Goal: Information Seeking & Learning: Check status

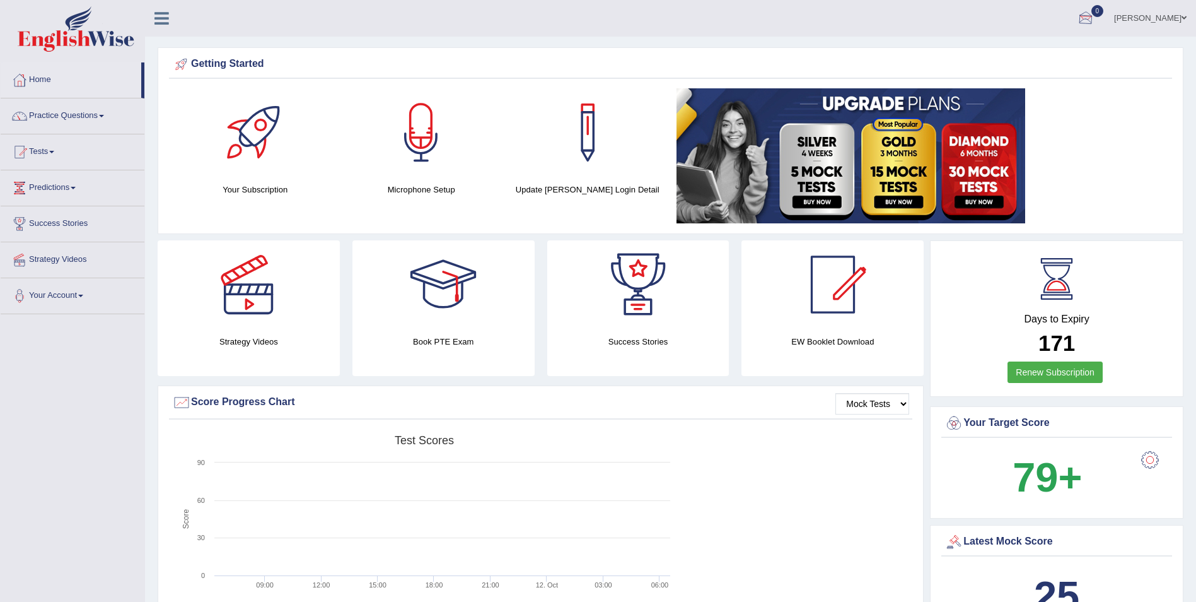
click at [1086, 16] on div at bounding box center [1086, 18] width 19 height 19
click at [1030, 56] on strong "See All Alerts" at bounding box center [1006, 53] width 56 height 10
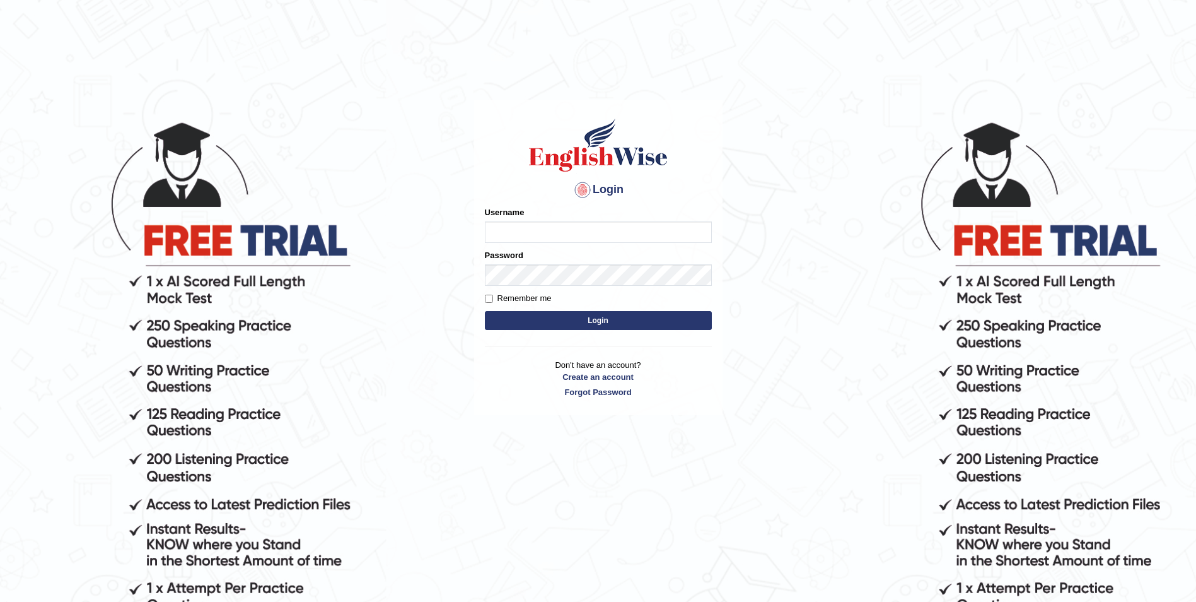
type input "kam123"
click at [669, 327] on button "Login" at bounding box center [598, 320] width 227 height 19
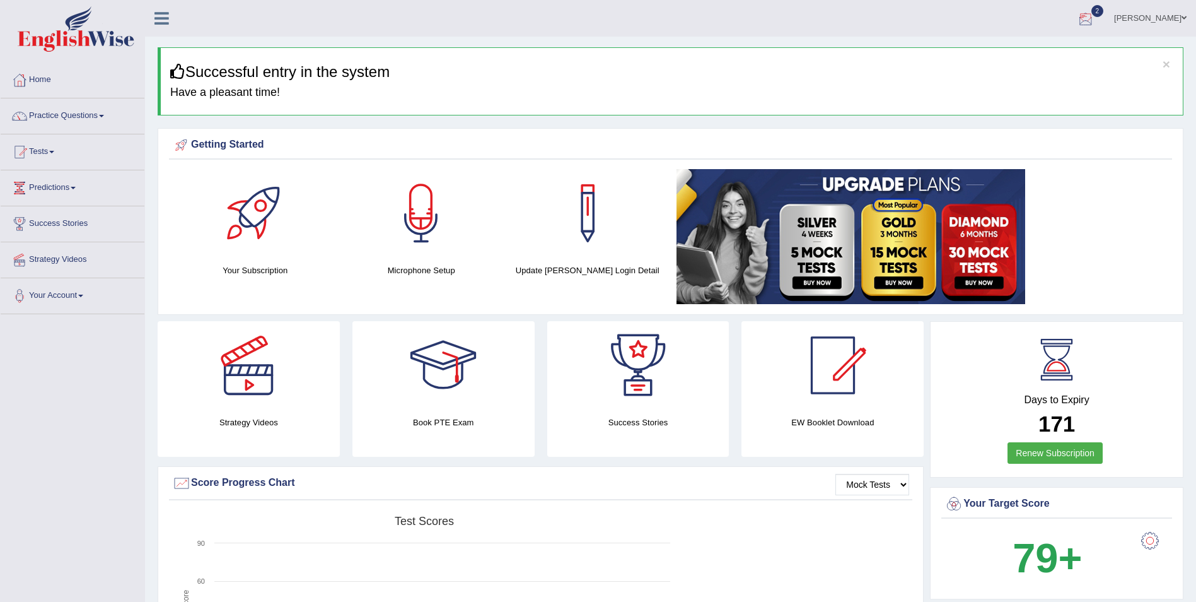
click at [1086, 19] on div at bounding box center [1086, 18] width 19 height 19
click at [1020, 51] on link "PEW5 Oct 12, 2025 Exam evaluated" at bounding box center [1010, 57] width 174 height 26
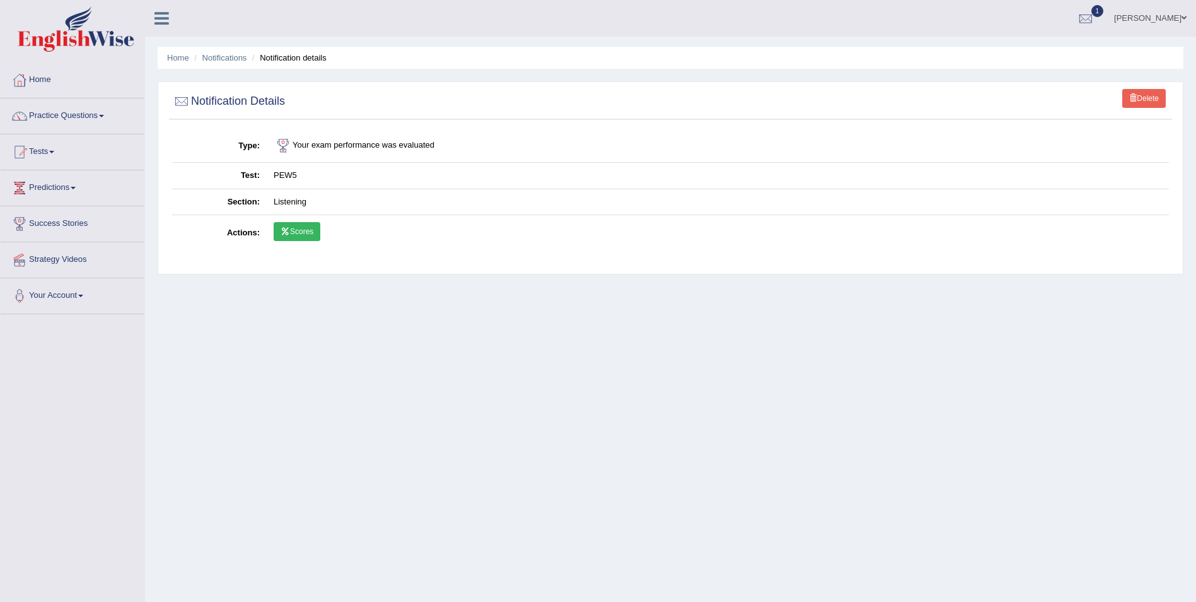
click at [312, 231] on link "Scores" at bounding box center [297, 231] width 47 height 19
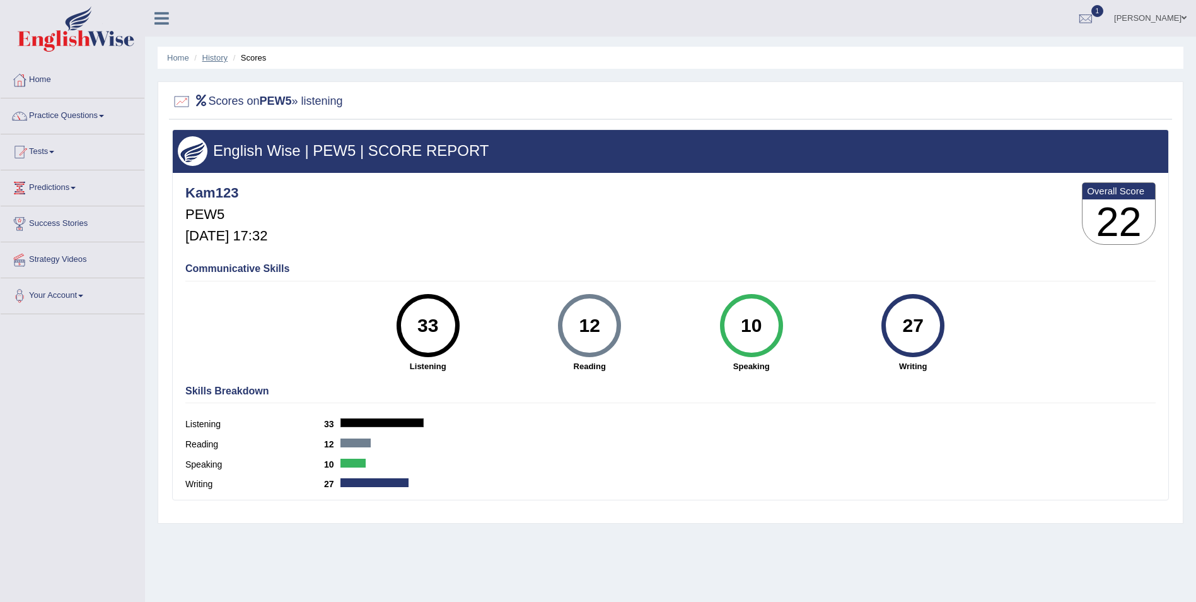
click at [223, 53] on link "History" at bounding box center [214, 57] width 25 height 9
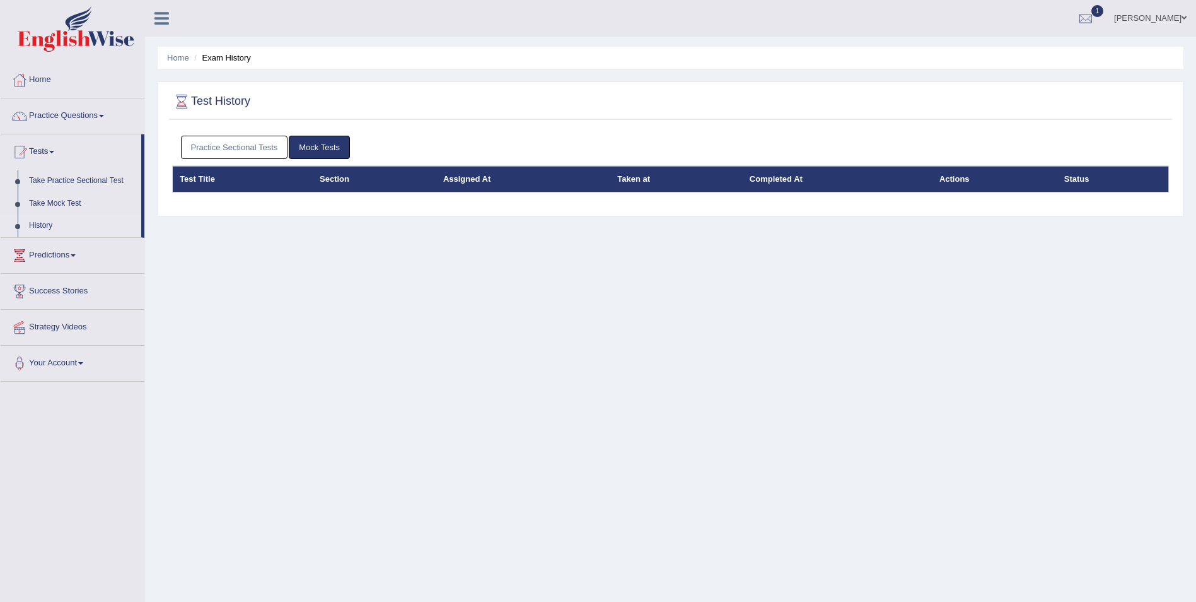
click at [276, 142] on link "Practice Sectional Tests" at bounding box center [234, 147] width 107 height 23
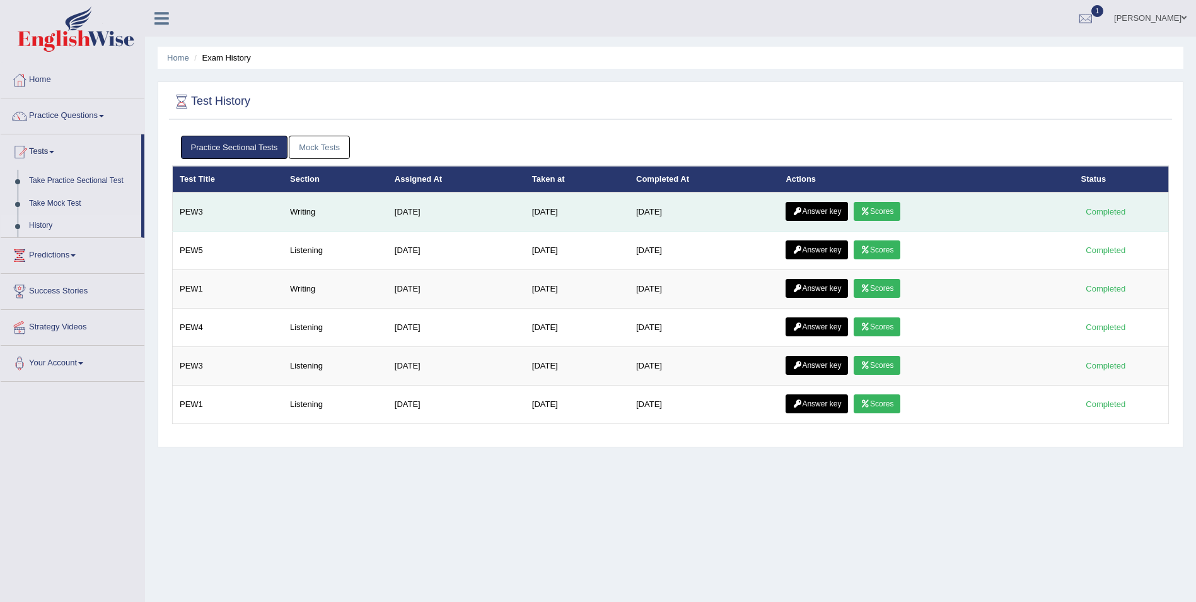
click at [869, 214] on icon at bounding box center [865, 211] width 9 height 8
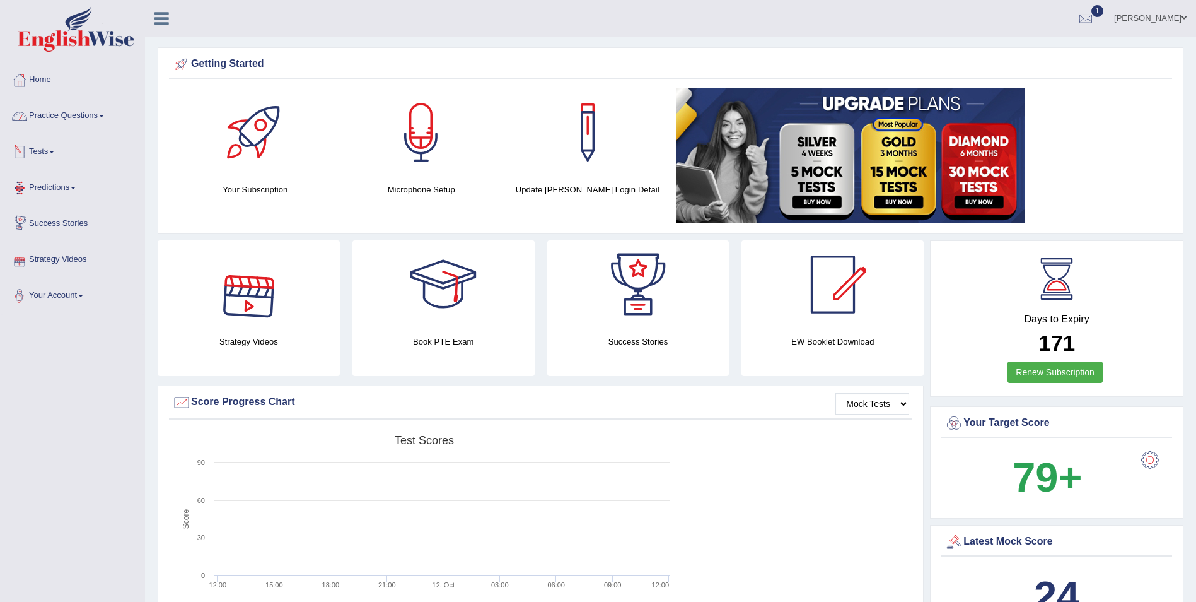
click at [77, 120] on link "Practice Questions" at bounding box center [73, 114] width 144 height 32
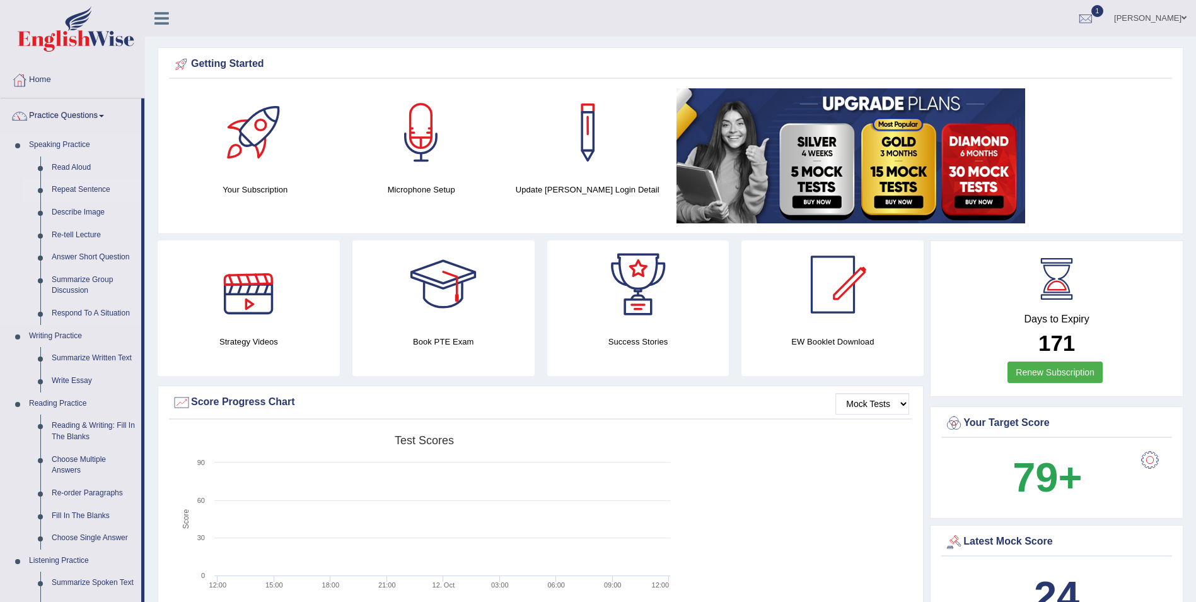
click at [80, 192] on link "Repeat Sentence" at bounding box center [93, 189] width 95 height 23
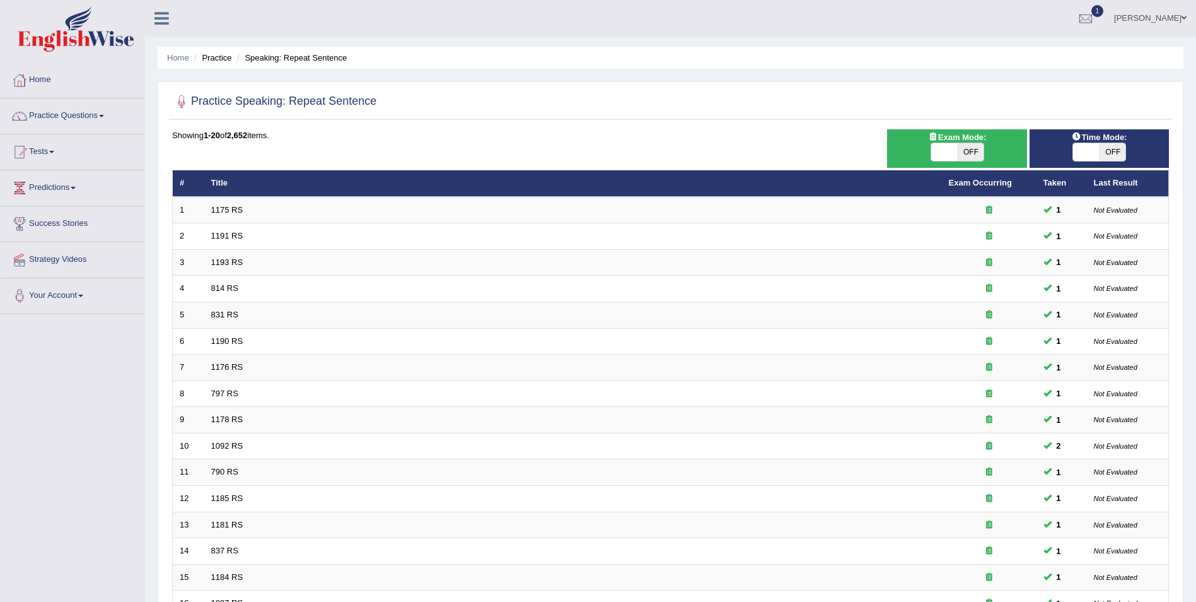
click at [972, 149] on span "OFF" at bounding box center [970, 152] width 26 height 18
checkbox input "true"
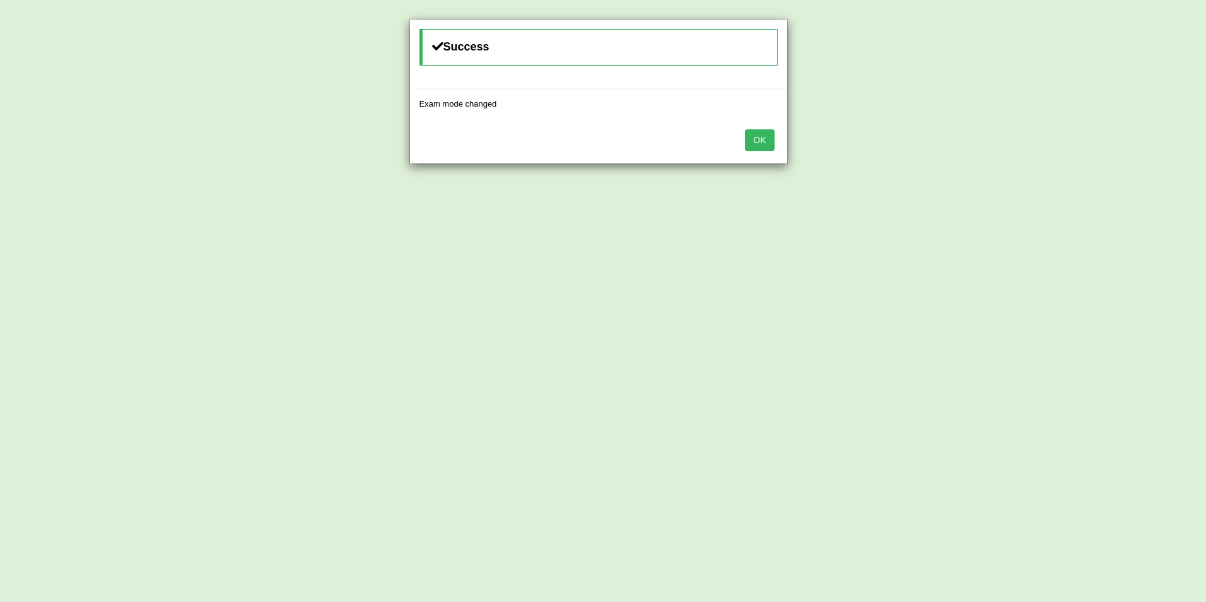
click at [759, 138] on button "OK" at bounding box center [759, 139] width 29 height 21
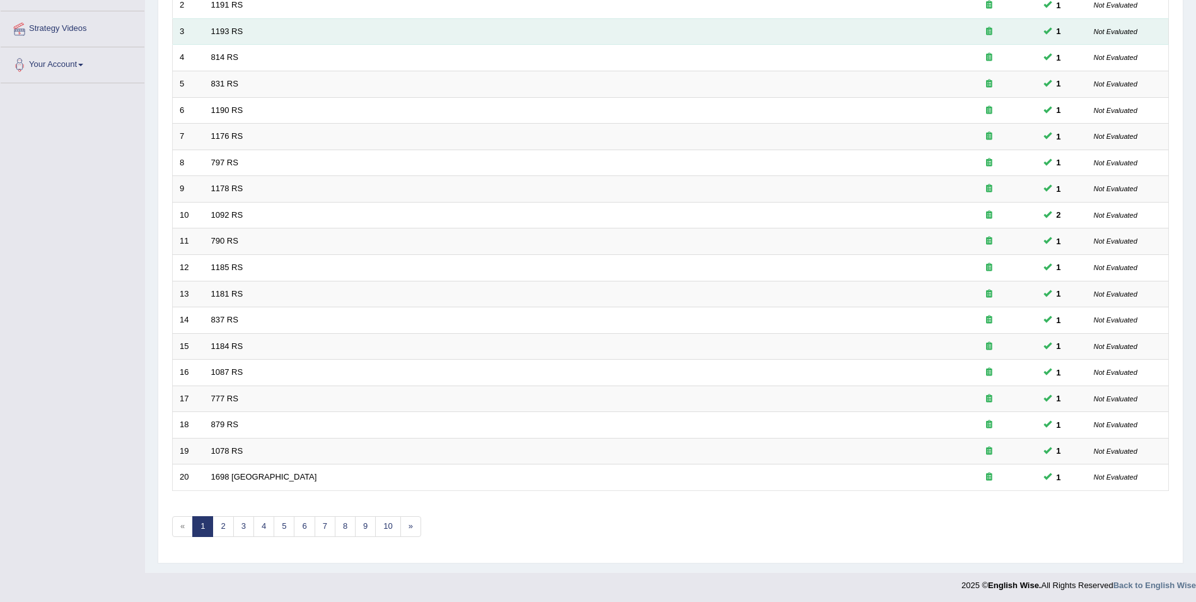
scroll to position [233, 0]
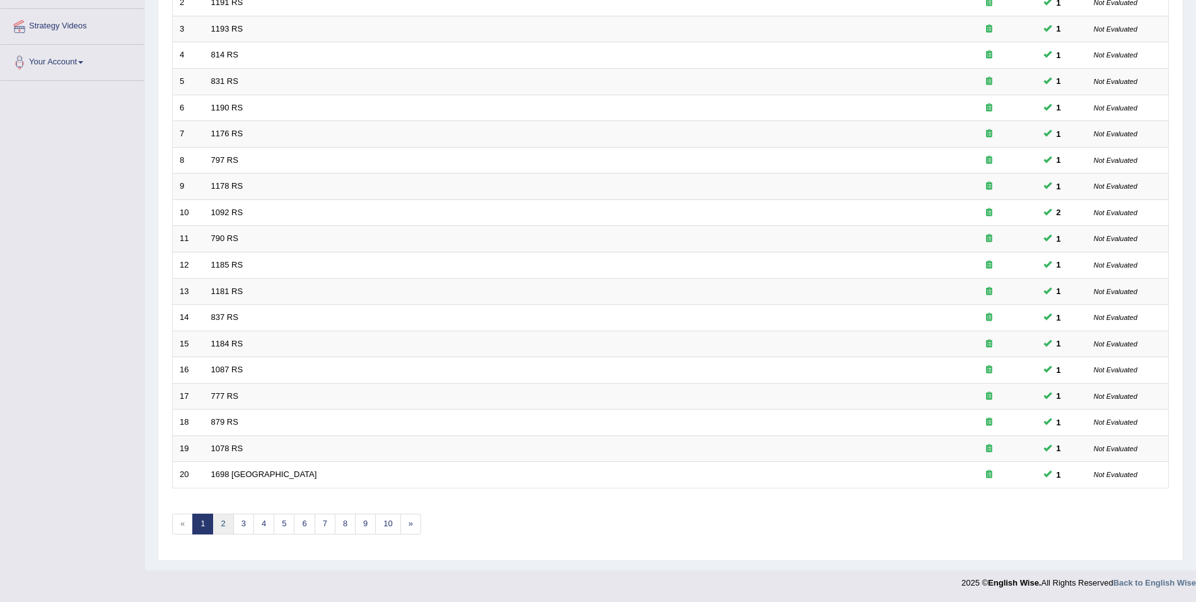
click at [229, 519] on link "2" at bounding box center [223, 523] width 21 height 21
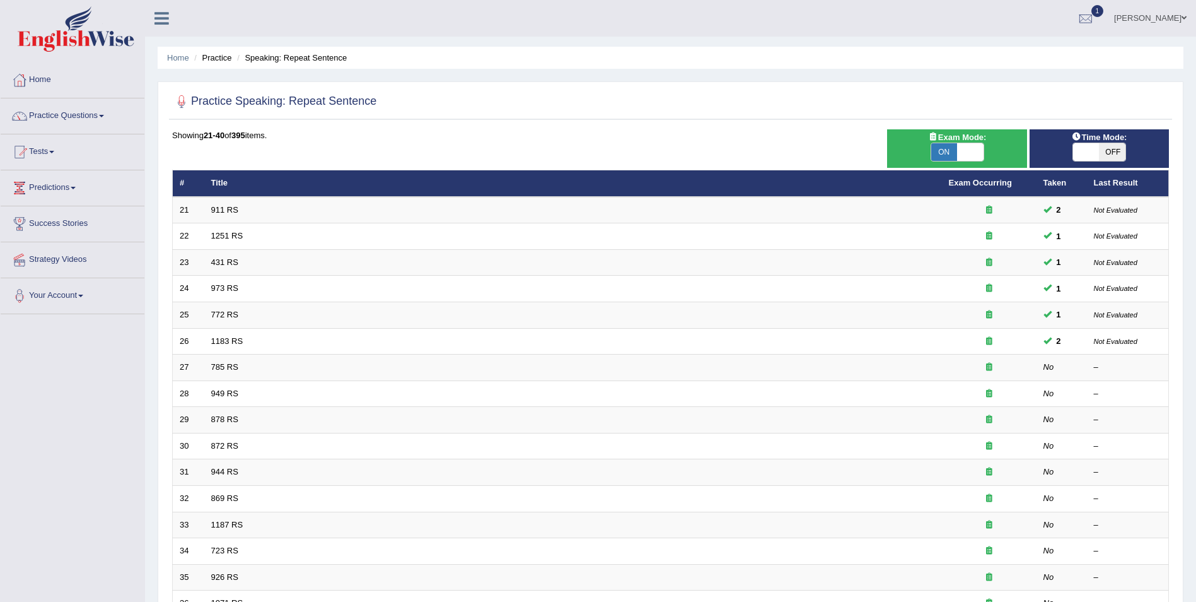
click at [1106, 152] on span "OFF" at bounding box center [1112, 152] width 26 height 18
checkbox input "true"
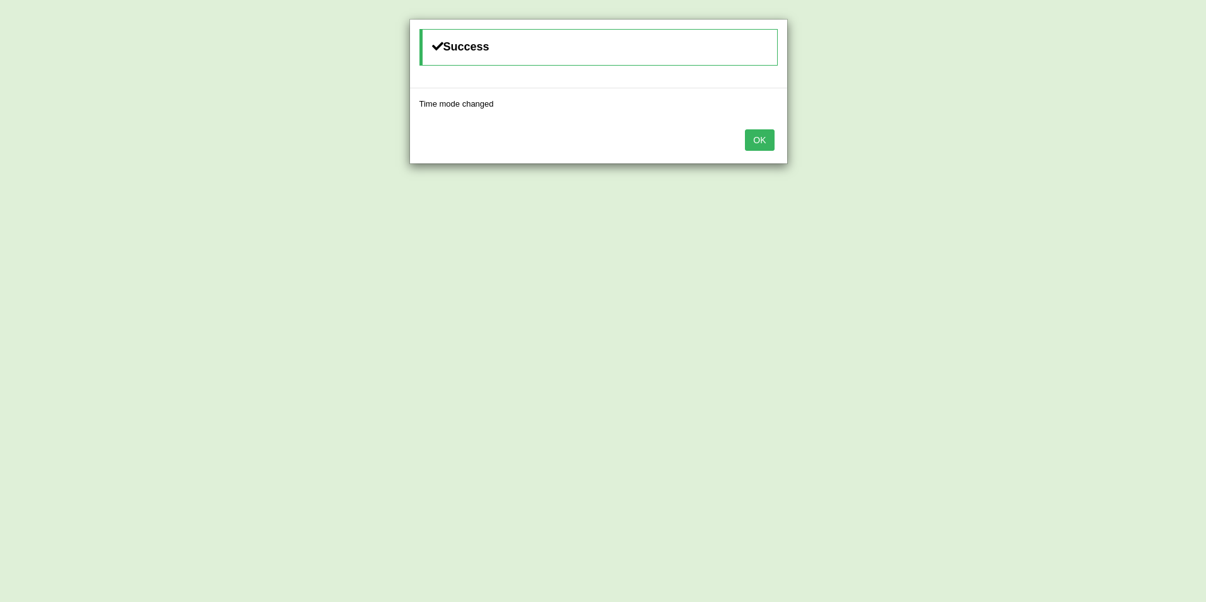
click at [757, 138] on button "OK" at bounding box center [759, 139] width 29 height 21
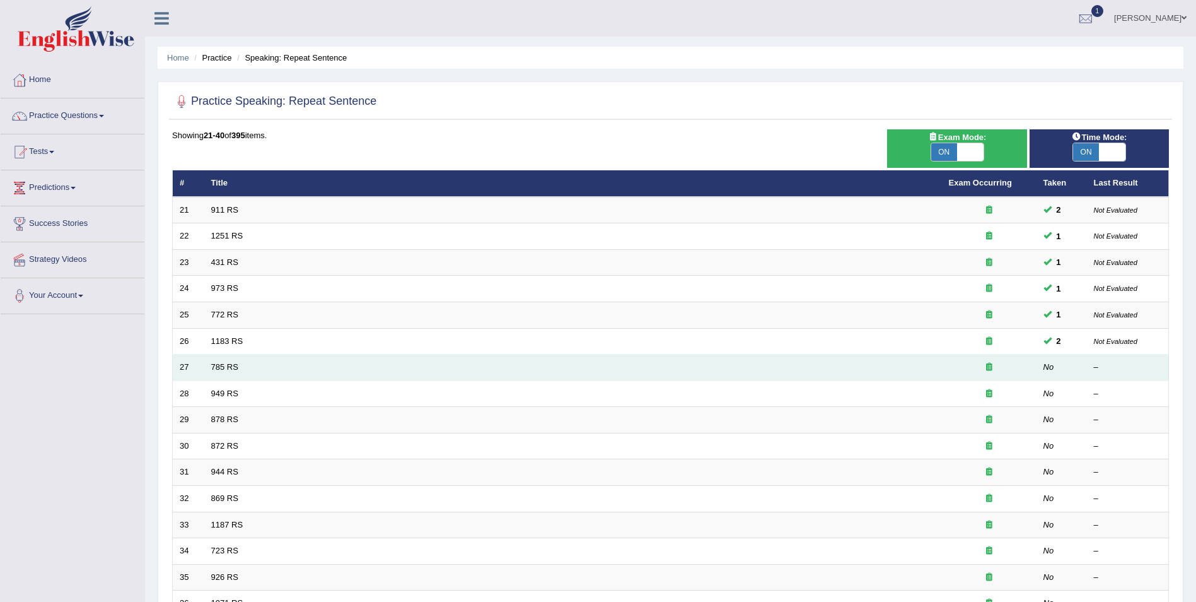
click at [204, 367] on td "785 RS" at bounding box center [573, 367] width 738 height 26
click at [222, 367] on link "785 RS" at bounding box center [224, 366] width 27 height 9
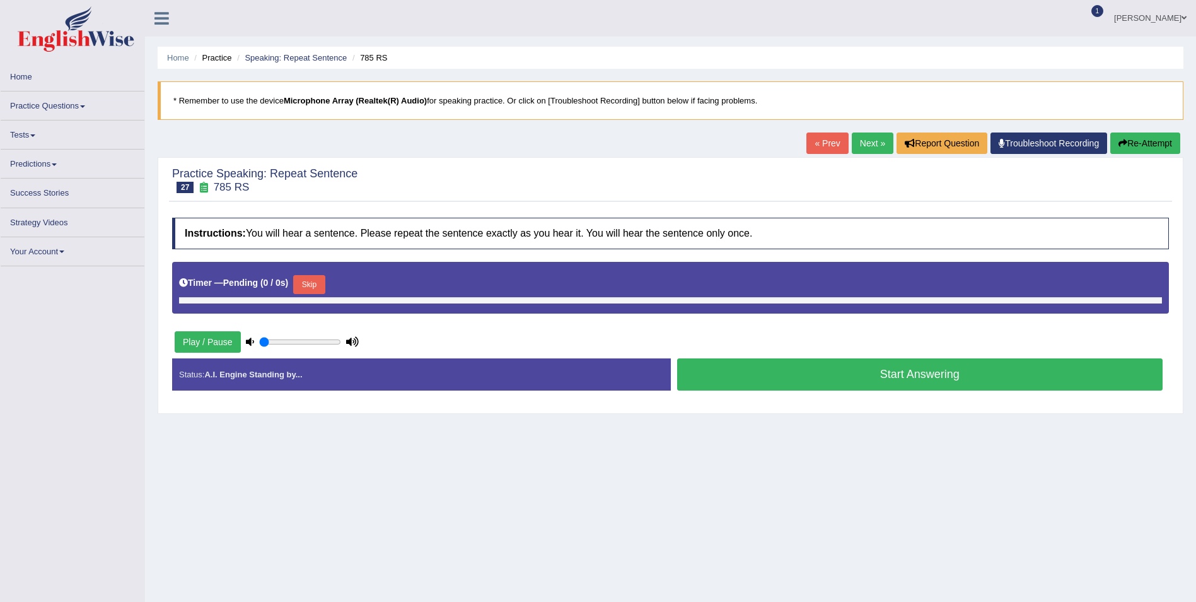
type input "1"
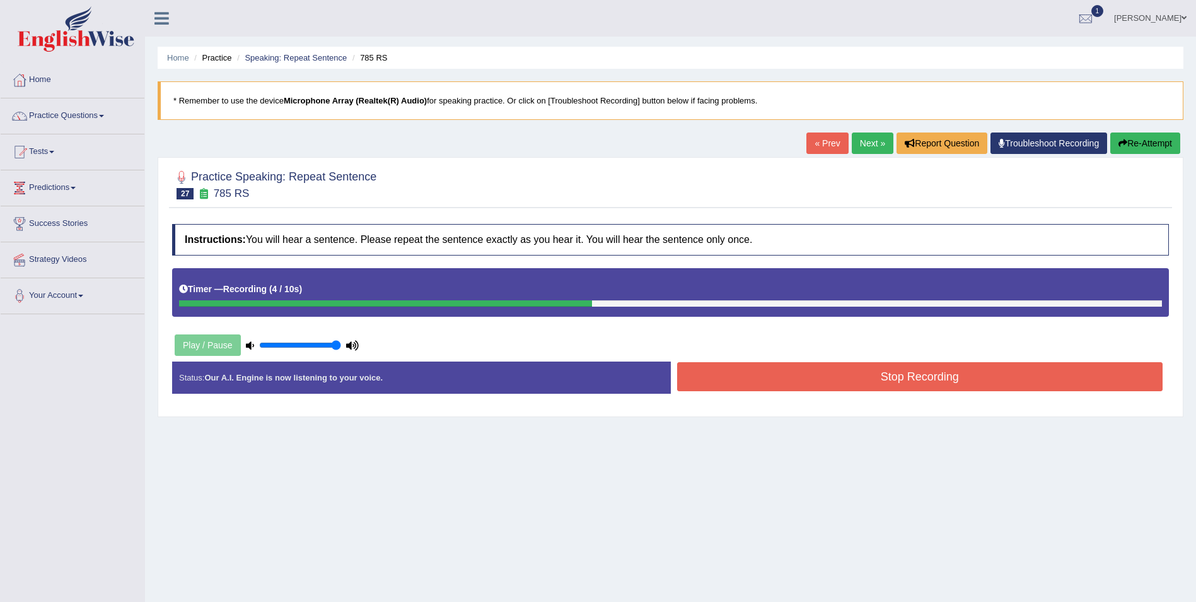
click at [878, 376] on button "Stop Recording" at bounding box center [920, 376] width 486 height 29
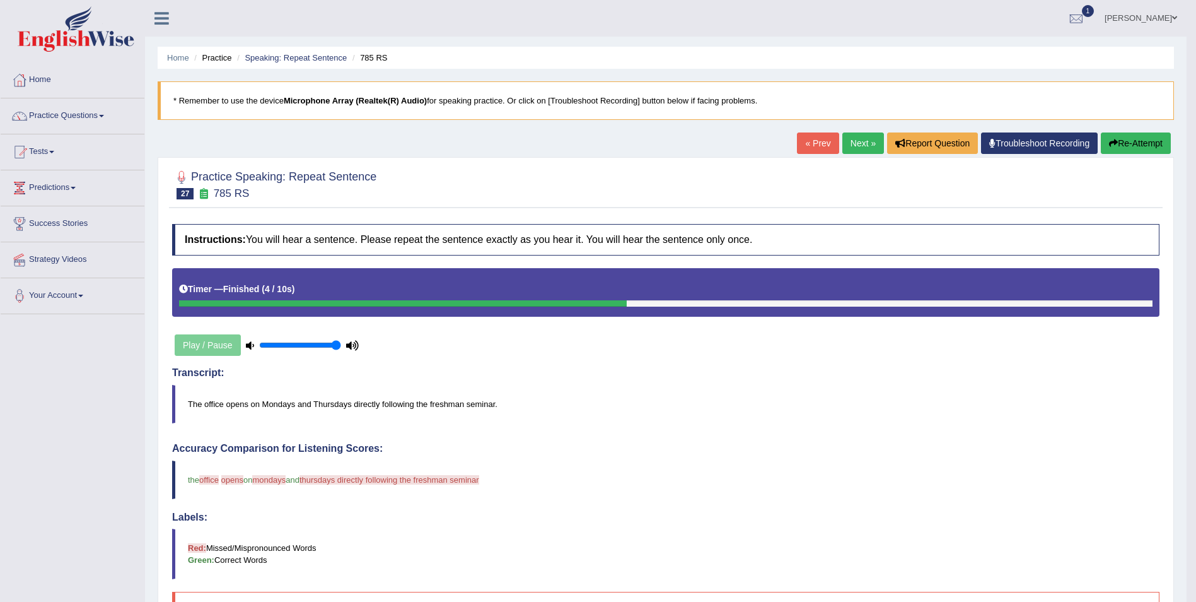
click at [1122, 146] on button "Re-Attempt" at bounding box center [1136, 142] width 70 height 21
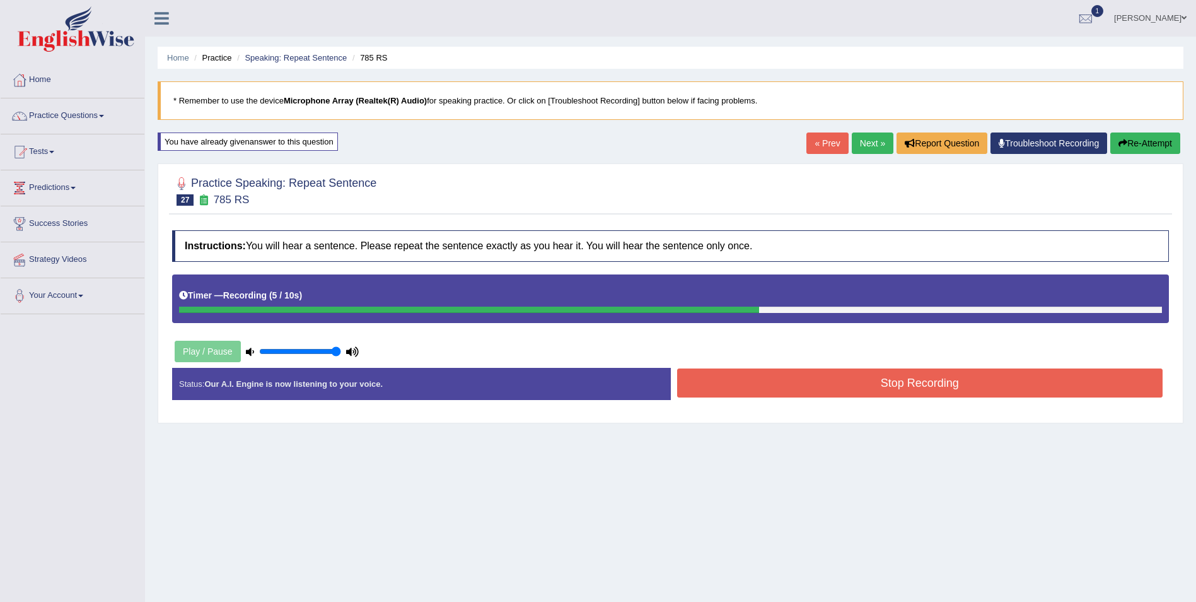
click at [733, 395] on button "Stop Recording" at bounding box center [920, 382] width 486 height 29
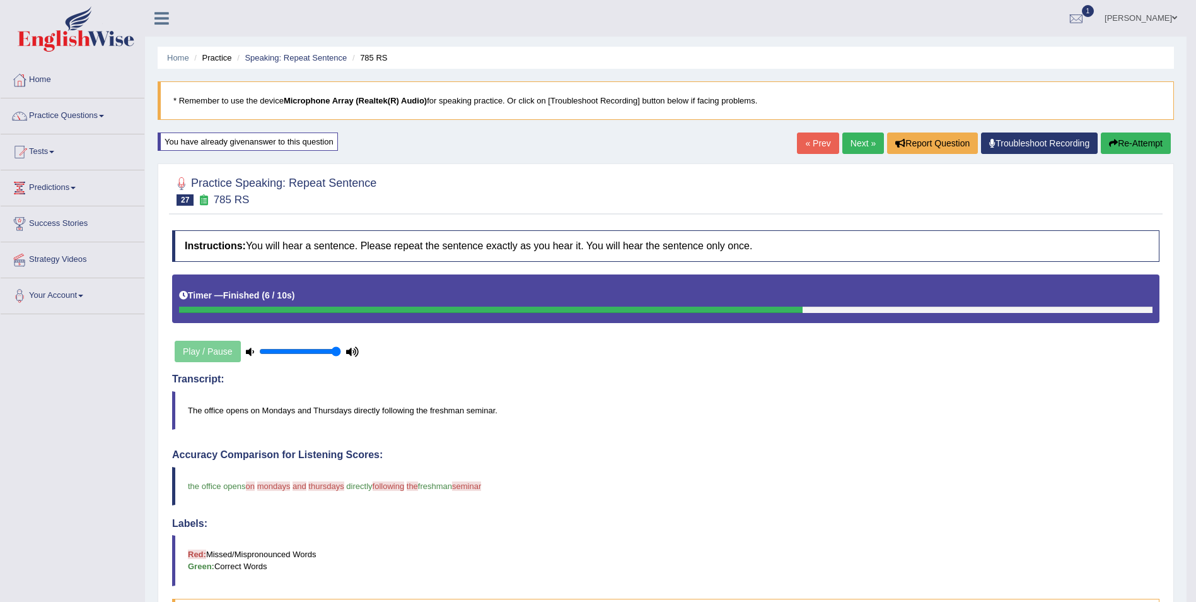
click at [1125, 141] on button "Re-Attempt" at bounding box center [1136, 142] width 70 height 21
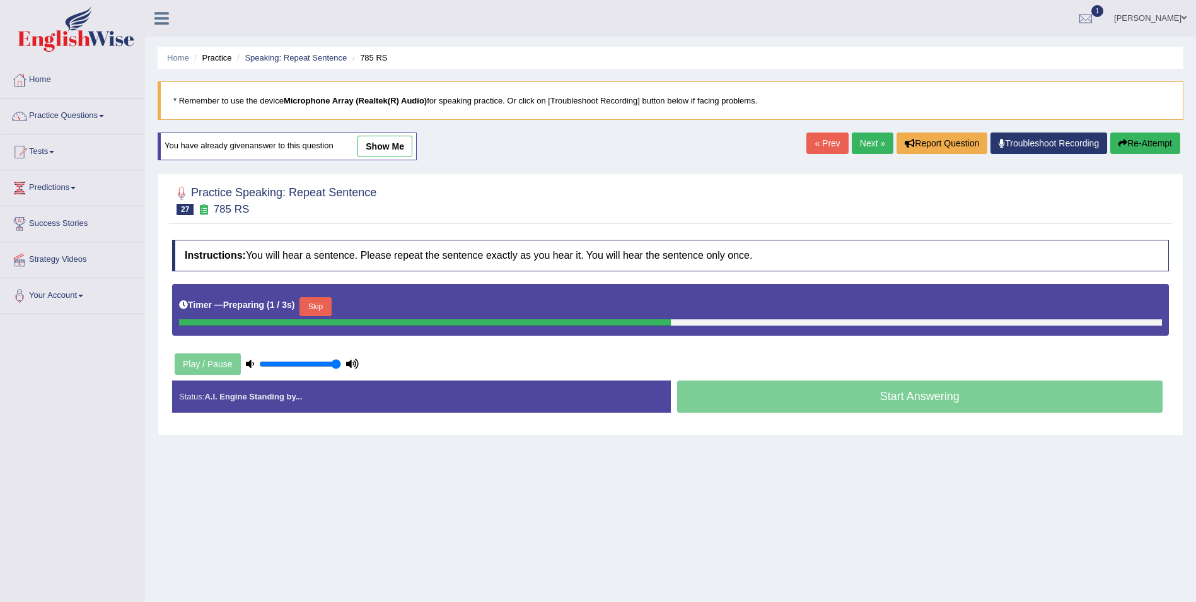
click at [324, 311] on button "Skip" at bounding box center [316, 306] width 32 height 19
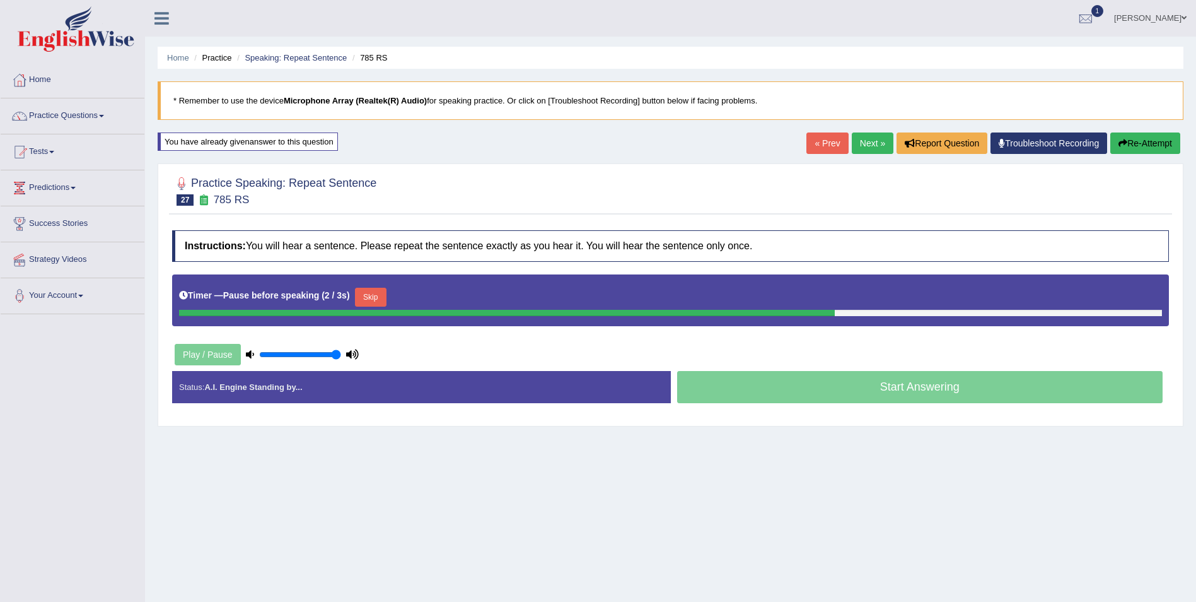
click at [370, 291] on button "Skip" at bounding box center [371, 297] width 32 height 19
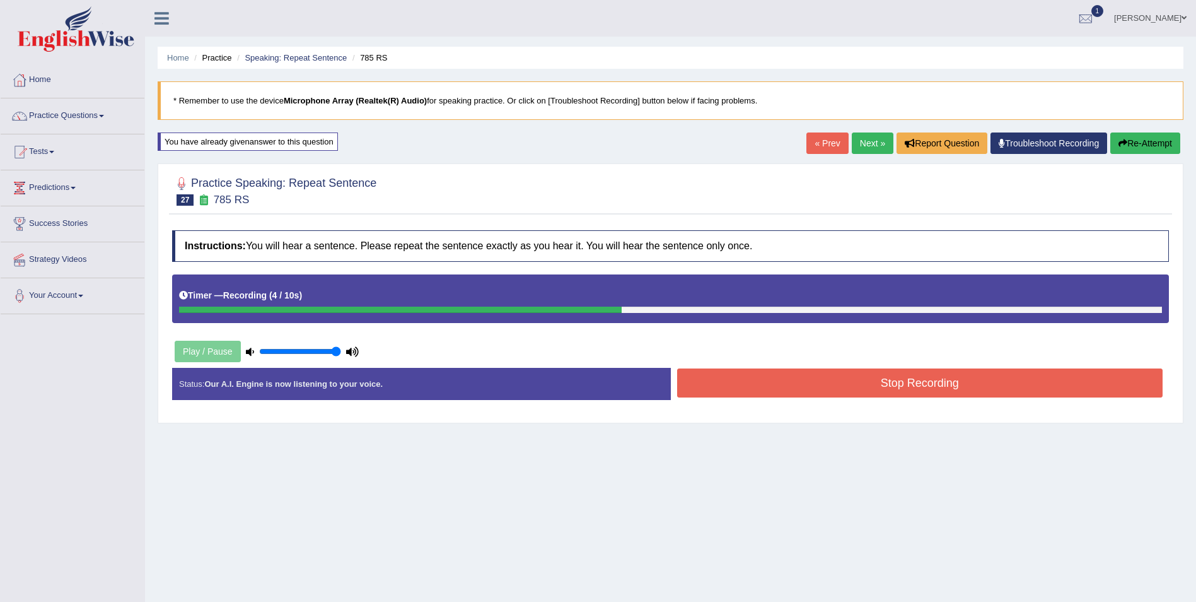
click at [796, 382] on button "Stop Recording" at bounding box center [920, 382] width 486 height 29
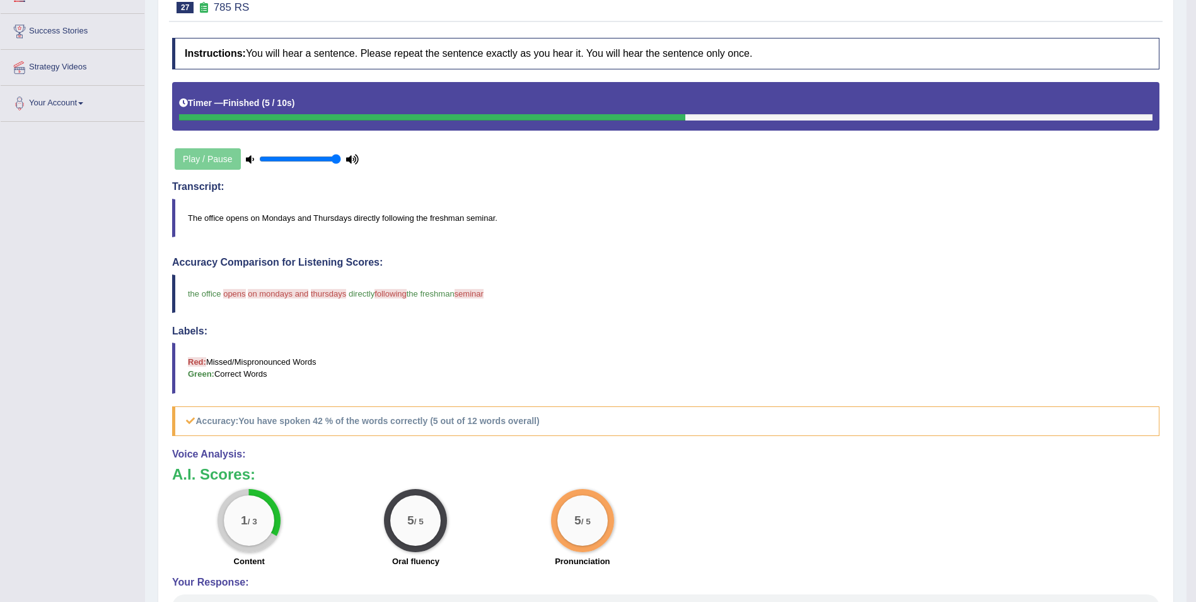
scroll to position [189, 0]
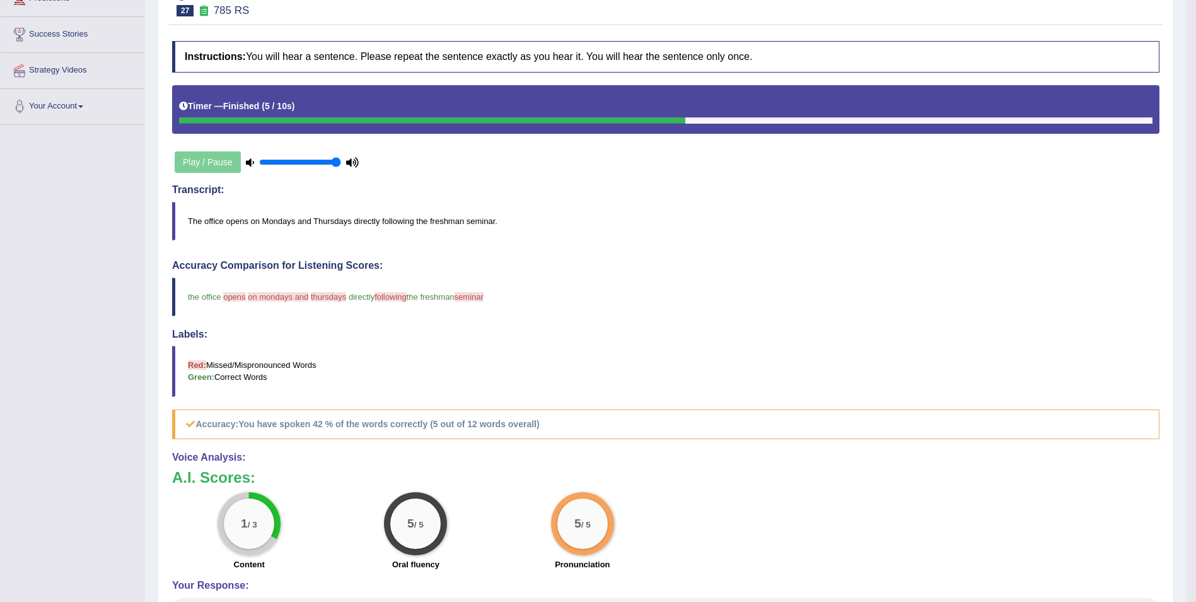
click at [283, 223] on blockquote "The office opens on Mondays and Thursdays directly following the freshman semin…" at bounding box center [666, 221] width 988 height 38
click at [284, 223] on blockquote "The office opens on Mondays and Thursdays directly following the freshman semin…" at bounding box center [666, 221] width 988 height 38
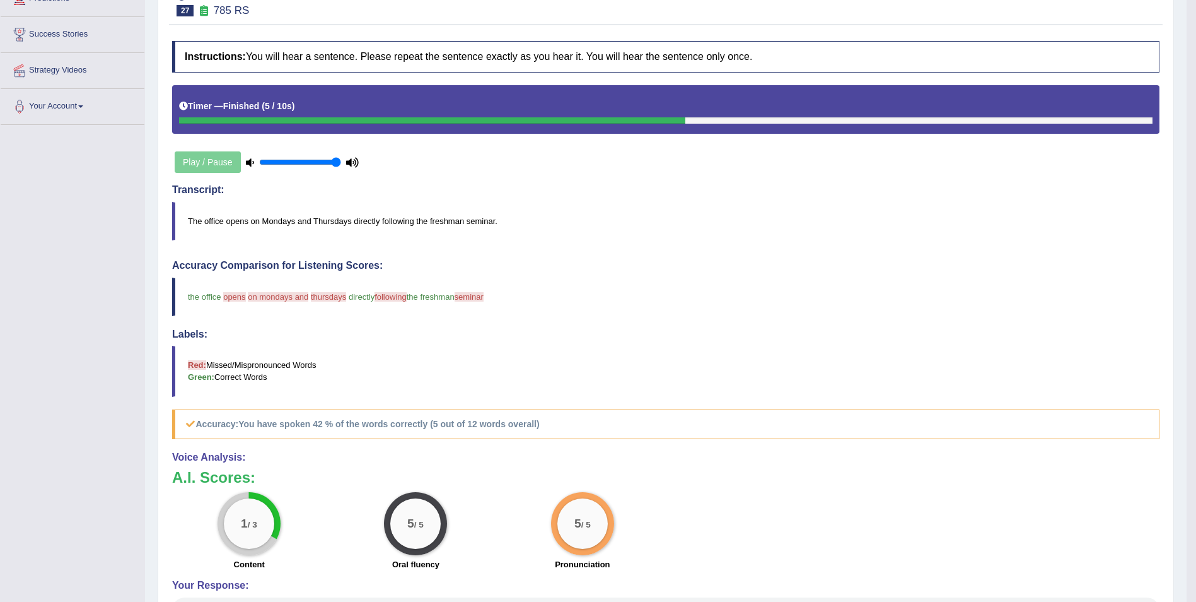
click at [207, 156] on div "Play / Pause" at bounding box center [266, 162] width 189 height 32
click at [246, 164] on icon at bounding box center [250, 162] width 8 height 8
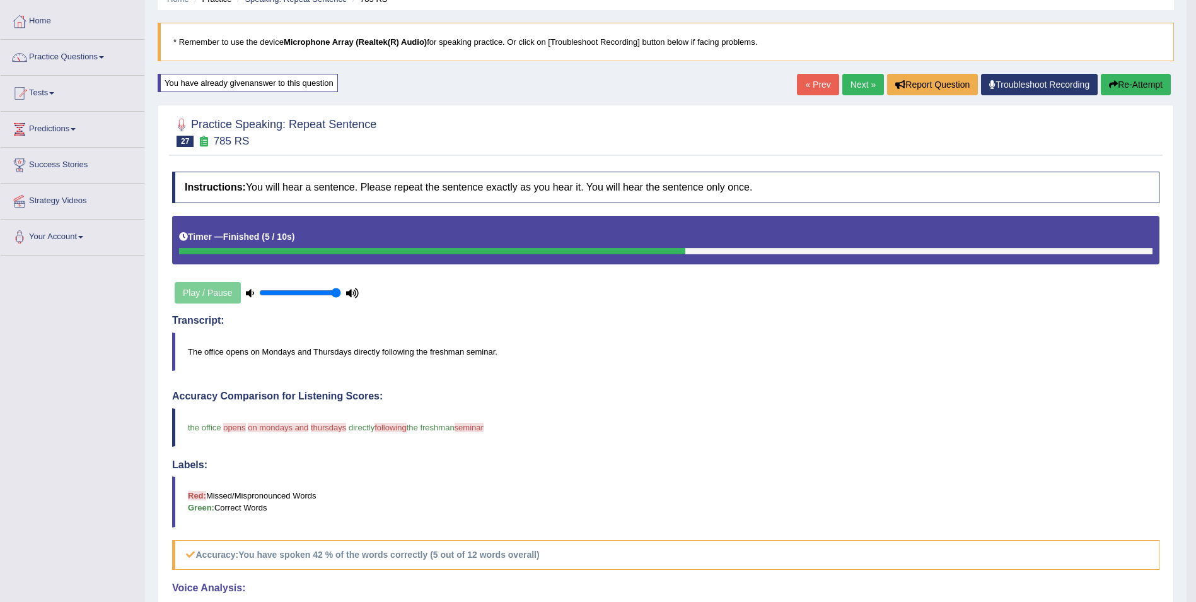
scroll to position [57, 0]
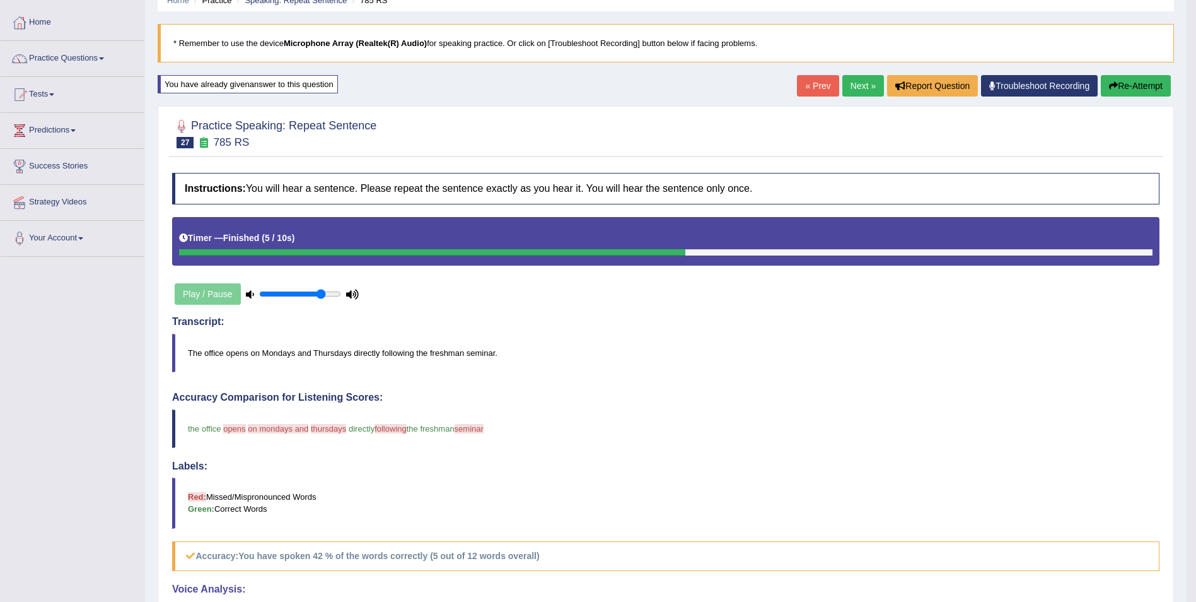
click at [323, 297] on input "range" at bounding box center [300, 294] width 82 height 10
click at [298, 293] on input "range" at bounding box center [300, 294] width 82 height 10
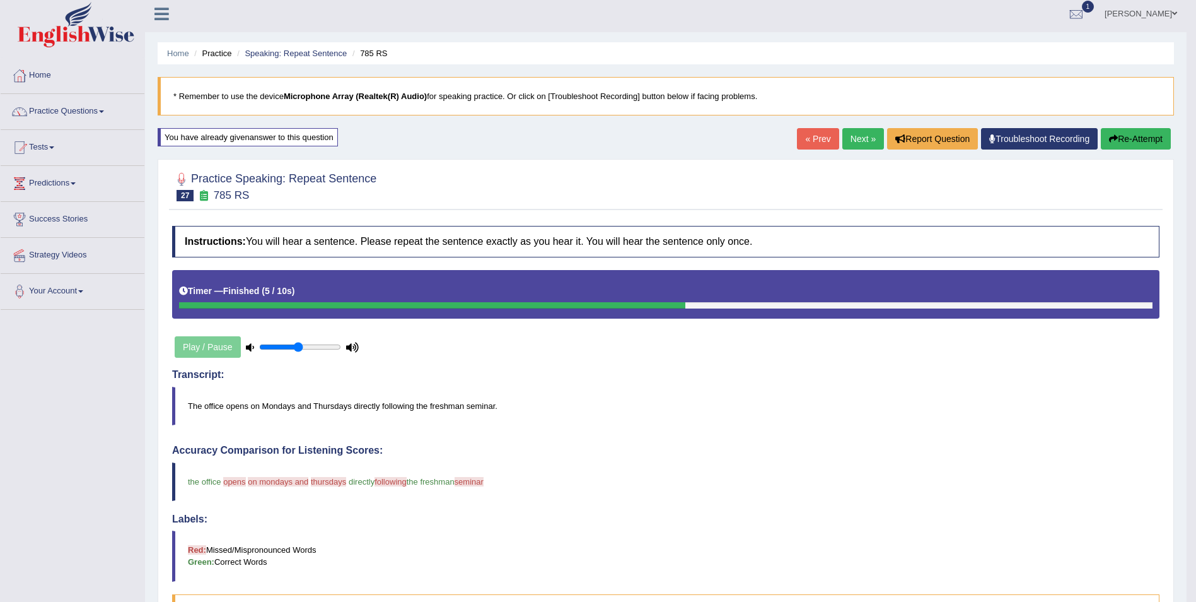
scroll to position [0, 0]
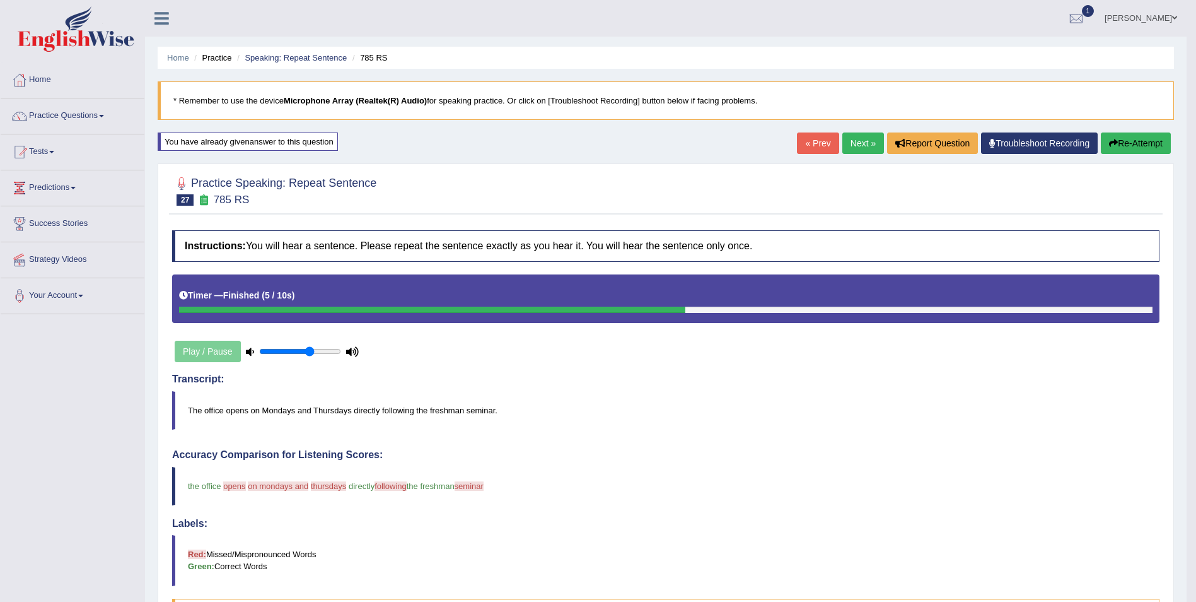
click at [308, 349] on input "range" at bounding box center [300, 351] width 82 height 10
click at [323, 349] on input "range" at bounding box center [300, 351] width 82 height 10
type input "0.7"
click at [313, 349] on input "range" at bounding box center [300, 351] width 82 height 10
click at [0, 233] on html "Toggle navigation Home Practice Questions Speaking Practice Read Aloud Repeat S…" at bounding box center [598, 301] width 1196 height 602
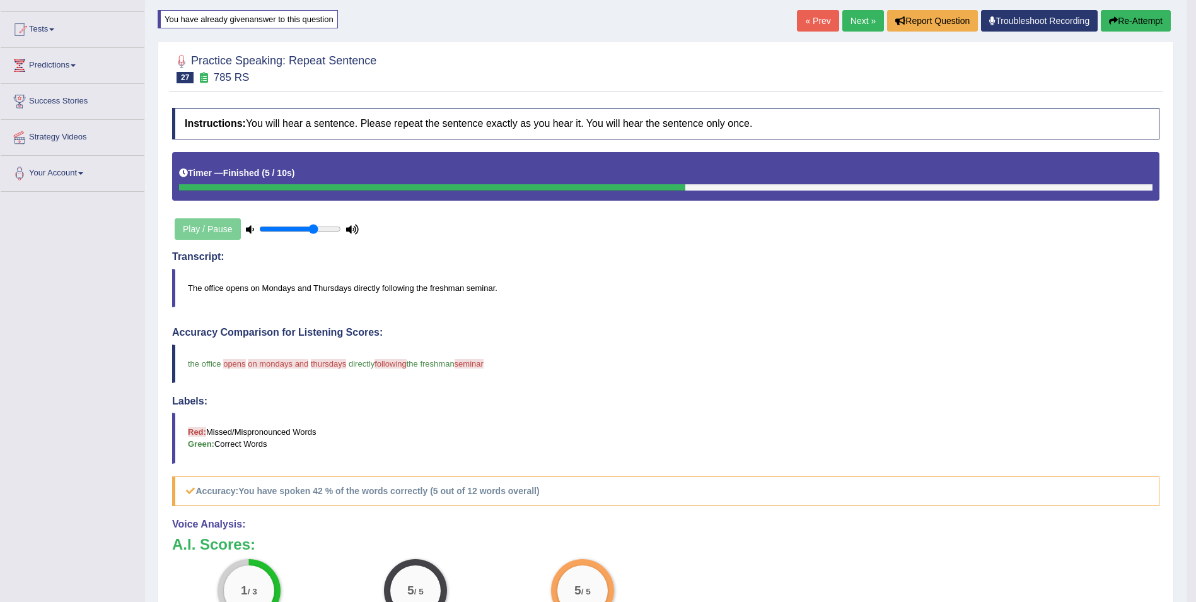
scroll to position [122, 0]
click at [1125, 26] on button "Re-Attempt" at bounding box center [1136, 21] width 70 height 21
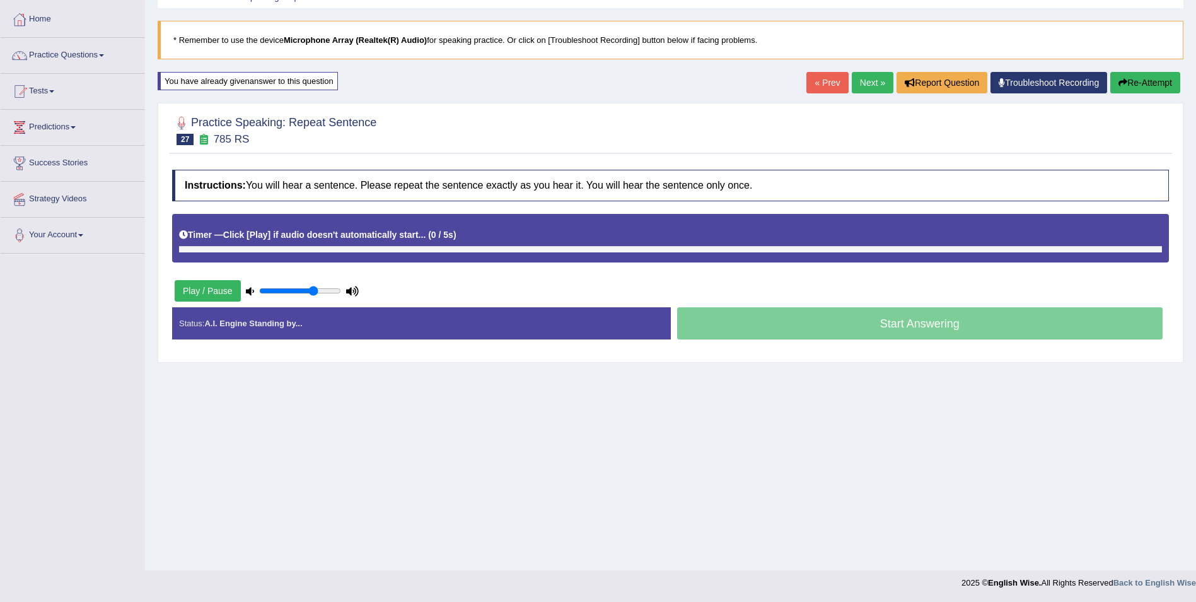
click at [298, 308] on div "Status: A.I. Engine Standing by..." at bounding box center [421, 323] width 499 height 32
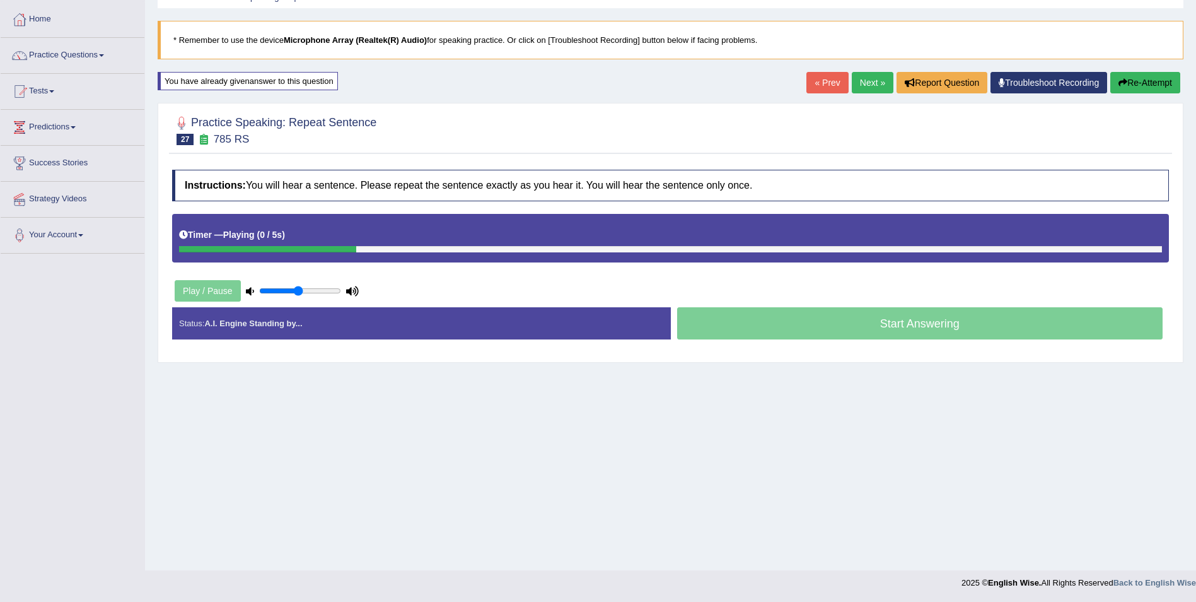
click at [299, 289] on input "range" at bounding box center [300, 291] width 82 height 10
type input "0.35"
click at [287, 289] on input "range" at bounding box center [300, 291] width 82 height 10
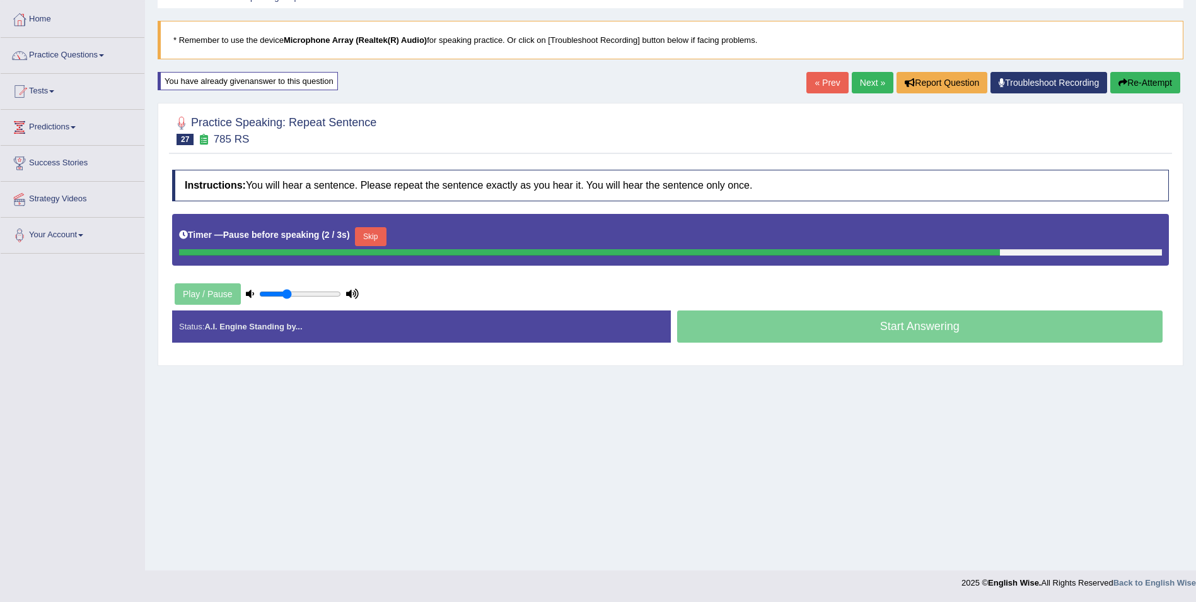
click at [359, 245] on button "Skip" at bounding box center [371, 236] width 32 height 19
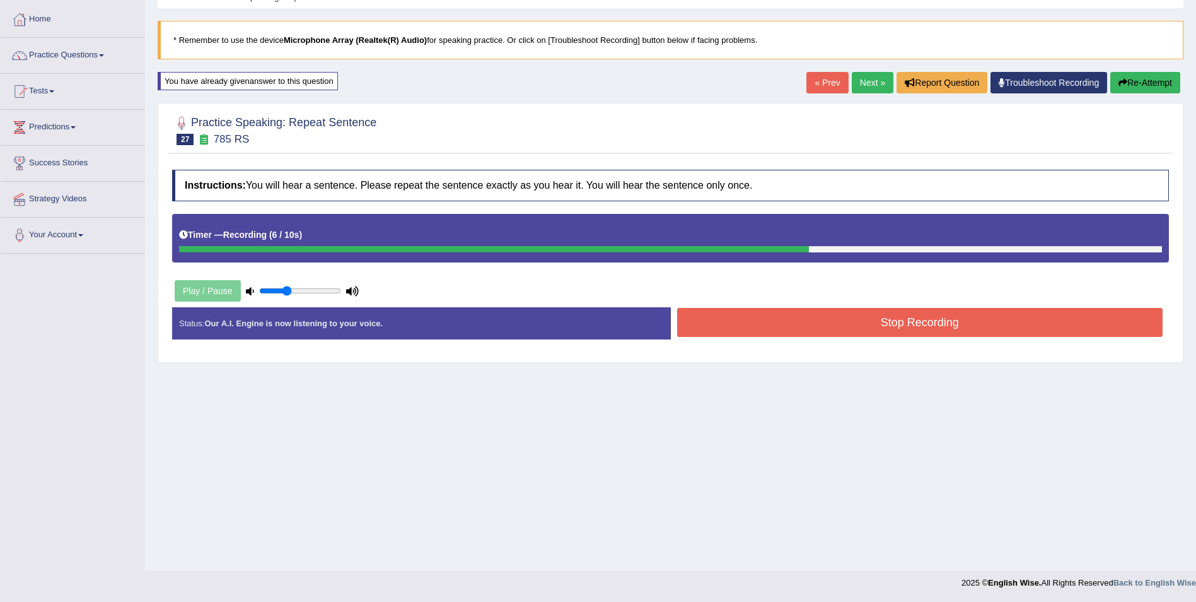
click at [761, 317] on button "Stop Recording" at bounding box center [920, 322] width 486 height 29
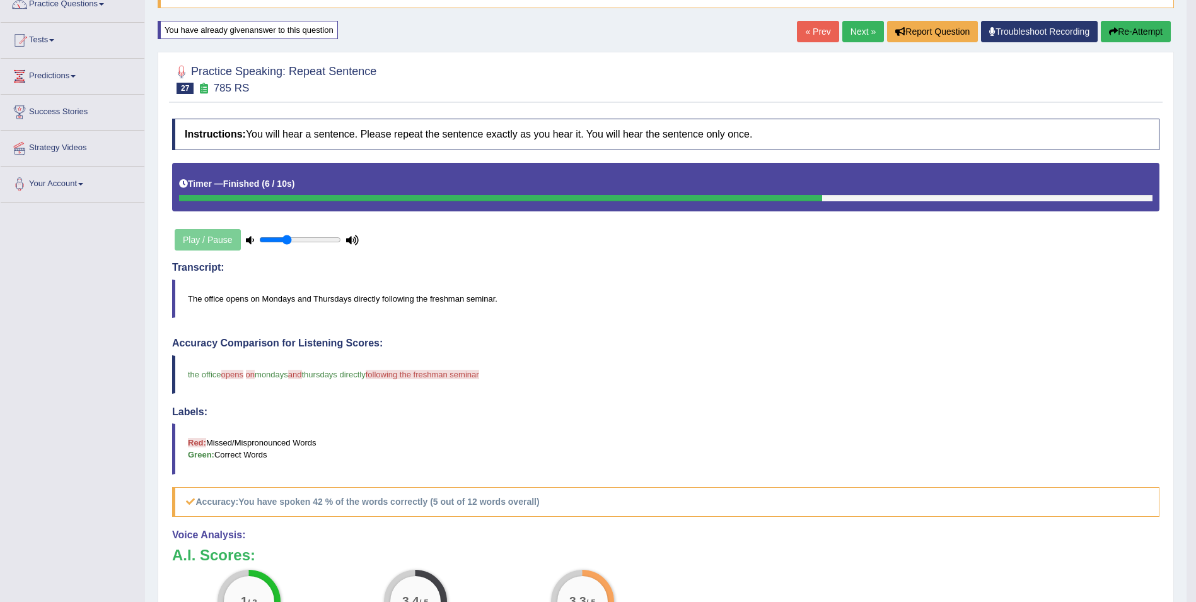
scroll to position [110, 0]
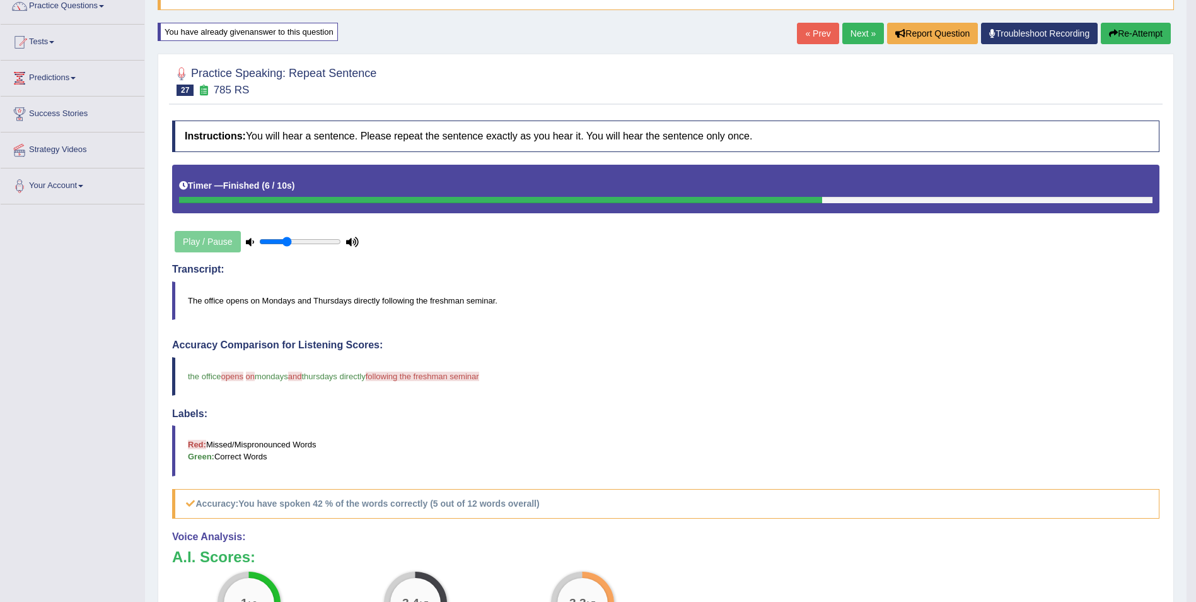
click at [1129, 38] on button "Re-Attempt" at bounding box center [1136, 33] width 70 height 21
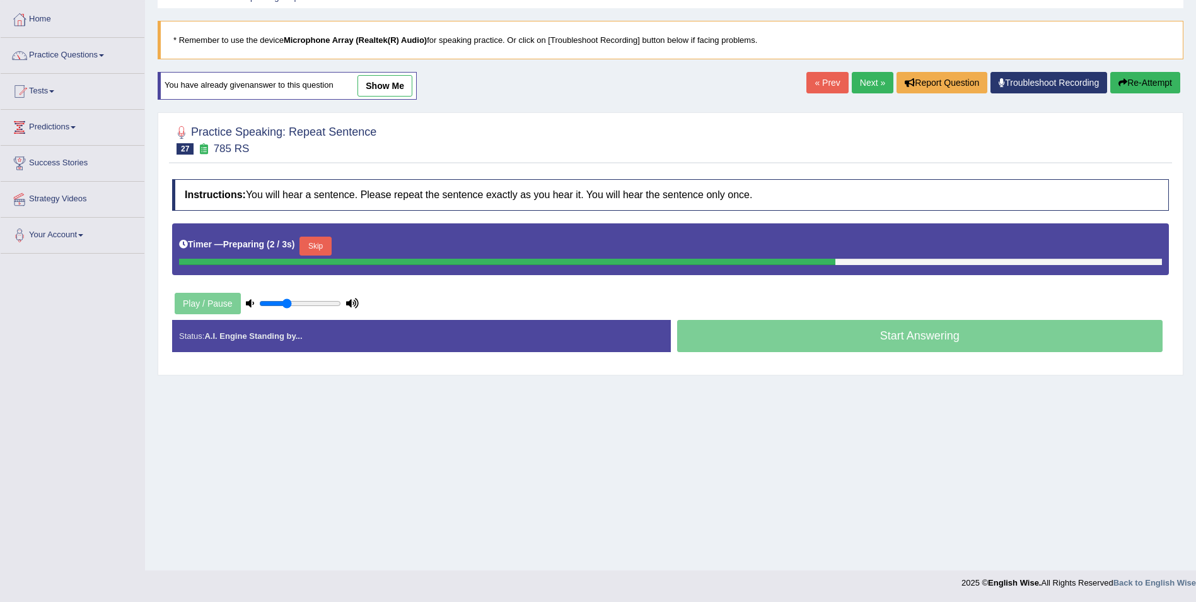
click at [326, 242] on button "Skip" at bounding box center [316, 245] width 32 height 19
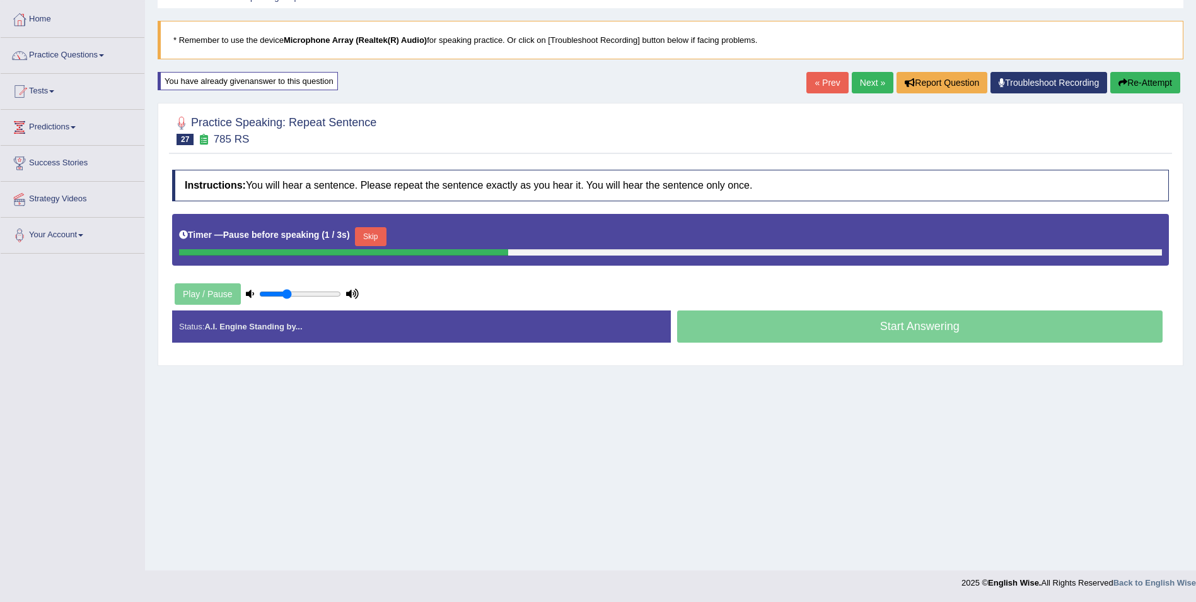
click at [356, 231] on button "Skip" at bounding box center [371, 236] width 32 height 19
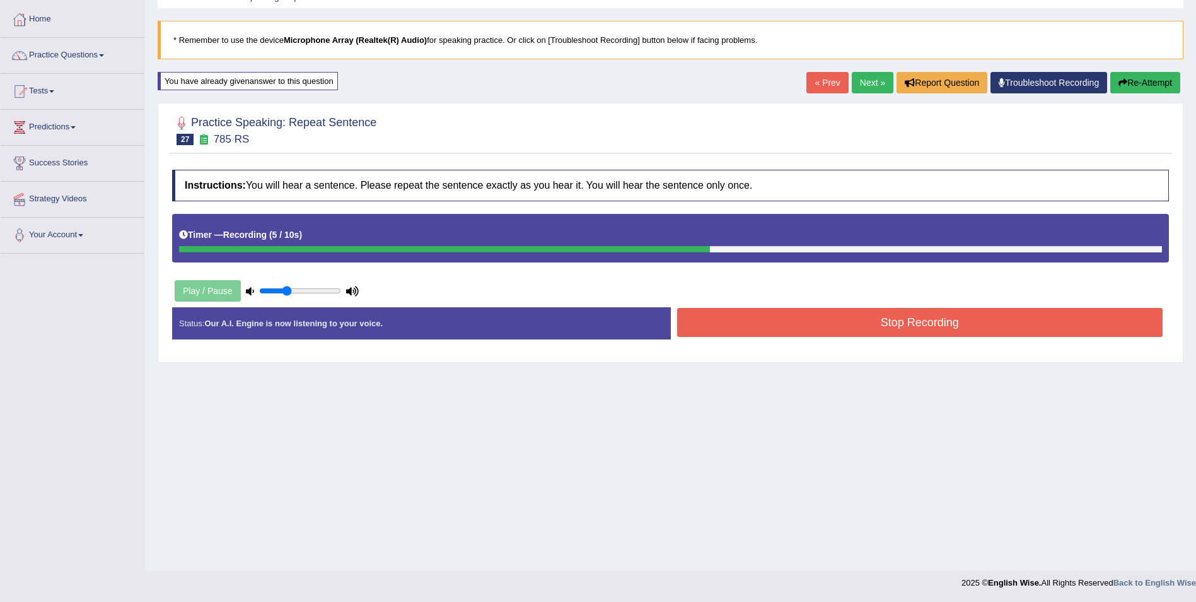
click at [777, 323] on button "Stop Recording" at bounding box center [920, 322] width 486 height 29
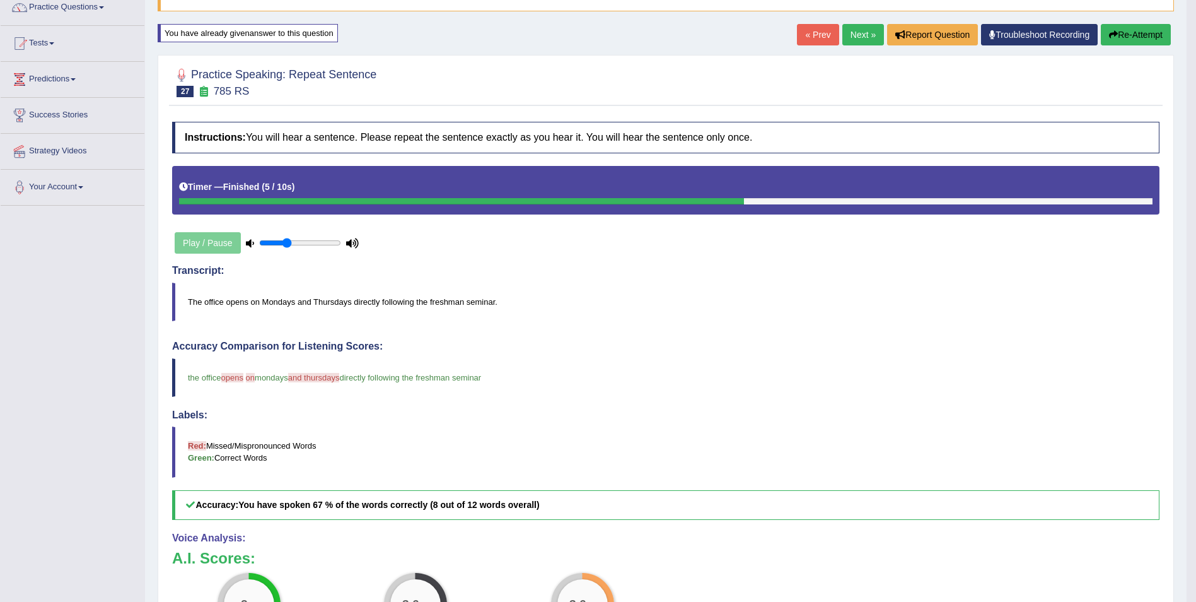
scroll to position [69, 0]
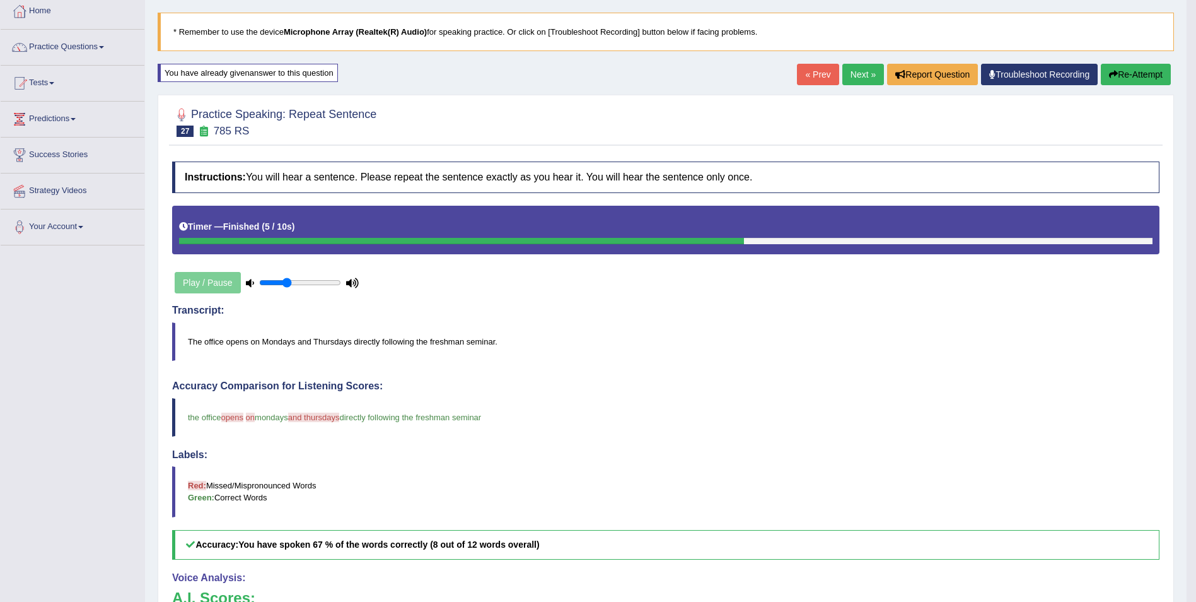
click at [849, 78] on link "Next »" at bounding box center [864, 74] width 42 height 21
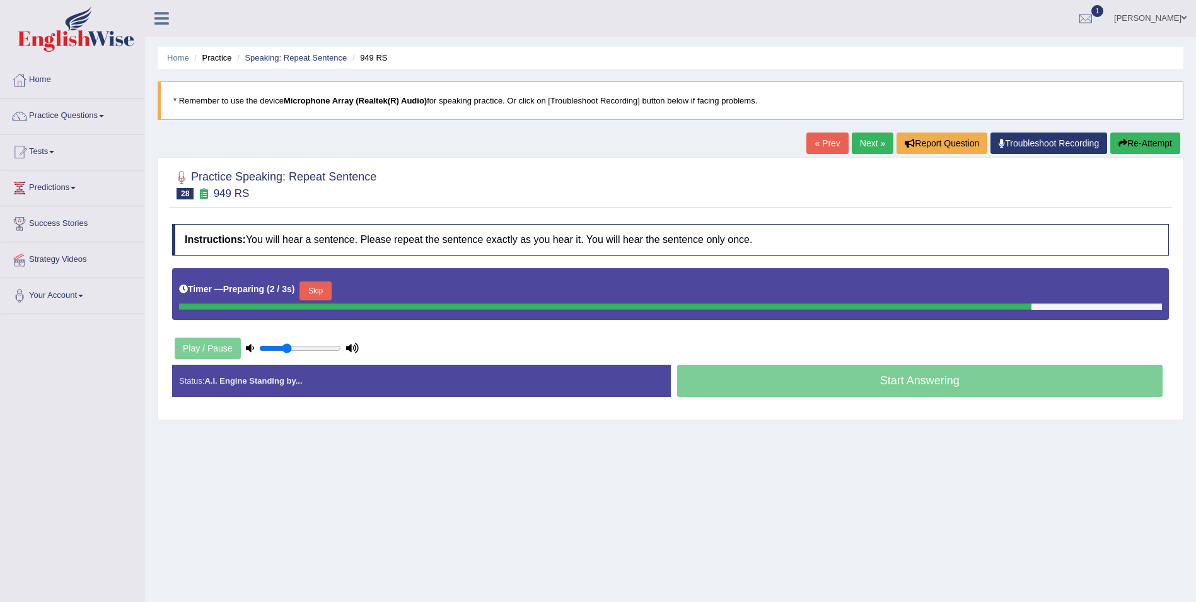
click at [308, 291] on button "Skip" at bounding box center [316, 290] width 32 height 19
click at [363, 286] on button "Skip" at bounding box center [371, 290] width 32 height 19
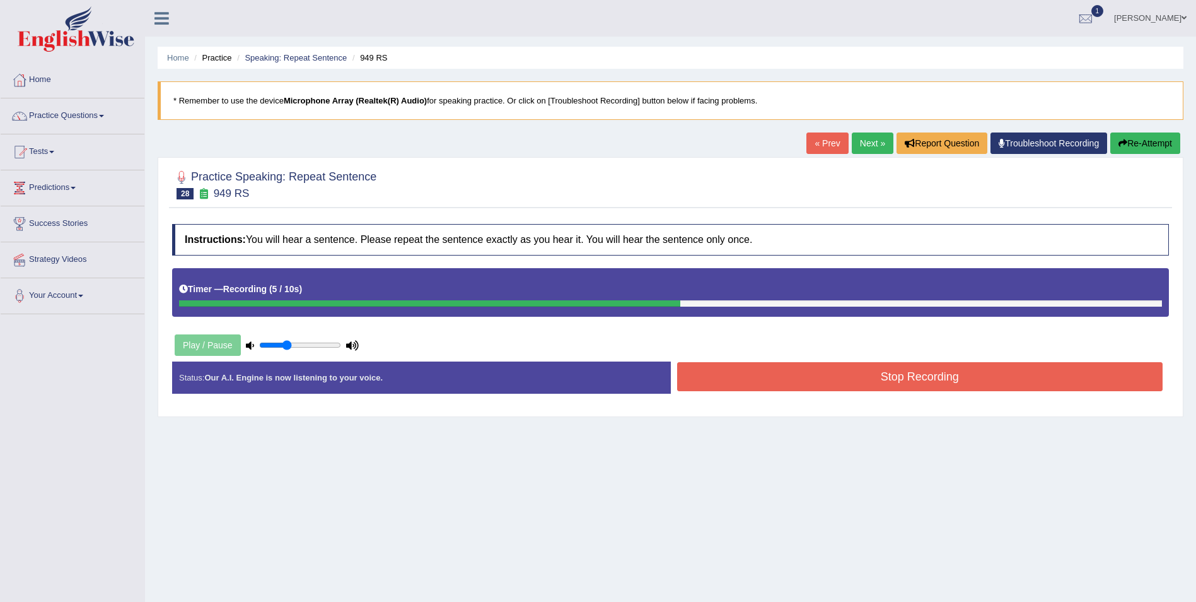
click at [774, 390] on button "Stop Recording" at bounding box center [920, 376] width 486 height 29
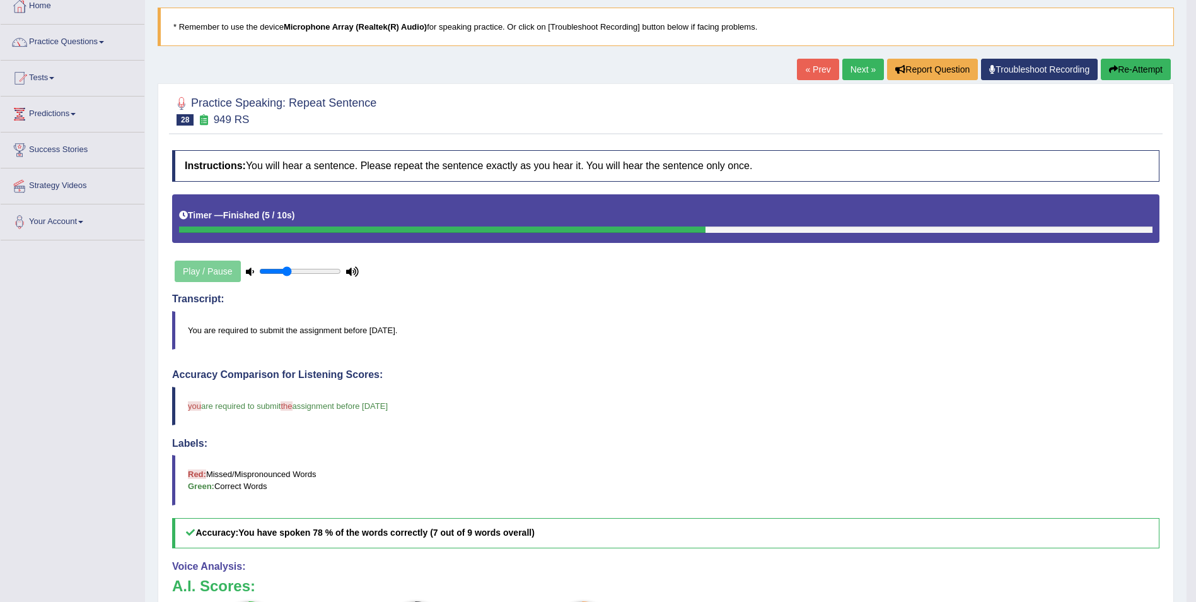
scroll to position [74, 0]
click at [1114, 67] on icon "button" at bounding box center [1113, 68] width 9 height 9
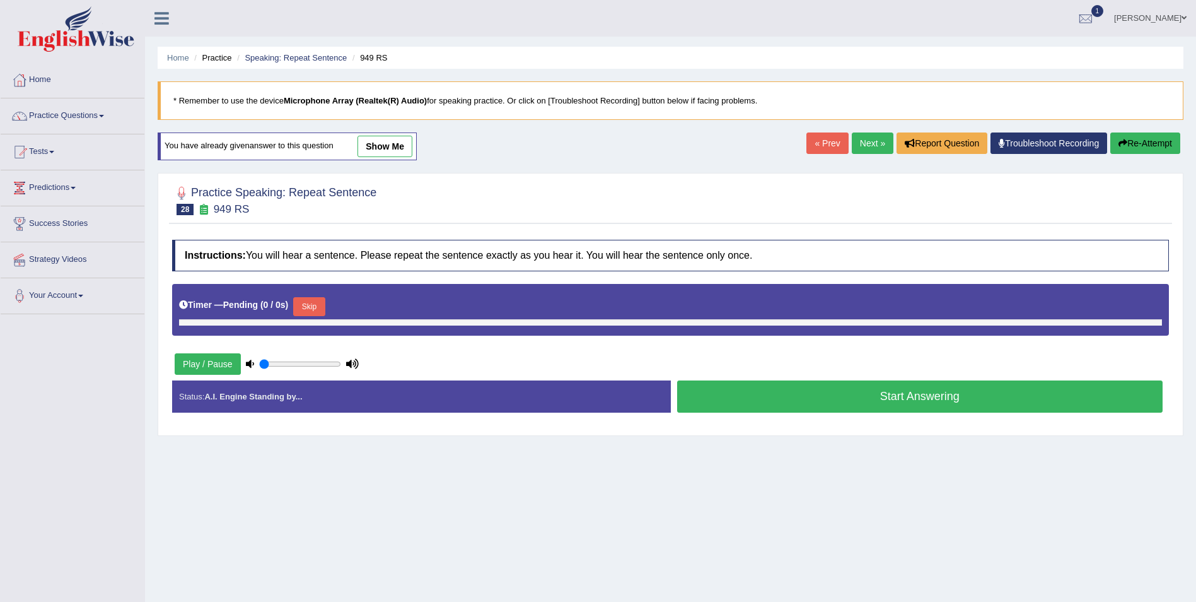
type input "0.35"
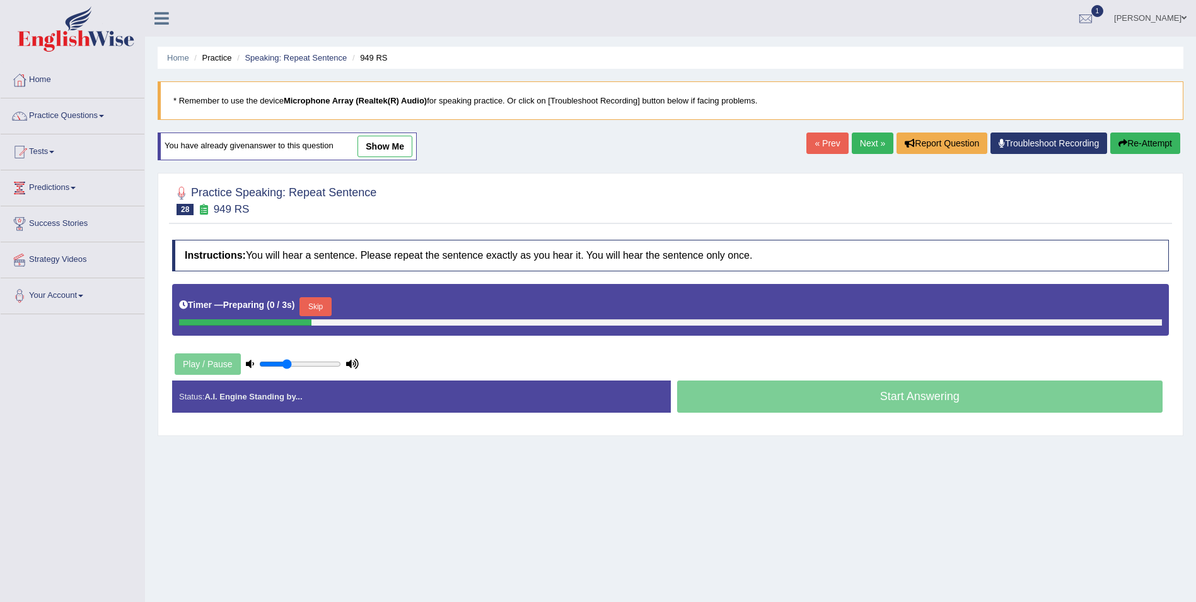
scroll to position [61, 0]
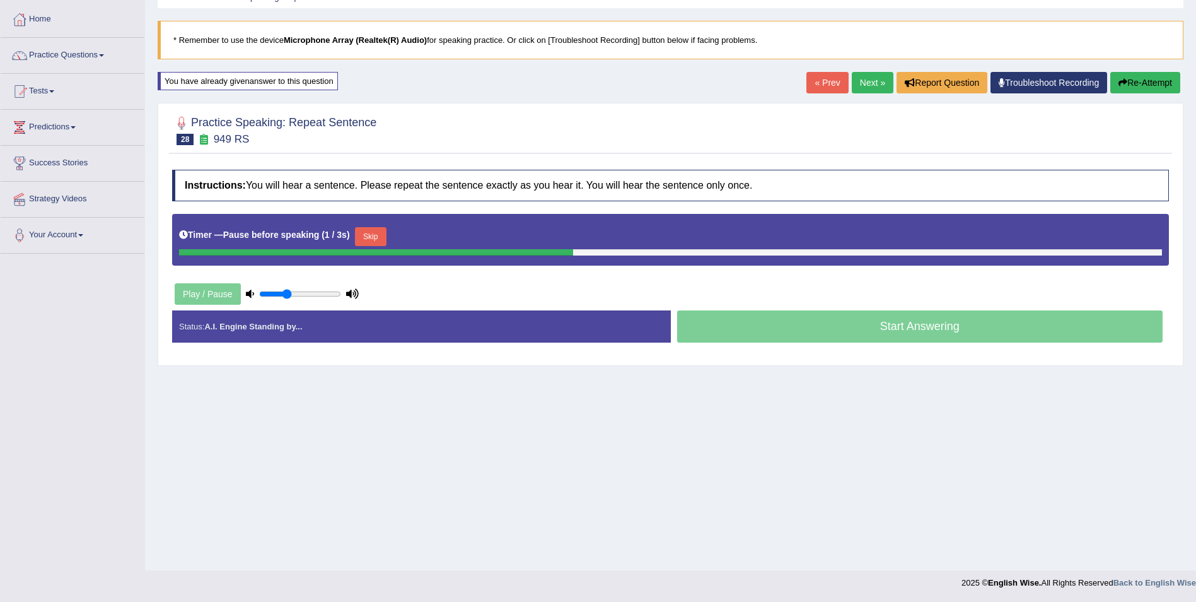
click at [356, 231] on button "Skip" at bounding box center [371, 236] width 32 height 19
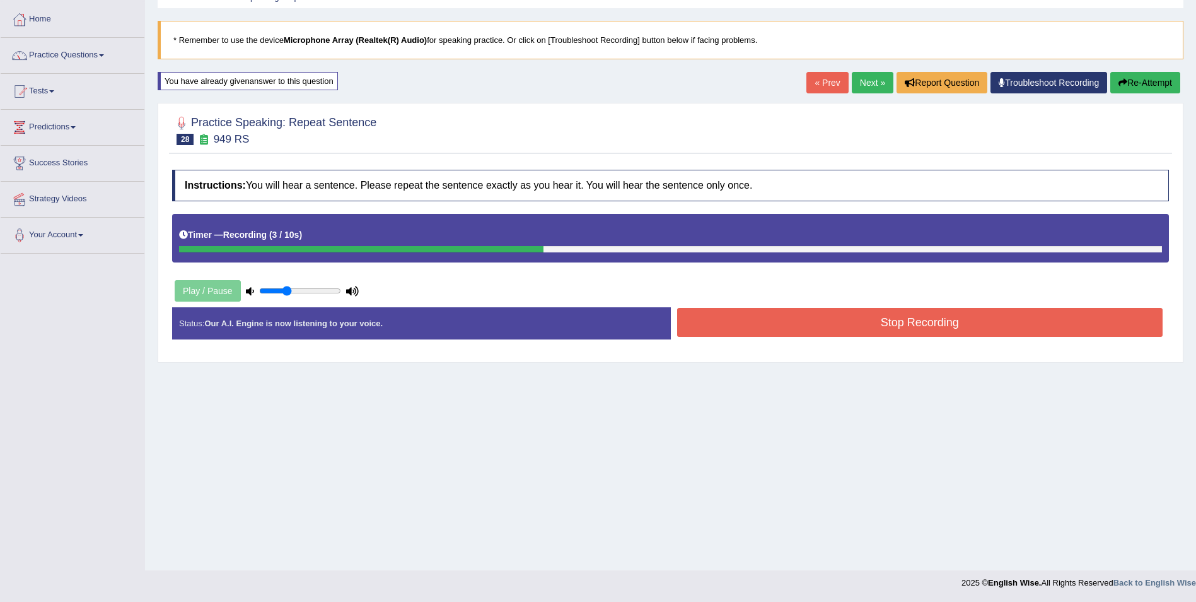
click at [697, 312] on button "Stop Recording" at bounding box center [920, 322] width 486 height 29
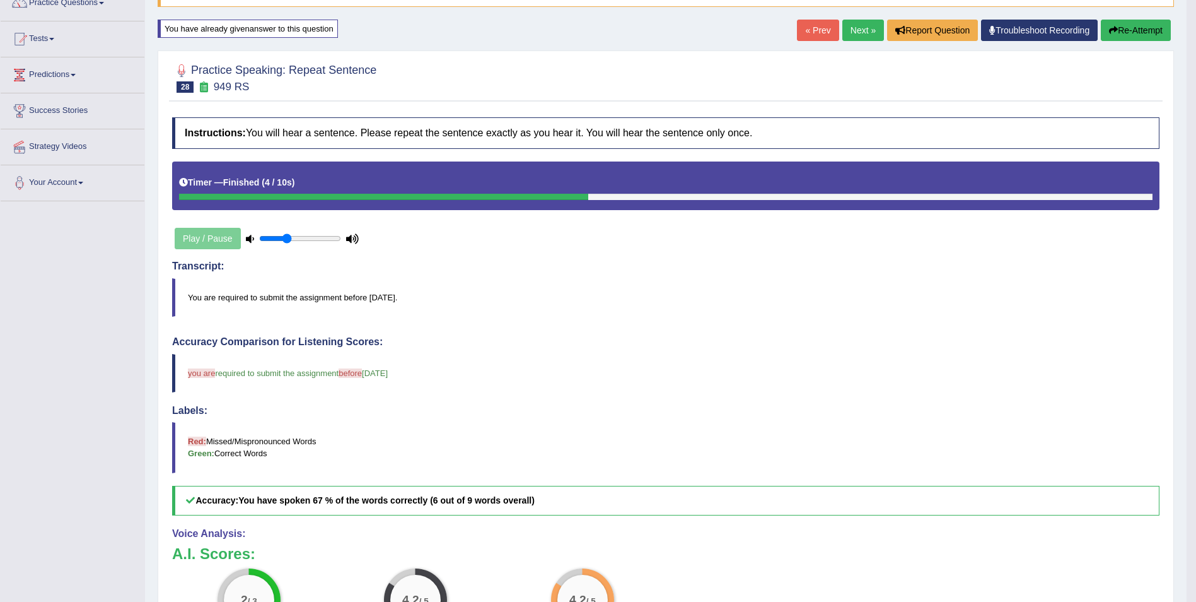
scroll to position [112, 0]
click at [852, 25] on link "Next »" at bounding box center [864, 30] width 42 height 21
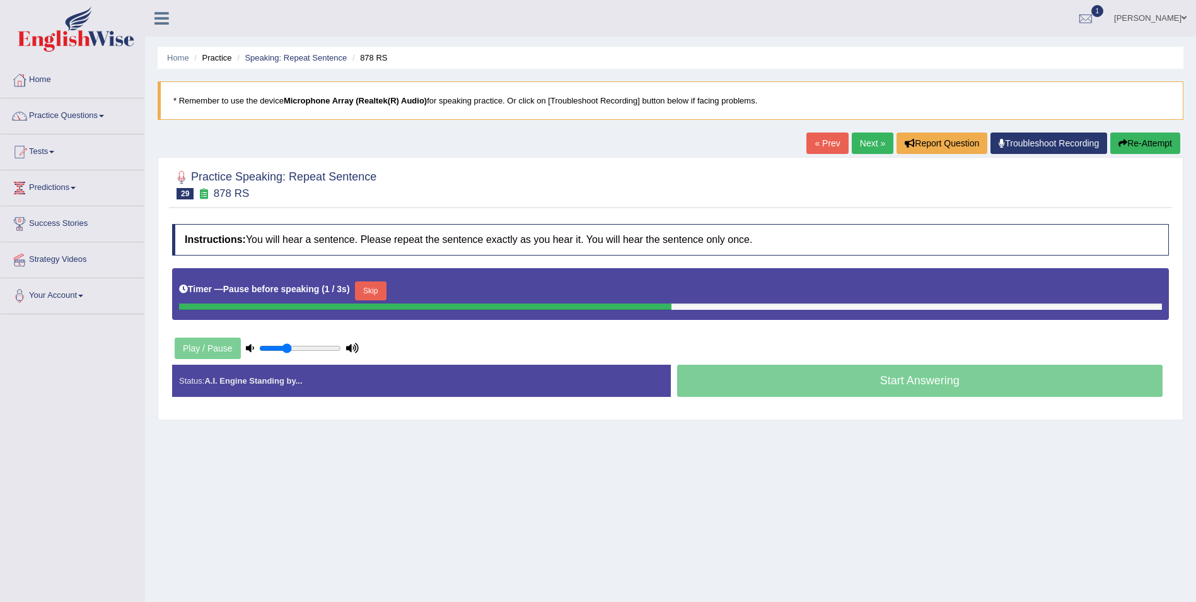
click at [374, 289] on button "Skip" at bounding box center [371, 290] width 32 height 19
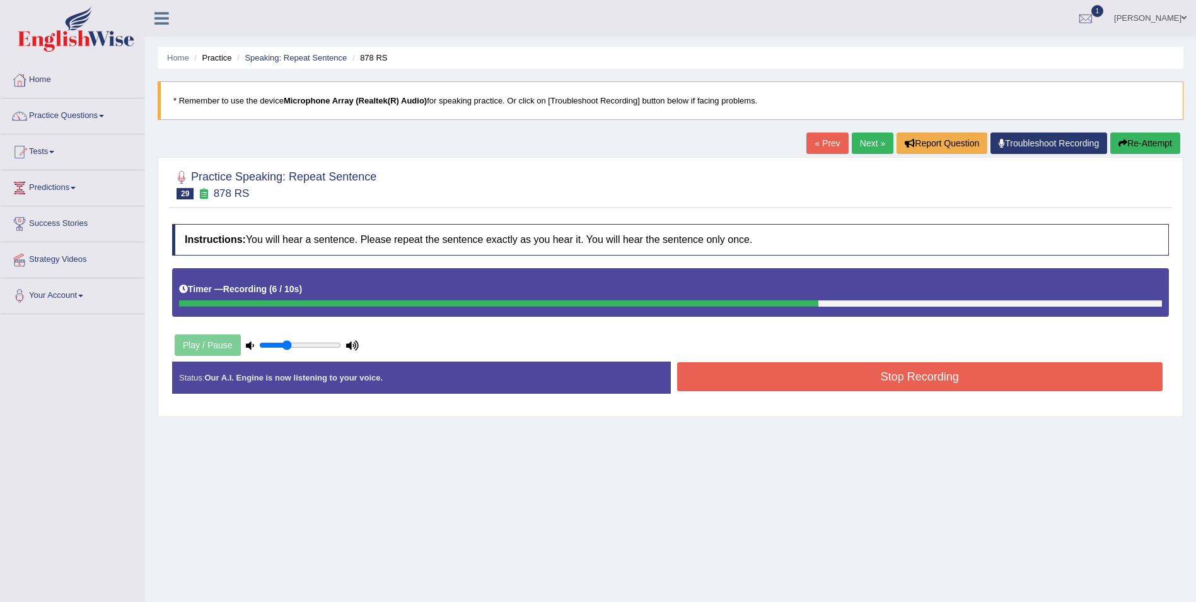
click at [730, 365] on button "Stop Recording" at bounding box center [920, 376] width 486 height 29
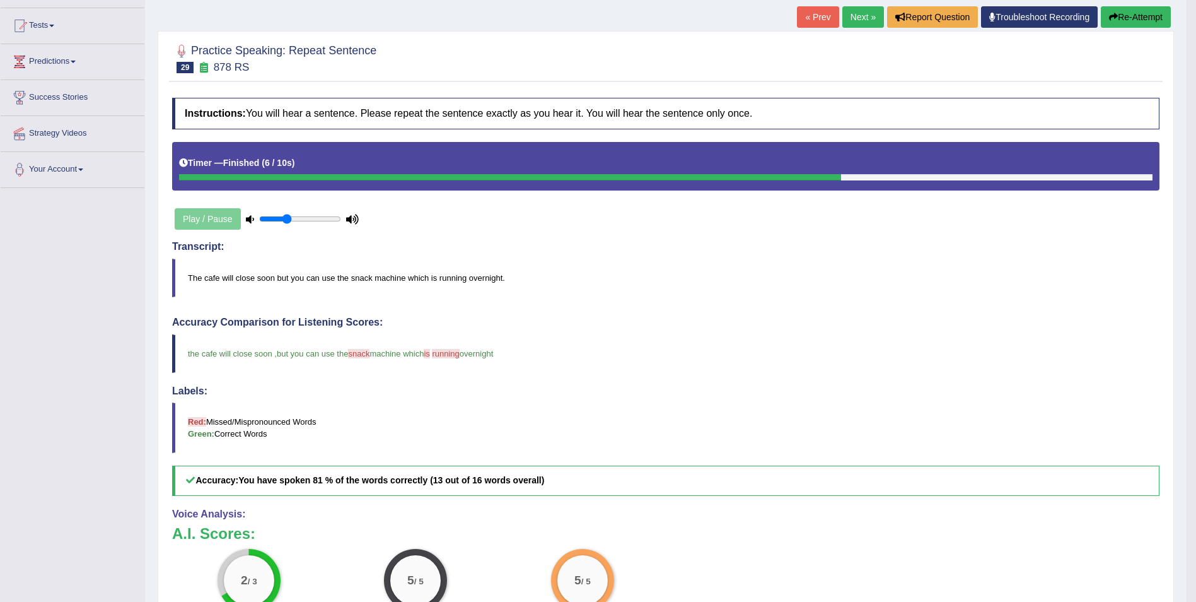
scroll to position [119, 0]
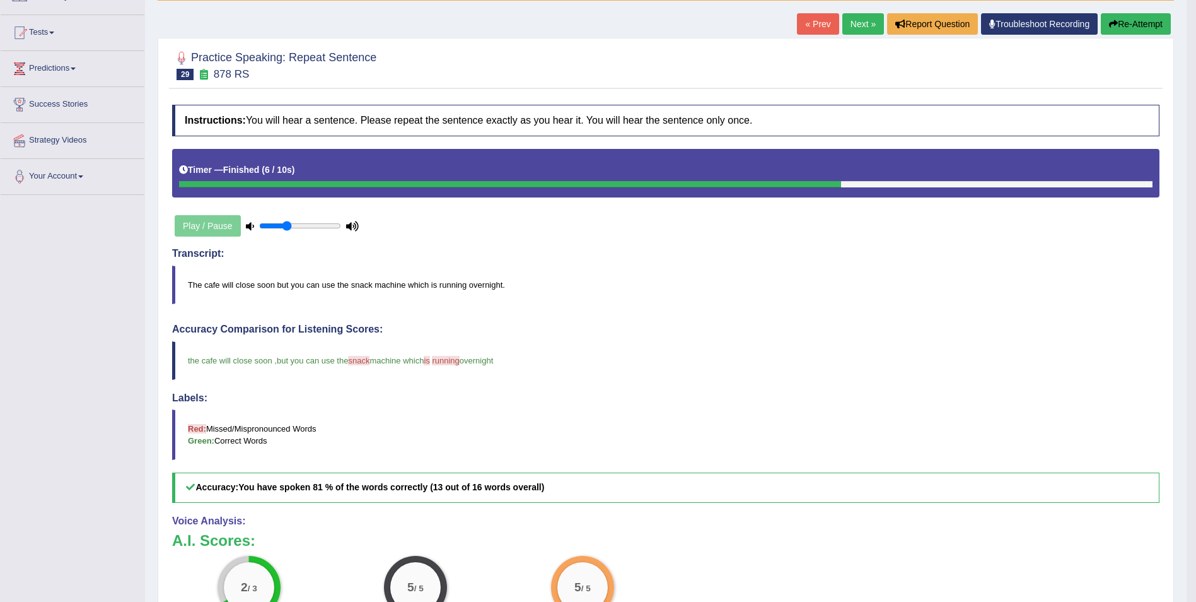
click at [860, 23] on link "Next »" at bounding box center [864, 23] width 42 height 21
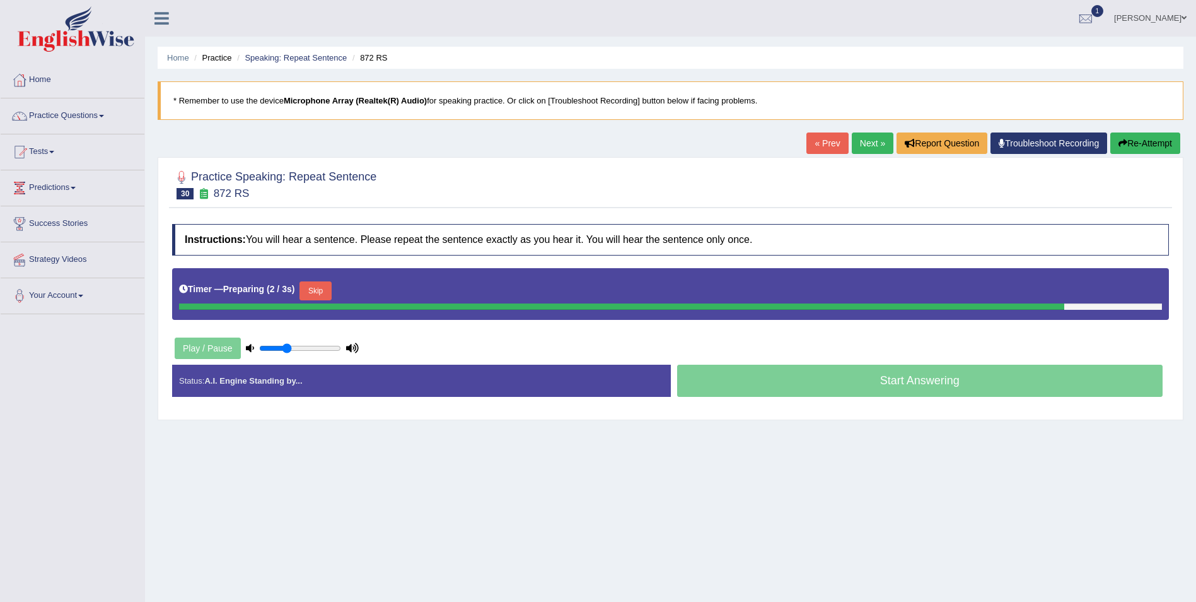
click at [320, 284] on button "Skip" at bounding box center [316, 290] width 32 height 19
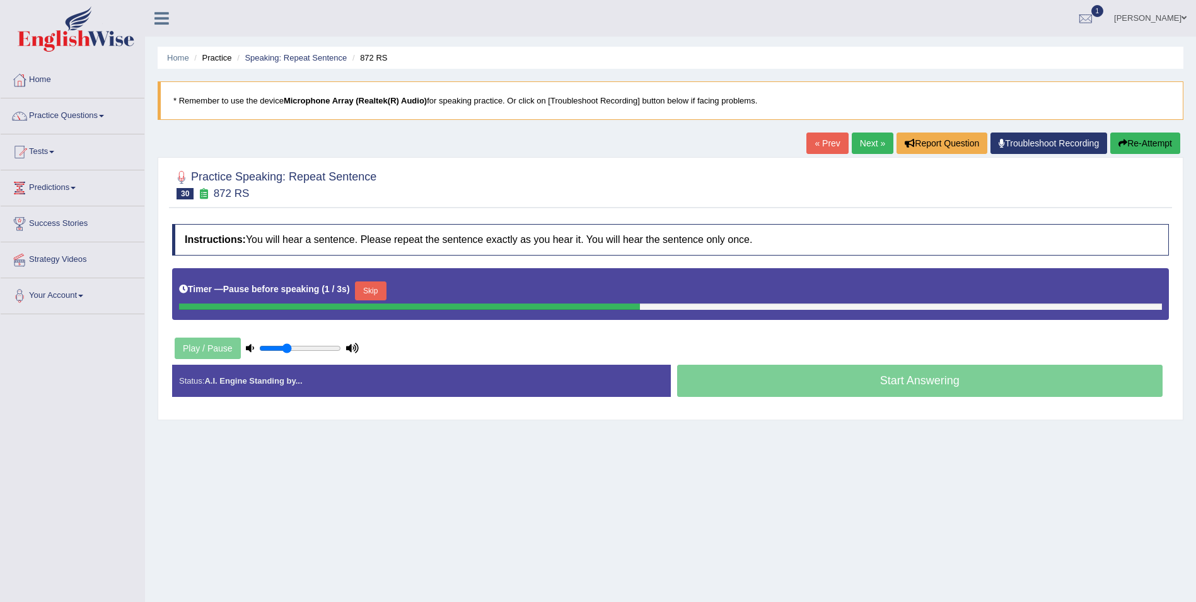
click at [373, 283] on div "Timer — Pause before speaking ( 1 / 3s ) Skip" at bounding box center [670, 290] width 983 height 25
click at [373, 283] on button "Skip" at bounding box center [371, 290] width 32 height 19
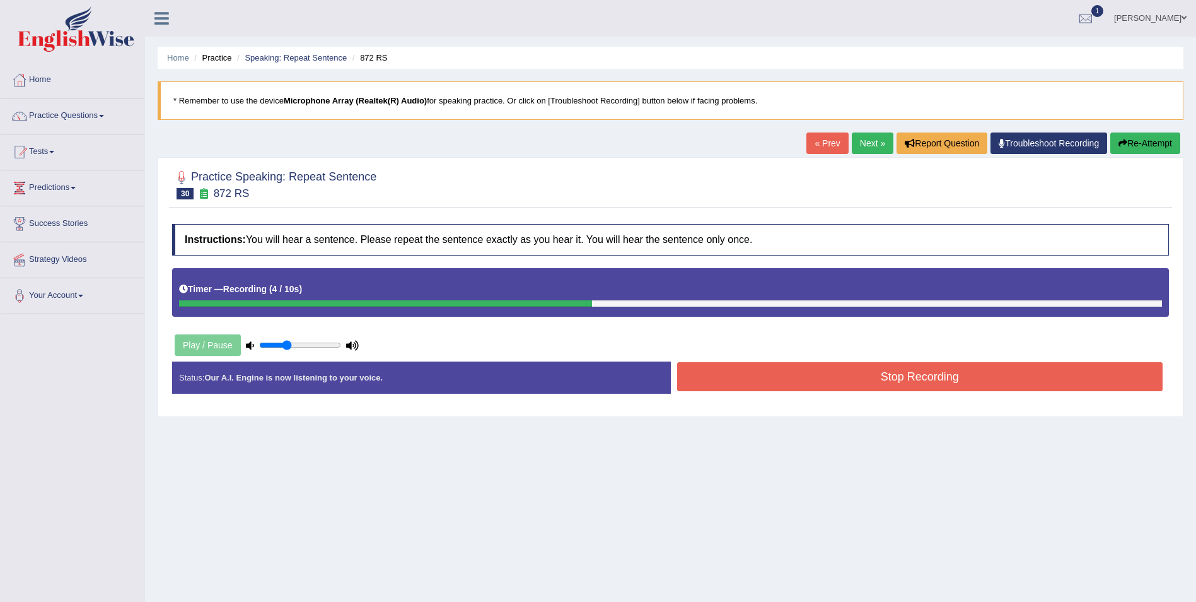
click at [740, 375] on button "Stop Recording" at bounding box center [920, 376] width 486 height 29
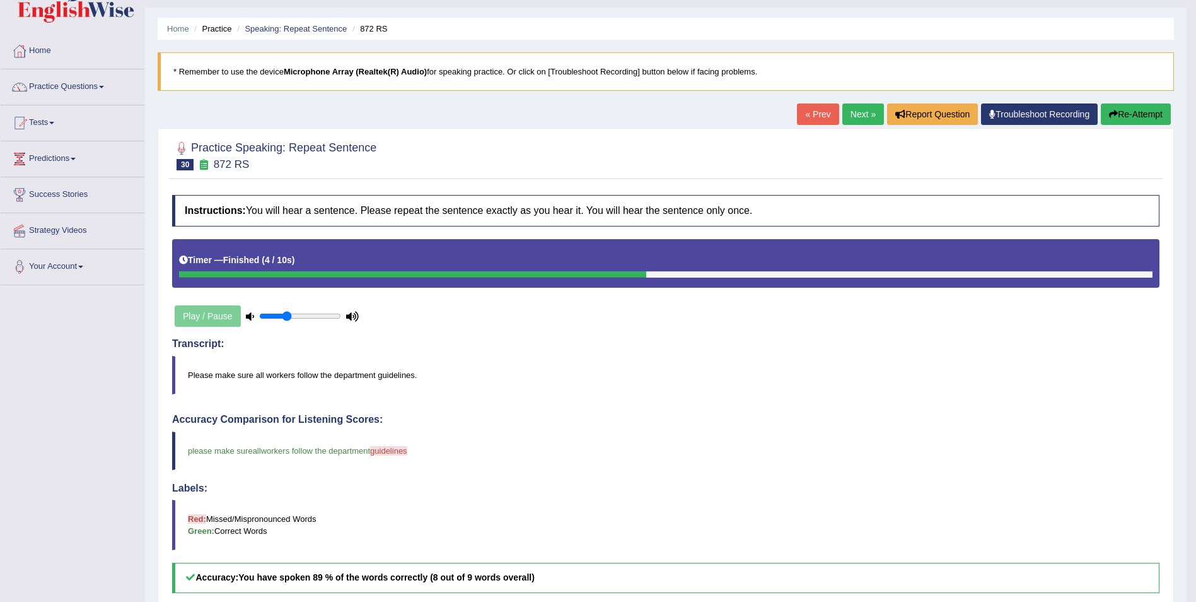
scroll to position [27, 0]
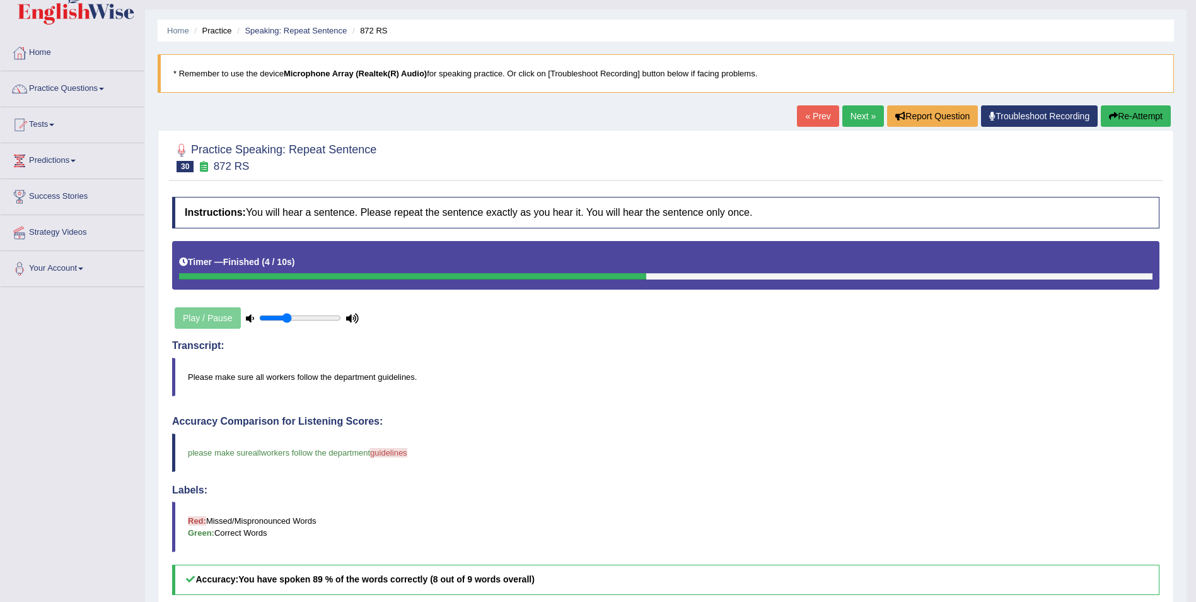
click at [1144, 114] on button "Re-Attempt" at bounding box center [1136, 115] width 70 height 21
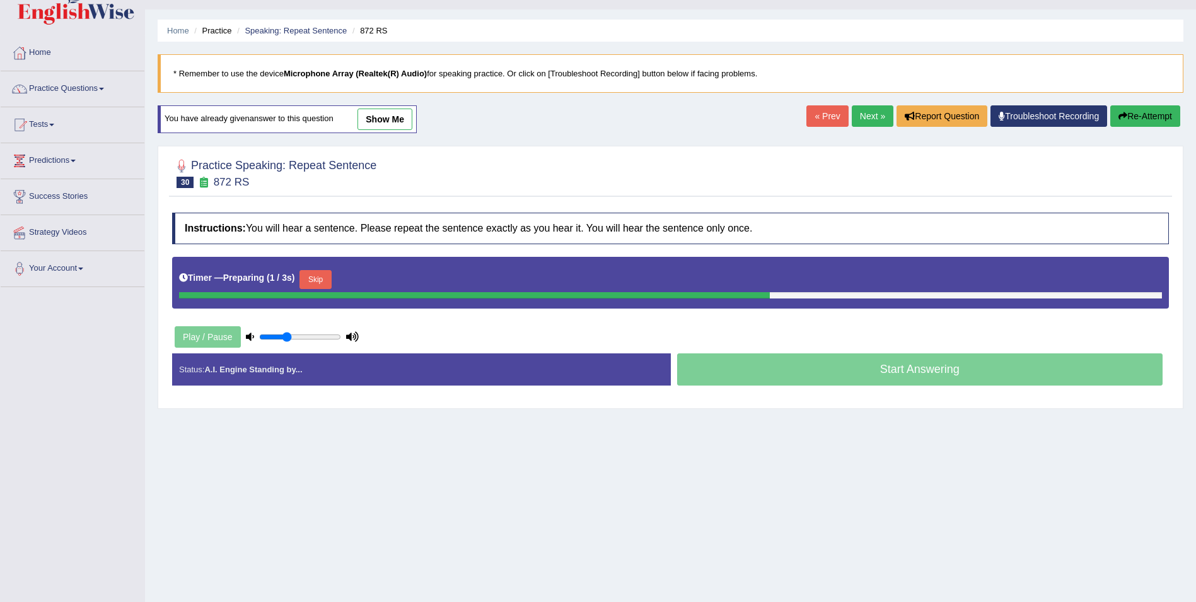
click at [325, 278] on button "Skip" at bounding box center [316, 279] width 32 height 19
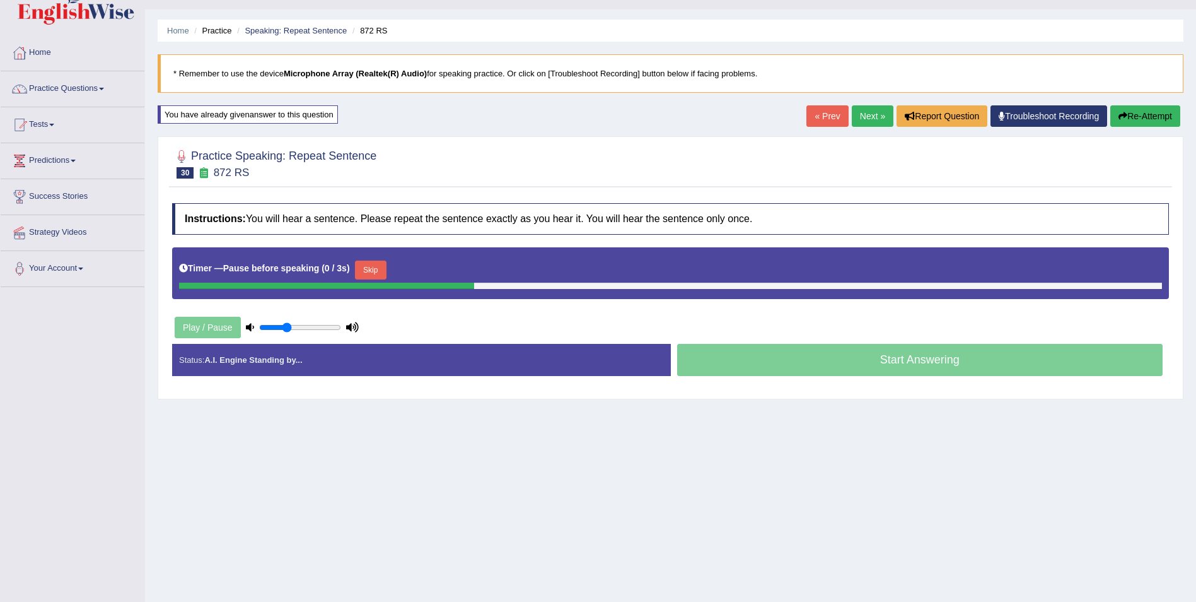
click at [365, 272] on button "Skip" at bounding box center [371, 269] width 32 height 19
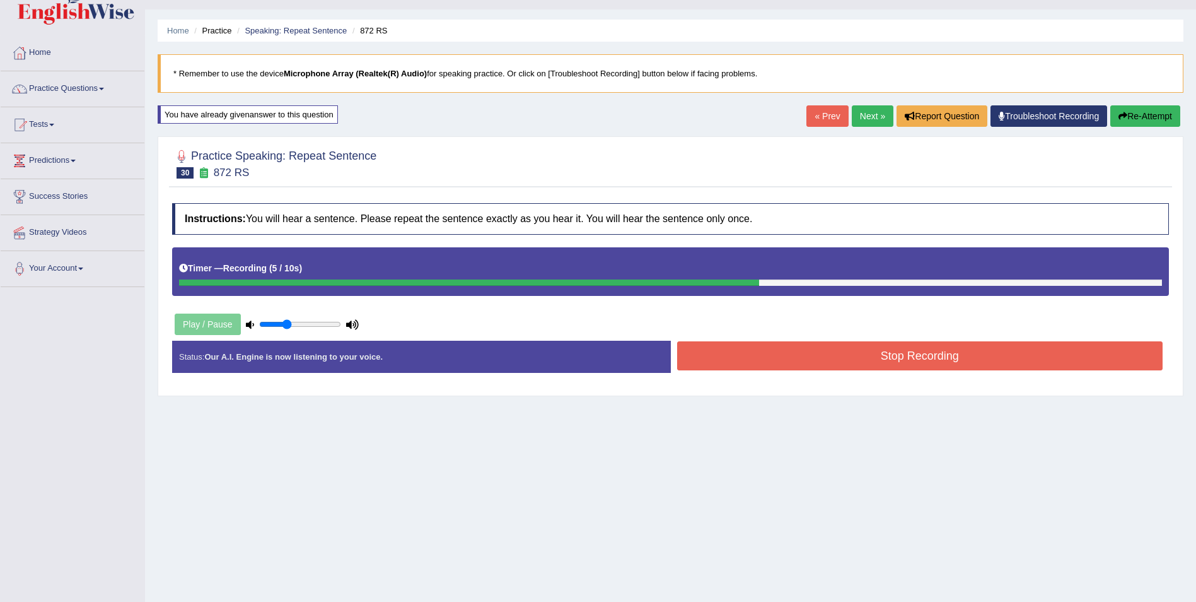
click at [728, 357] on button "Stop Recording" at bounding box center [920, 355] width 486 height 29
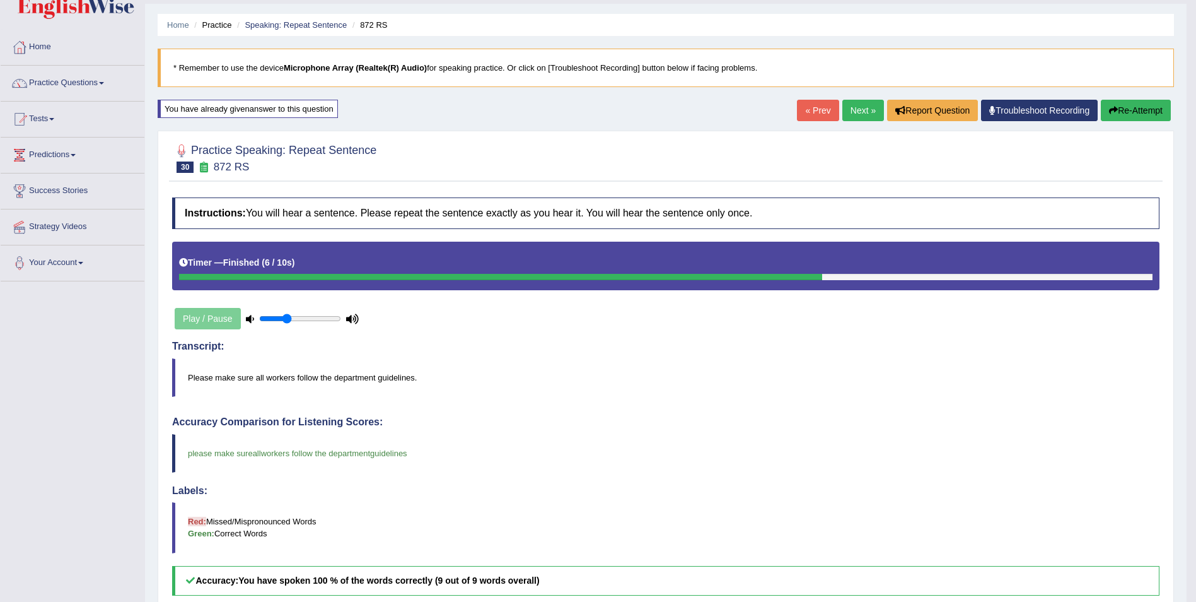
scroll to position [33, 0]
click at [861, 111] on link "Next »" at bounding box center [864, 109] width 42 height 21
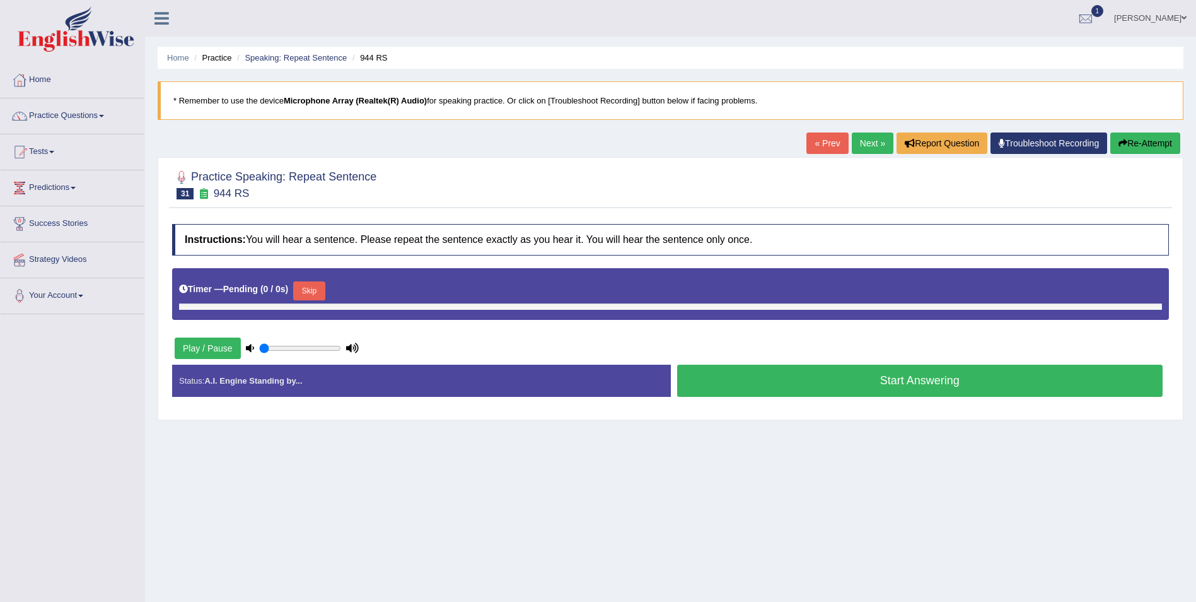
type input "0.35"
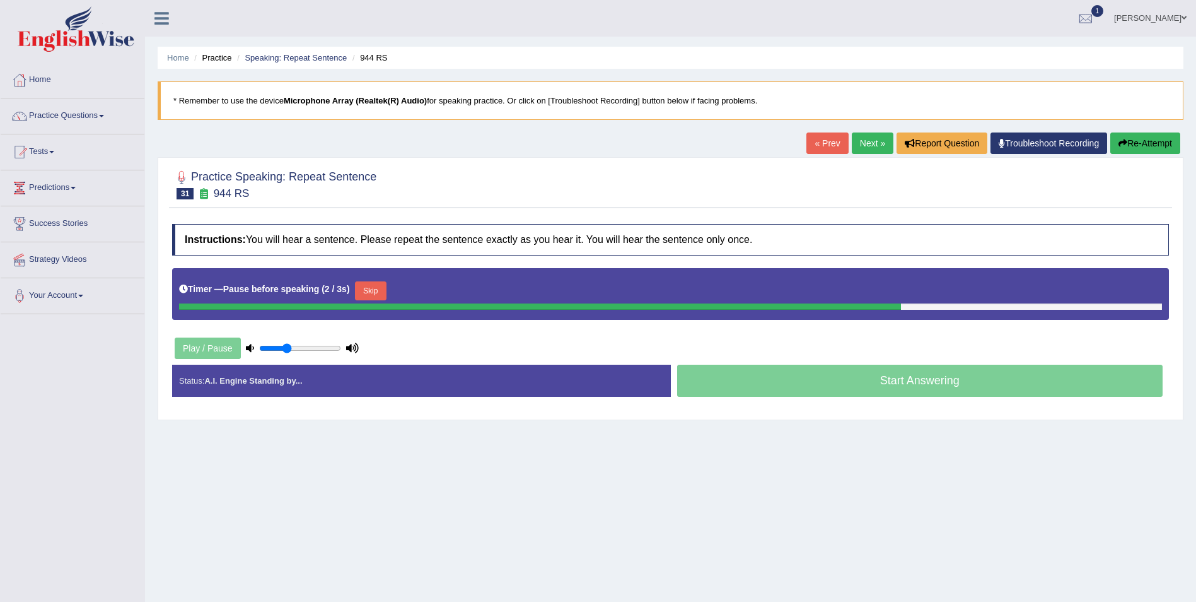
click at [368, 285] on button "Skip" at bounding box center [371, 290] width 32 height 19
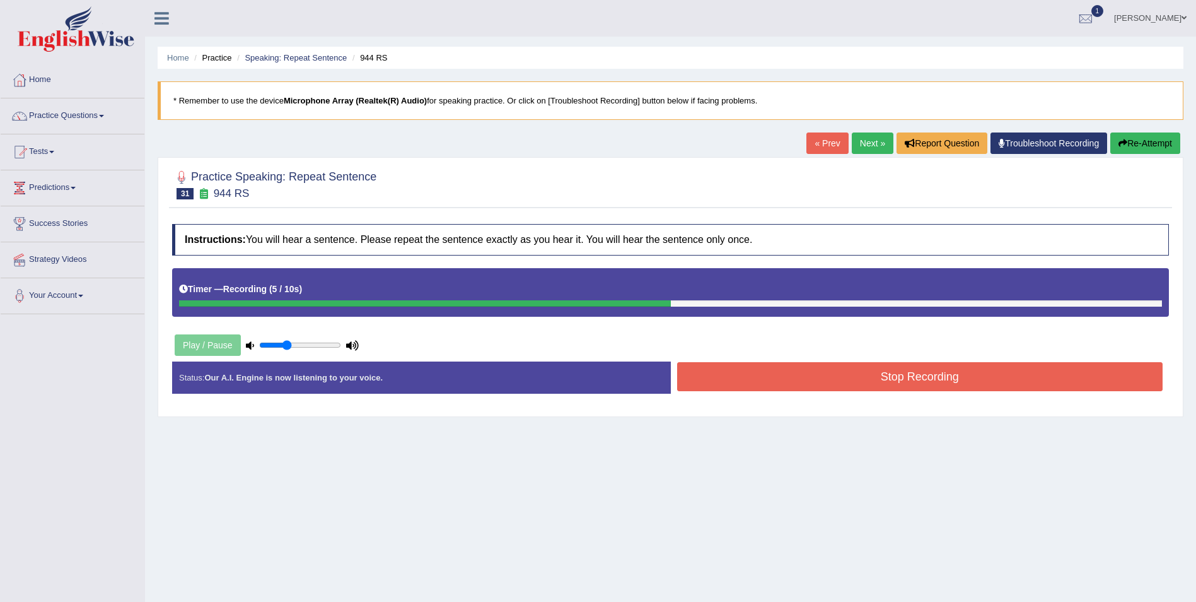
click at [735, 378] on button "Stop Recording" at bounding box center [920, 376] width 486 height 29
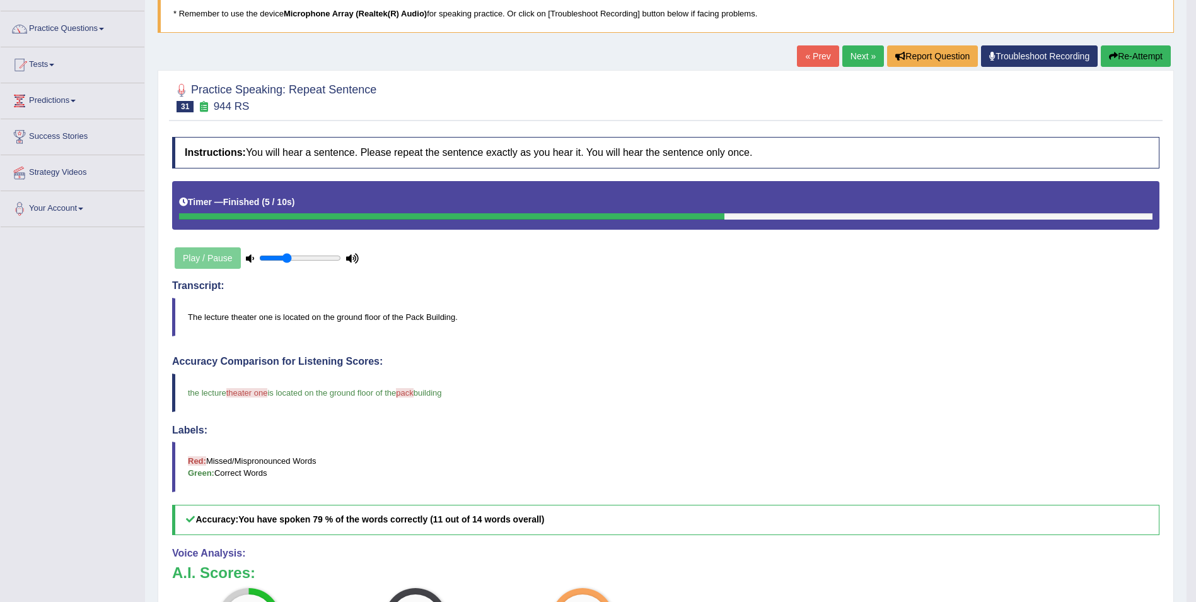
scroll to position [86, 0]
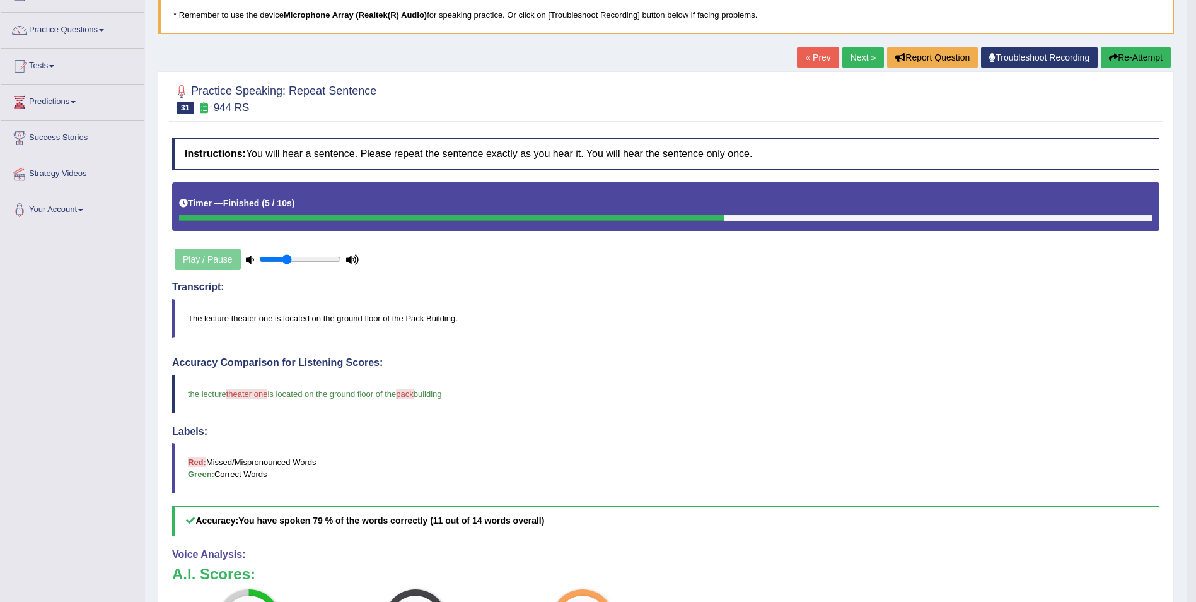
click at [861, 55] on link "Next »" at bounding box center [864, 57] width 42 height 21
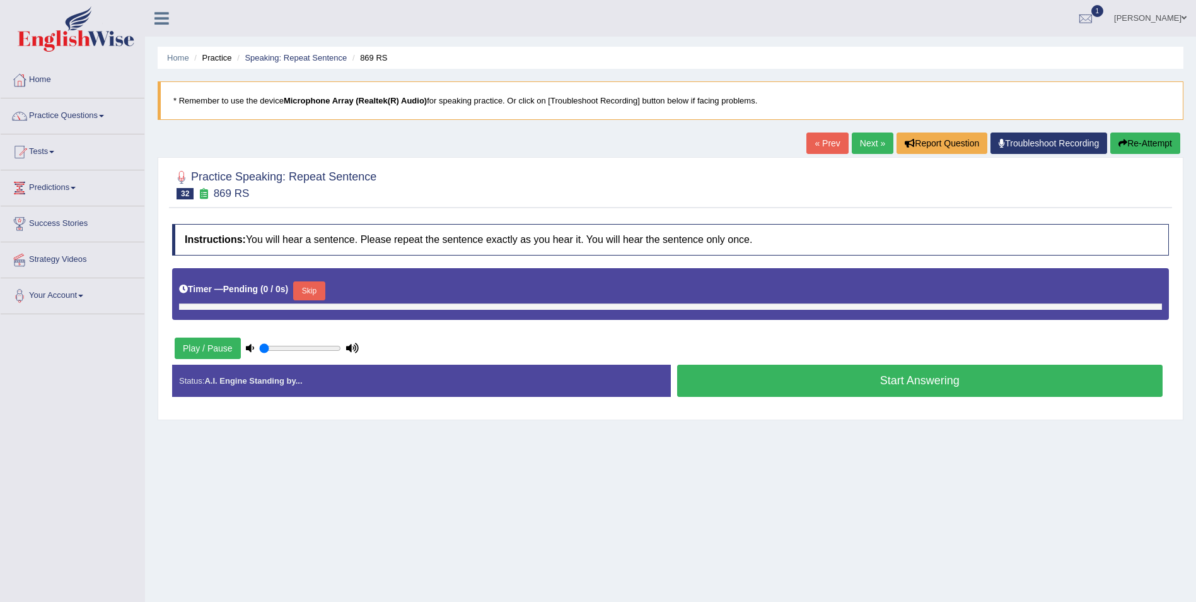
type input "0.35"
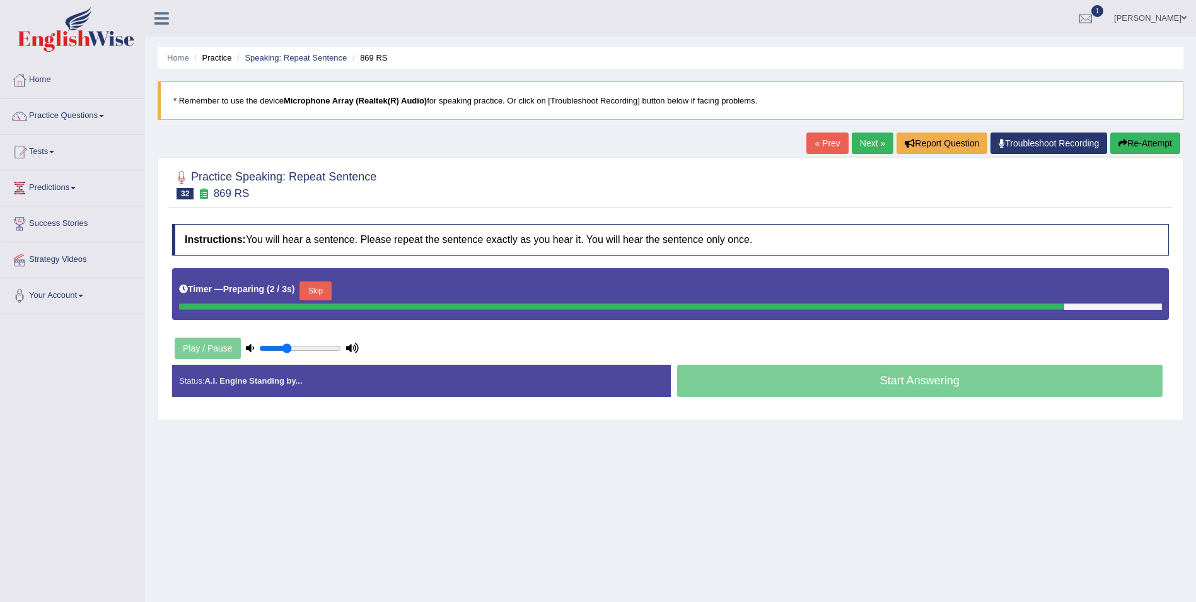
click at [323, 291] on button "Skip" at bounding box center [316, 290] width 32 height 19
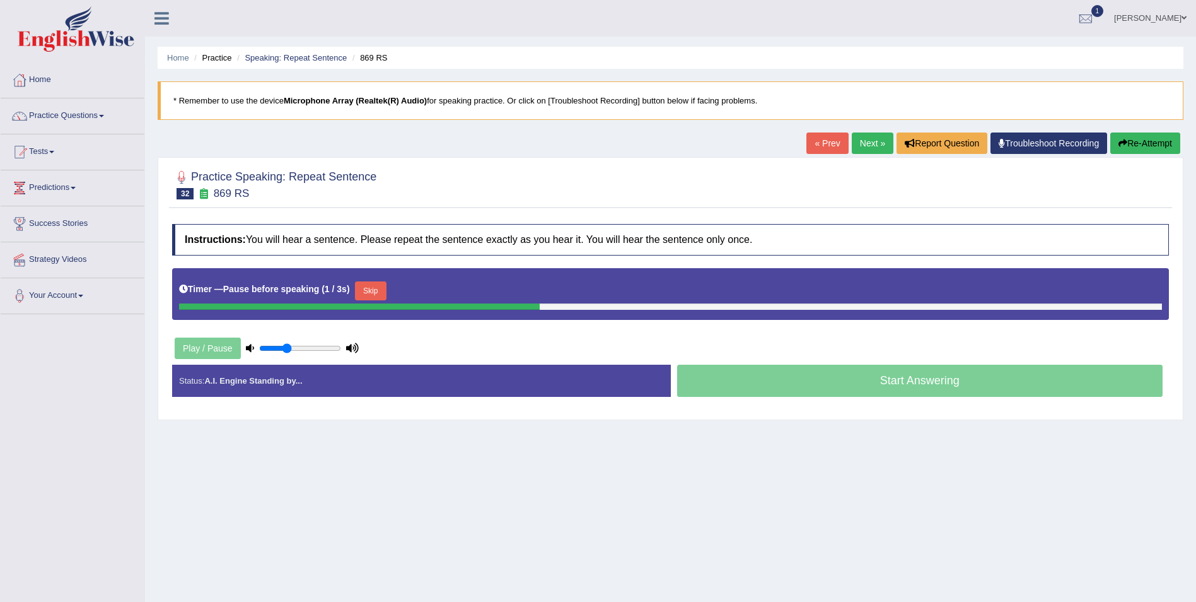
click at [361, 281] on button "Skip" at bounding box center [371, 290] width 32 height 19
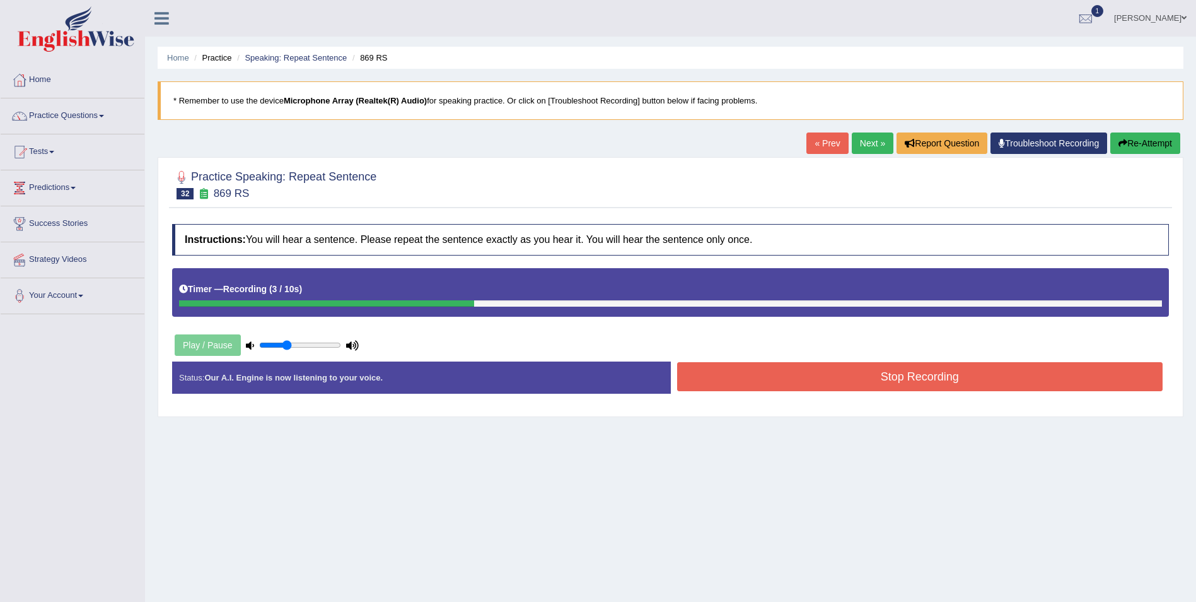
click at [712, 373] on button "Stop Recording" at bounding box center [920, 376] width 486 height 29
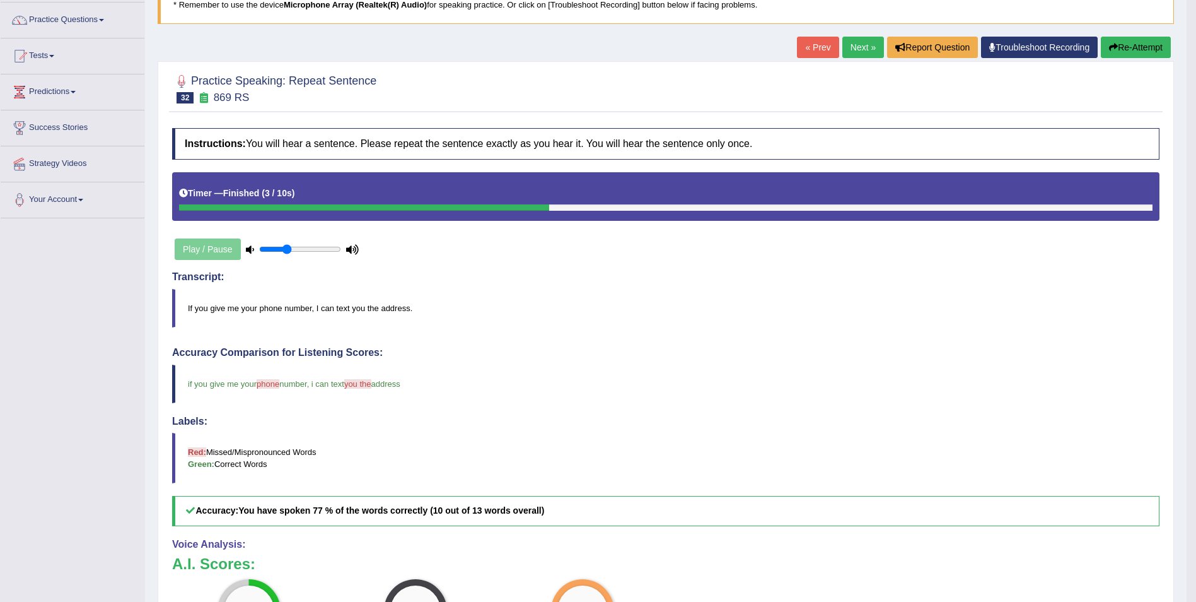
scroll to position [95, 0]
click at [1145, 50] on button "Re-Attempt" at bounding box center [1136, 47] width 70 height 21
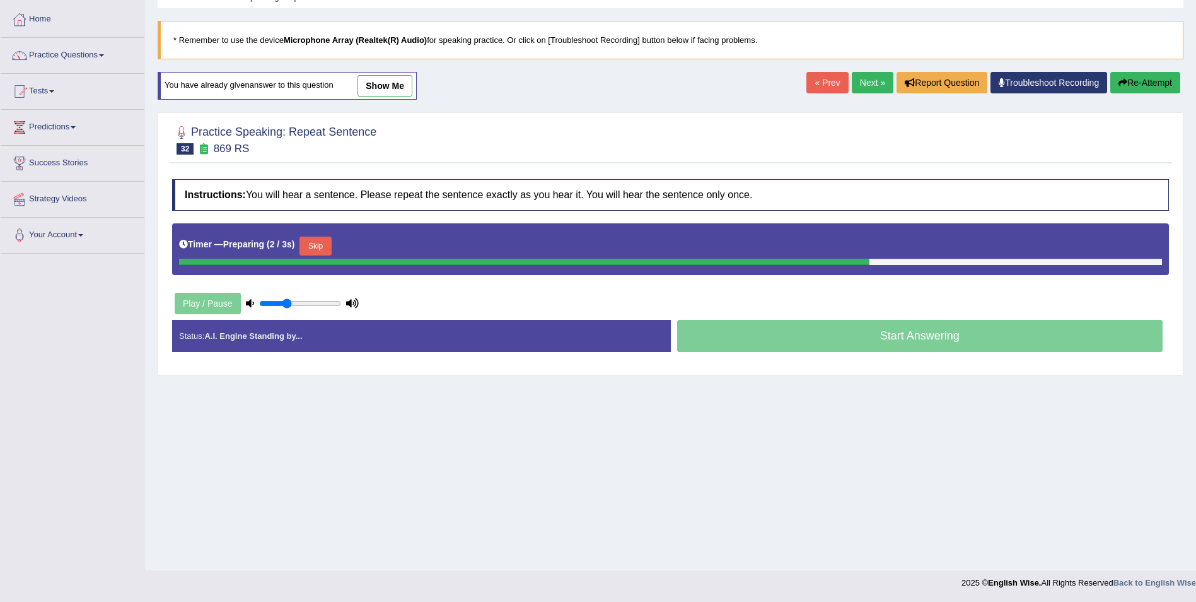
click at [311, 240] on button "Skip" at bounding box center [316, 245] width 32 height 19
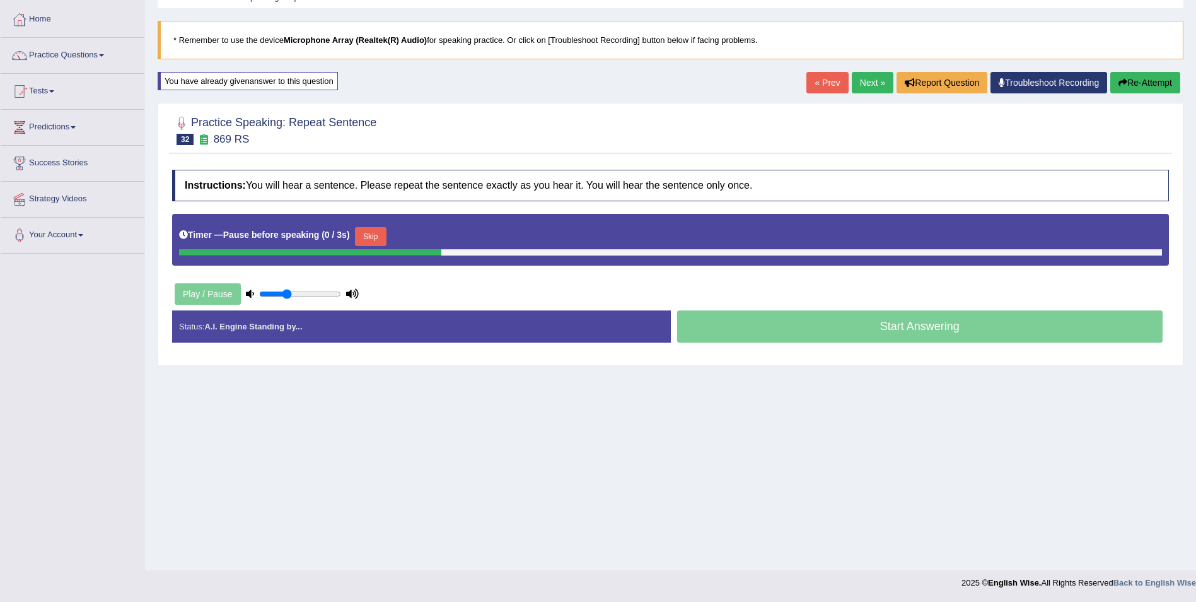
click at [361, 232] on button "Skip" at bounding box center [371, 236] width 32 height 19
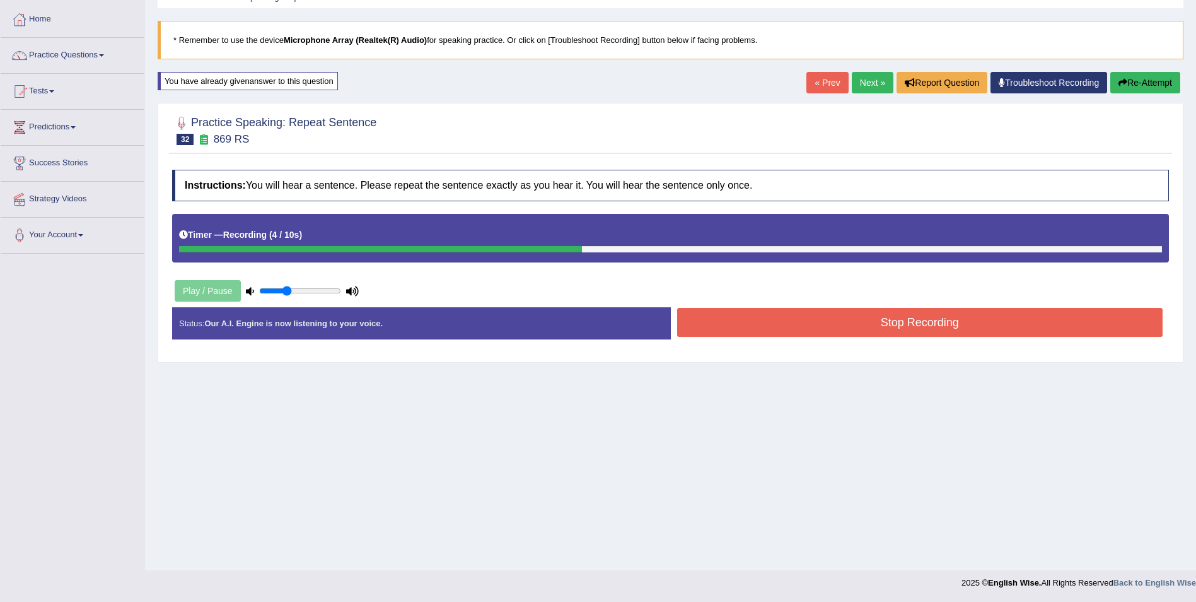
drag, startPoint x: 778, startPoint y: 341, endPoint x: 786, endPoint y: 329, distance: 15.0
click at [786, 329] on div "Status: Our A.I. Engine is now listening to your voice. Start Answering Stop Re…" at bounding box center [670, 329] width 997 height 45
click at [786, 329] on button "Stop Recording" at bounding box center [920, 322] width 486 height 29
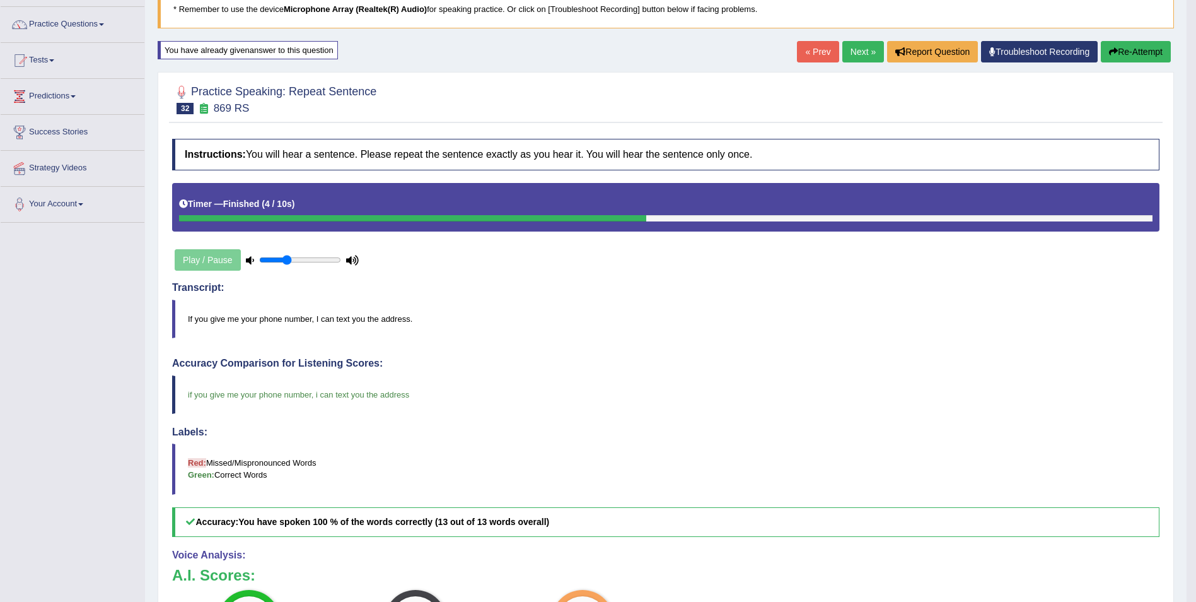
scroll to position [90, 0]
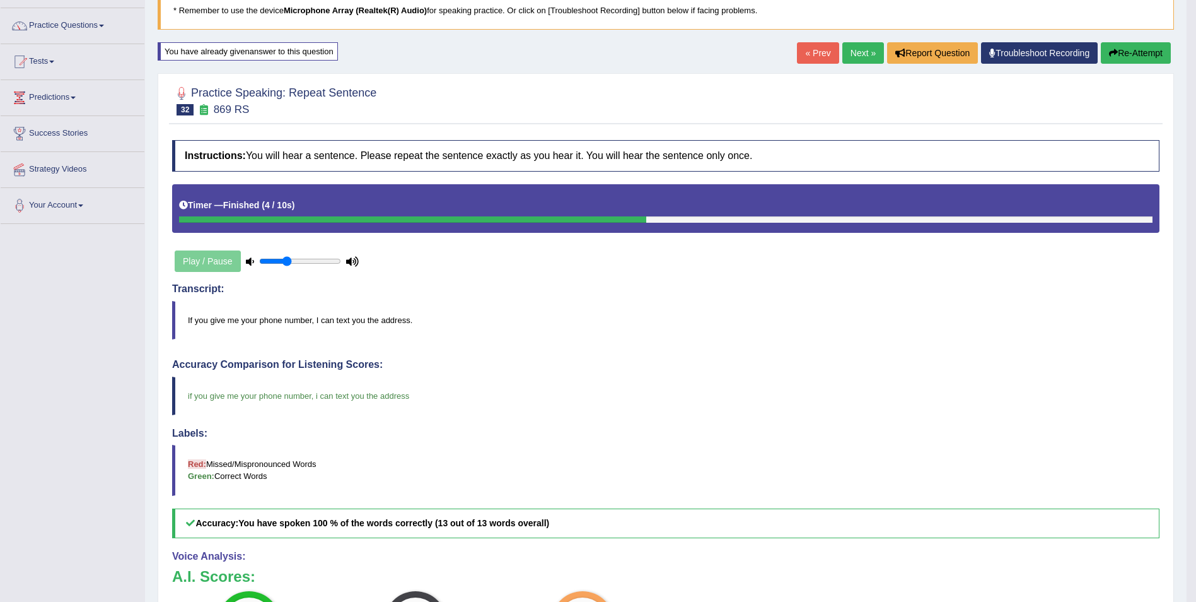
click at [860, 55] on link "Next »" at bounding box center [864, 52] width 42 height 21
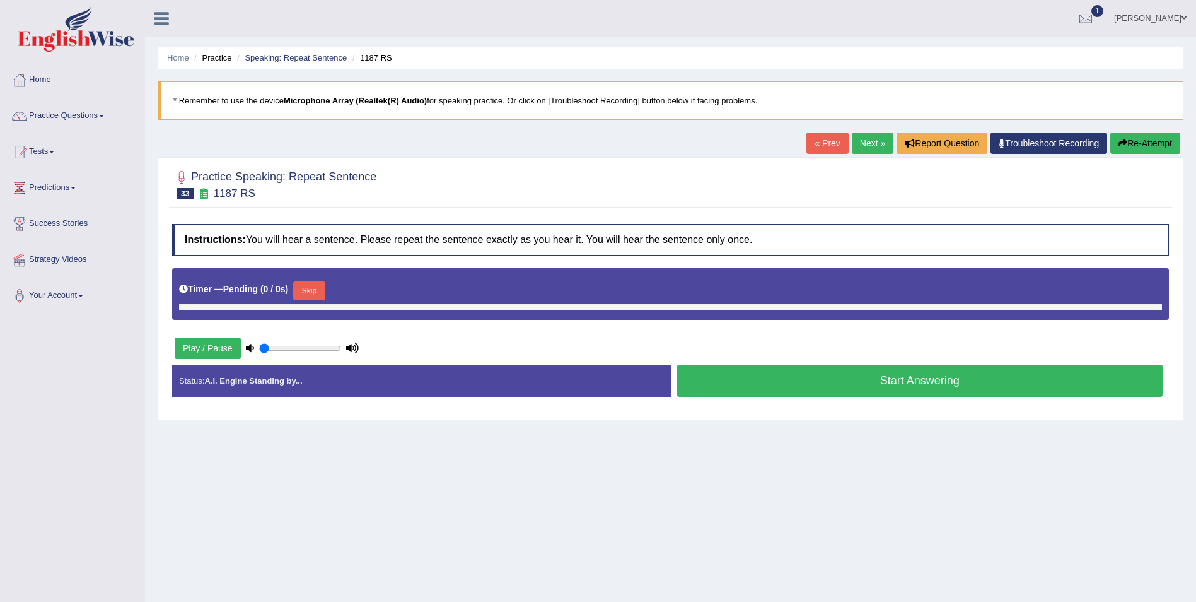
type input "0.35"
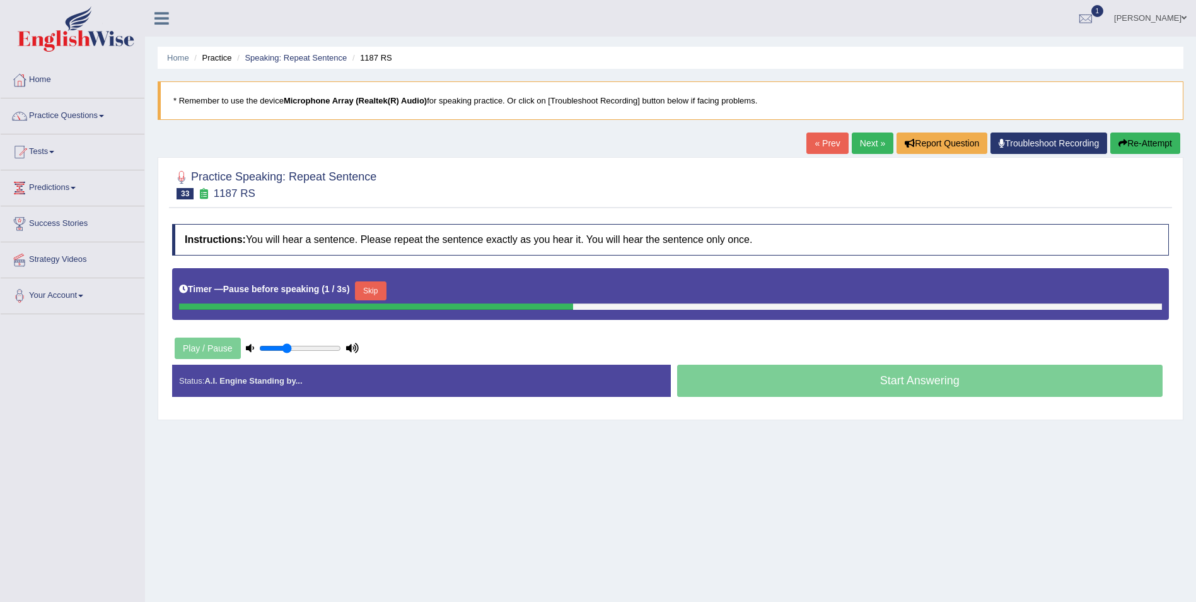
click at [355, 288] on button "Skip" at bounding box center [371, 290] width 32 height 19
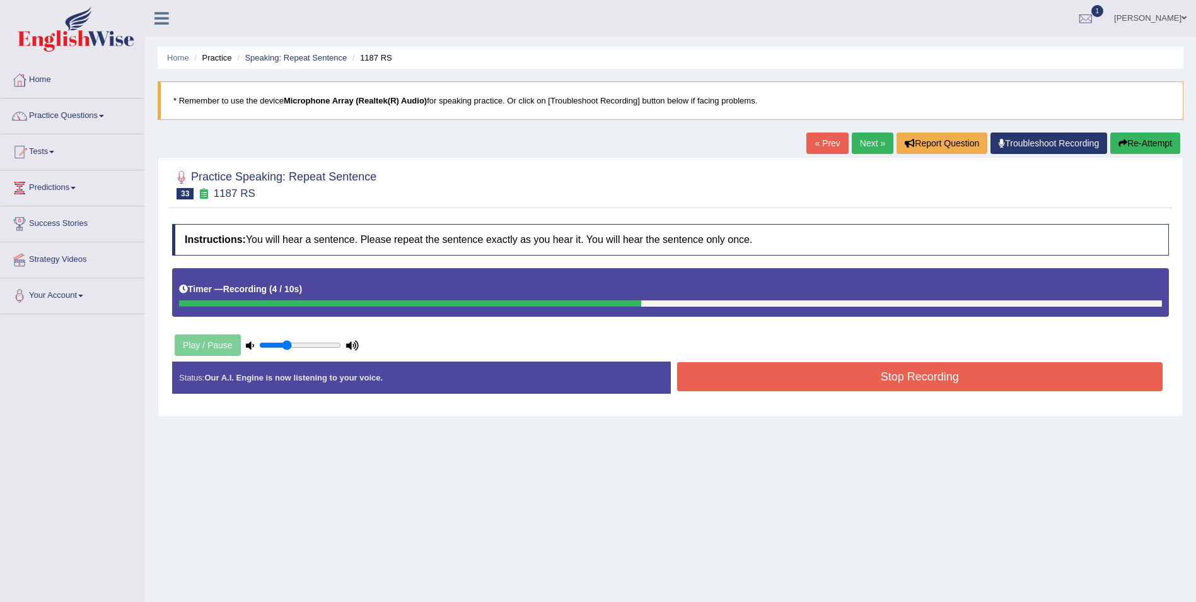
click at [701, 378] on button "Stop Recording" at bounding box center [920, 376] width 486 height 29
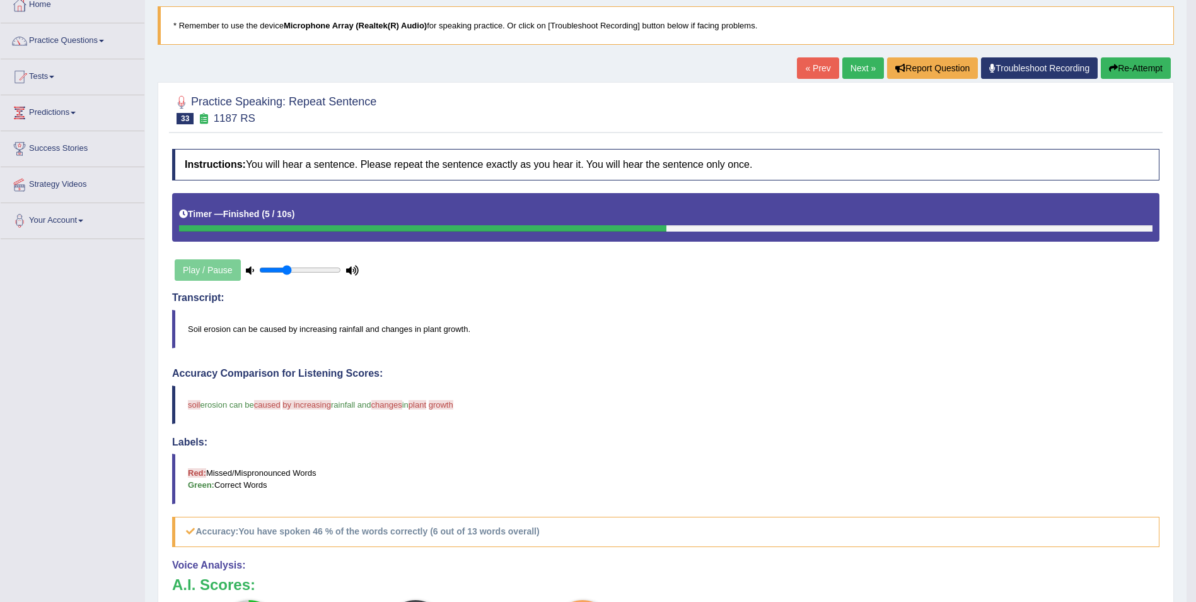
scroll to position [71, 0]
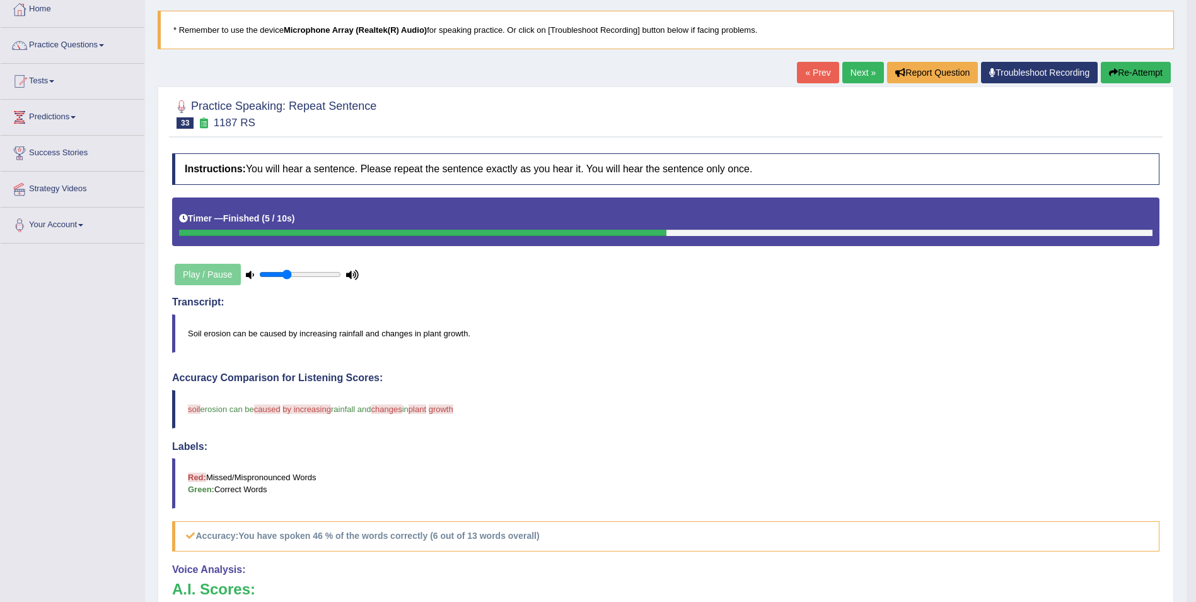
click at [1139, 70] on button "Re-Attempt" at bounding box center [1136, 72] width 70 height 21
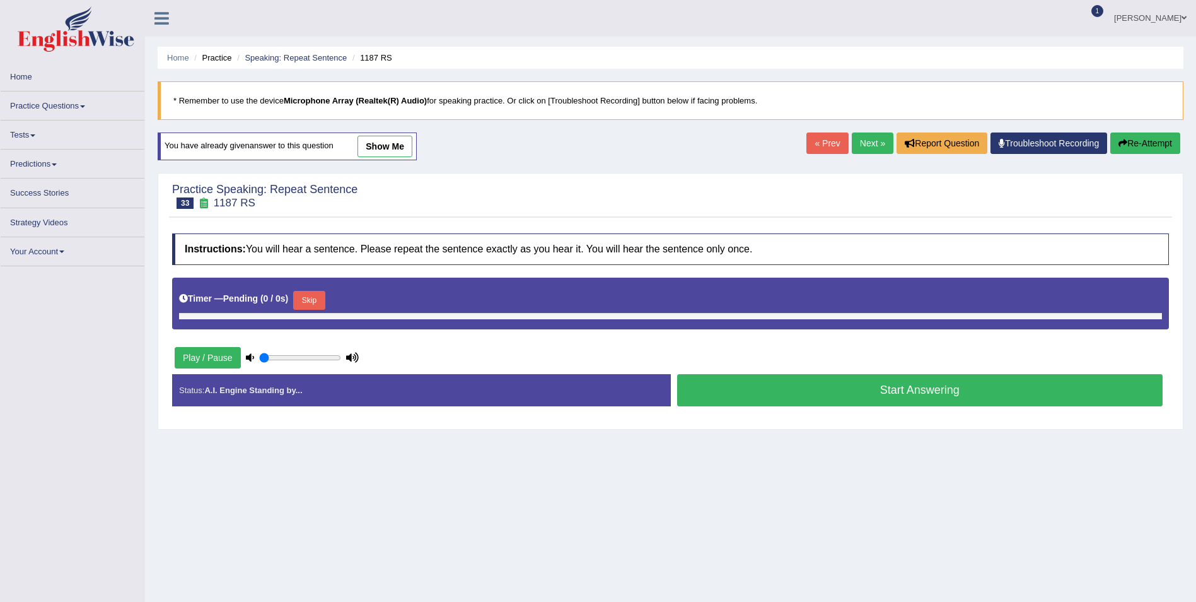
type input "0.35"
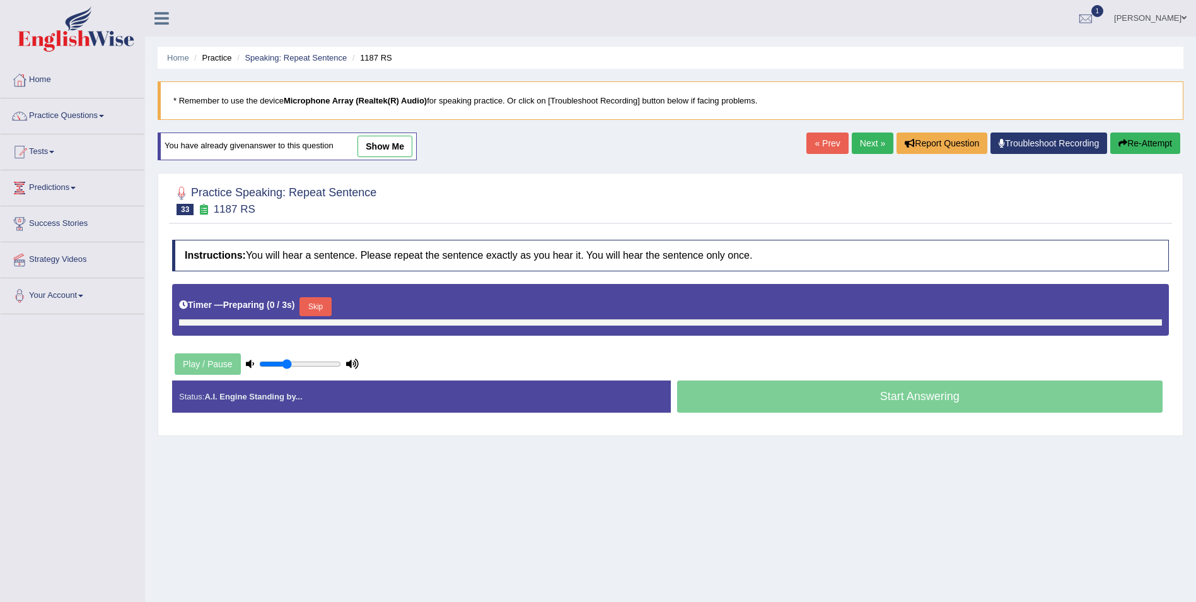
scroll to position [61, 0]
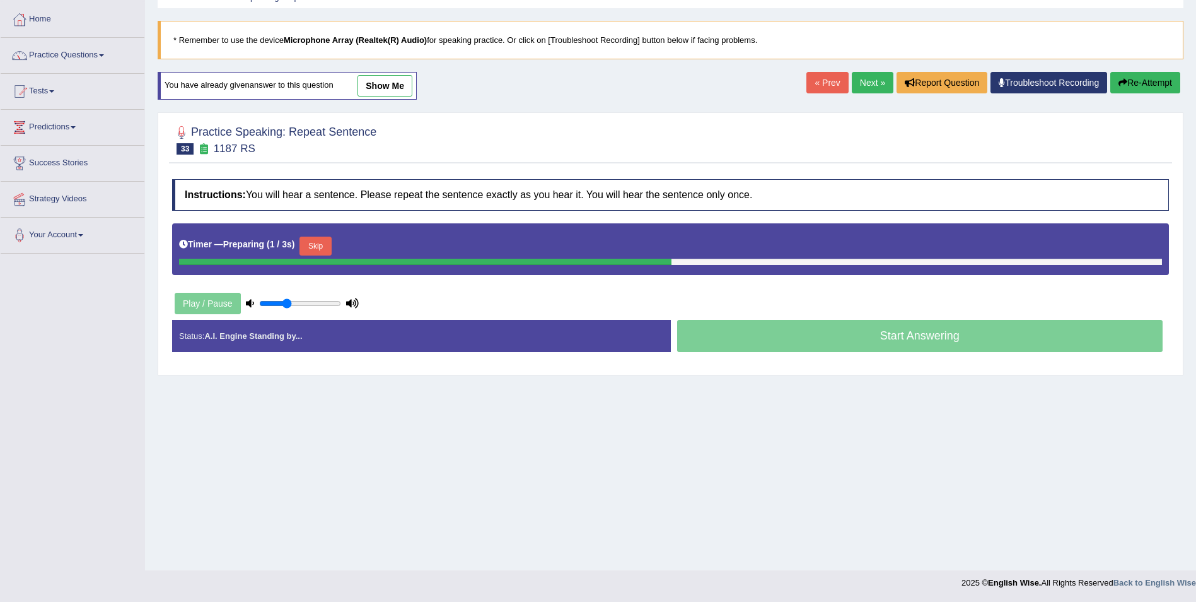
click at [312, 247] on button "Skip" at bounding box center [316, 245] width 32 height 19
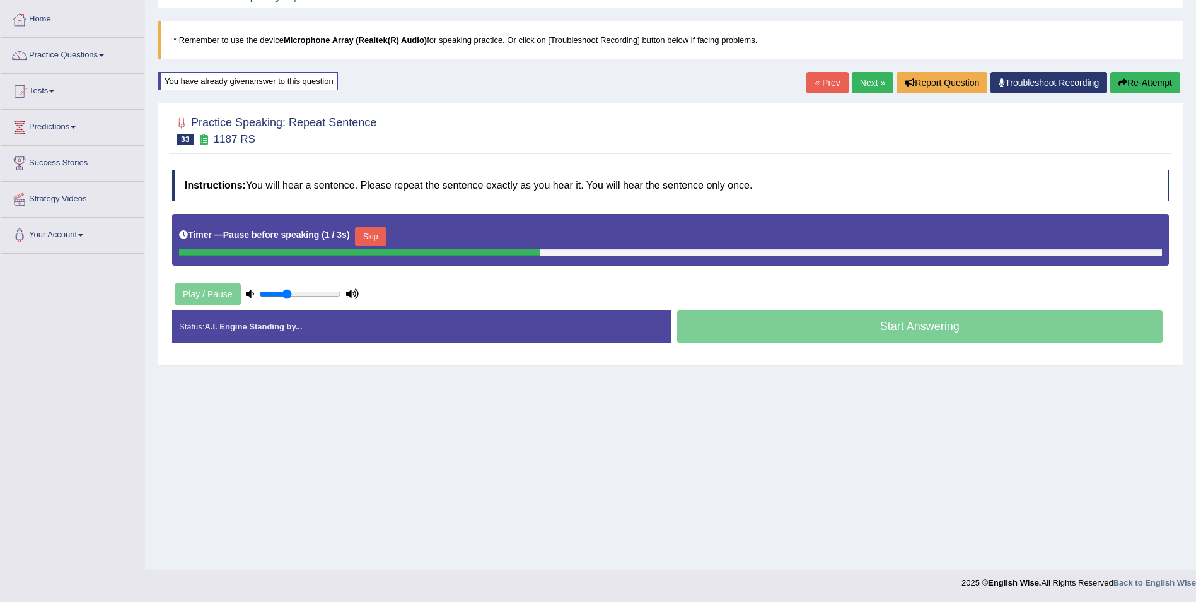
click at [356, 236] on button "Skip" at bounding box center [371, 236] width 32 height 19
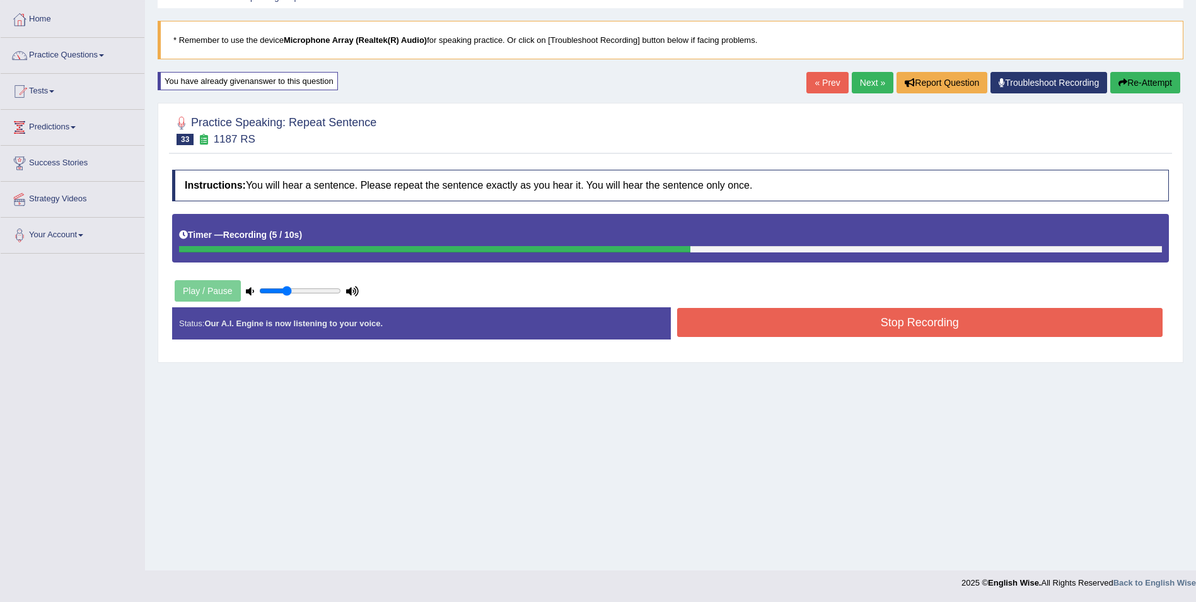
click at [691, 307] on div "Start Answering" at bounding box center [920, 307] width 499 height 1
click at [694, 313] on button "Stop Recording" at bounding box center [920, 322] width 486 height 29
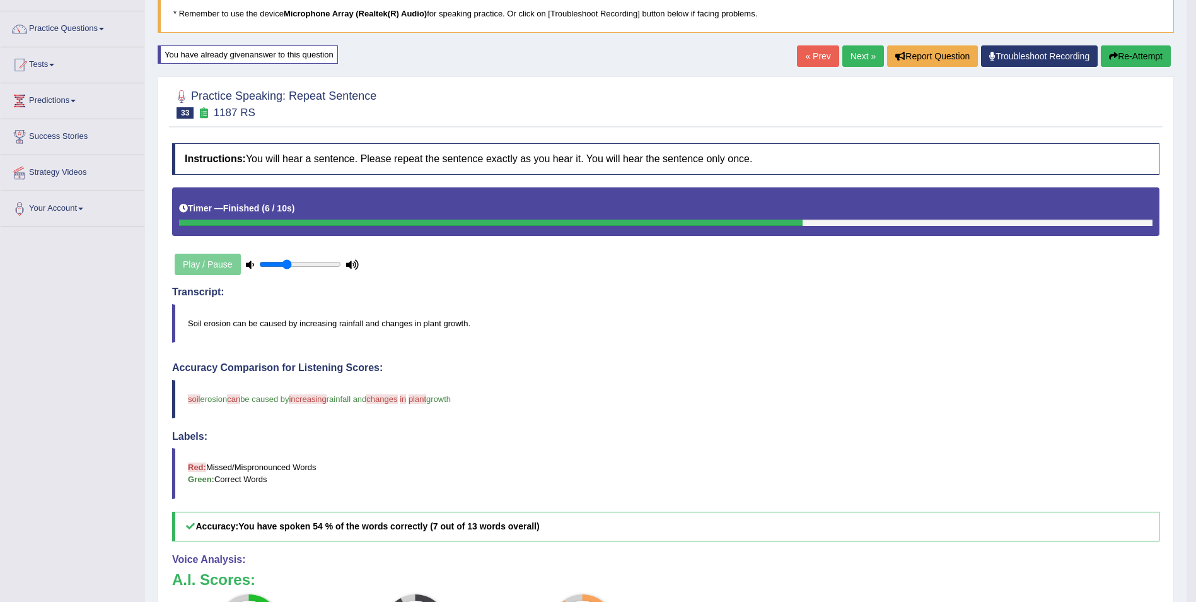
scroll to position [86, 0]
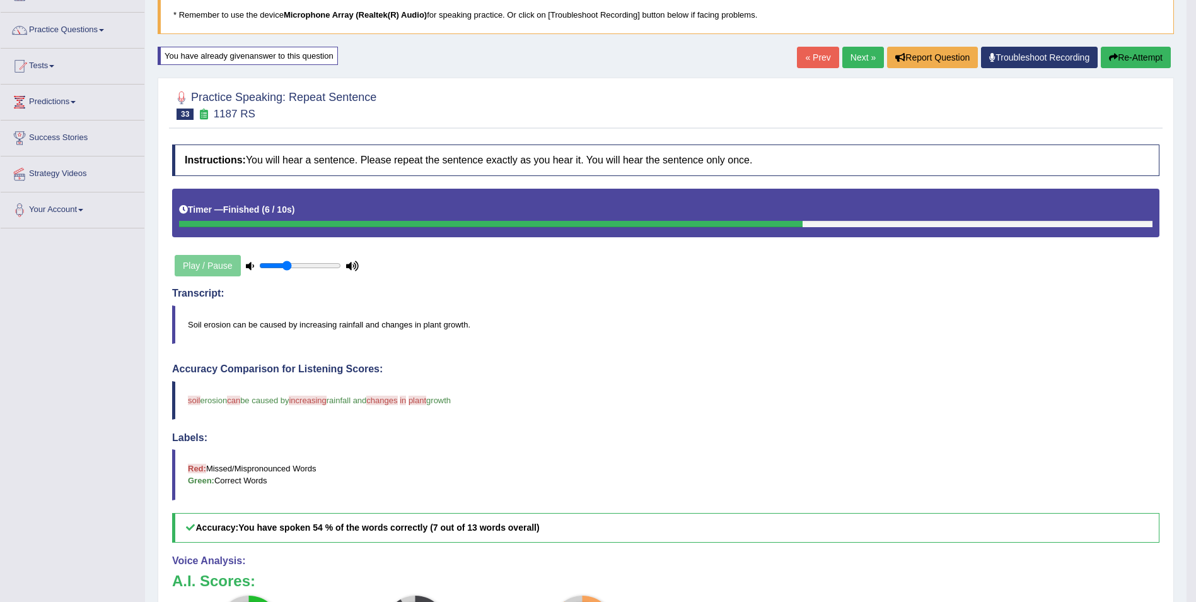
click at [856, 62] on link "Next »" at bounding box center [864, 57] width 42 height 21
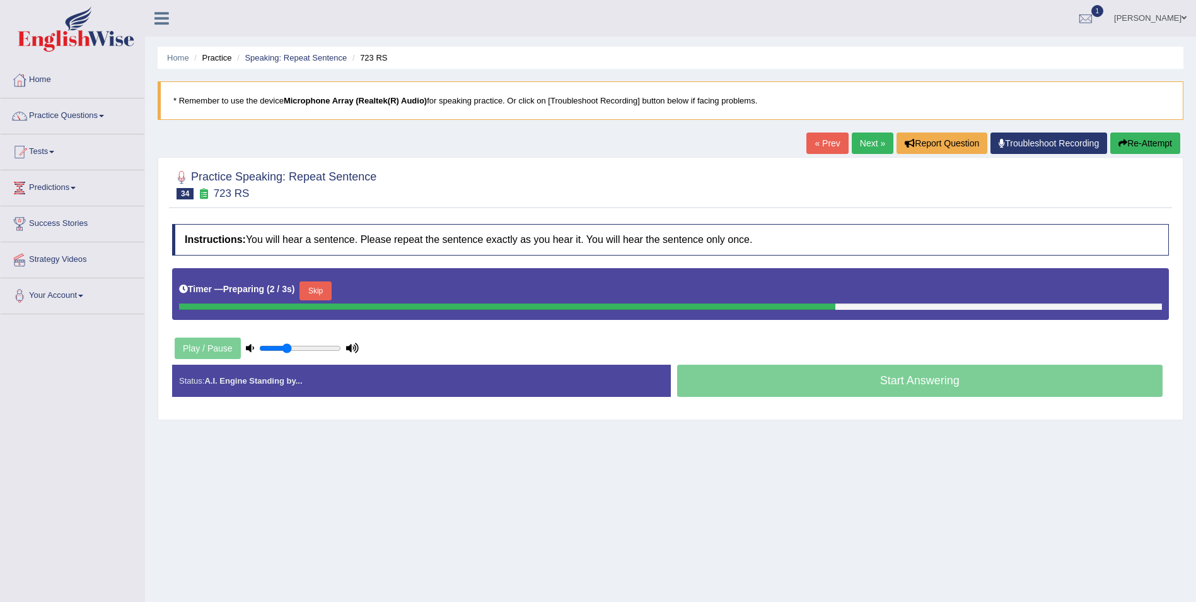
click at [310, 287] on button "Skip" at bounding box center [316, 290] width 32 height 19
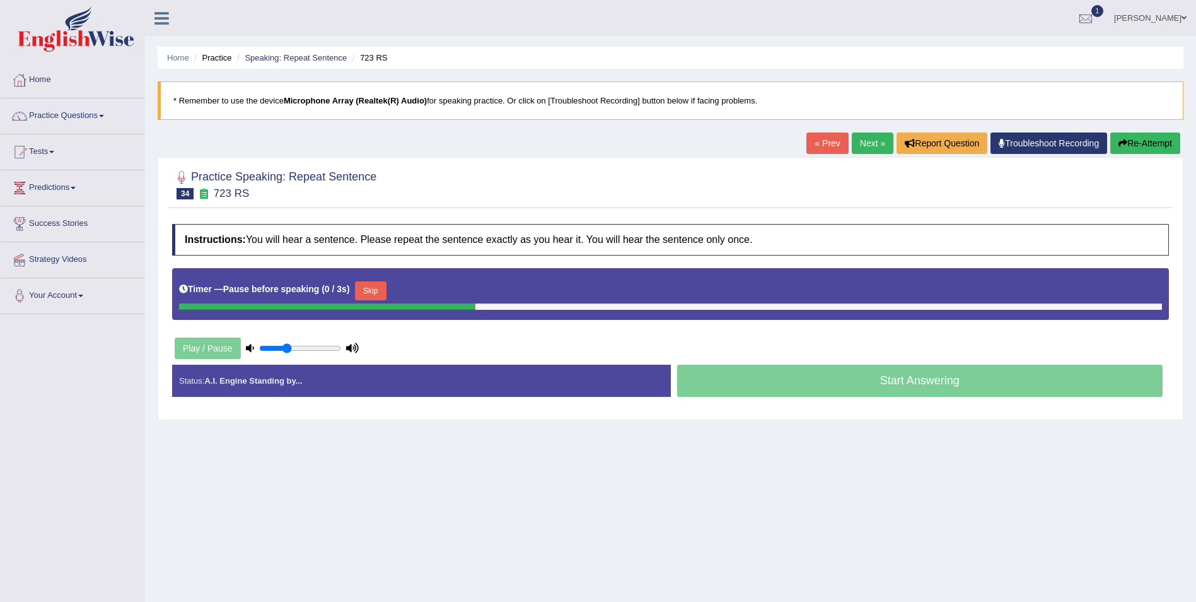
click at [366, 292] on button "Skip" at bounding box center [371, 290] width 32 height 19
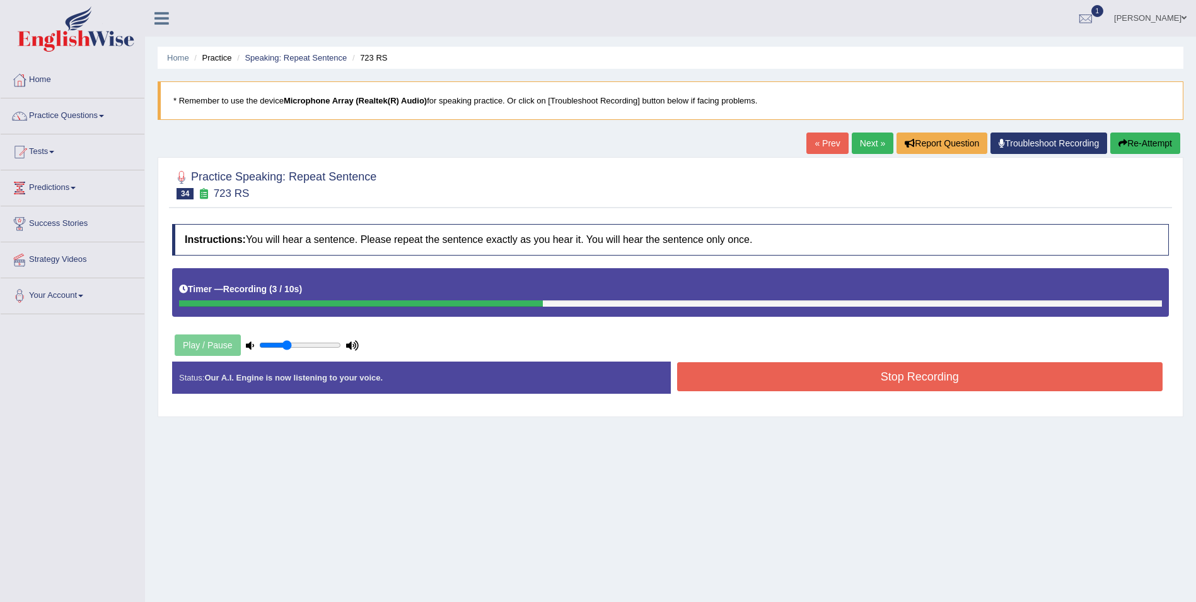
click at [688, 374] on button "Stop Recording" at bounding box center [920, 376] width 486 height 29
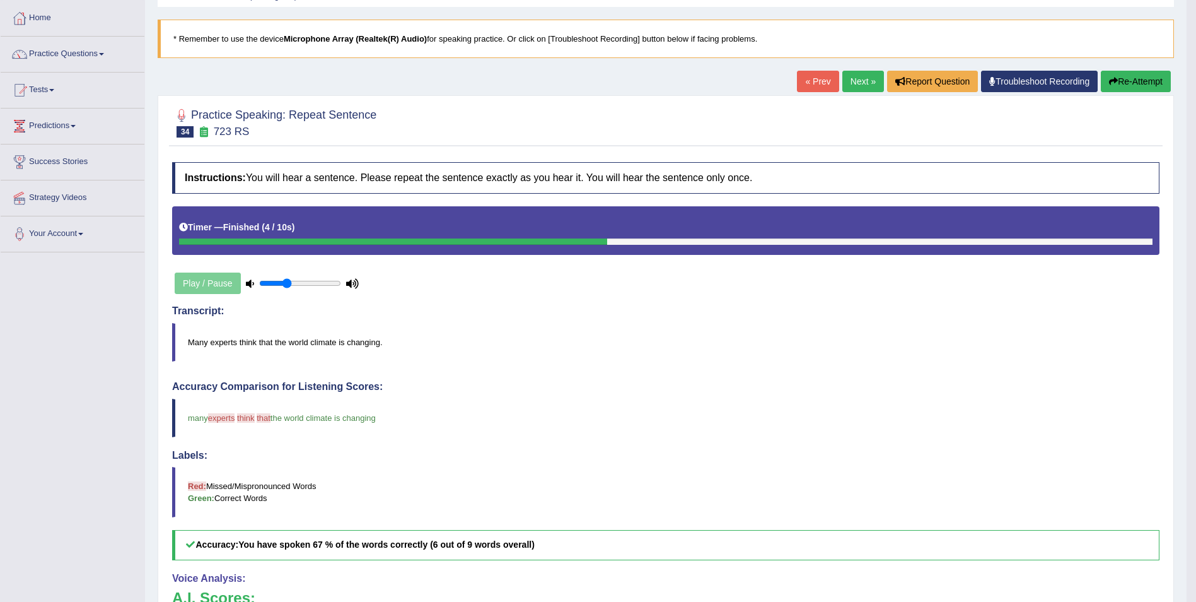
scroll to position [57, 0]
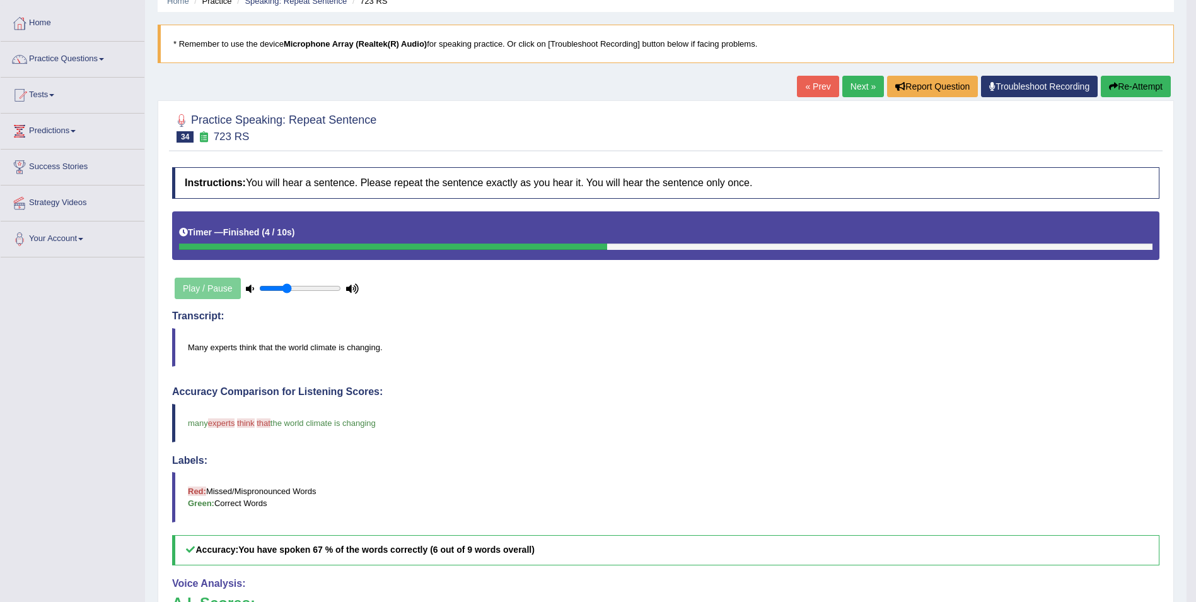
click at [861, 91] on link "Next »" at bounding box center [864, 86] width 42 height 21
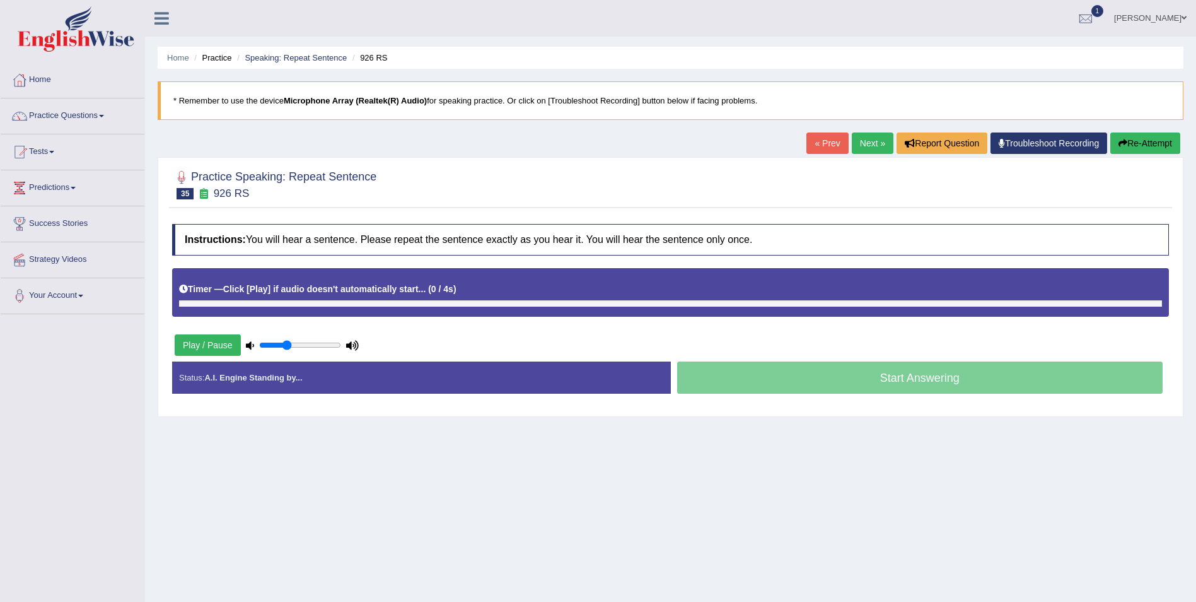
click at [320, 289] on div "Timer — Click [Play] if audio doesn't automatically start... ( 0 / 4s ) Skip" at bounding box center [670, 289] width 983 height 22
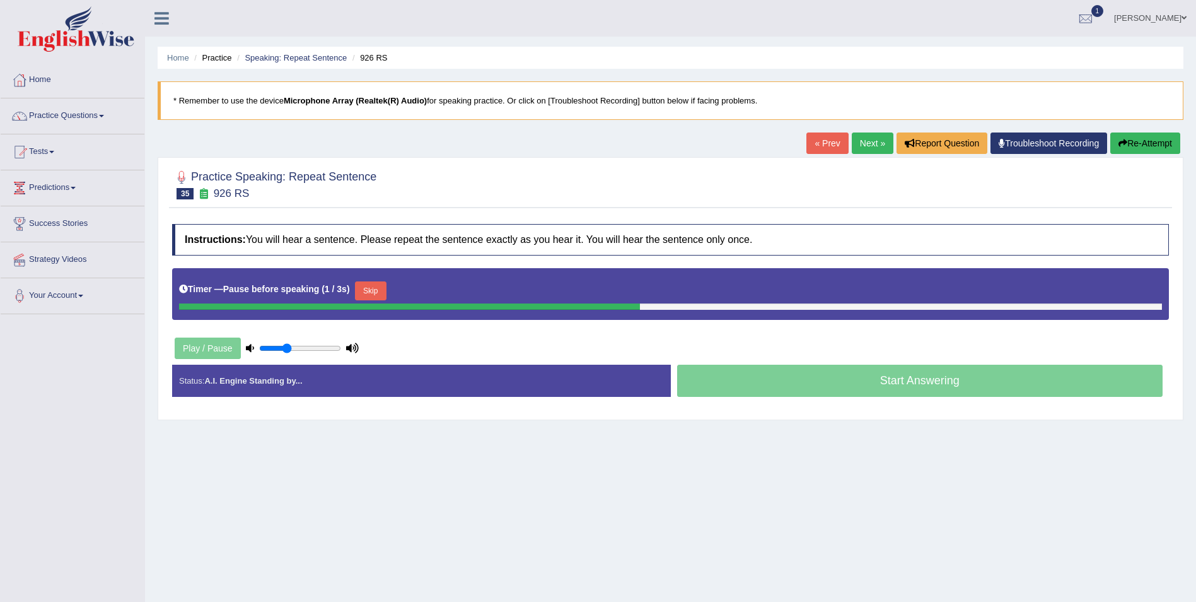
click at [365, 286] on button "Skip" at bounding box center [371, 290] width 32 height 19
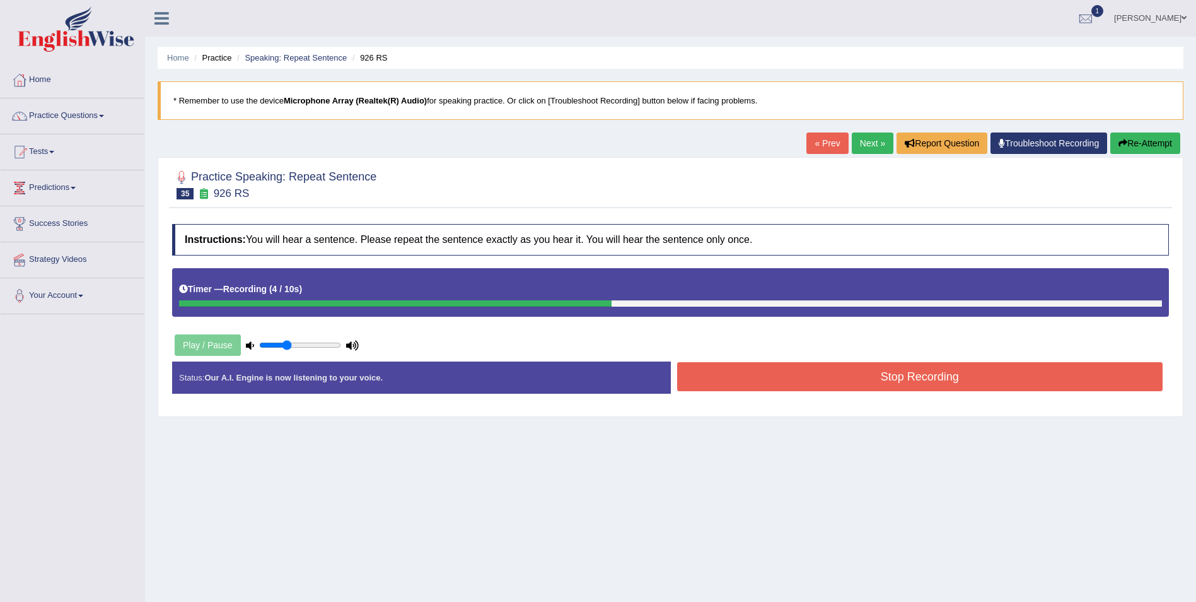
click at [725, 371] on button "Stop Recording" at bounding box center [920, 376] width 486 height 29
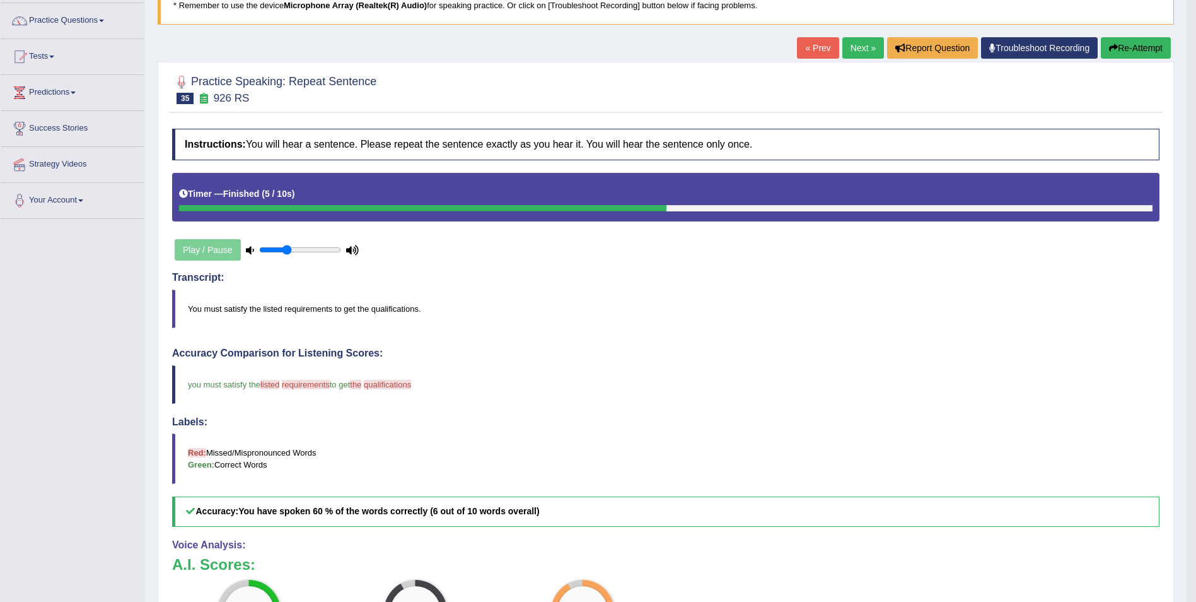
scroll to position [95, 0]
click at [1144, 44] on button "Re-Attempt" at bounding box center [1136, 48] width 70 height 21
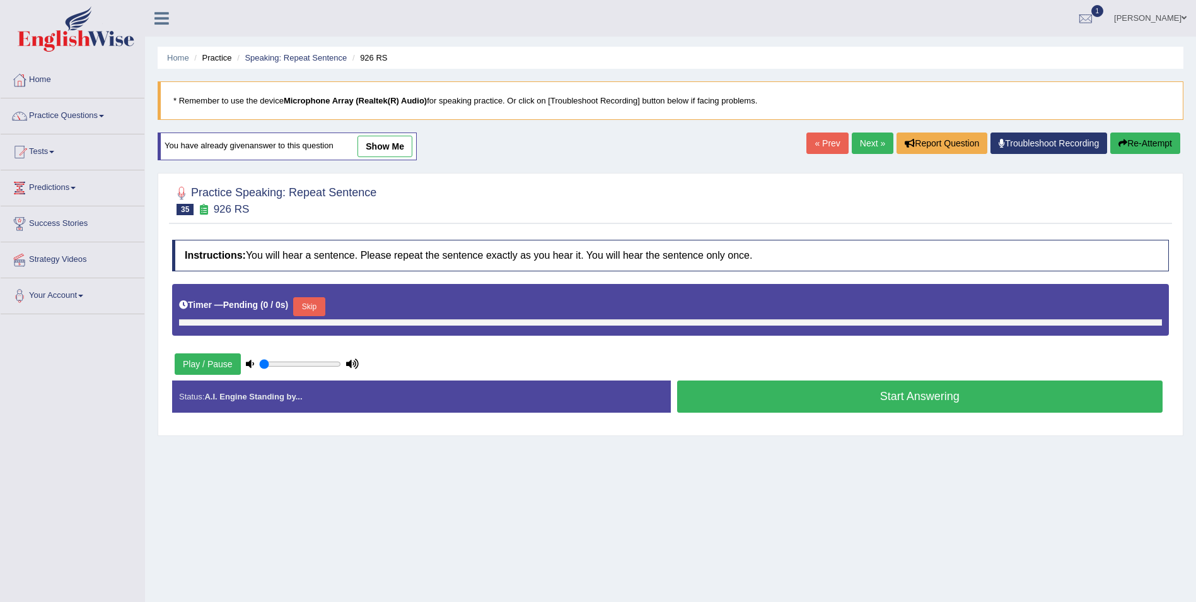
type input "0.35"
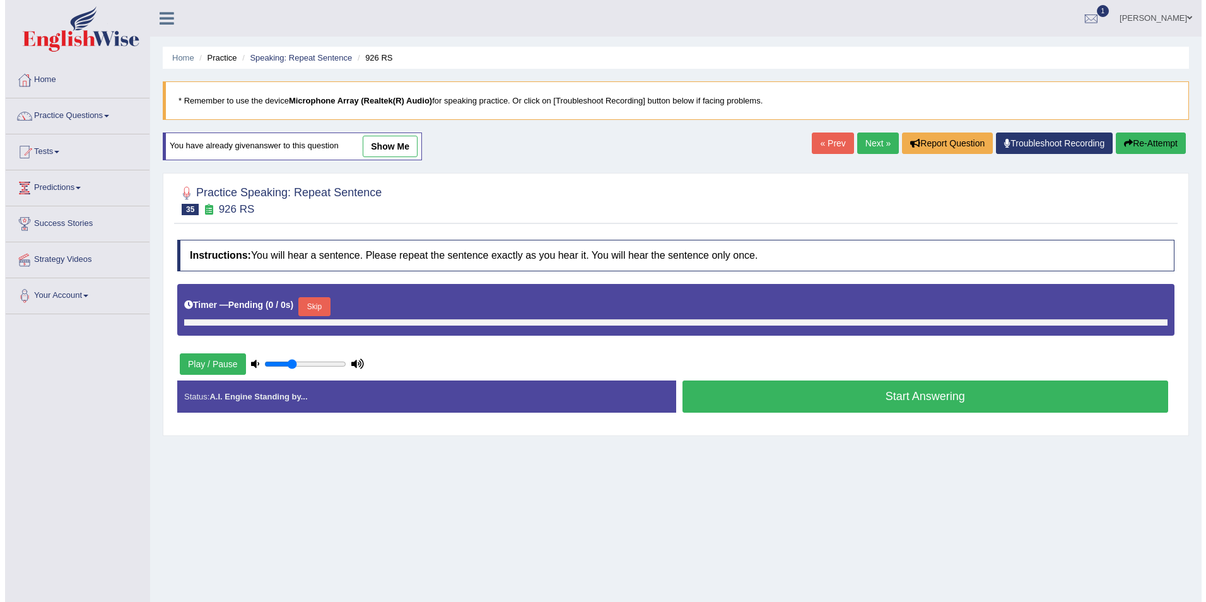
scroll to position [61, 0]
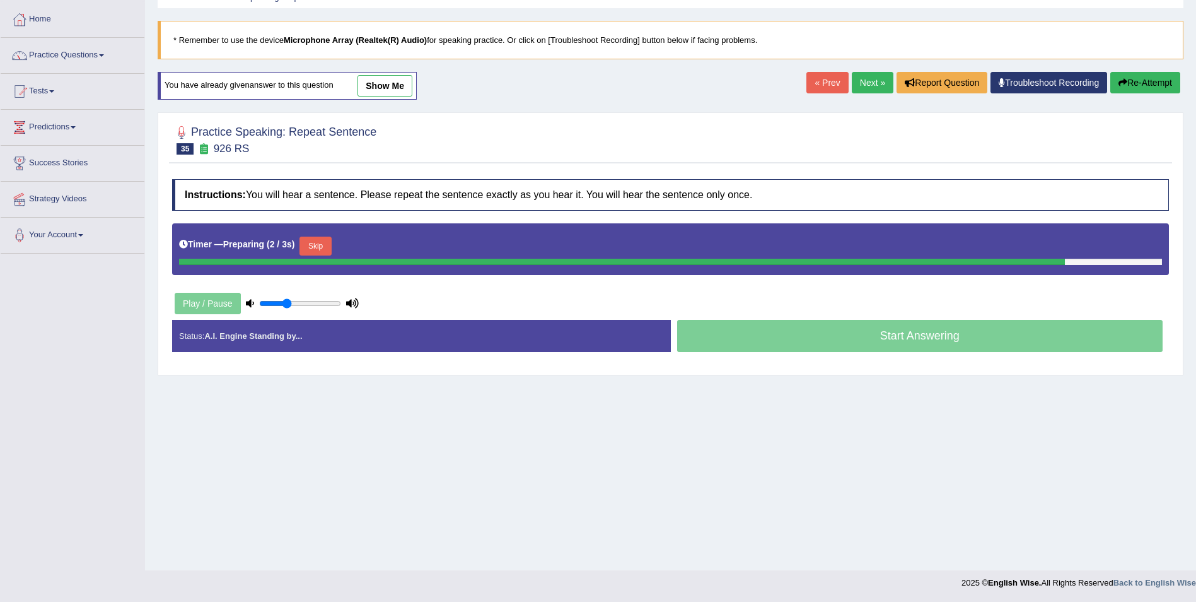
click at [317, 248] on button "Skip" at bounding box center [316, 245] width 32 height 19
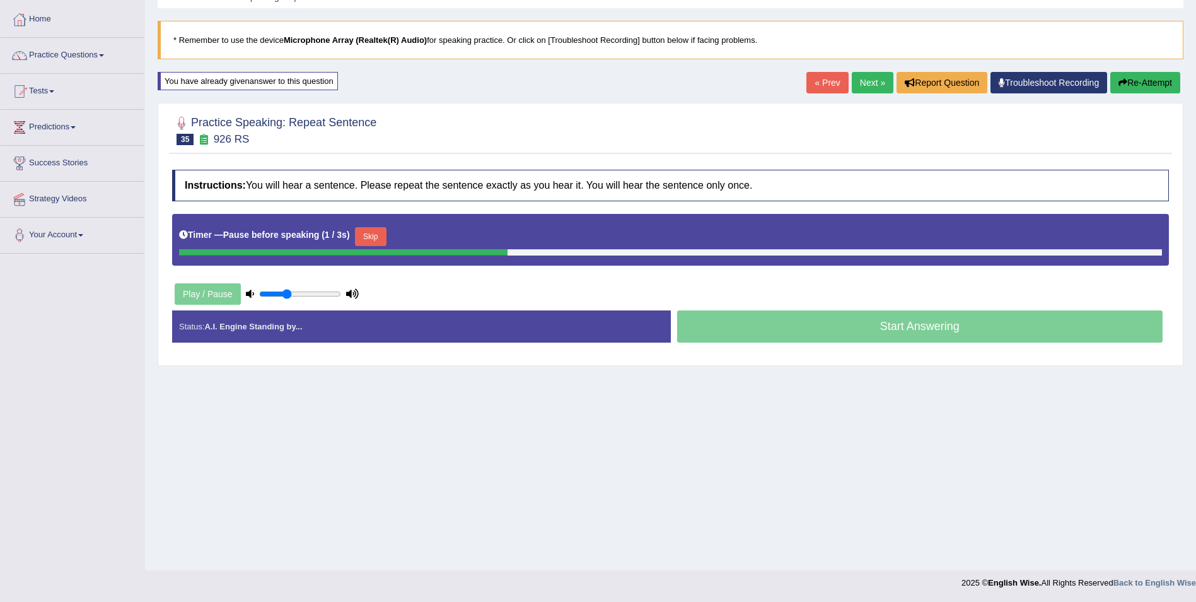
click at [368, 225] on div "Timer — Pause before speaking ( 1 / 3s ) Skip" at bounding box center [670, 236] width 983 height 25
click at [369, 228] on button "Skip" at bounding box center [371, 236] width 32 height 19
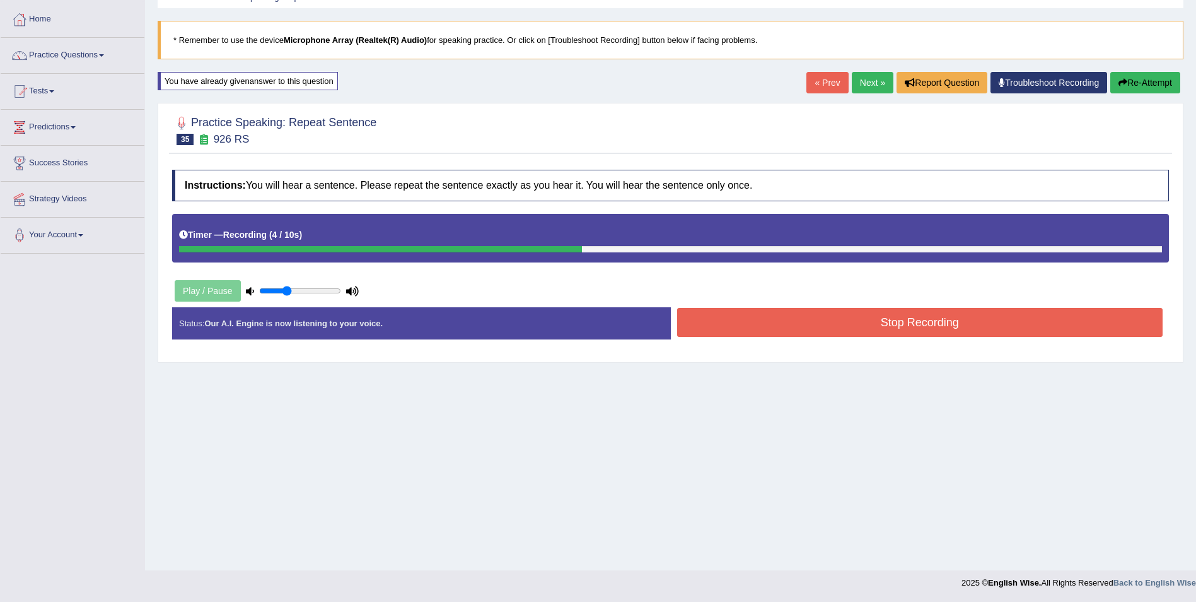
click at [716, 336] on button "Stop Recording" at bounding box center [920, 322] width 486 height 29
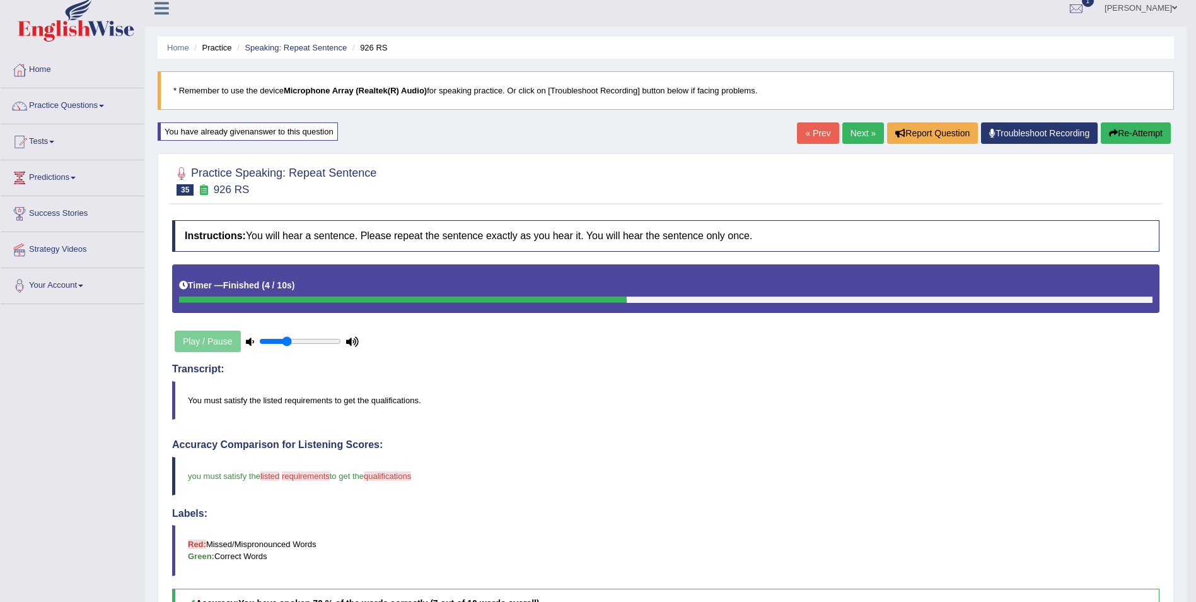
scroll to position [0, 0]
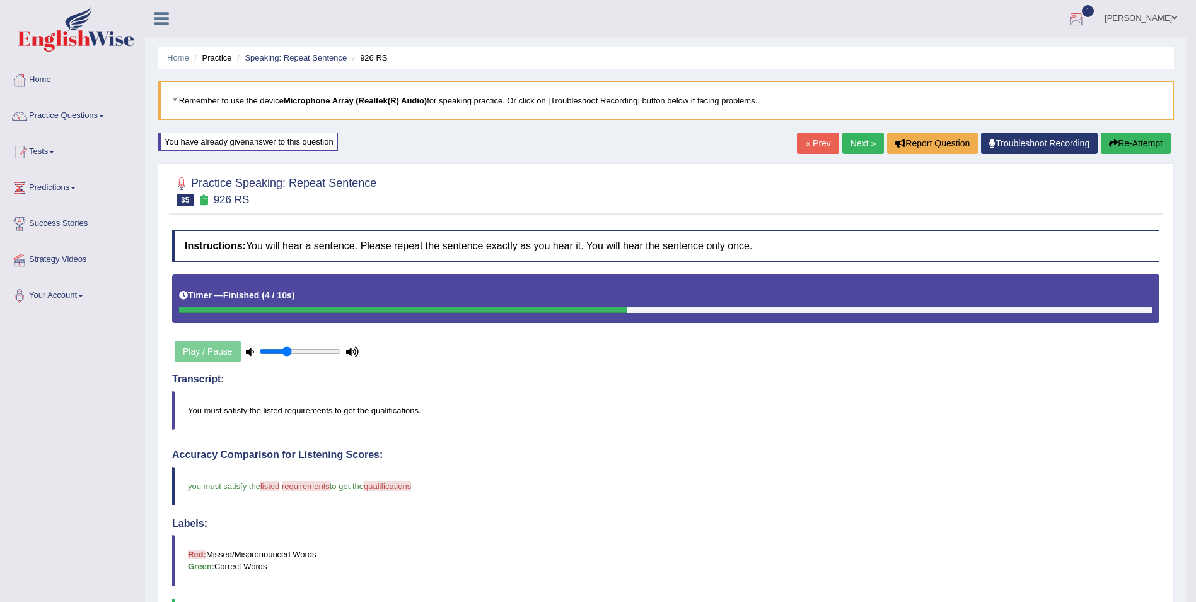
click at [1084, 13] on div at bounding box center [1076, 18] width 19 height 19
click at [1033, 85] on icon at bounding box center [1030, 89] width 5 height 9
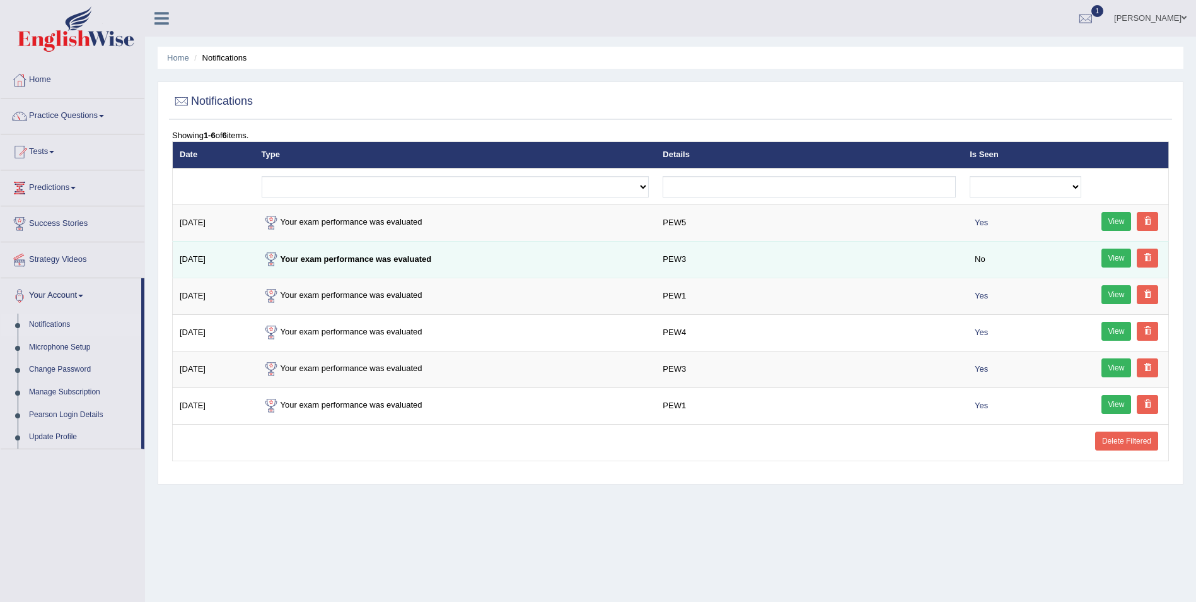
click at [1116, 262] on link "View" at bounding box center [1117, 257] width 30 height 19
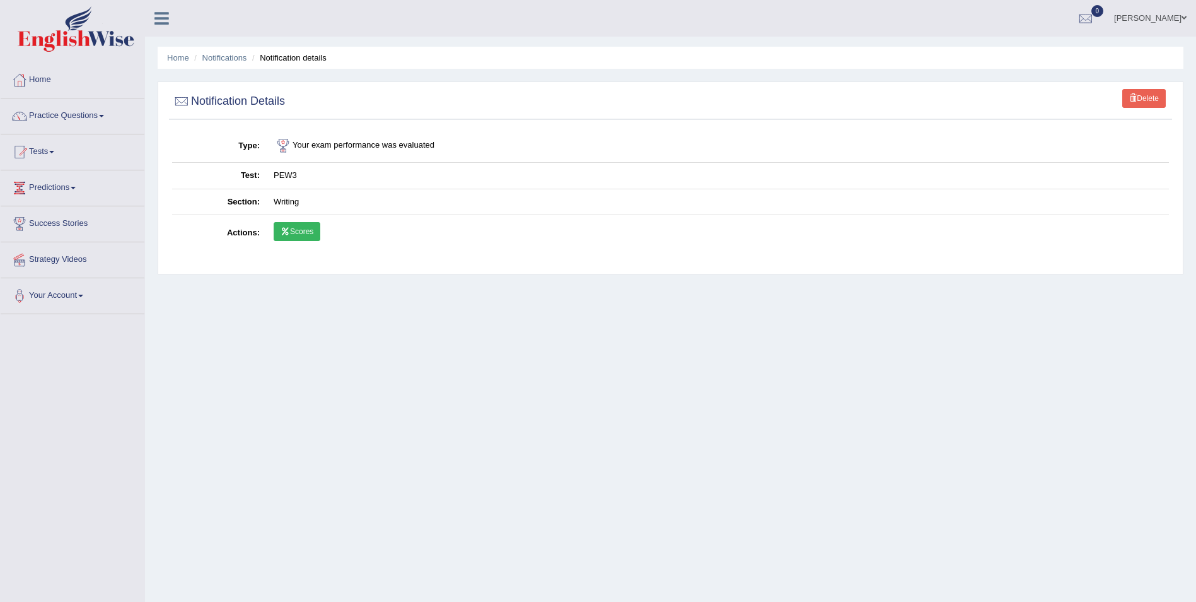
click at [310, 233] on link "Scores" at bounding box center [297, 231] width 47 height 19
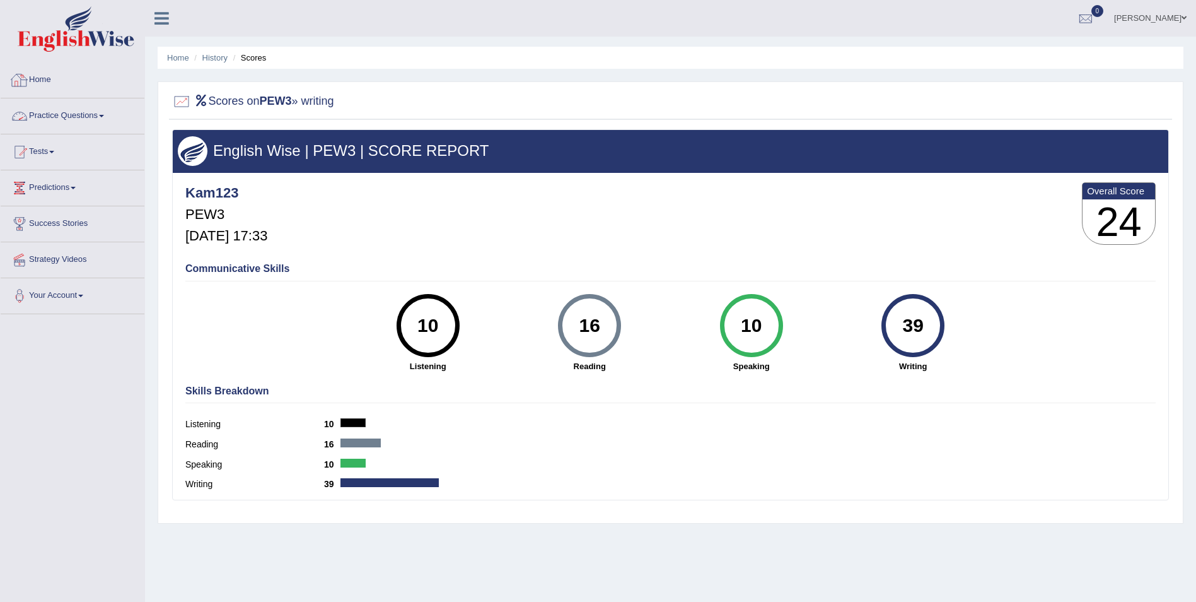
click at [104, 115] on span at bounding box center [101, 116] width 5 height 3
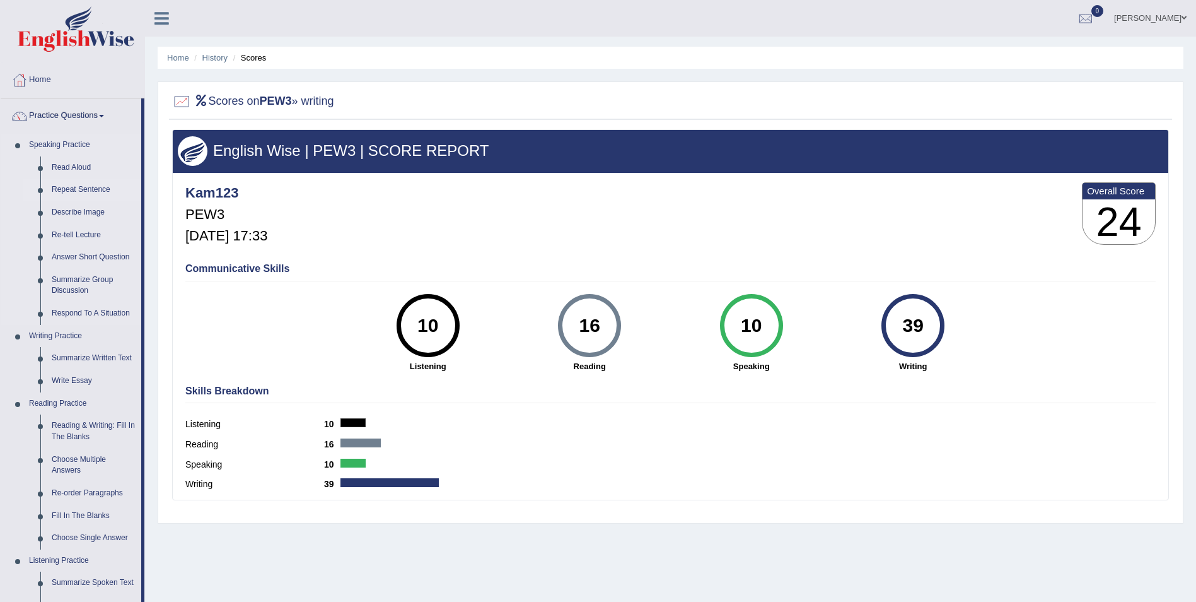
click at [92, 185] on link "Repeat Sentence" at bounding box center [93, 189] width 95 height 23
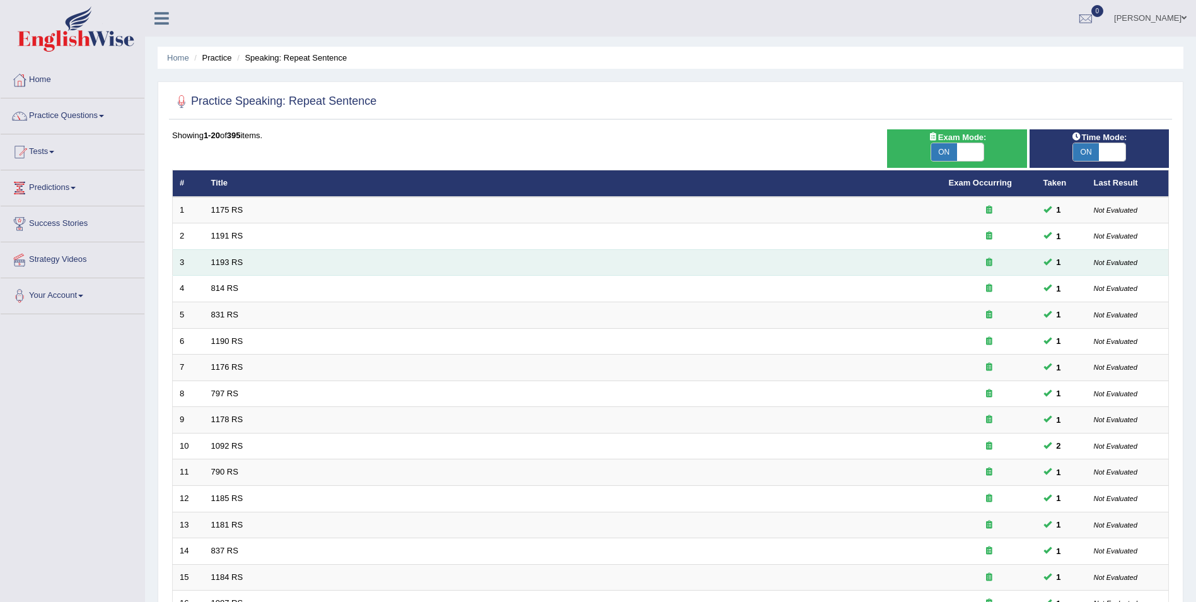
scroll to position [233, 0]
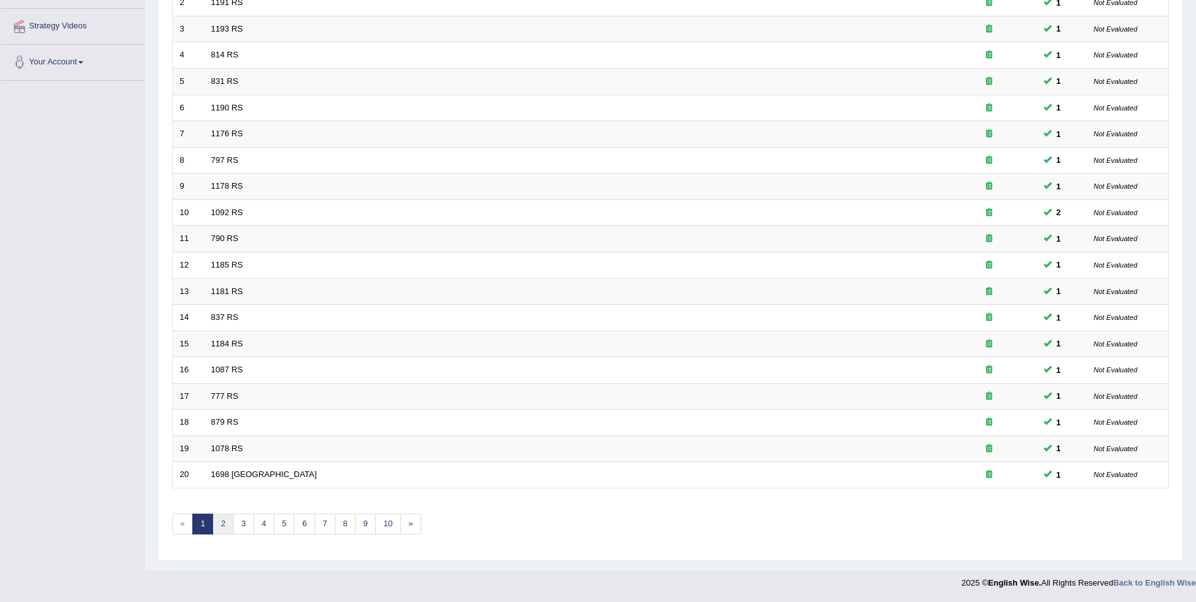
click at [226, 530] on link "2" at bounding box center [223, 523] width 21 height 21
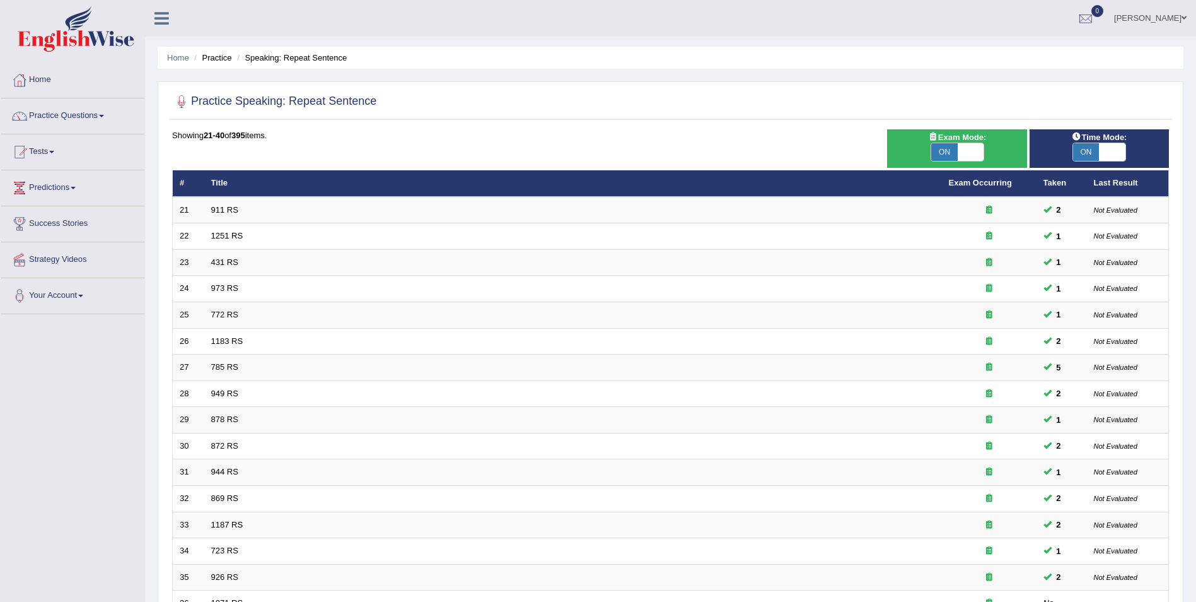
scroll to position [233, 0]
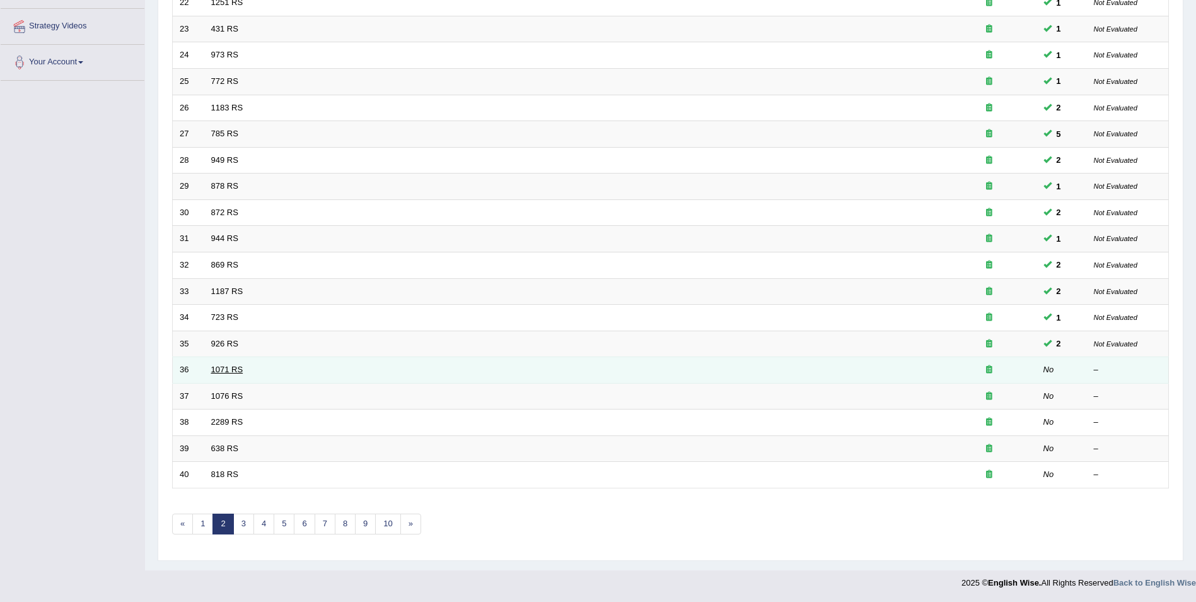
click at [235, 372] on link "1071 RS" at bounding box center [227, 369] width 32 height 9
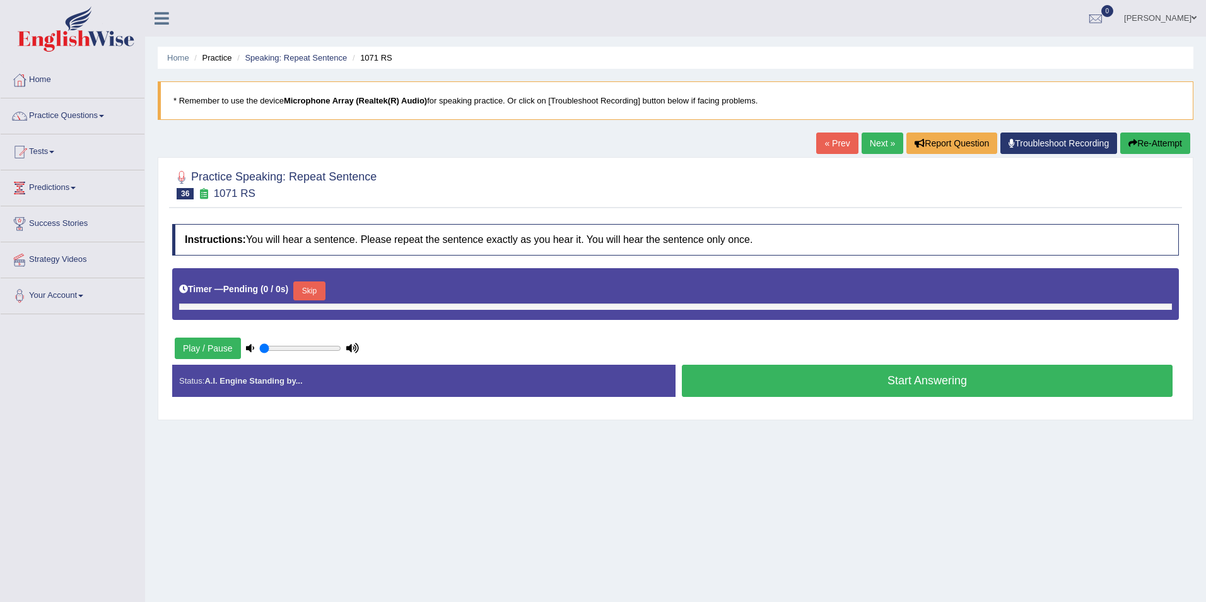
type input "0.35"
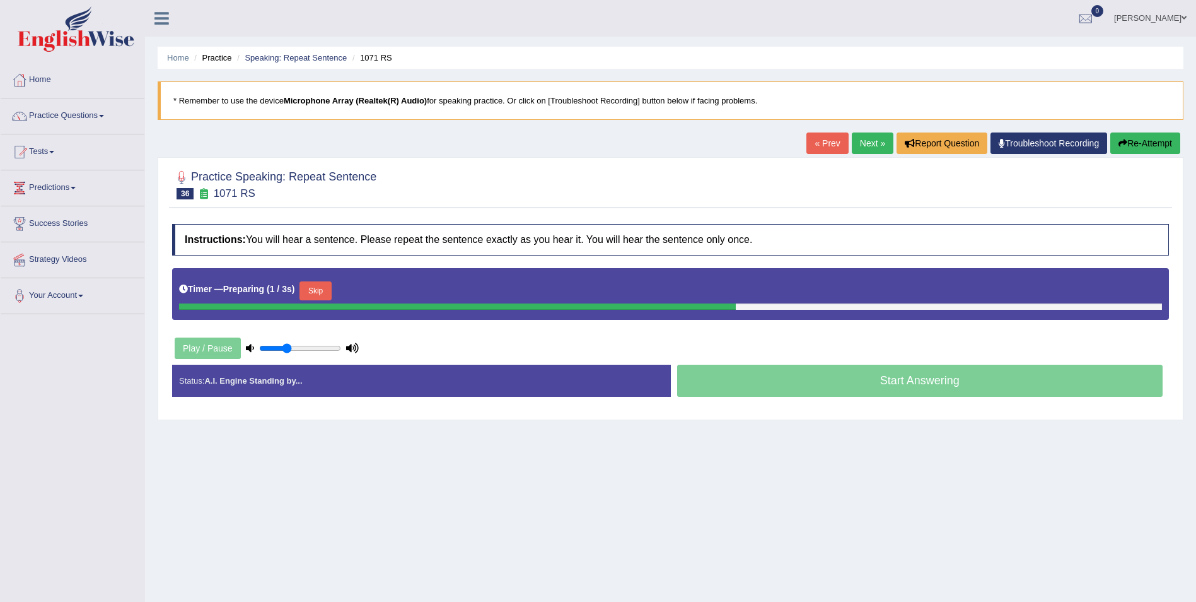
click at [318, 292] on button "Skip" at bounding box center [316, 290] width 32 height 19
click at [366, 289] on button "Skip" at bounding box center [371, 290] width 32 height 19
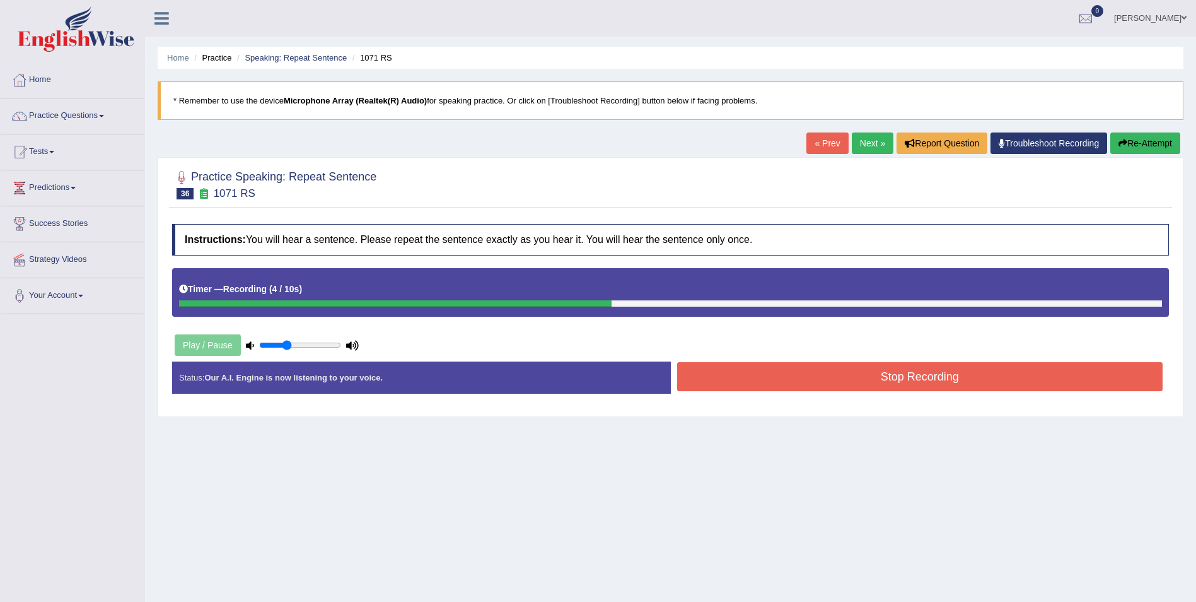
click at [1123, 148] on button "Re-Attempt" at bounding box center [1146, 142] width 70 height 21
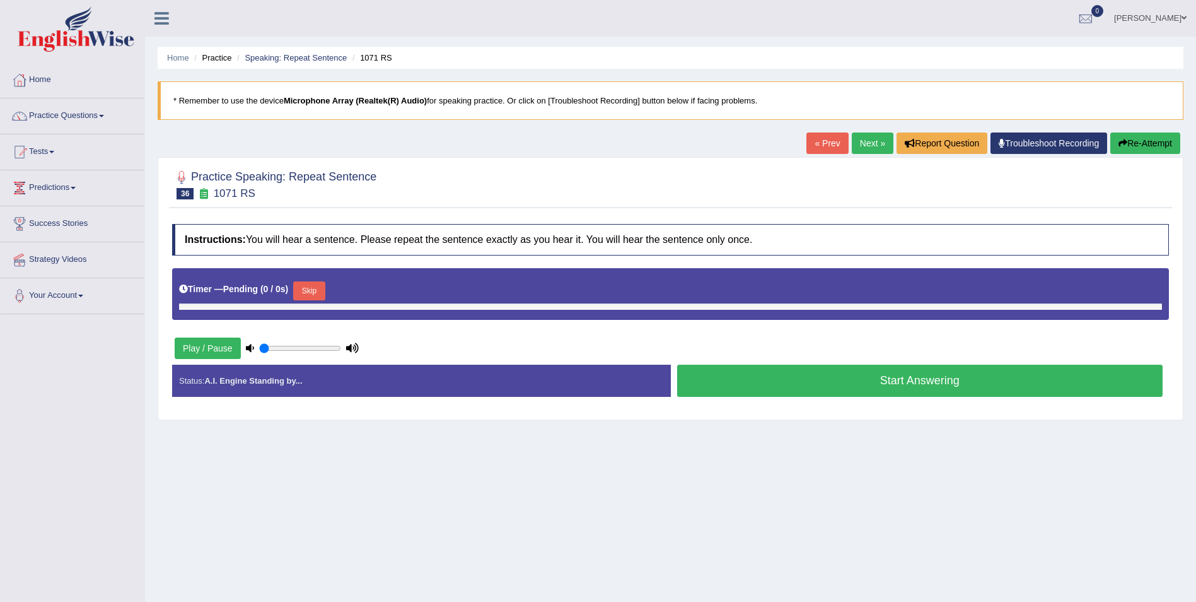
type input "0.35"
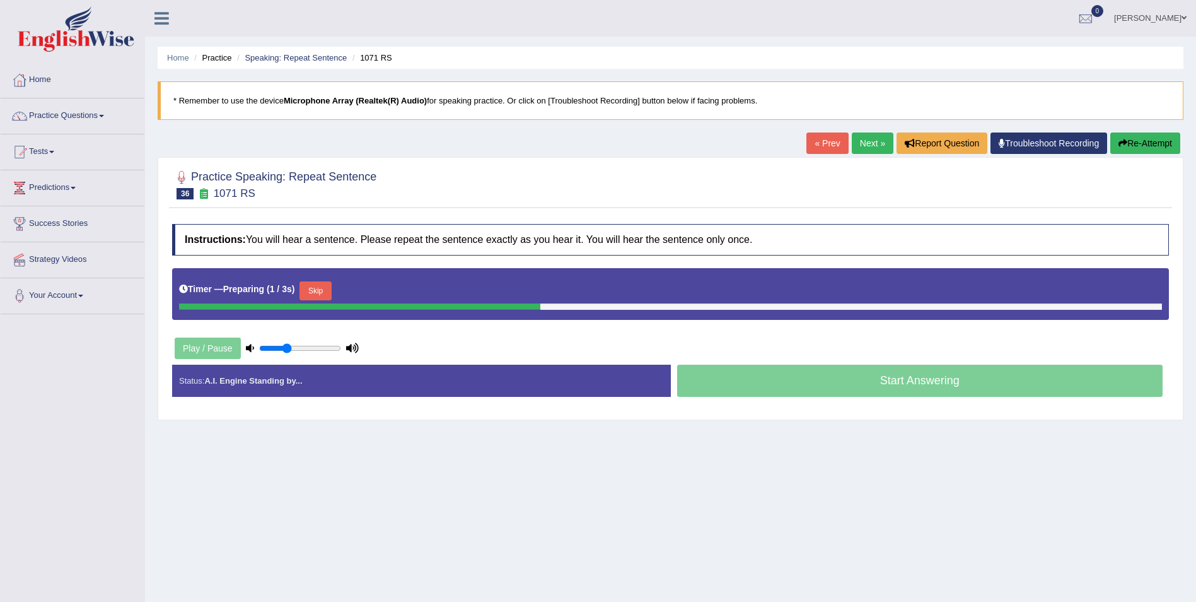
click at [319, 289] on button "Skip" at bounding box center [316, 290] width 32 height 19
click at [368, 291] on button "Skip" at bounding box center [371, 290] width 32 height 19
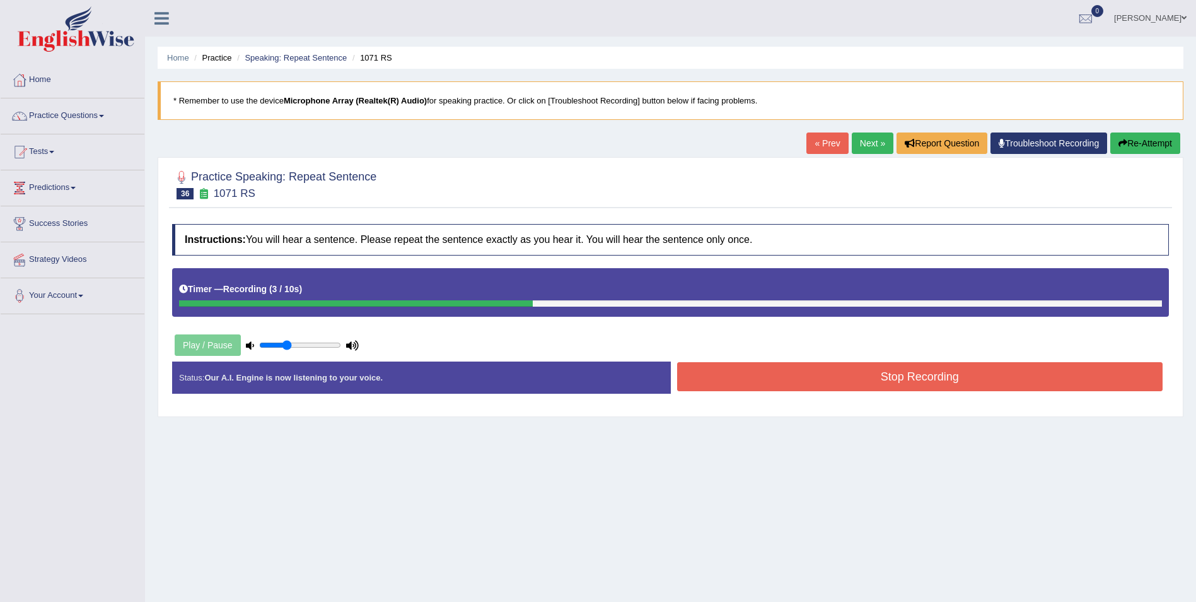
click at [729, 373] on button "Stop Recording" at bounding box center [920, 376] width 486 height 29
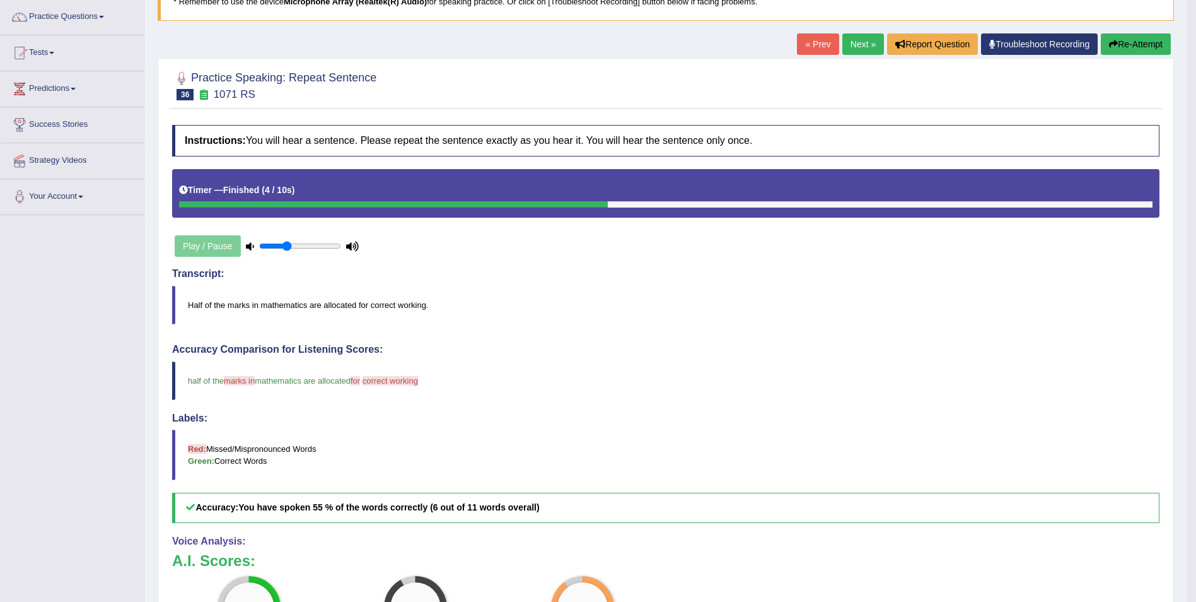
scroll to position [93, 0]
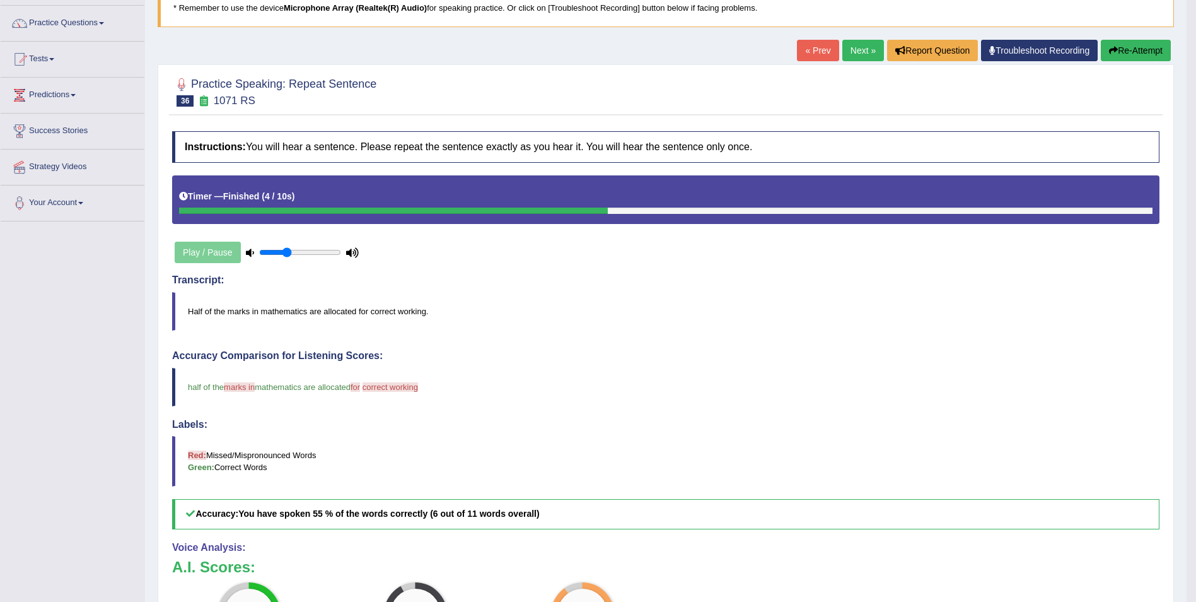
click at [1136, 55] on button "Re-Attempt" at bounding box center [1136, 50] width 70 height 21
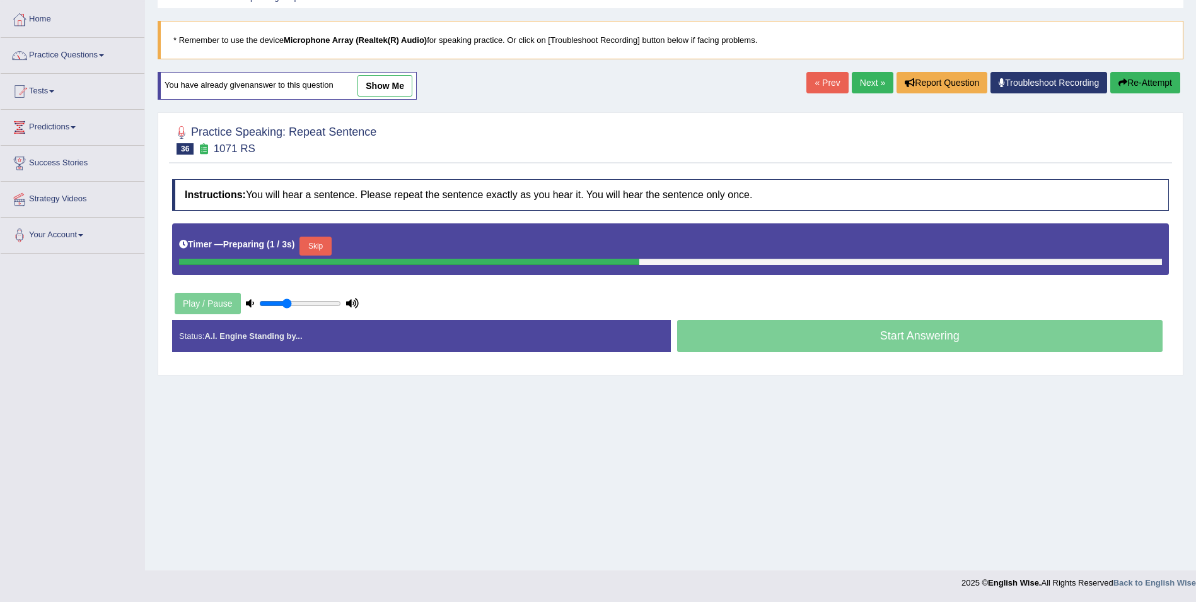
click at [313, 245] on button "Skip" at bounding box center [316, 245] width 32 height 19
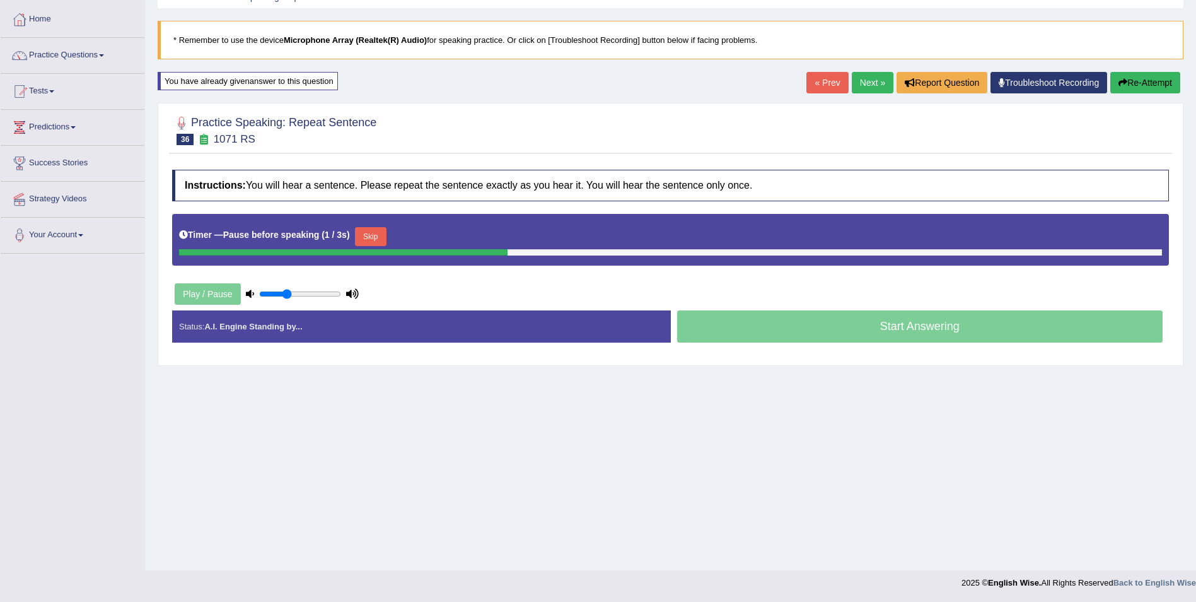
click at [357, 232] on button "Skip" at bounding box center [371, 236] width 32 height 19
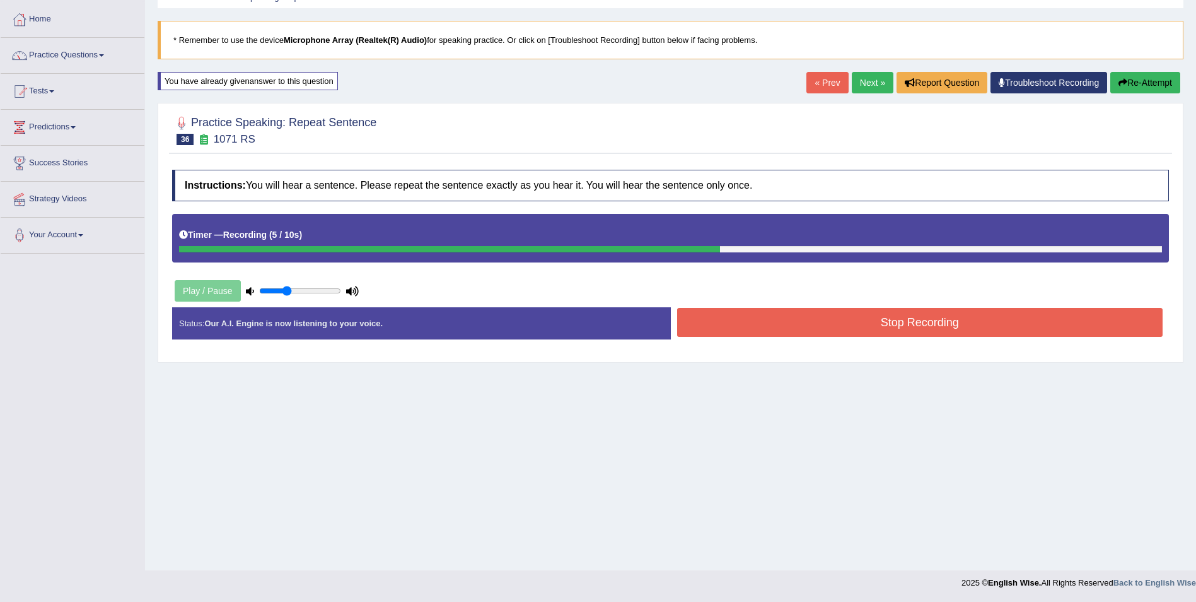
click at [1152, 90] on button "Re-Attempt" at bounding box center [1146, 82] width 70 height 21
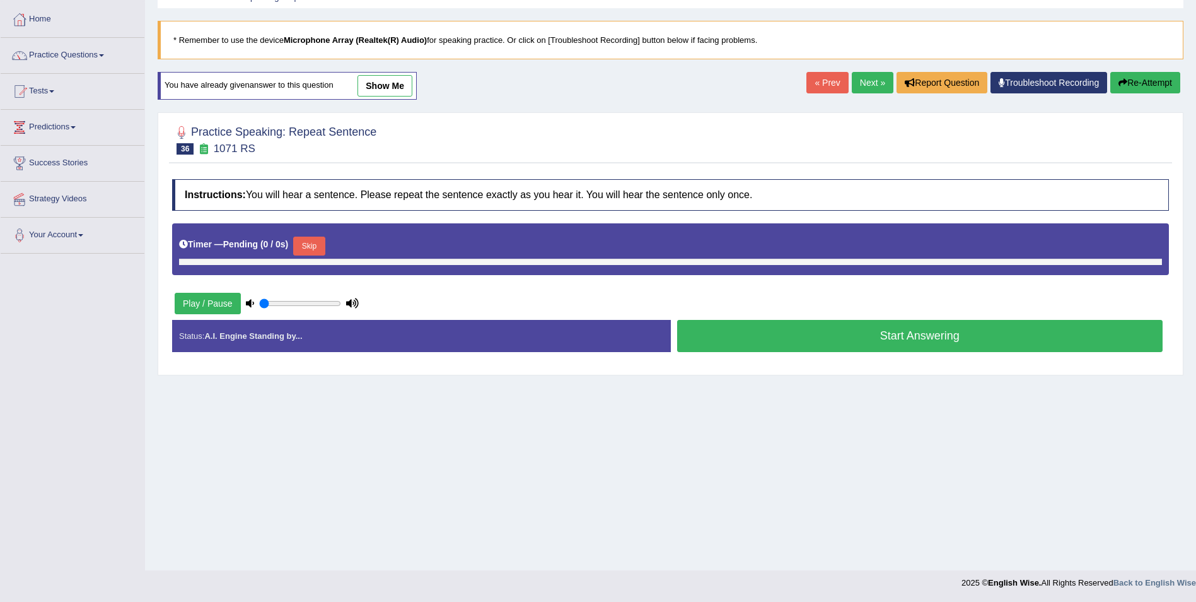
type input "0.35"
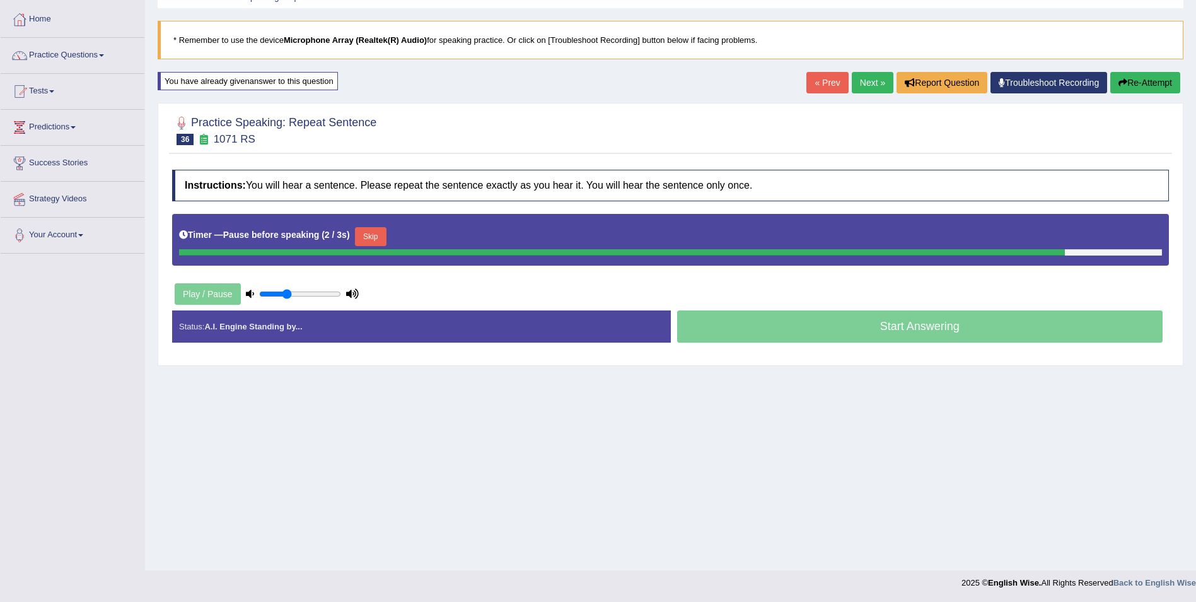
click at [375, 239] on button "Skip" at bounding box center [371, 236] width 32 height 19
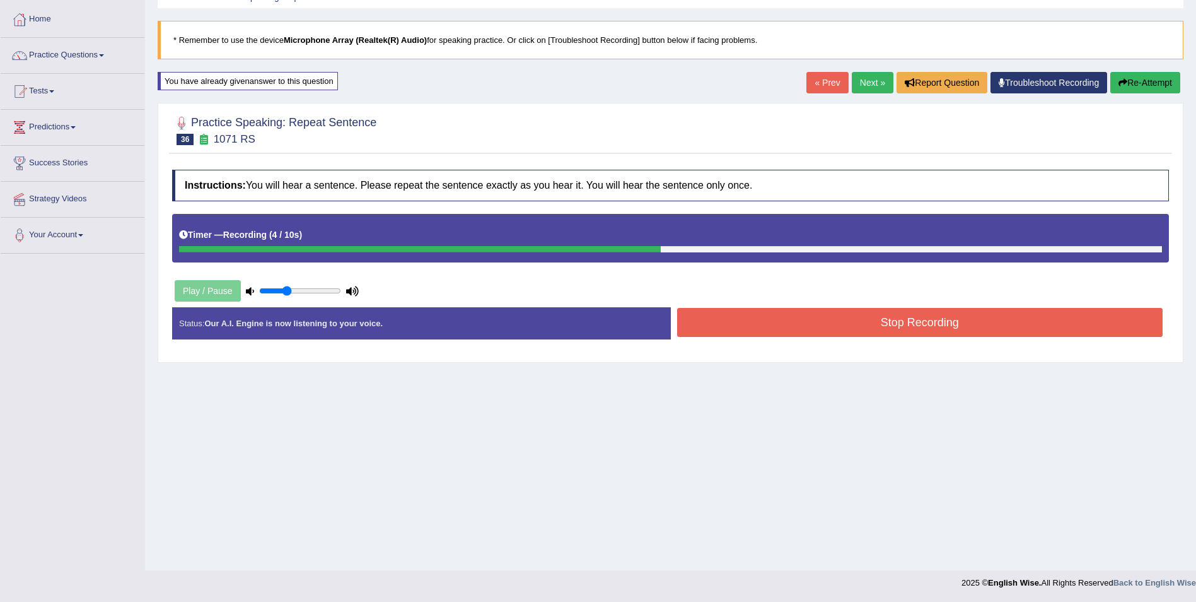
click at [845, 330] on button "Stop Recording" at bounding box center [920, 322] width 486 height 29
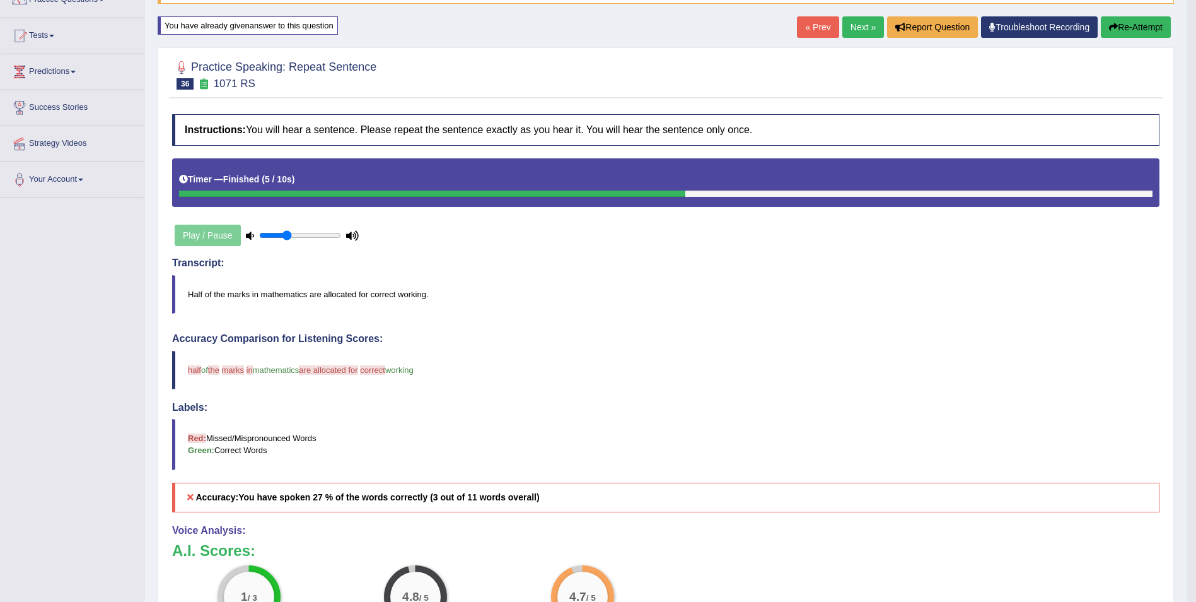
scroll to position [117, 0]
click at [1128, 21] on button "Re-Attempt" at bounding box center [1136, 26] width 70 height 21
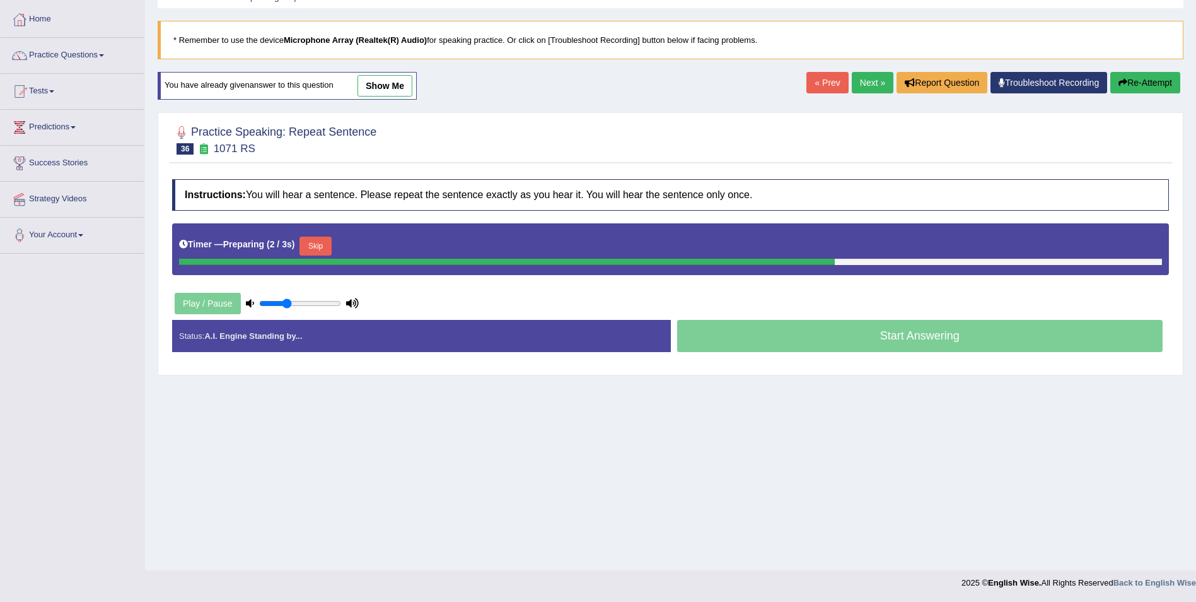
click at [314, 238] on button "Skip" at bounding box center [316, 245] width 32 height 19
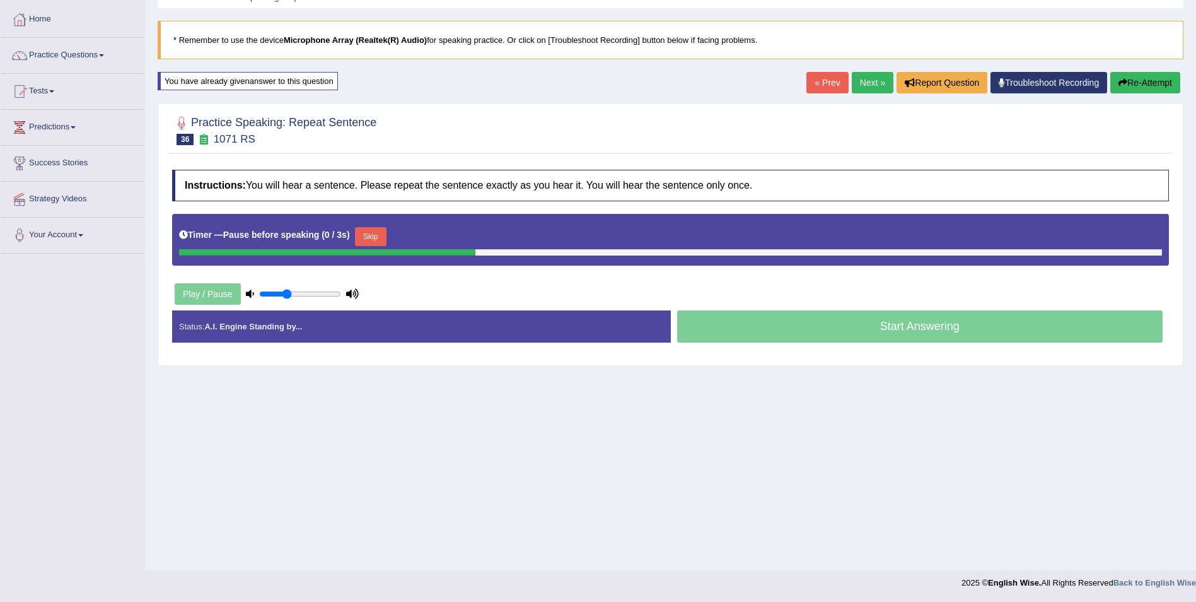
click at [362, 233] on button "Skip" at bounding box center [371, 236] width 32 height 19
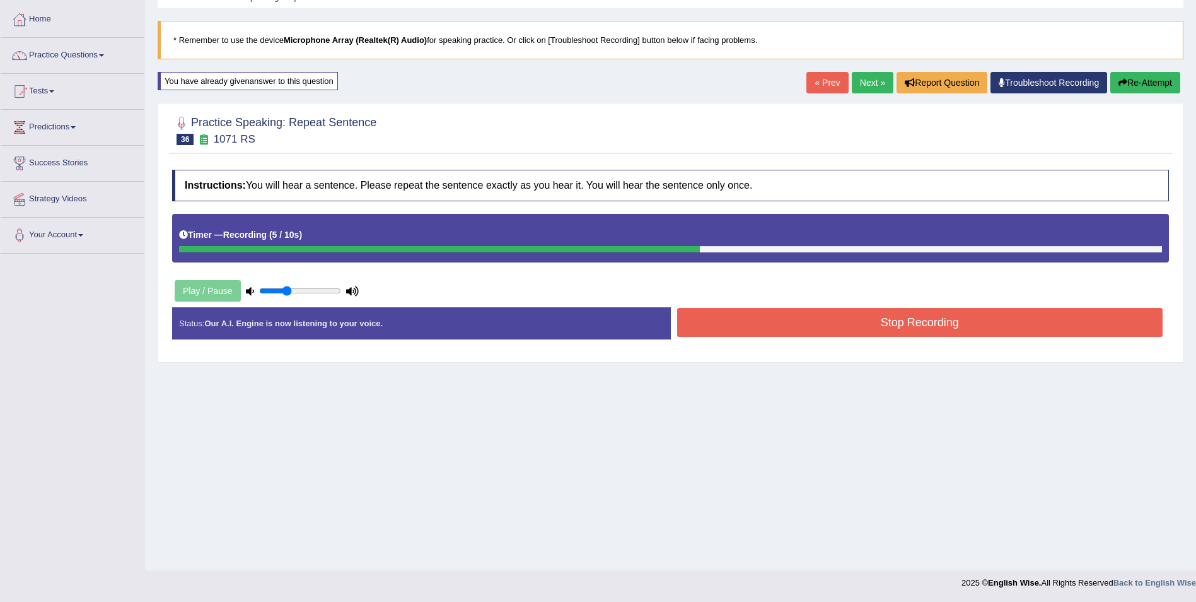
click at [696, 310] on button "Stop Recording" at bounding box center [920, 322] width 486 height 29
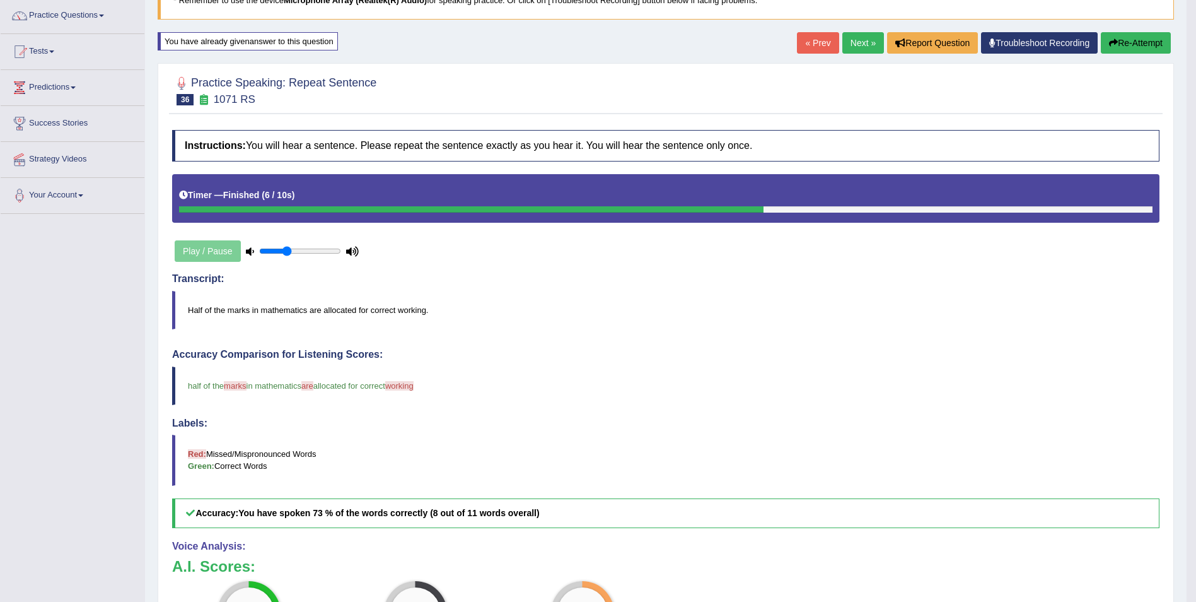
scroll to position [99, 0]
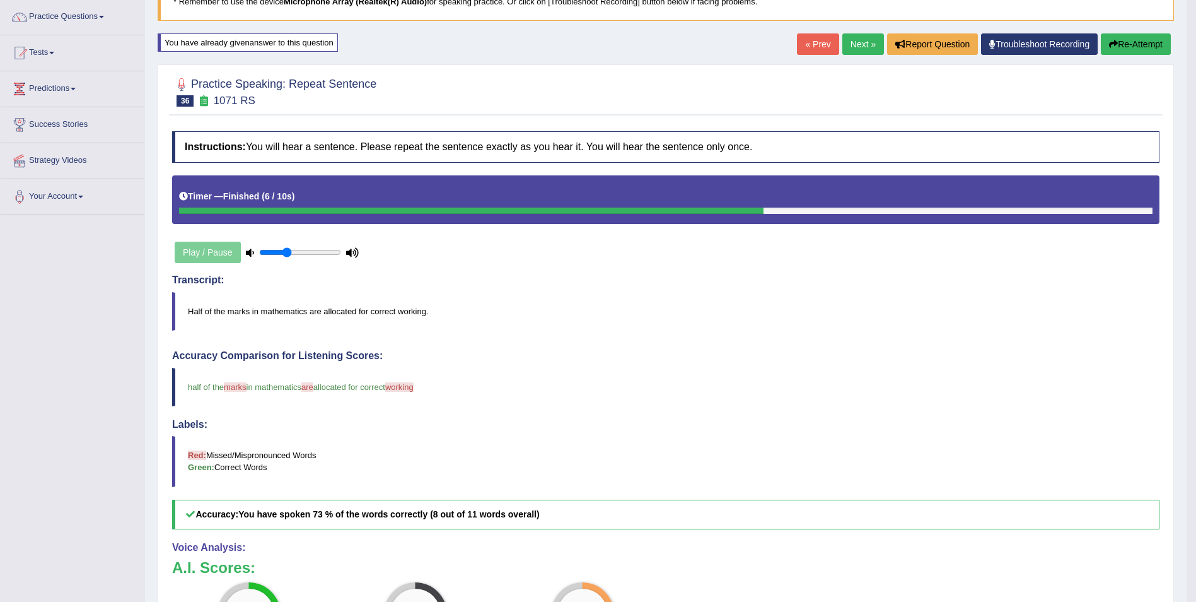
click at [1148, 40] on button "Re-Attempt" at bounding box center [1136, 43] width 70 height 21
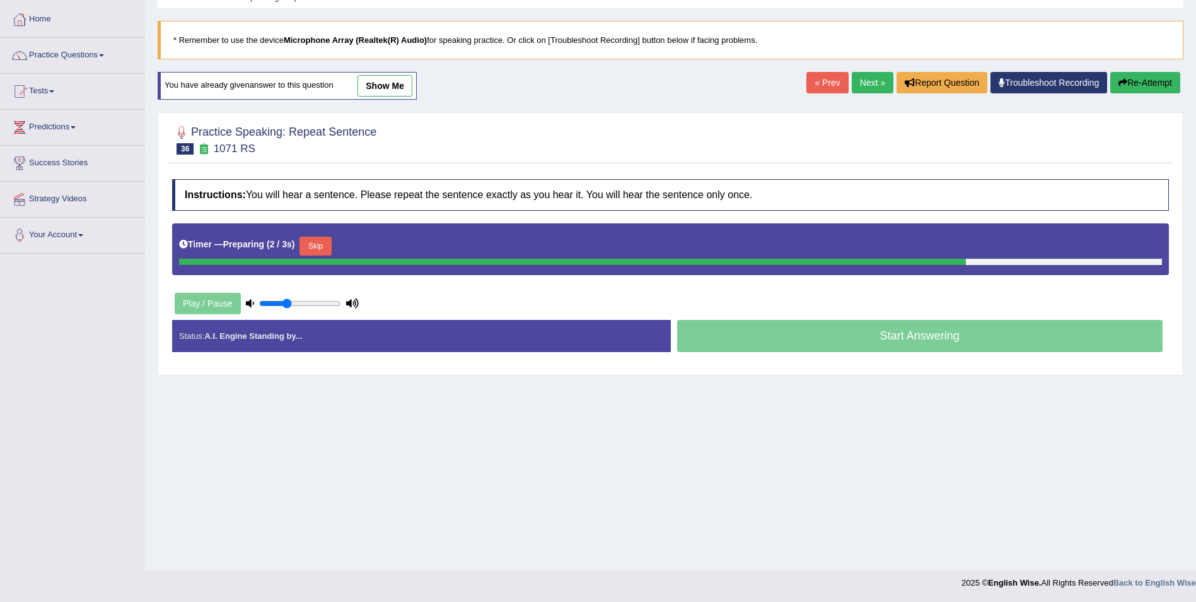
click at [315, 248] on button "Skip" at bounding box center [316, 245] width 32 height 19
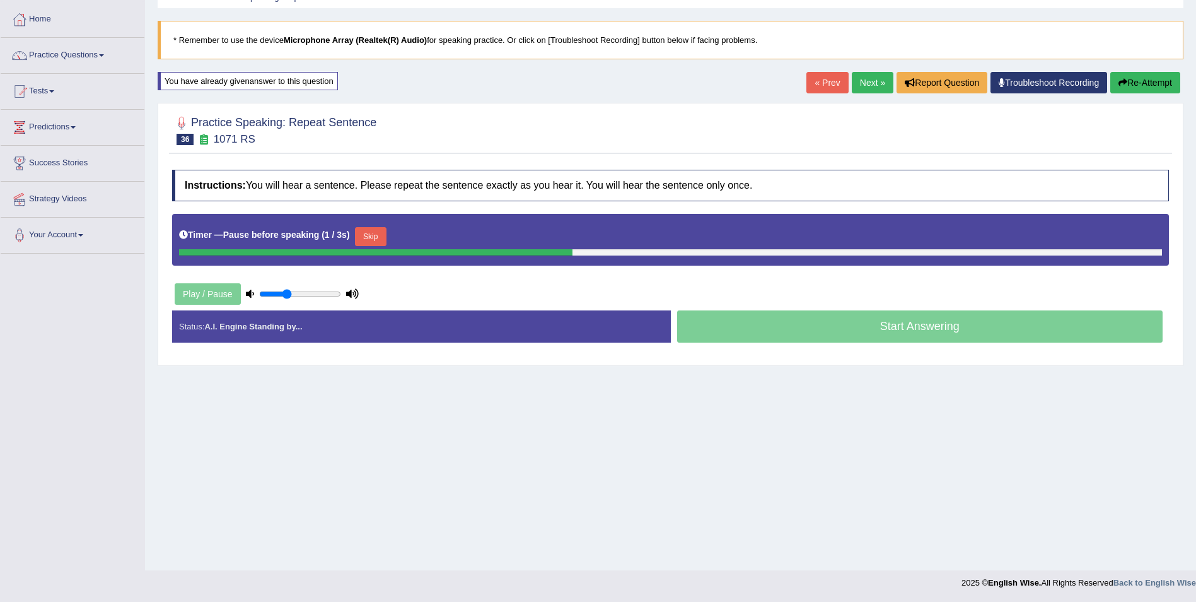
click at [357, 238] on button "Skip" at bounding box center [371, 236] width 32 height 19
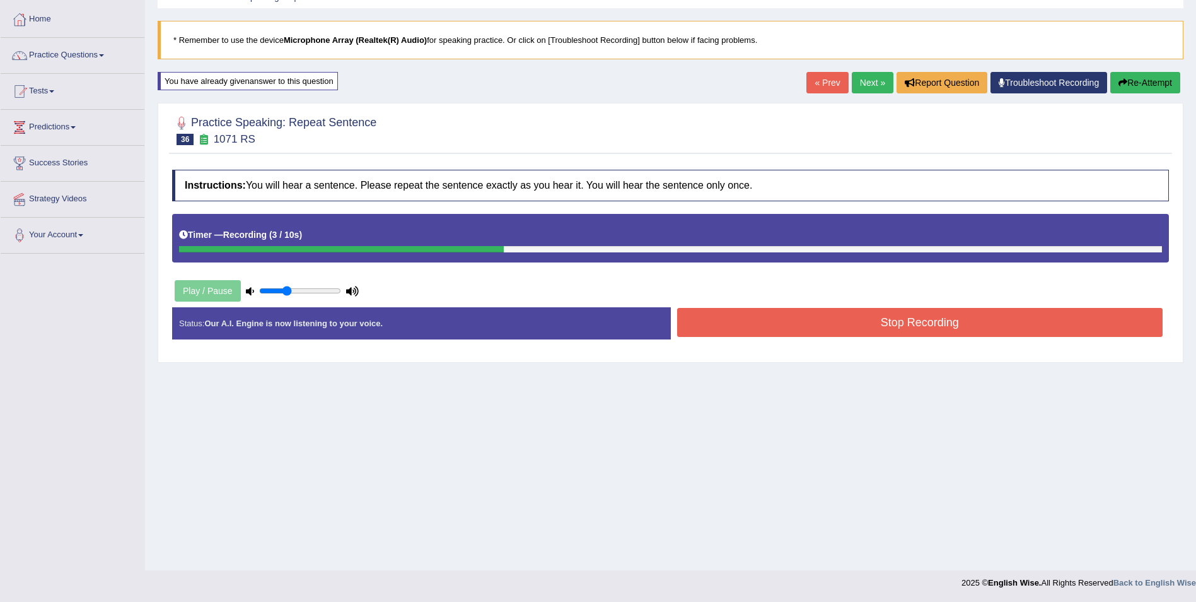
click at [1139, 90] on button "Re-Attempt" at bounding box center [1146, 82] width 70 height 21
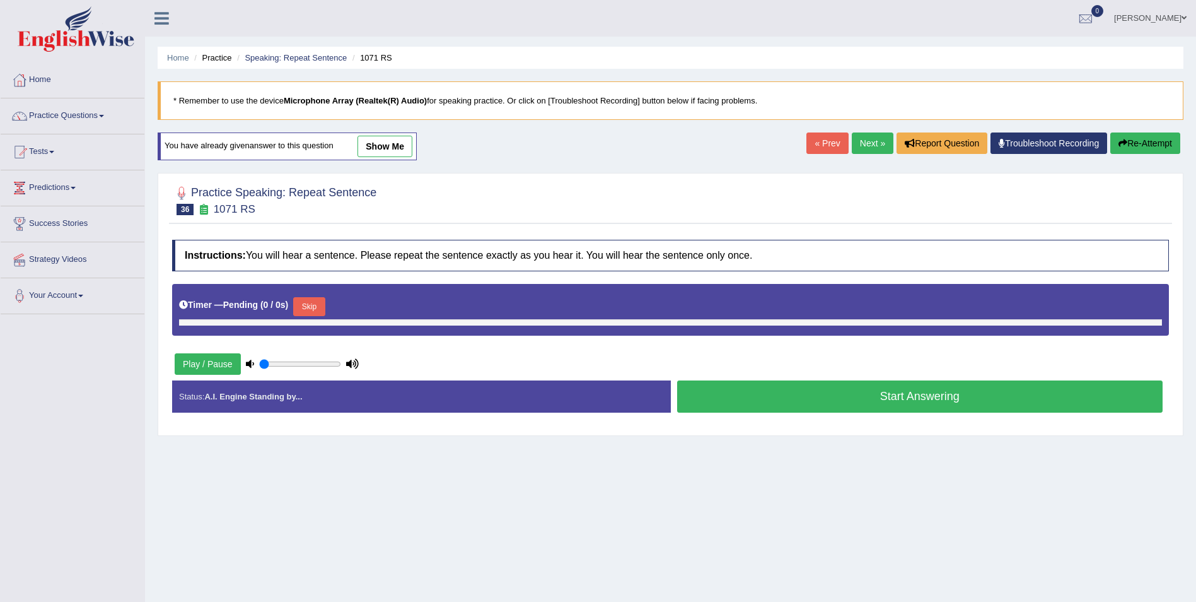
scroll to position [61, 0]
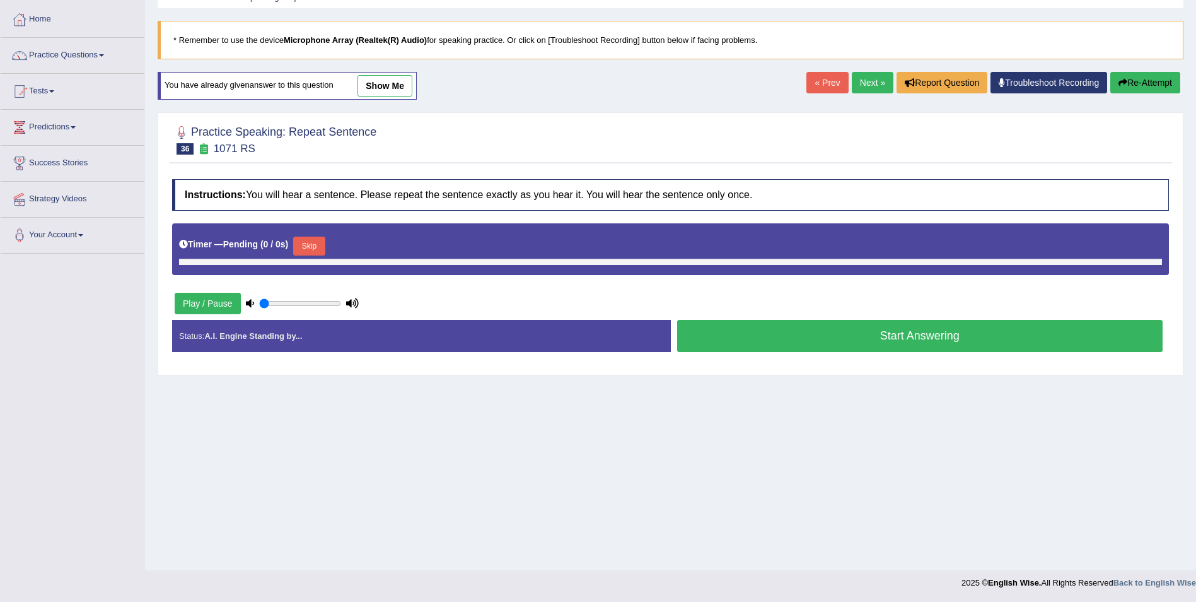
type input "0.35"
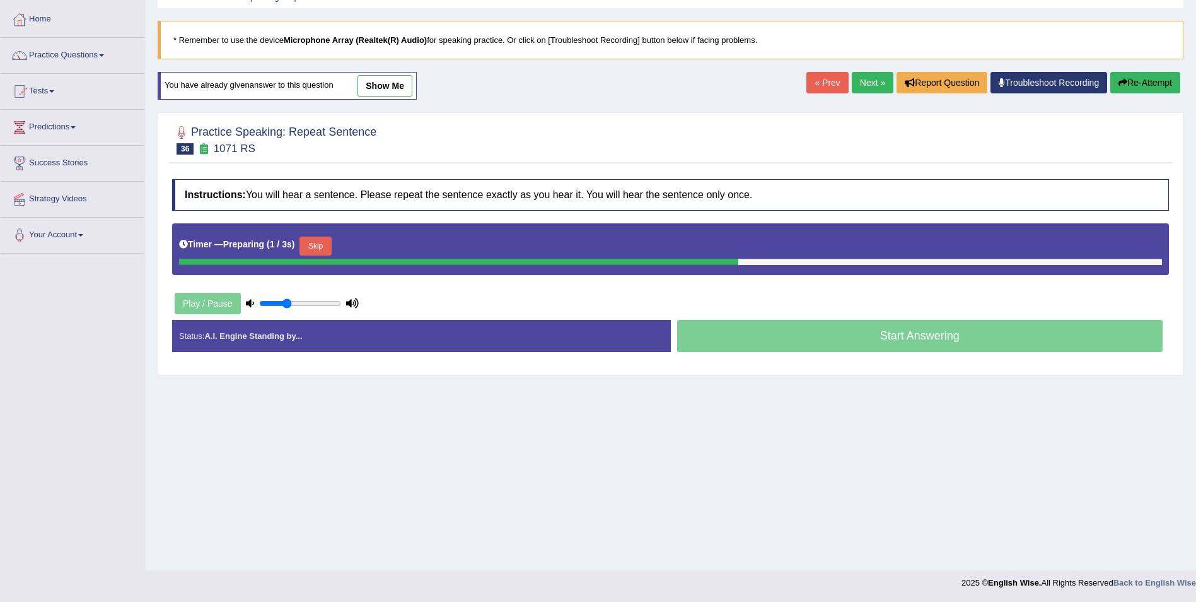
click at [320, 248] on button "Skip" at bounding box center [316, 245] width 32 height 19
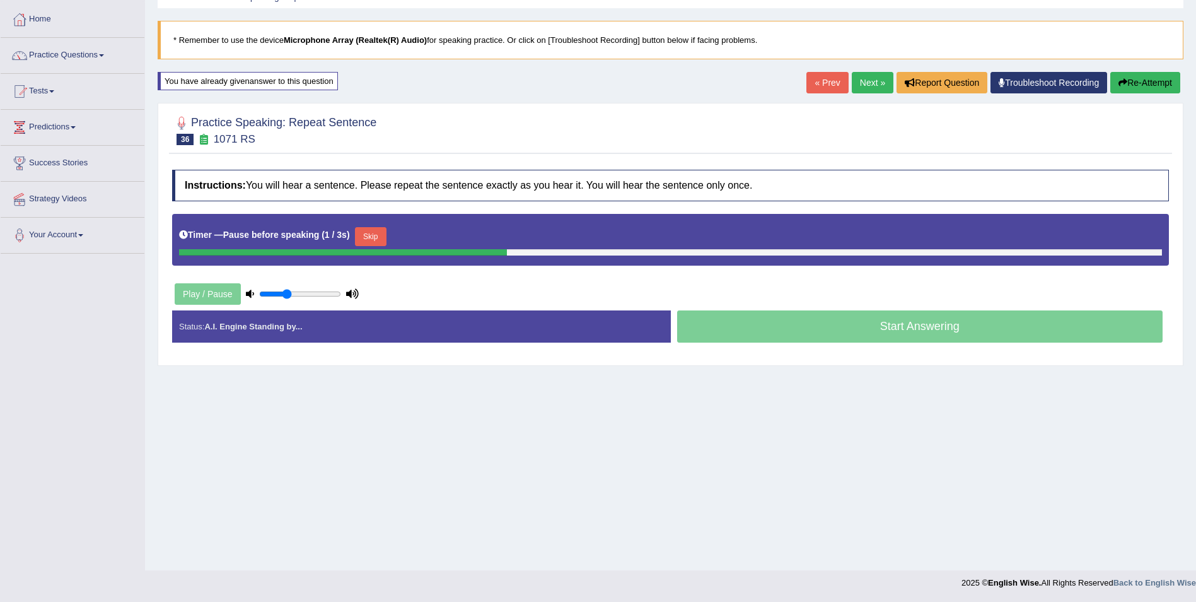
click at [376, 236] on button "Skip" at bounding box center [371, 236] width 32 height 19
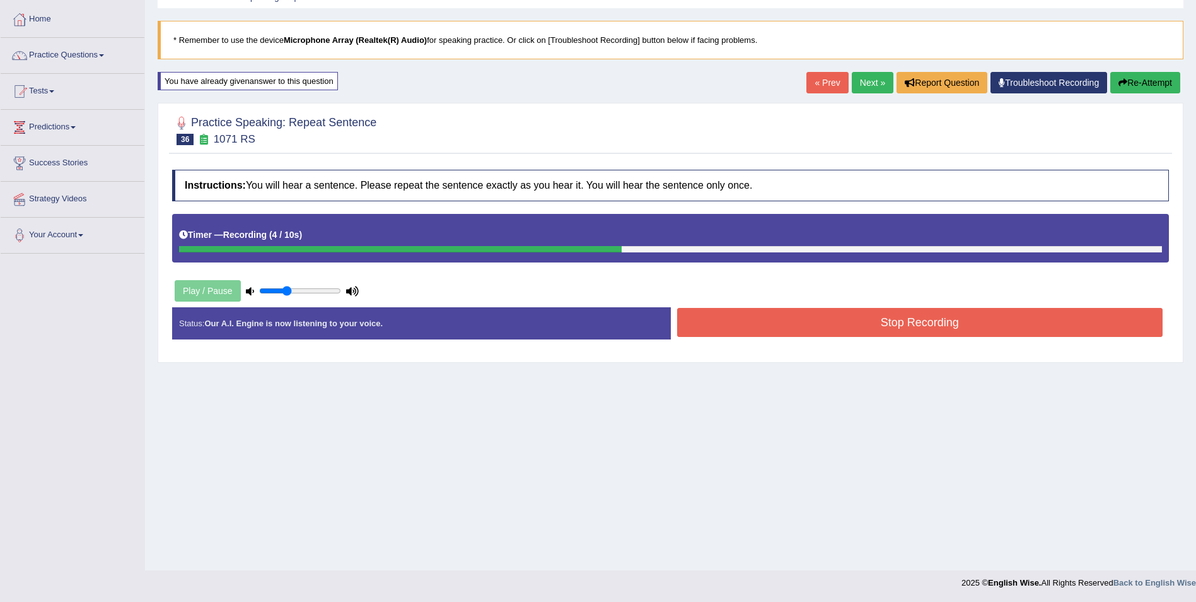
click at [715, 330] on button "Stop Recording" at bounding box center [920, 322] width 486 height 29
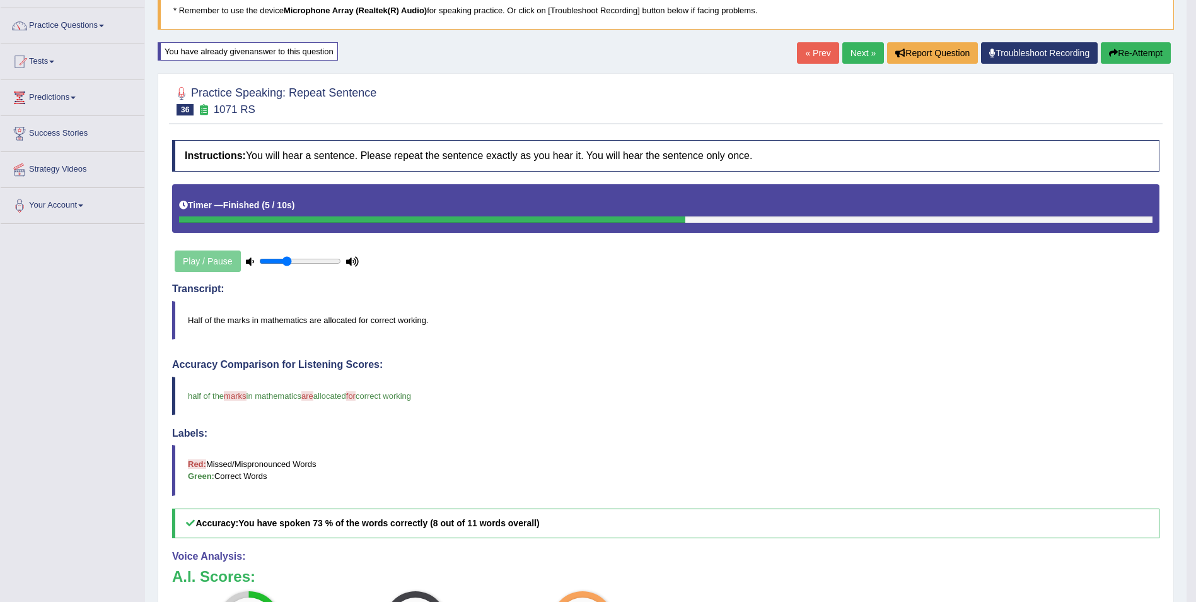
scroll to position [88, 0]
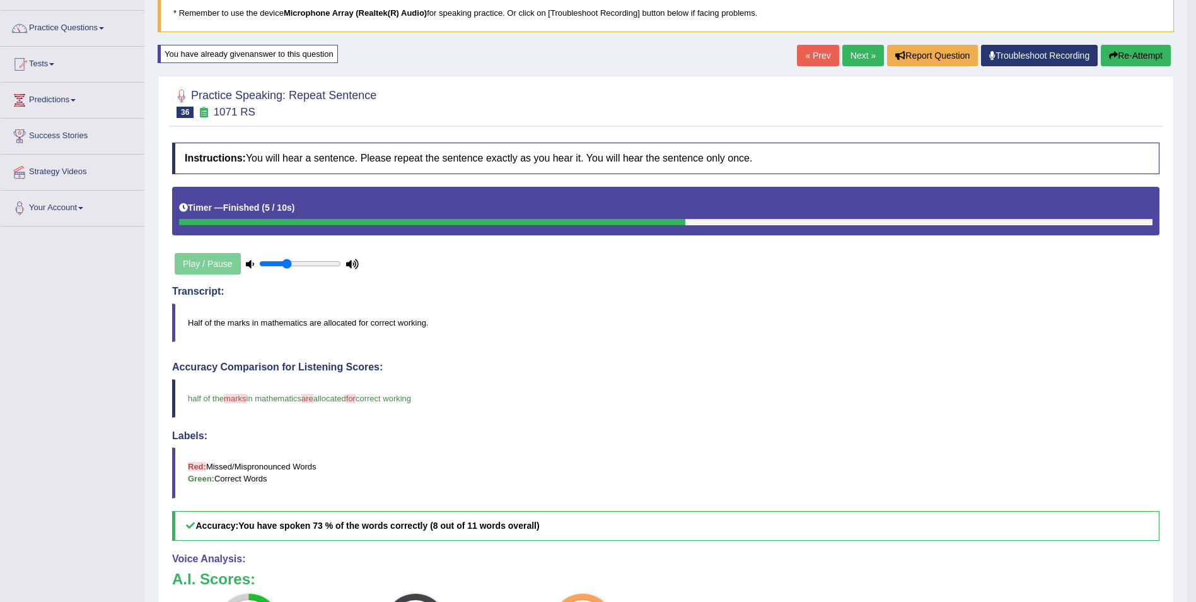
click at [858, 57] on link "Next »" at bounding box center [864, 55] width 42 height 21
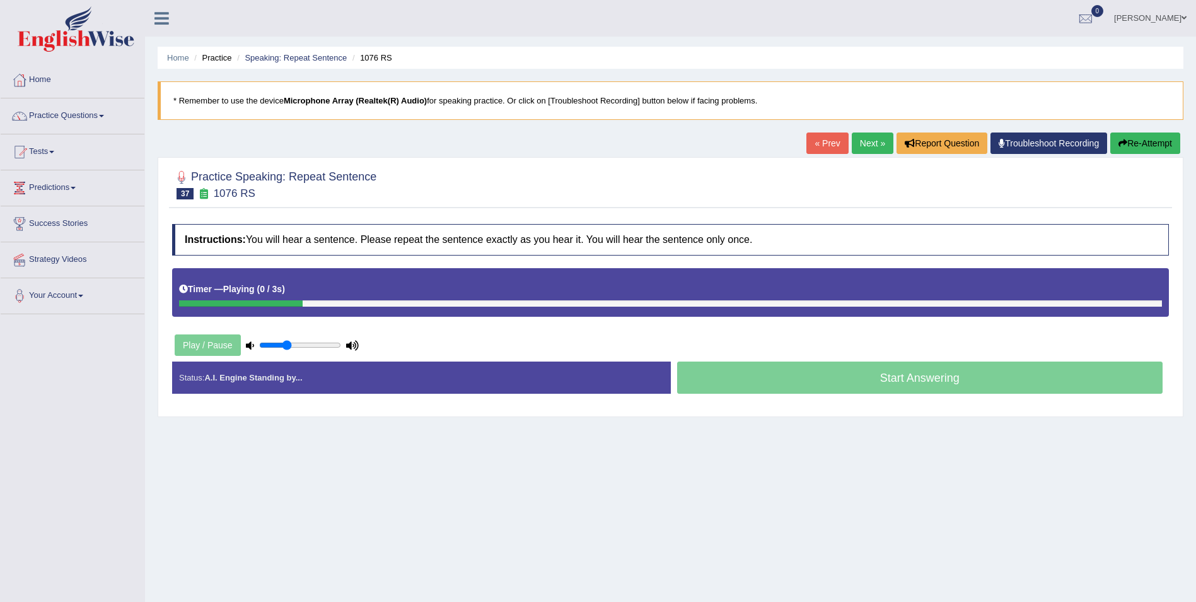
click at [317, 285] on div "Timer — Playing ( 0 / 3s ) Skip" at bounding box center [670, 289] width 983 height 22
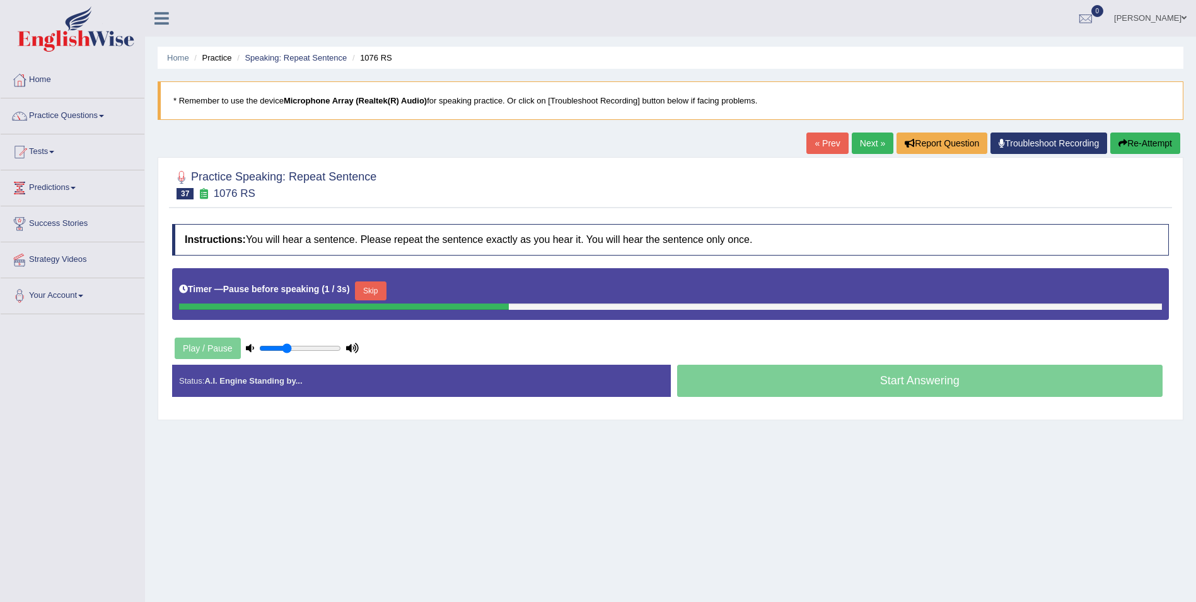
click at [366, 291] on button "Skip" at bounding box center [371, 290] width 32 height 19
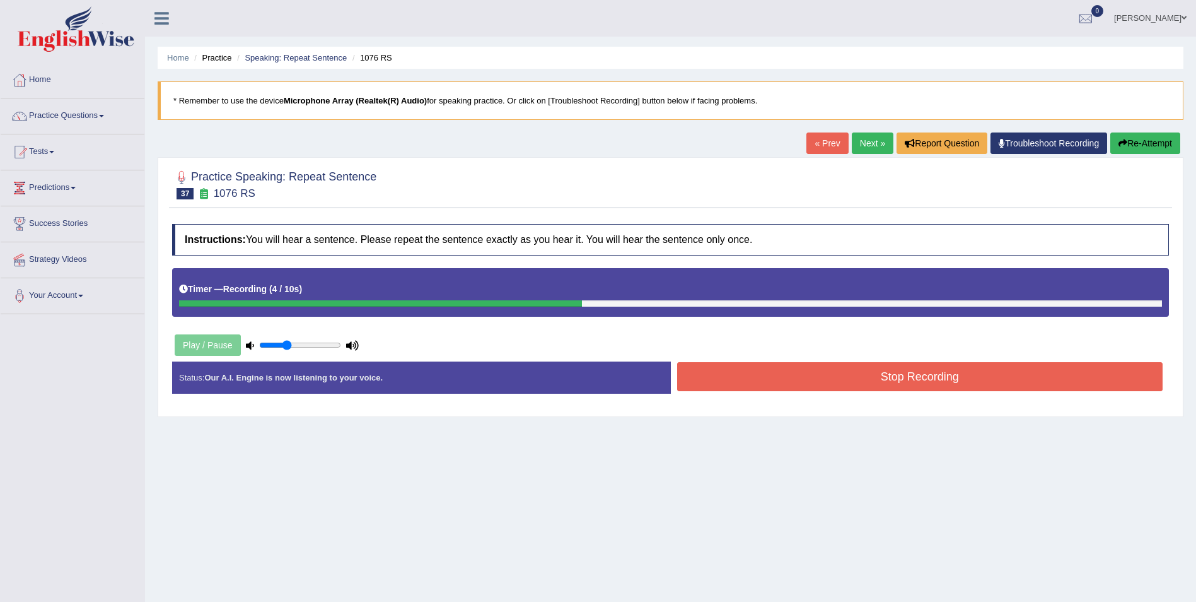
click at [684, 366] on button "Stop Recording" at bounding box center [920, 376] width 486 height 29
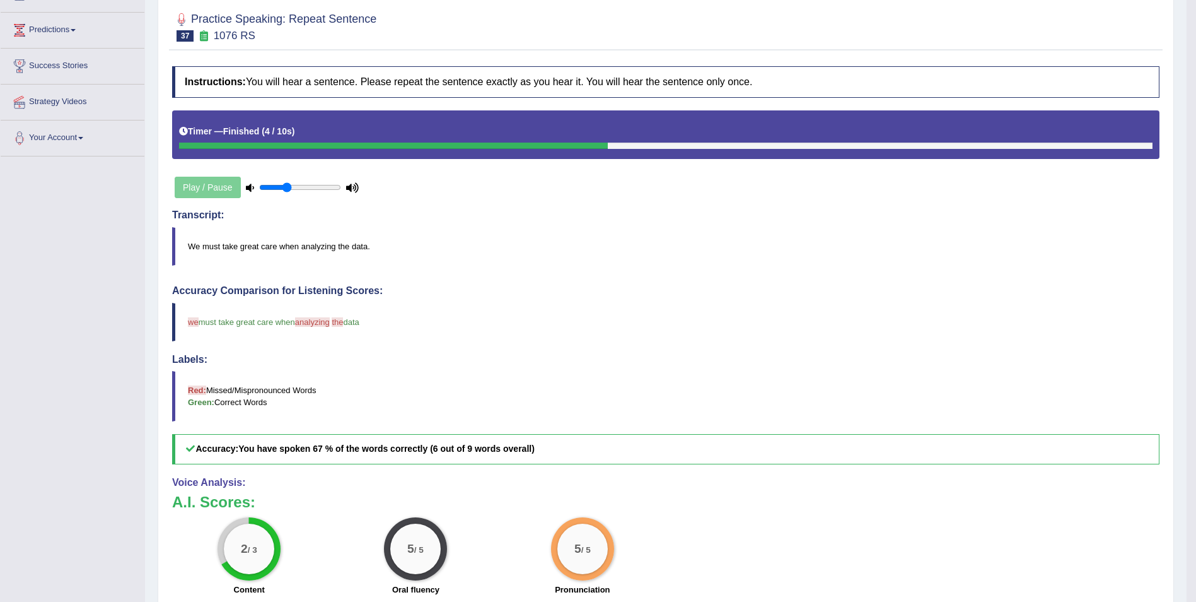
scroll to position [161, 0]
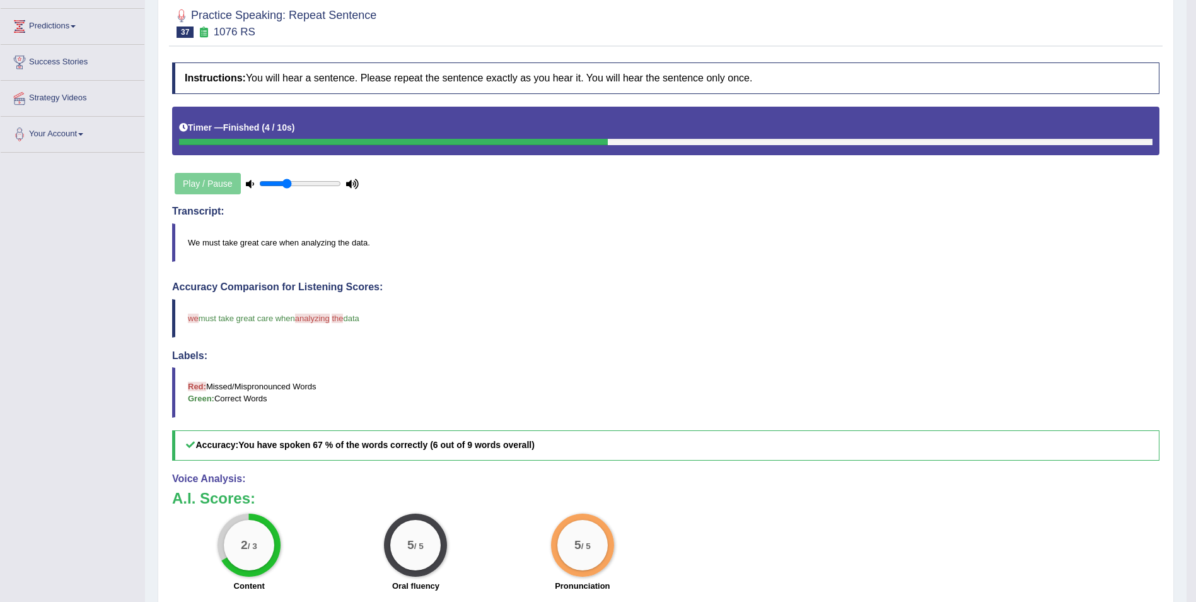
click at [684, 366] on div "Labels: Red: Missed/Mispronounced Words Green: Correct Words" at bounding box center [666, 384] width 988 height 68
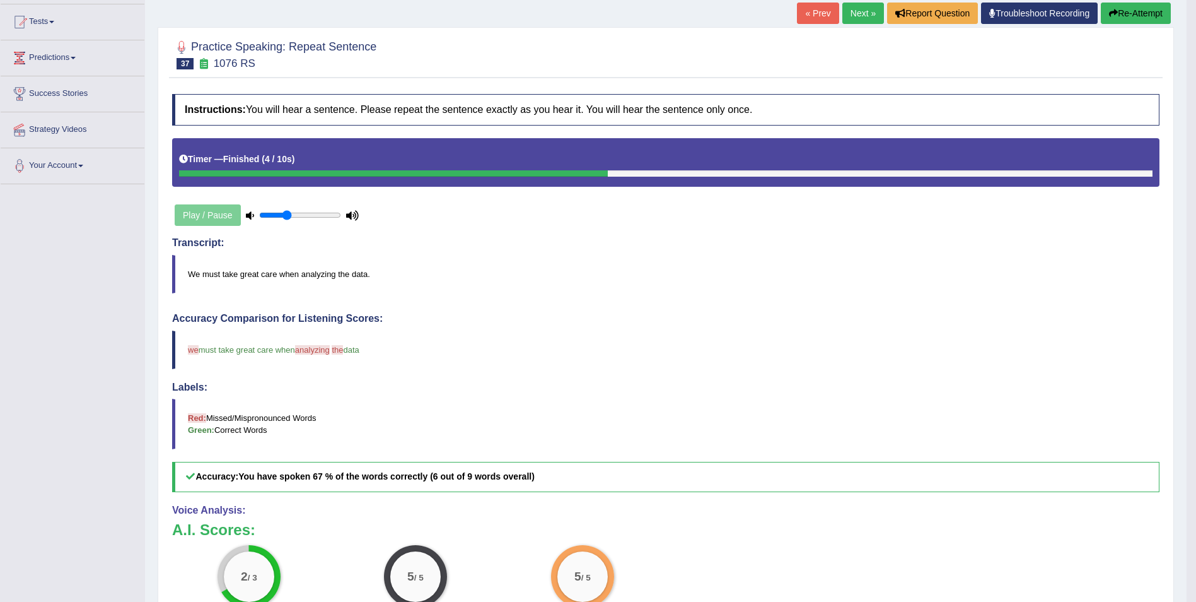
scroll to position [127, 0]
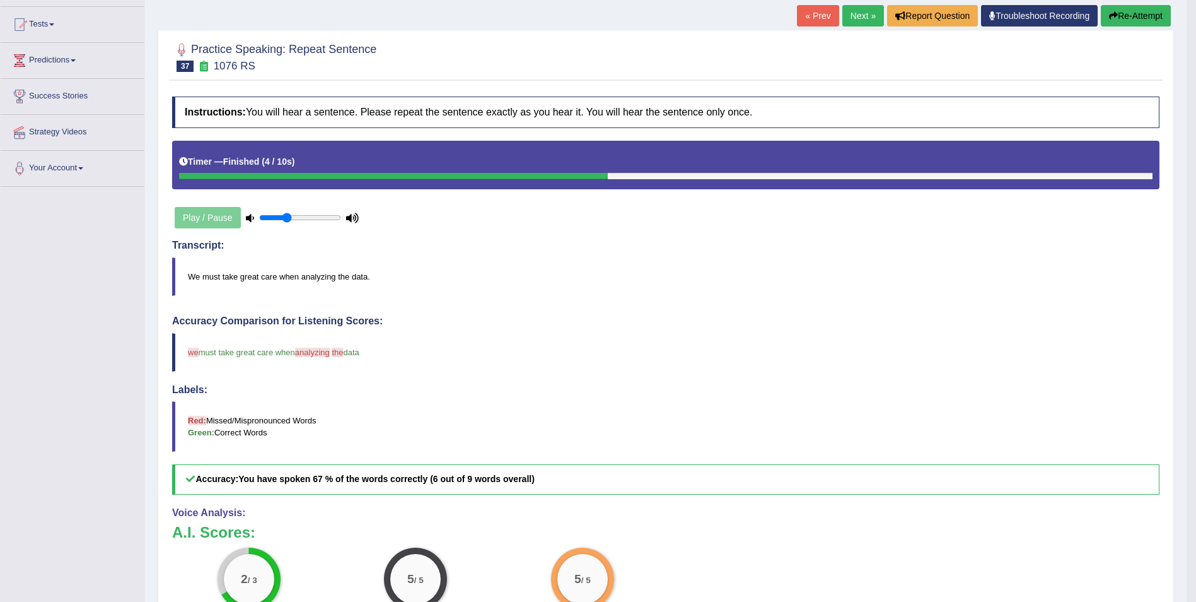
click at [1121, 16] on button "Re-Attempt" at bounding box center [1136, 15] width 70 height 21
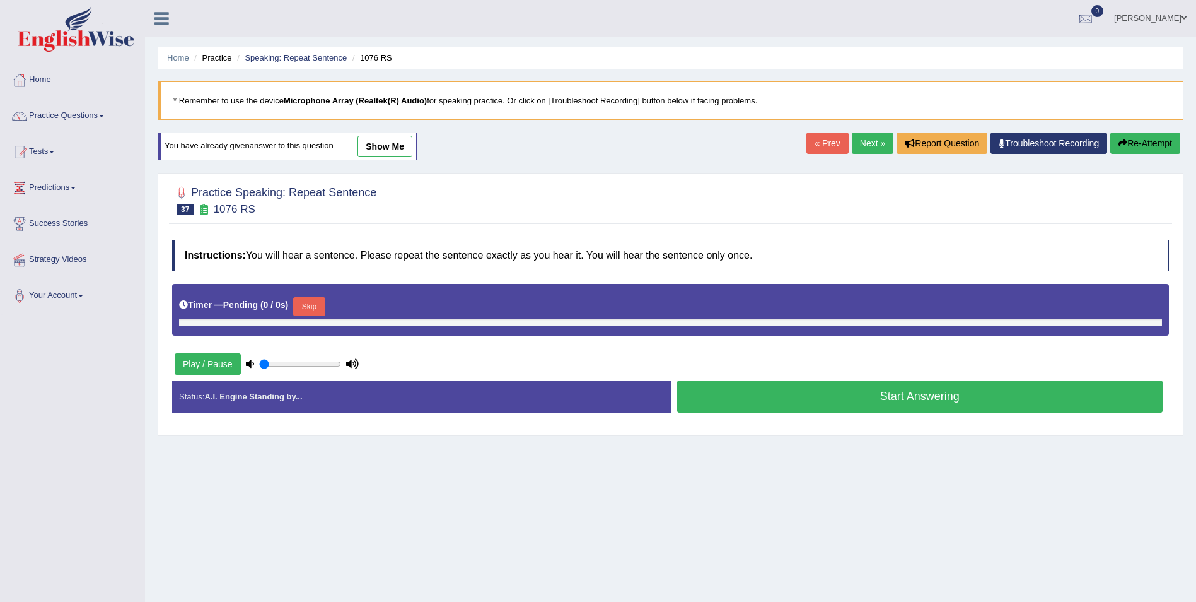
type input "0.35"
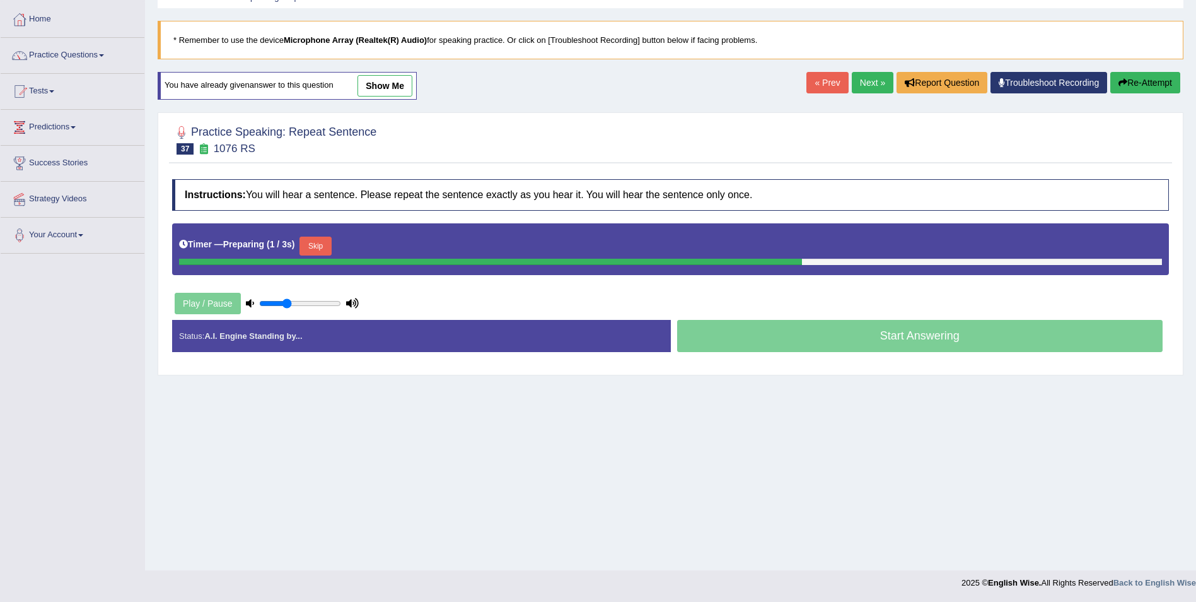
click at [317, 243] on button "Skip" at bounding box center [316, 245] width 32 height 19
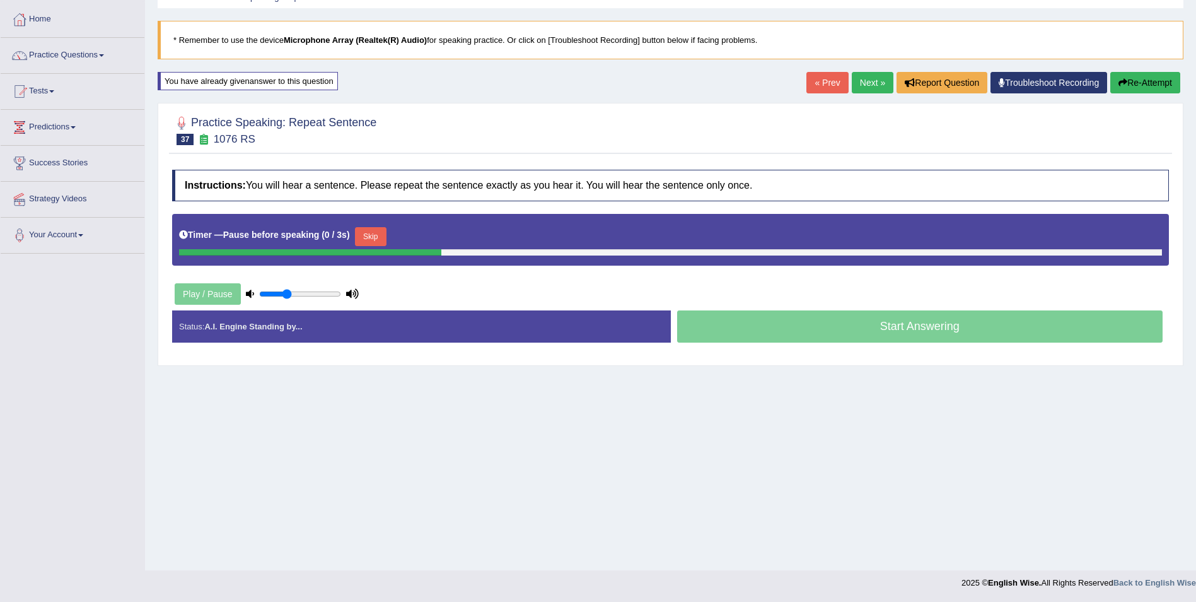
click at [364, 230] on button "Skip" at bounding box center [371, 236] width 32 height 19
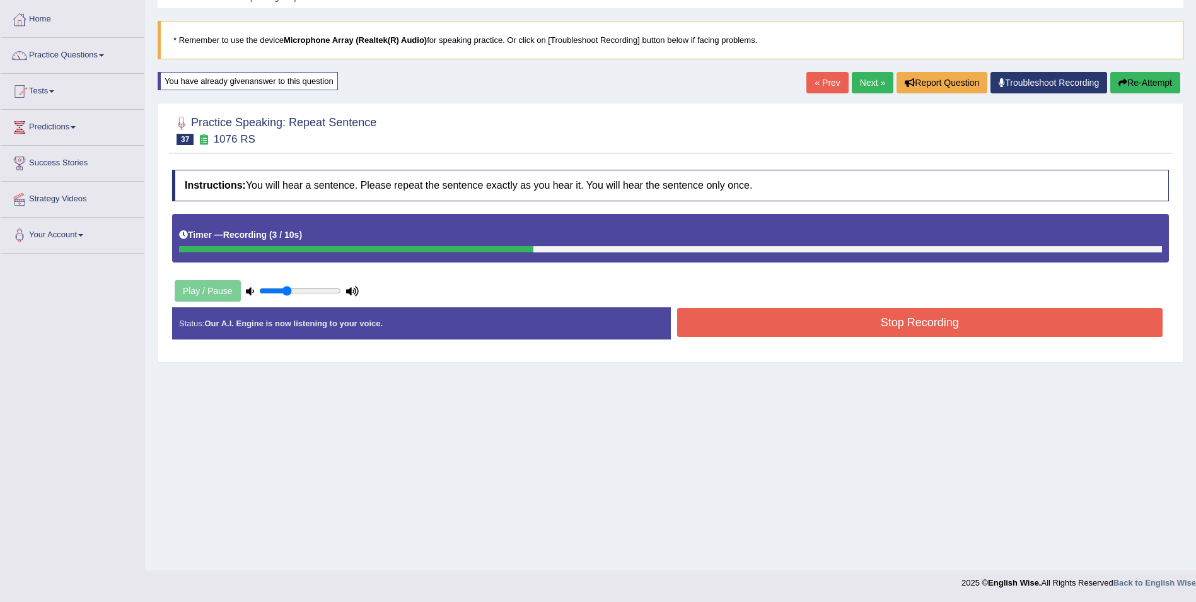
click at [727, 322] on button "Stop Recording" at bounding box center [920, 322] width 486 height 29
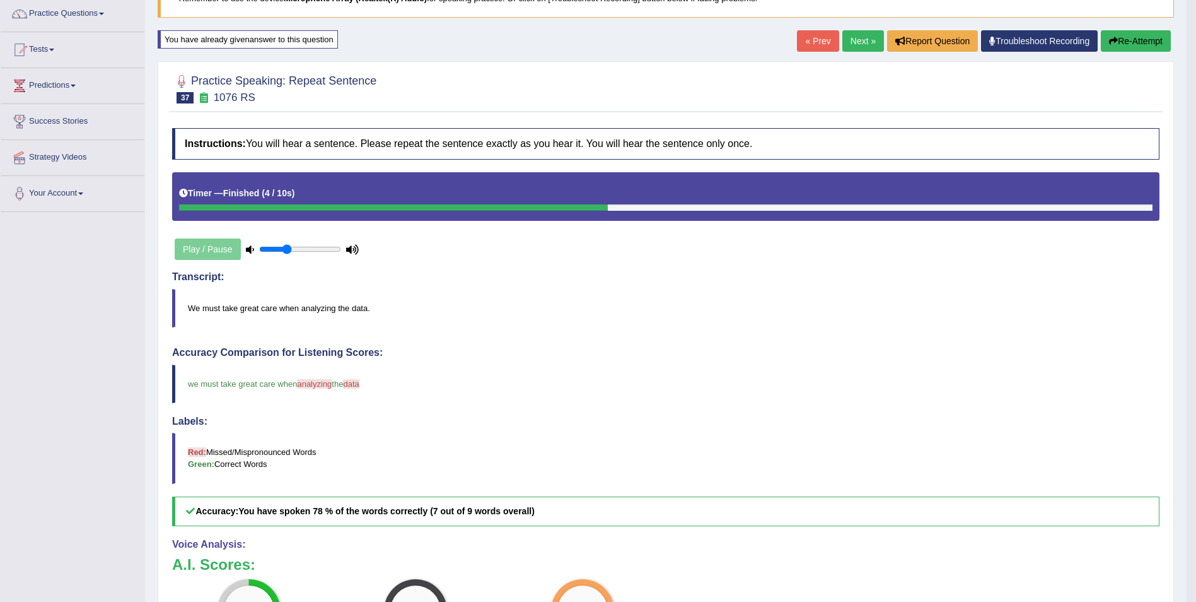
scroll to position [98, 0]
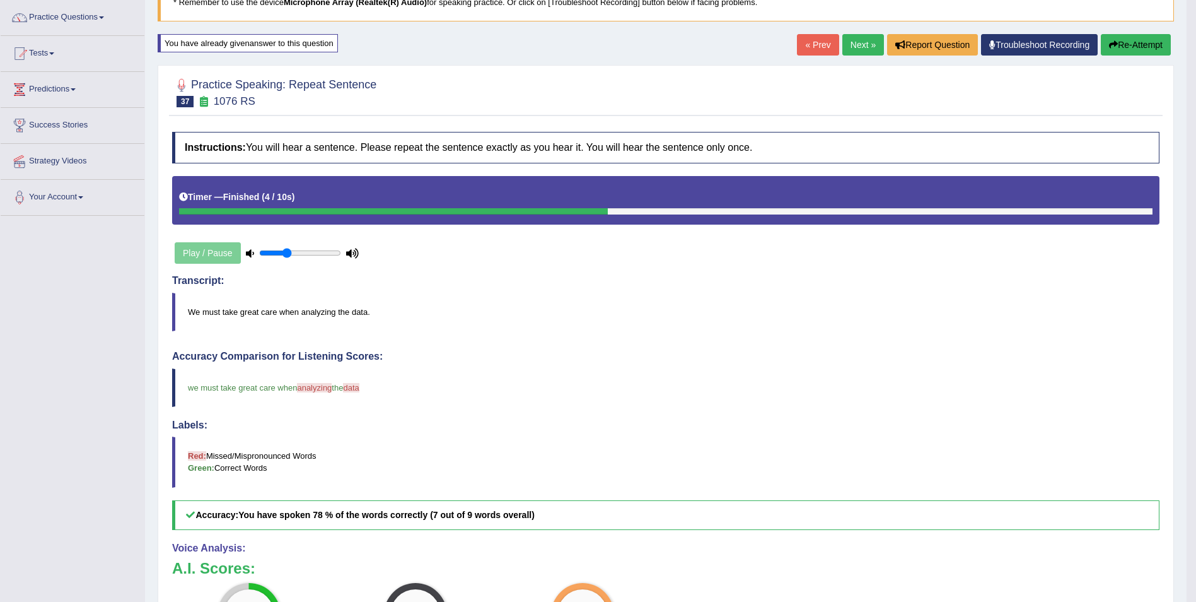
click at [851, 49] on link "Next »" at bounding box center [864, 44] width 42 height 21
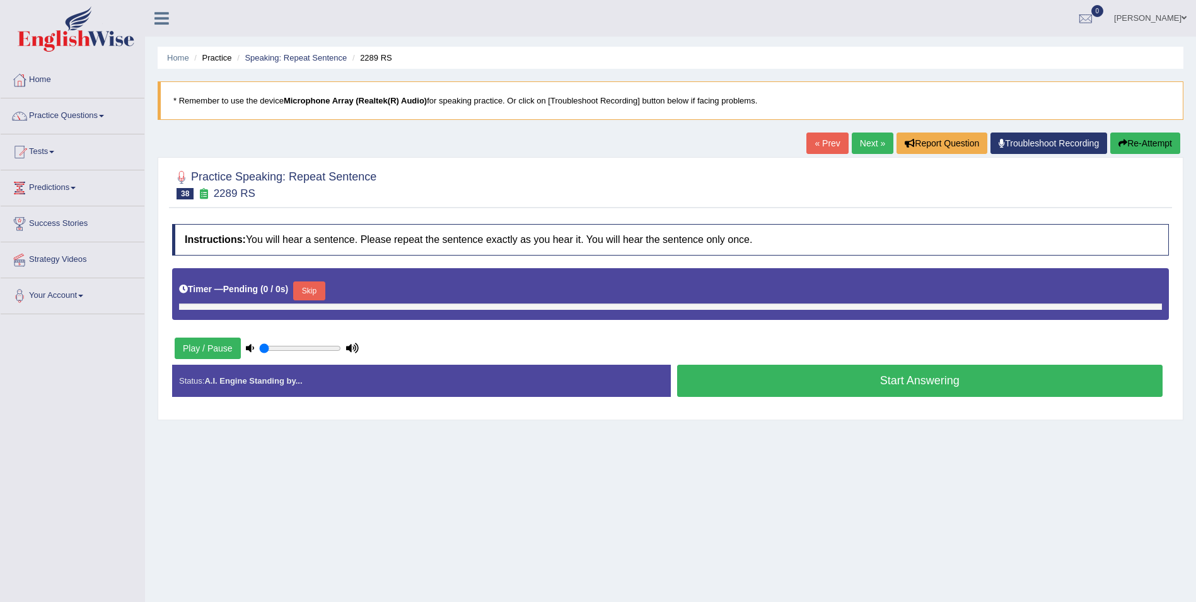
type input "0.35"
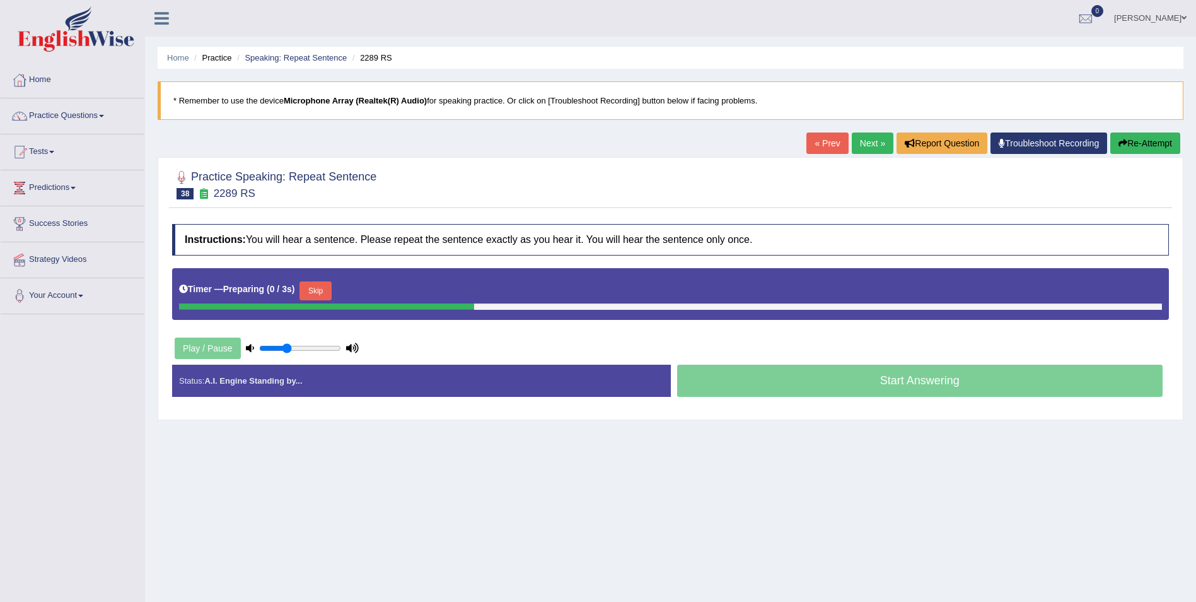
drag, startPoint x: 0, startPoint y: 0, endPoint x: 740, endPoint y: 165, distance: 757.8
click at [740, 165] on div "Home Practice Speaking: Repeat Sentence 2289 RS * Remember to use the device Mi…" at bounding box center [670, 315] width 1051 height 631
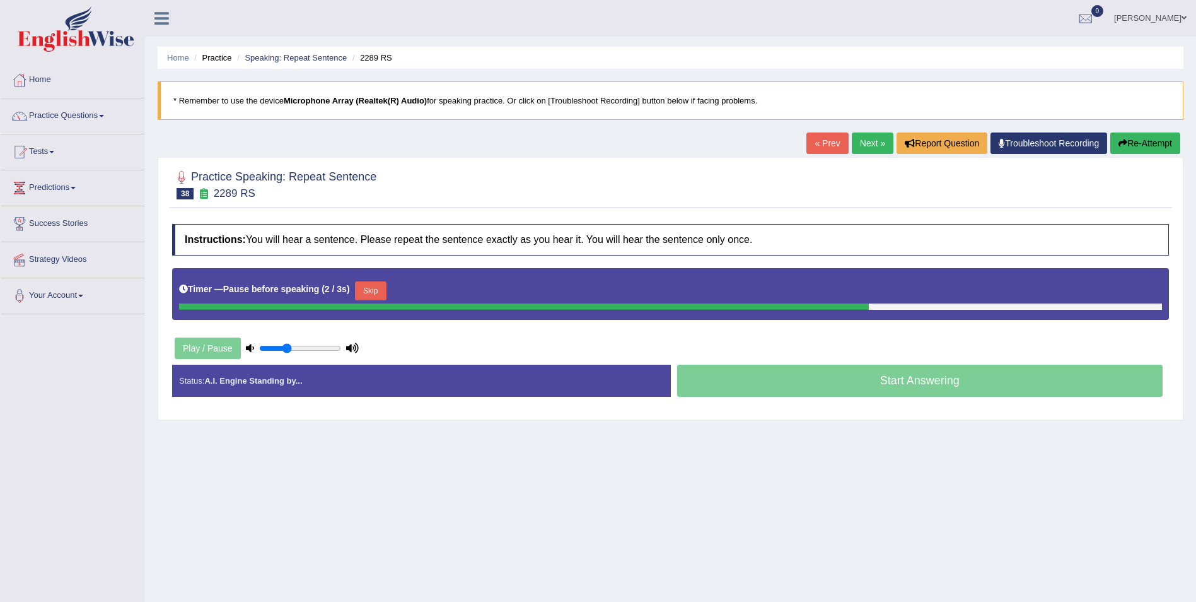
click at [367, 293] on button "Skip" at bounding box center [371, 290] width 32 height 19
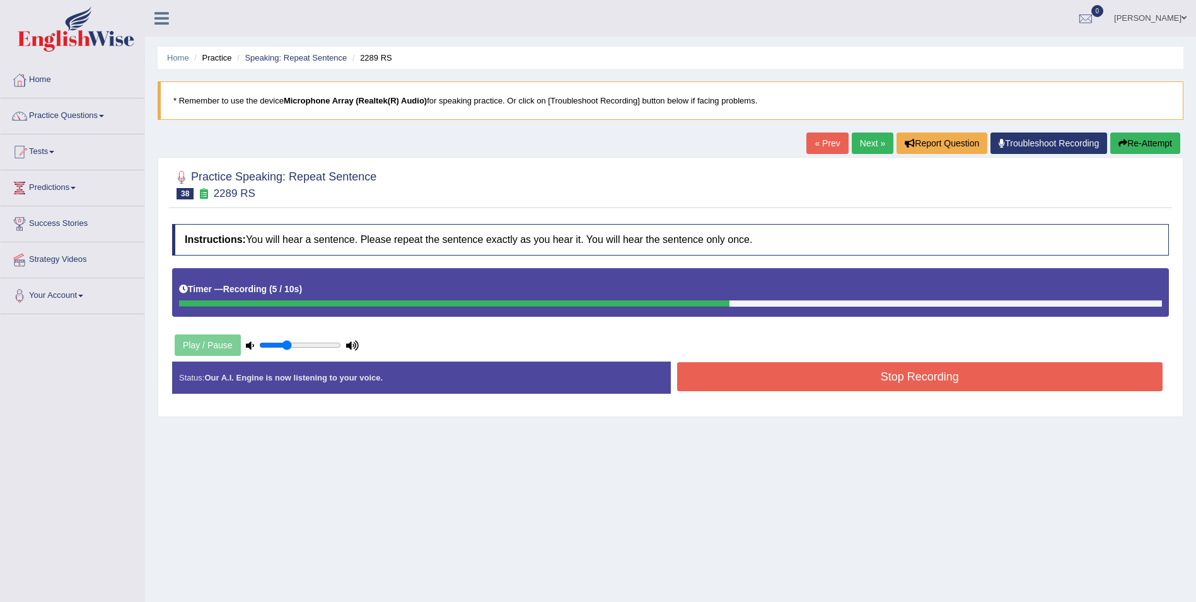
click at [705, 384] on button "Stop Recording" at bounding box center [920, 376] width 486 height 29
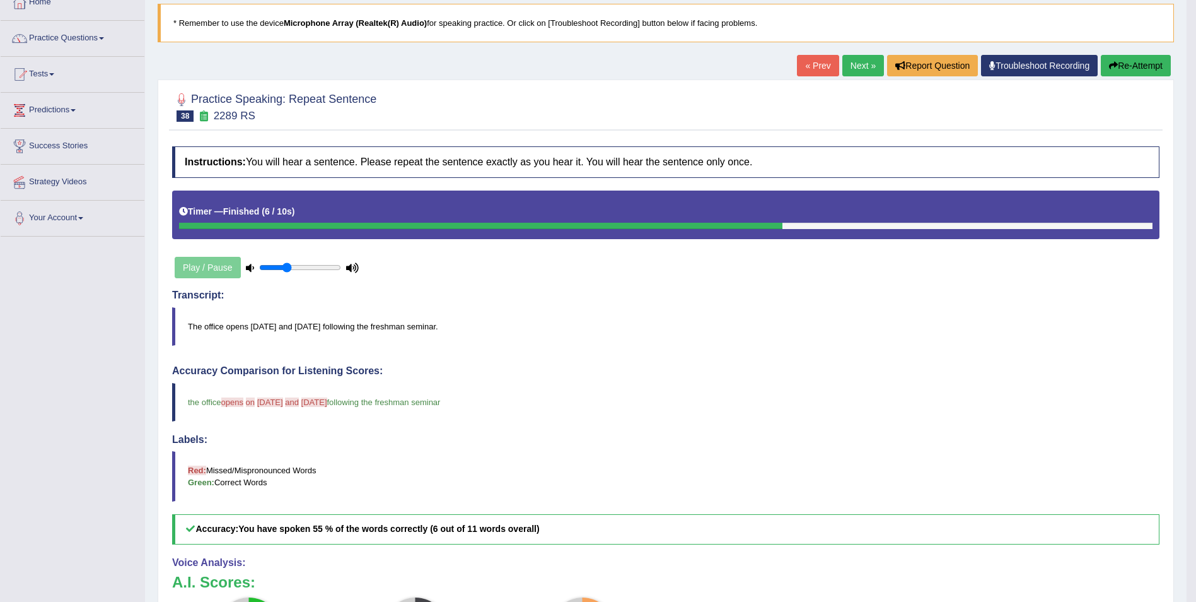
scroll to position [77, 0]
click at [1126, 64] on button "Re-Attempt" at bounding box center [1136, 65] width 70 height 21
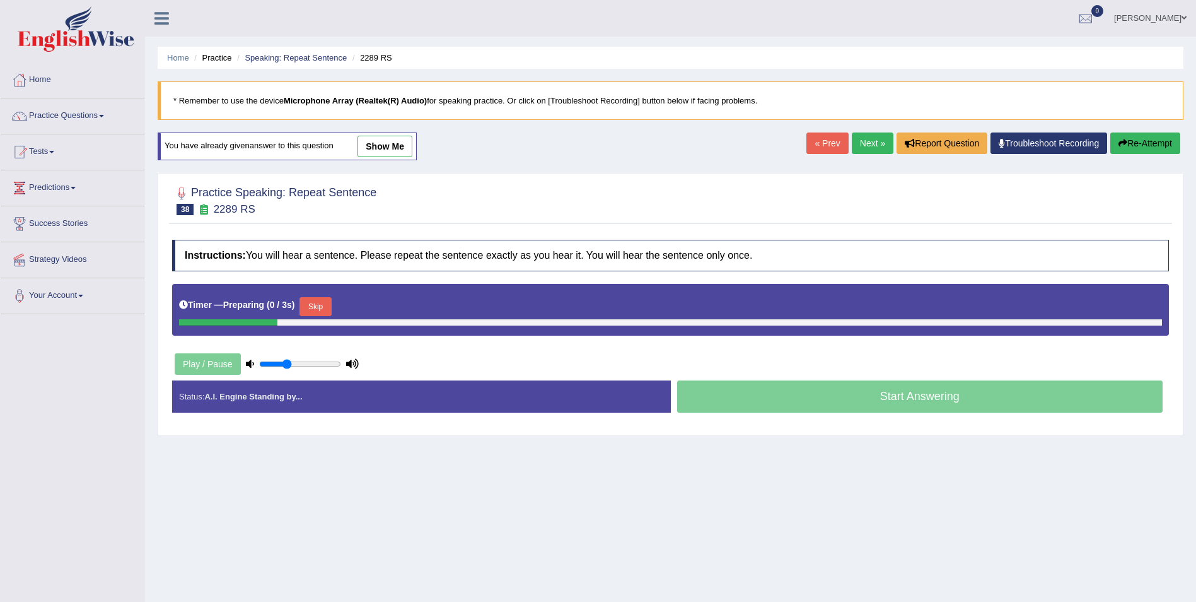
scroll to position [61, 0]
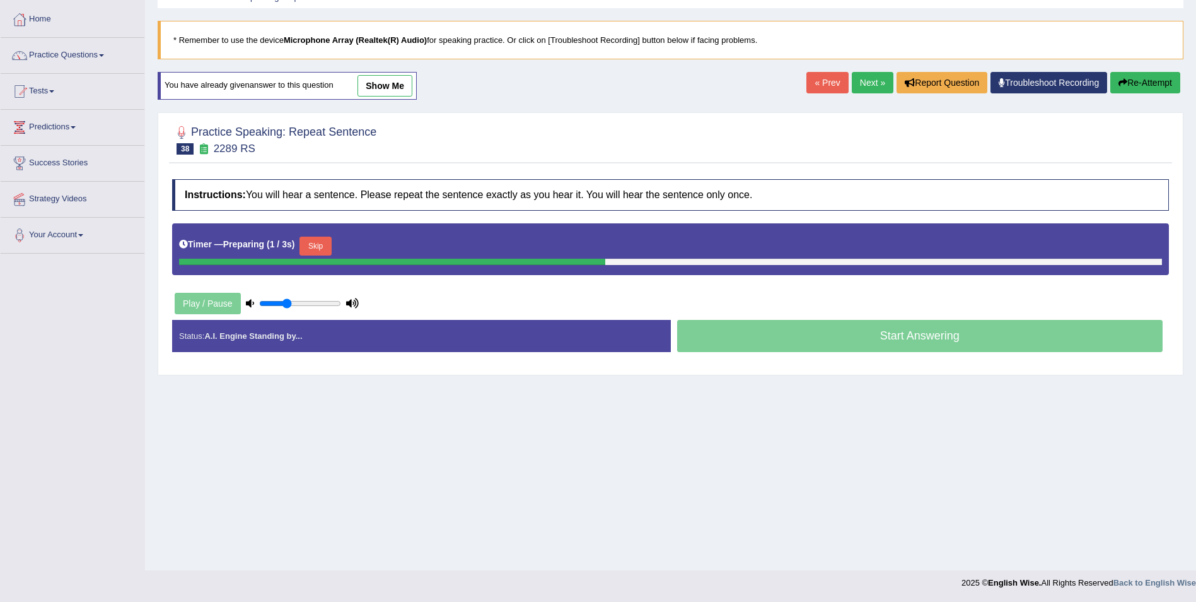
click at [325, 245] on button "Skip" at bounding box center [316, 245] width 32 height 19
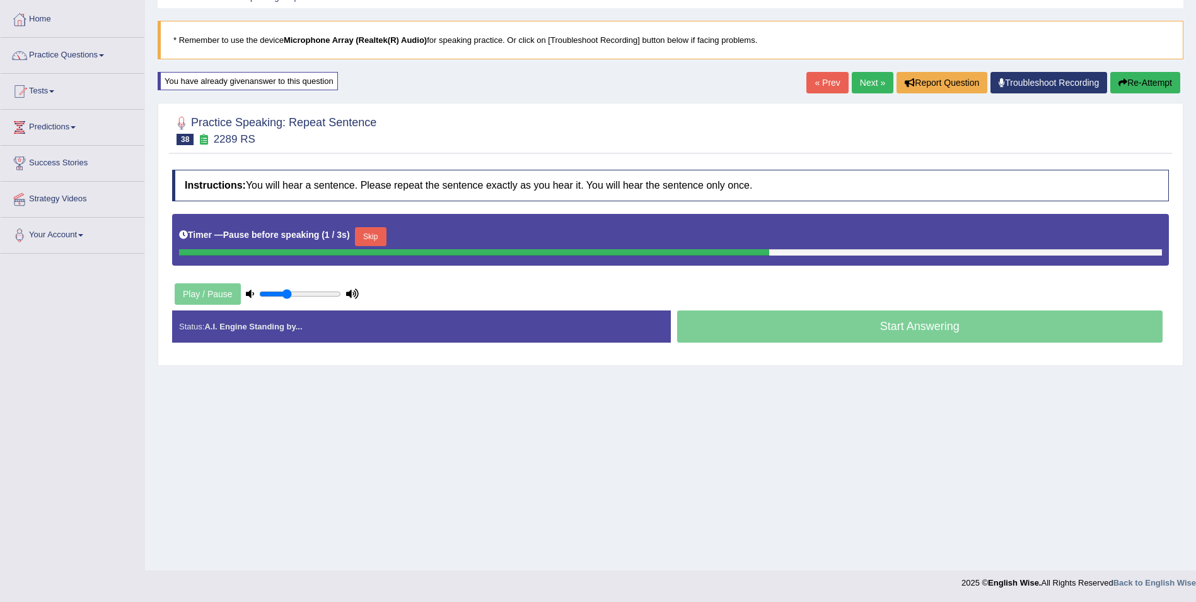
click at [371, 225] on div "Timer — Pause before speaking ( 1 / 3s ) Skip" at bounding box center [670, 236] width 983 height 25
click at [371, 238] on button "Skip" at bounding box center [371, 236] width 32 height 19
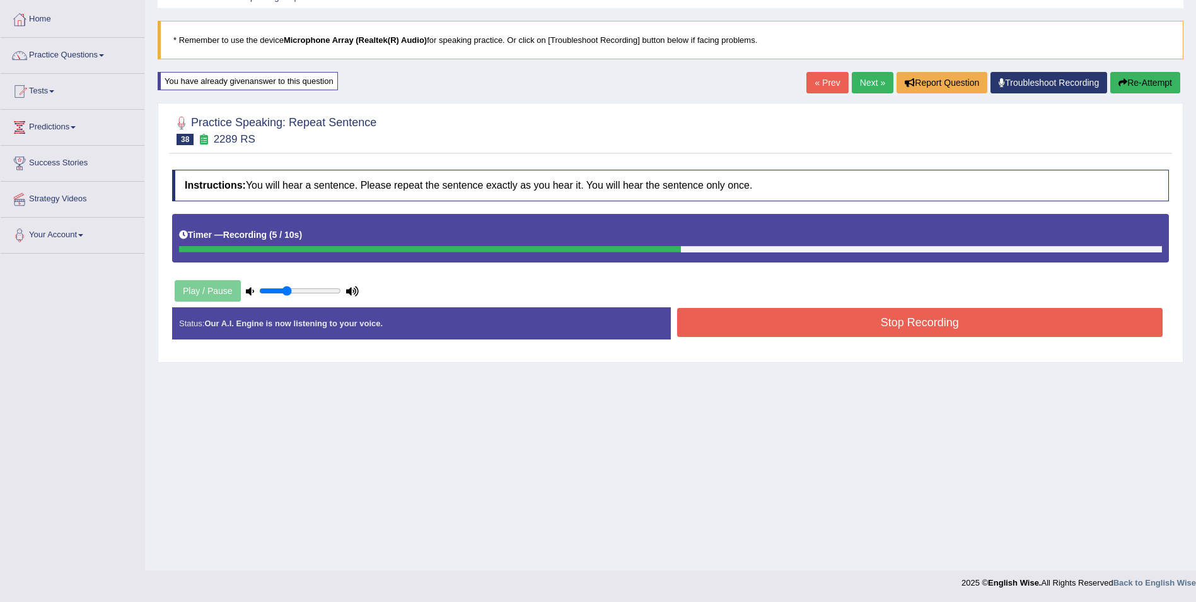
click at [718, 319] on button "Stop Recording" at bounding box center [920, 322] width 486 height 29
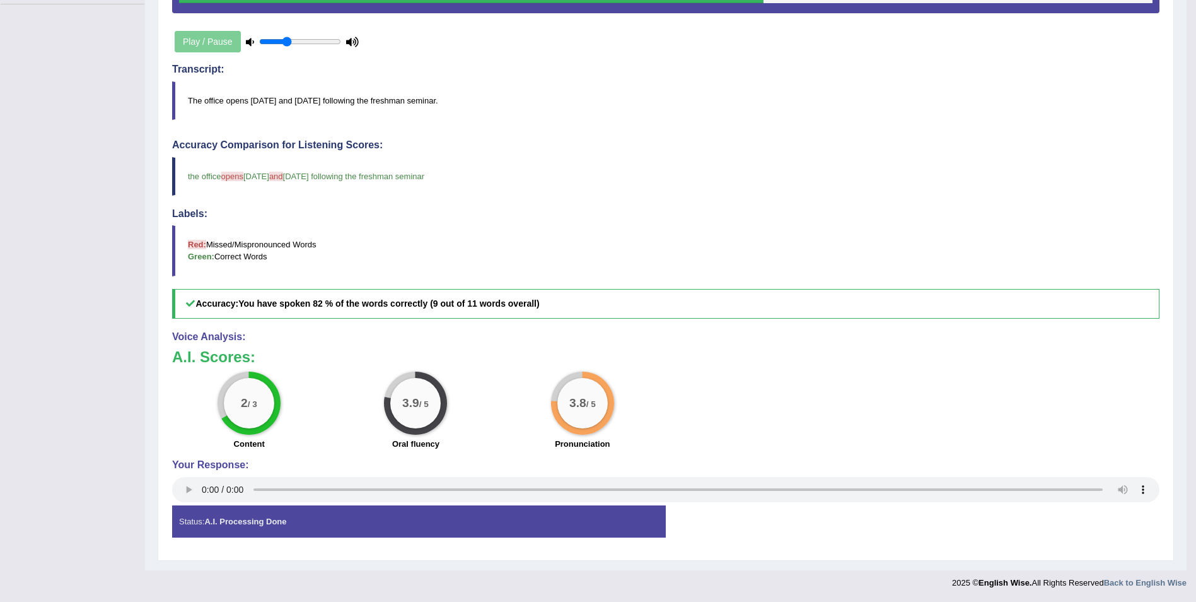
scroll to position [0, 0]
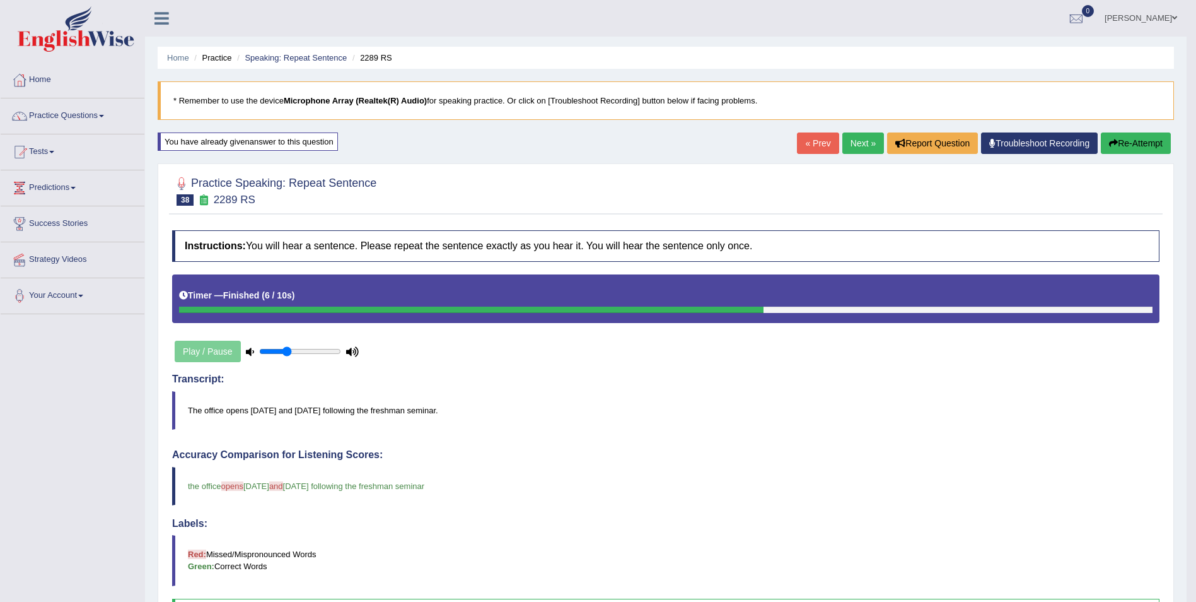
click at [860, 145] on link "Next »" at bounding box center [864, 142] width 42 height 21
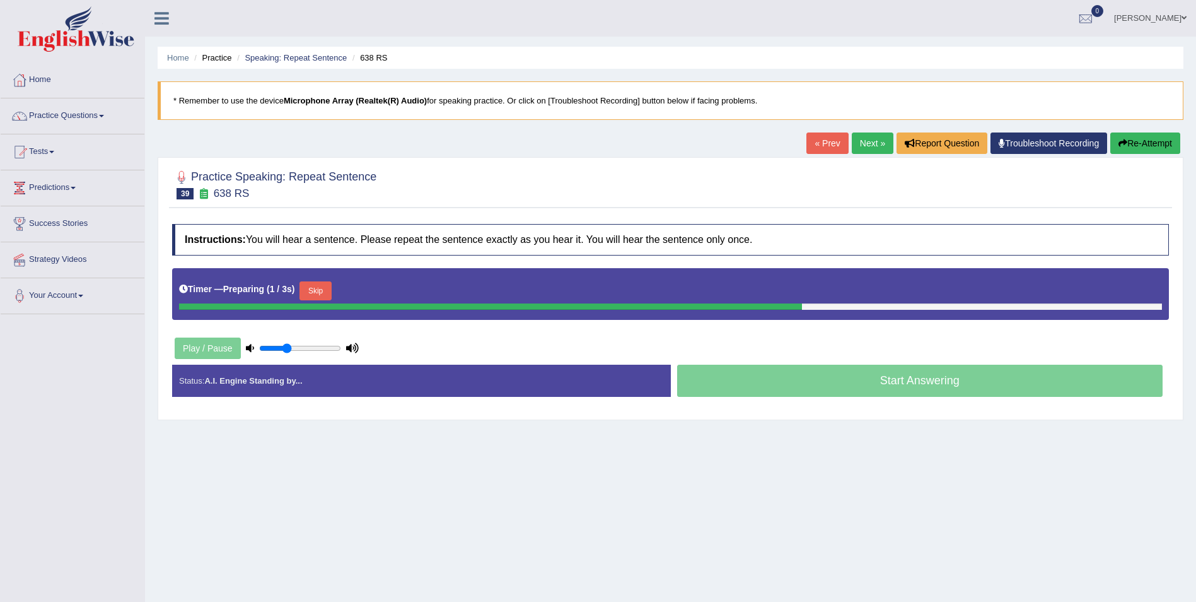
click at [311, 291] on button "Skip" at bounding box center [316, 290] width 32 height 19
click at [358, 291] on button "Skip" at bounding box center [371, 290] width 32 height 19
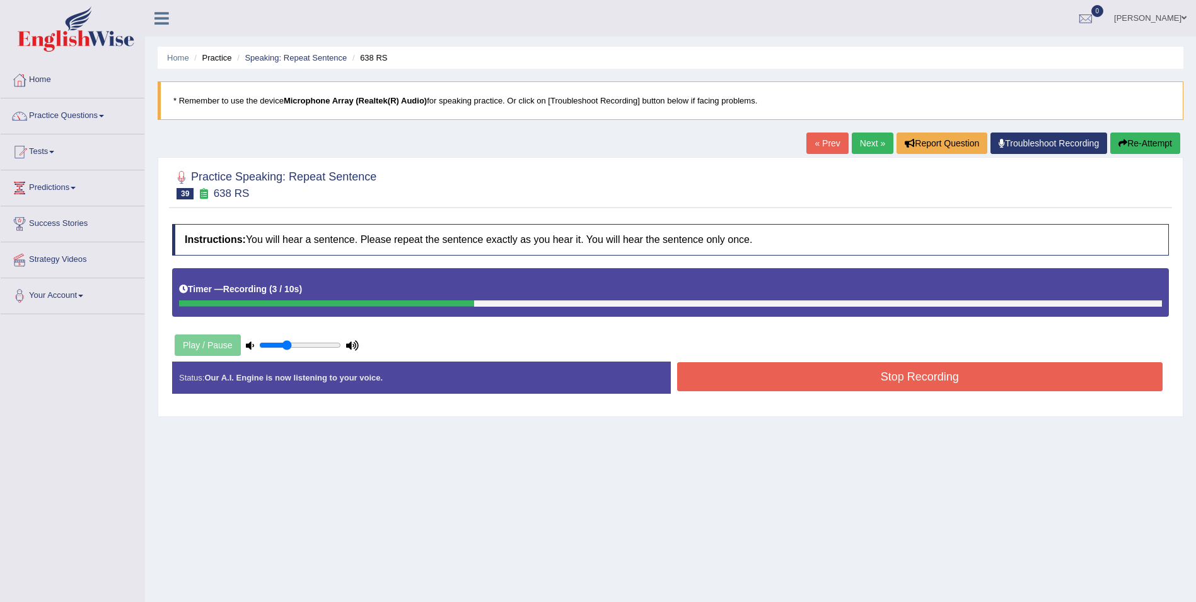
click at [725, 370] on button "Stop Recording" at bounding box center [920, 376] width 486 height 29
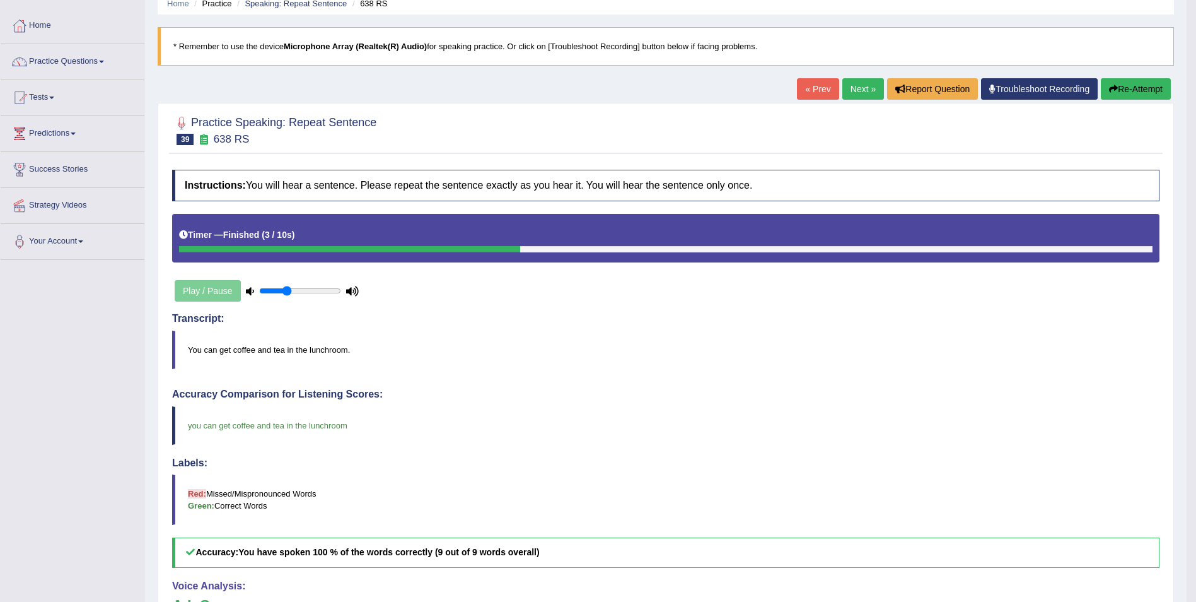
scroll to position [53, 0]
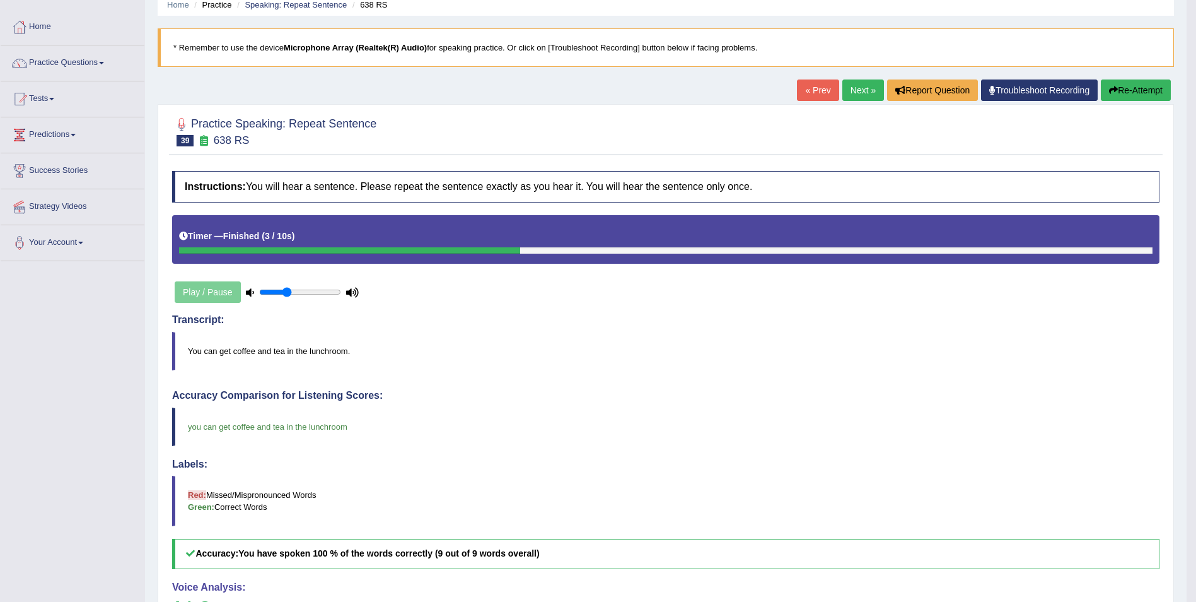
click at [863, 95] on link "Next »" at bounding box center [864, 89] width 42 height 21
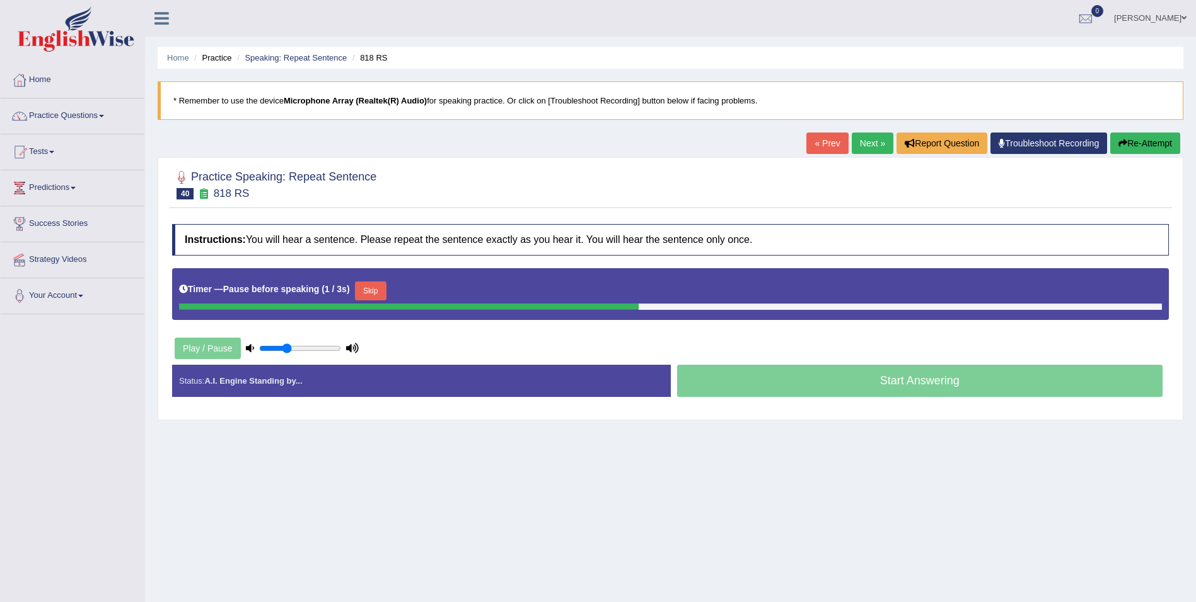
click at [355, 287] on button "Skip" at bounding box center [371, 290] width 32 height 19
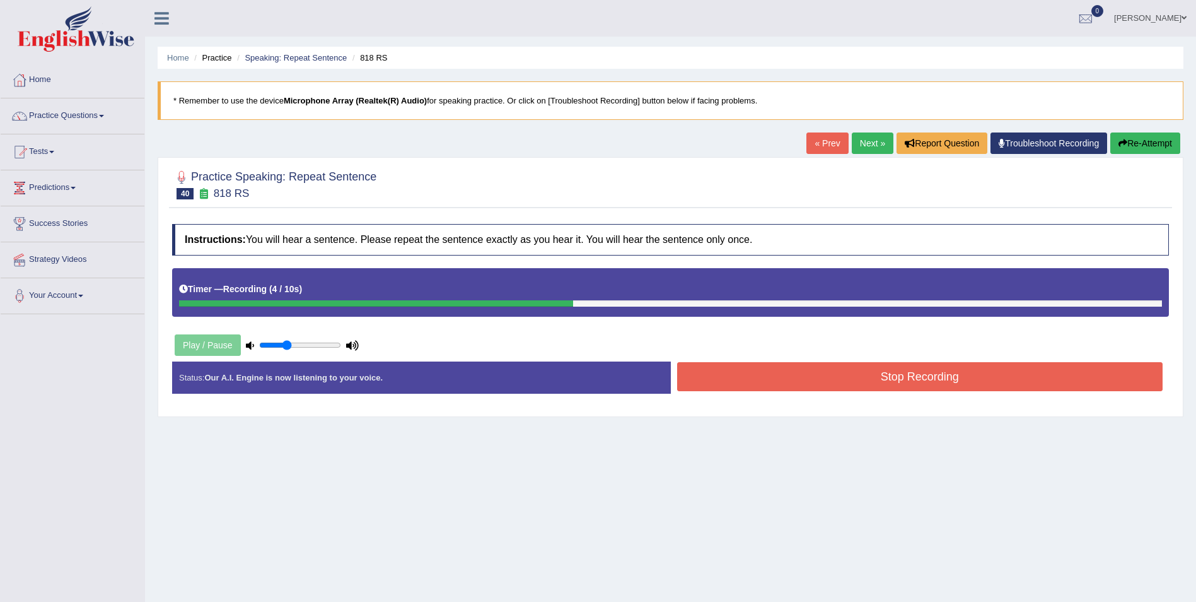
click at [744, 378] on button "Stop Recording" at bounding box center [920, 376] width 486 height 29
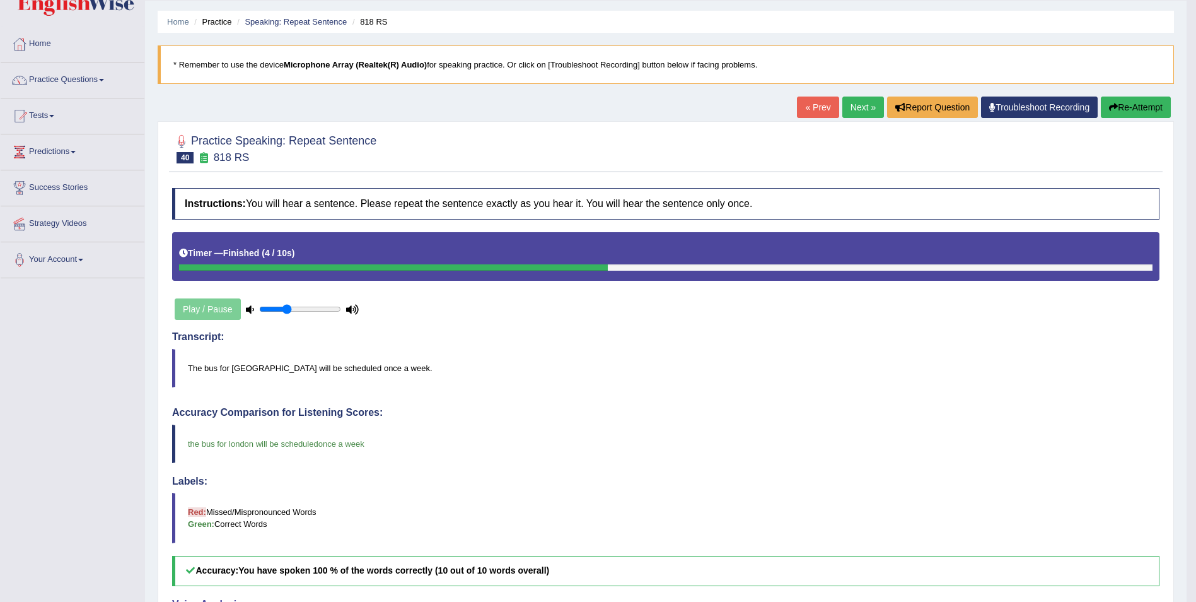
scroll to position [35, 0]
click at [869, 105] on link "Next »" at bounding box center [864, 107] width 42 height 21
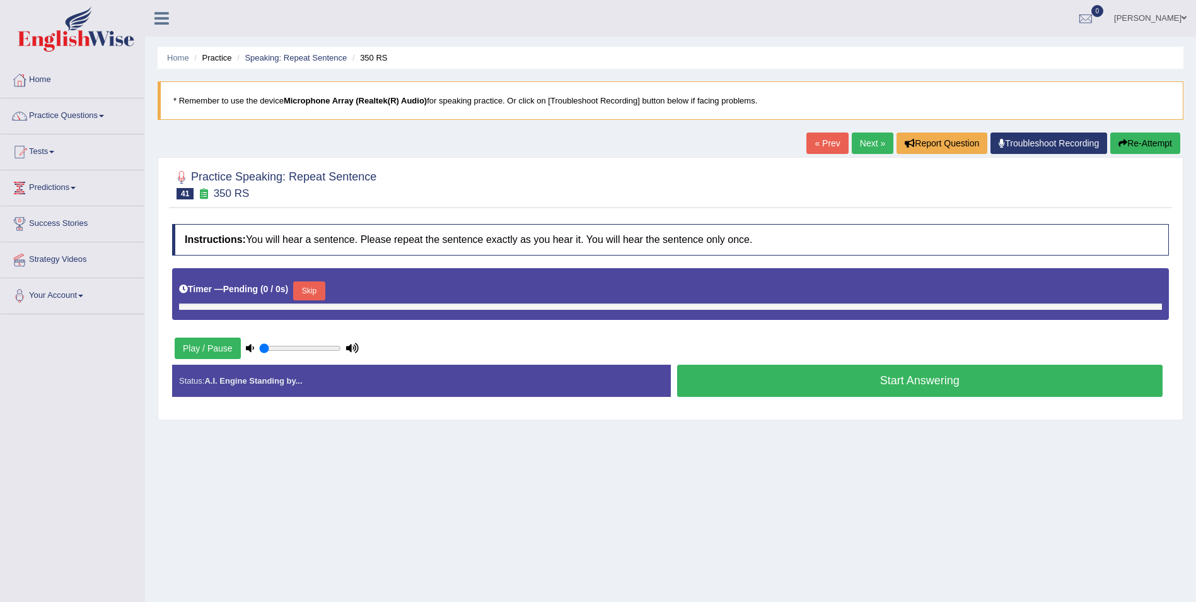
type input "0.35"
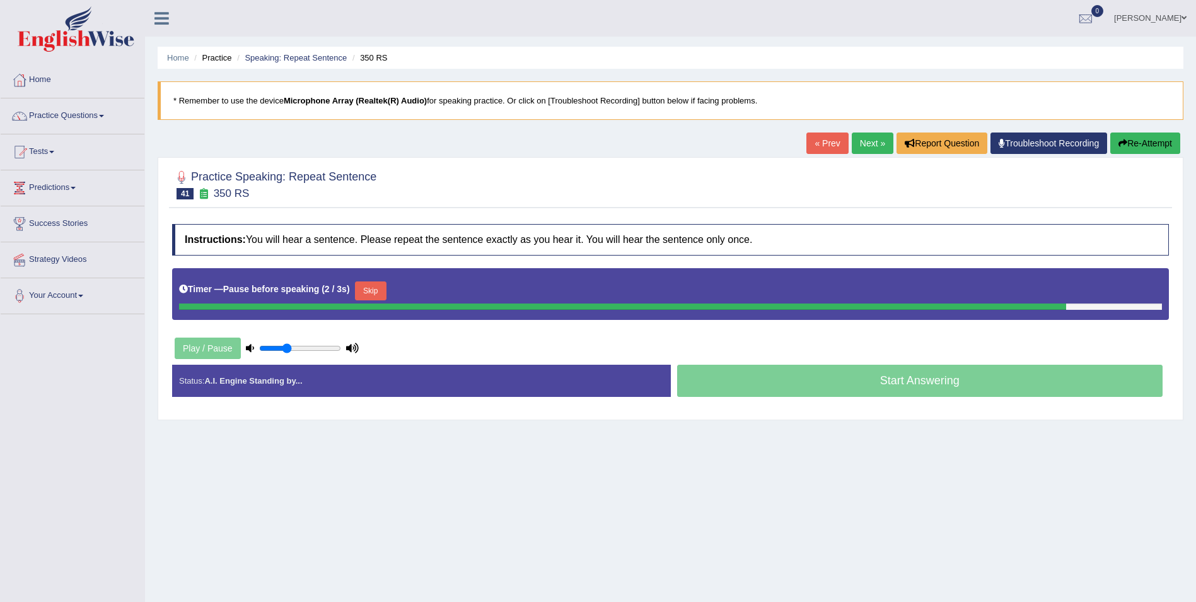
click at [365, 288] on button "Skip" at bounding box center [371, 290] width 32 height 19
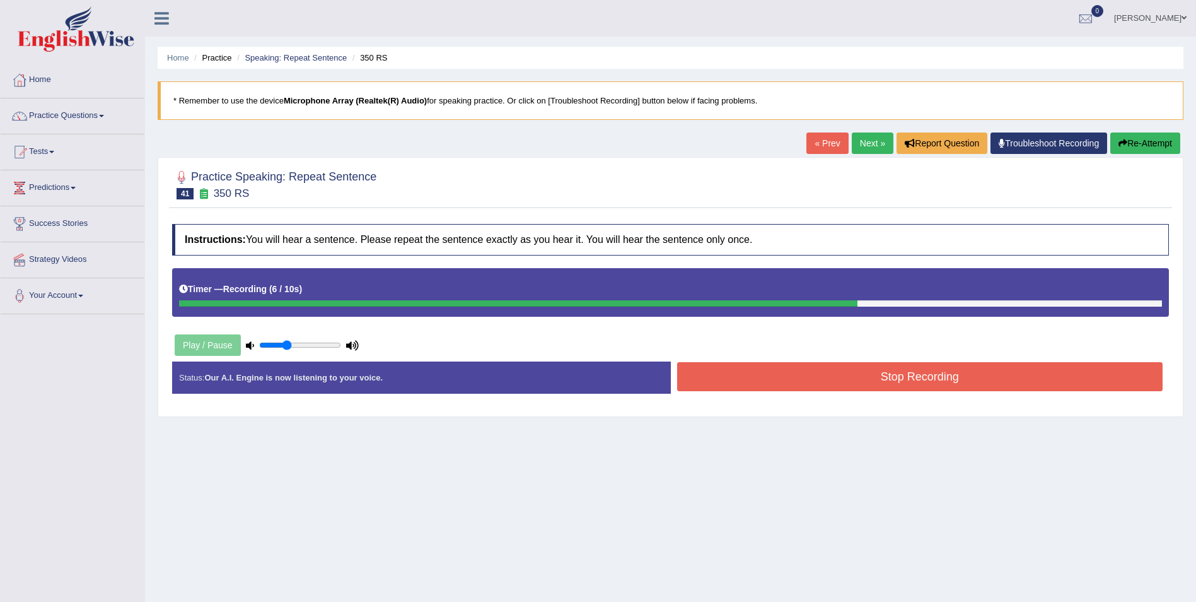
click at [701, 373] on button "Stop Recording" at bounding box center [920, 376] width 486 height 29
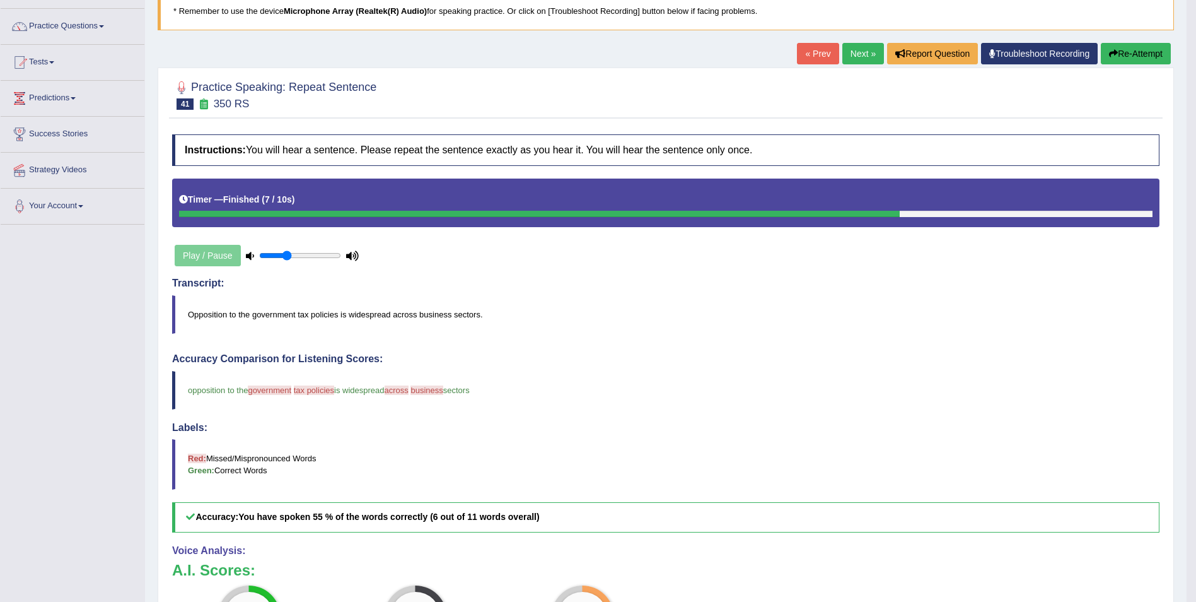
scroll to position [88, 0]
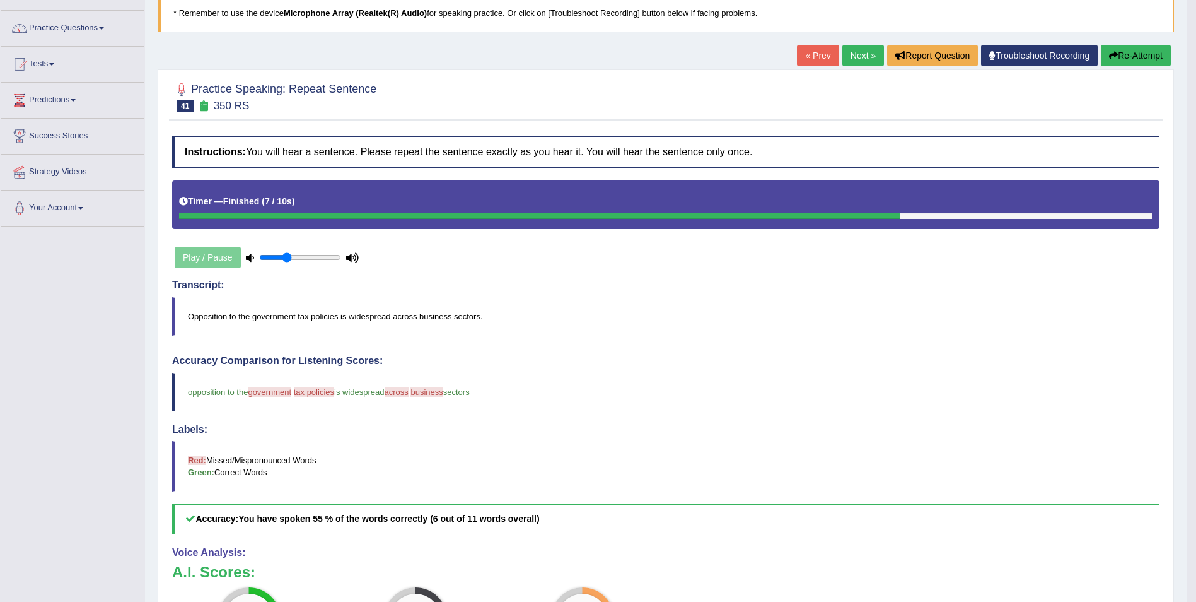
click at [1133, 64] on button "Re-Attempt" at bounding box center [1136, 55] width 70 height 21
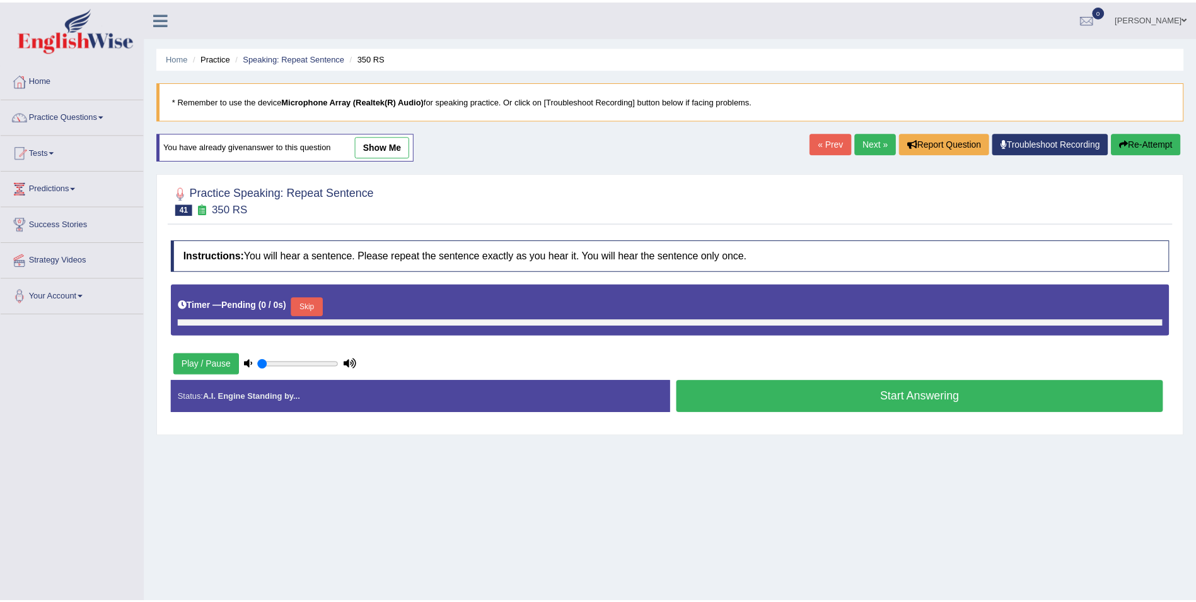
scroll to position [61, 0]
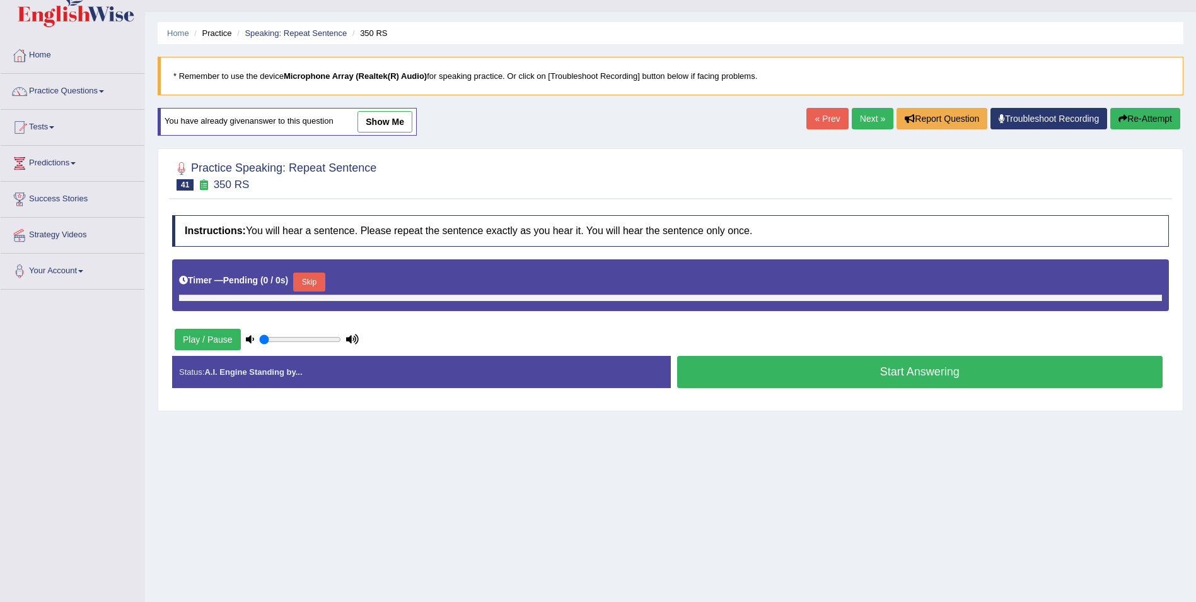
type input "0.35"
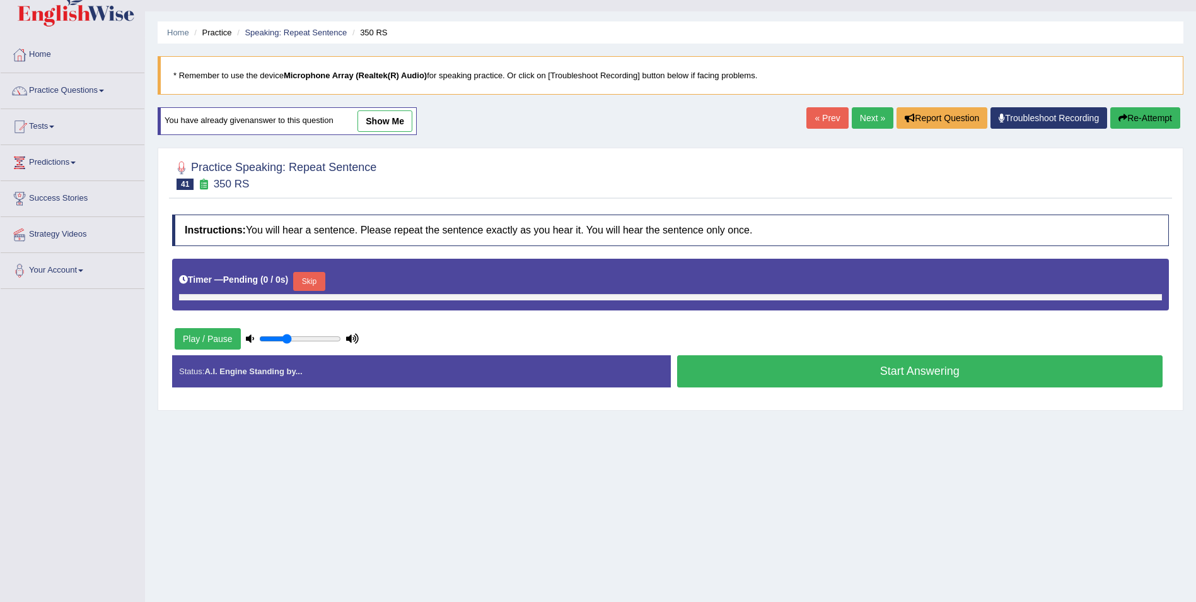
scroll to position [0, 0]
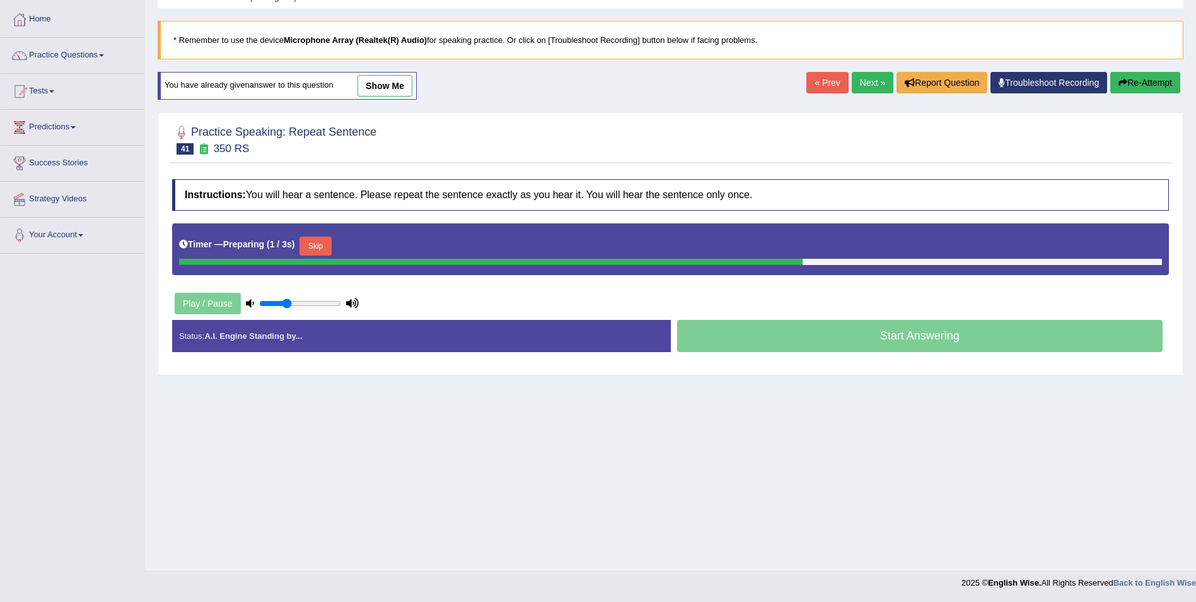
click at [318, 251] on button "Skip" at bounding box center [316, 245] width 32 height 19
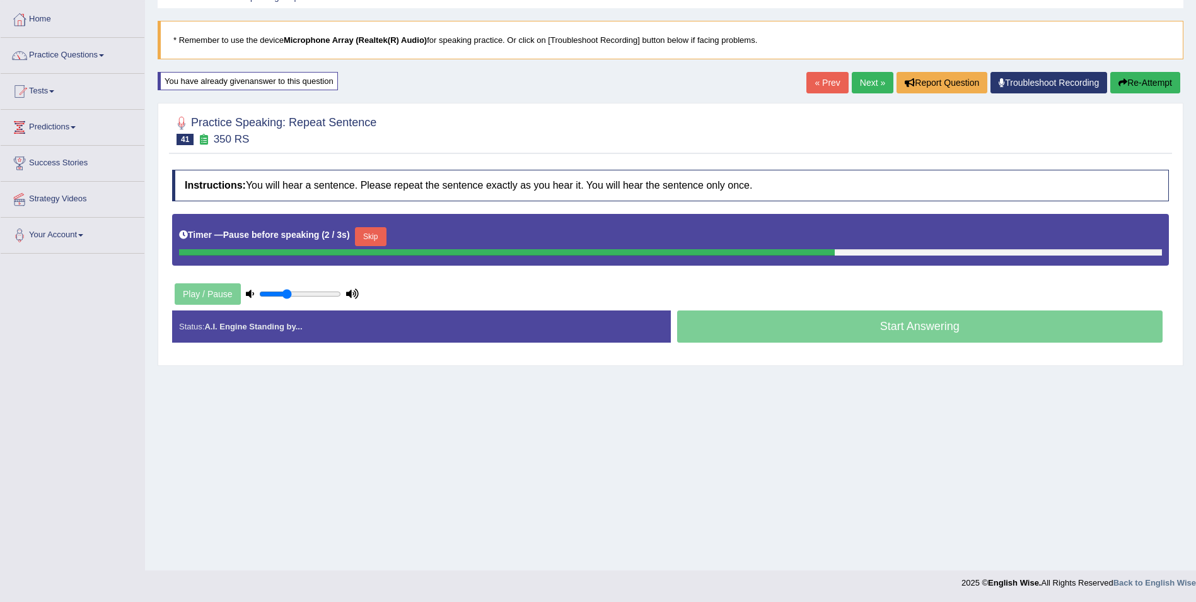
click at [364, 233] on button "Skip" at bounding box center [371, 236] width 32 height 19
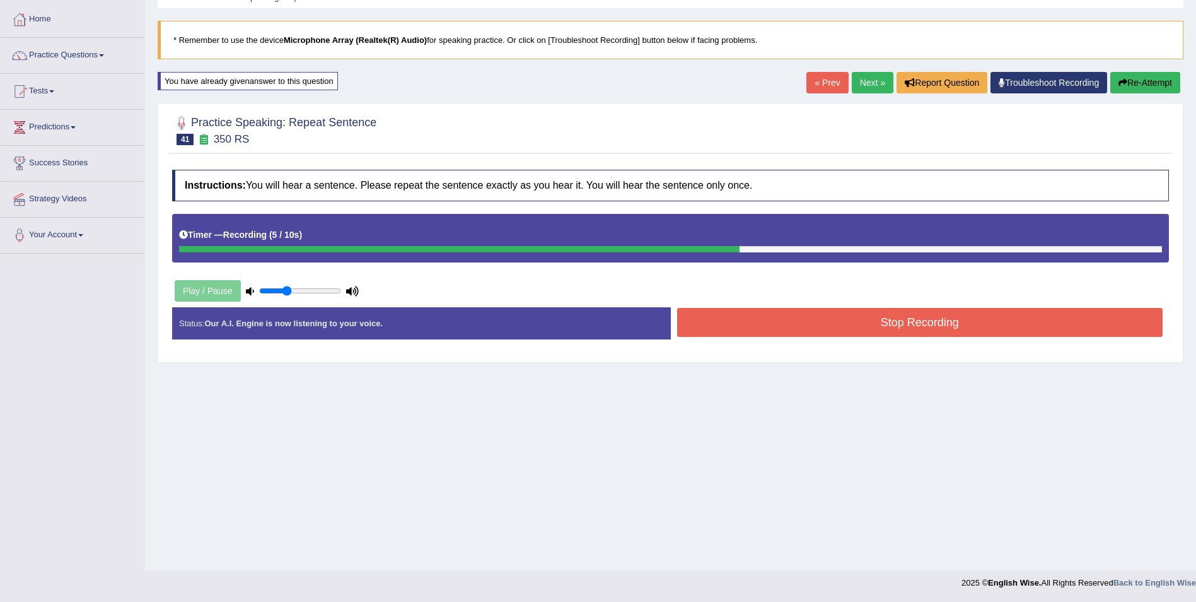
click at [773, 322] on button "Stop Recording" at bounding box center [920, 322] width 486 height 29
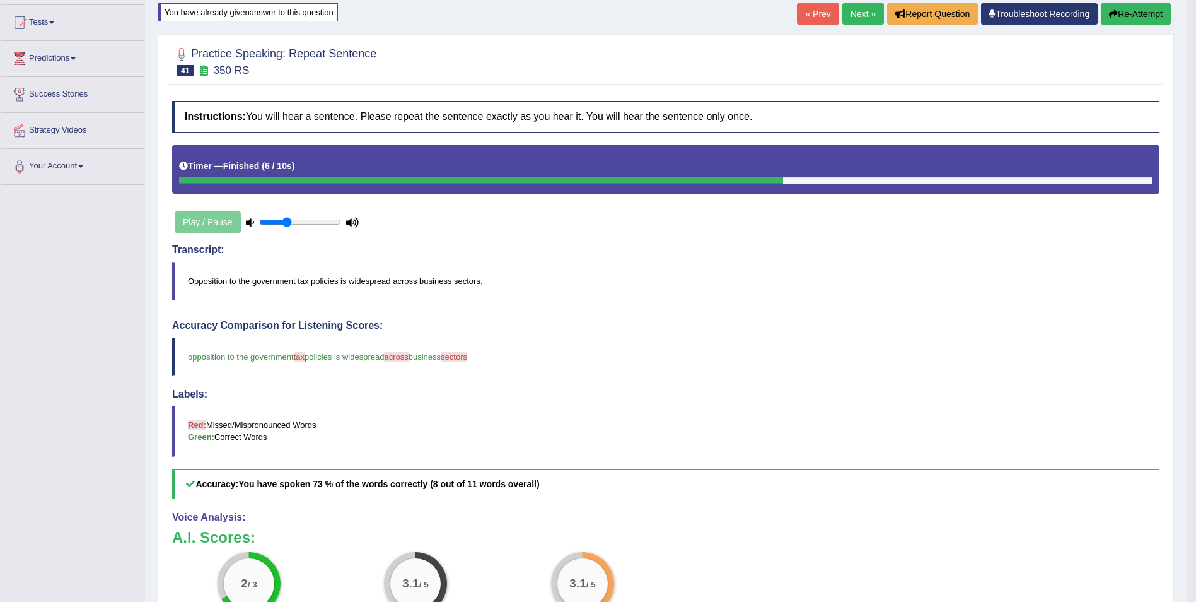
scroll to position [103, 0]
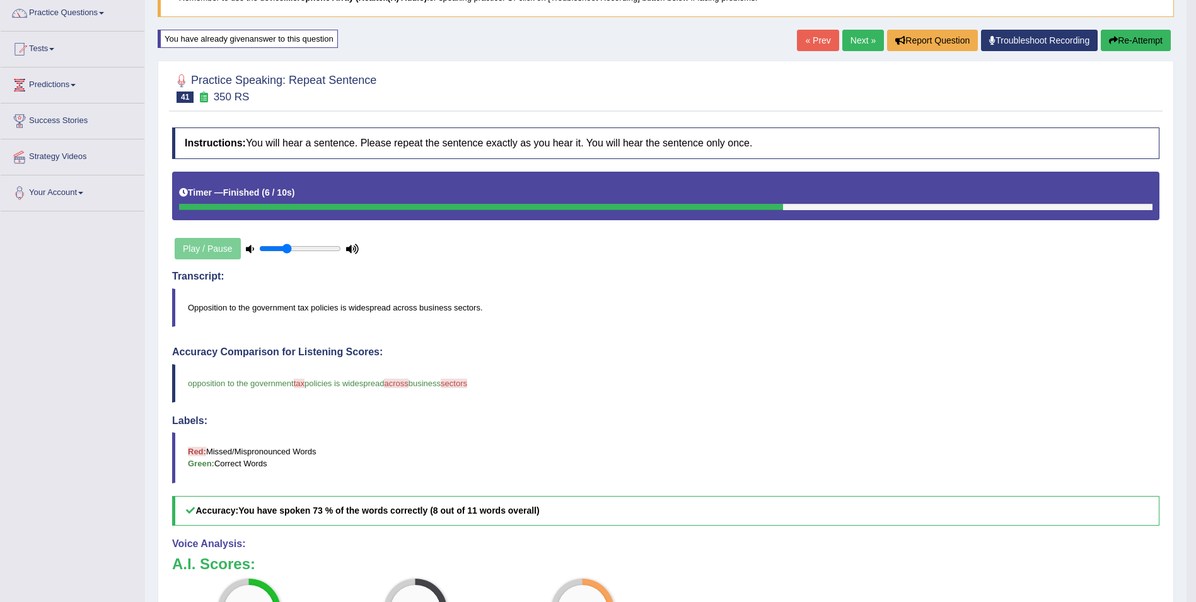
click at [1127, 37] on button "Re-Attempt" at bounding box center [1136, 40] width 70 height 21
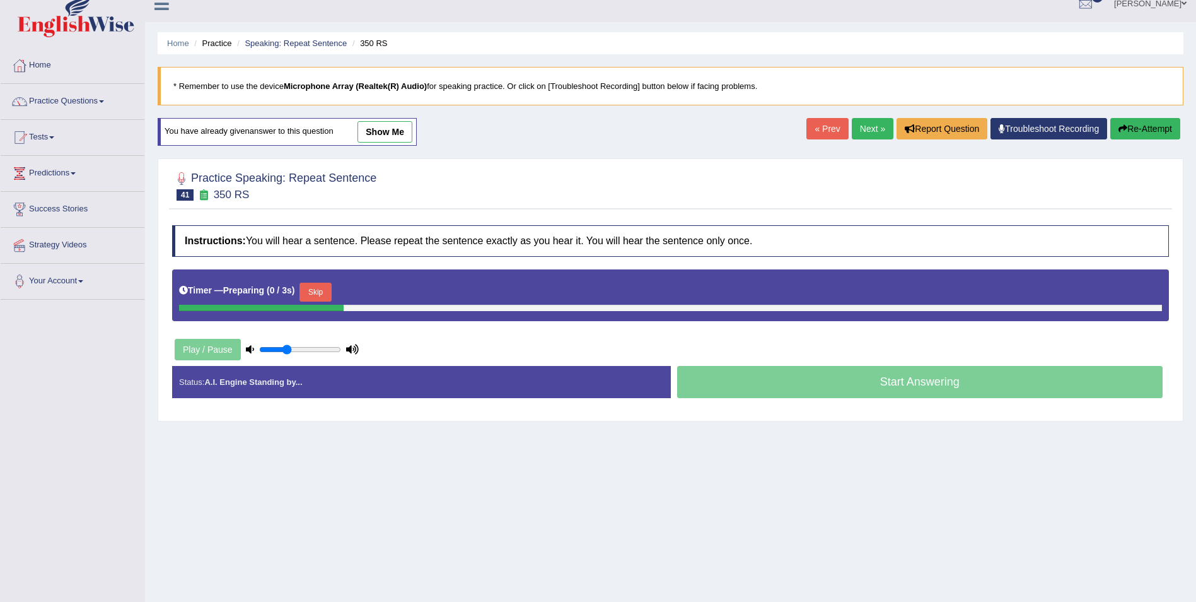
scroll to position [13, 0]
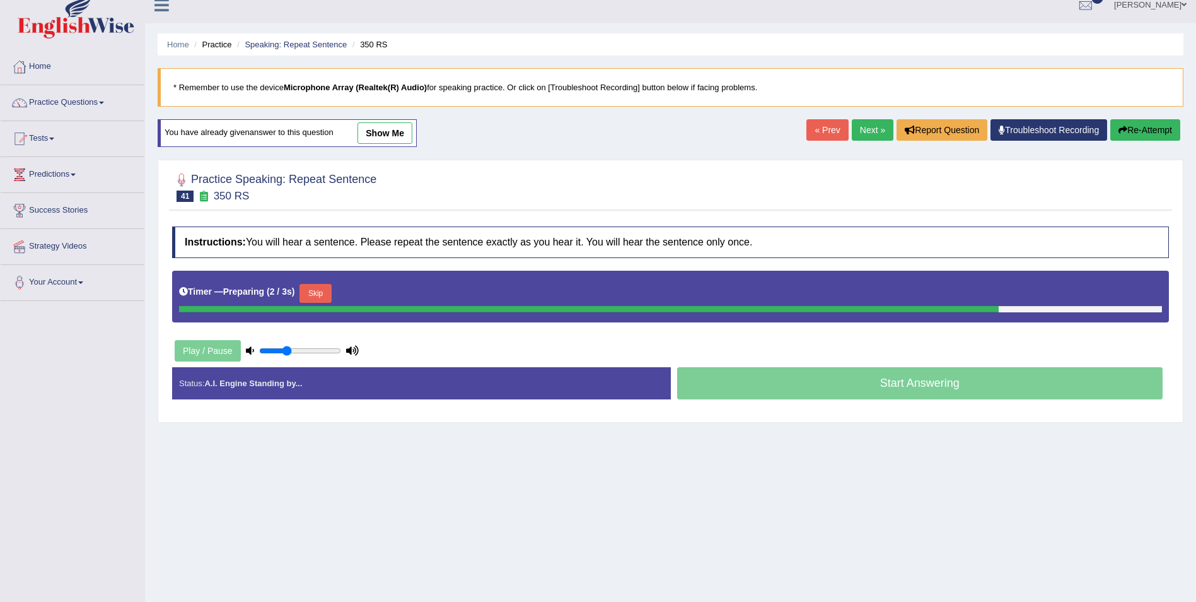
click at [320, 296] on button "Skip" at bounding box center [316, 293] width 32 height 19
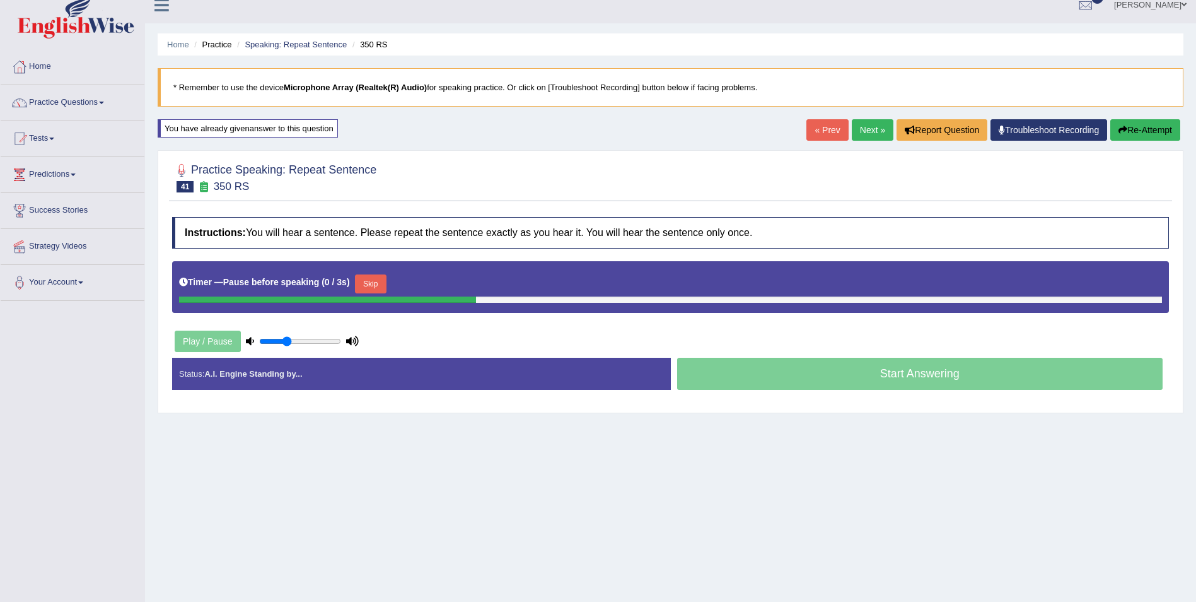
click at [358, 279] on button "Skip" at bounding box center [371, 283] width 32 height 19
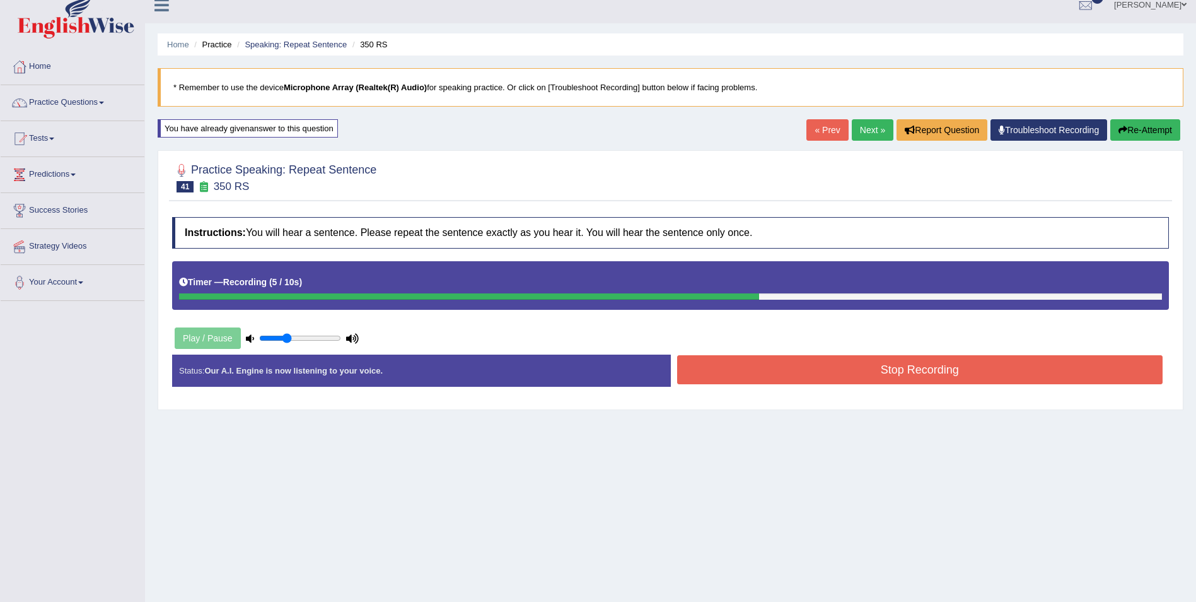
click at [709, 371] on button "Stop Recording" at bounding box center [920, 369] width 486 height 29
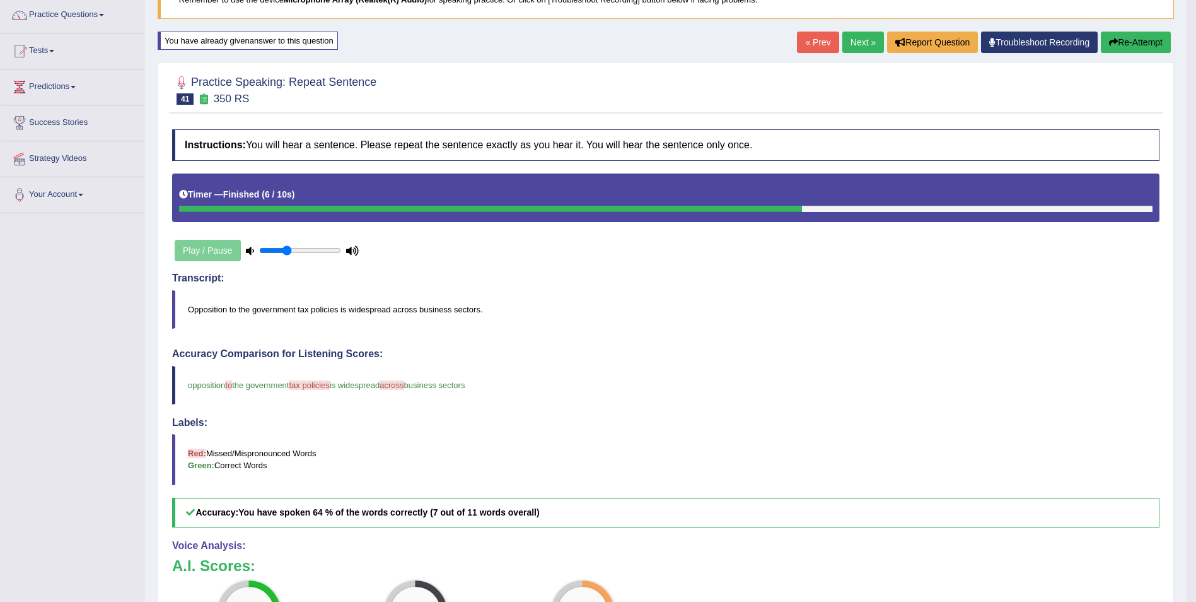
scroll to position [100, 0]
click at [1163, 39] on button "Re-Attempt" at bounding box center [1136, 42] width 70 height 21
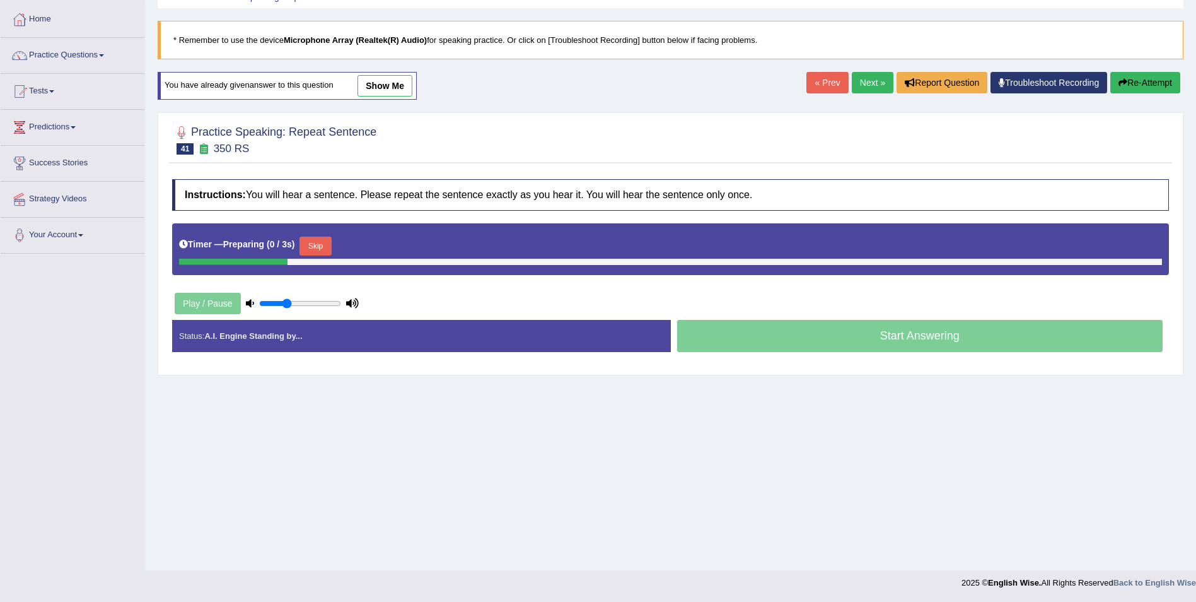
scroll to position [61, 0]
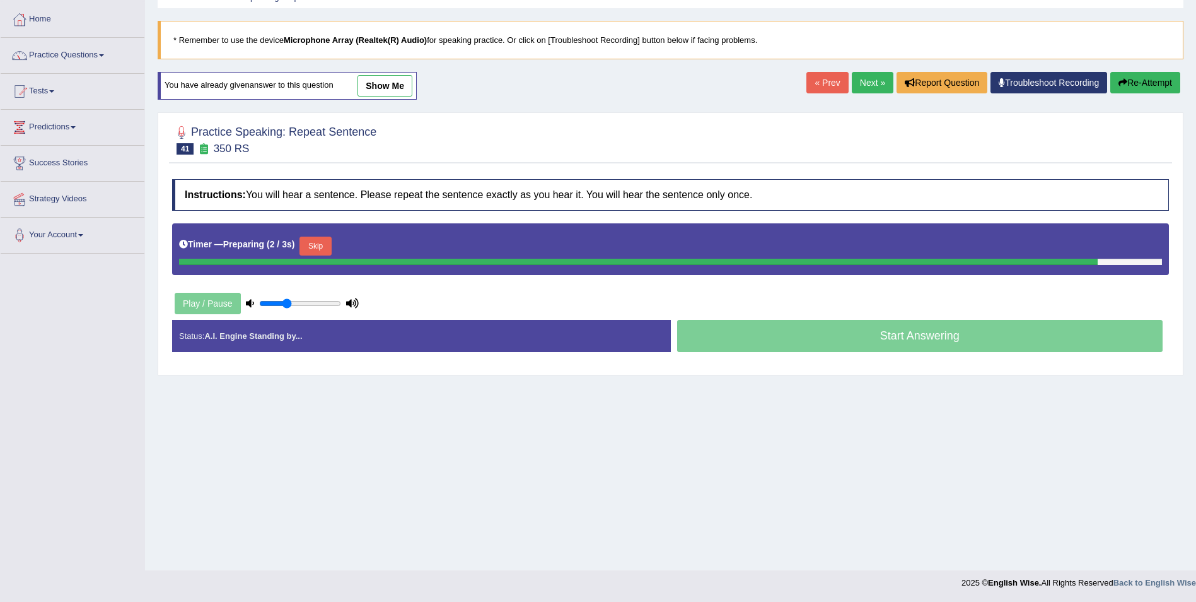
click at [318, 249] on div "Timer — Preparing ( 2 / 3s ) Skip" at bounding box center [670, 249] width 997 height 52
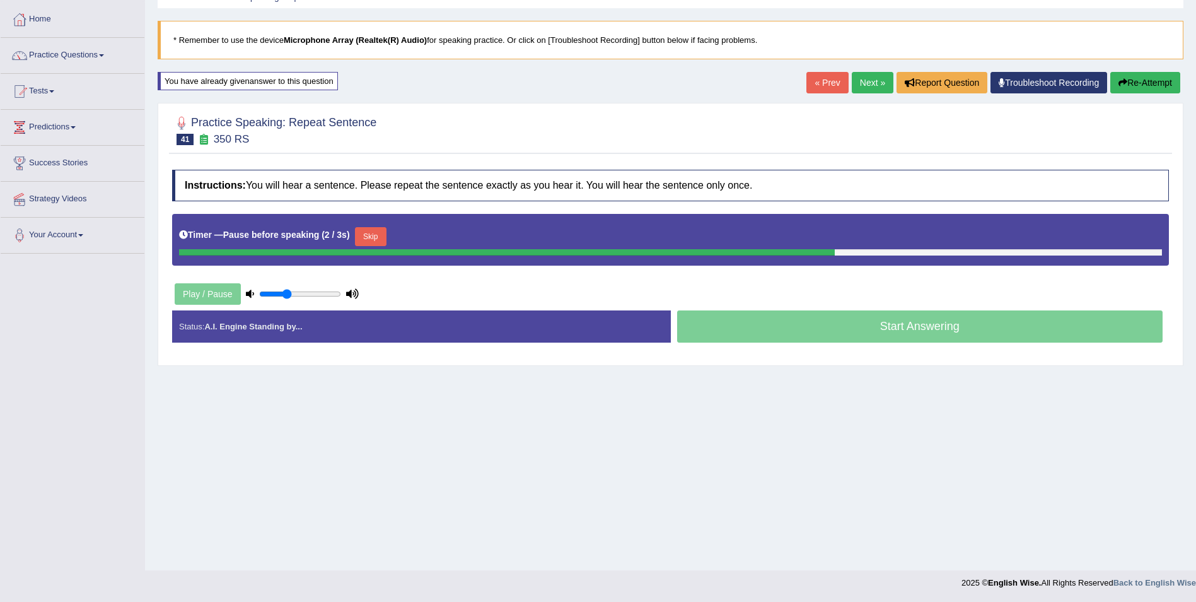
click at [371, 231] on button "Skip" at bounding box center [371, 236] width 32 height 19
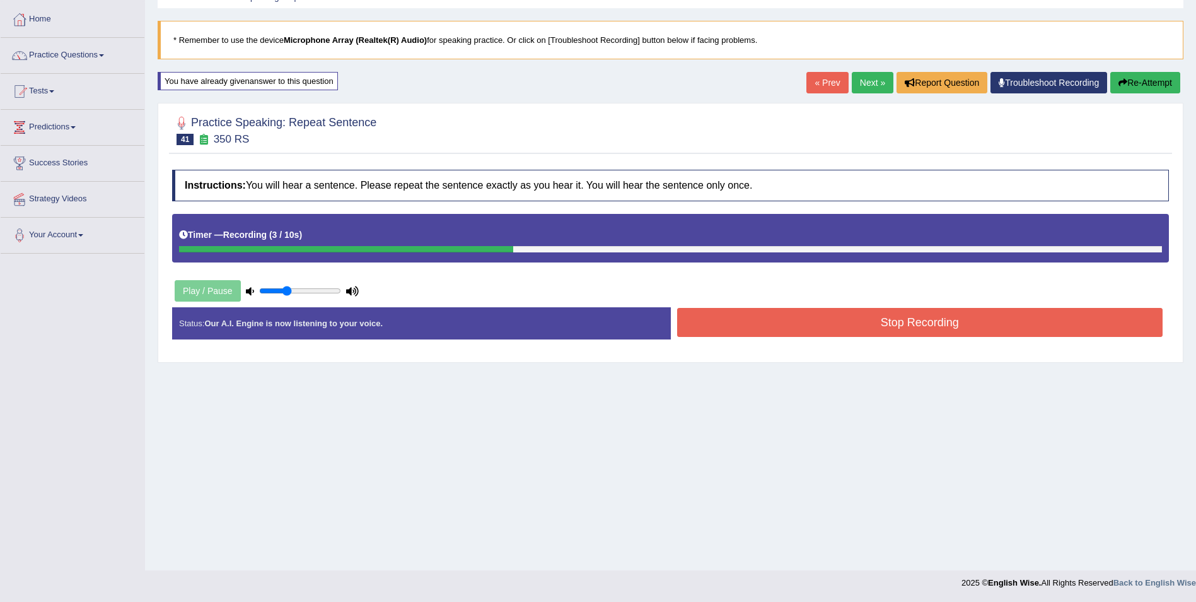
click at [1153, 80] on button "Re-Attempt" at bounding box center [1146, 82] width 70 height 21
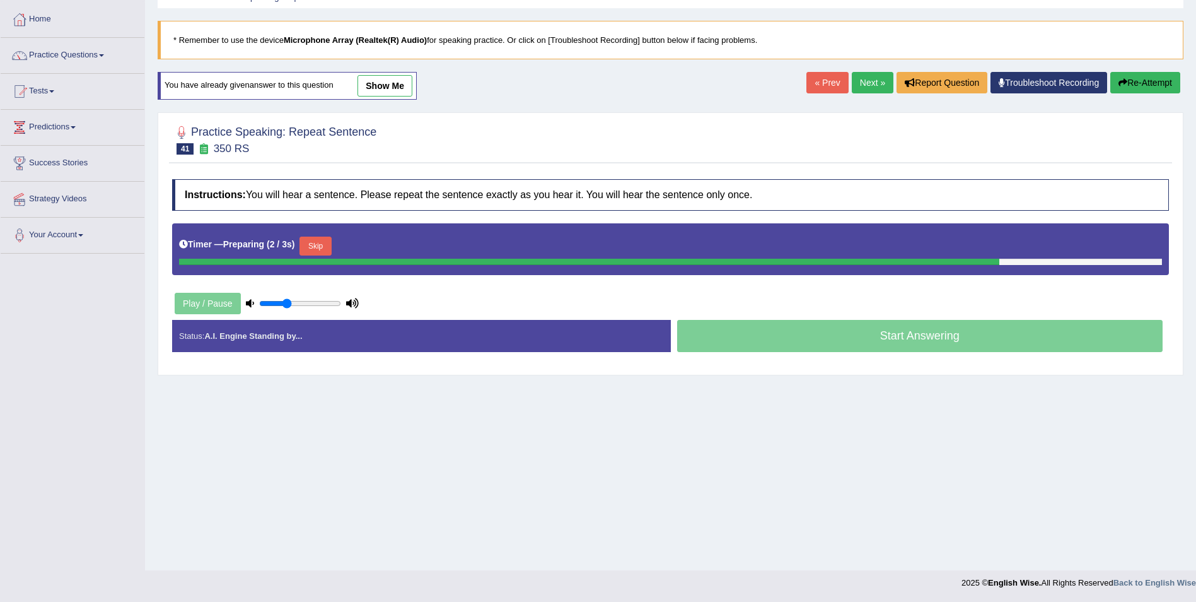
click at [317, 241] on button "Skip" at bounding box center [316, 245] width 32 height 19
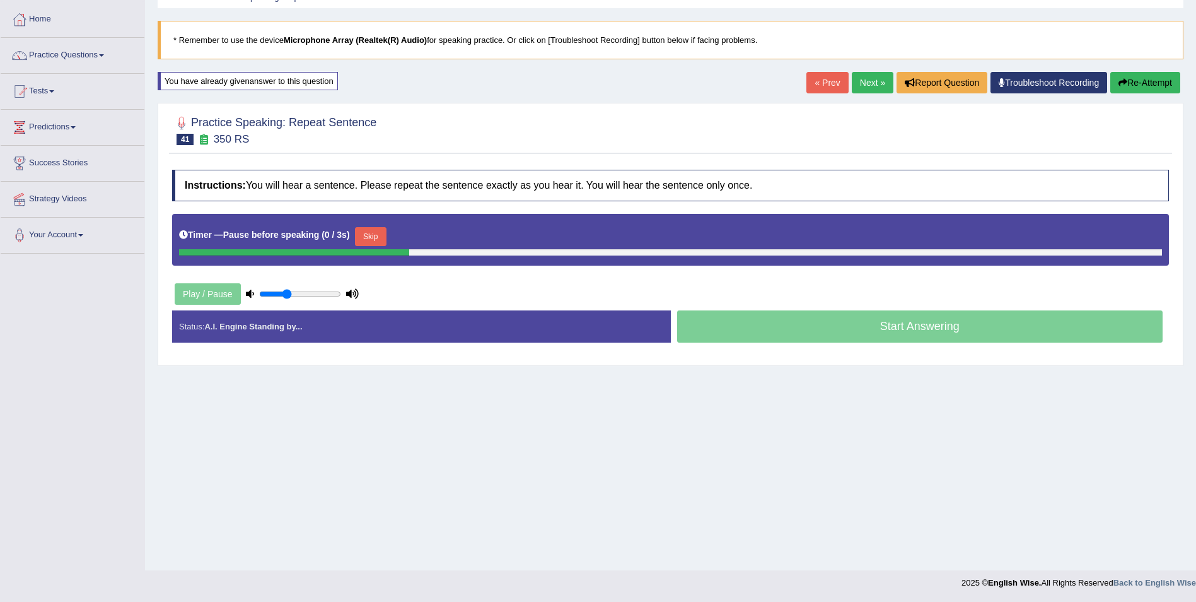
click at [370, 232] on button "Skip" at bounding box center [371, 236] width 32 height 19
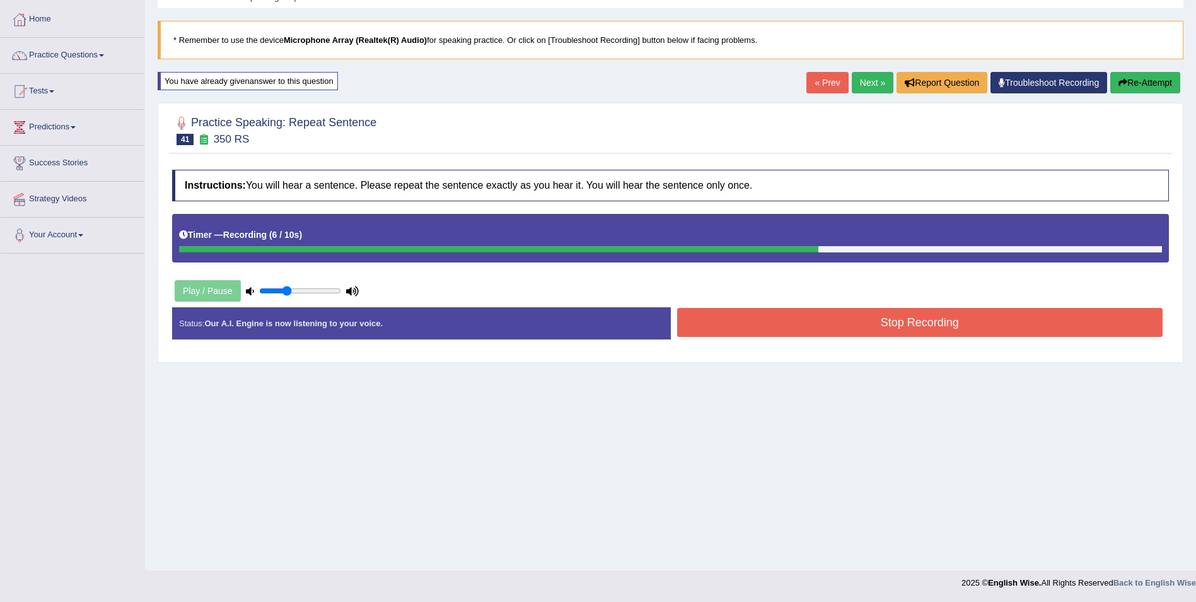
click at [692, 327] on button "Stop Recording" at bounding box center [920, 322] width 486 height 29
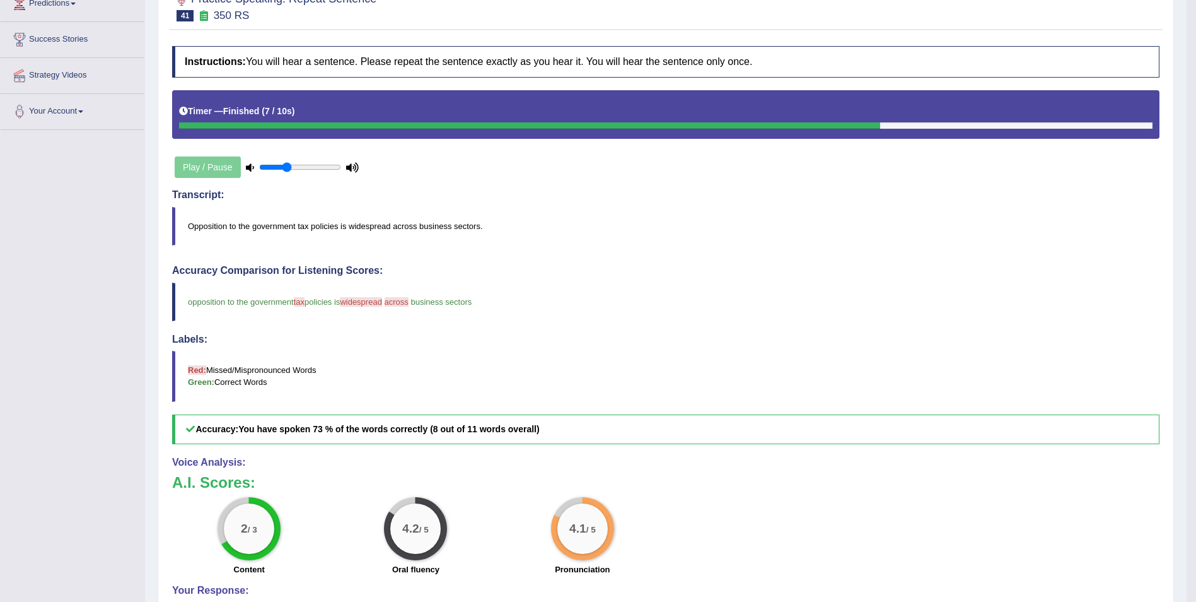
scroll to position [184, 0]
click at [692, 327] on div "Accuracy Comparison for Listening Scores: opposition to the government tax poli…" at bounding box center [666, 354] width 988 height 179
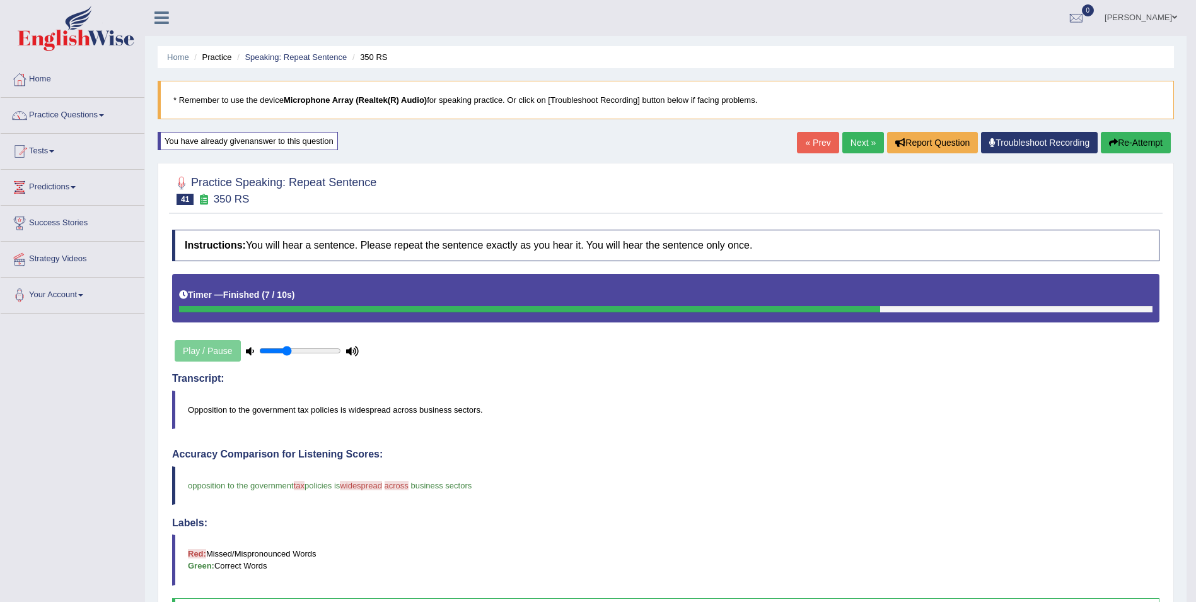
scroll to position [0, 0]
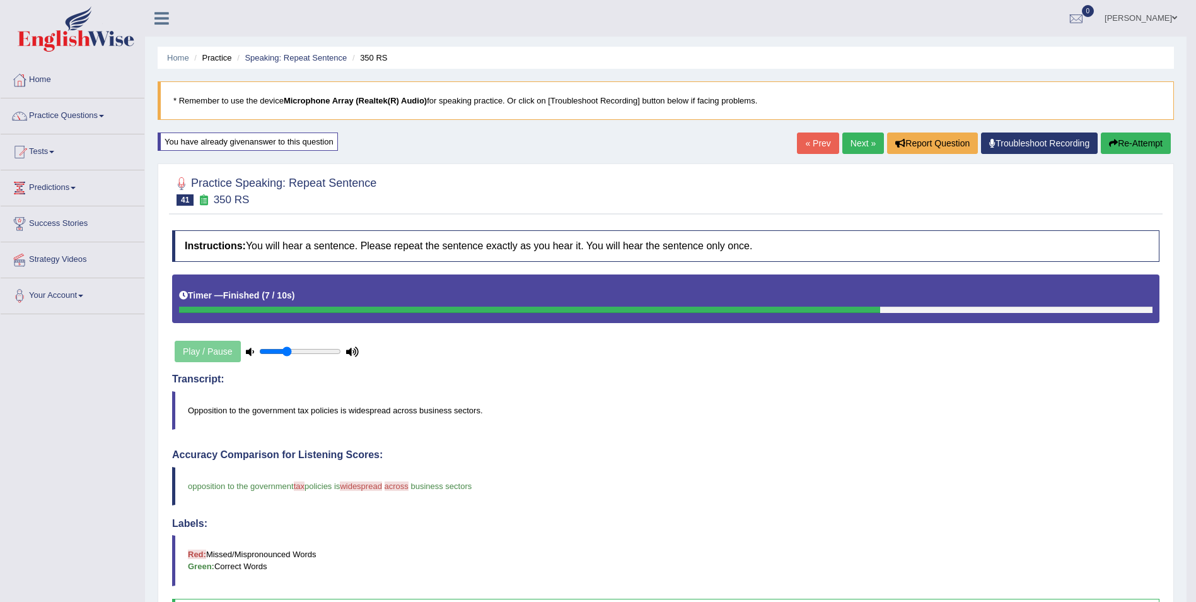
click at [855, 143] on link "Next »" at bounding box center [864, 142] width 42 height 21
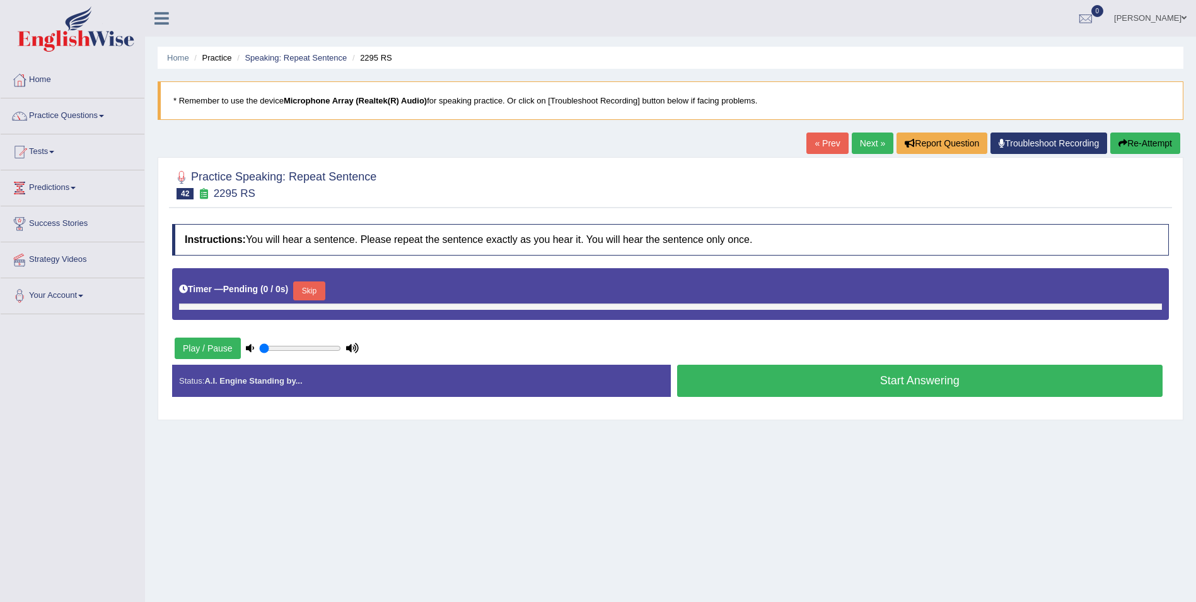
type input "0.35"
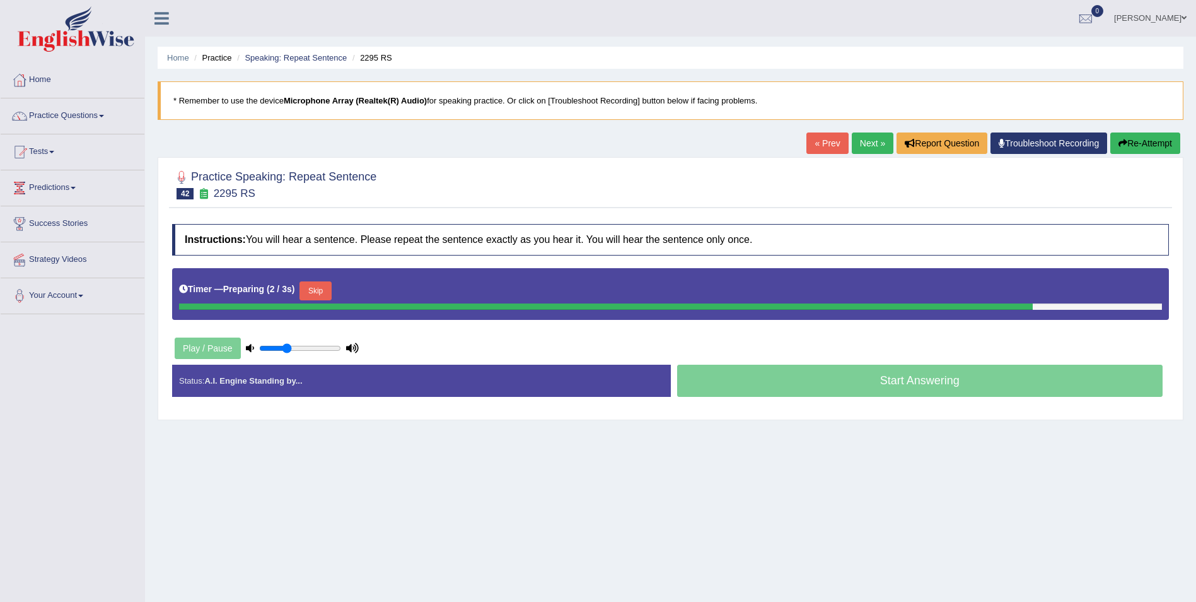
click at [319, 288] on button "Skip" at bounding box center [316, 290] width 32 height 19
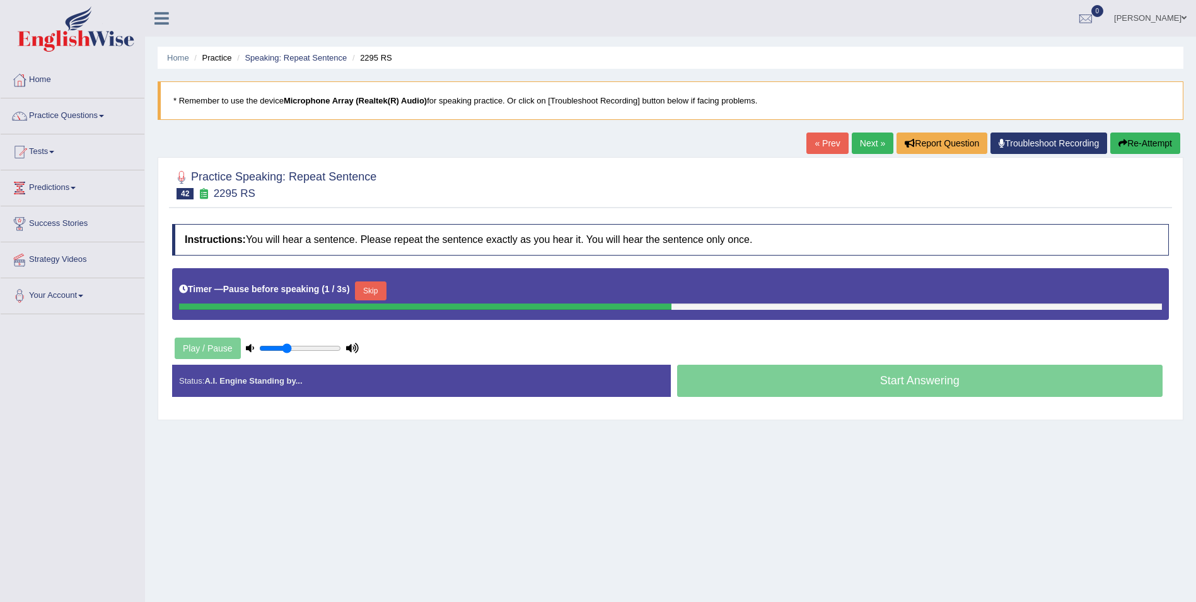
click at [368, 286] on button "Skip" at bounding box center [371, 290] width 32 height 19
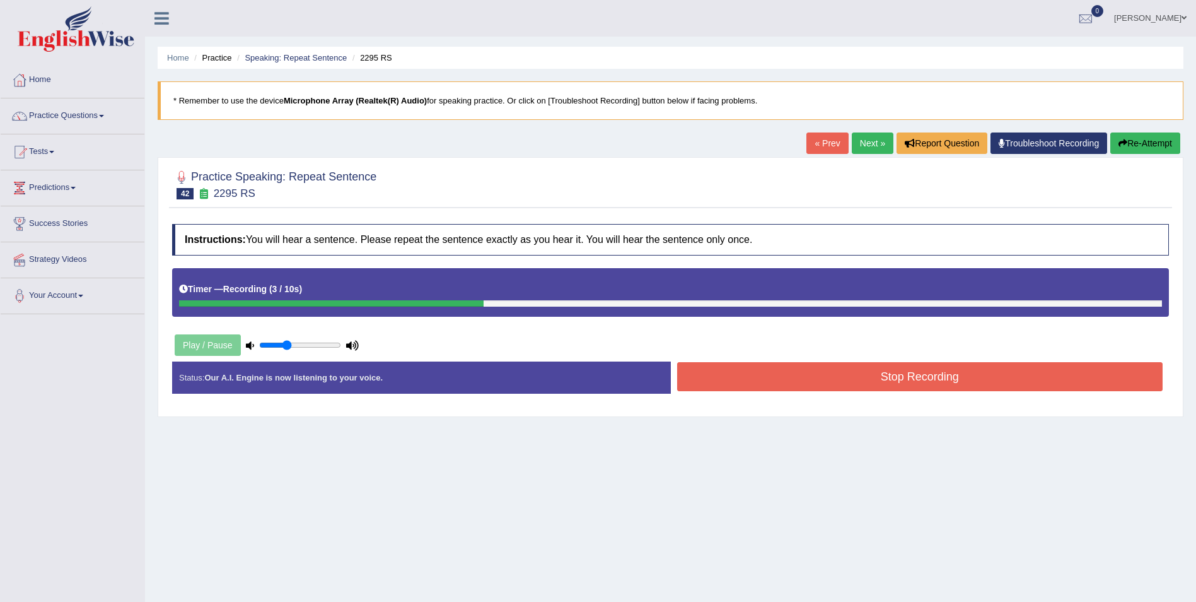
click at [716, 380] on button "Stop Recording" at bounding box center [920, 376] width 486 height 29
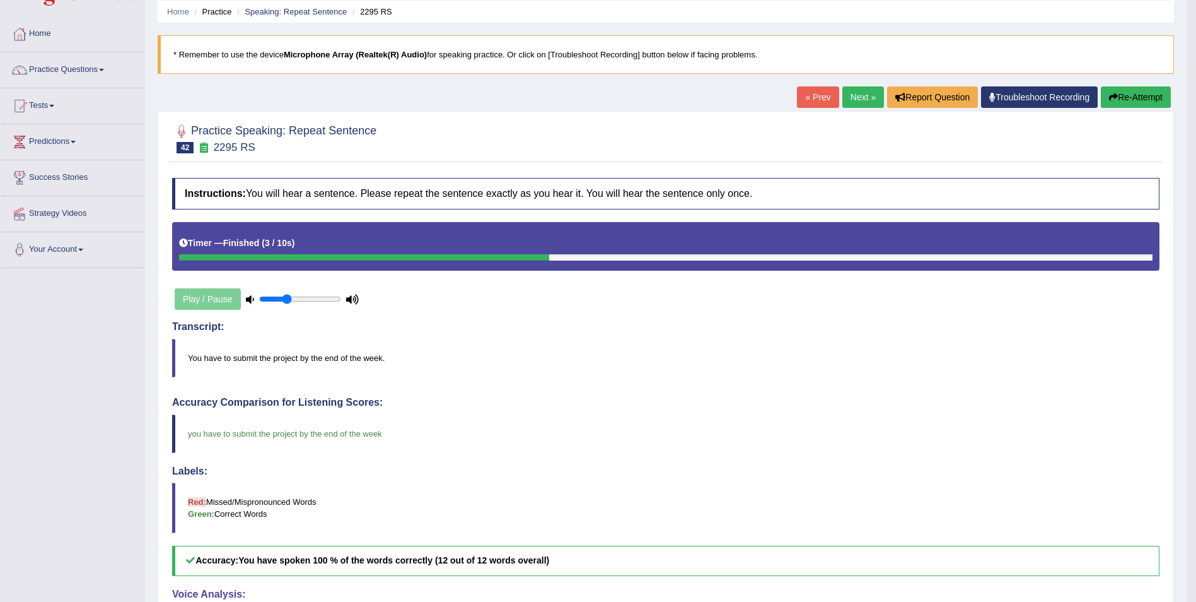
scroll to position [36, 0]
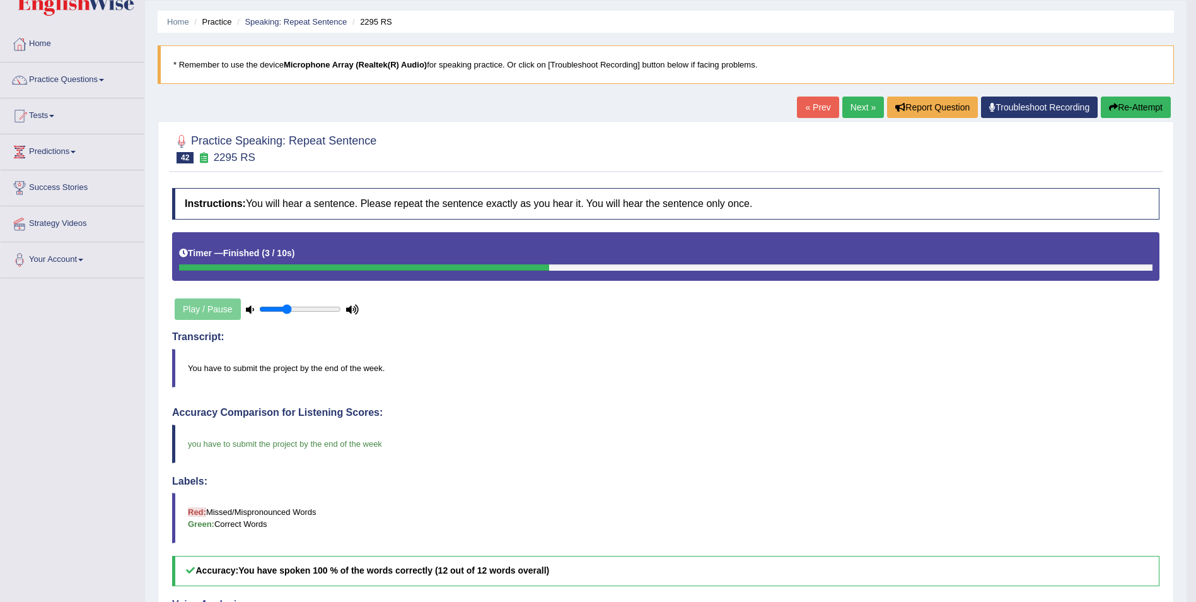
click at [866, 109] on link "Next »" at bounding box center [864, 106] width 42 height 21
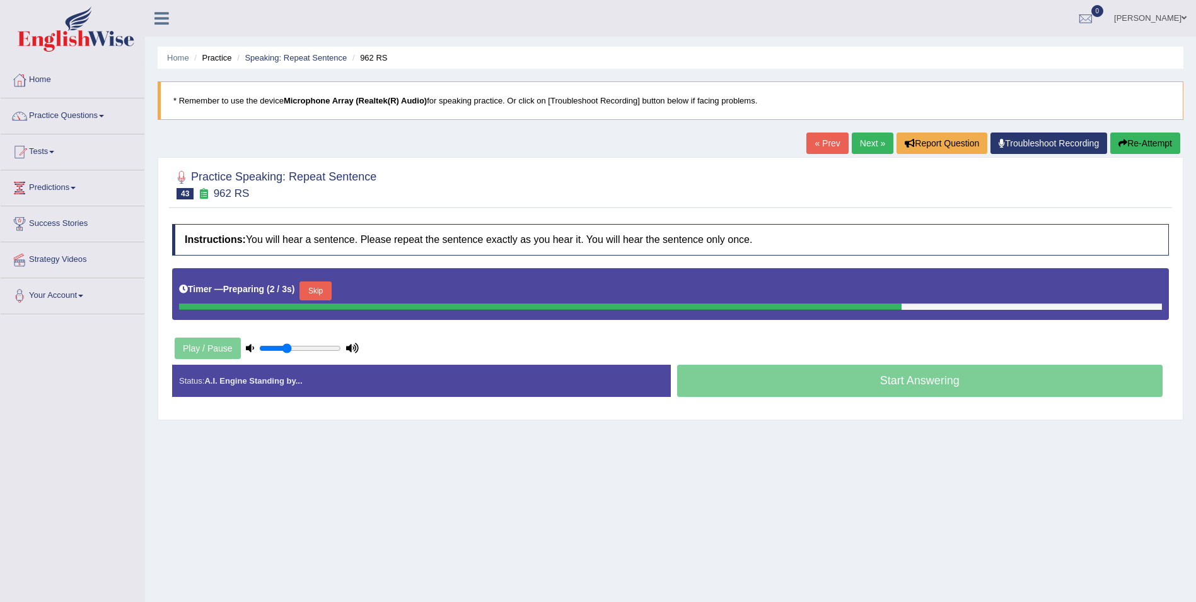
click at [308, 289] on button "Skip" at bounding box center [316, 290] width 32 height 19
click at [362, 288] on button "Skip" at bounding box center [371, 290] width 32 height 19
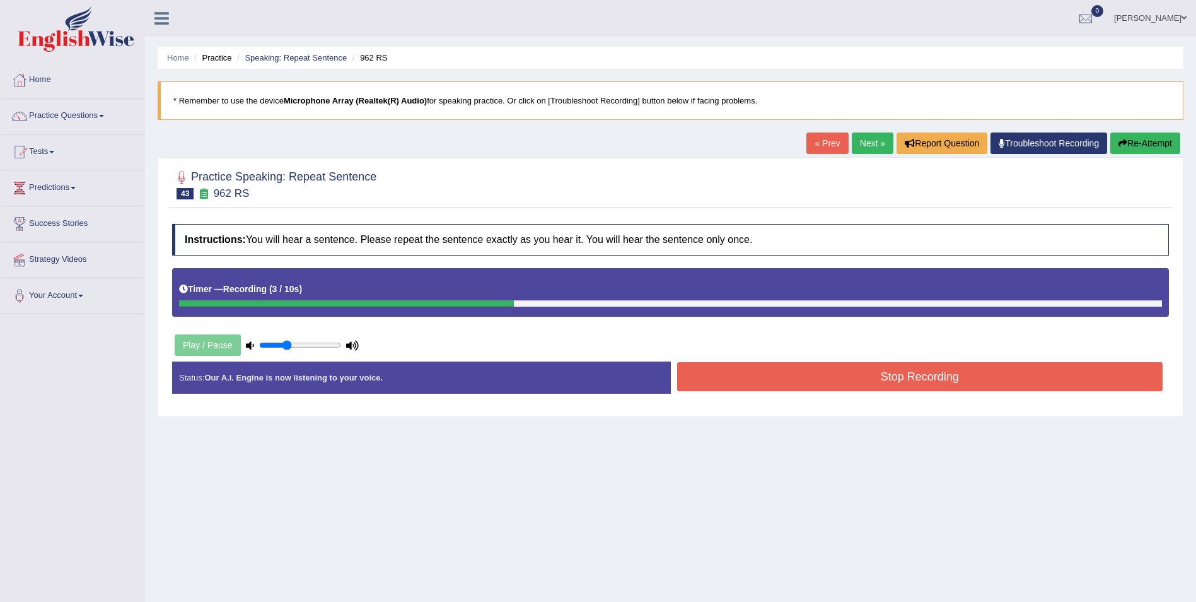
click at [708, 369] on button "Stop Recording" at bounding box center [920, 376] width 486 height 29
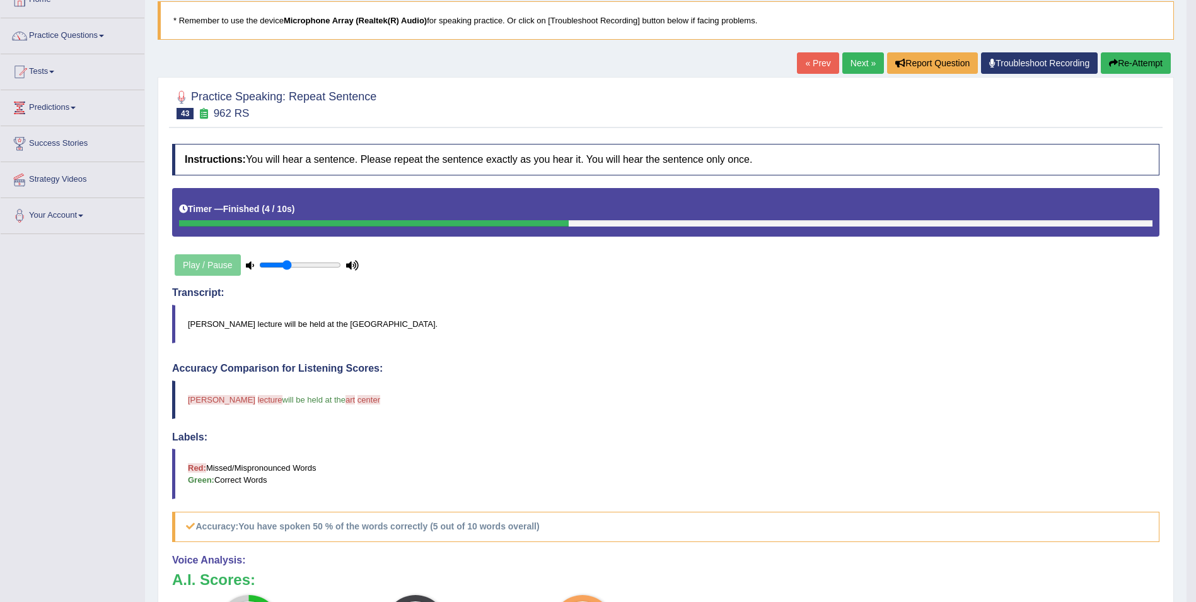
scroll to position [78, 0]
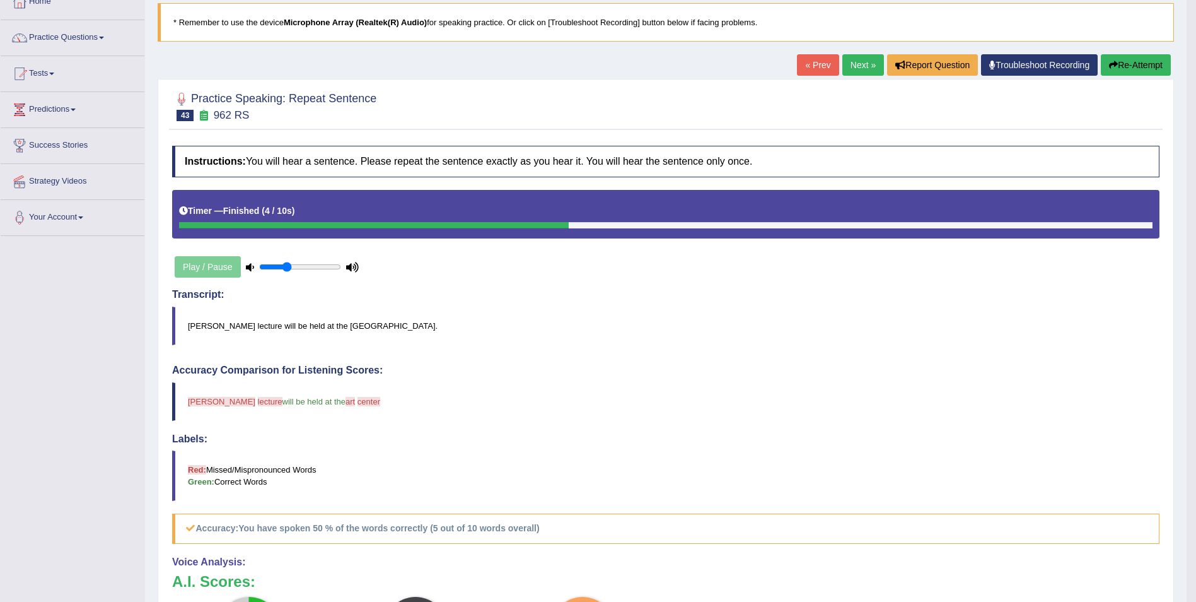
click at [1131, 69] on button "Re-Attempt" at bounding box center [1136, 64] width 70 height 21
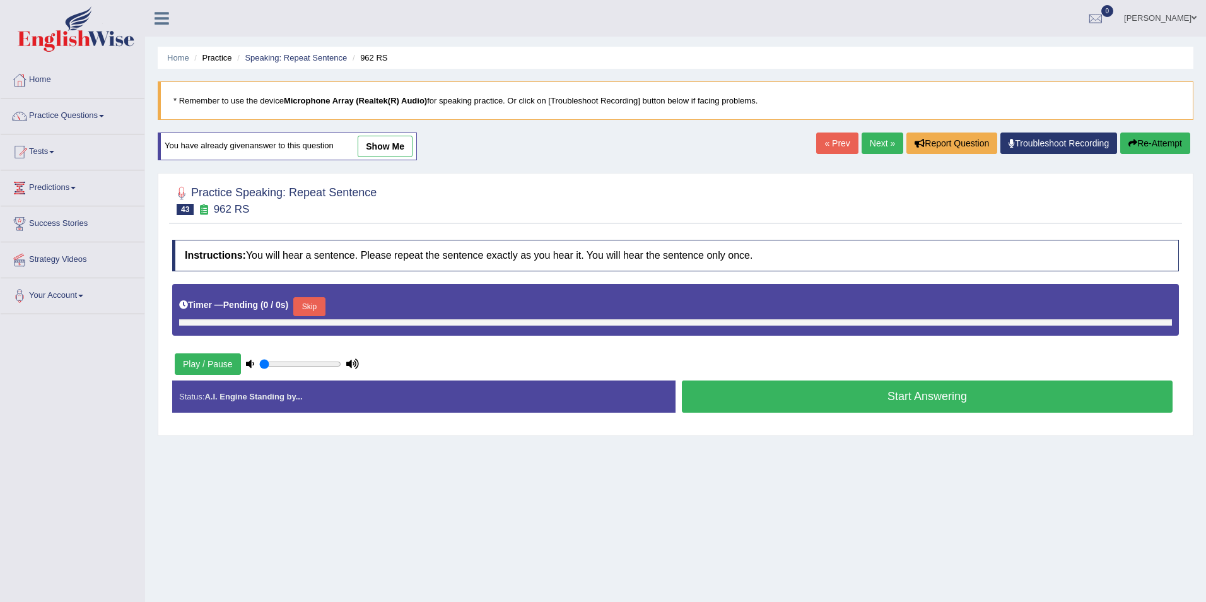
type input "0.35"
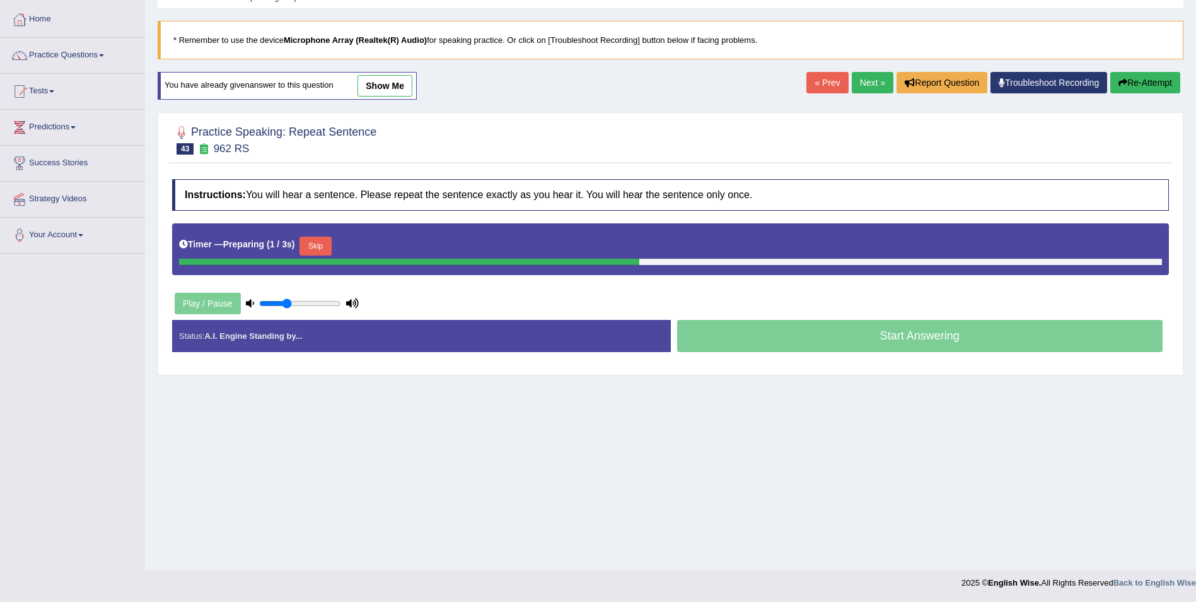
click at [318, 245] on button "Skip" at bounding box center [316, 245] width 32 height 19
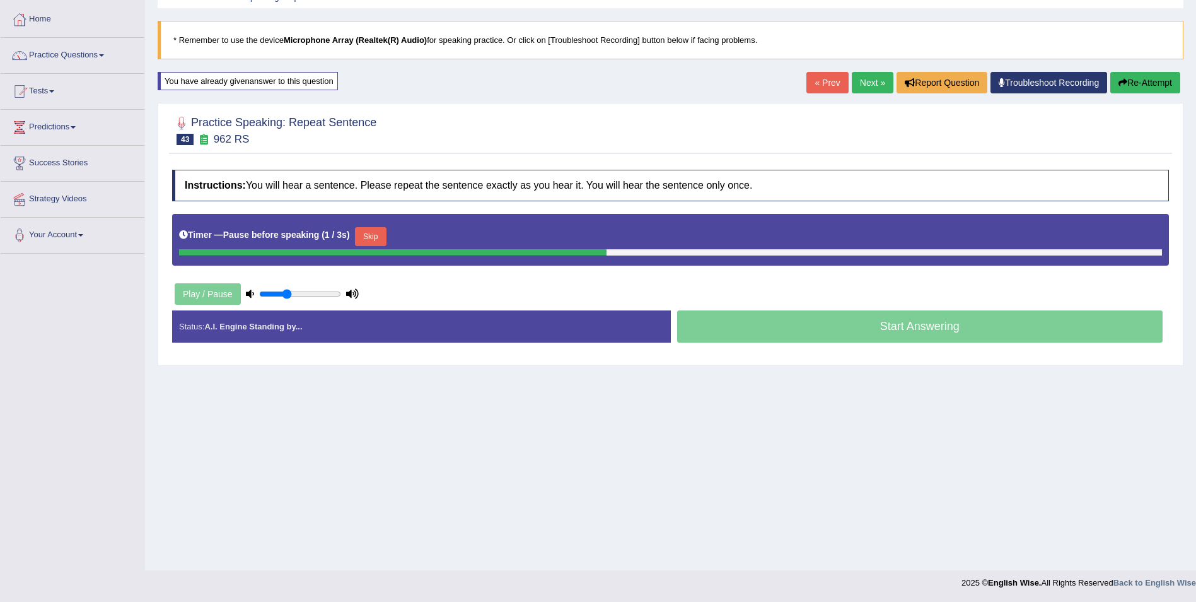
click at [367, 226] on div "Timer — Pause before speaking ( 1 / 3s ) Skip" at bounding box center [670, 236] width 983 height 25
click at [371, 230] on button "Skip" at bounding box center [371, 236] width 32 height 19
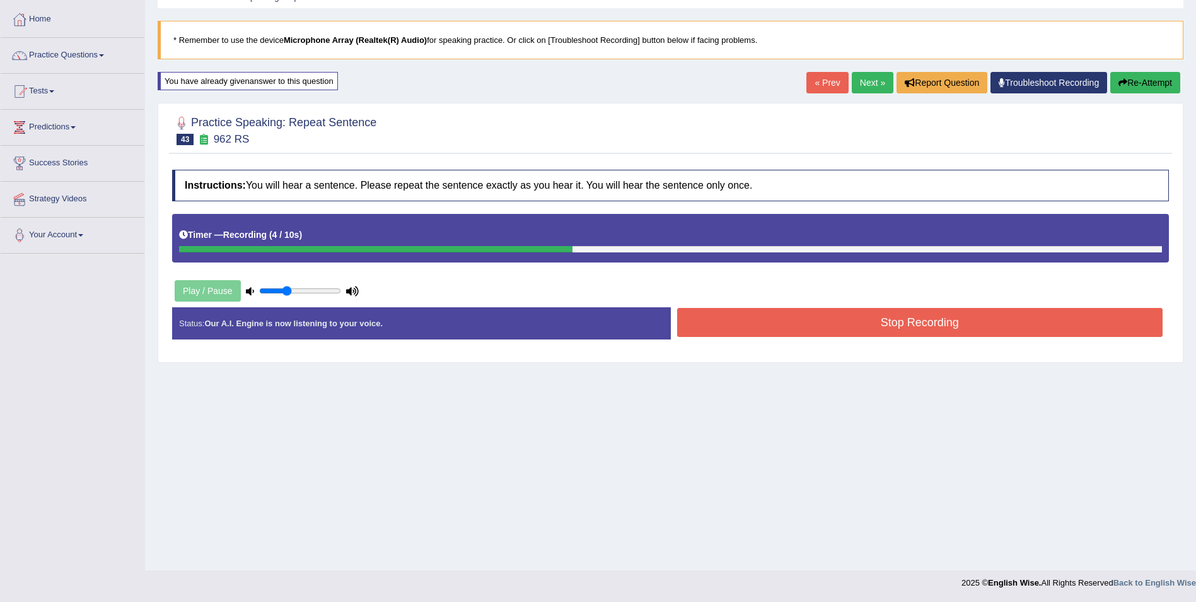
click at [742, 335] on button "Stop Recording" at bounding box center [920, 322] width 486 height 29
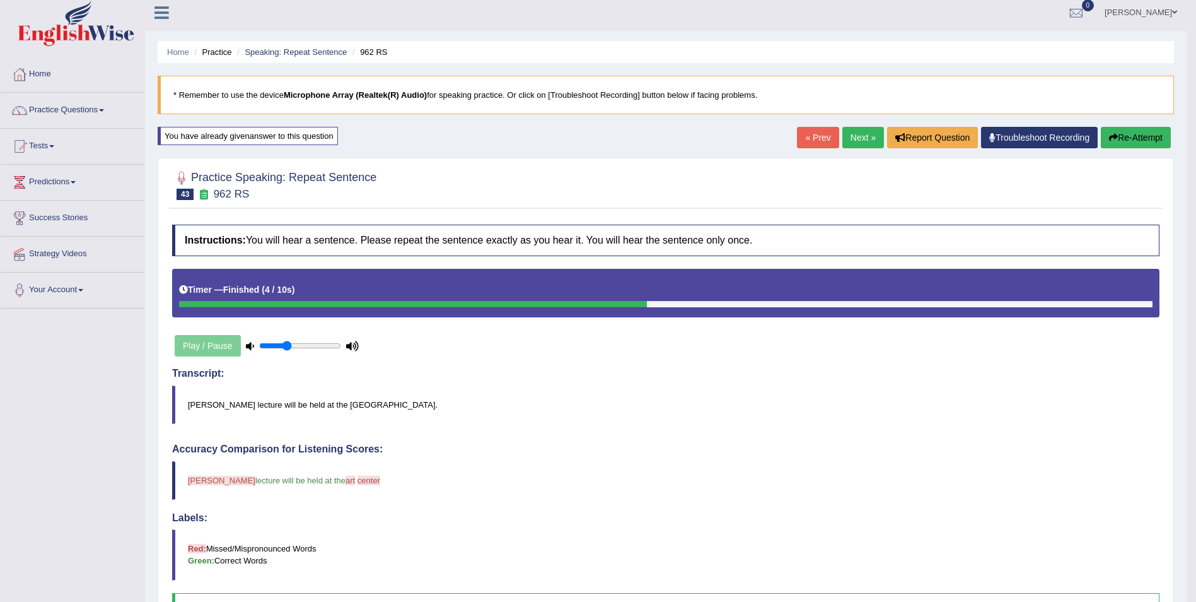
scroll to position [4, 0]
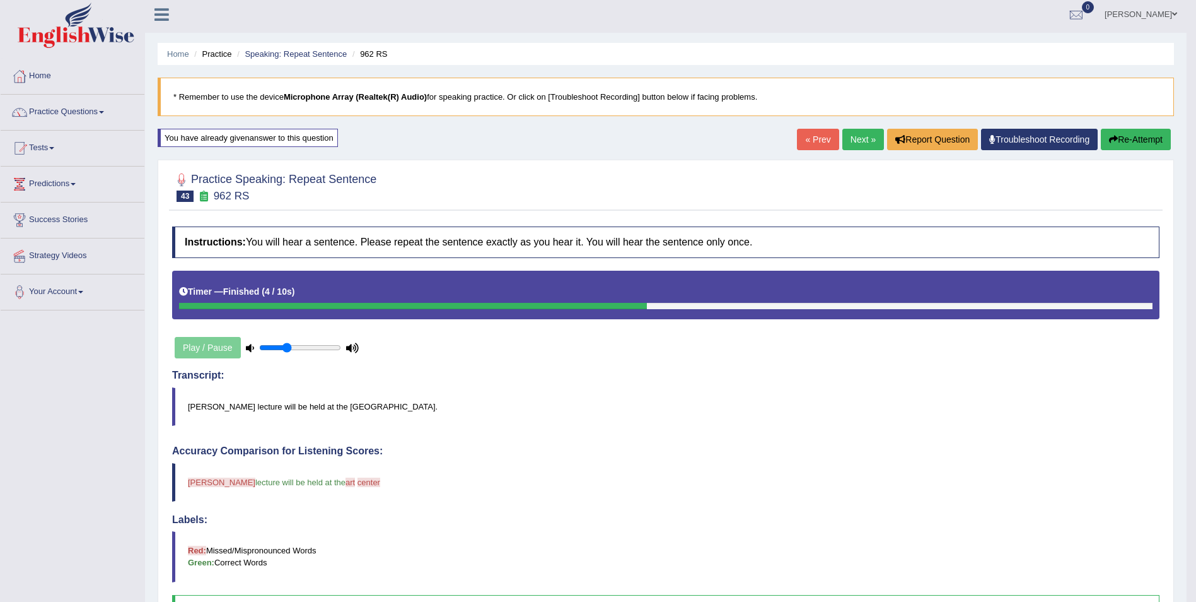
click at [866, 148] on link "Next »" at bounding box center [864, 139] width 42 height 21
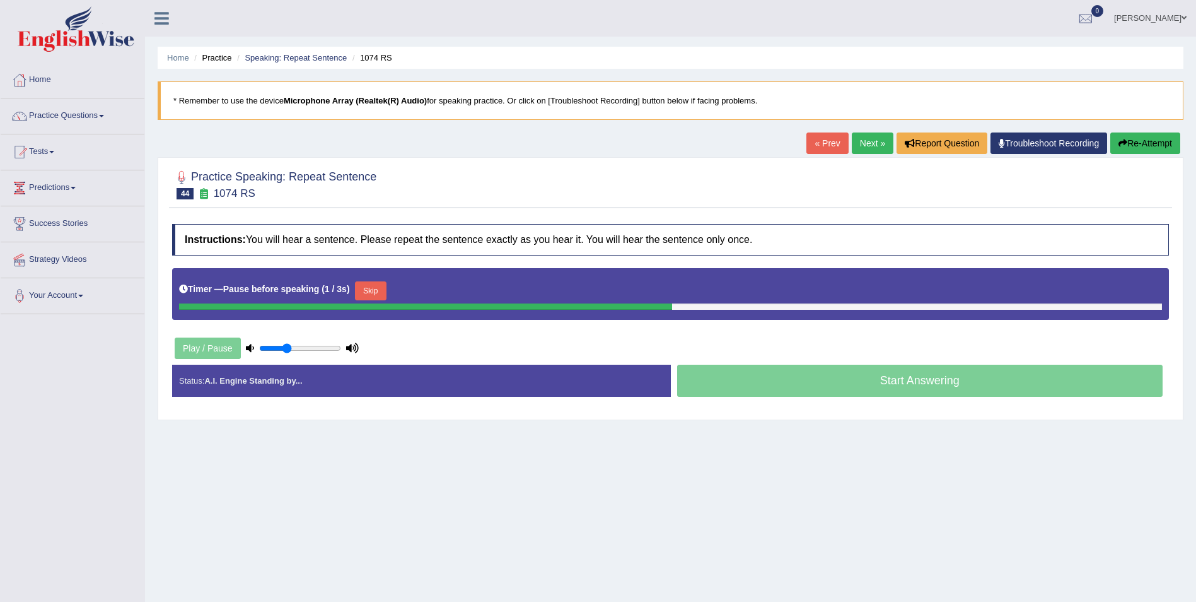
click at [365, 296] on button "Skip" at bounding box center [371, 290] width 32 height 19
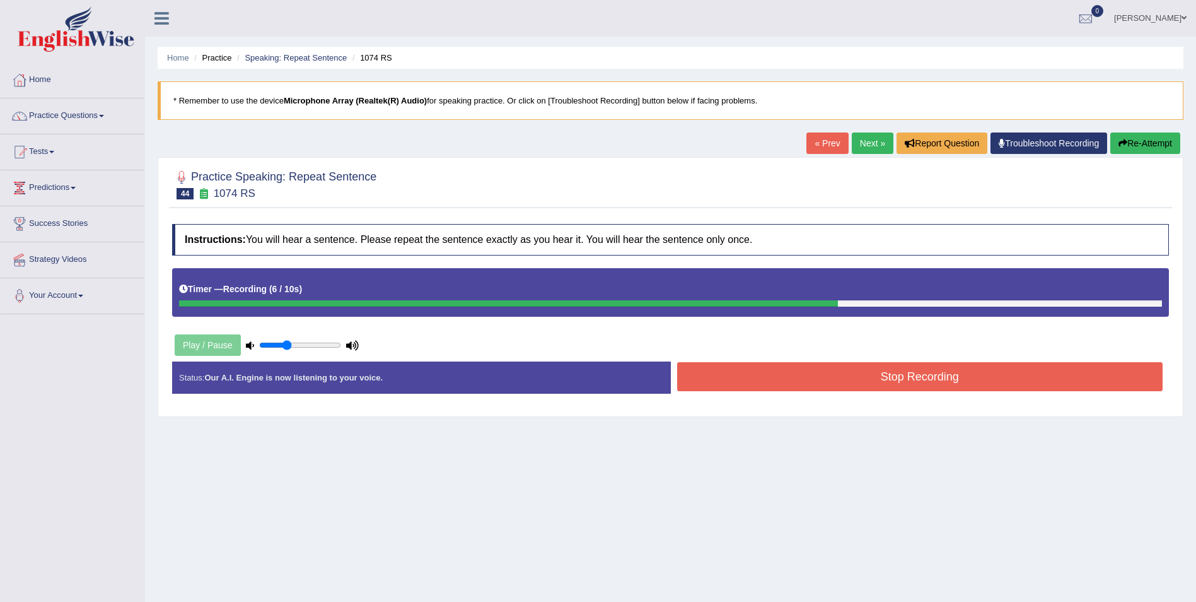
click at [766, 375] on button "Stop Recording" at bounding box center [920, 376] width 486 height 29
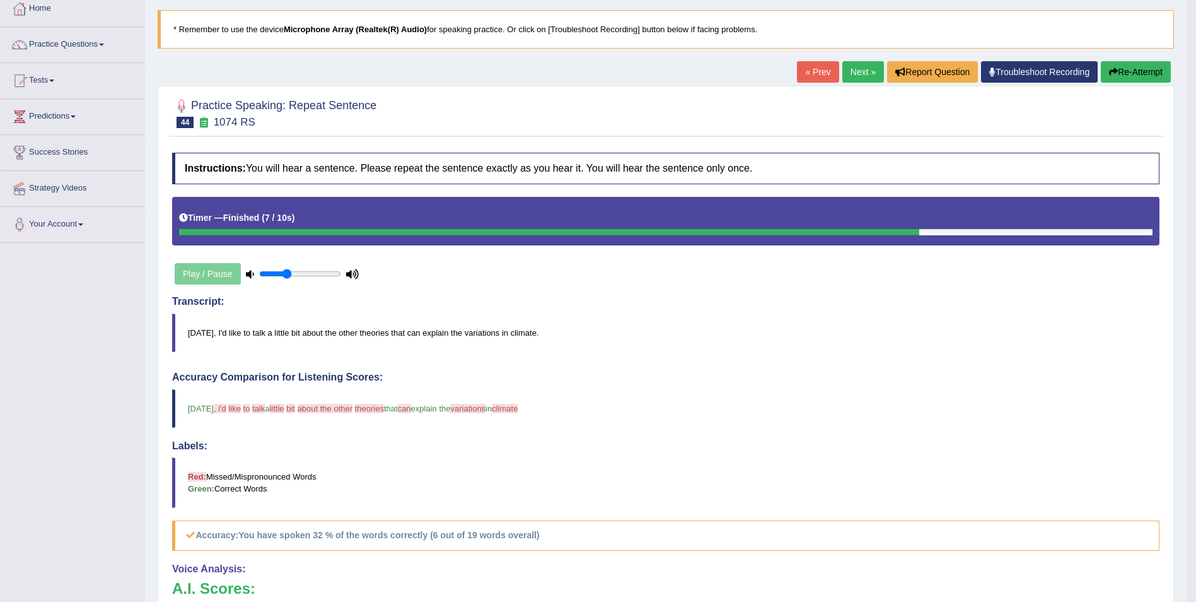
scroll to position [70, 0]
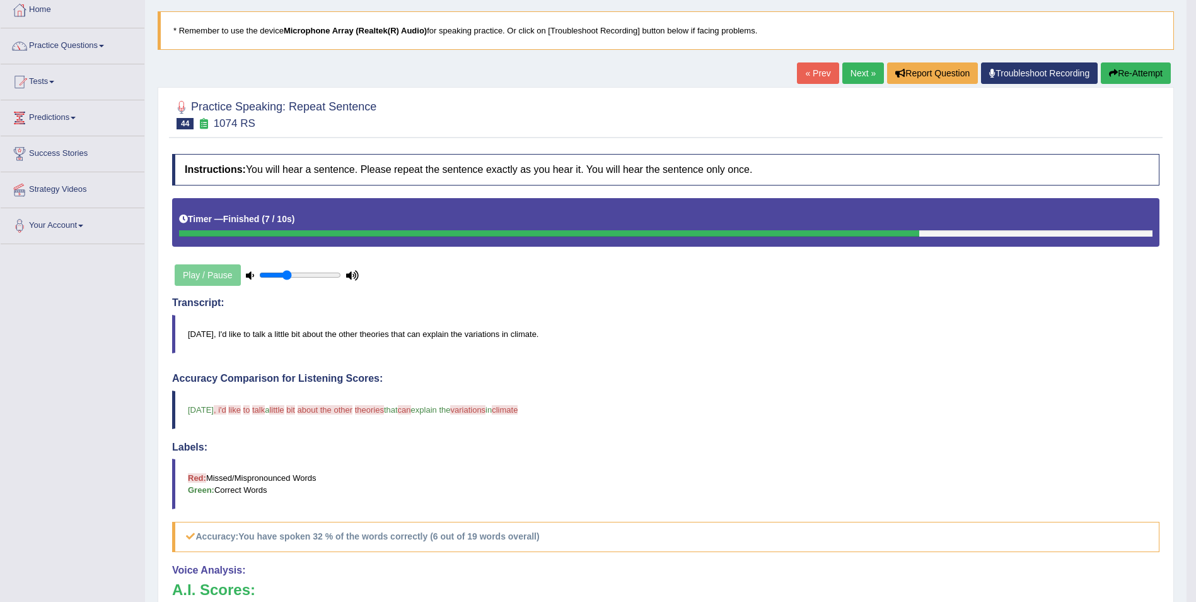
click at [1129, 73] on button "Re-Attempt" at bounding box center [1136, 72] width 70 height 21
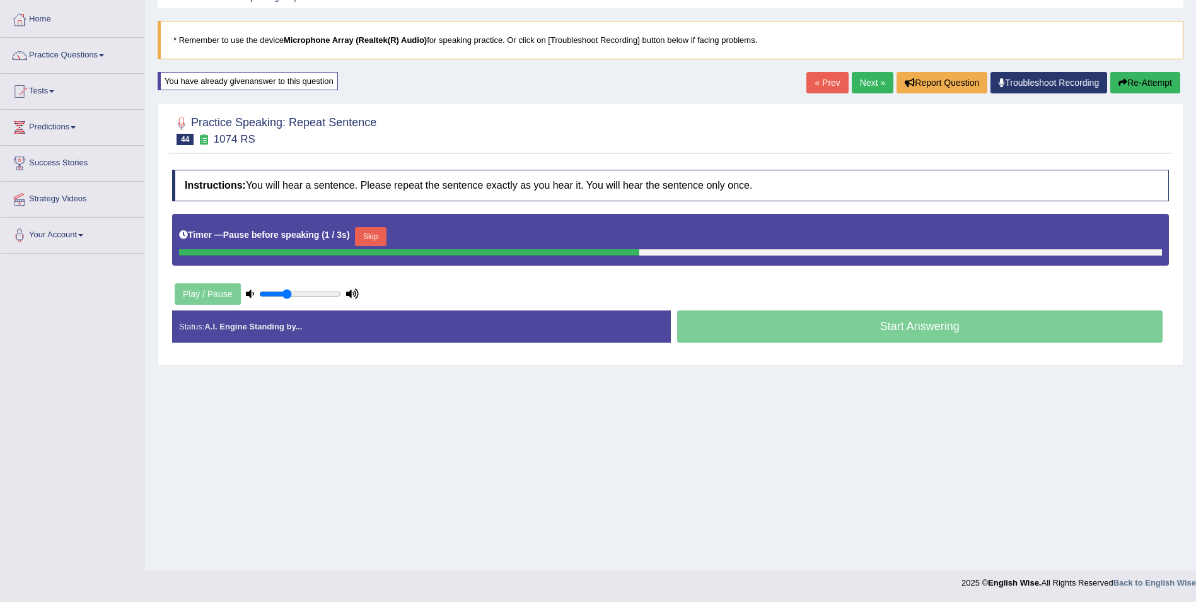
click at [379, 241] on button "Skip" at bounding box center [371, 236] width 32 height 19
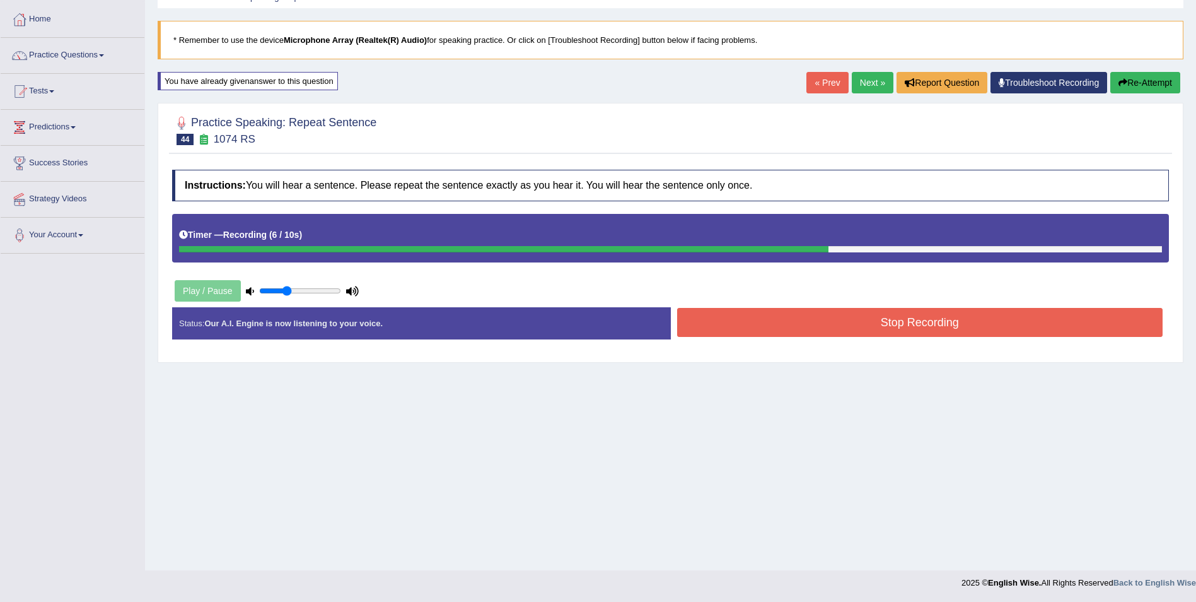
click at [834, 334] on button "Stop Recording" at bounding box center [920, 322] width 486 height 29
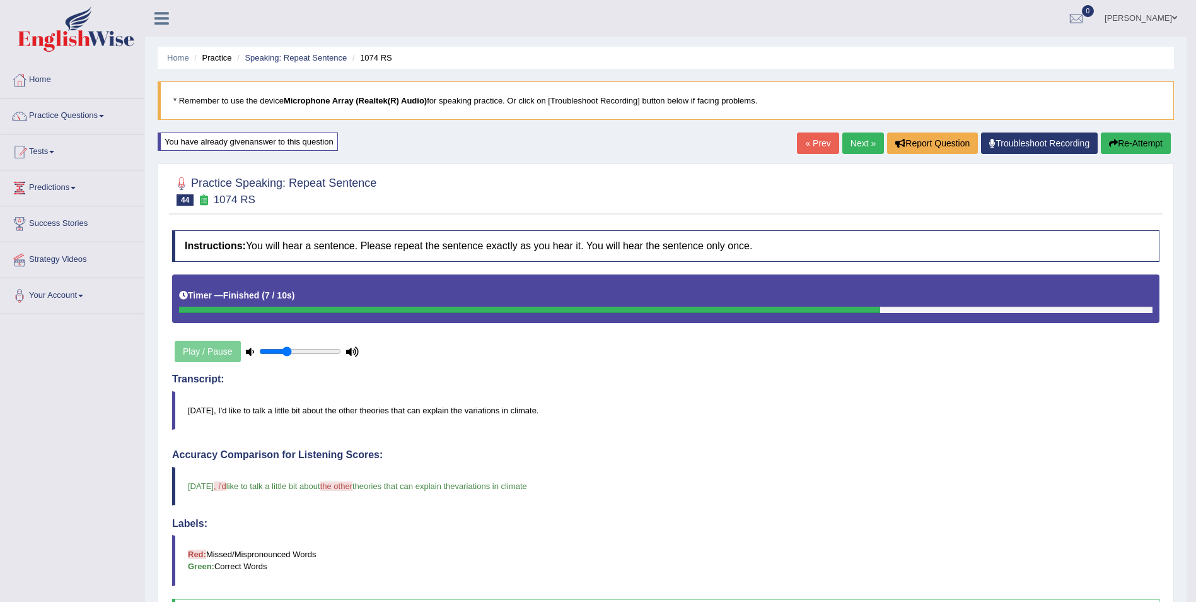
click at [861, 146] on link "Next »" at bounding box center [864, 142] width 42 height 21
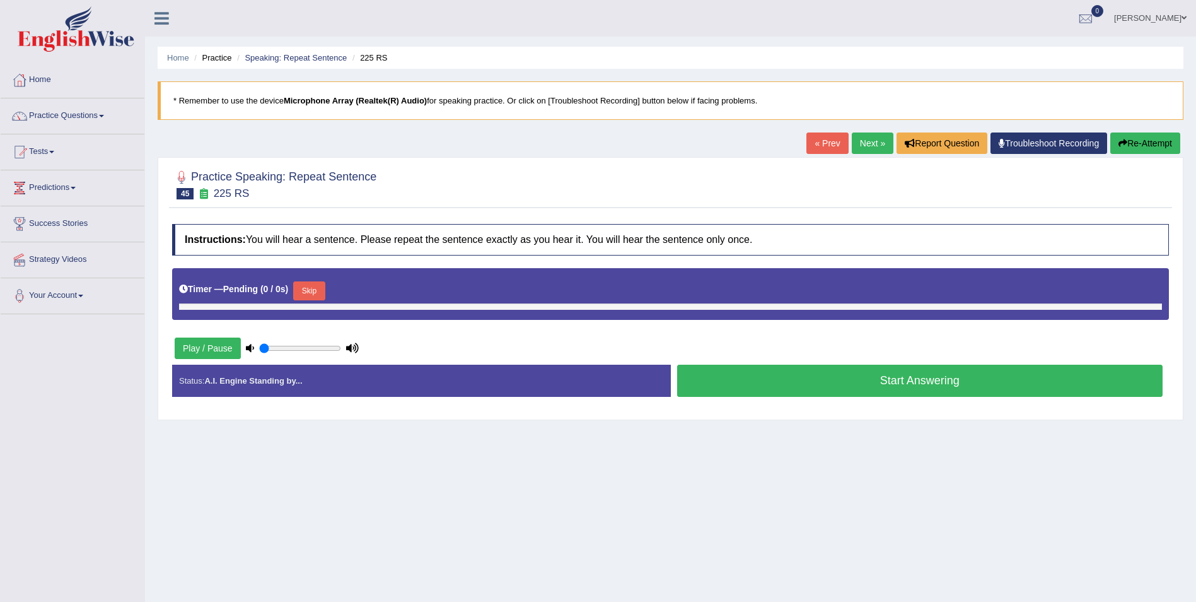
type input "0.35"
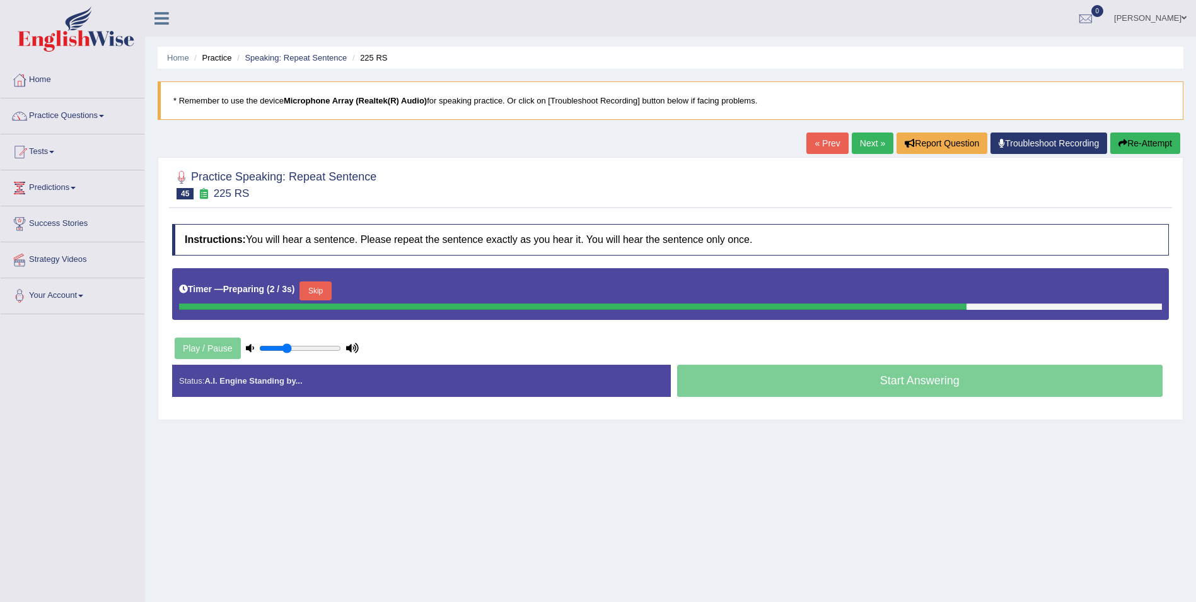
click at [314, 292] on button "Skip" at bounding box center [316, 290] width 32 height 19
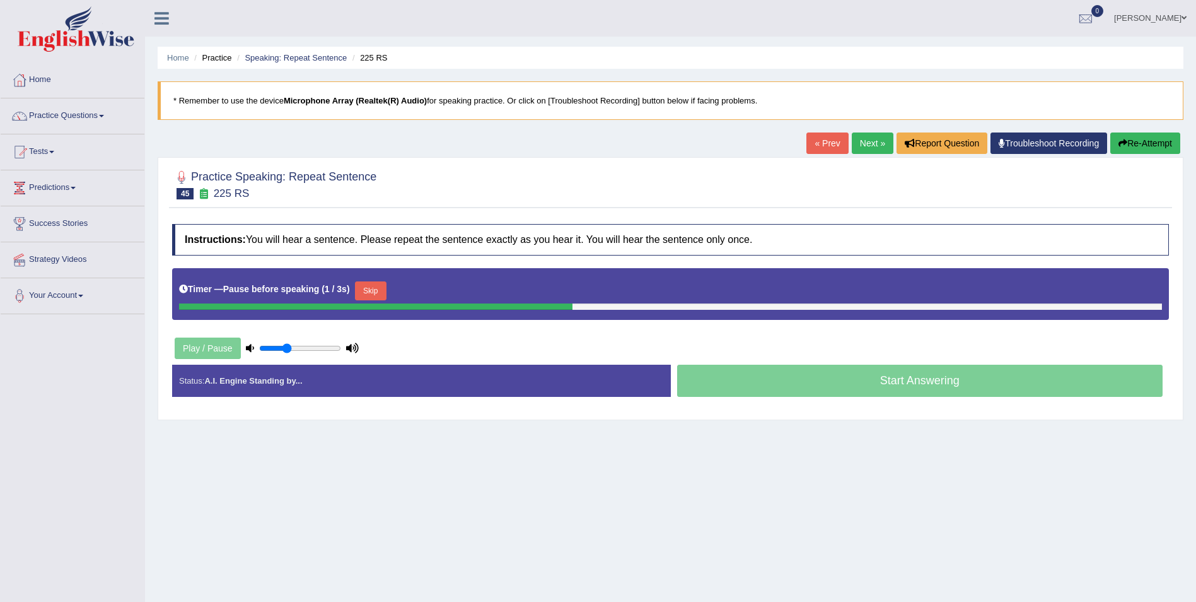
click at [365, 284] on button "Skip" at bounding box center [371, 290] width 32 height 19
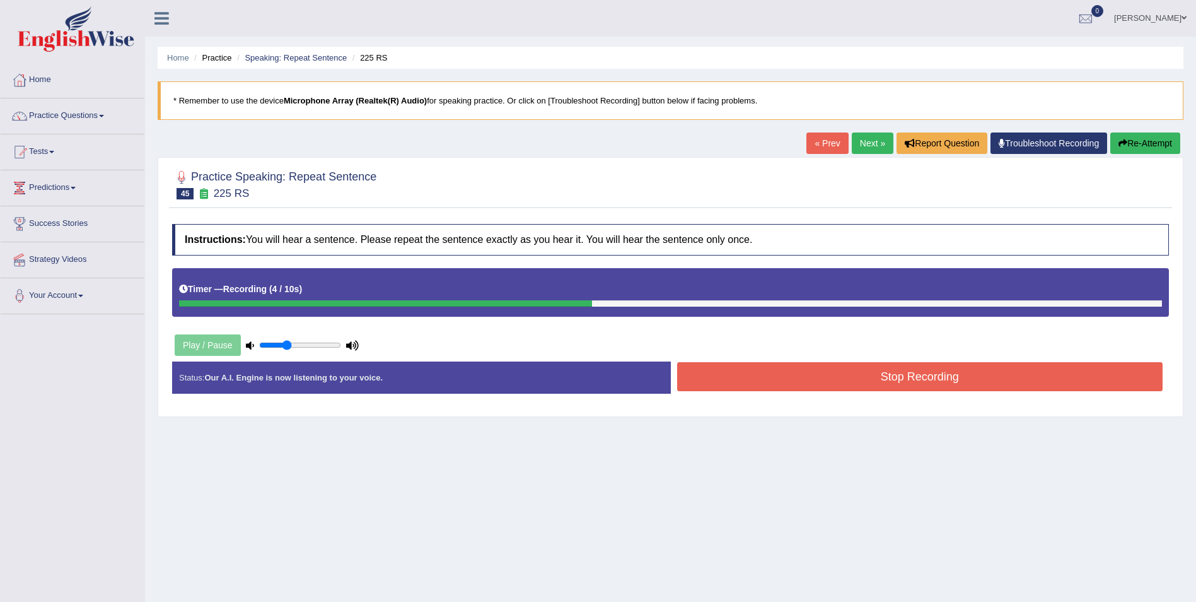
click at [721, 376] on button "Stop Recording" at bounding box center [920, 376] width 486 height 29
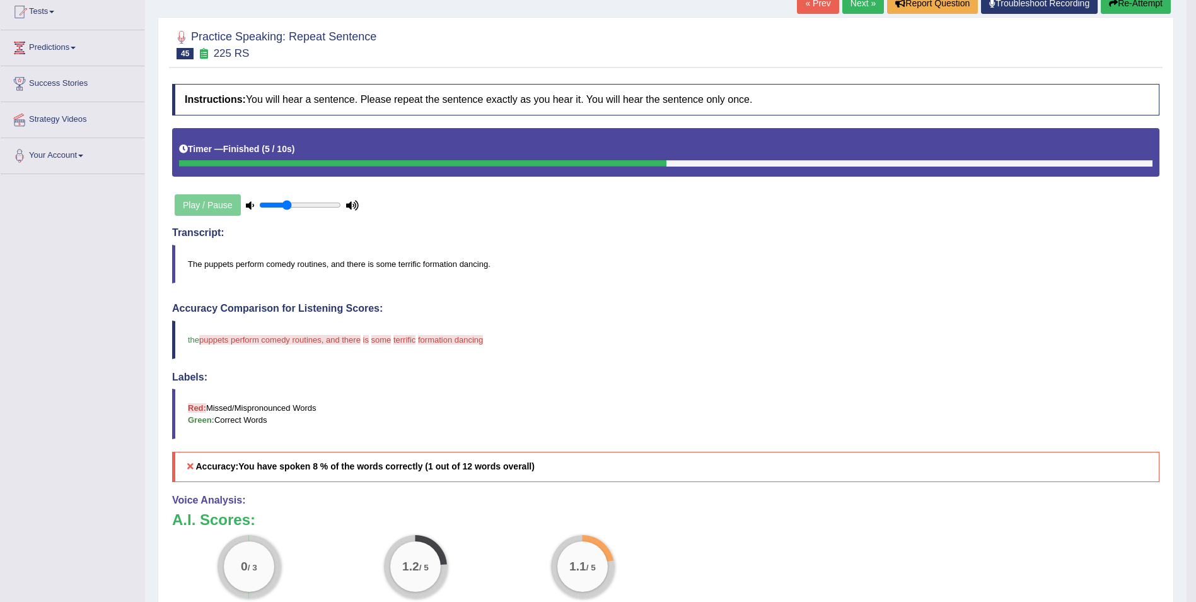
scroll to position [129, 0]
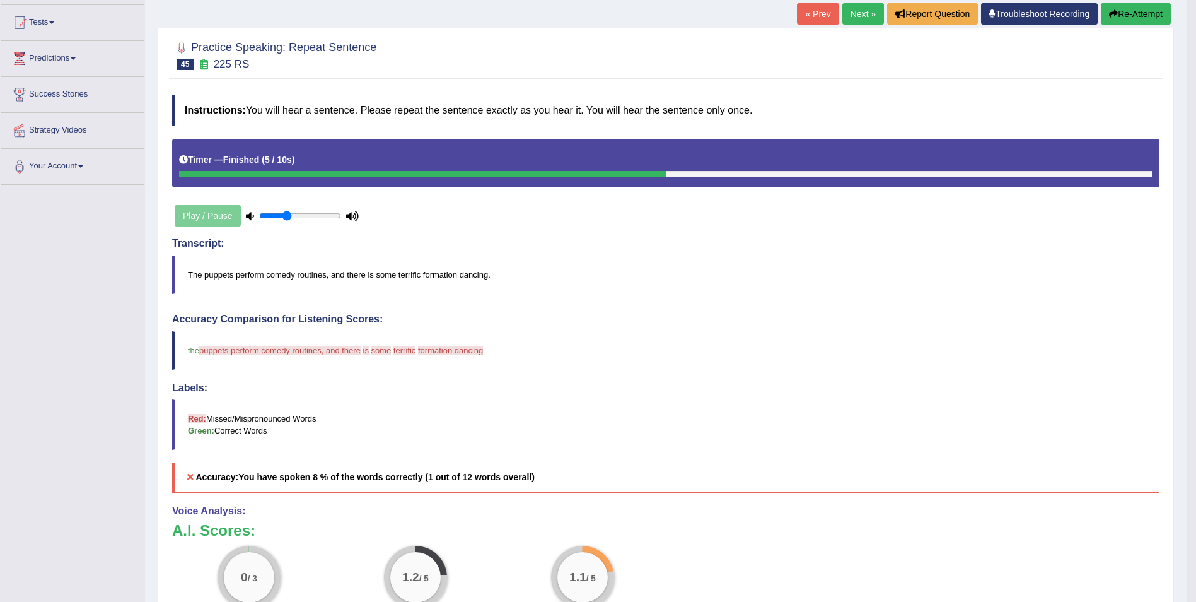
click at [1130, 16] on button "Re-Attempt" at bounding box center [1136, 13] width 70 height 21
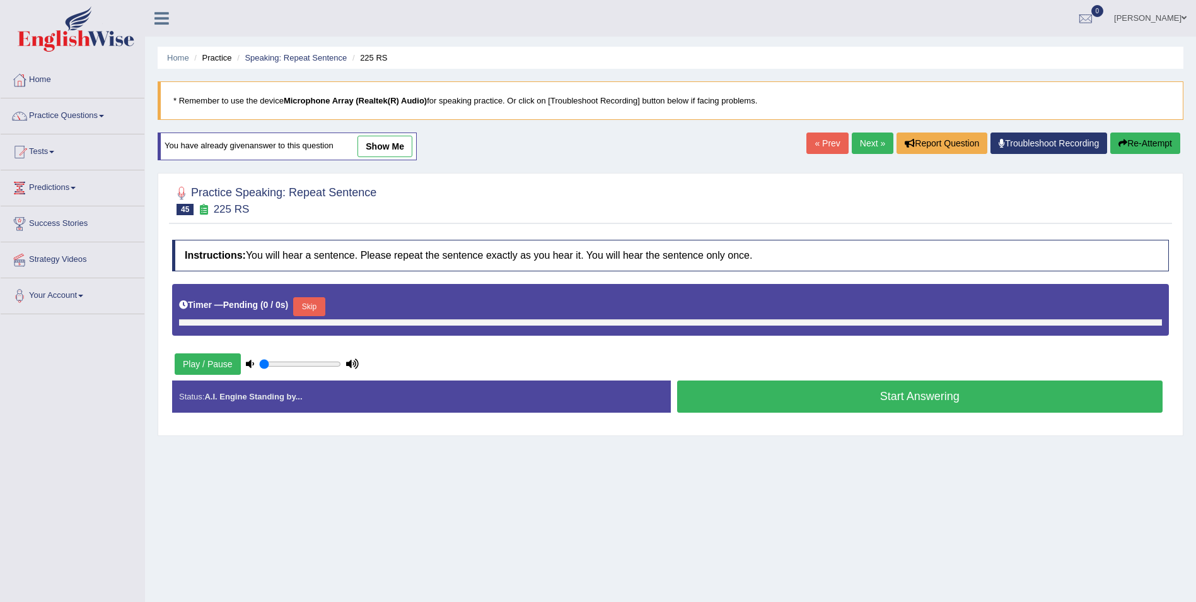
type input "0.35"
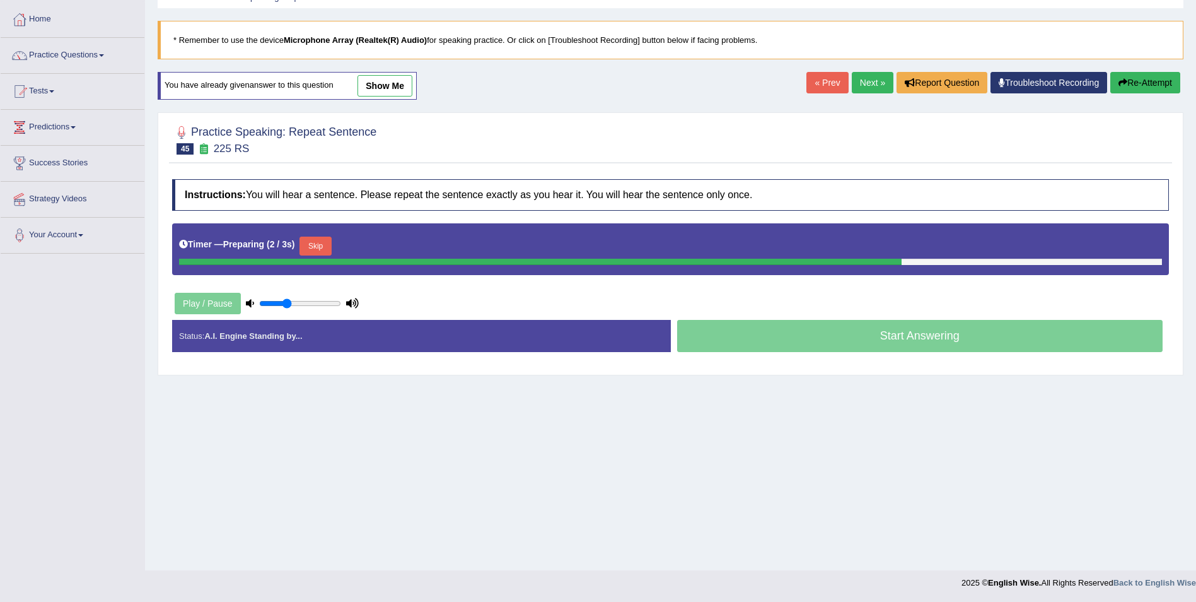
click at [314, 245] on button "Skip" at bounding box center [316, 245] width 32 height 19
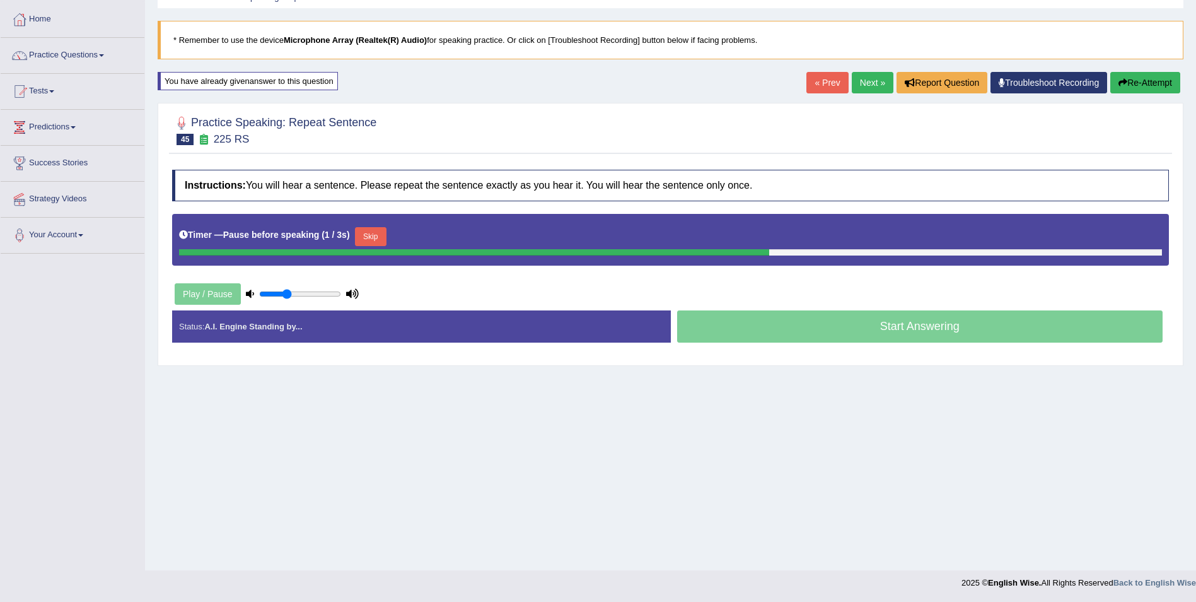
click at [366, 230] on button "Skip" at bounding box center [371, 236] width 32 height 19
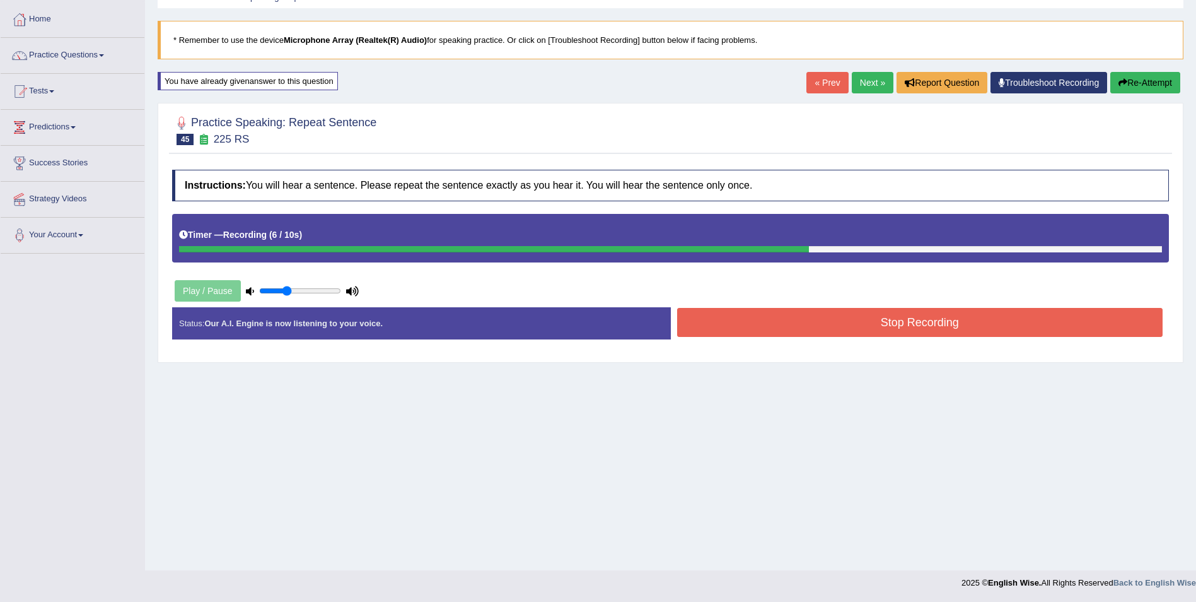
click at [782, 322] on button "Stop Recording" at bounding box center [920, 322] width 486 height 29
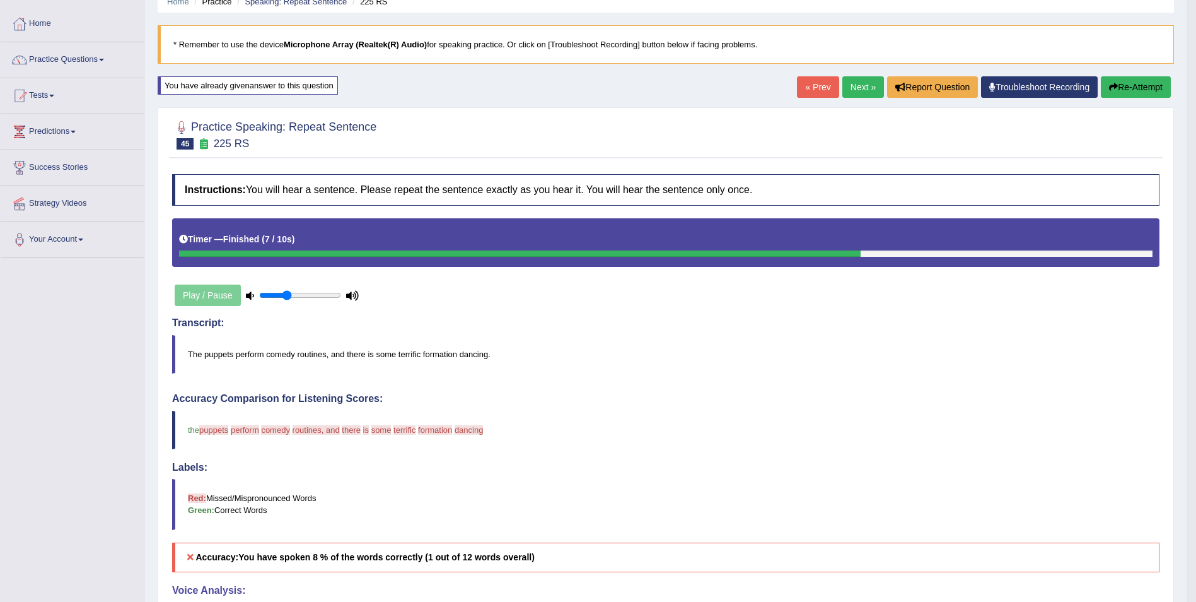
scroll to position [45, 0]
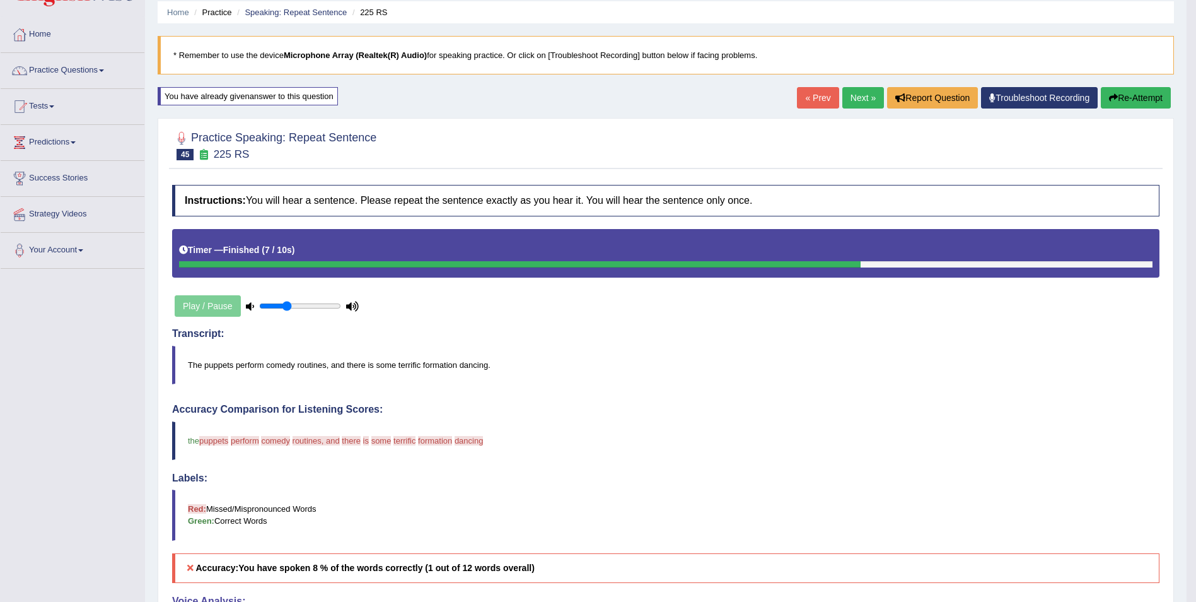
click at [1109, 98] on icon "button" at bounding box center [1113, 97] width 9 height 9
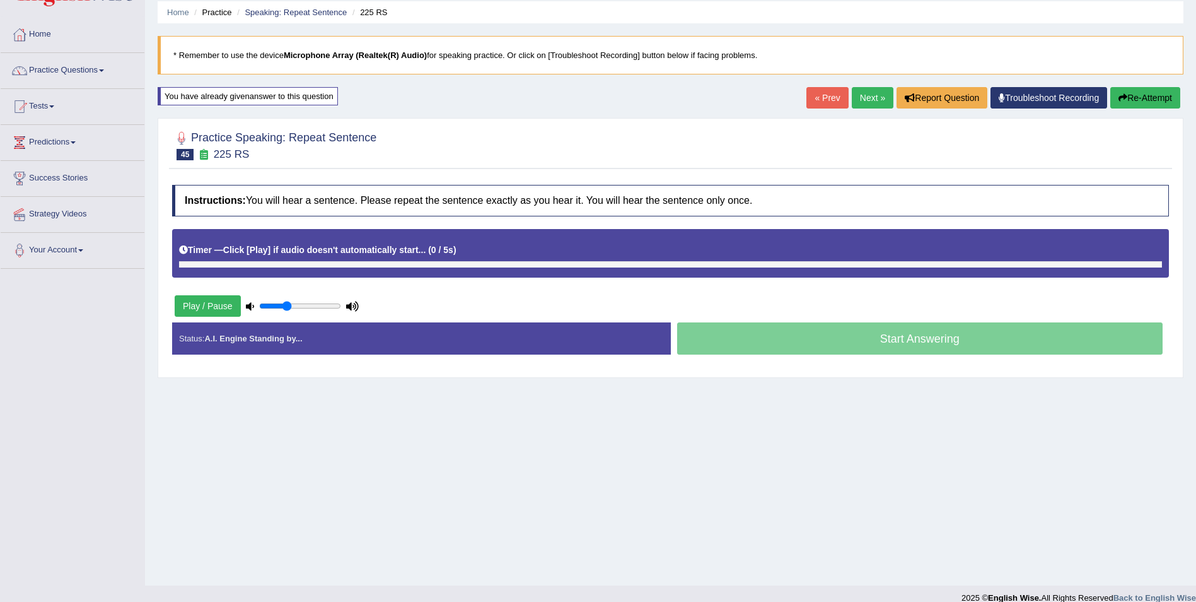
click at [325, 255] on div "Timer — Click [Play] if audio doesn't automatically start... ( 0 / 5s ) Skip" at bounding box center [670, 250] width 983 height 22
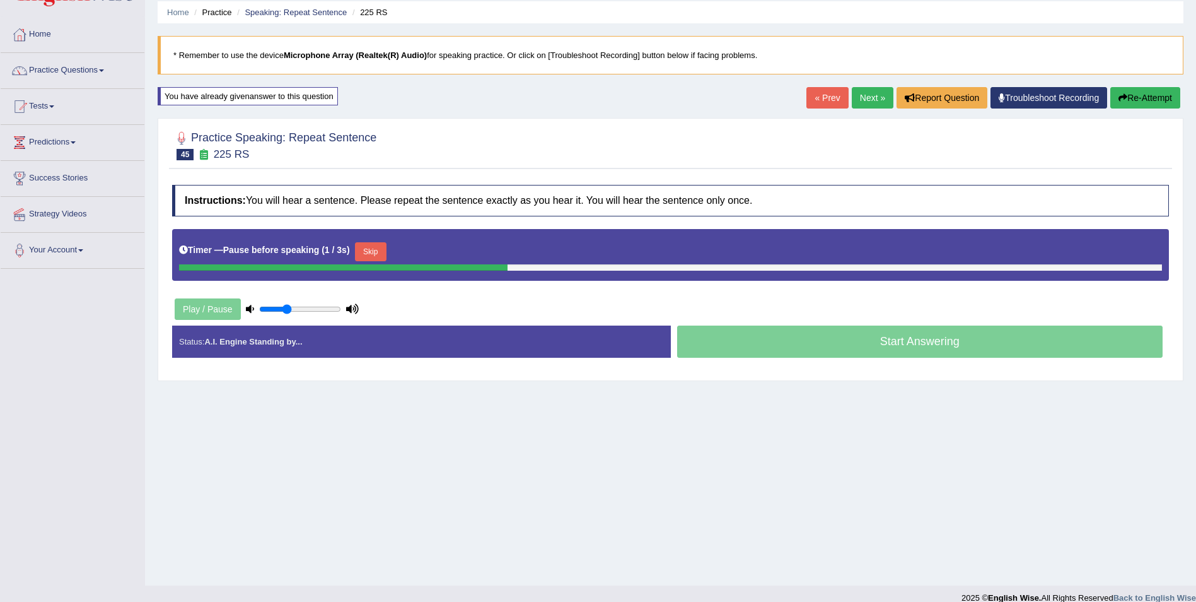
click at [355, 248] on button "Skip" at bounding box center [371, 251] width 32 height 19
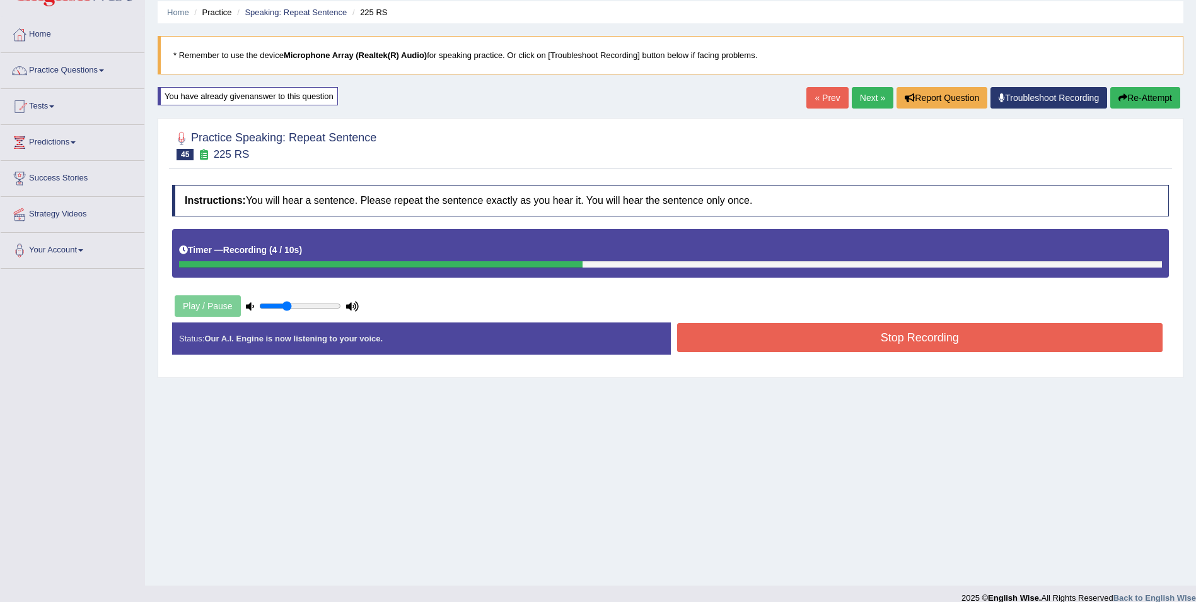
click at [1135, 93] on button "Re-Attempt" at bounding box center [1146, 97] width 70 height 21
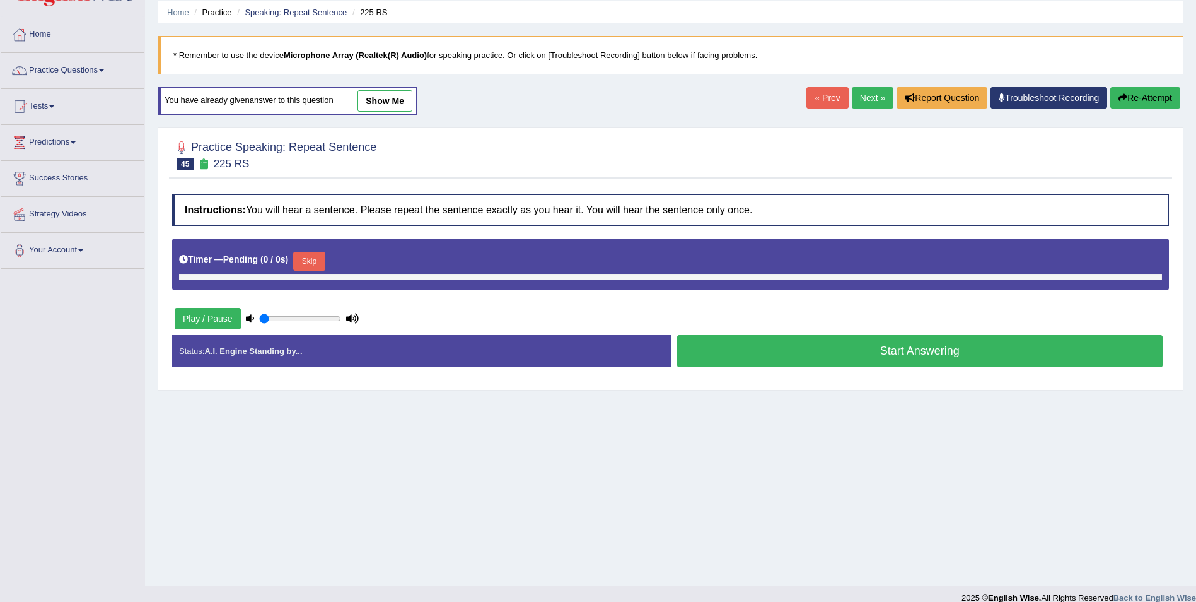
type input "0.35"
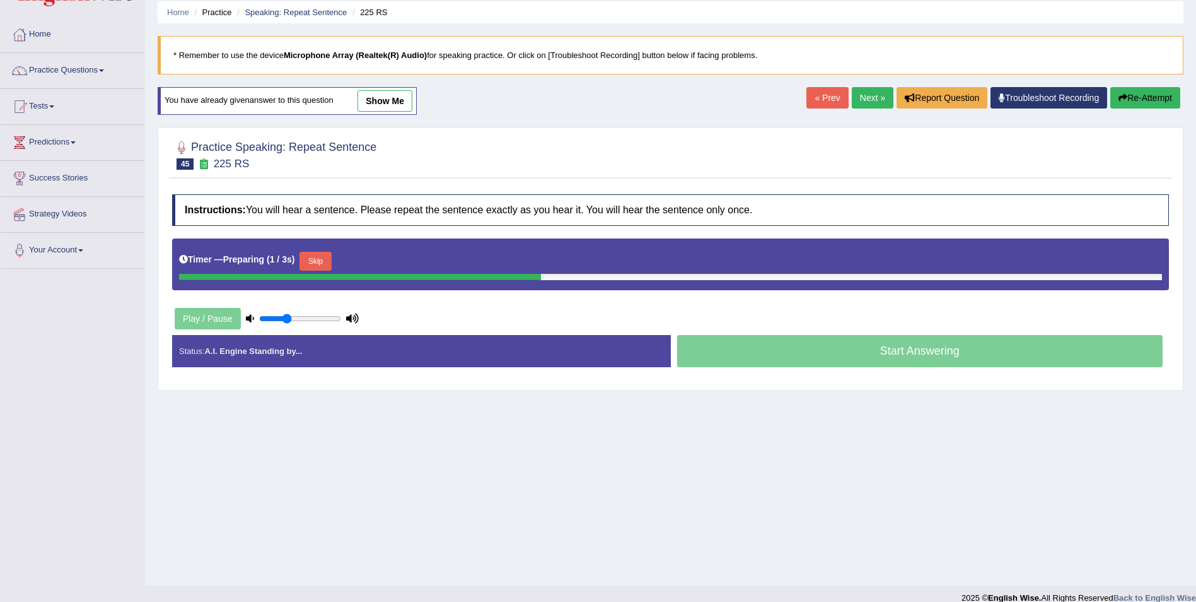
click at [873, 104] on link "Next »" at bounding box center [873, 97] width 42 height 21
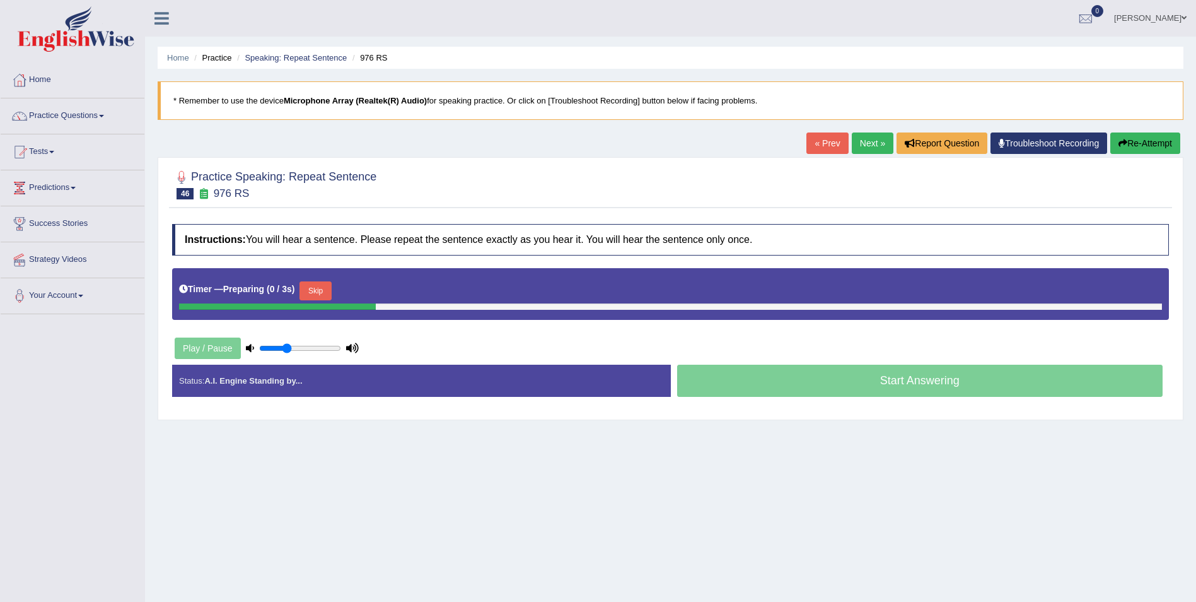
click at [817, 137] on link "« Prev" at bounding box center [828, 142] width 42 height 21
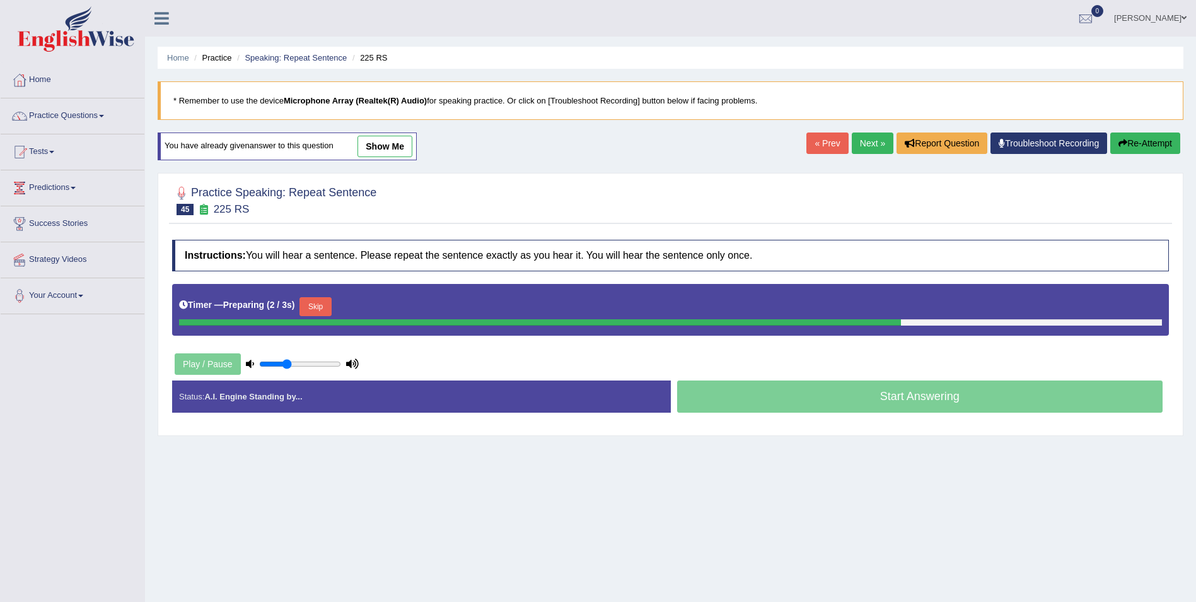
click at [313, 303] on button "Skip" at bounding box center [316, 306] width 32 height 19
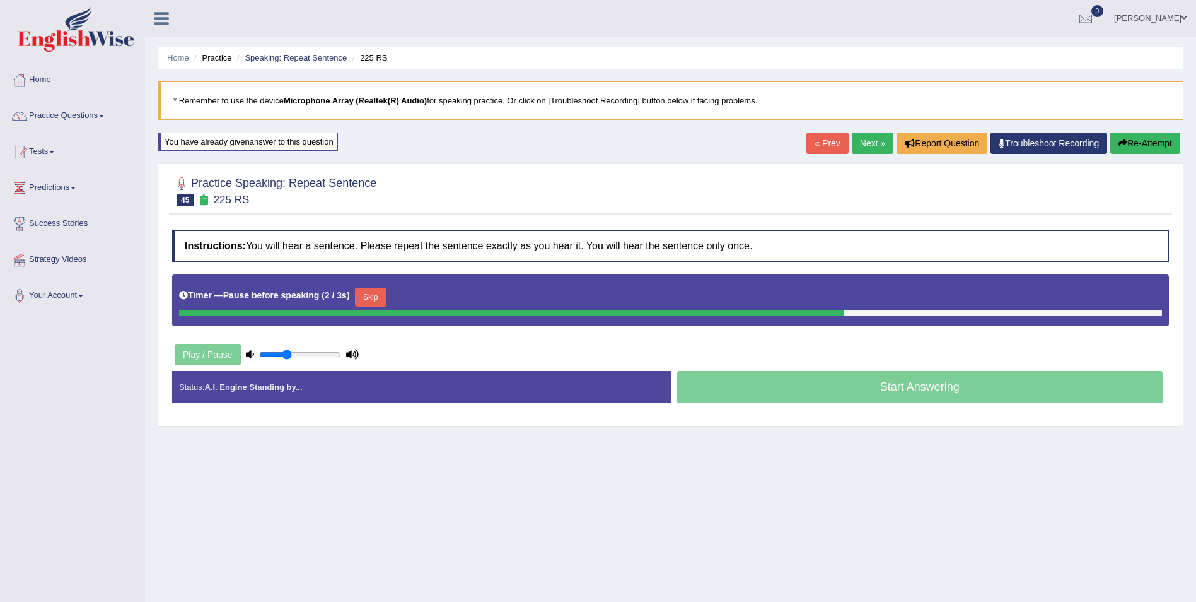
click at [361, 296] on button "Skip" at bounding box center [371, 297] width 32 height 19
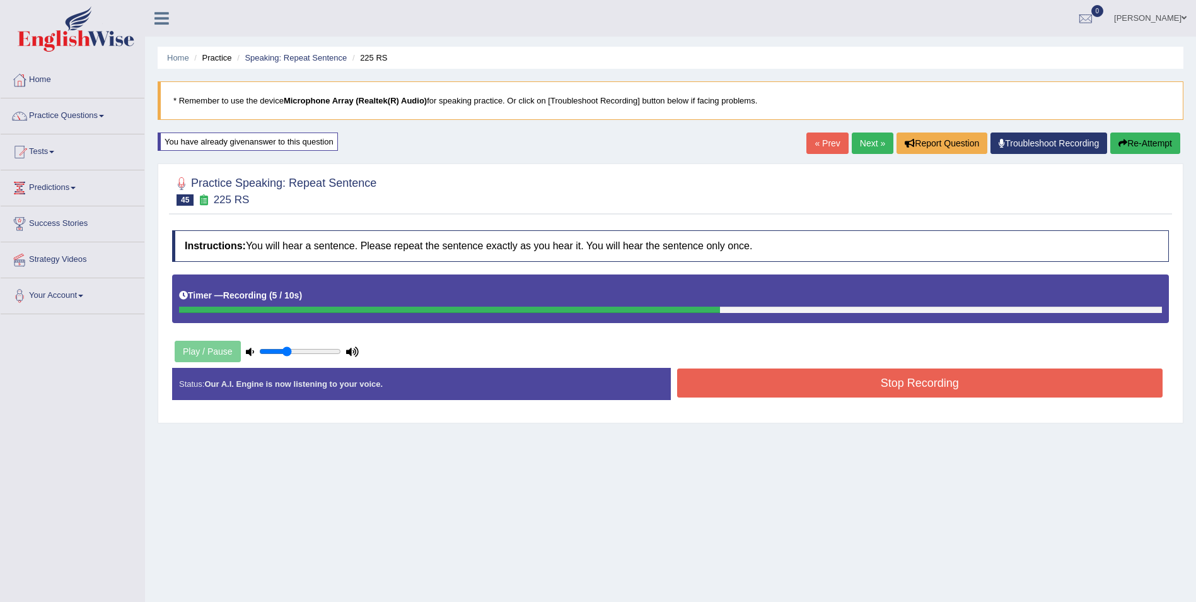
click at [743, 381] on button "Stop Recording" at bounding box center [920, 382] width 486 height 29
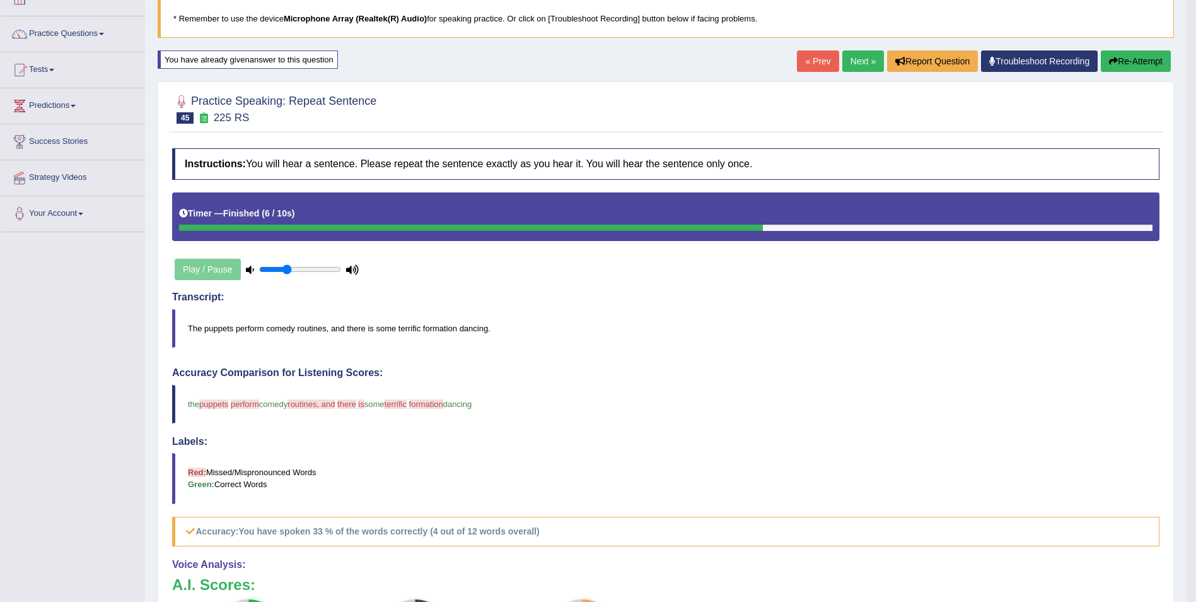
scroll to position [49, 0]
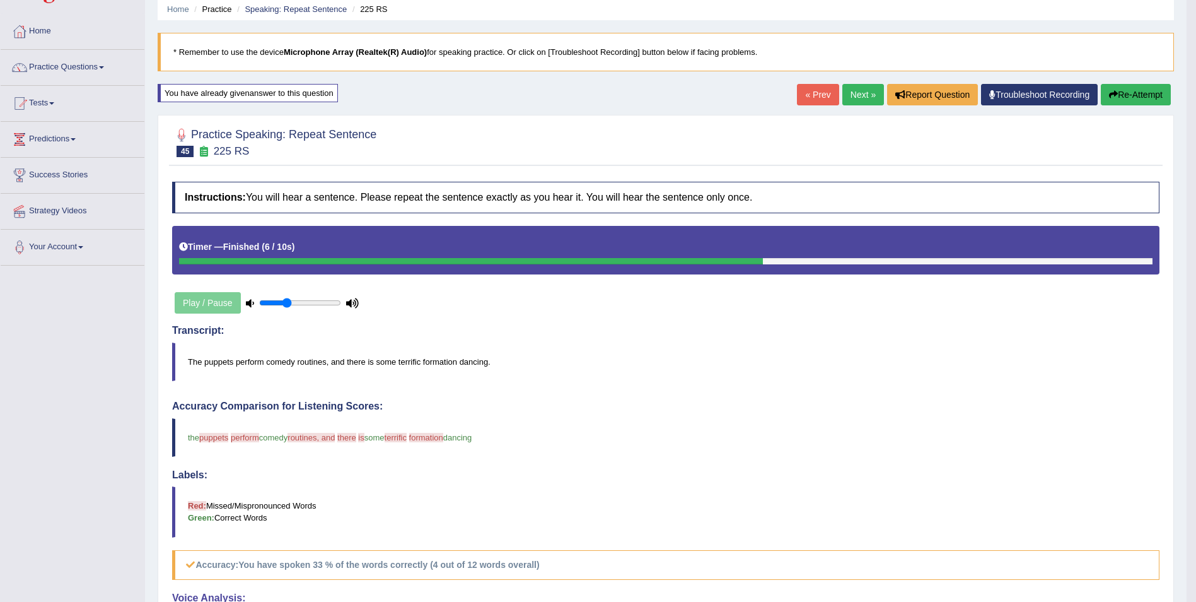
click at [1133, 99] on button "Re-Attempt" at bounding box center [1136, 94] width 70 height 21
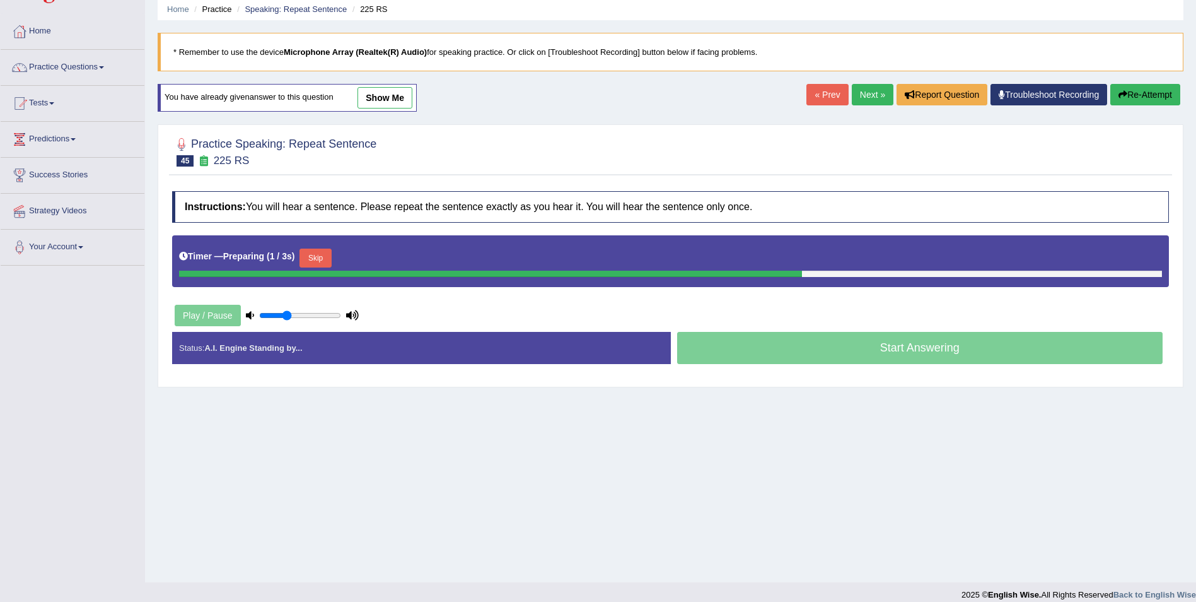
click at [319, 258] on button "Skip" at bounding box center [316, 257] width 32 height 19
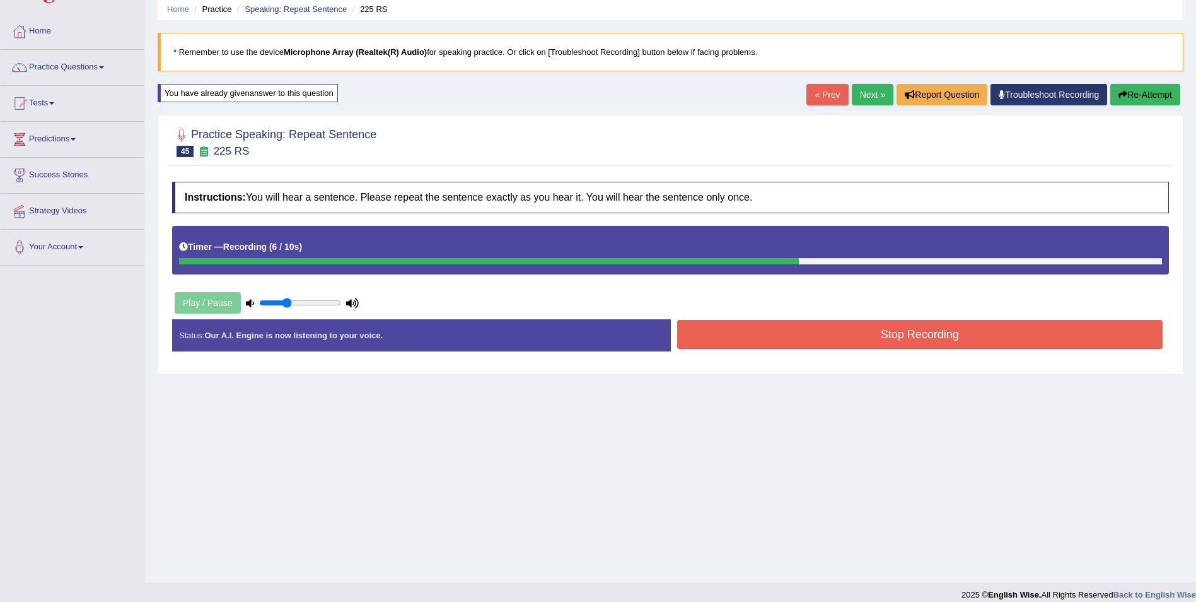
click at [687, 337] on button "Stop Recording" at bounding box center [920, 334] width 486 height 29
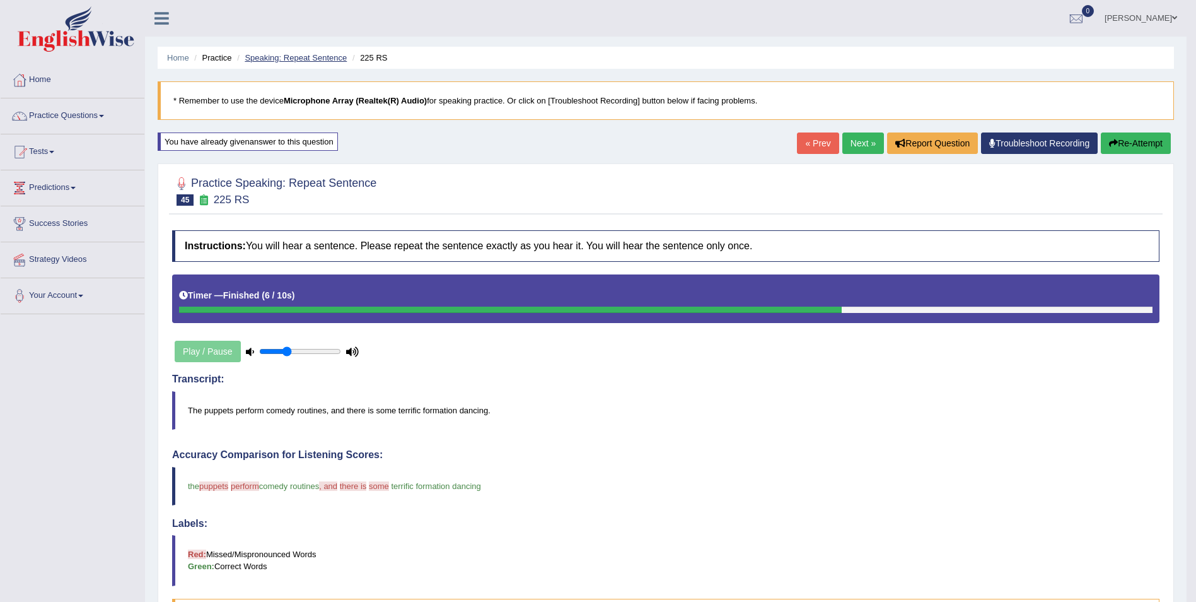
click at [283, 54] on link "Speaking: Repeat Sentence" at bounding box center [296, 57] width 102 height 9
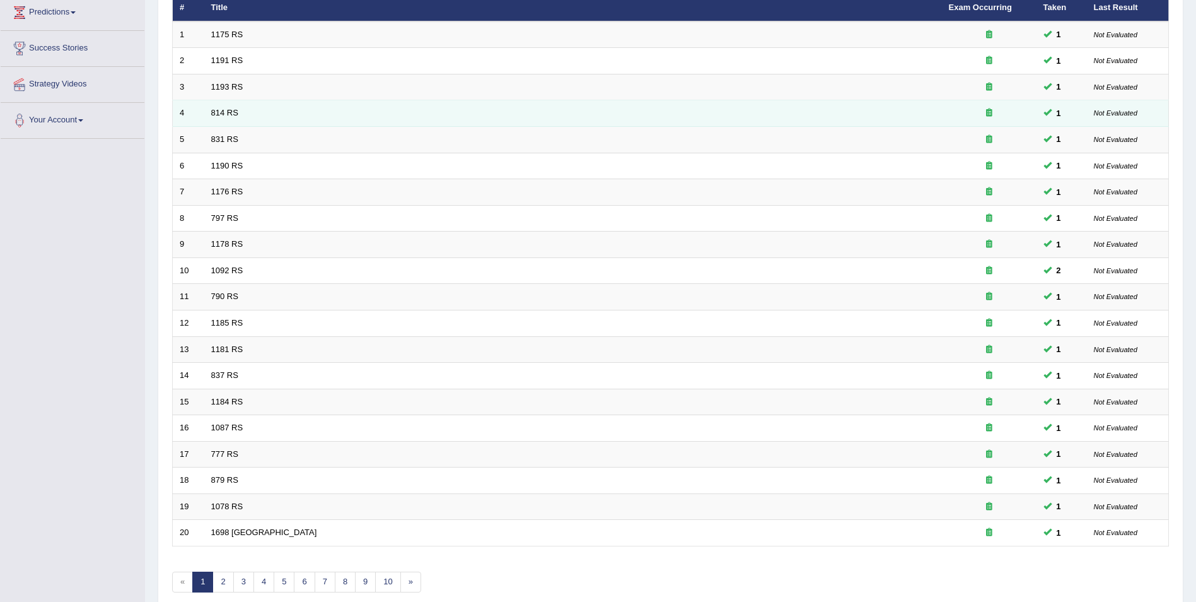
scroll to position [233, 0]
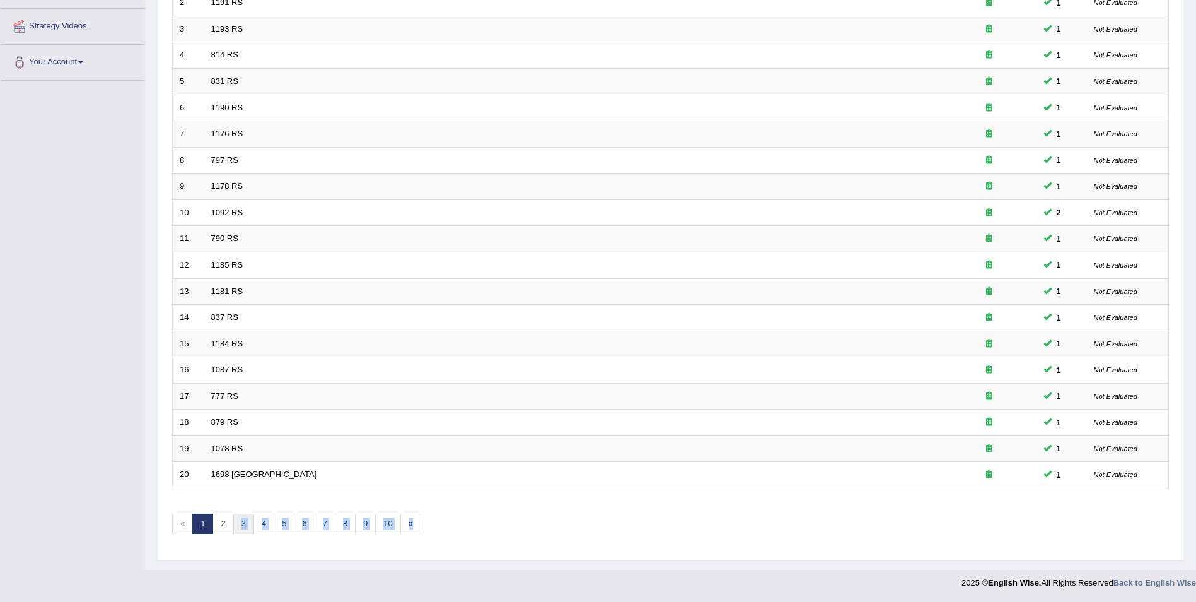
drag, startPoint x: 245, startPoint y: 535, endPoint x: 242, endPoint y: 522, distance: 13.6
click at [242, 522] on div "Showing 1-20 of 395 items. # Title Exam Occurring Taken Last Result 1 1175 RS 1…" at bounding box center [670, 223] width 997 height 654
click at [242, 522] on link "3" at bounding box center [243, 523] width 21 height 21
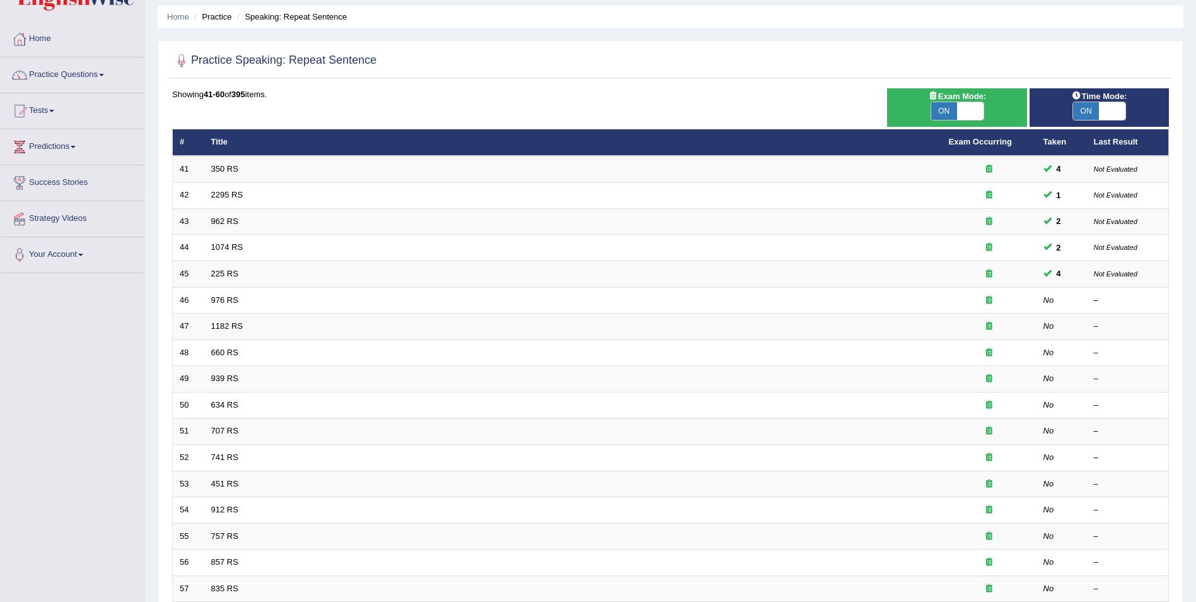
scroll to position [49, 0]
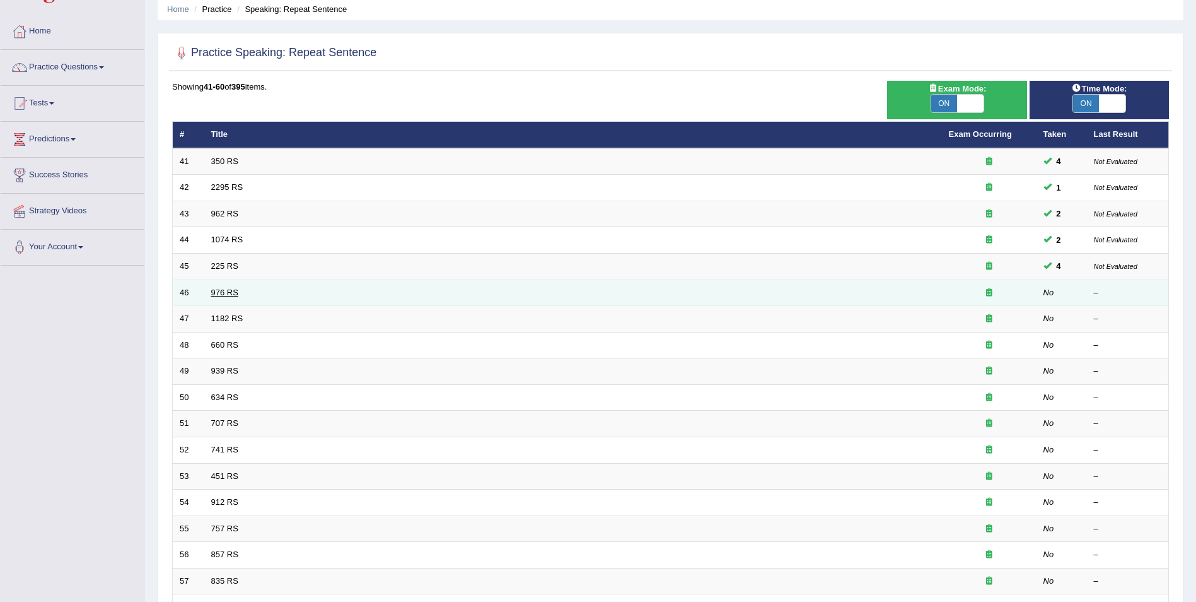
click at [227, 294] on link "976 RS" at bounding box center [224, 292] width 27 height 9
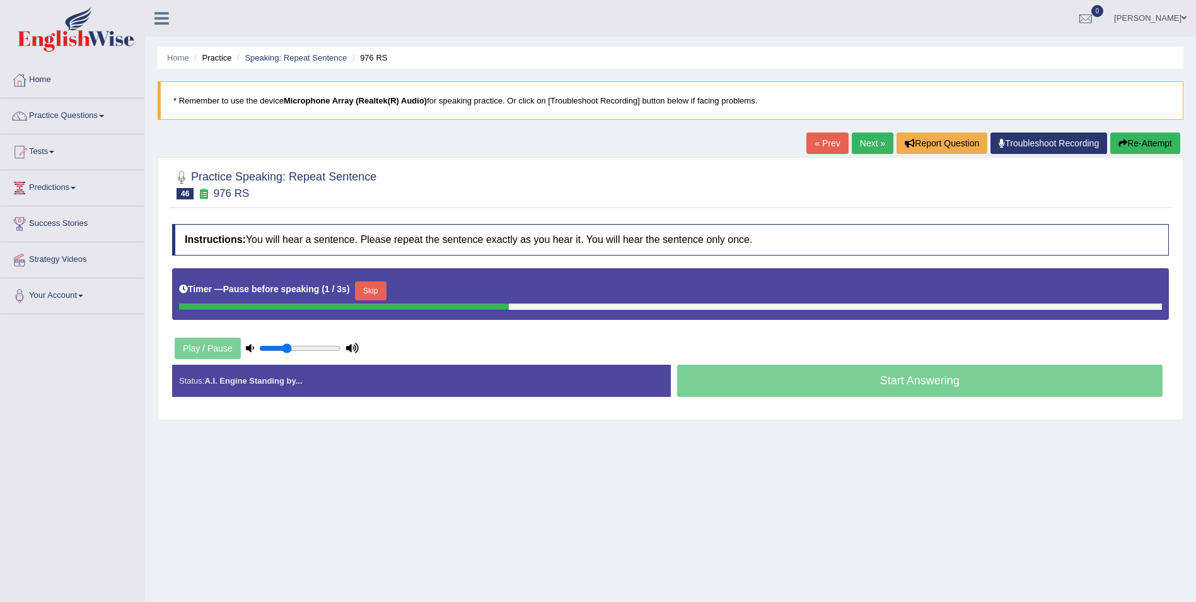
click at [378, 284] on button "Skip" at bounding box center [371, 290] width 32 height 19
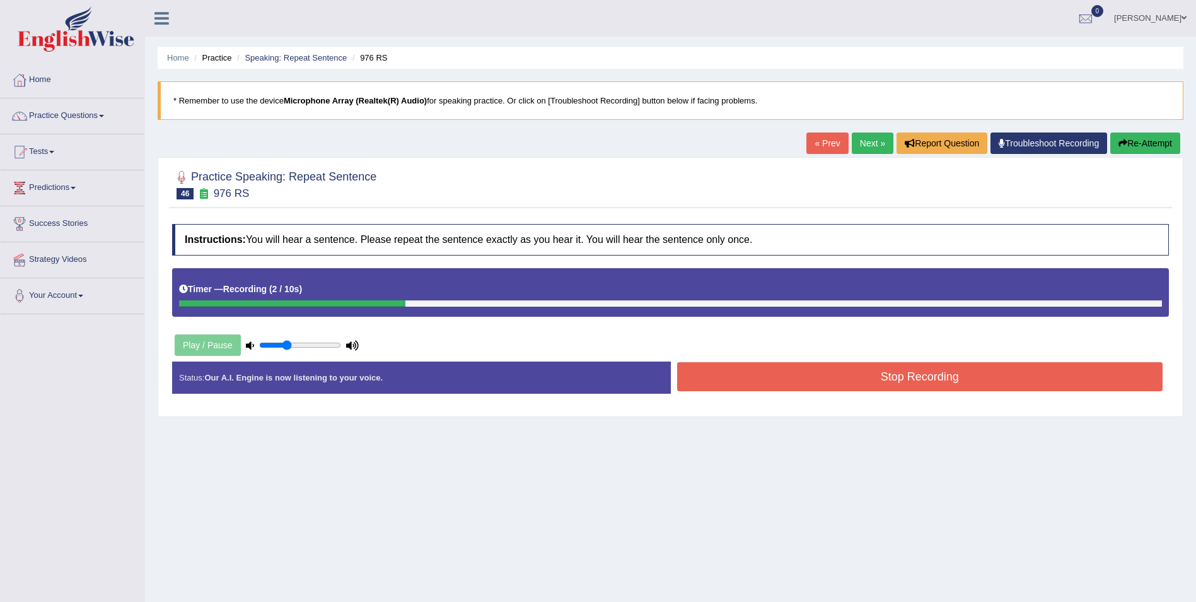
click at [754, 386] on button "Stop Recording" at bounding box center [920, 376] width 486 height 29
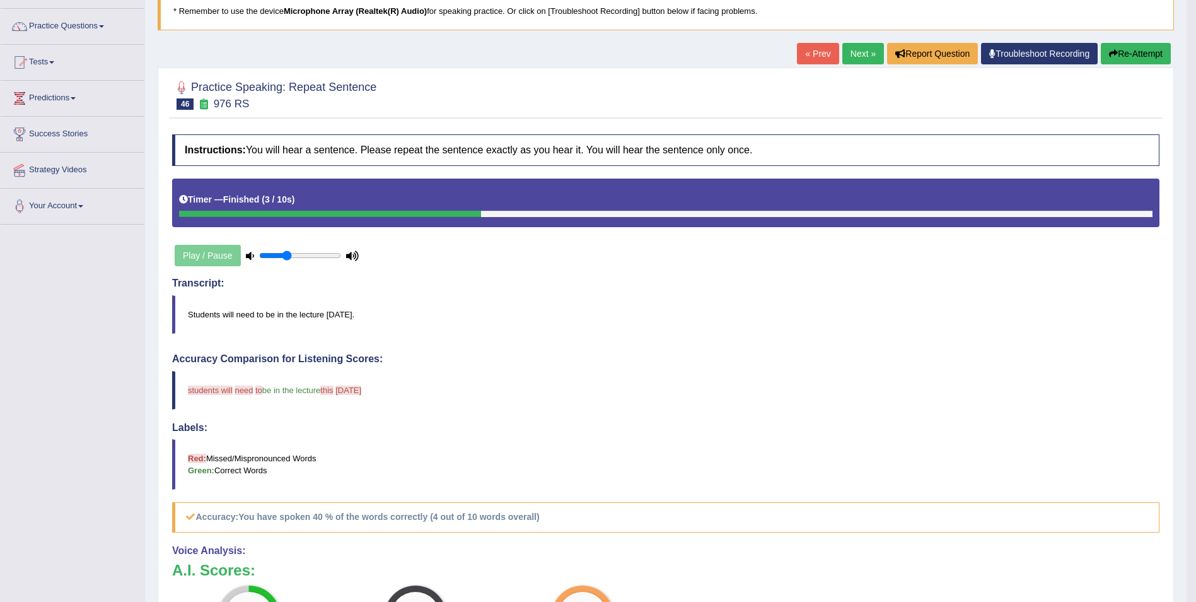
scroll to position [89, 0]
click at [1123, 57] on button "Re-Attempt" at bounding box center [1136, 54] width 70 height 21
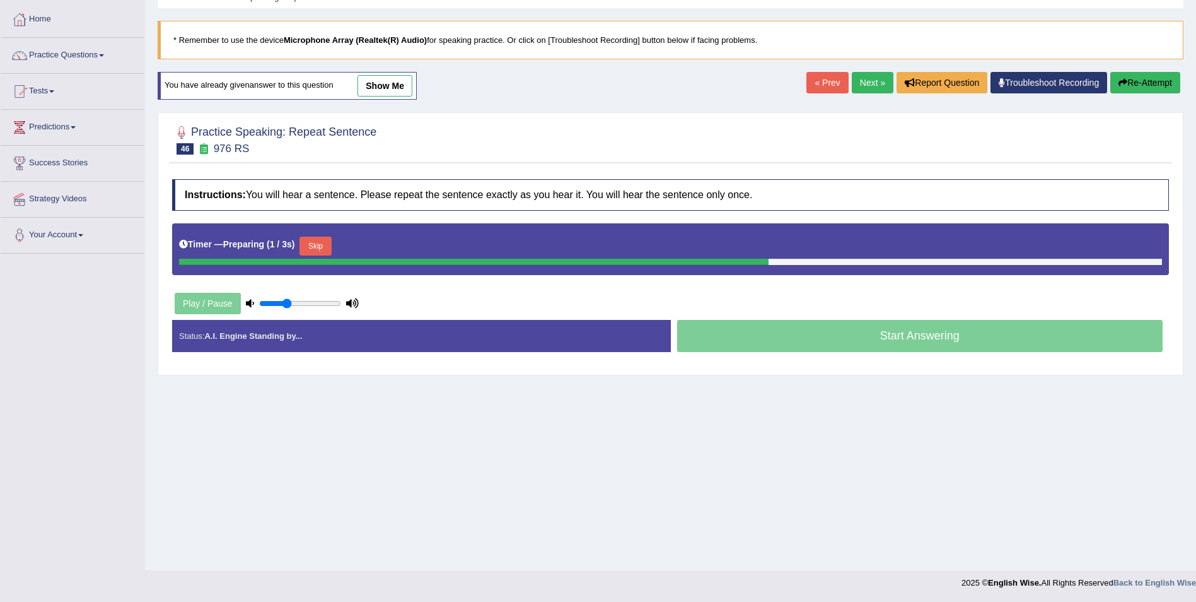
click at [318, 243] on button "Skip" at bounding box center [316, 245] width 32 height 19
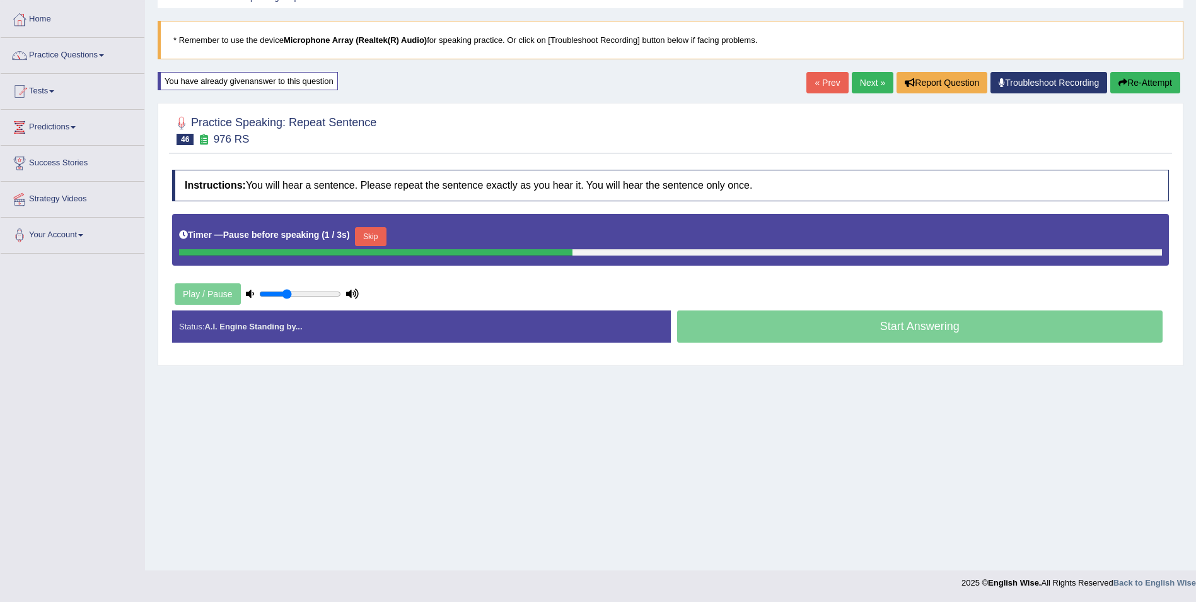
click at [368, 232] on button "Skip" at bounding box center [371, 236] width 32 height 19
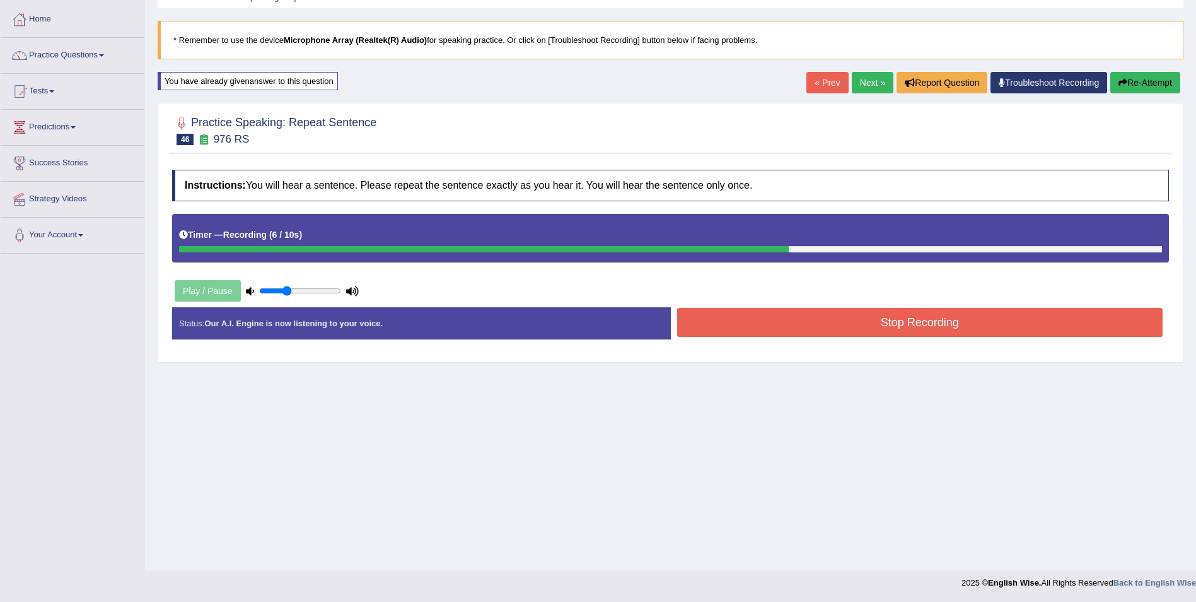
click at [1126, 74] on button "Re-Attempt" at bounding box center [1146, 82] width 70 height 21
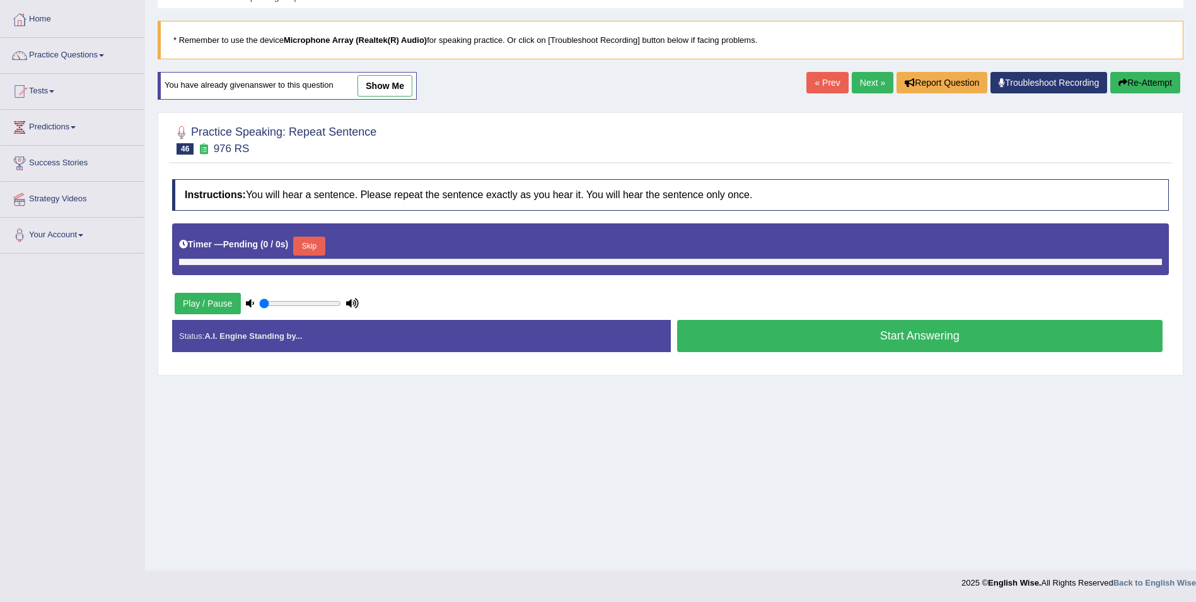
type input "0.35"
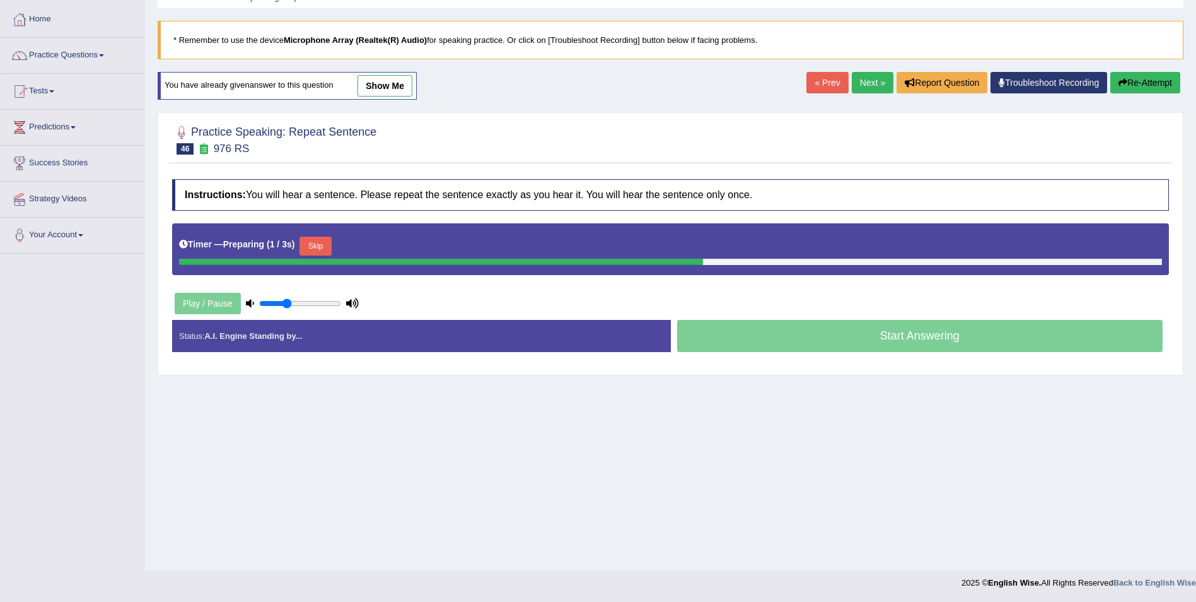
click at [303, 240] on button "Skip" at bounding box center [316, 245] width 32 height 19
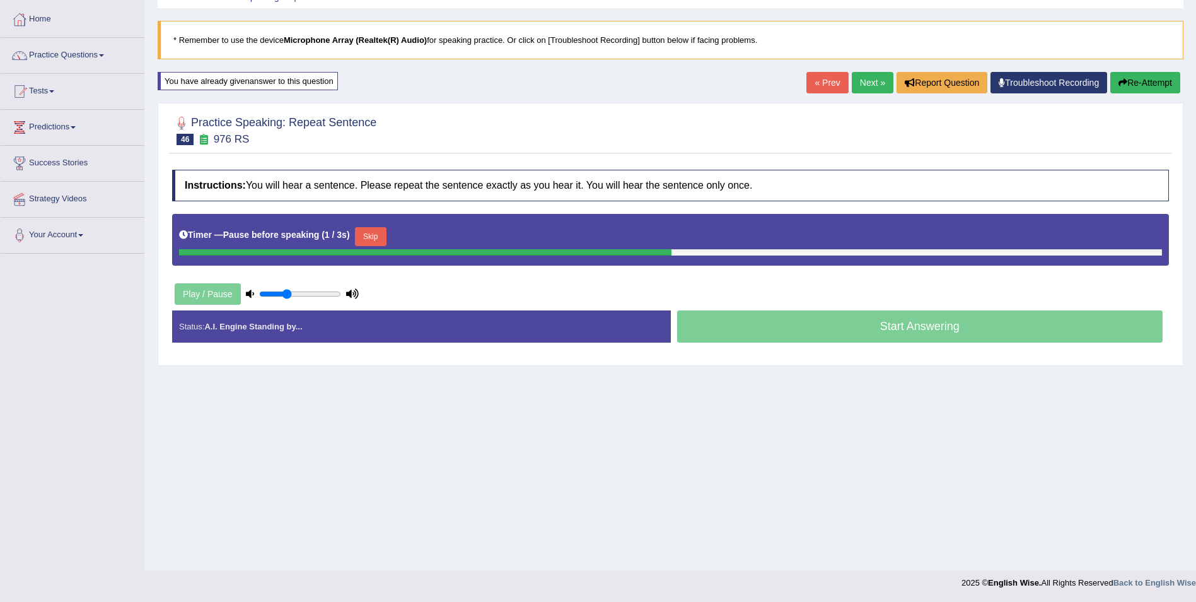
click at [375, 236] on button "Skip" at bounding box center [371, 236] width 32 height 19
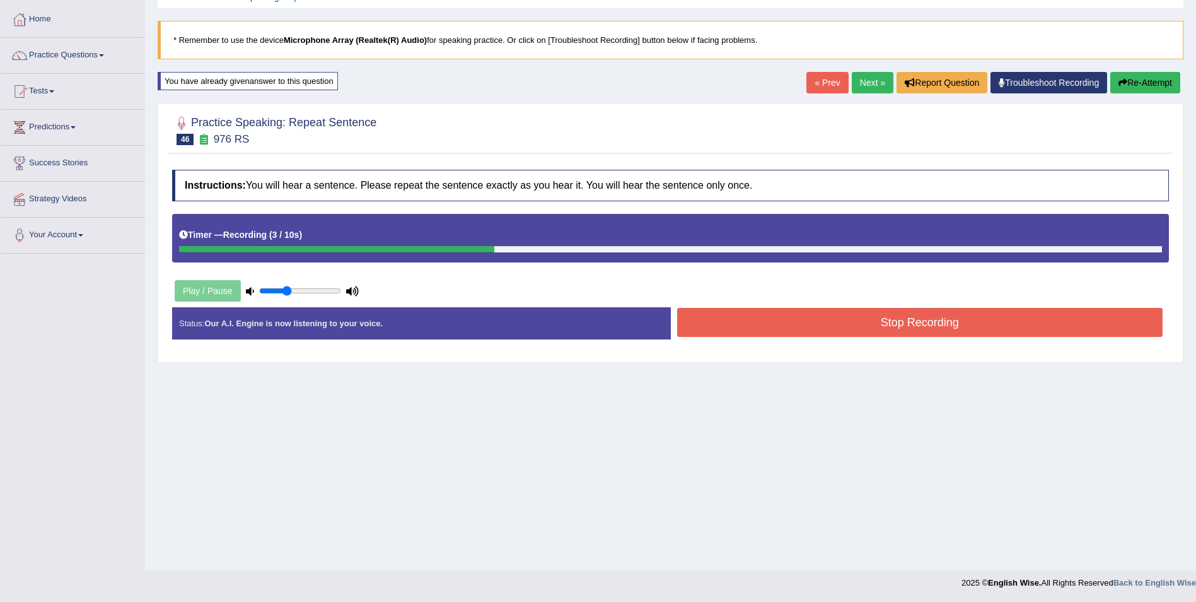
click at [710, 317] on button "Stop Recording" at bounding box center [920, 322] width 486 height 29
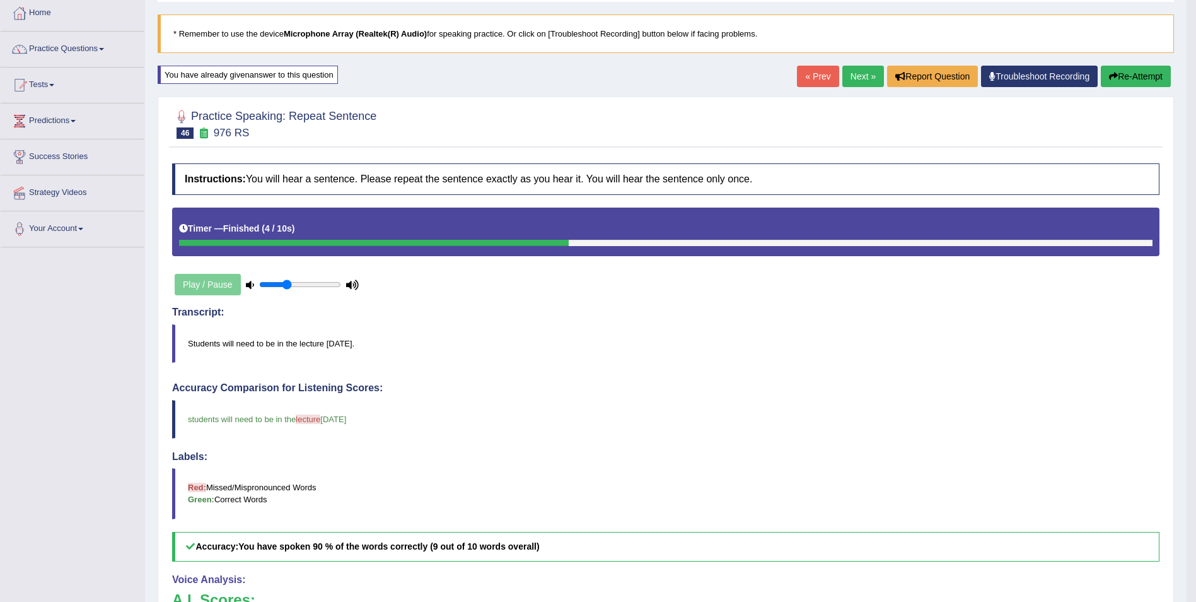
scroll to position [66, 0]
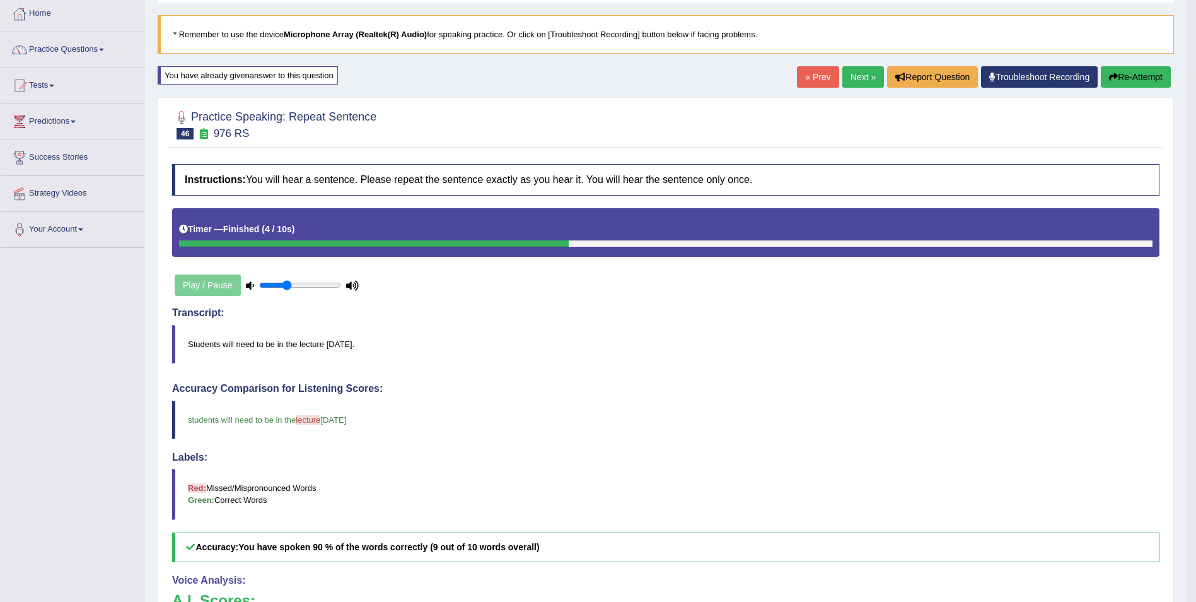
click at [863, 77] on link "Next »" at bounding box center [864, 76] width 42 height 21
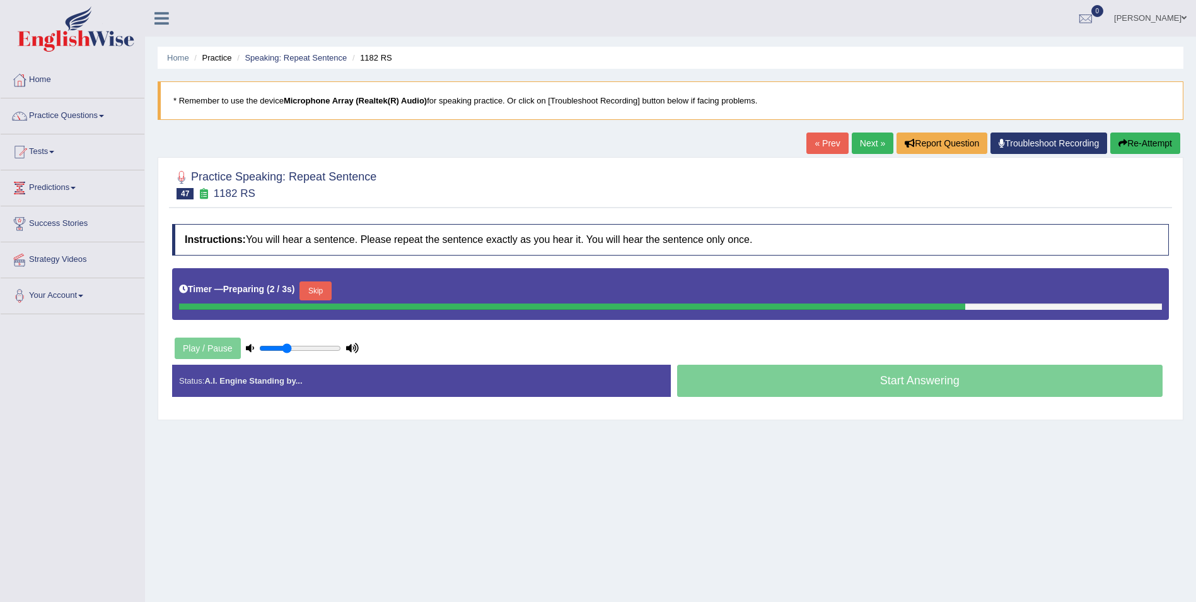
click at [320, 290] on button "Skip" at bounding box center [316, 290] width 32 height 19
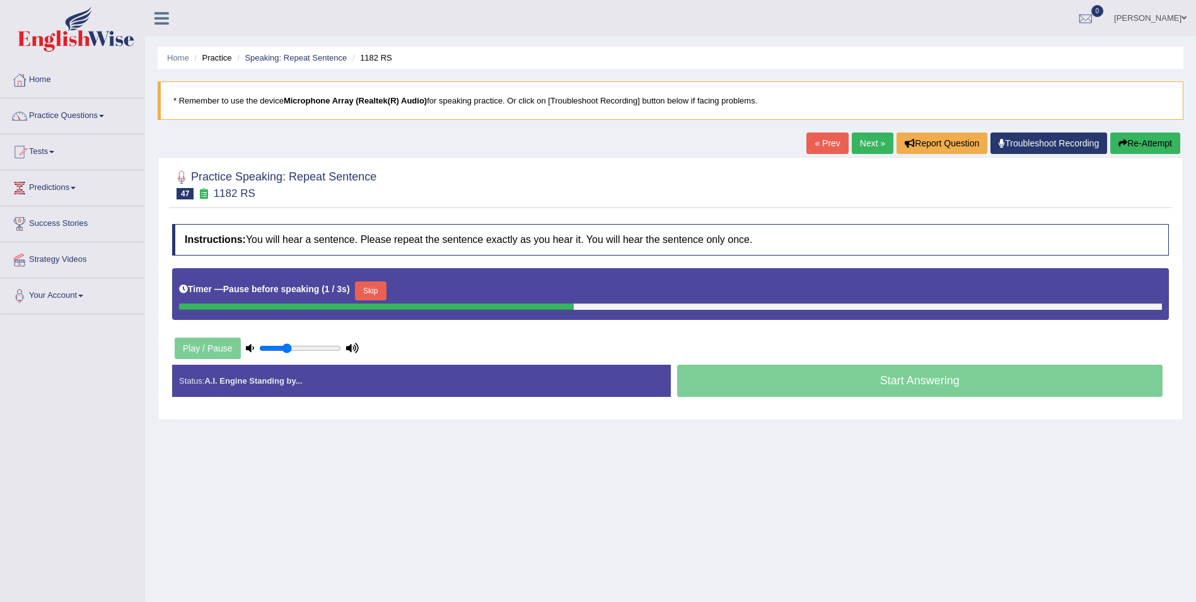
click at [359, 283] on button "Skip" at bounding box center [371, 290] width 32 height 19
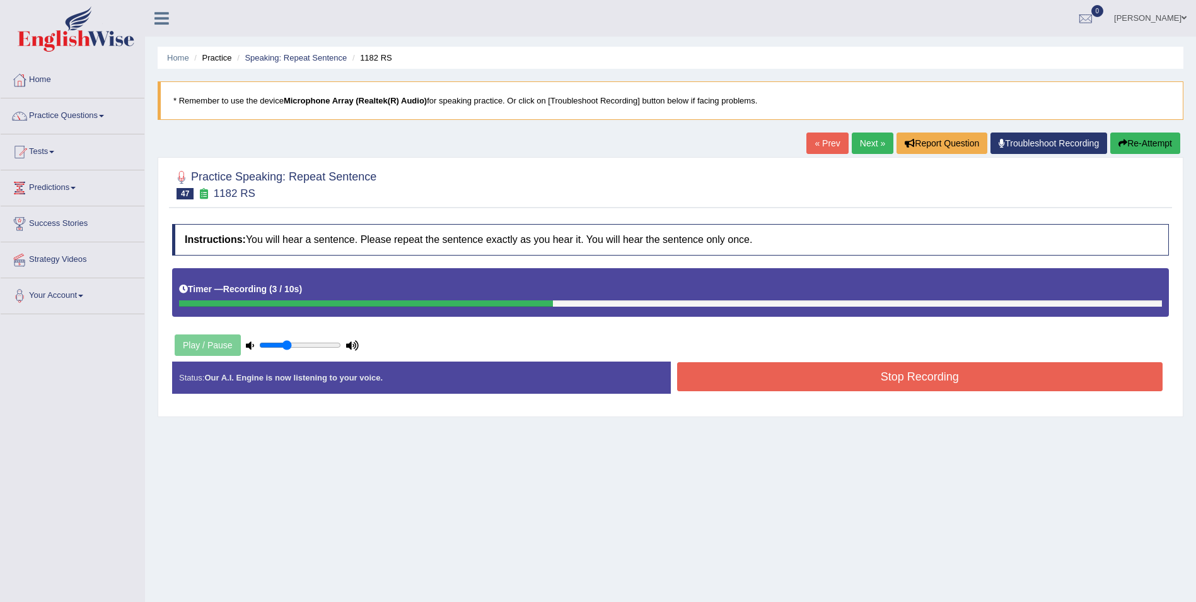
click at [688, 365] on button "Stop Recording" at bounding box center [920, 376] width 486 height 29
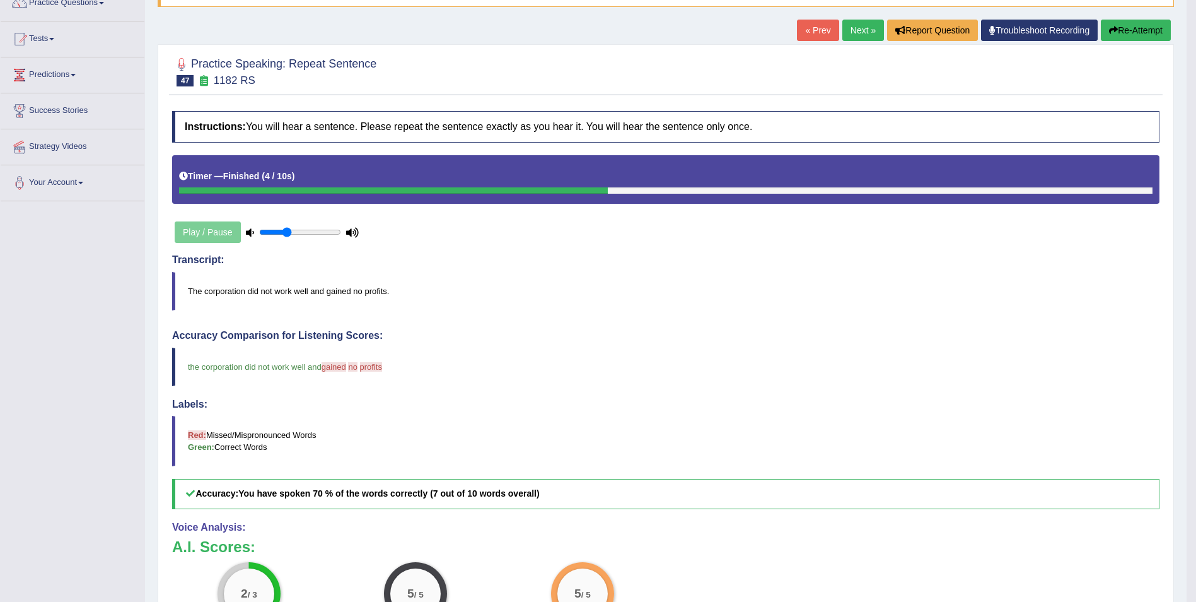
scroll to position [112, 0]
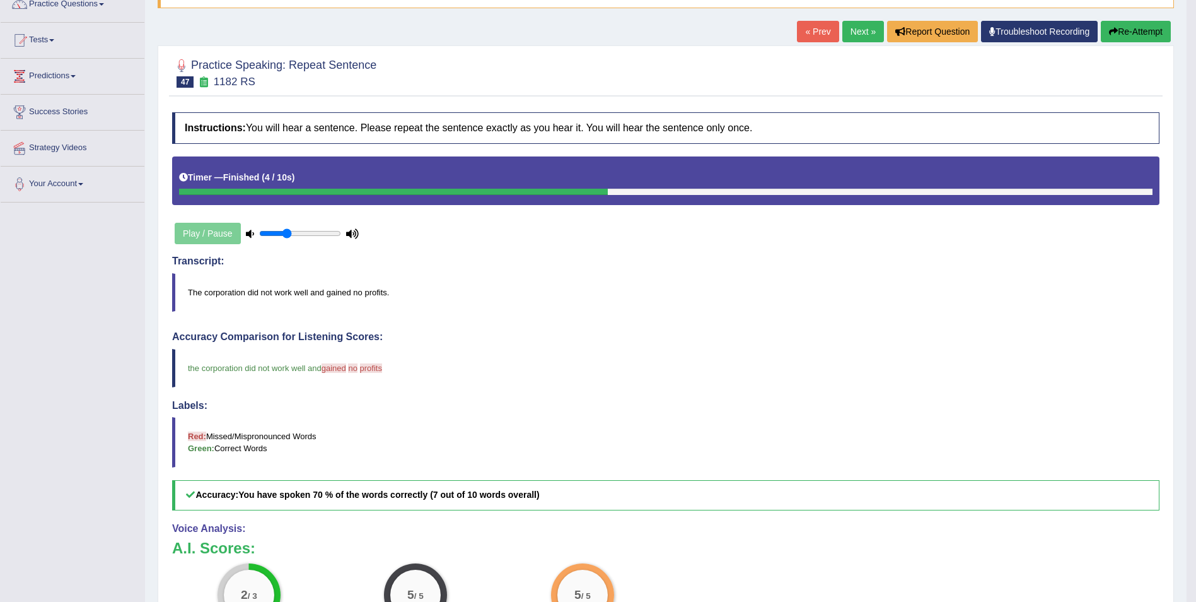
click at [1104, 33] on button "Re-Attempt" at bounding box center [1136, 31] width 70 height 21
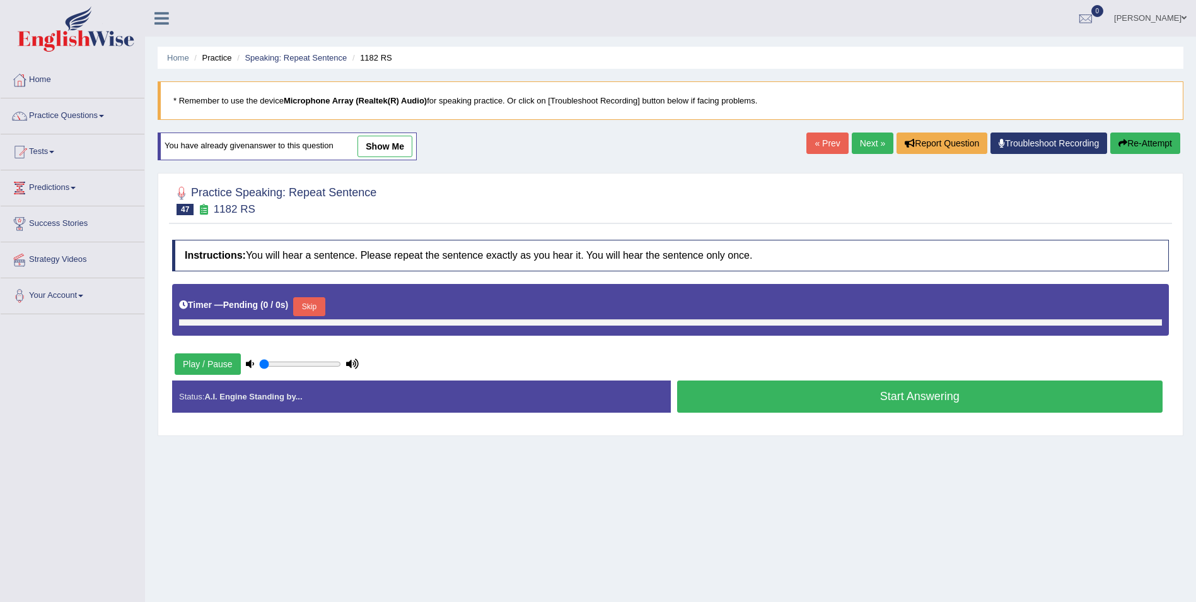
type input "0.35"
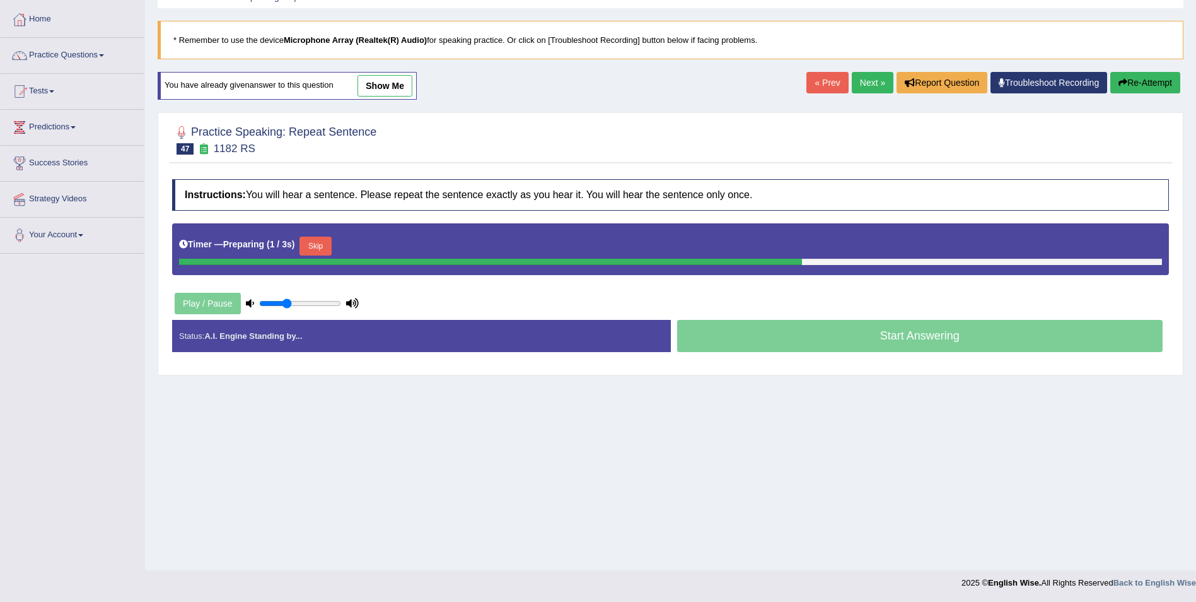
click at [320, 240] on button "Skip" at bounding box center [316, 245] width 32 height 19
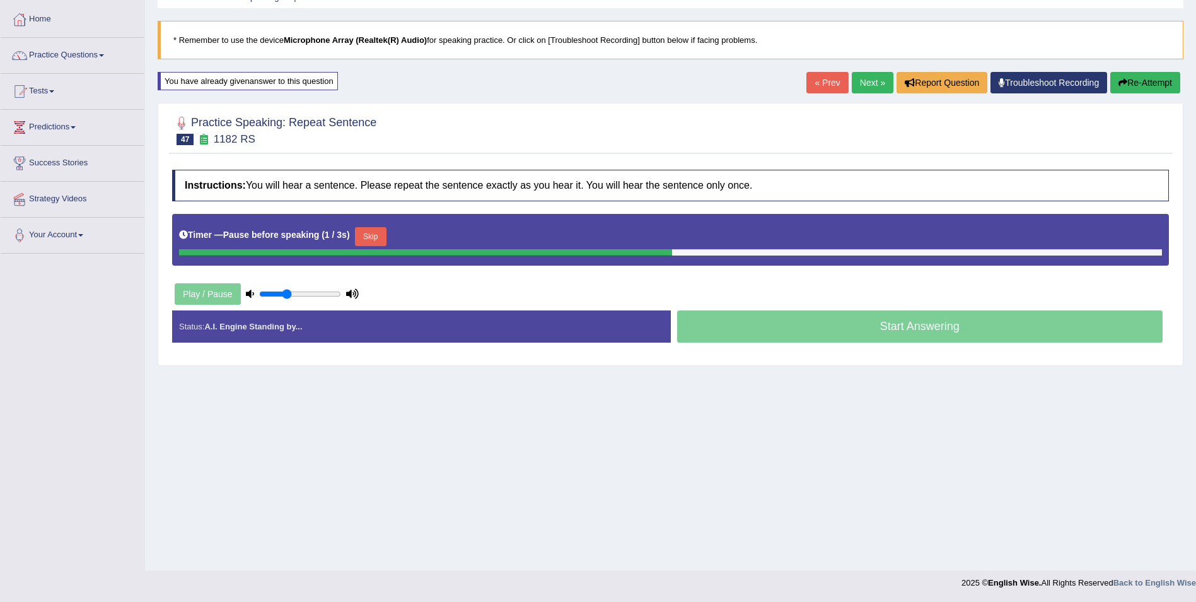
click at [368, 232] on button "Skip" at bounding box center [371, 236] width 32 height 19
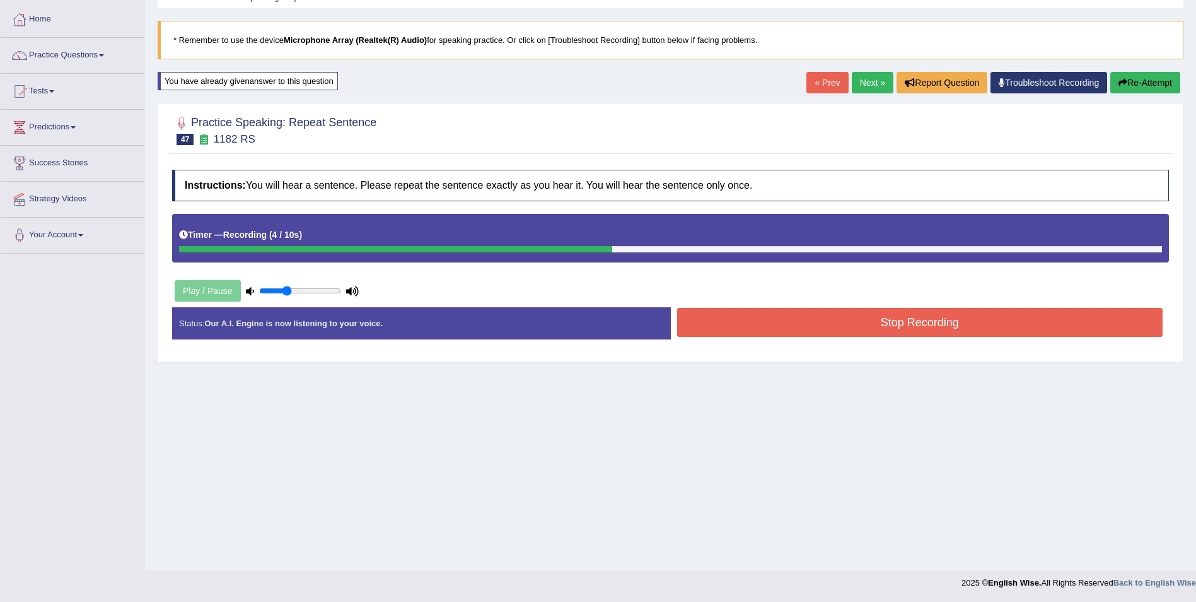
click at [704, 315] on button "Stop Recording" at bounding box center [920, 322] width 486 height 29
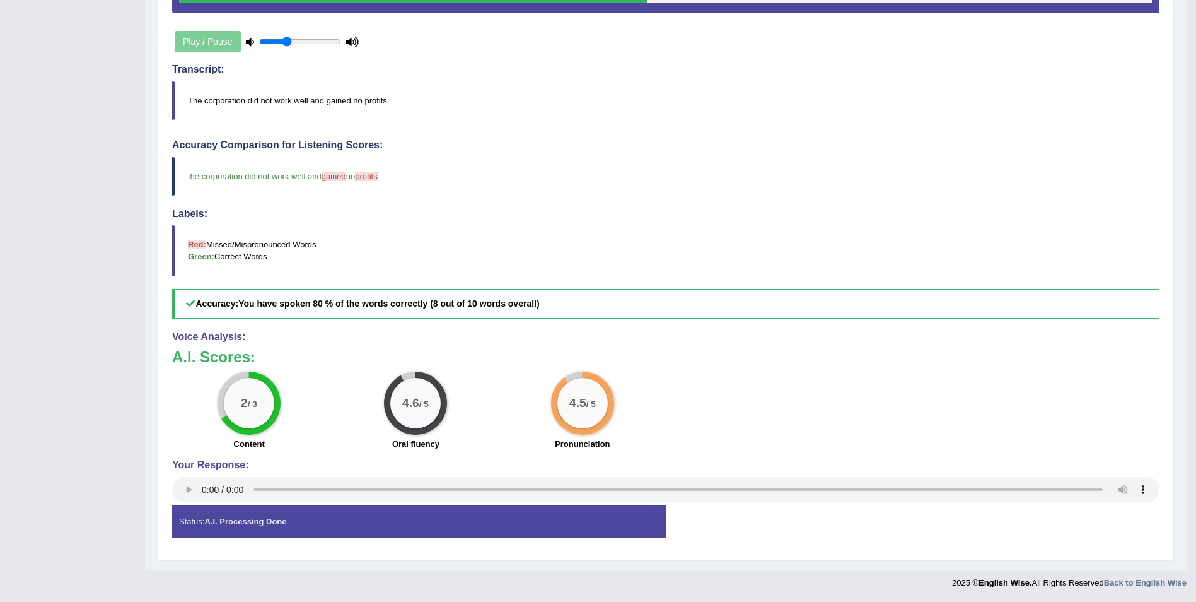
scroll to position [309, 0]
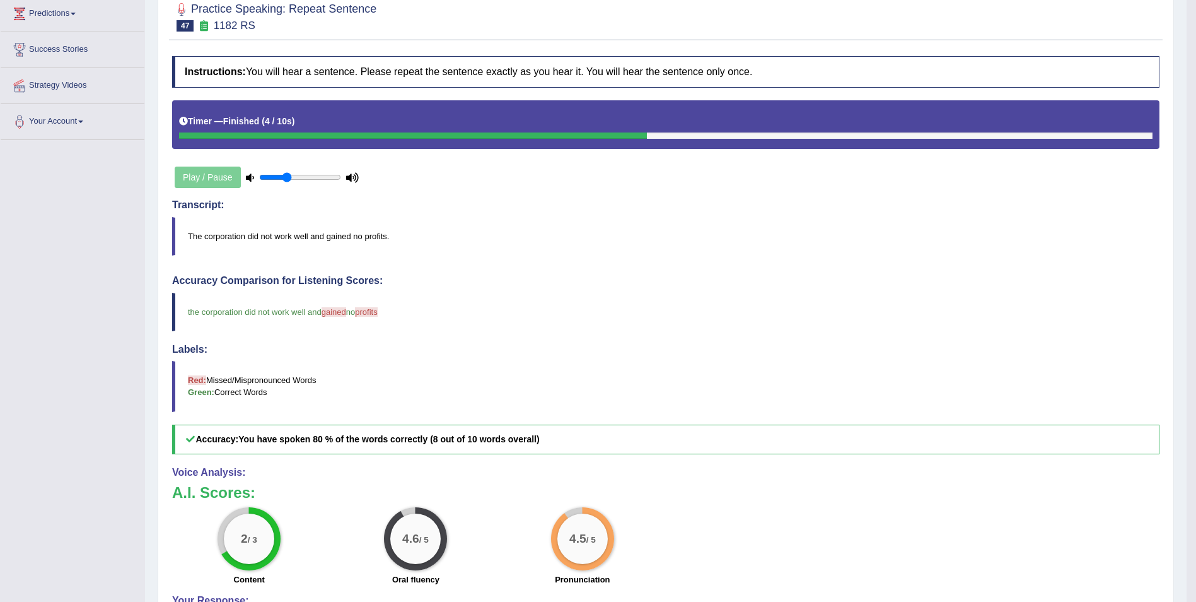
click at [697, 191] on div "Instructions: You will hear a sentence. Please repeat the sentence exactly as y…" at bounding box center [666, 369] width 994 height 639
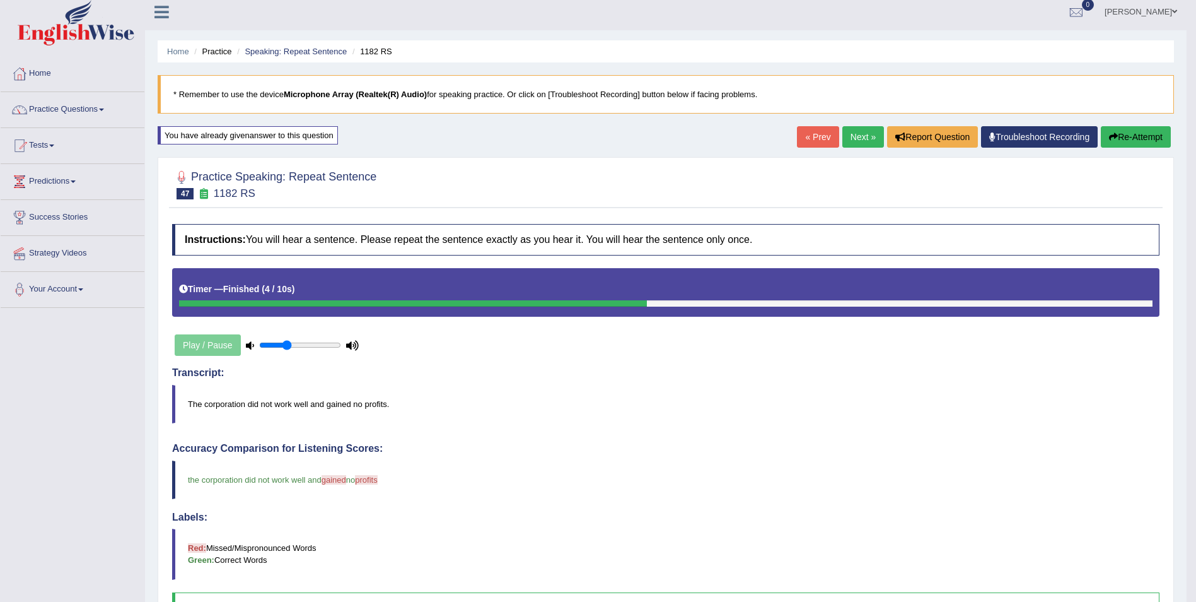
scroll to position [0, 0]
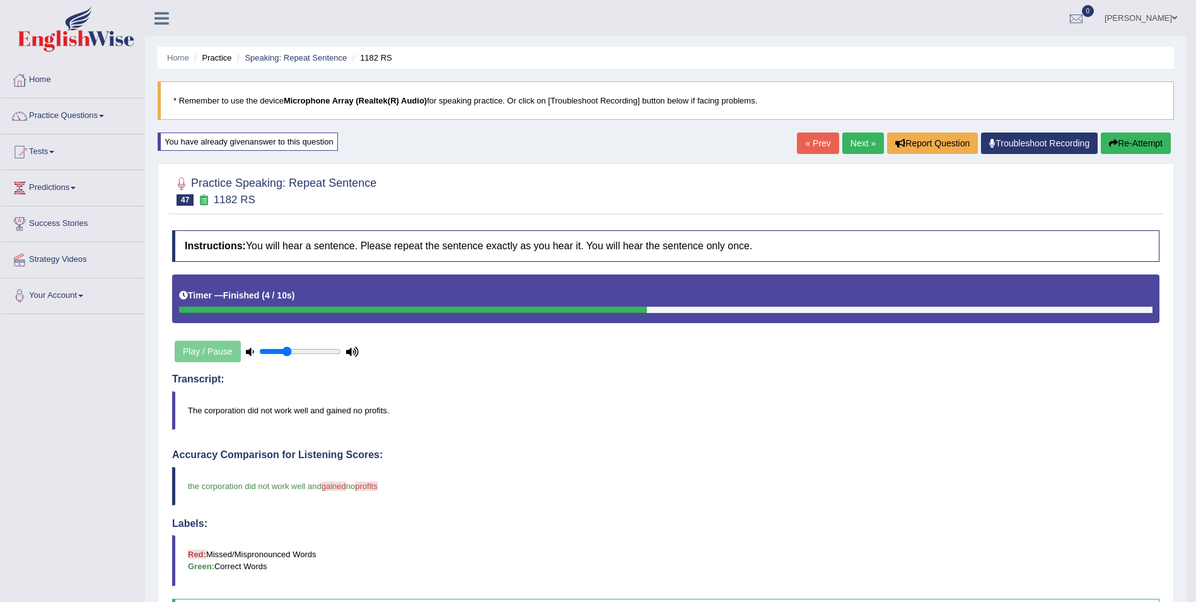
click at [1135, 143] on button "Re-Attempt" at bounding box center [1136, 142] width 70 height 21
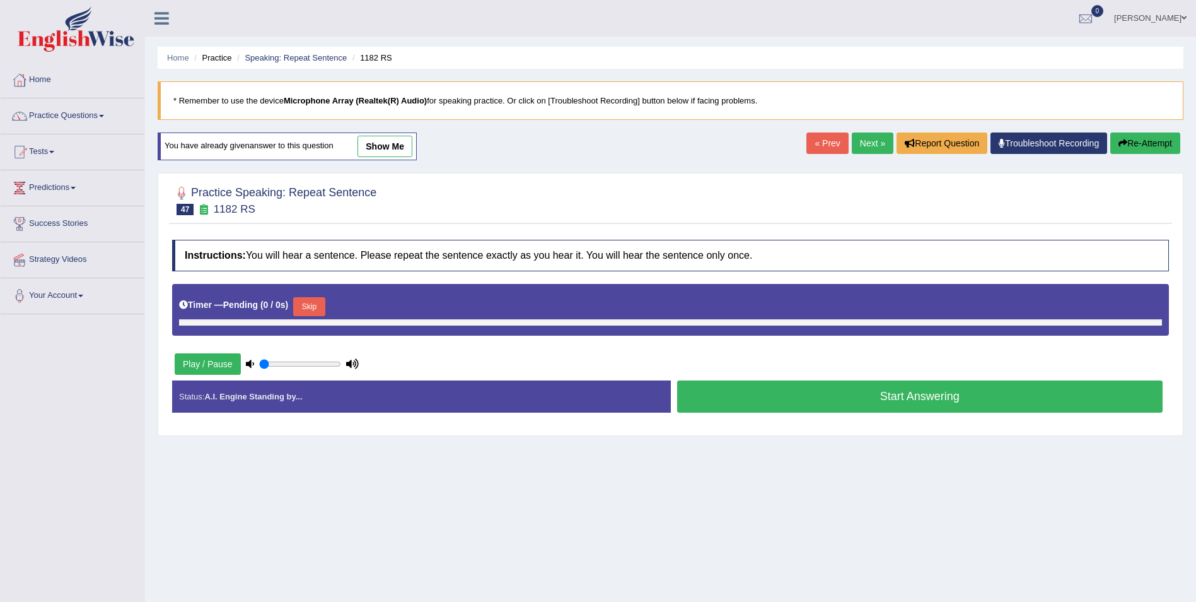
type input "0.35"
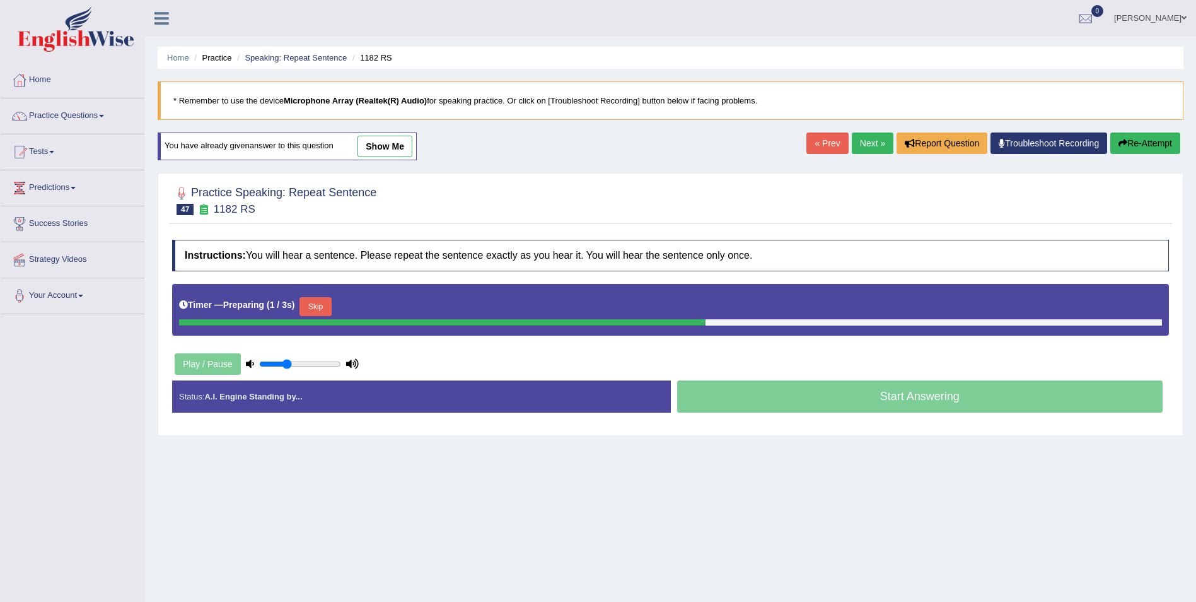
click at [319, 303] on button "Skip" at bounding box center [316, 306] width 32 height 19
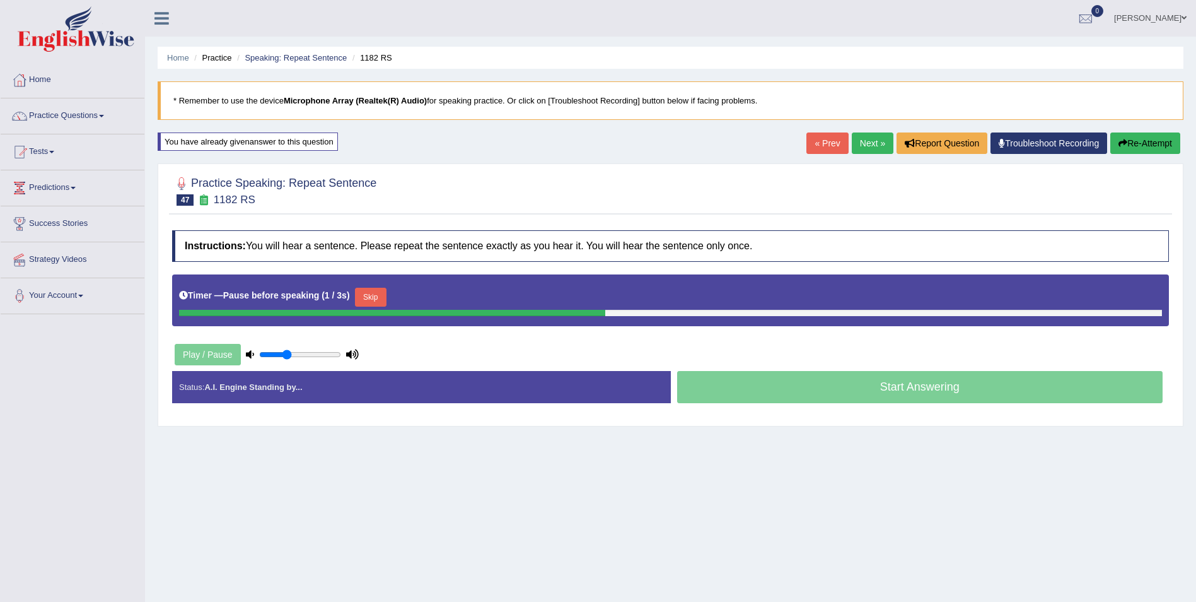
click at [362, 296] on button "Skip" at bounding box center [371, 297] width 32 height 19
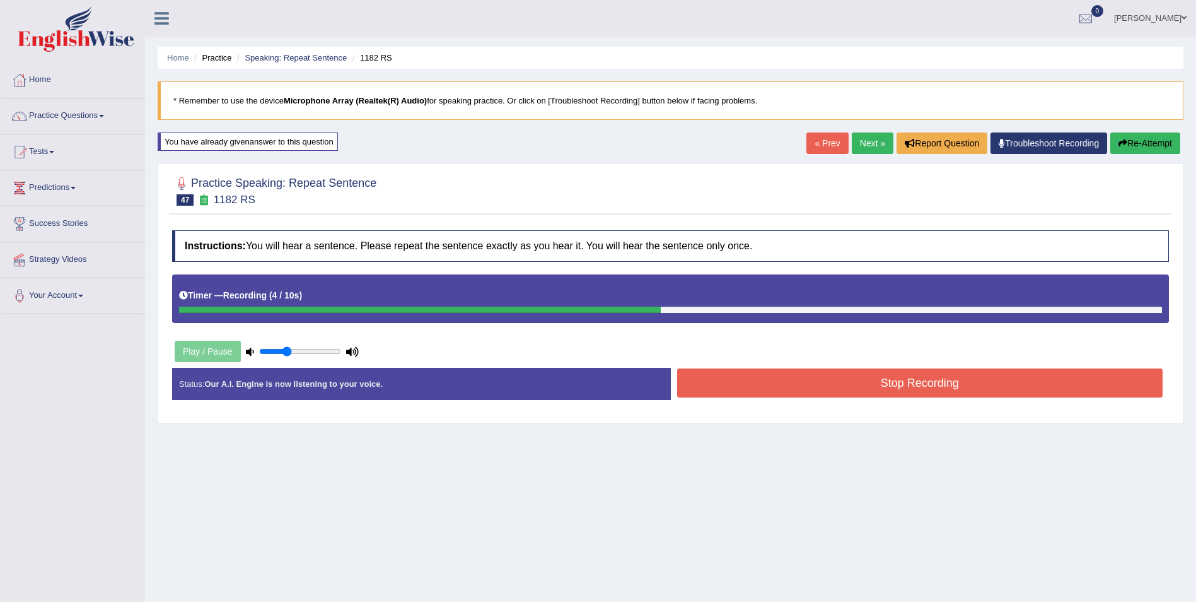
click at [751, 390] on button "Stop Recording" at bounding box center [920, 382] width 486 height 29
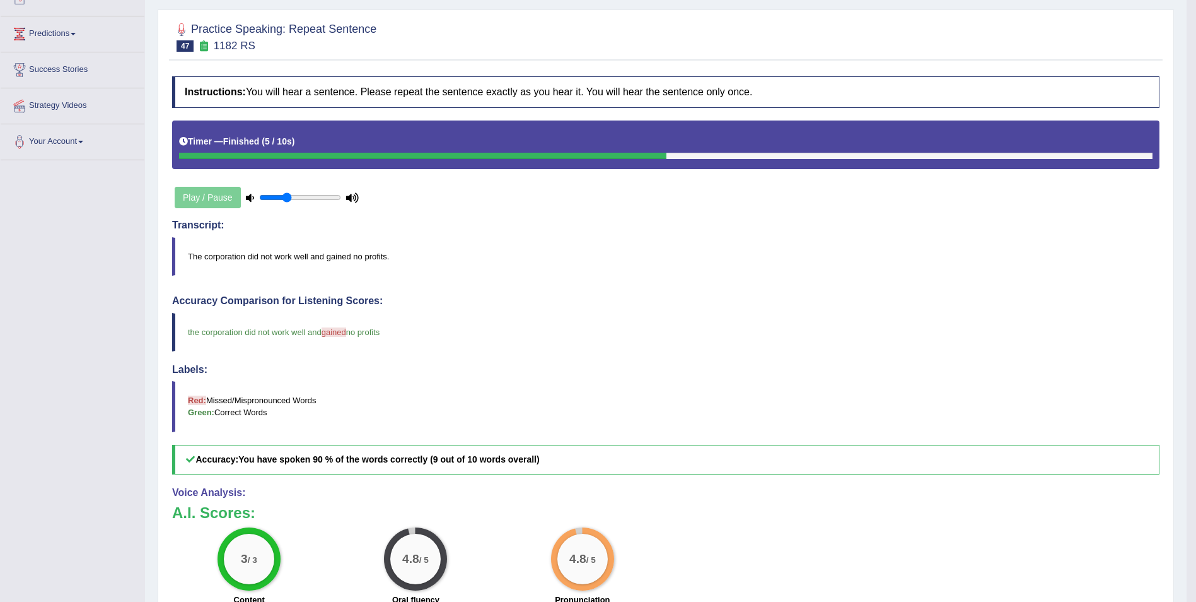
scroll to position [155, 0]
click at [338, 257] on blockquote "The corporation did not work well and gained no profits." at bounding box center [666, 255] width 988 height 38
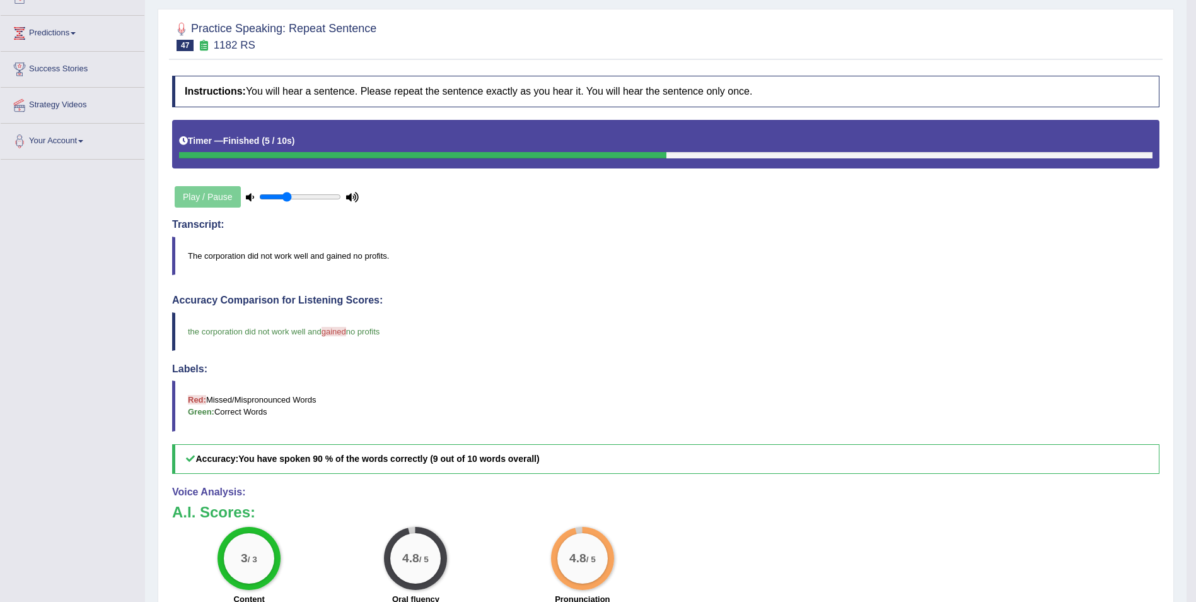
click at [338, 257] on blockquote "The corporation did not work well and gained no profits." at bounding box center [666, 255] width 988 height 38
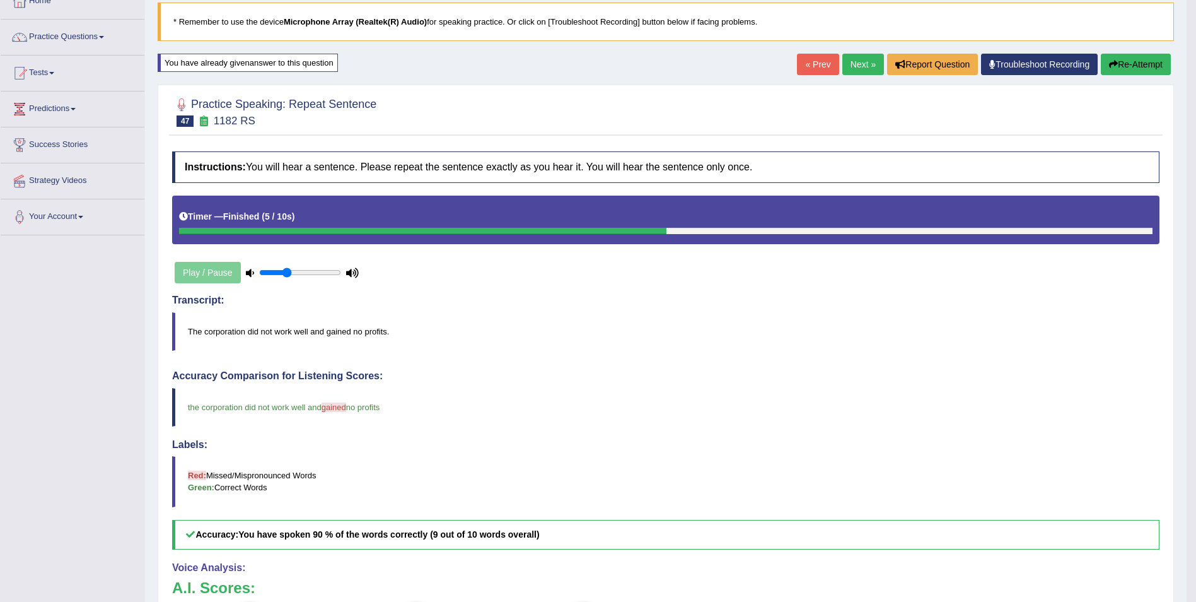
click at [1157, 64] on button "Re-Attempt" at bounding box center [1136, 64] width 70 height 21
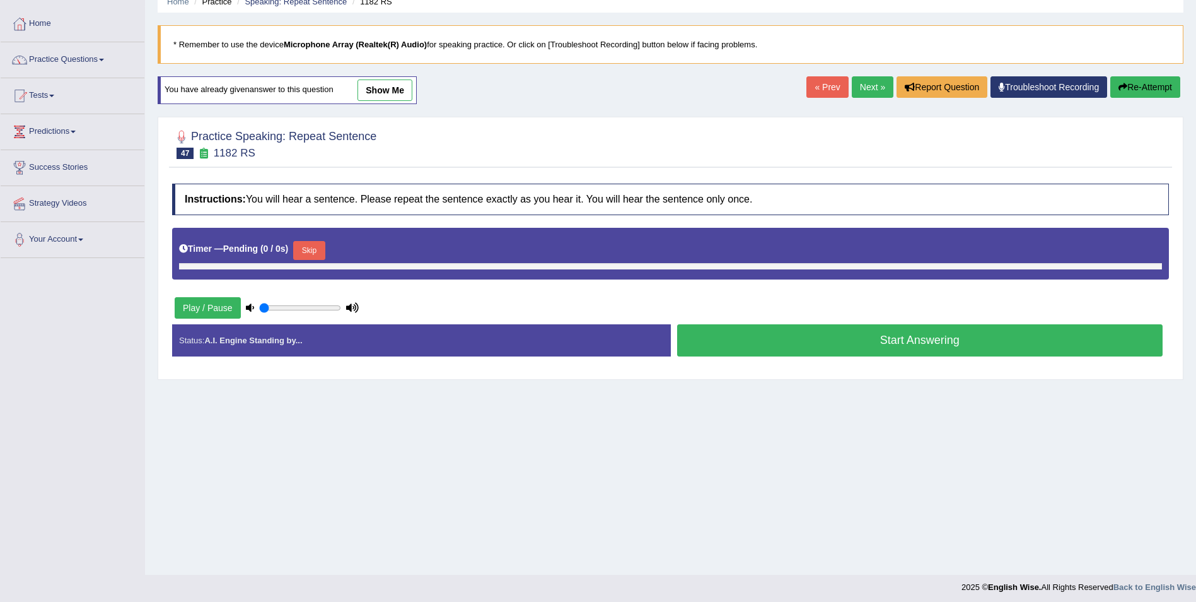
type input "0.35"
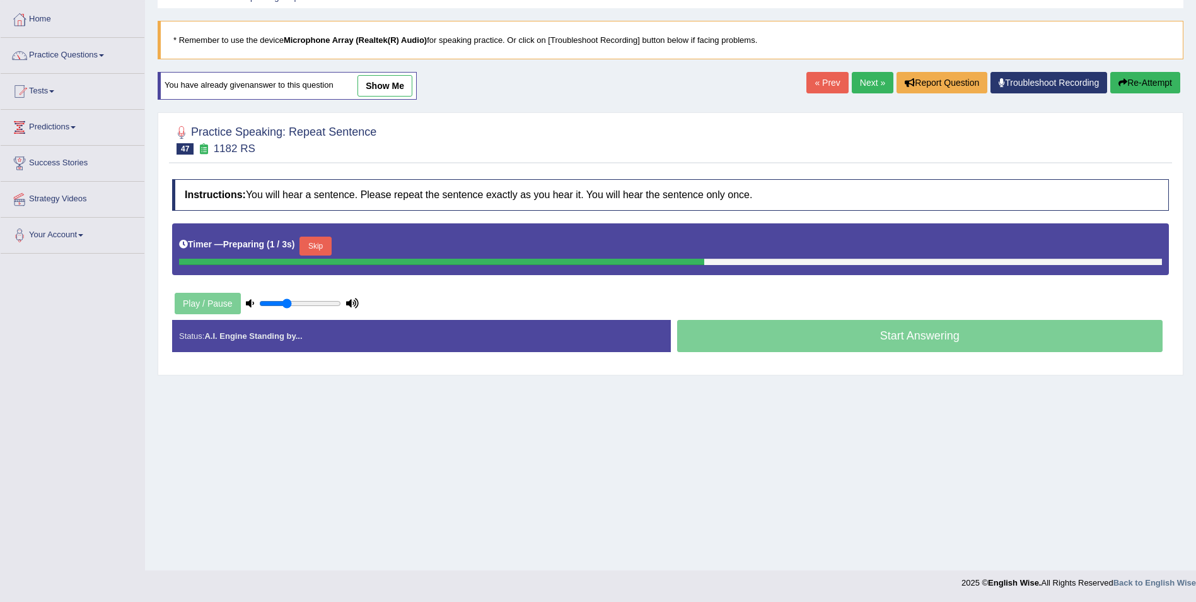
click at [316, 240] on button "Skip" at bounding box center [316, 245] width 32 height 19
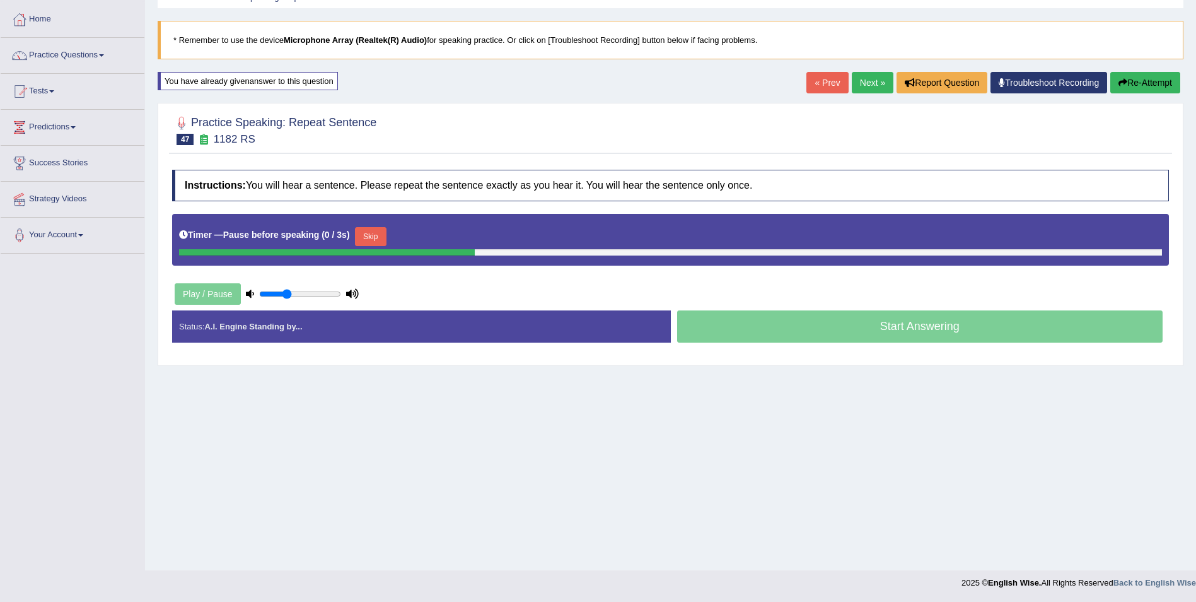
click at [370, 238] on button "Skip" at bounding box center [371, 236] width 32 height 19
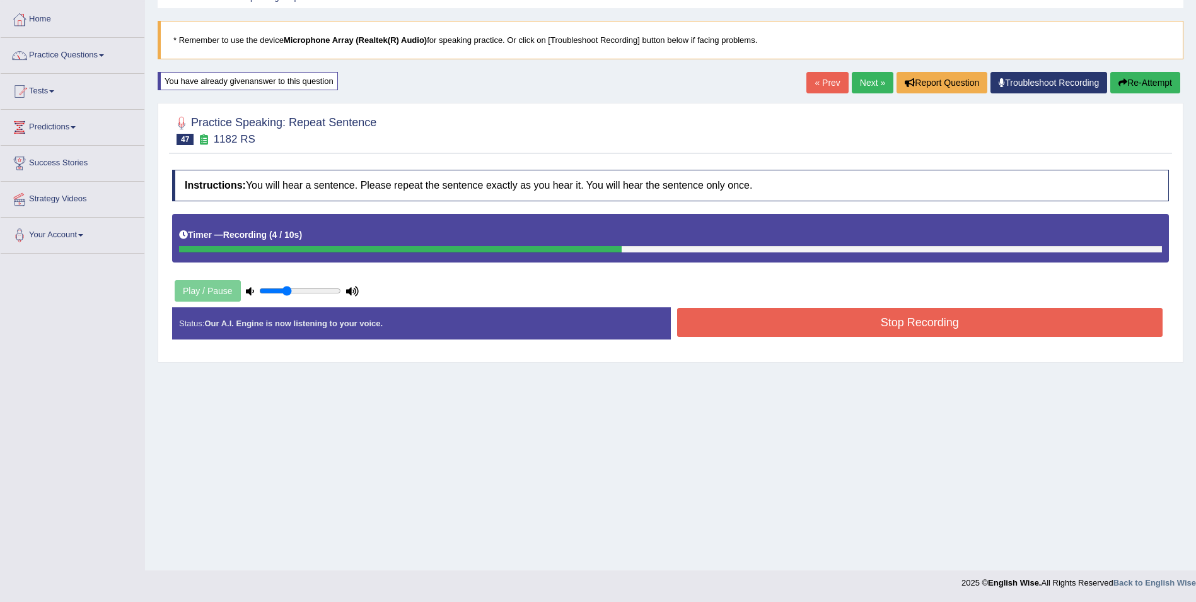
click at [695, 318] on button "Stop Recording" at bounding box center [920, 322] width 486 height 29
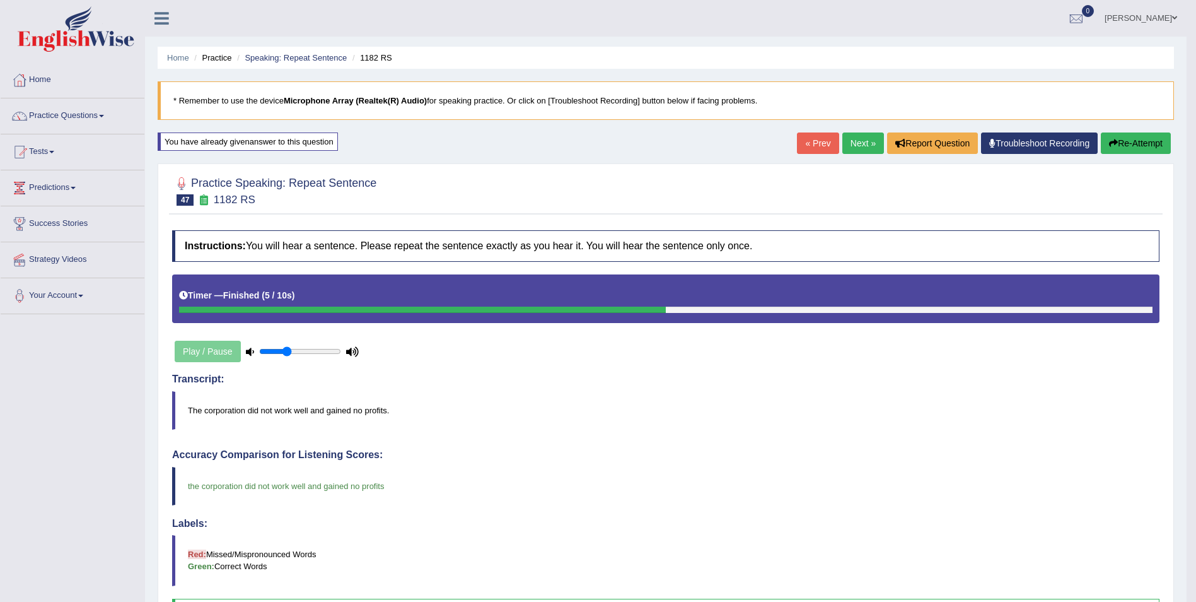
click at [851, 146] on link "Next »" at bounding box center [864, 142] width 42 height 21
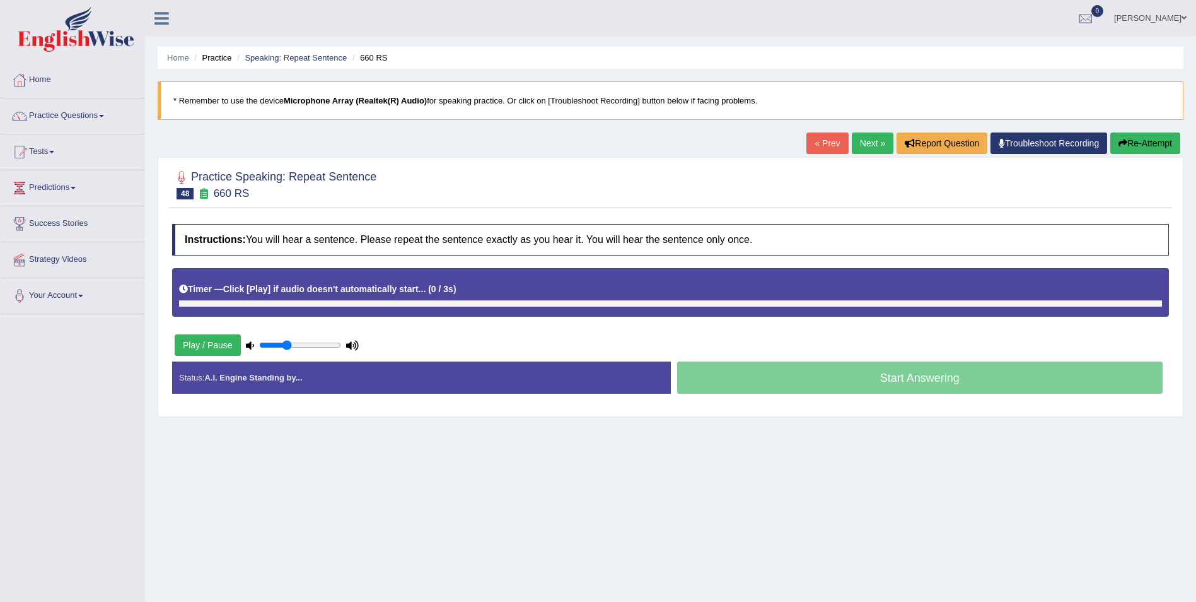
click at [318, 285] on div "Timer — Click [Play] if audio doesn't automatically start... ( 0 / 3s ) Skip" at bounding box center [670, 289] width 983 height 22
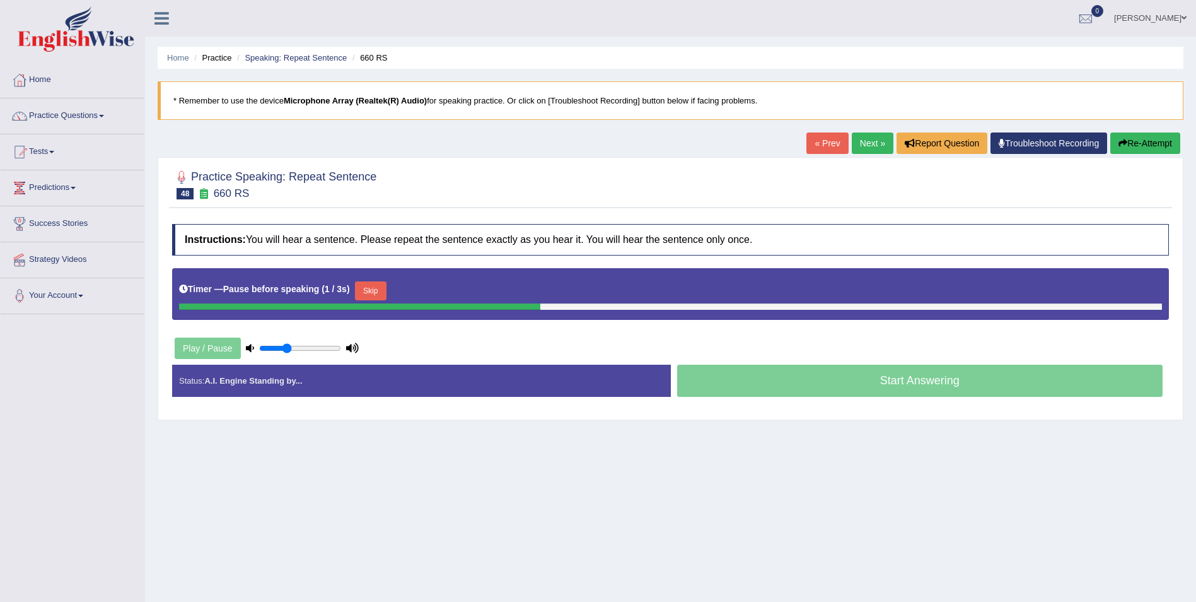
click at [355, 286] on button "Skip" at bounding box center [371, 290] width 32 height 19
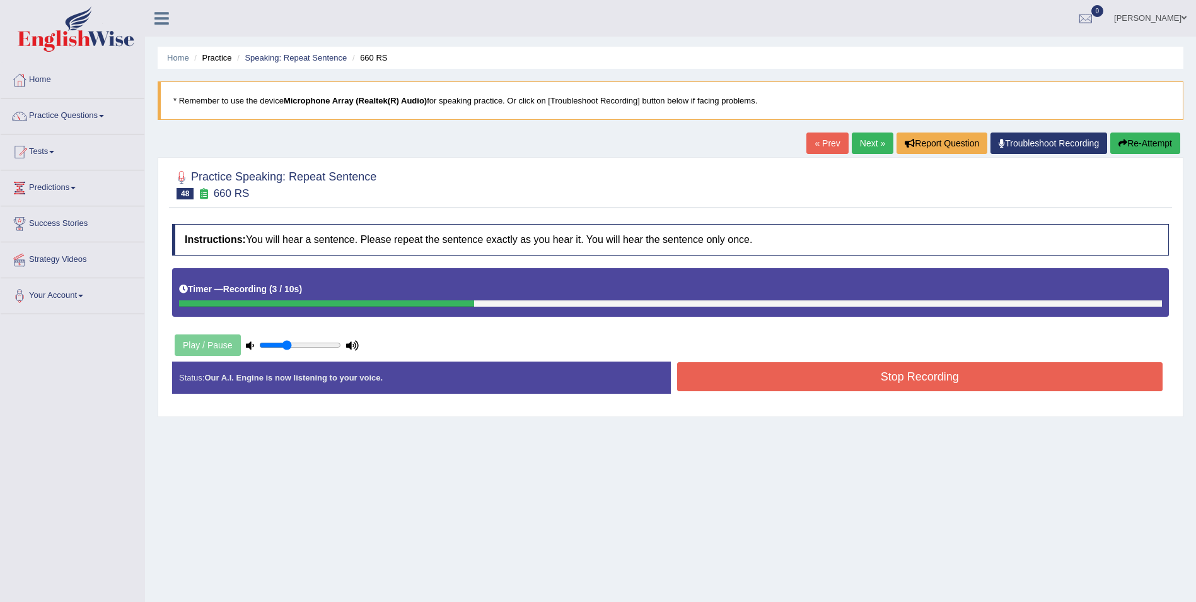
click at [702, 378] on button "Stop Recording" at bounding box center [920, 376] width 486 height 29
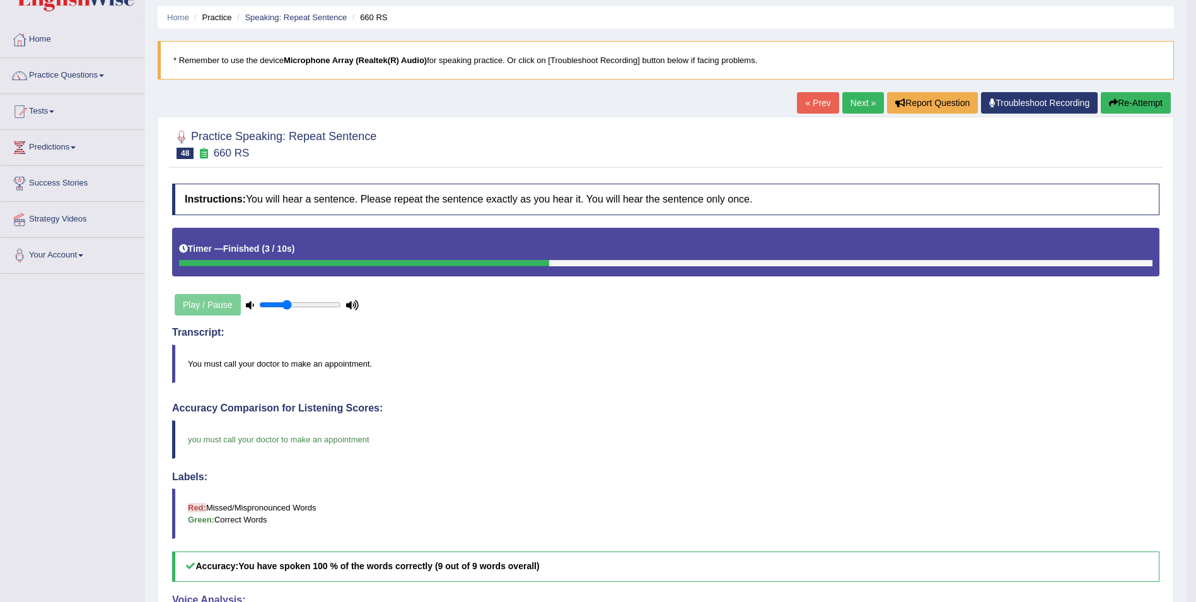
scroll to position [40, 0]
click at [90, 76] on link "Practice Questions" at bounding box center [73, 75] width 144 height 32
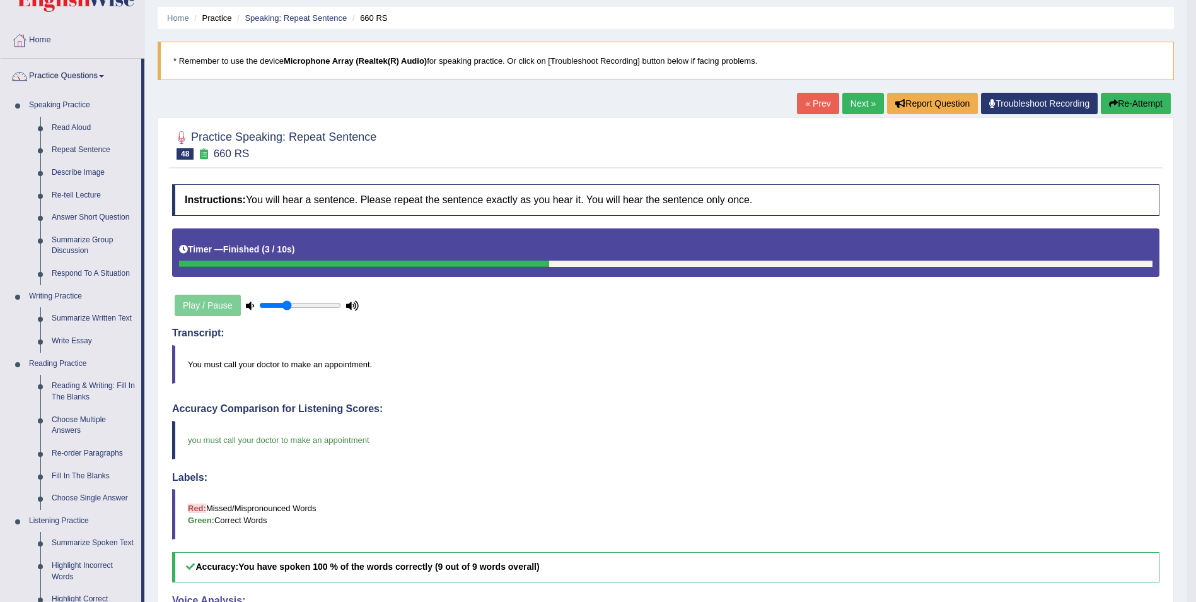
scroll to position [0, 0]
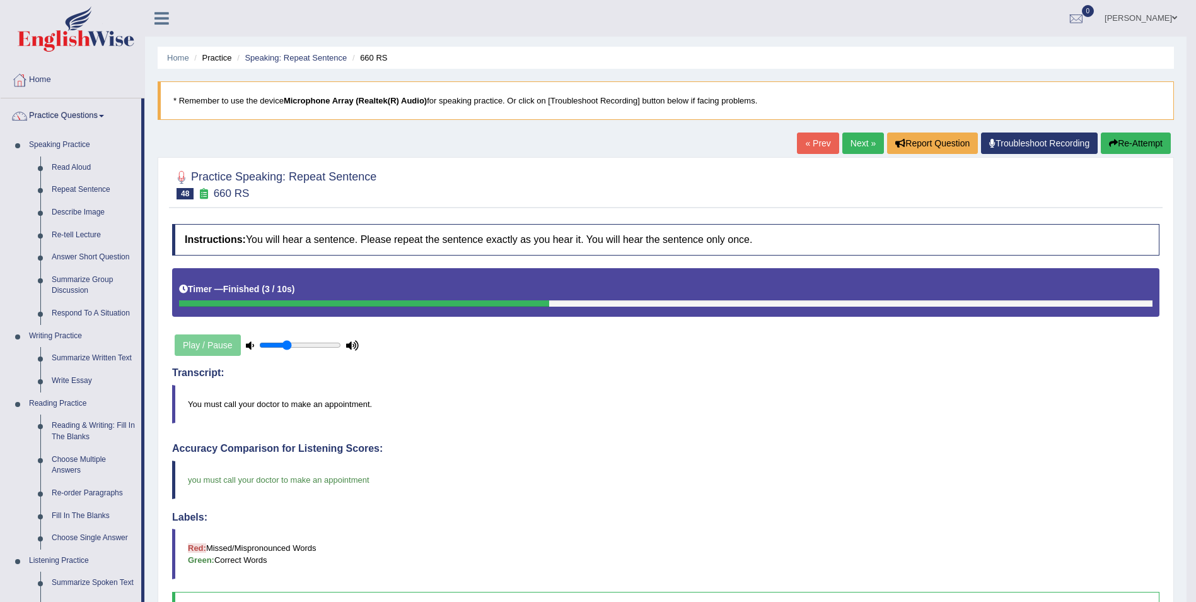
click at [194, 59] on li "Practice" at bounding box center [211, 58] width 40 height 12
click at [190, 57] on ul "Home Practice Speaking: Repeat Sentence 660 RS" at bounding box center [666, 58] width 1017 height 22
click at [185, 57] on link "Home" at bounding box center [178, 57] width 22 height 9
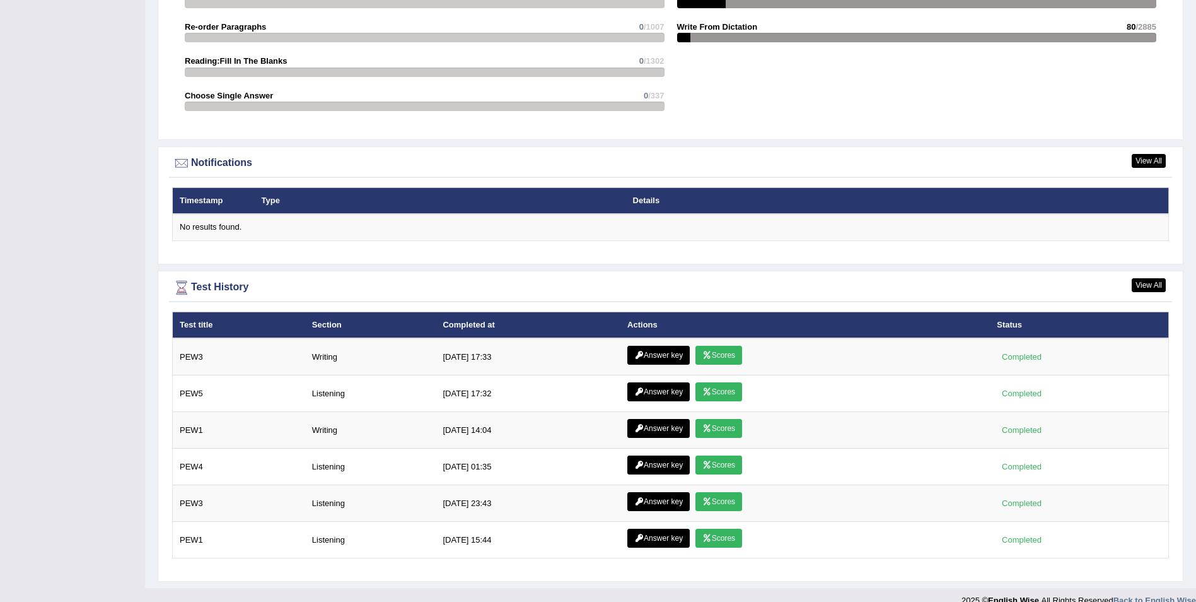
scroll to position [1415, 0]
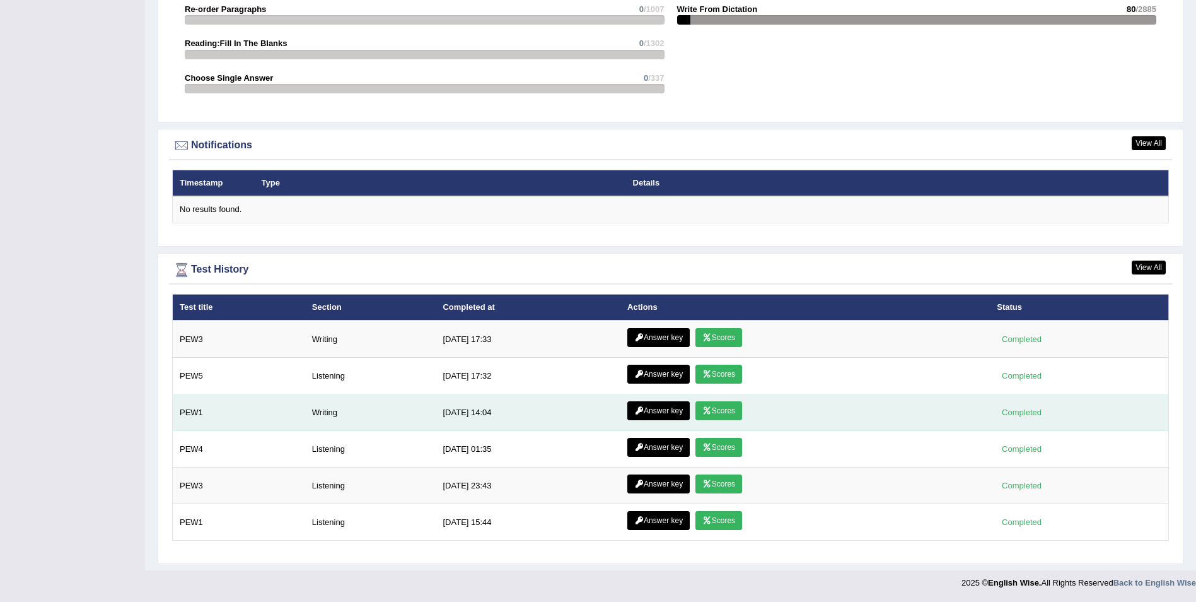
click at [714, 417] on link "Scores" at bounding box center [719, 410] width 47 height 19
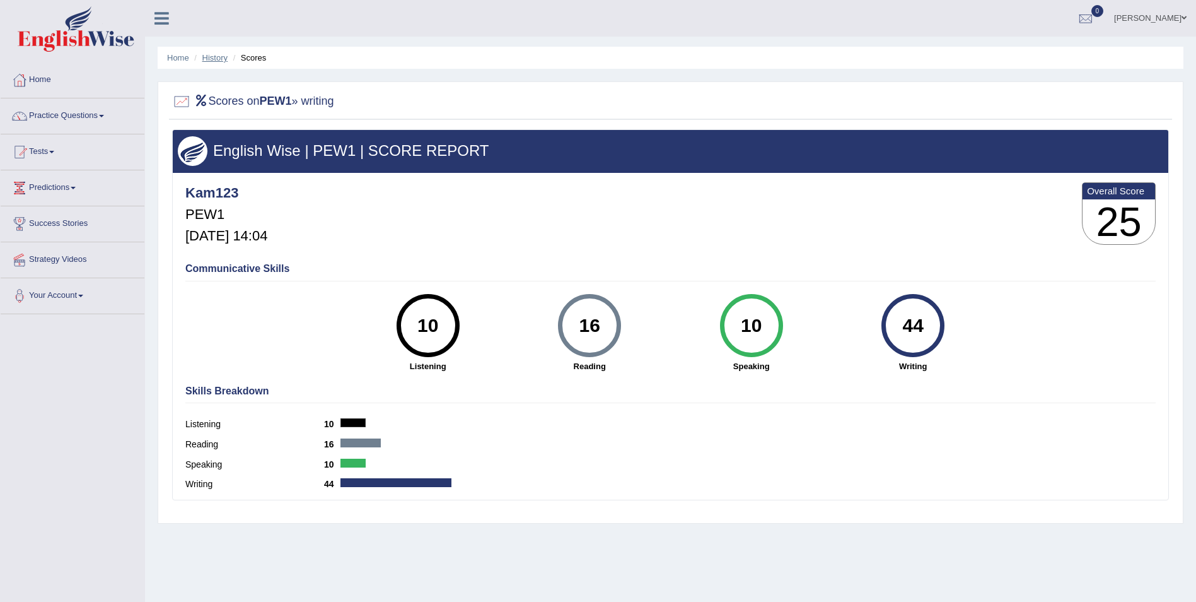
click at [209, 59] on link "History" at bounding box center [214, 57] width 25 height 9
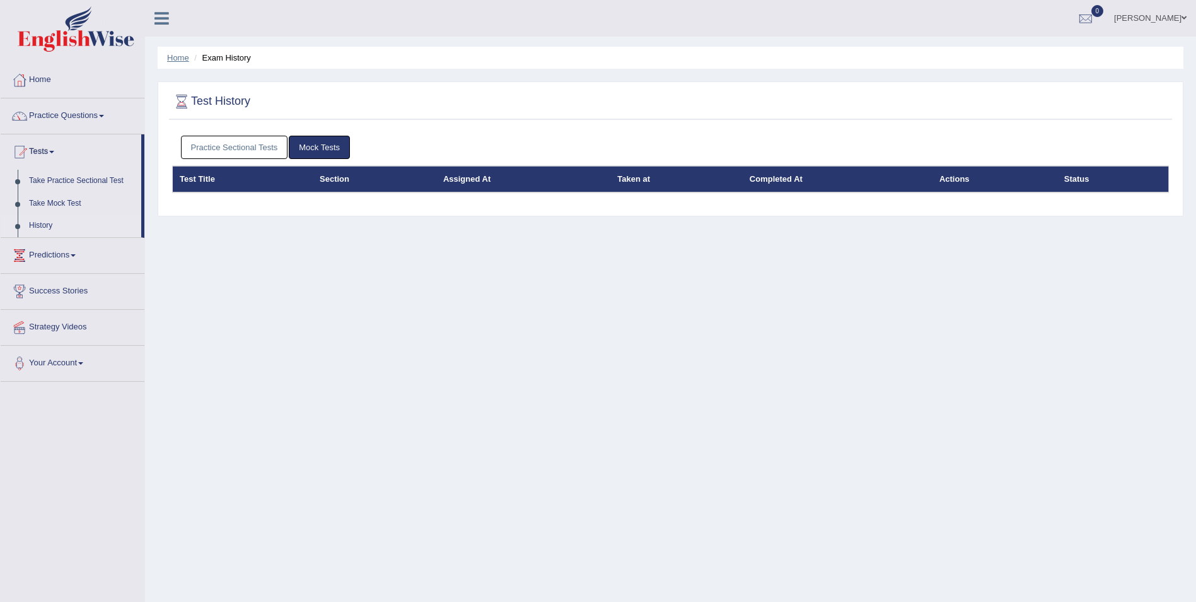
click at [178, 57] on link "Home" at bounding box center [178, 57] width 22 height 9
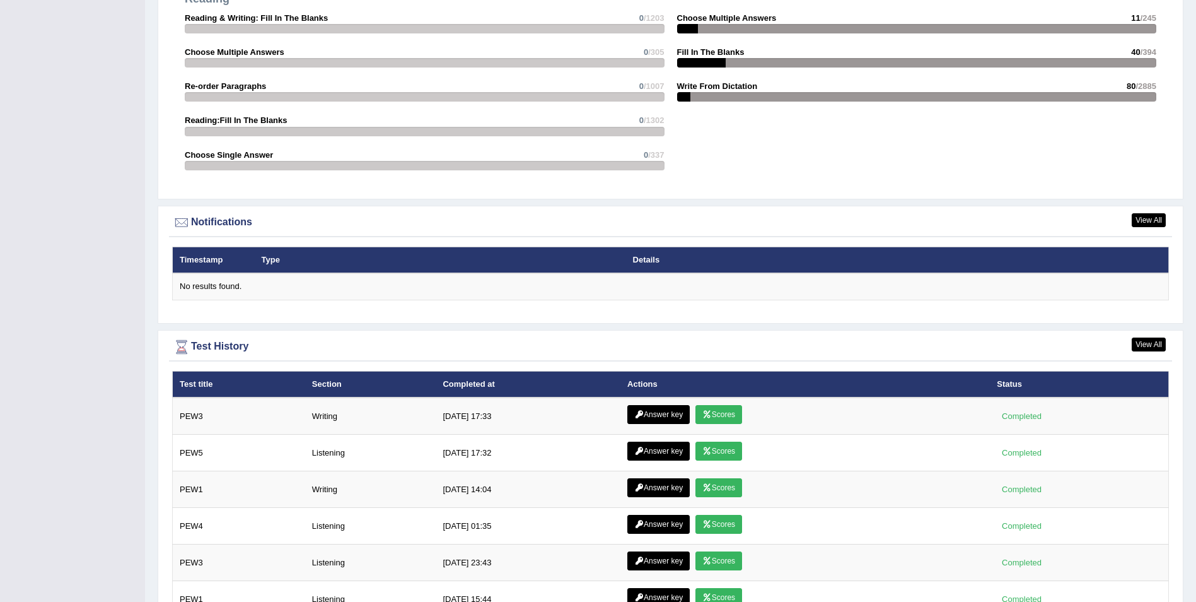
scroll to position [1339, 0]
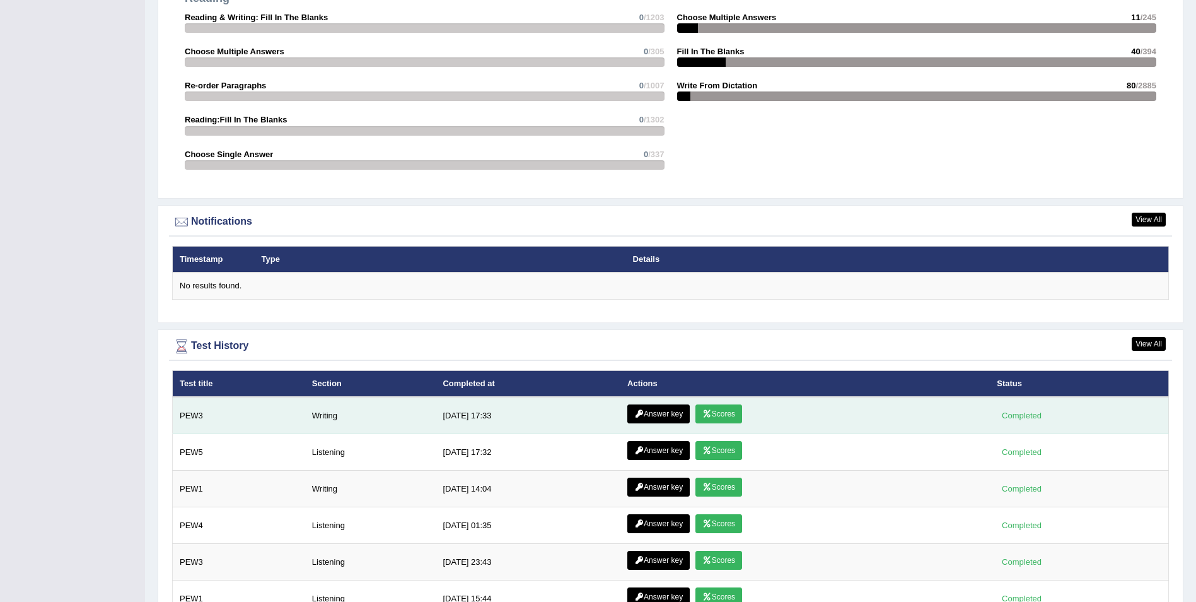
click at [724, 416] on link "Scores" at bounding box center [719, 413] width 47 height 19
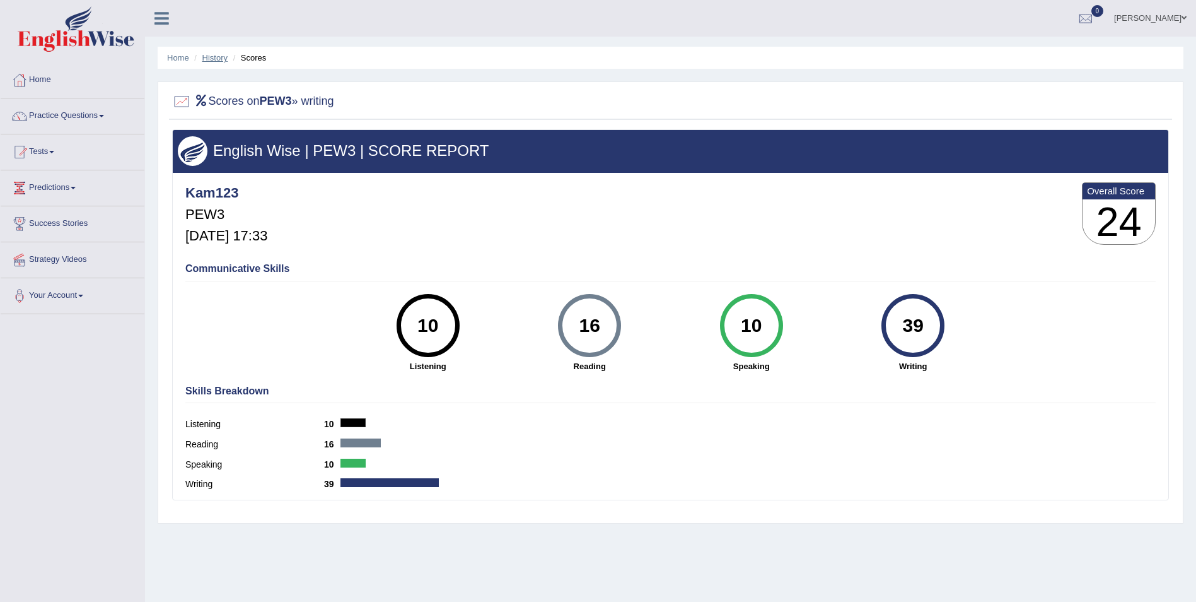
click at [215, 57] on link "History" at bounding box center [214, 57] width 25 height 9
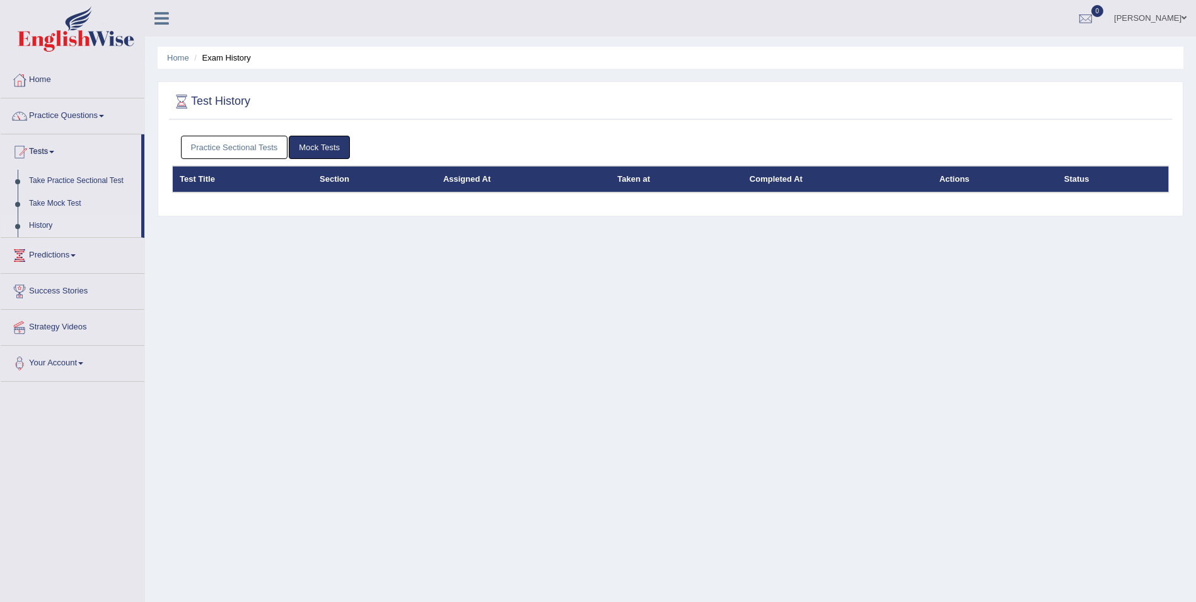
click at [262, 141] on link "Practice Sectional Tests" at bounding box center [234, 147] width 107 height 23
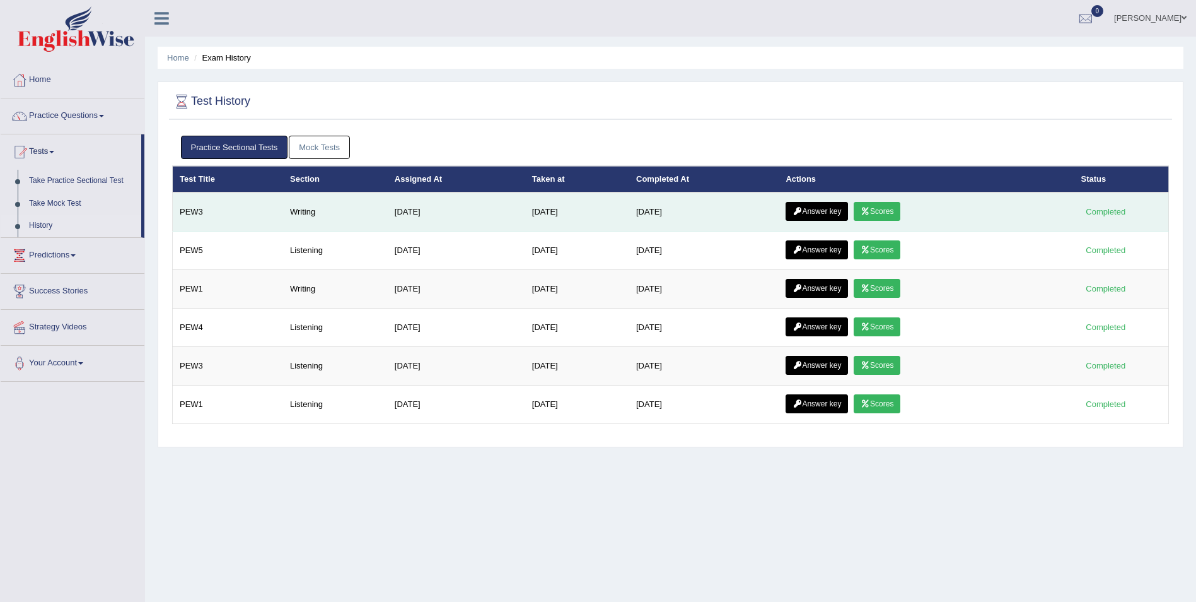
click at [820, 208] on link "Answer key" at bounding box center [817, 211] width 62 height 19
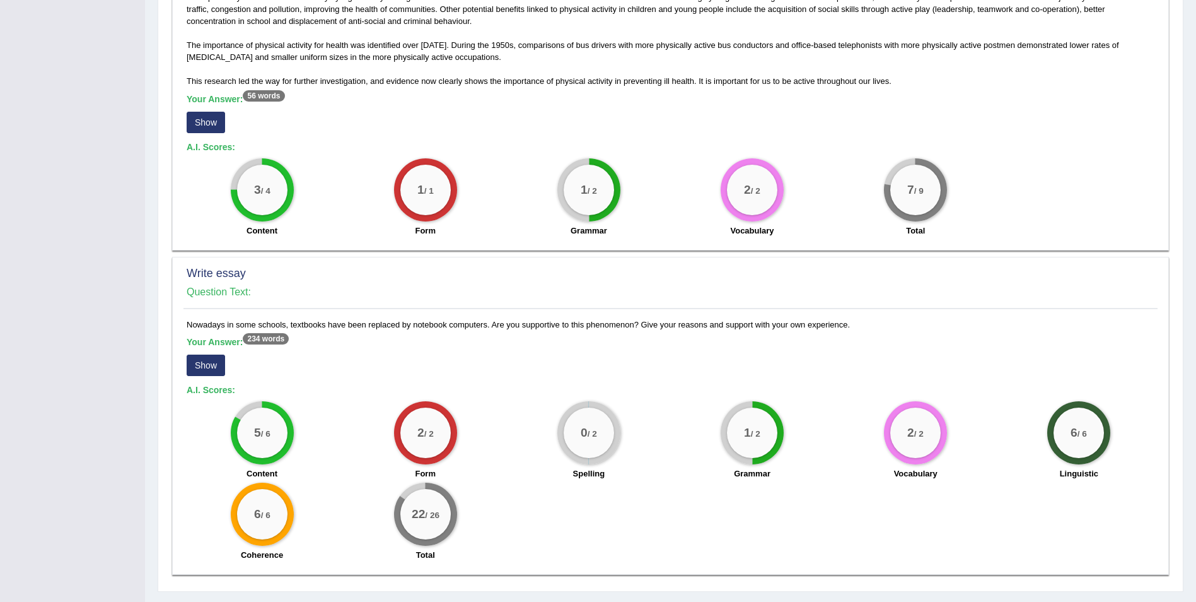
scroll to position [643, 0]
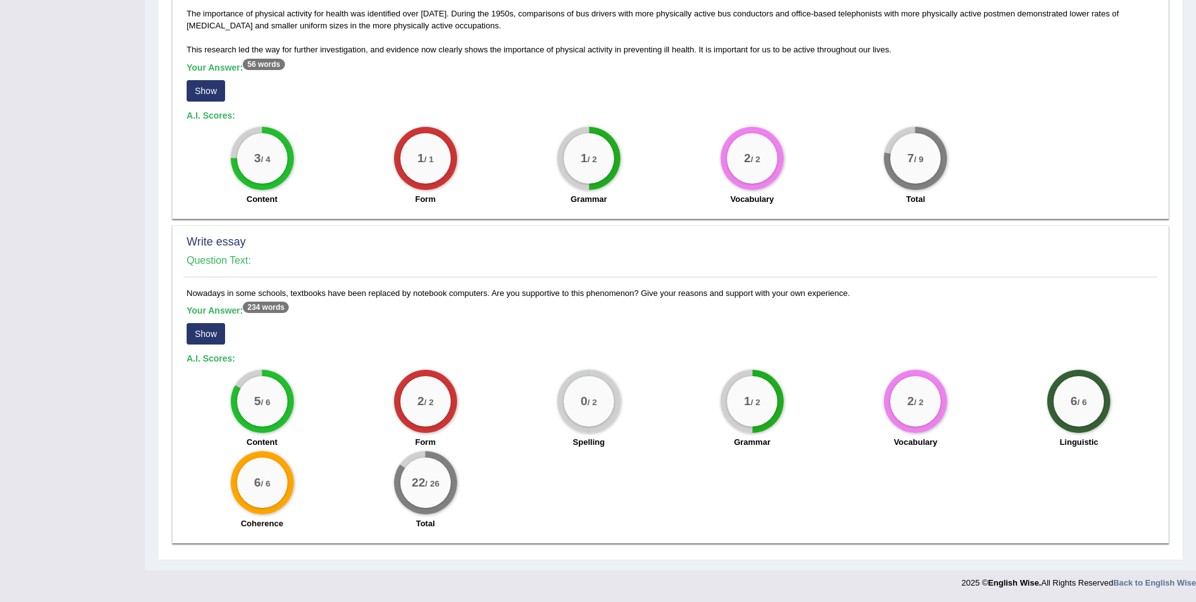
click at [231, 262] on h4 "Question Text:" at bounding box center [671, 260] width 968 height 11
click at [229, 283] on div "Write essay Question Text: Nowadays in some schools, textbooks have been replac…" at bounding box center [670, 384] width 997 height 318
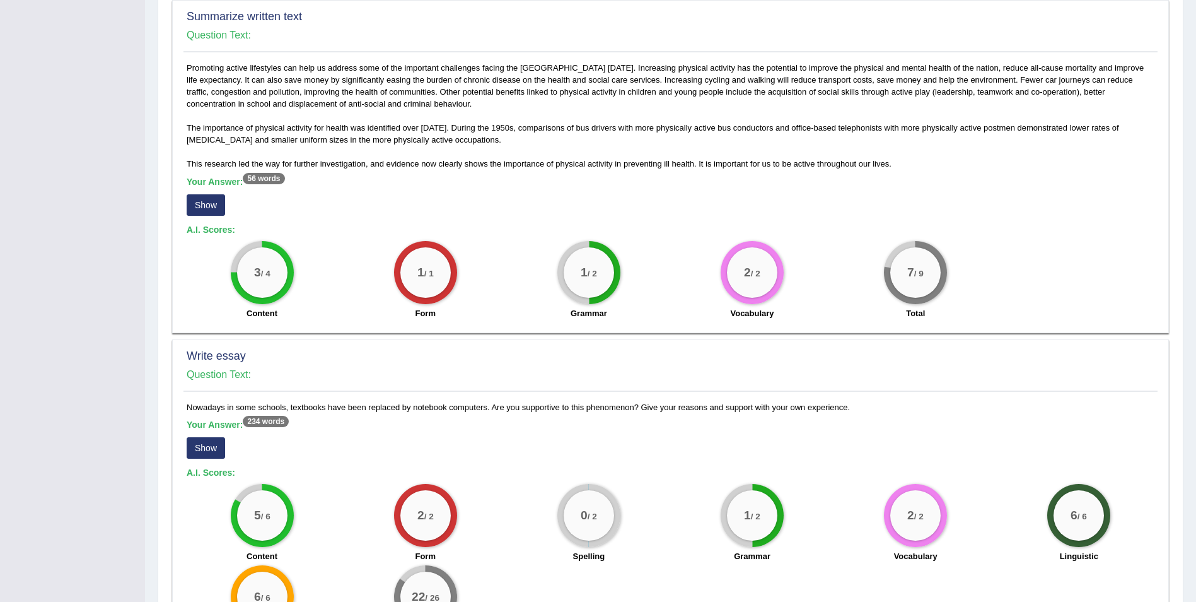
scroll to position [529, 0]
click at [211, 206] on button "Show" at bounding box center [206, 204] width 38 height 21
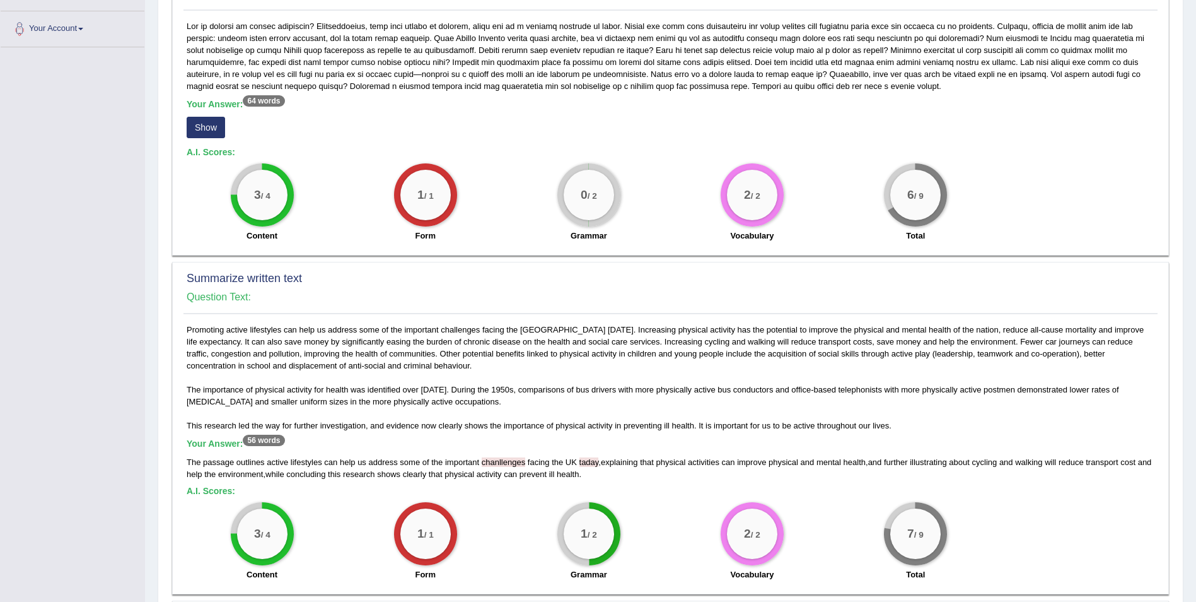
scroll to position [263, 0]
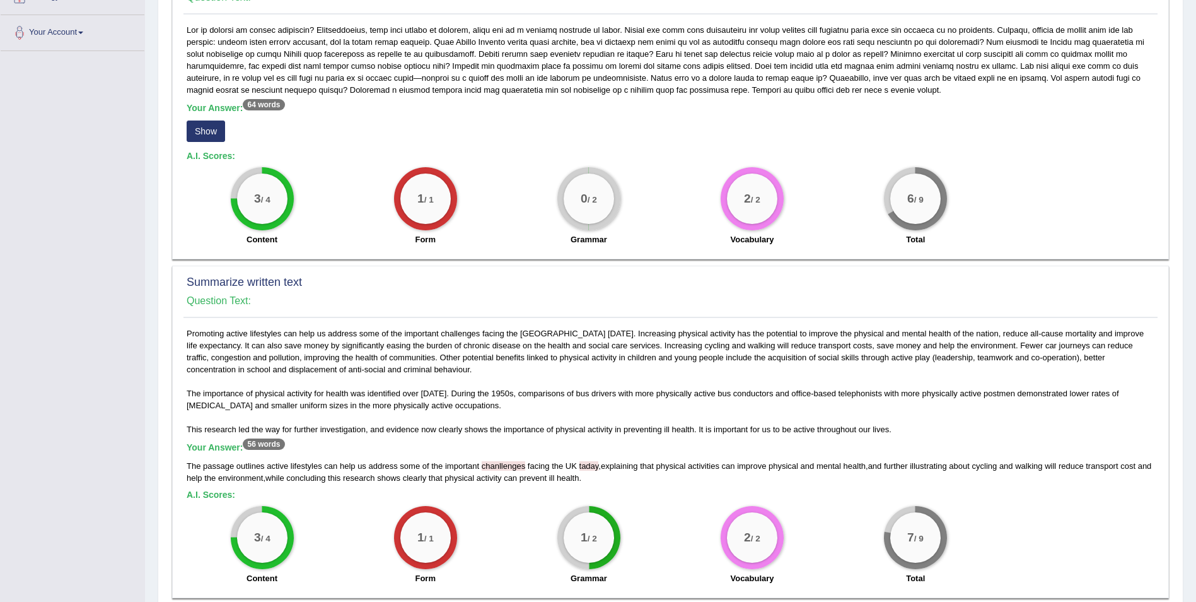
click at [206, 133] on button "Show" at bounding box center [206, 130] width 38 height 21
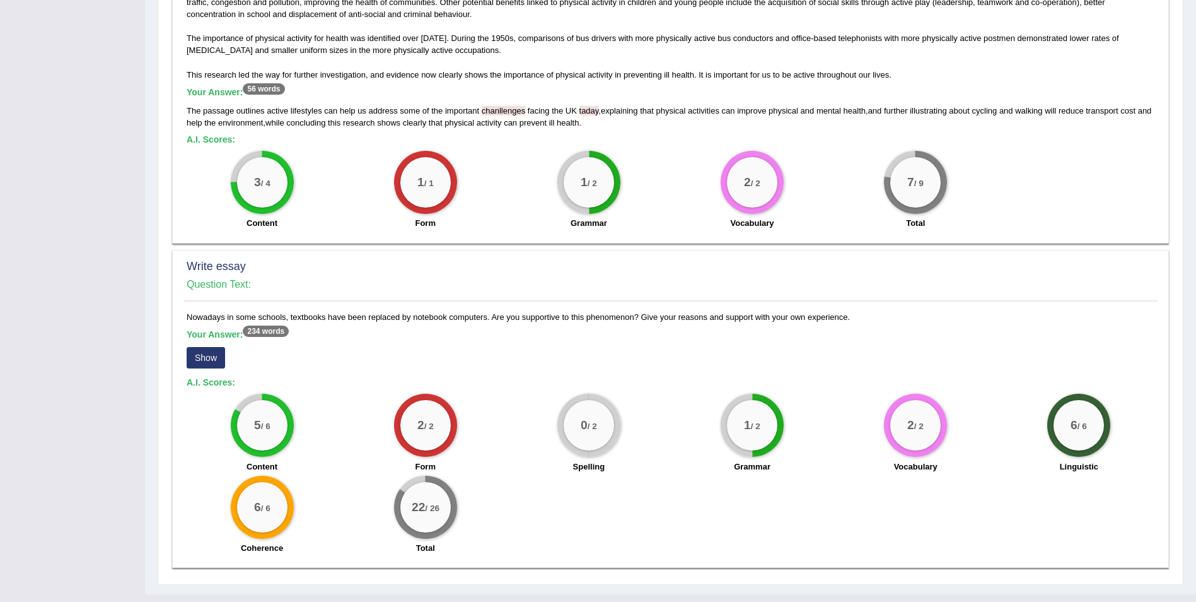
scroll to position [641, 0]
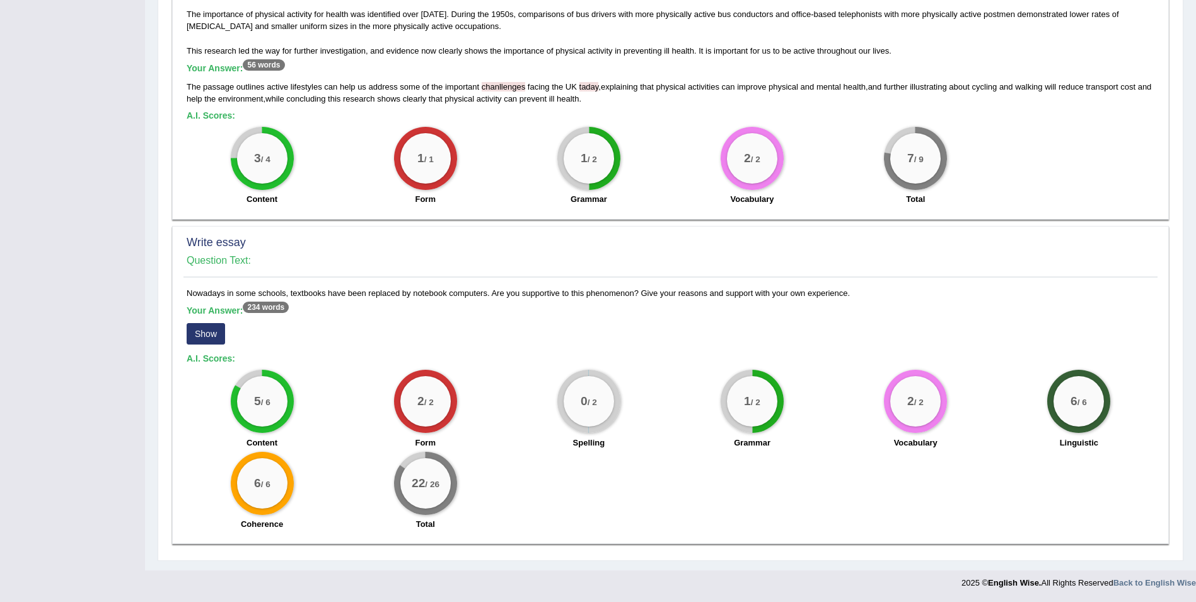
click at [215, 332] on button "Show" at bounding box center [206, 333] width 38 height 21
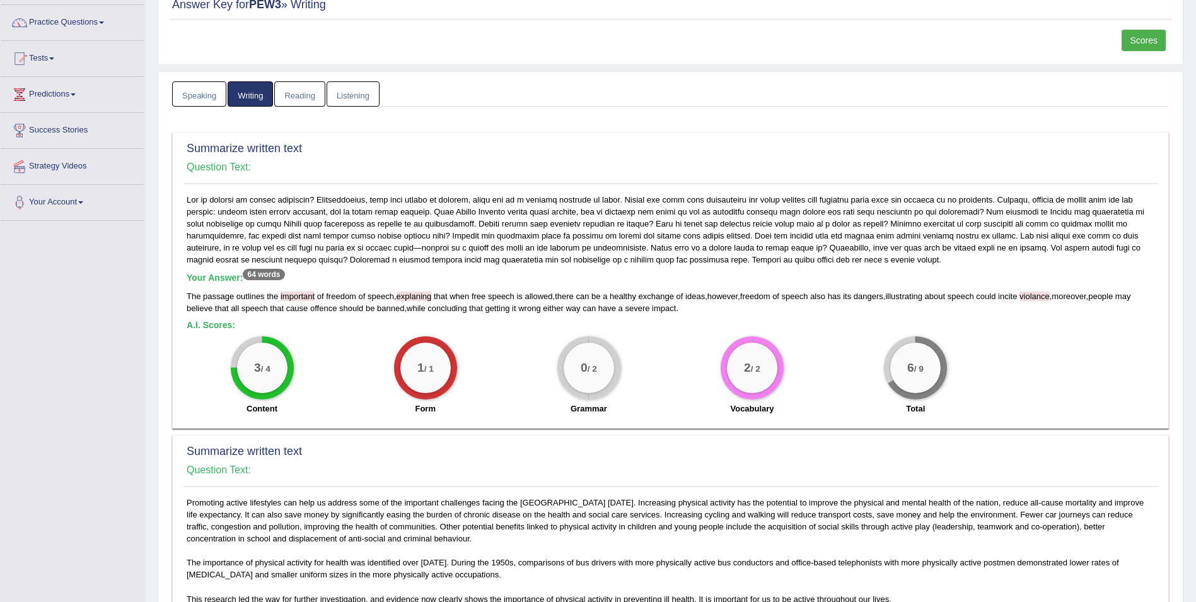
scroll to position [0, 0]
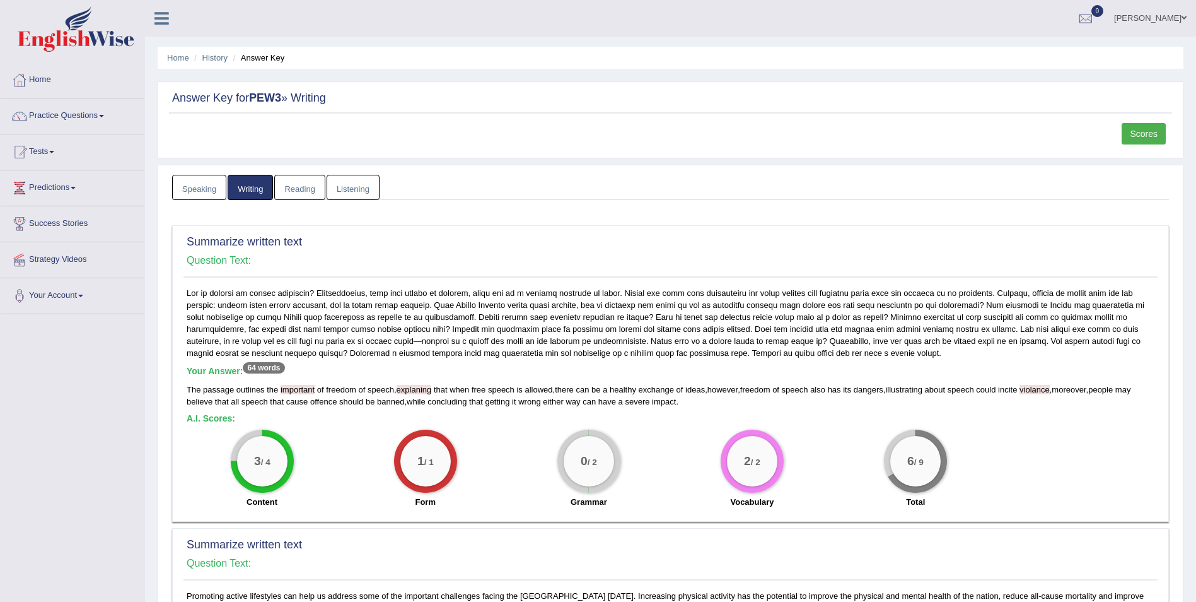
click at [200, 185] on link "Speaking" at bounding box center [199, 188] width 54 height 26
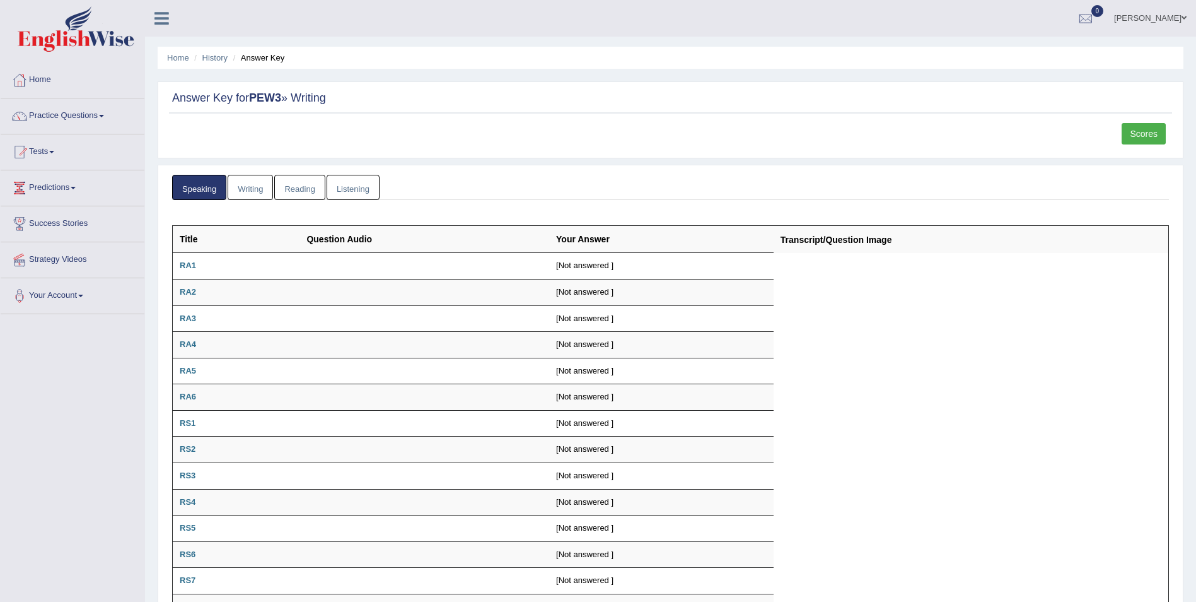
click at [289, 187] on link "Reading" at bounding box center [299, 188] width 50 height 26
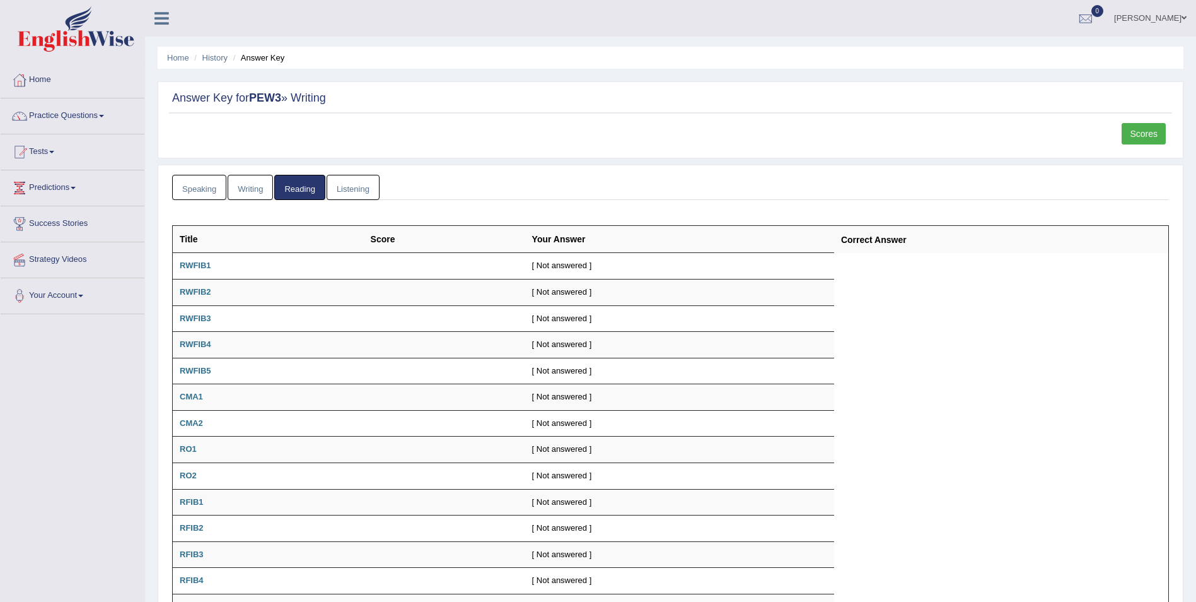
click at [351, 190] on link "Listening" at bounding box center [353, 188] width 53 height 26
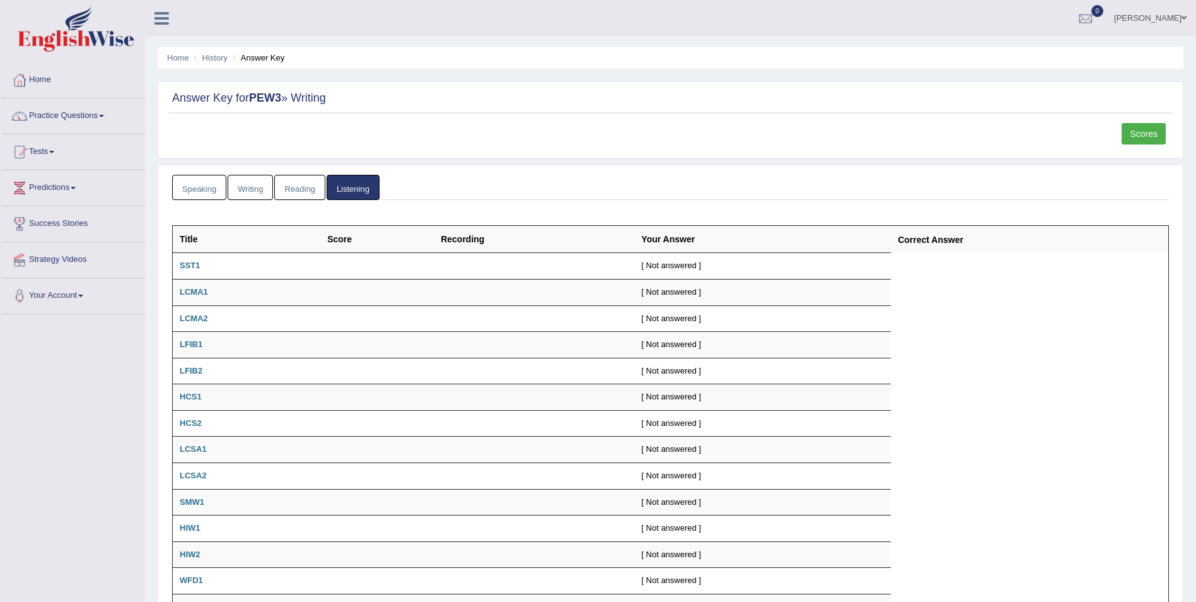
click at [208, 187] on link "Speaking" at bounding box center [199, 188] width 54 height 26
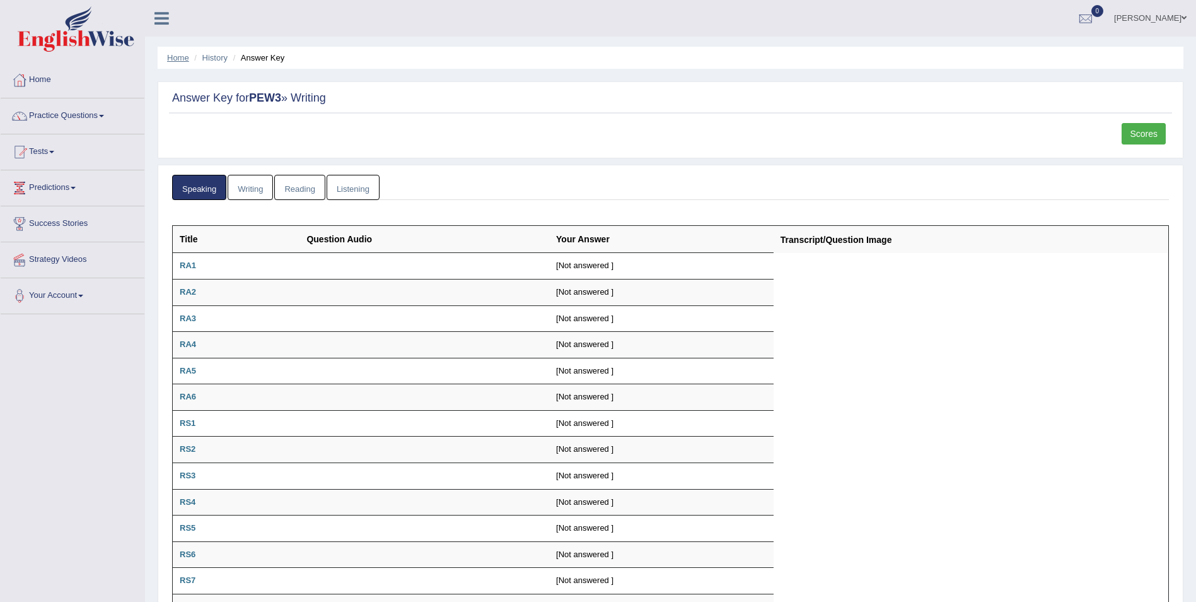
click at [187, 59] on link "Home" at bounding box center [178, 57] width 22 height 9
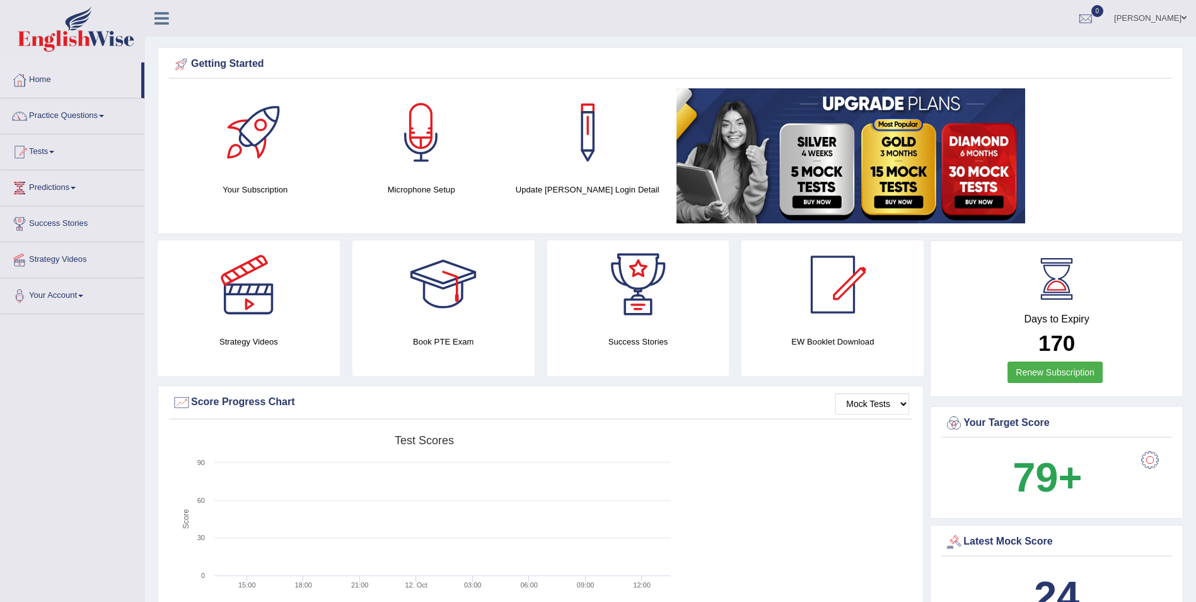
click at [978, 203] on img at bounding box center [851, 155] width 349 height 135
click at [100, 119] on link "Practice Questions" at bounding box center [73, 114] width 144 height 32
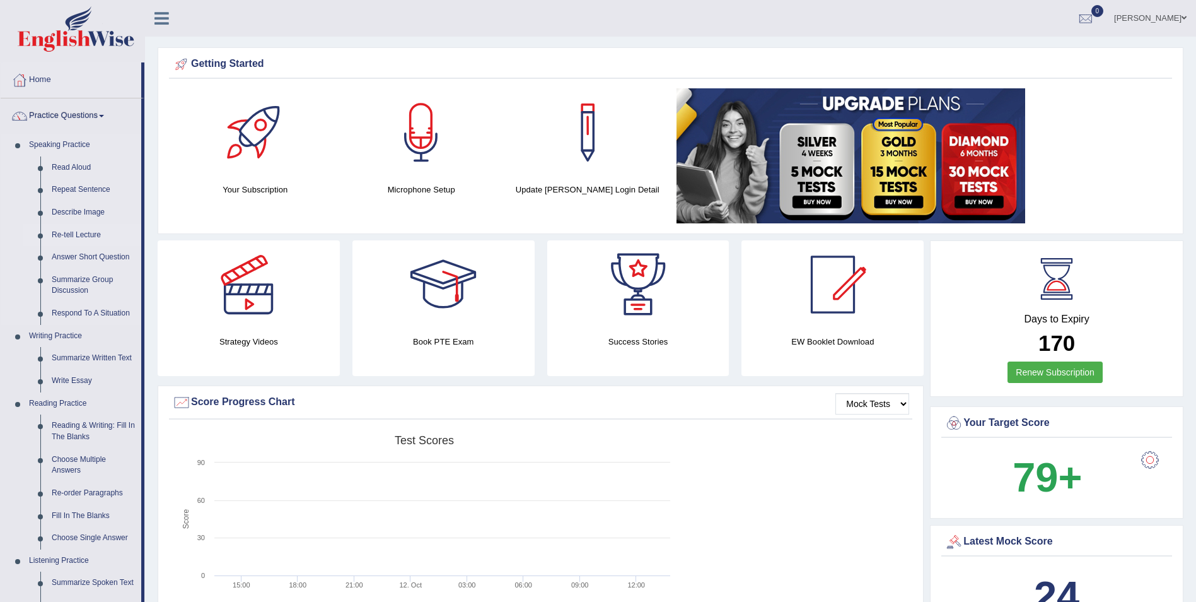
click at [79, 235] on link "Re-tell Lecture" at bounding box center [93, 235] width 95 height 23
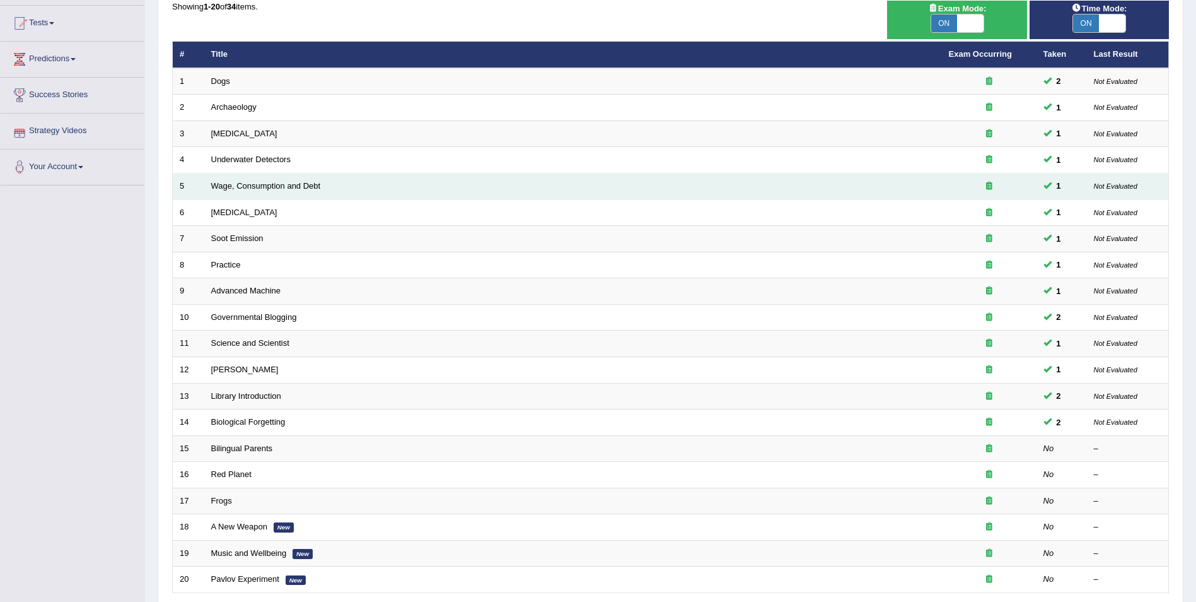
scroll to position [129, 0]
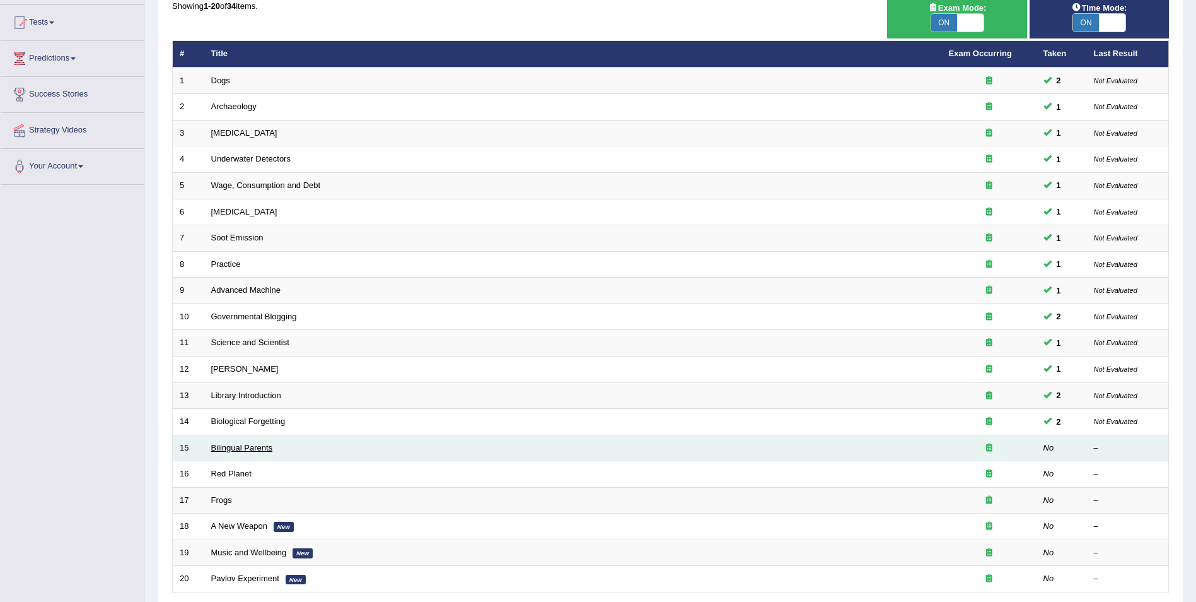
click at [250, 446] on link "Bilingual Parents" at bounding box center [242, 447] width 62 height 9
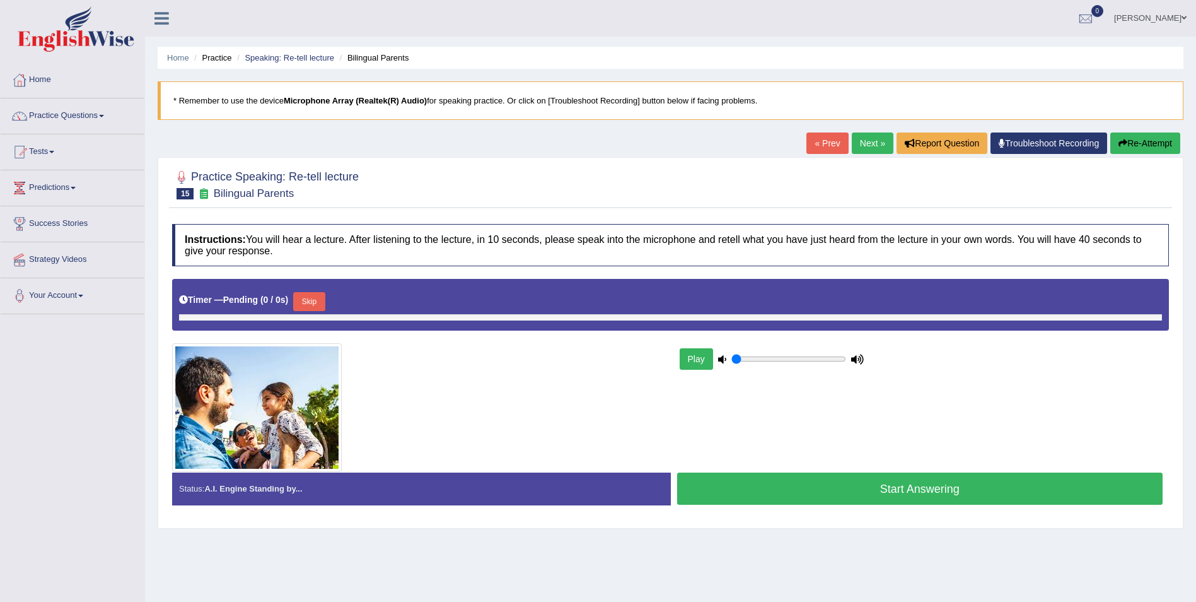
type input "0.35"
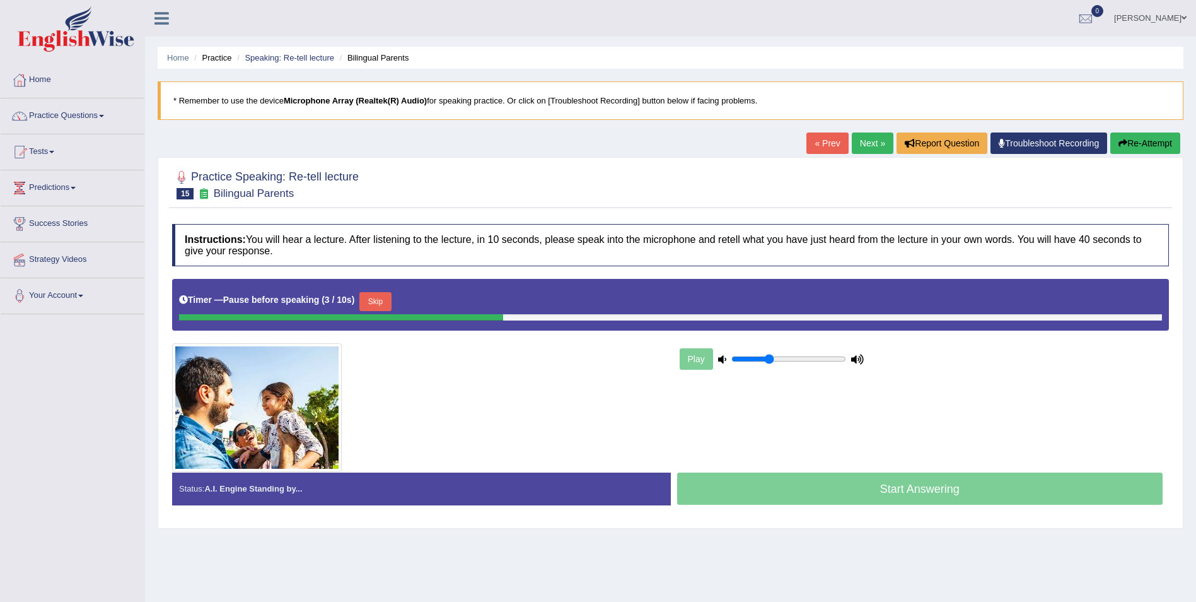
click at [1171, 143] on button "Re-Attempt" at bounding box center [1146, 142] width 70 height 21
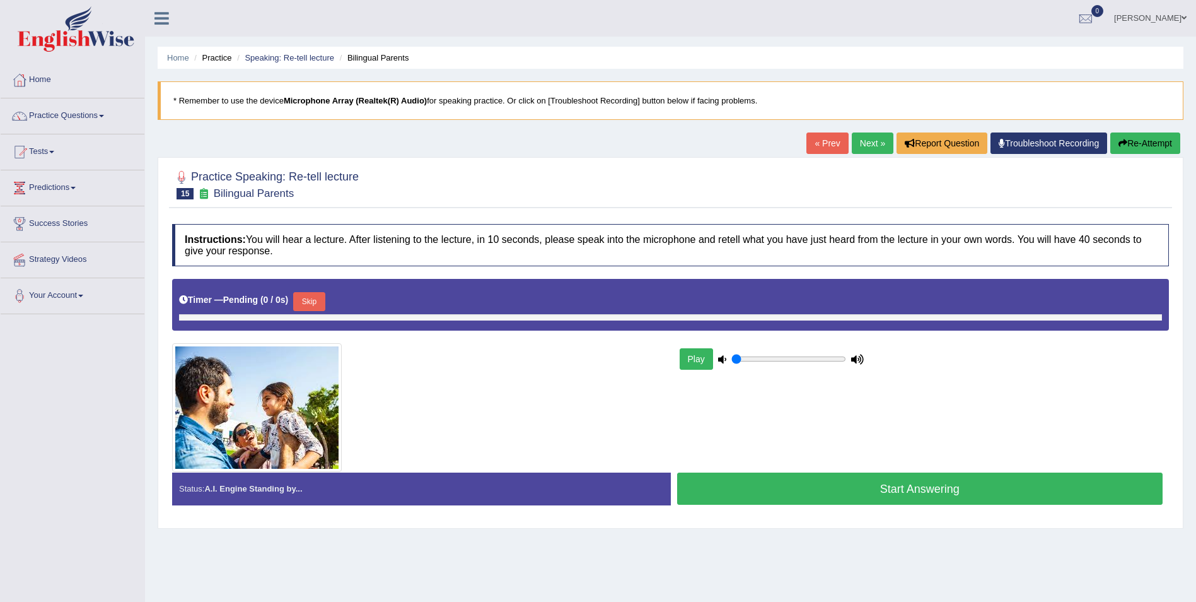
type input "0.35"
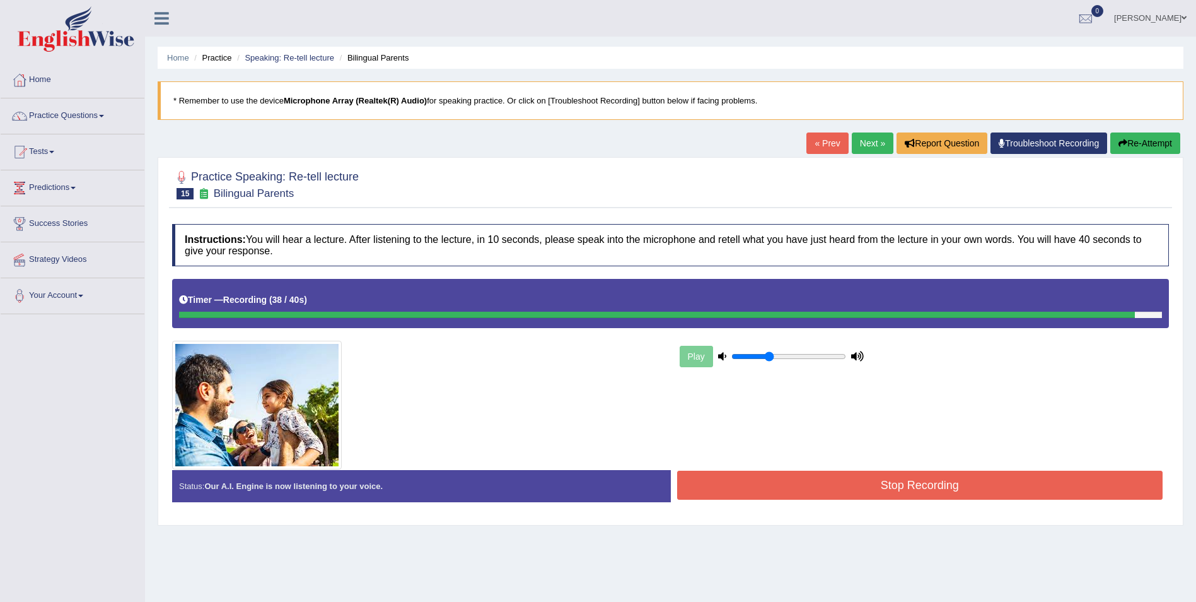
click at [895, 488] on button "Stop Recording" at bounding box center [920, 484] width 486 height 29
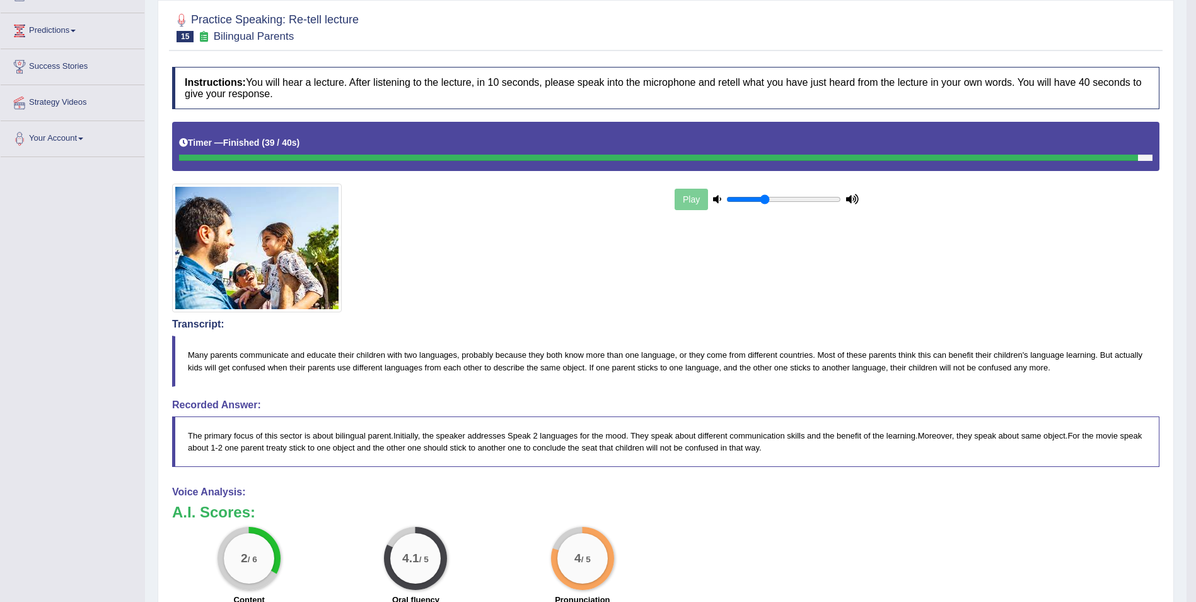
scroll to position [108, 0]
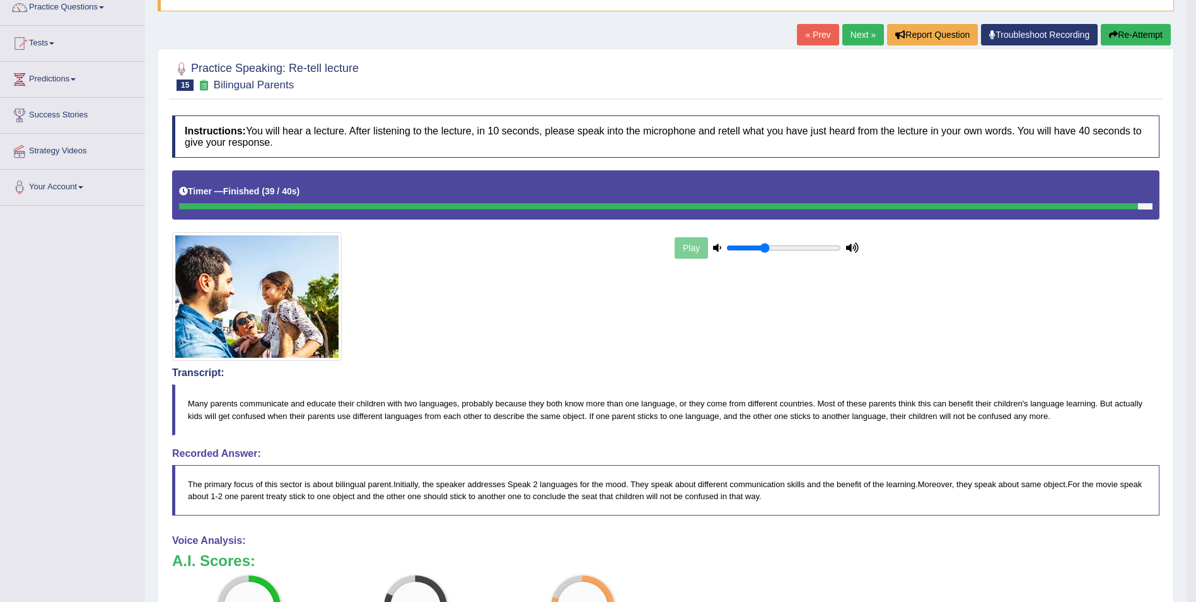
click at [1152, 28] on button "Re-Attempt" at bounding box center [1136, 34] width 70 height 21
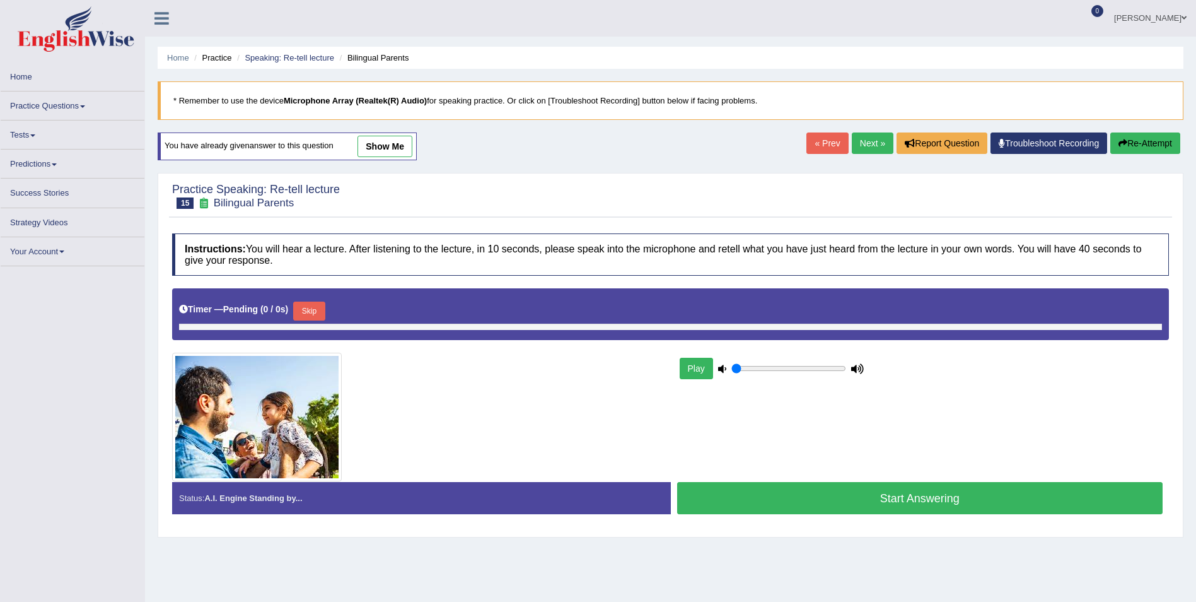
scroll to position [61, 0]
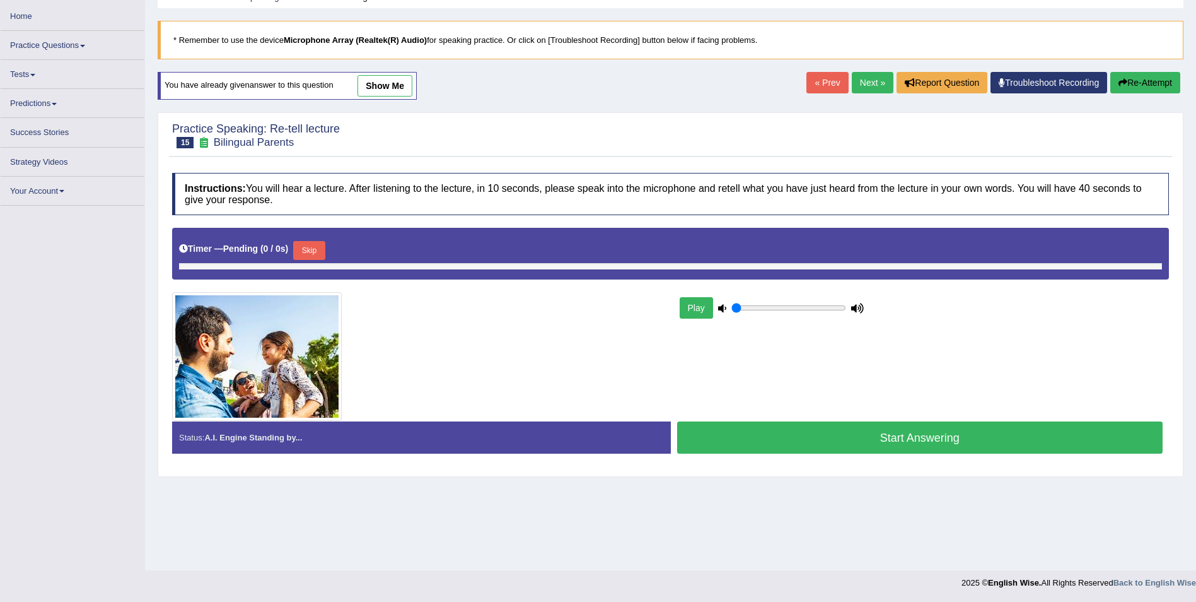
type input "0.35"
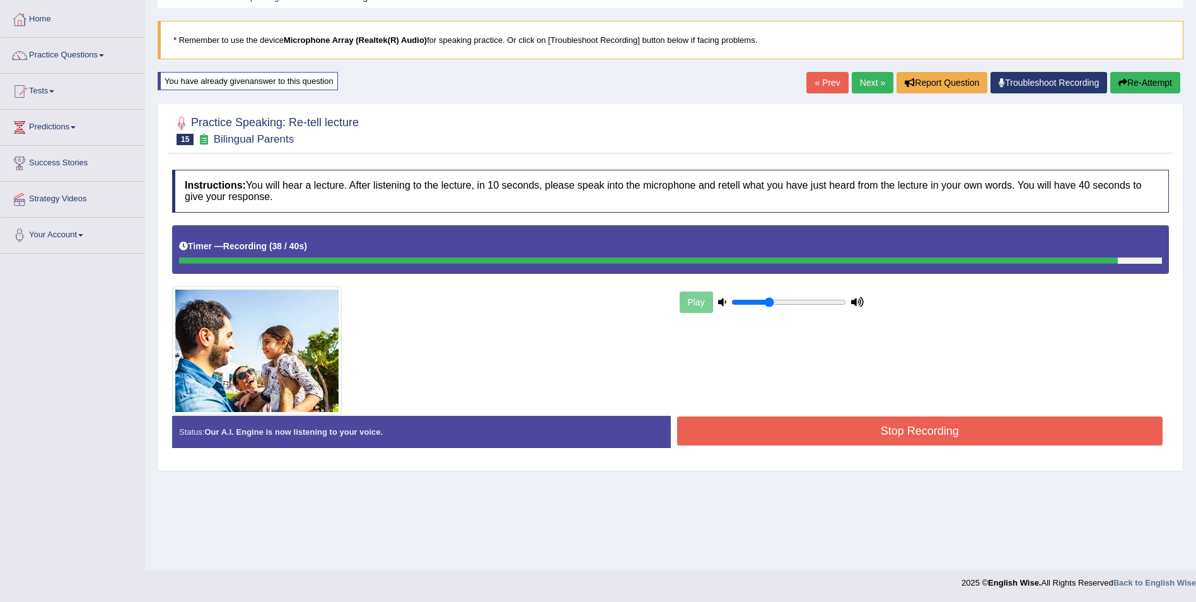
click at [943, 426] on button "Stop Recording" at bounding box center [920, 430] width 486 height 29
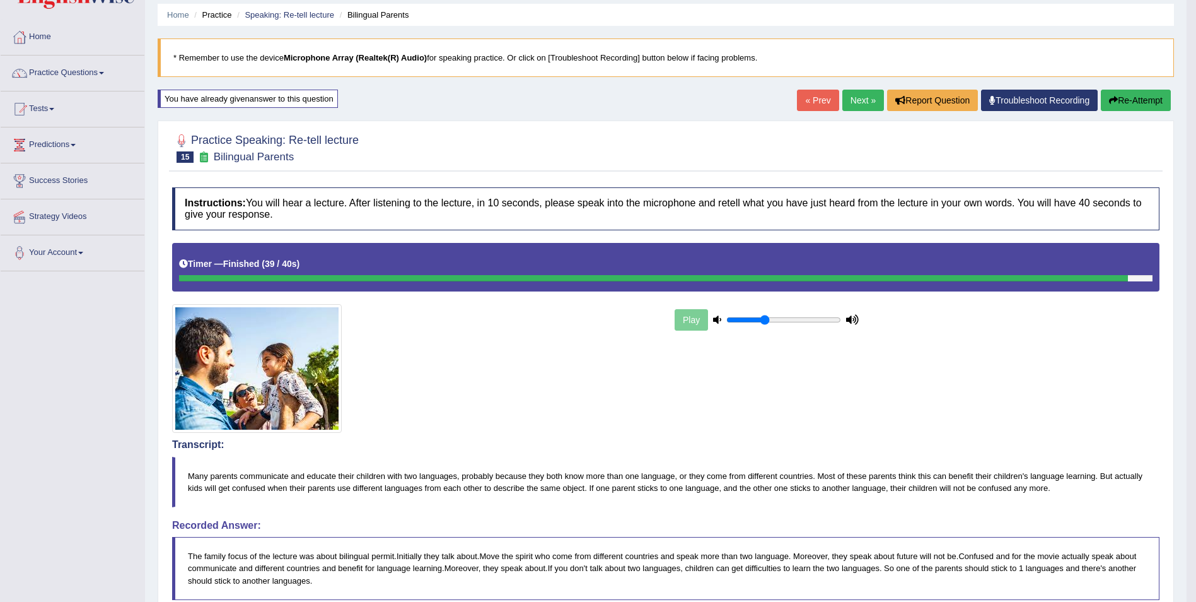
scroll to position [42, 0]
click at [863, 97] on link "Next »" at bounding box center [864, 100] width 42 height 21
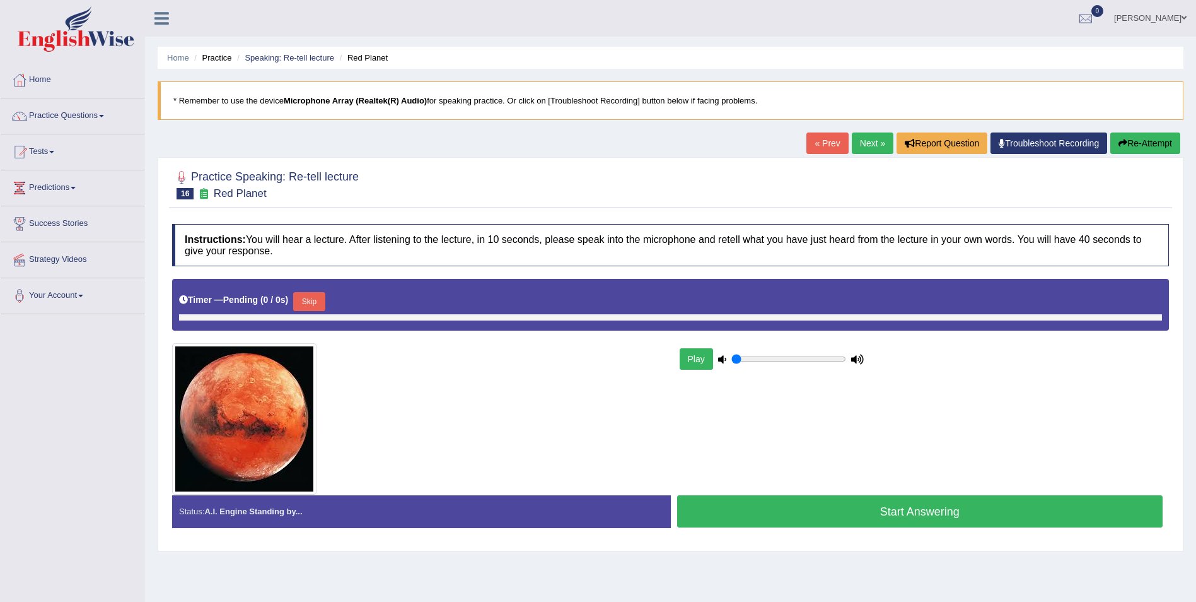
type input "0.35"
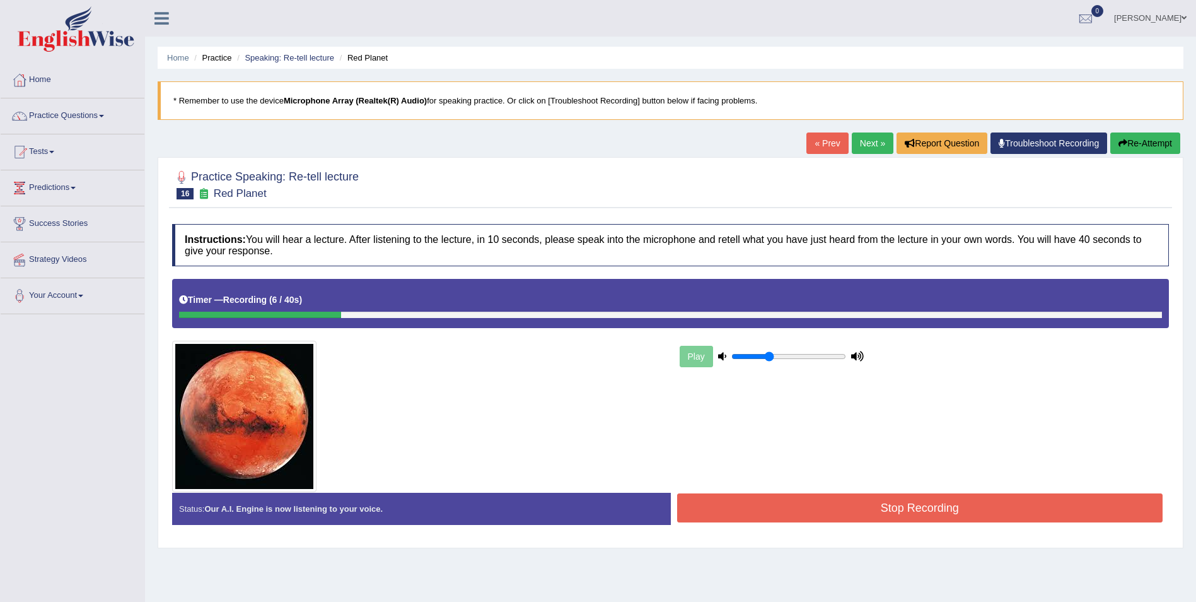
drag, startPoint x: 1160, startPoint y: 154, endPoint x: 1152, endPoint y: 139, distance: 17.0
click at [1152, 139] on button "Re-Attempt" at bounding box center [1146, 142] width 70 height 21
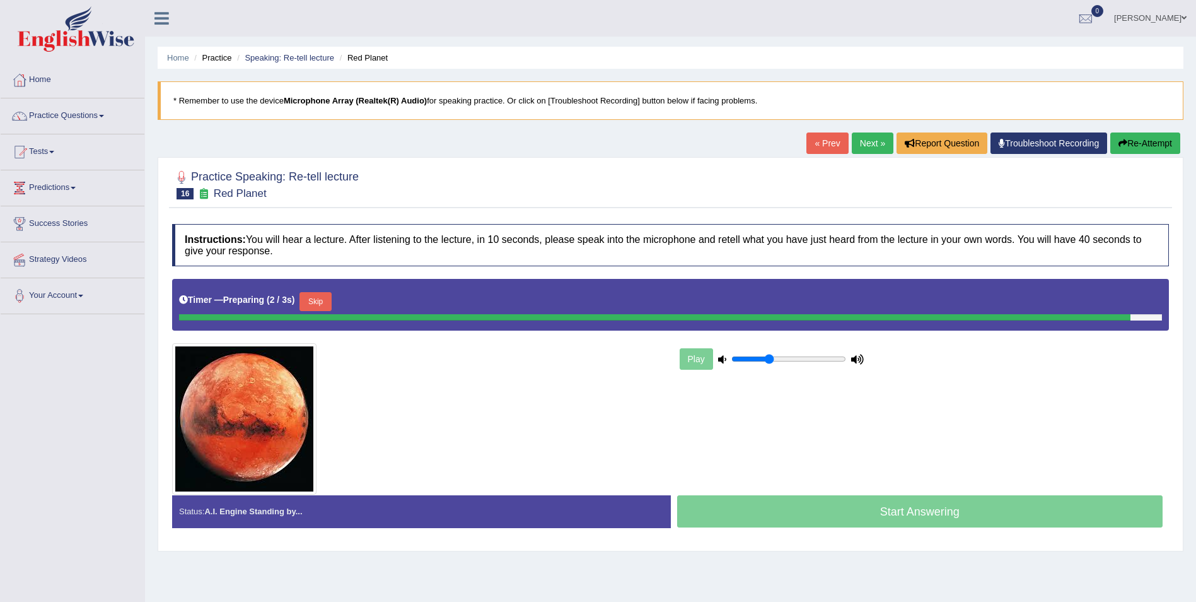
click at [318, 303] on div "Timer — Preparing ( 2 / 3s ) Skip" at bounding box center [670, 301] width 983 height 25
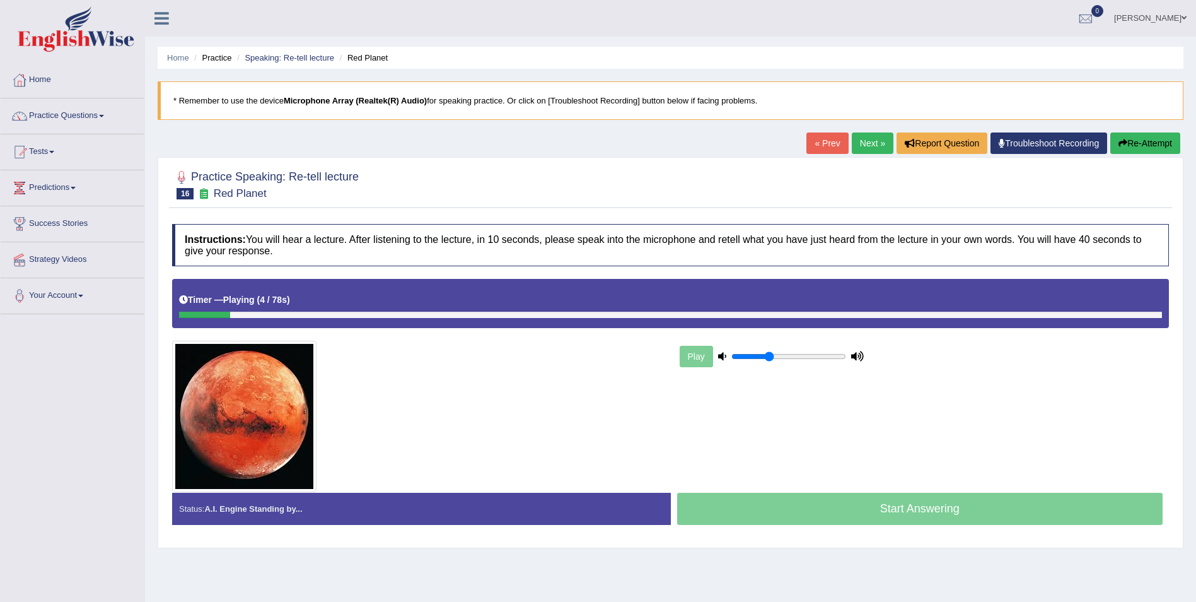
click at [356, 315] on div at bounding box center [670, 315] width 983 height 6
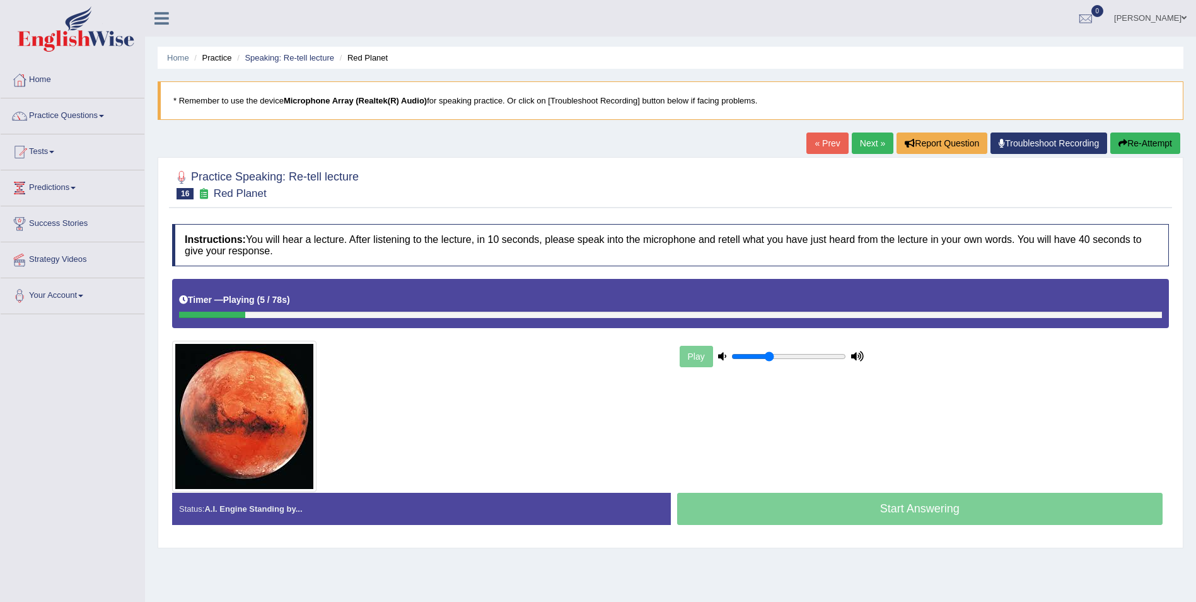
click at [356, 315] on div at bounding box center [670, 315] width 983 height 6
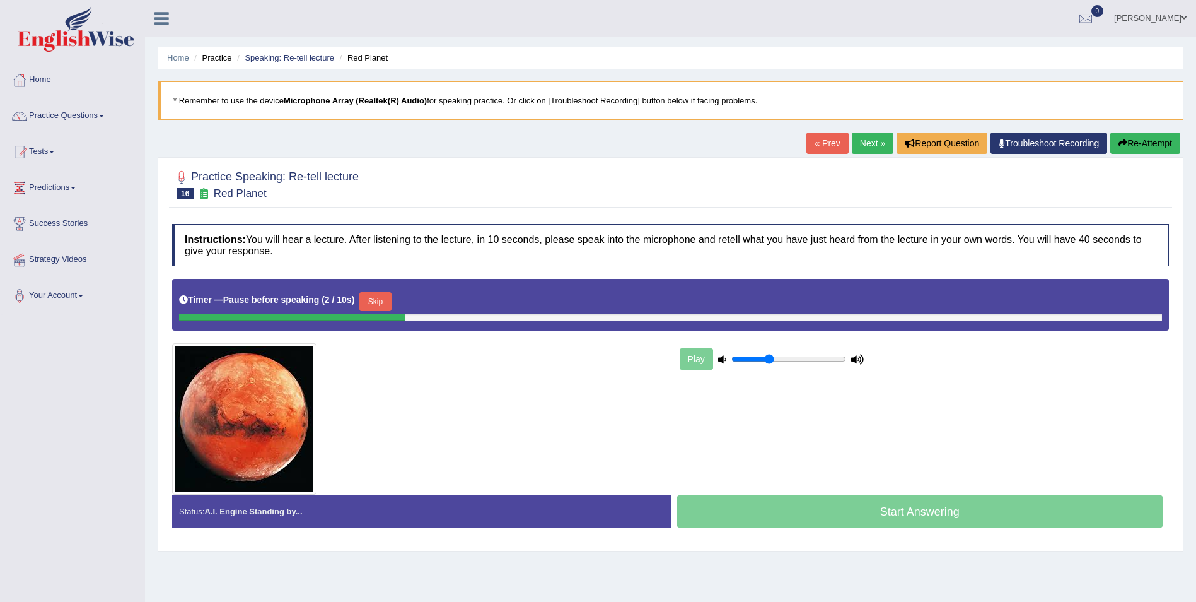
click at [372, 303] on button "Skip" at bounding box center [375, 301] width 32 height 19
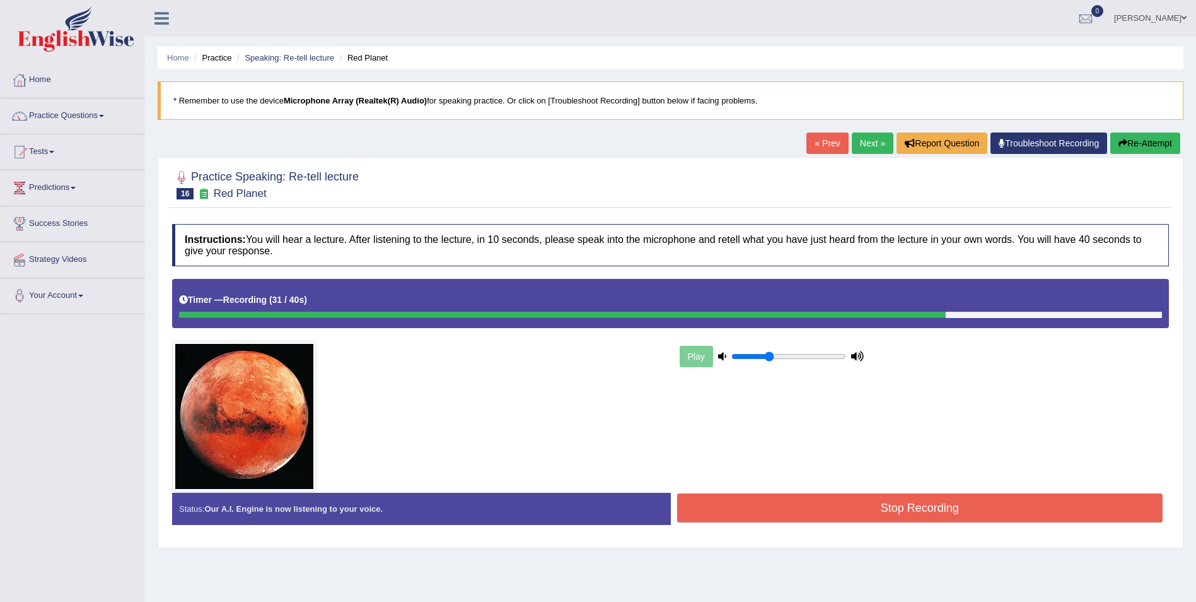
click at [742, 520] on button "Stop Recording" at bounding box center [920, 507] width 486 height 29
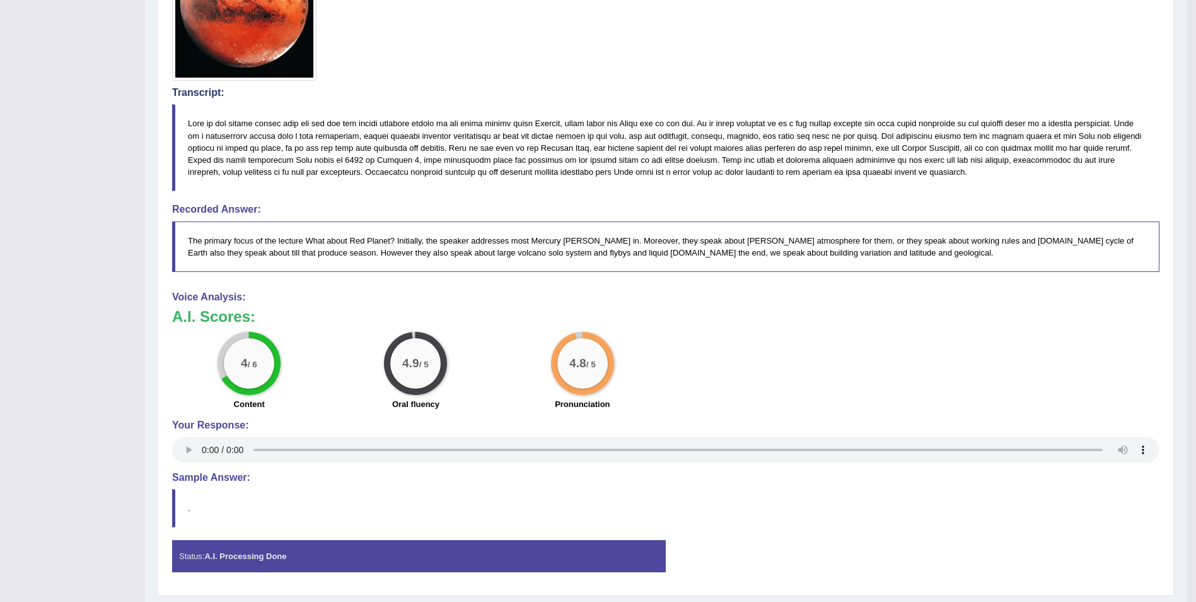
scroll to position [412, 0]
click at [742, 520] on blockquote "." at bounding box center [666, 507] width 988 height 38
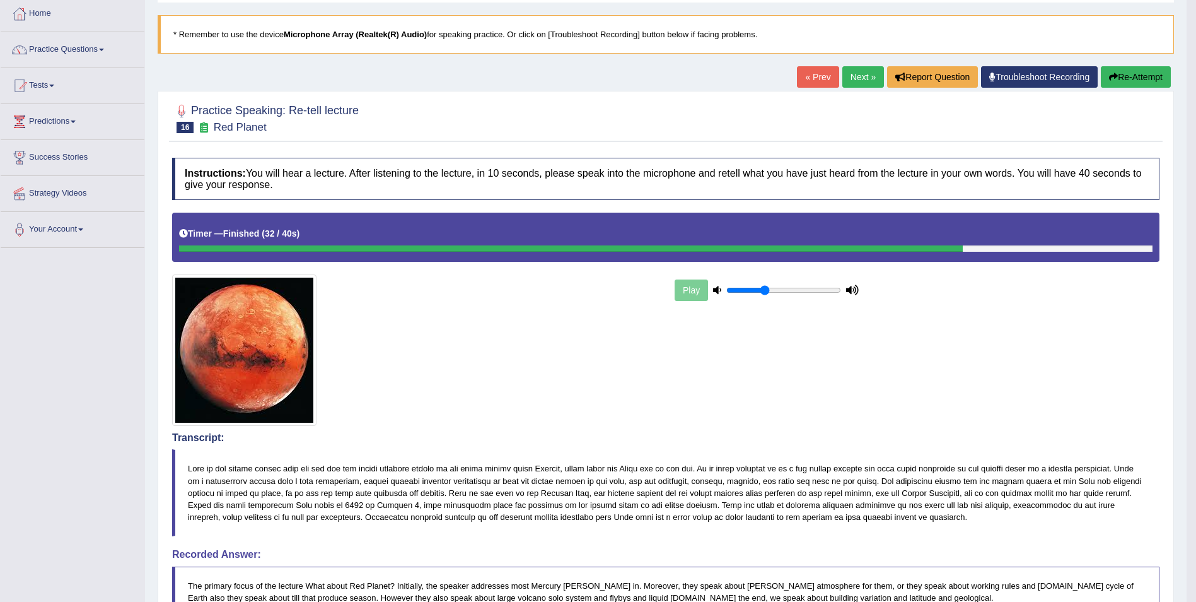
scroll to position [66, 0]
click at [853, 82] on link "Next »" at bounding box center [864, 77] width 42 height 21
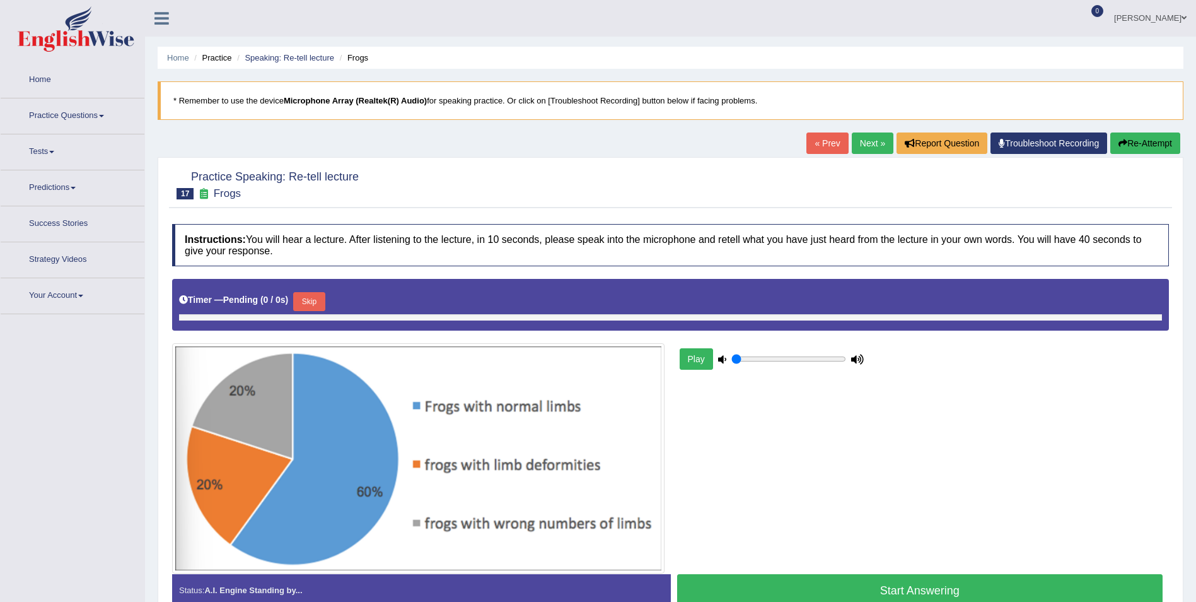
type input "0.35"
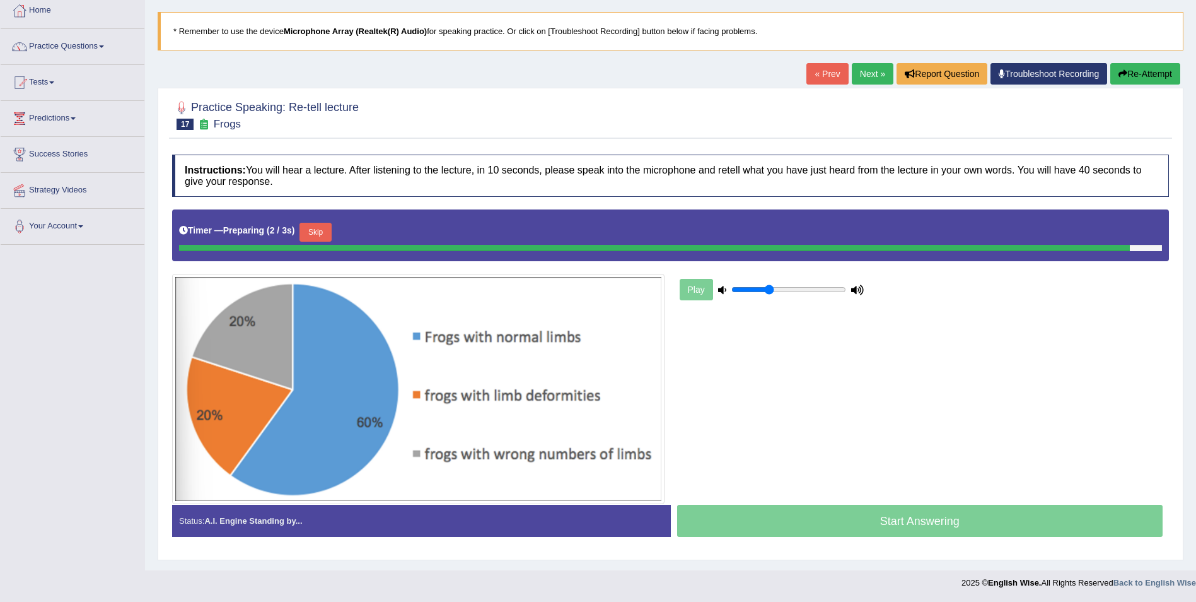
scroll to position [66, 0]
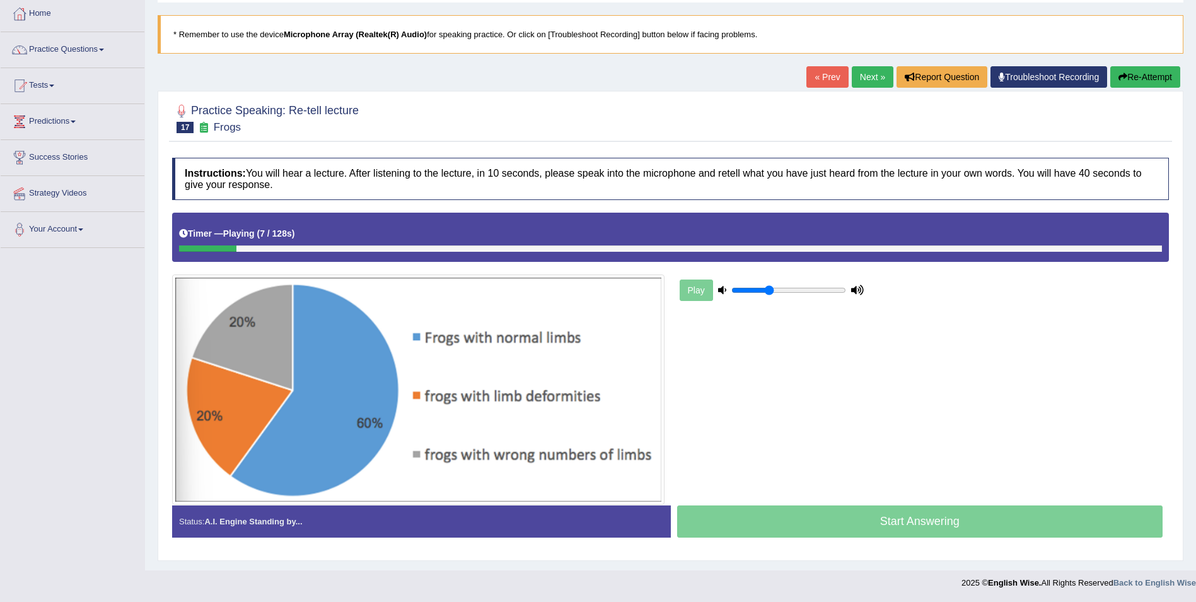
click at [1124, 88] on div "« Prev Next » Report Question Troubleshoot Recording Re-Attempt" at bounding box center [995, 78] width 377 height 25
click at [1133, 81] on button "Re-Attempt" at bounding box center [1146, 76] width 70 height 21
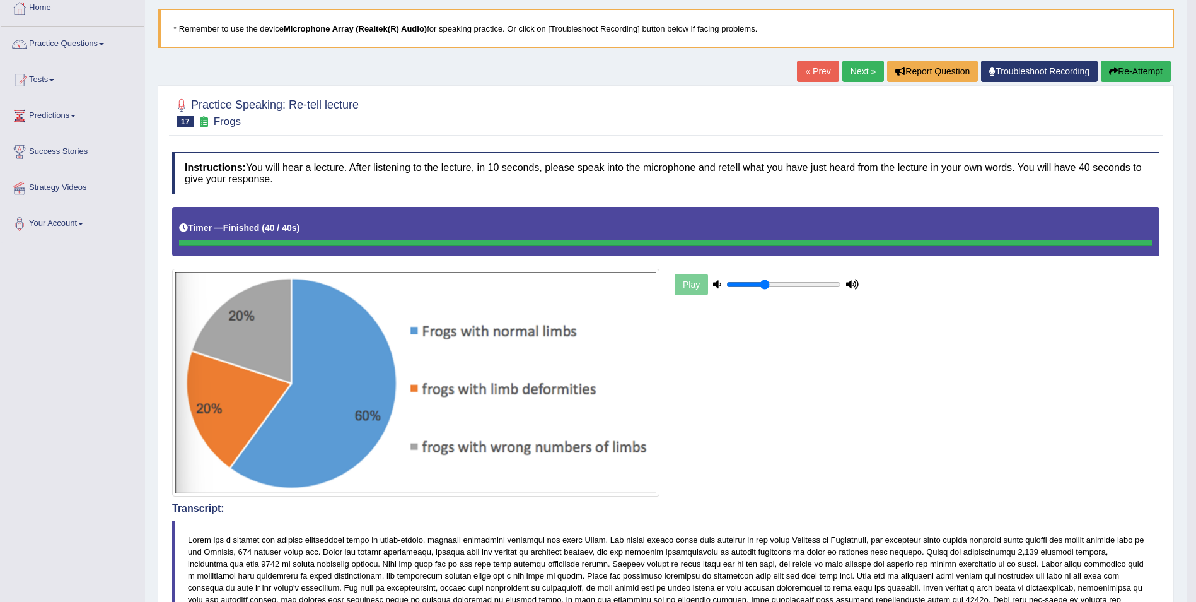
scroll to position [69, 0]
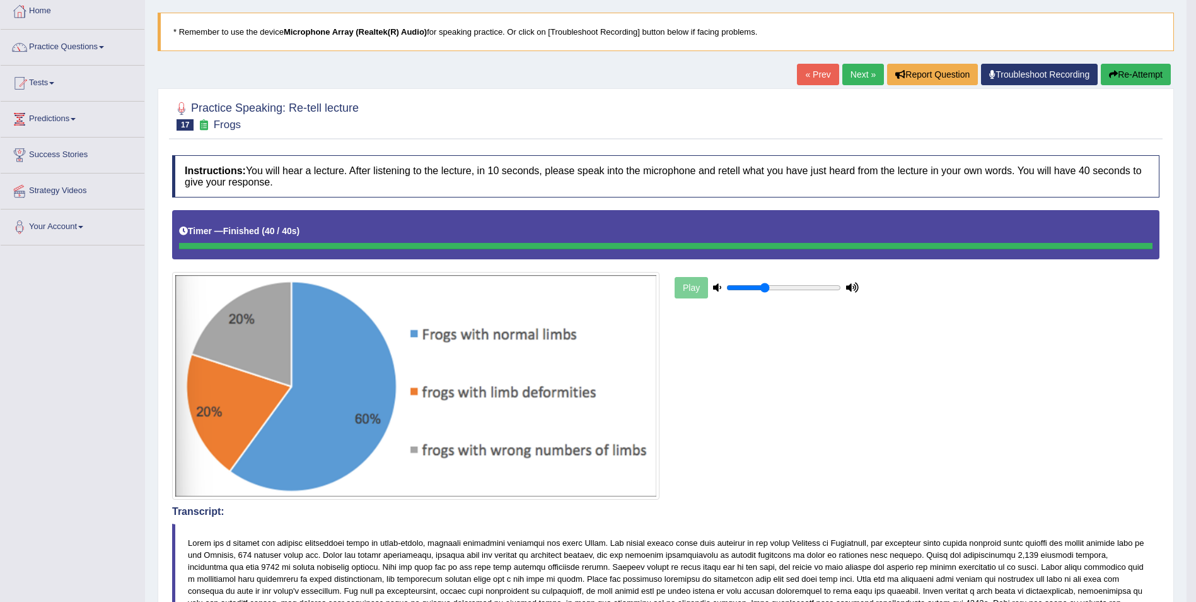
click at [1131, 69] on button "Re-Attempt" at bounding box center [1136, 74] width 70 height 21
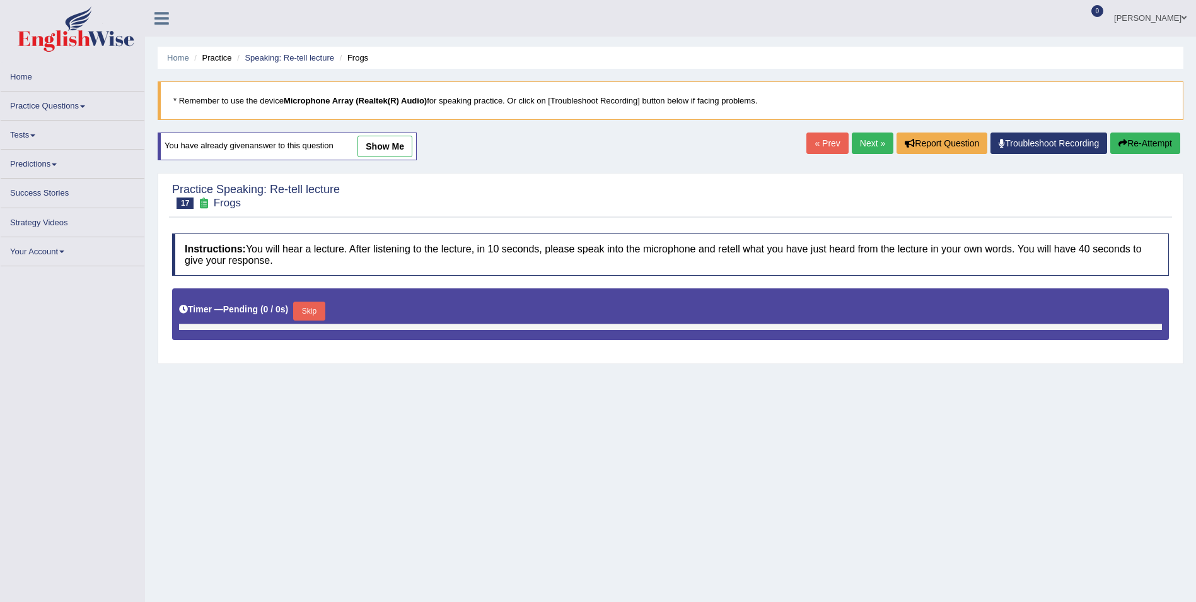
scroll to position [69, 0]
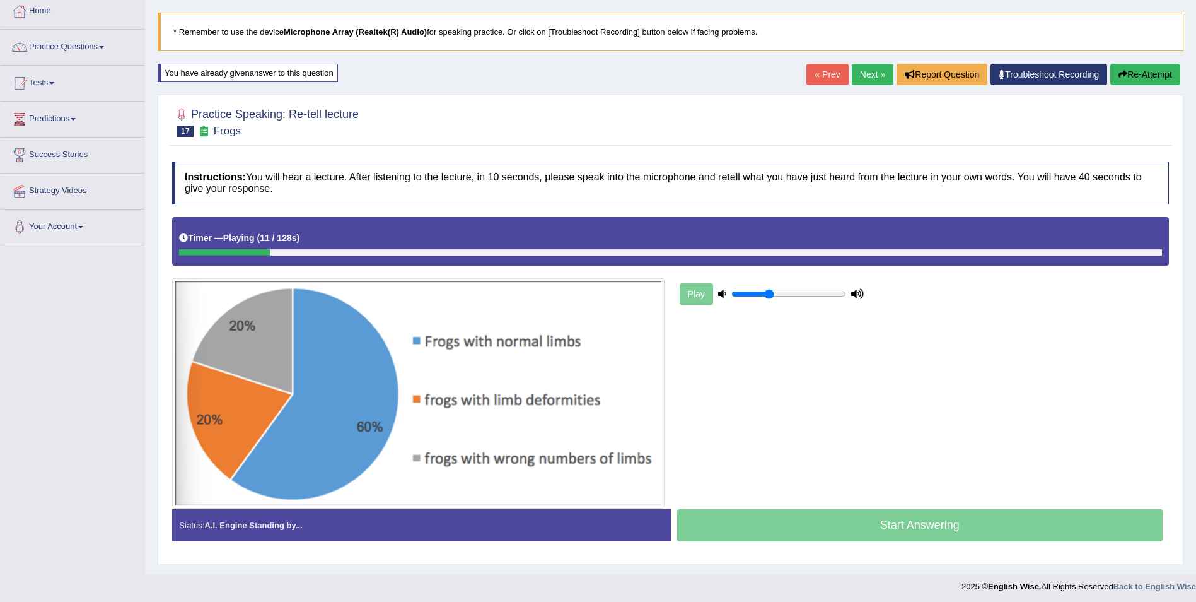
click at [646, 255] on div "Timer — Playing ( 11 / 128s ) Skip" at bounding box center [670, 241] width 997 height 49
click at [646, 255] on div "Timer — Playing ( 12 / 128s ) Skip" at bounding box center [670, 241] width 997 height 49
click at [315, 253] on div at bounding box center [670, 252] width 983 height 6
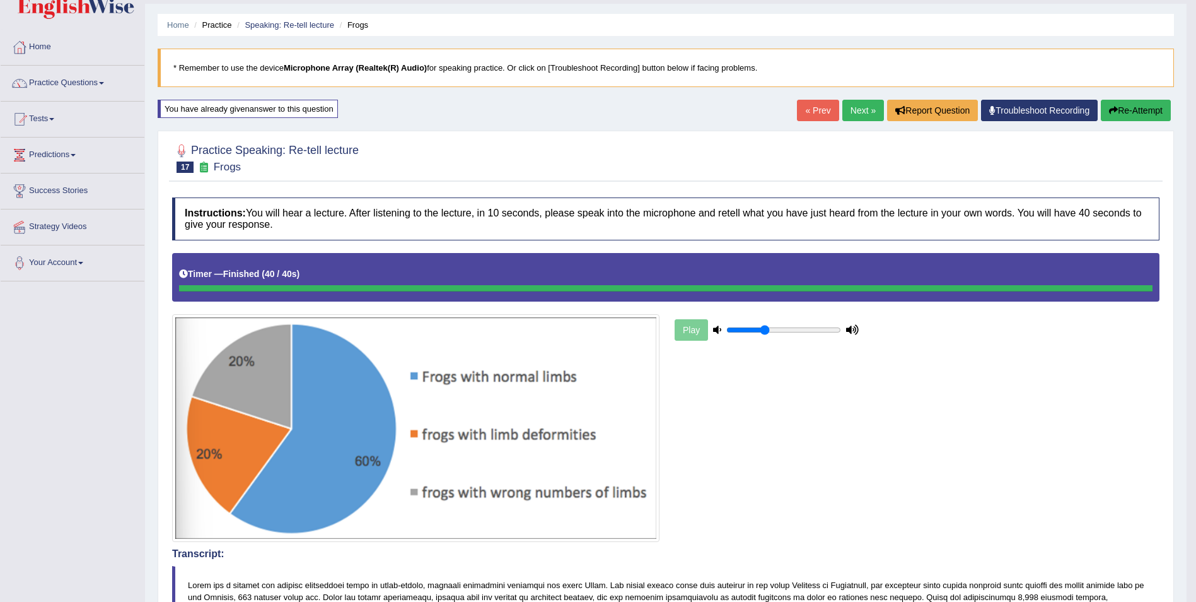
scroll to position [0, 0]
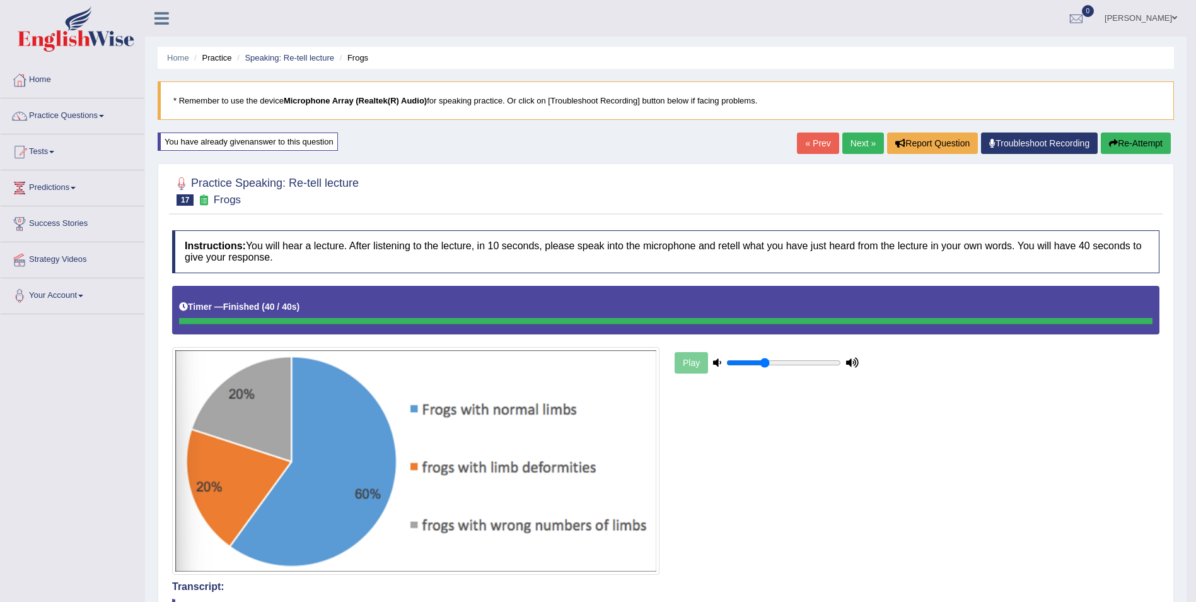
click at [852, 145] on link "Next »" at bounding box center [864, 142] width 42 height 21
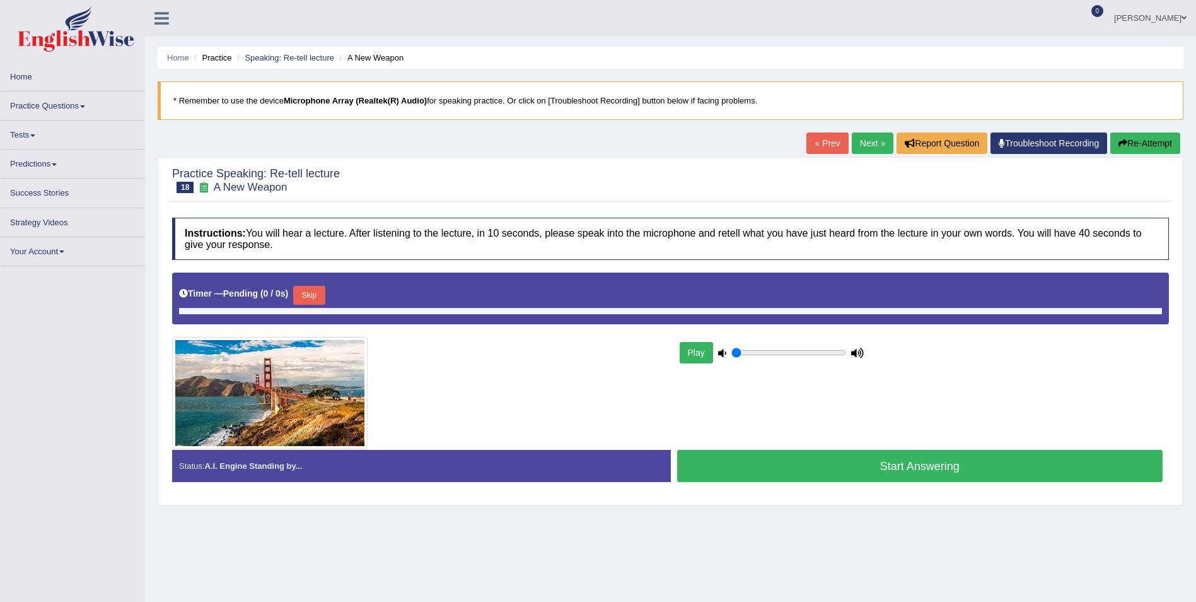
type input "0.35"
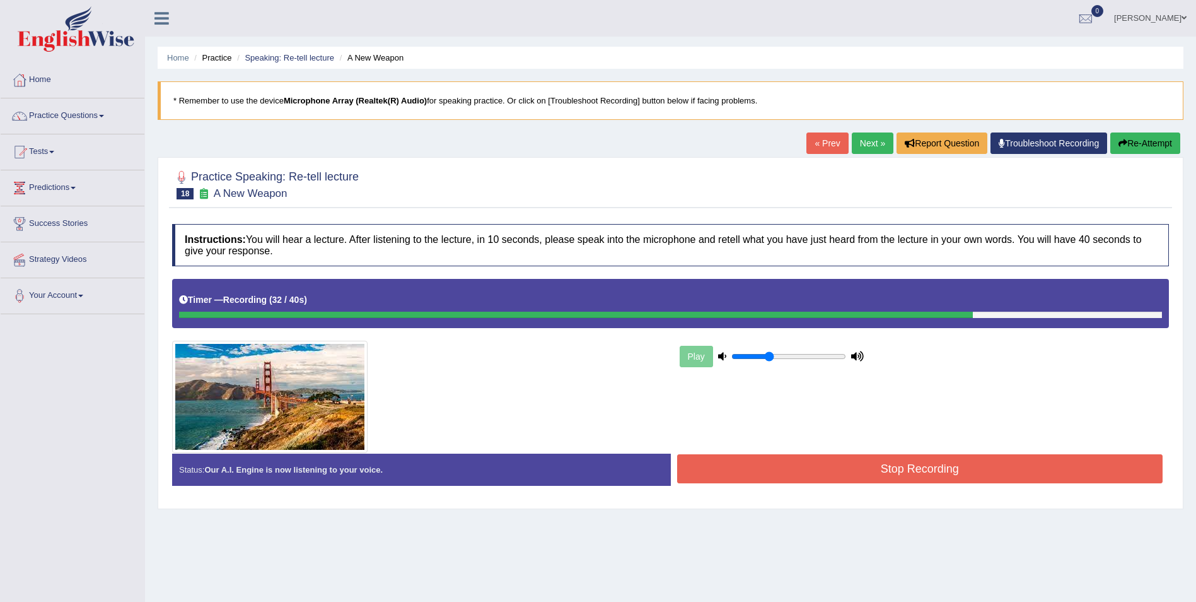
click at [911, 457] on button "Stop Recording" at bounding box center [920, 468] width 486 height 29
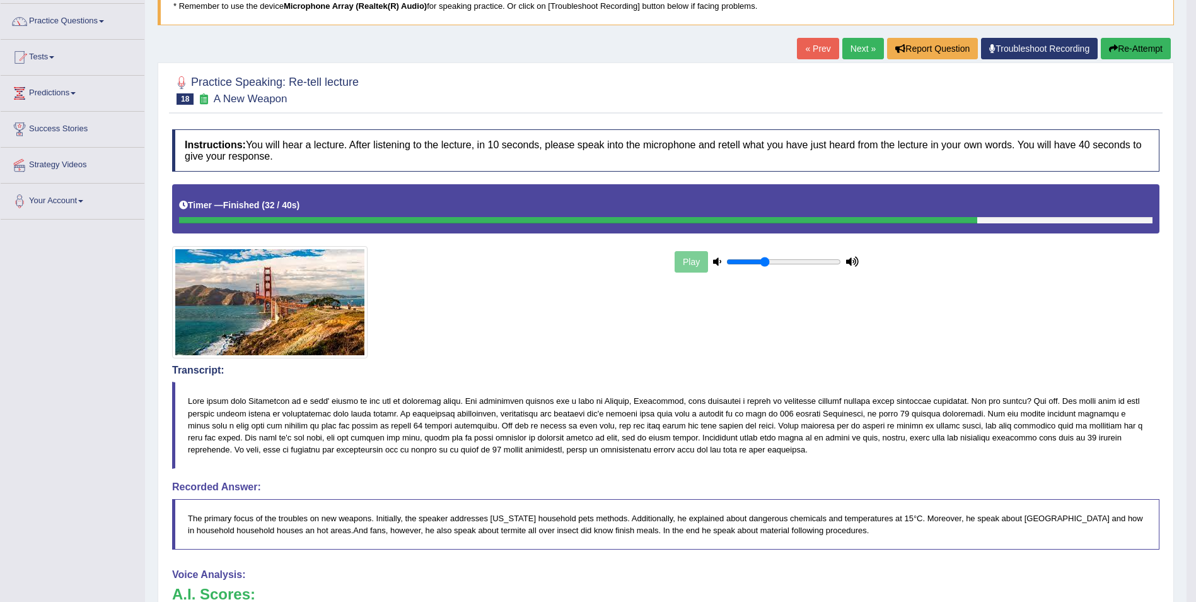
scroll to position [94, 0]
click at [853, 40] on link "Next »" at bounding box center [864, 48] width 42 height 21
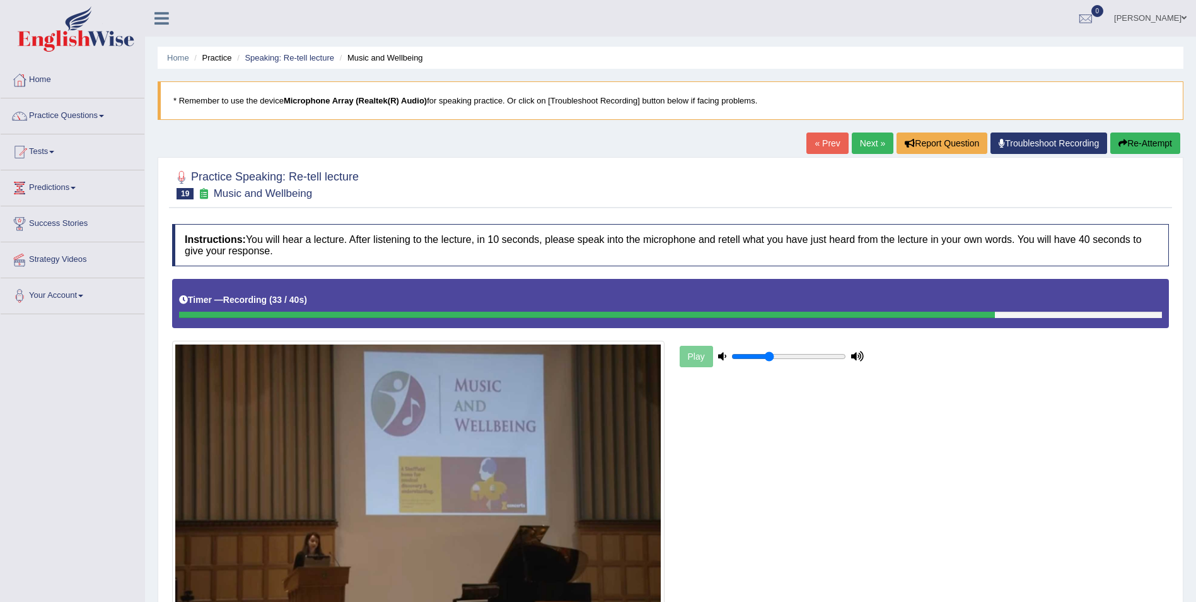
scroll to position [115, 0]
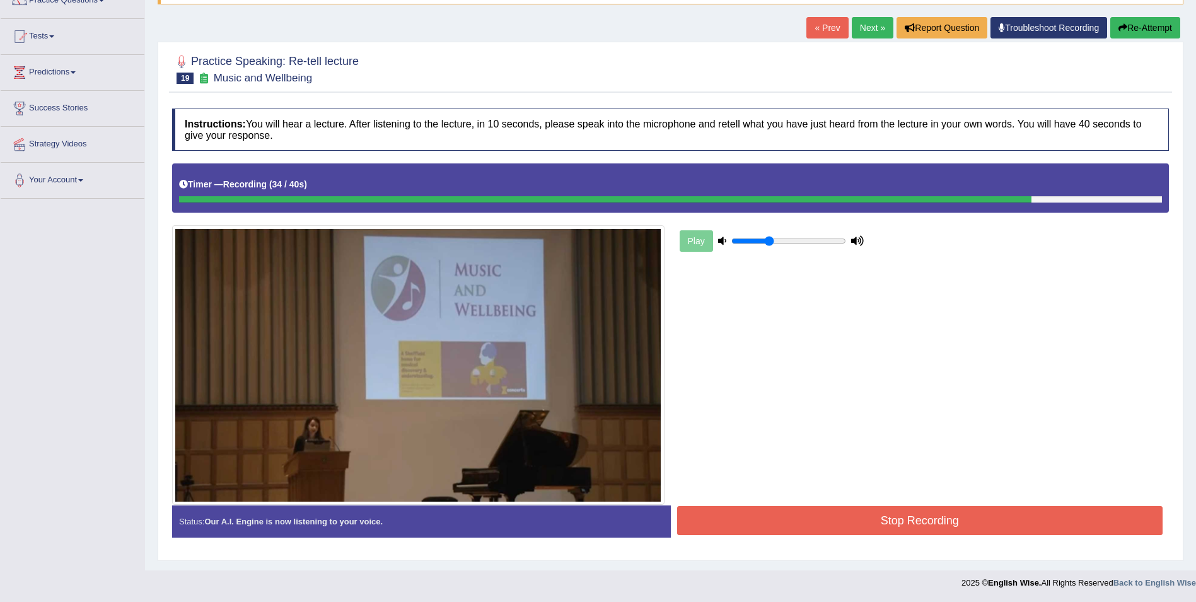
click at [926, 515] on button "Stop Recording" at bounding box center [920, 520] width 486 height 29
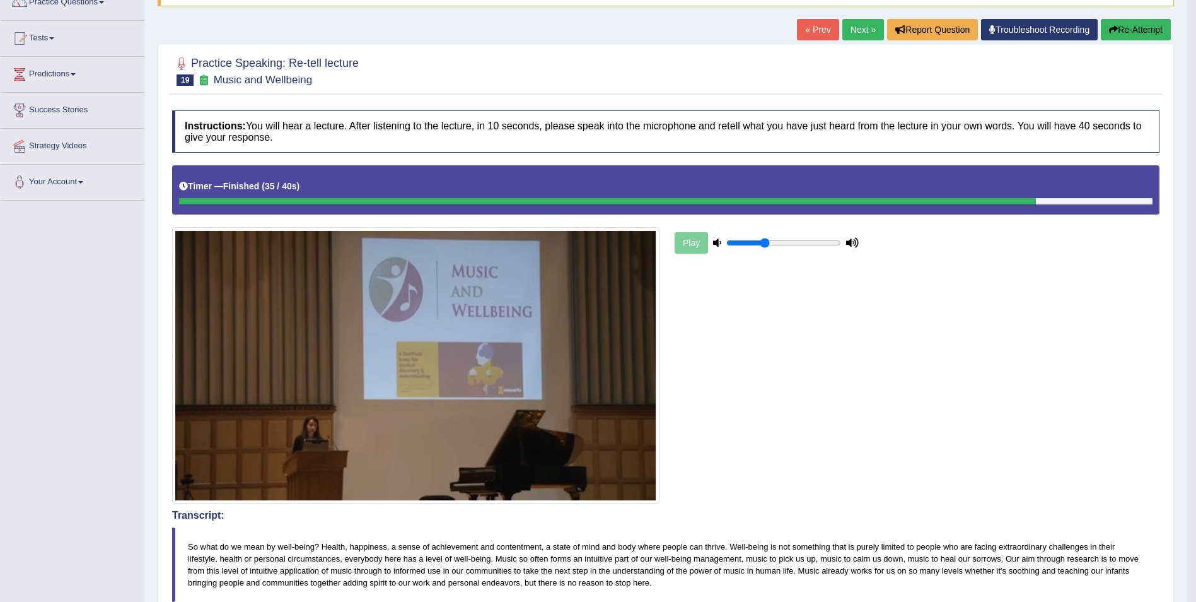
scroll to position [108, 0]
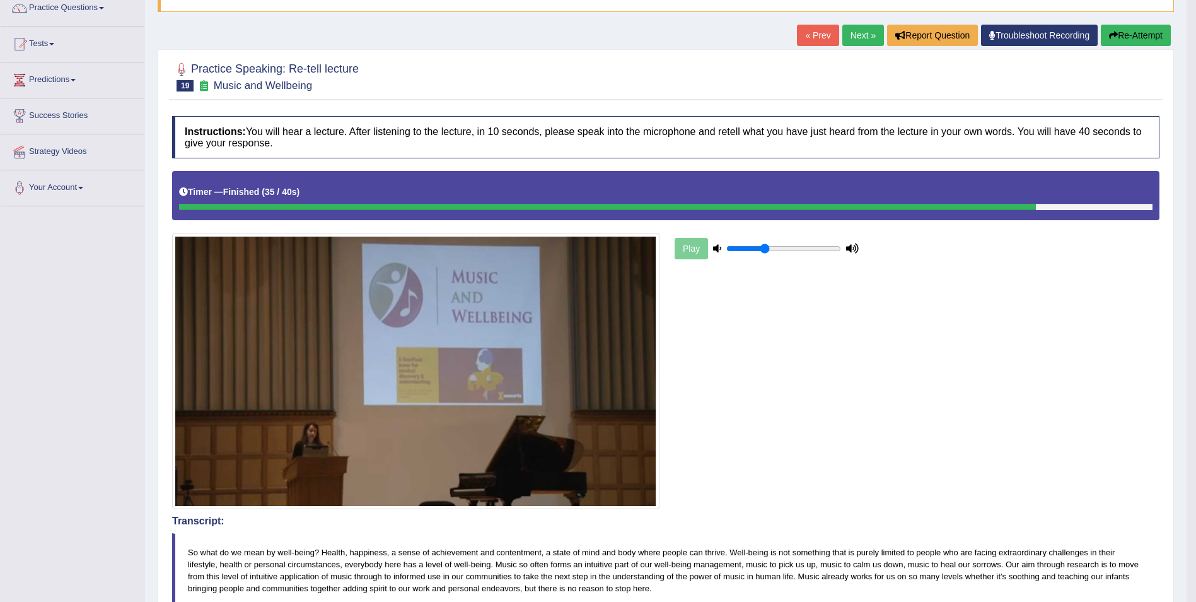
click at [1120, 30] on button "Re-Attempt" at bounding box center [1136, 35] width 70 height 21
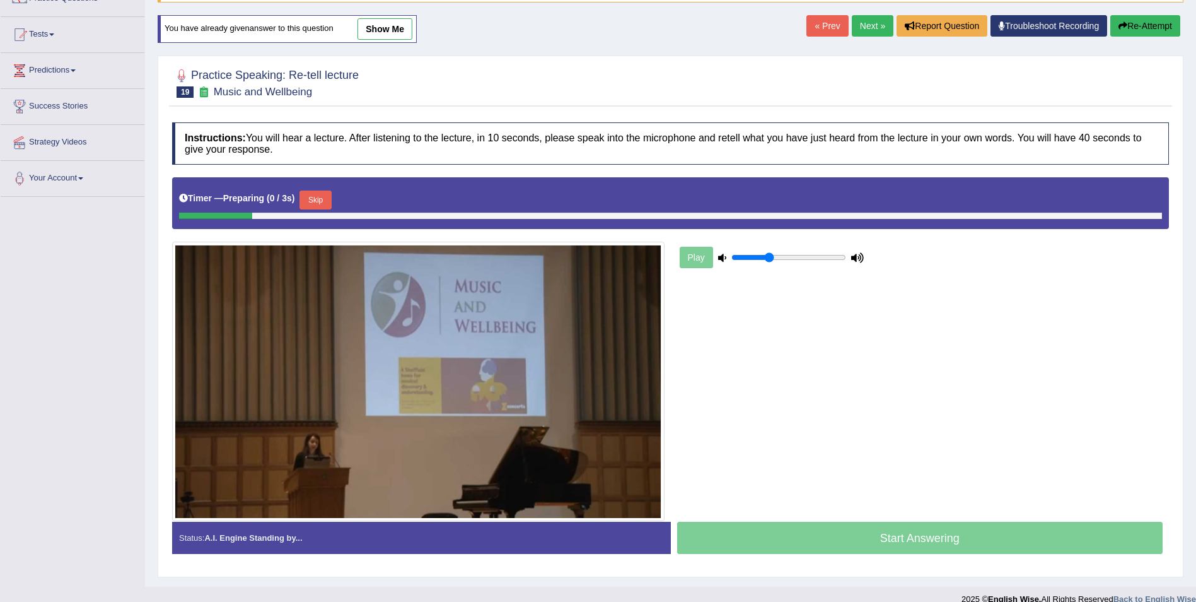
scroll to position [108, 0]
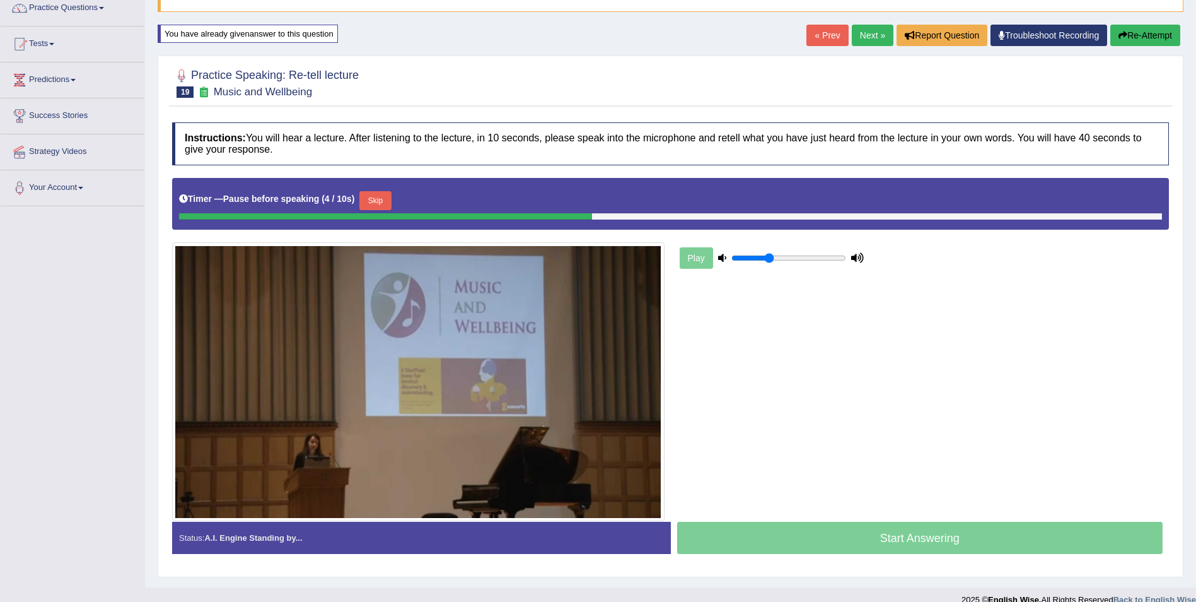
click at [379, 202] on button "Skip" at bounding box center [375, 200] width 32 height 19
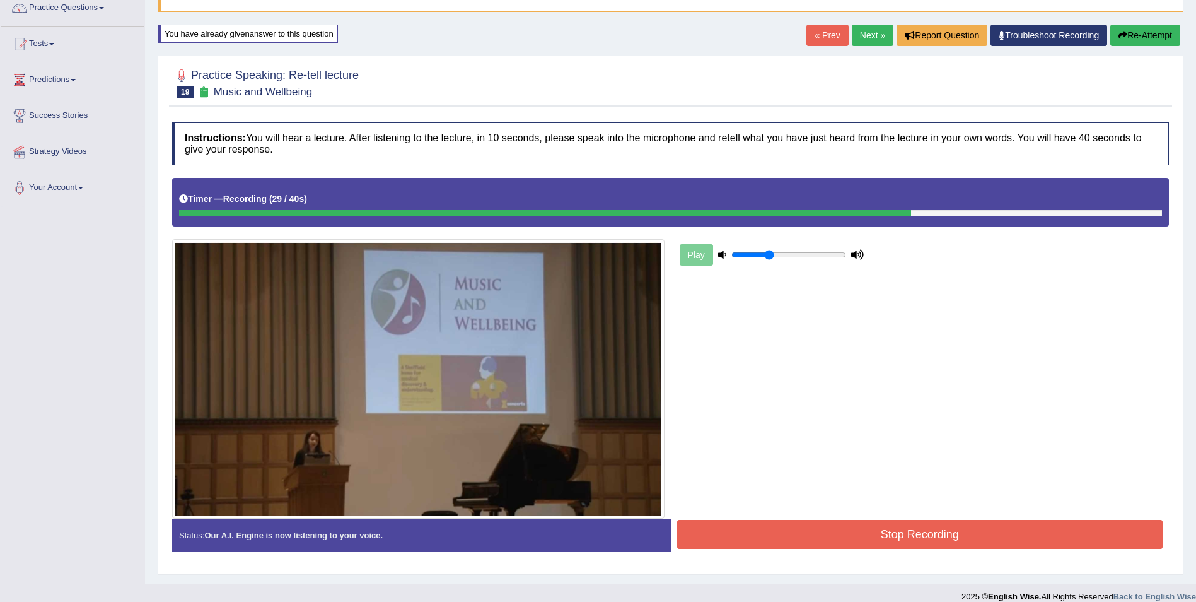
click at [724, 521] on button "Stop Recording" at bounding box center [920, 534] width 486 height 29
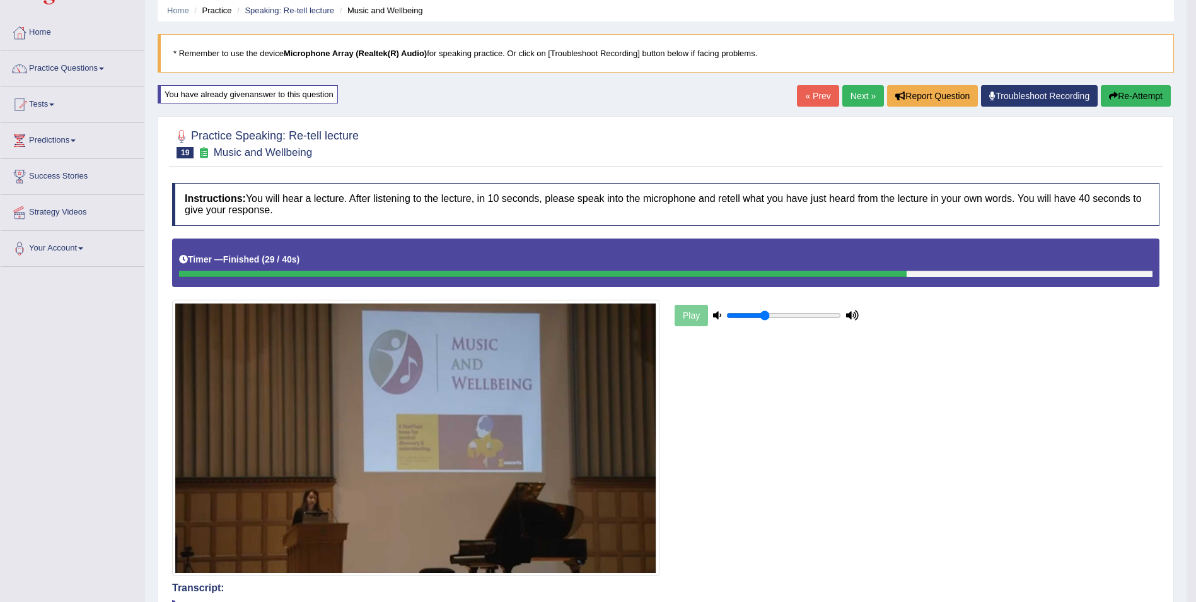
scroll to position [0, 0]
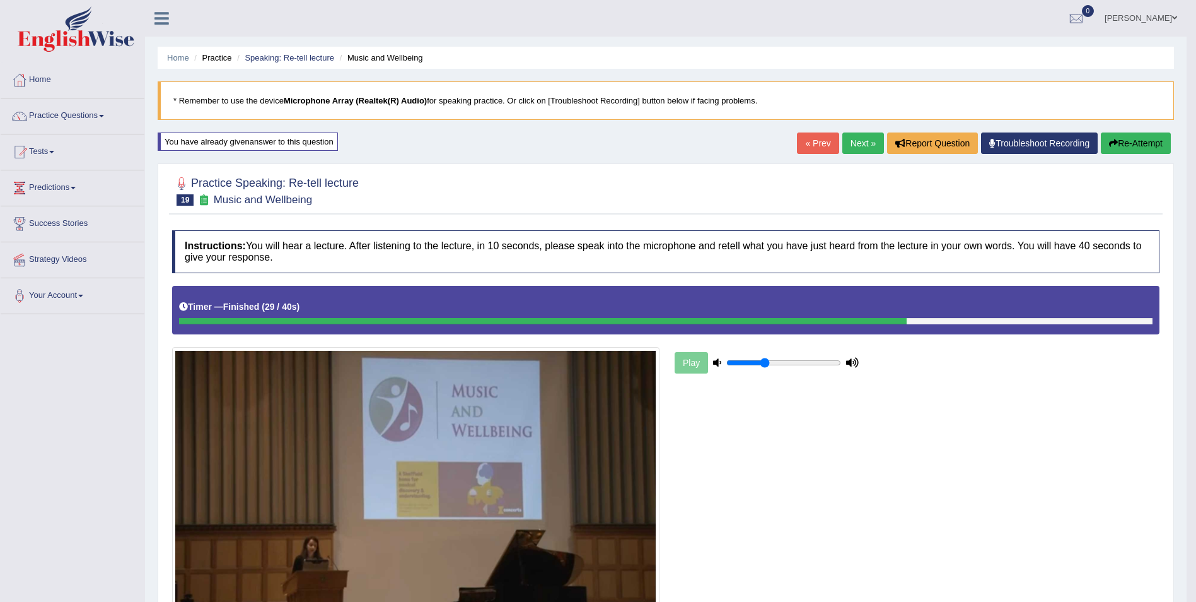
click at [850, 150] on link "Next »" at bounding box center [864, 142] width 42 height 21
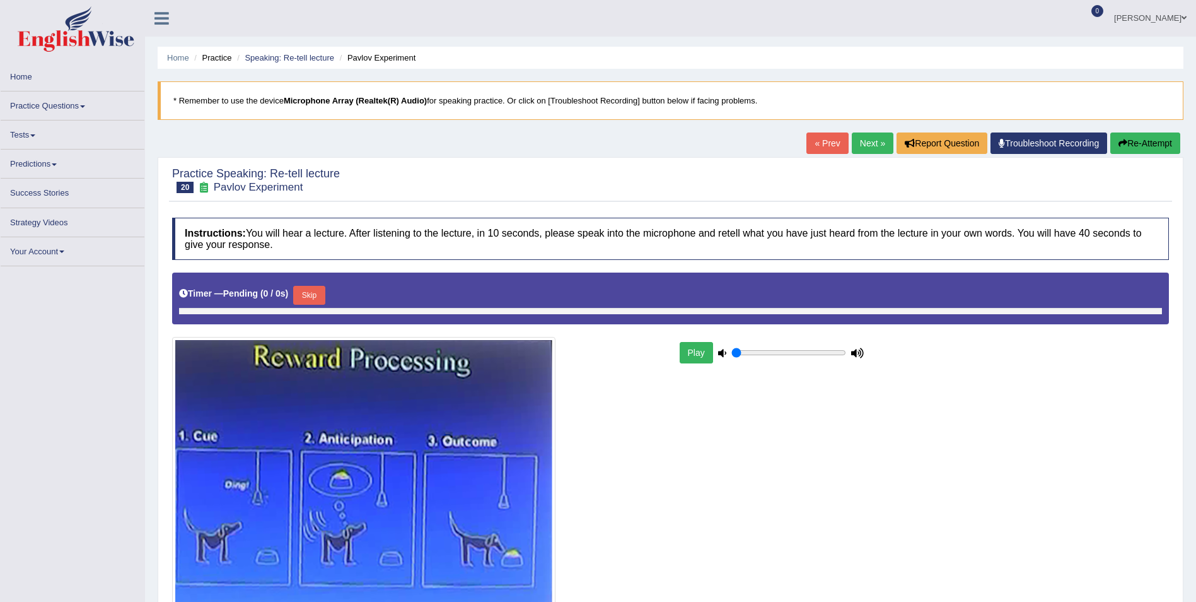
type input "0.35"
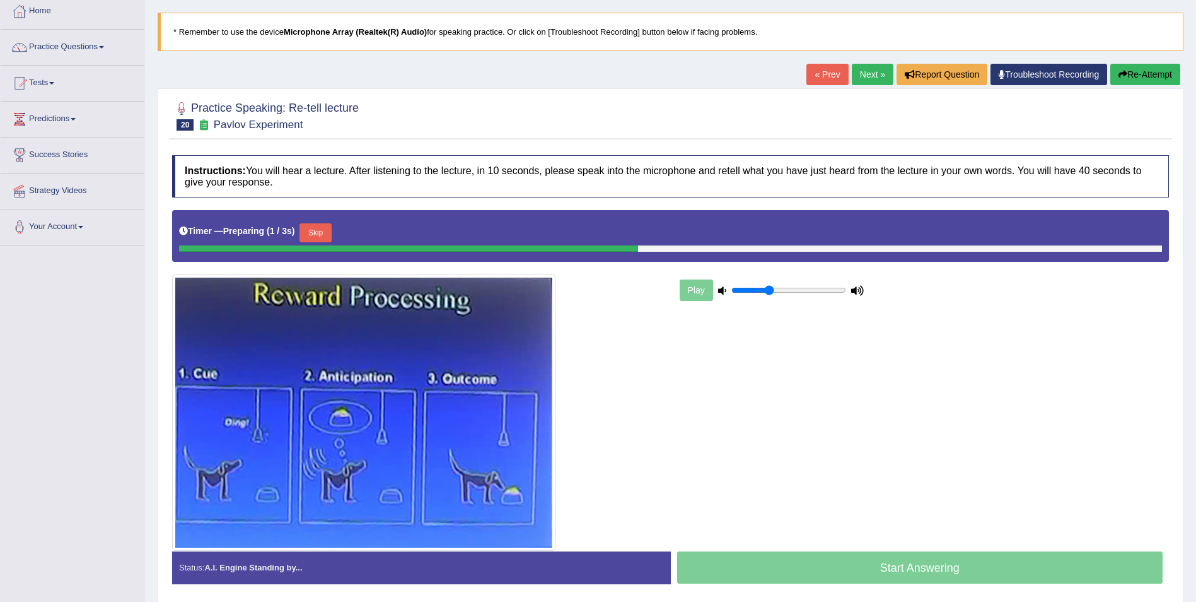
scroll to position [69, 0]
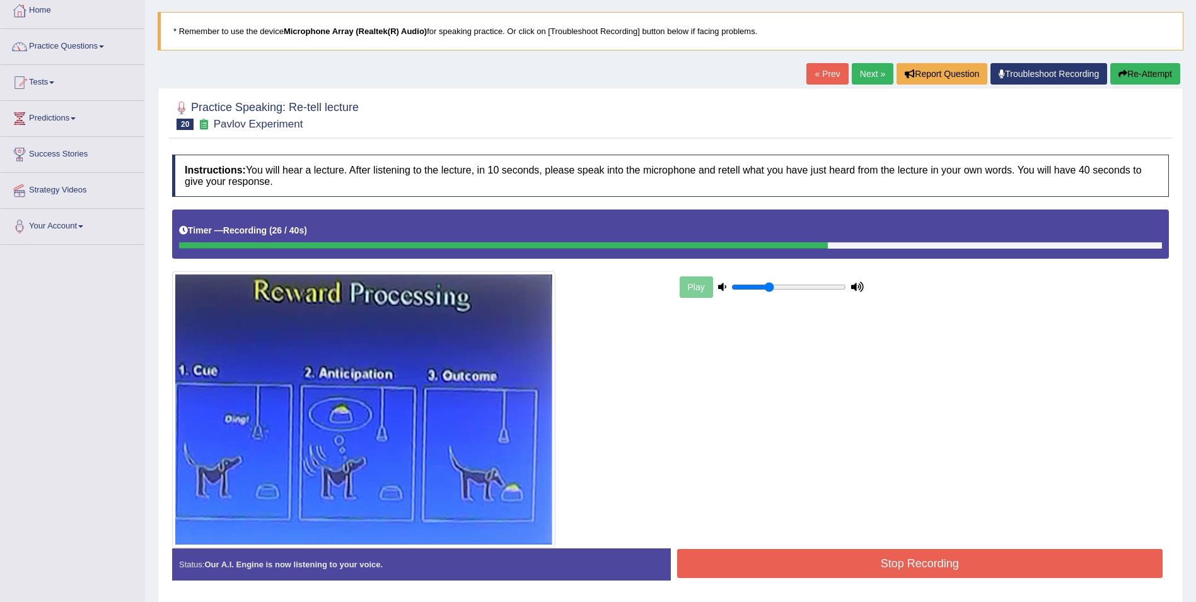
click at [738, 558] on button "Stop Recording" at bounding box center [920, 563] width 486 height 29
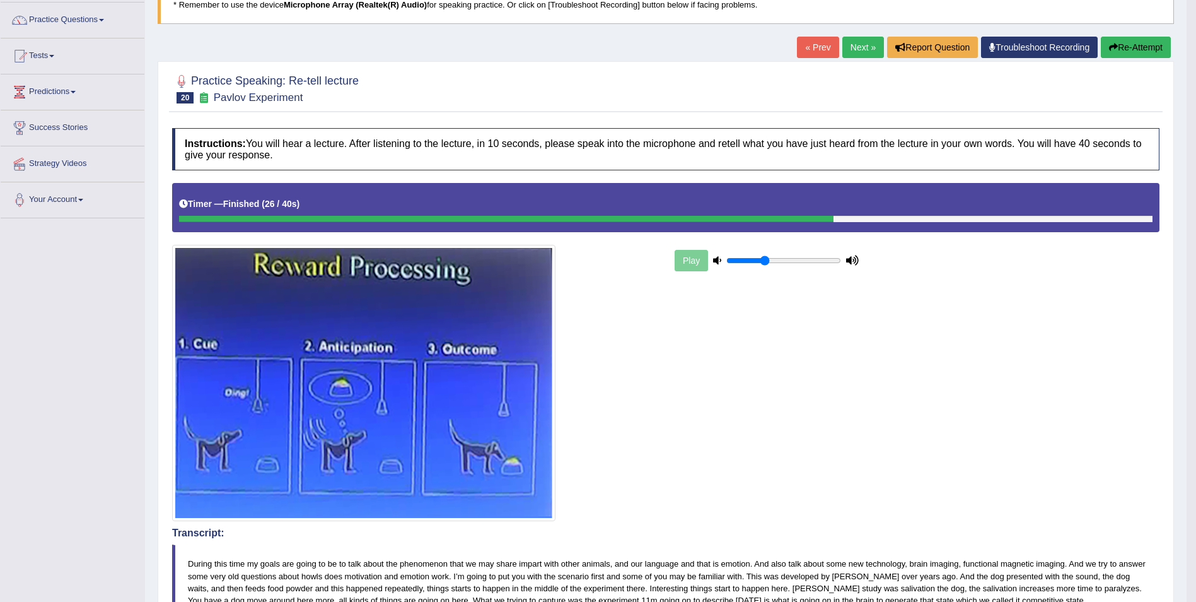
scroll to position [96, 0]
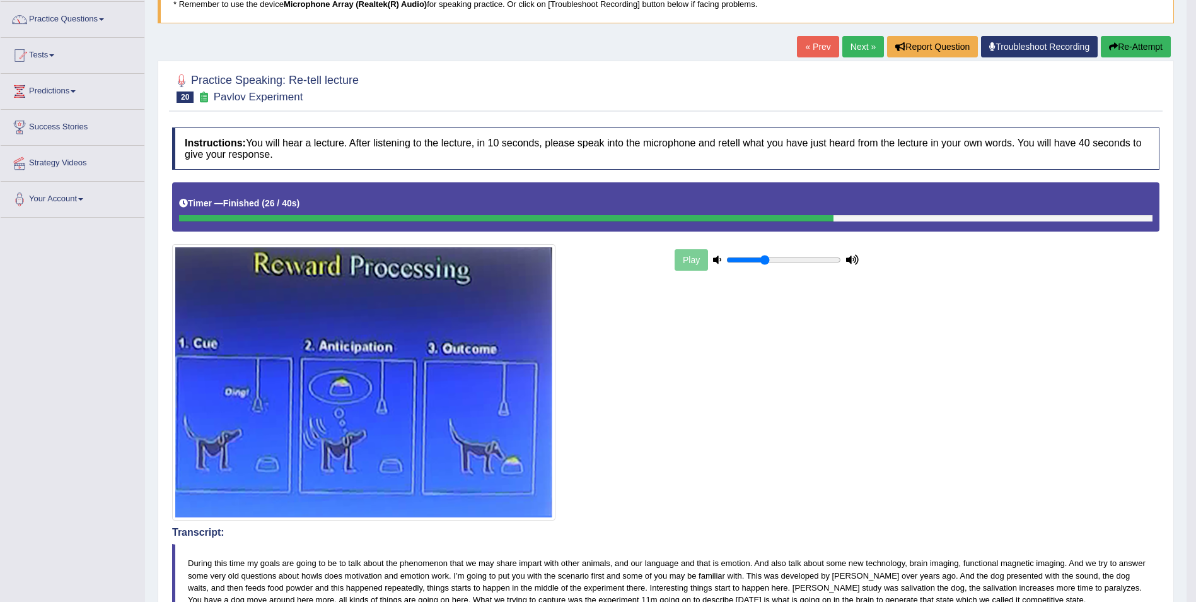
click at [1143, 48] on button "Re-Attempt" at bounding box center [1136, 46] width 70 height 21
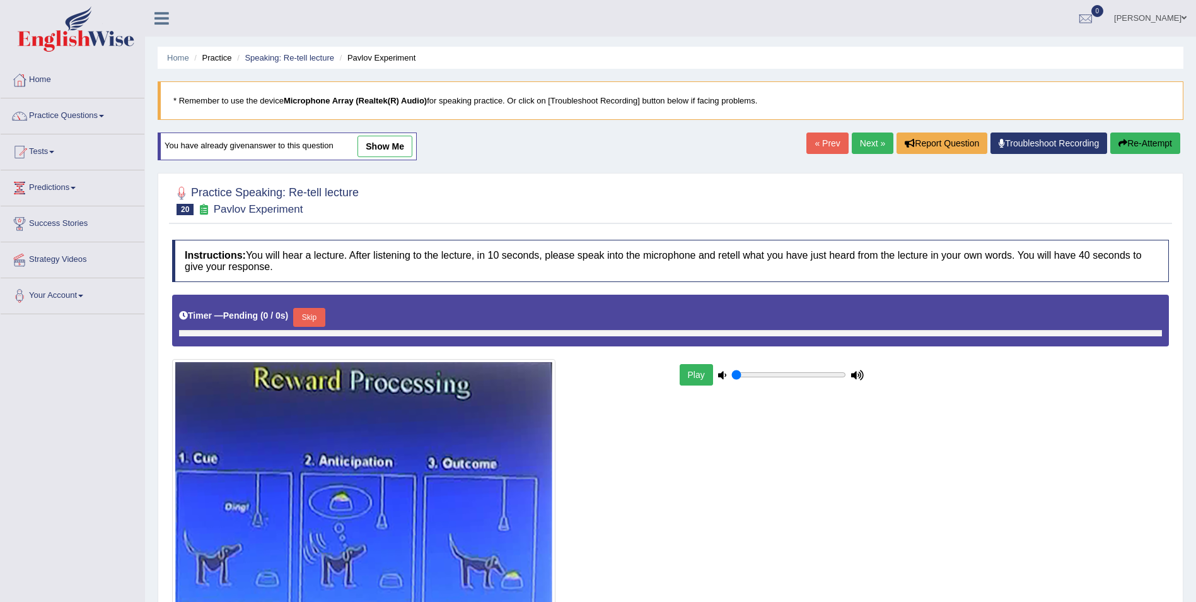
type input "0.35"
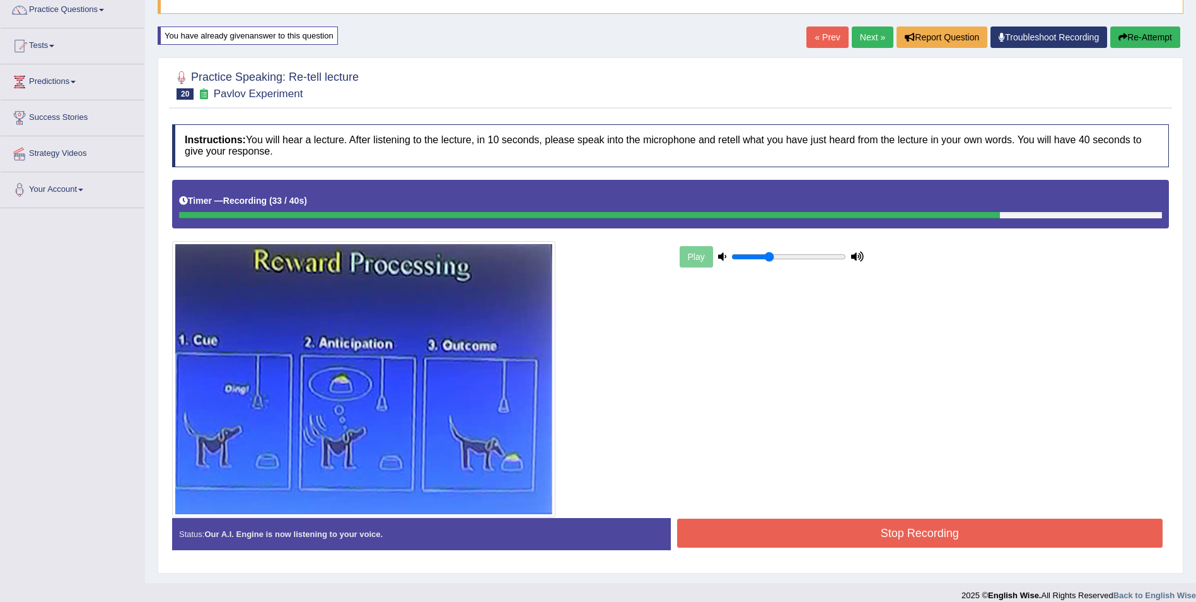
click at [721, 523] on button "Stop Recording" at bounding box center [920, 532] width 486 height 29
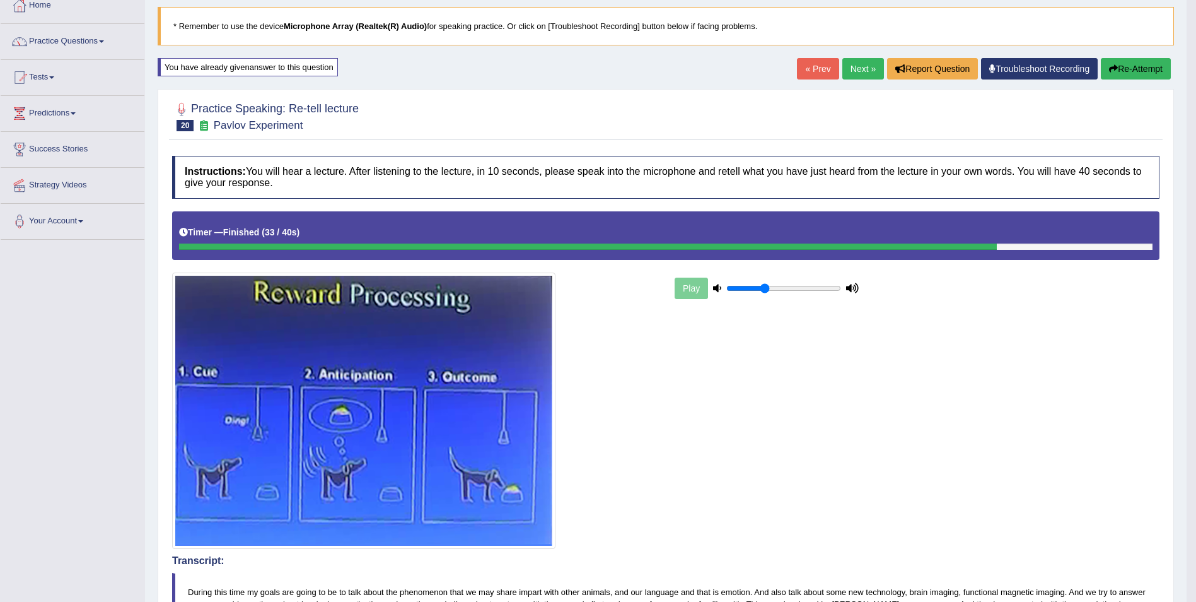
scroll to position [68, 0]
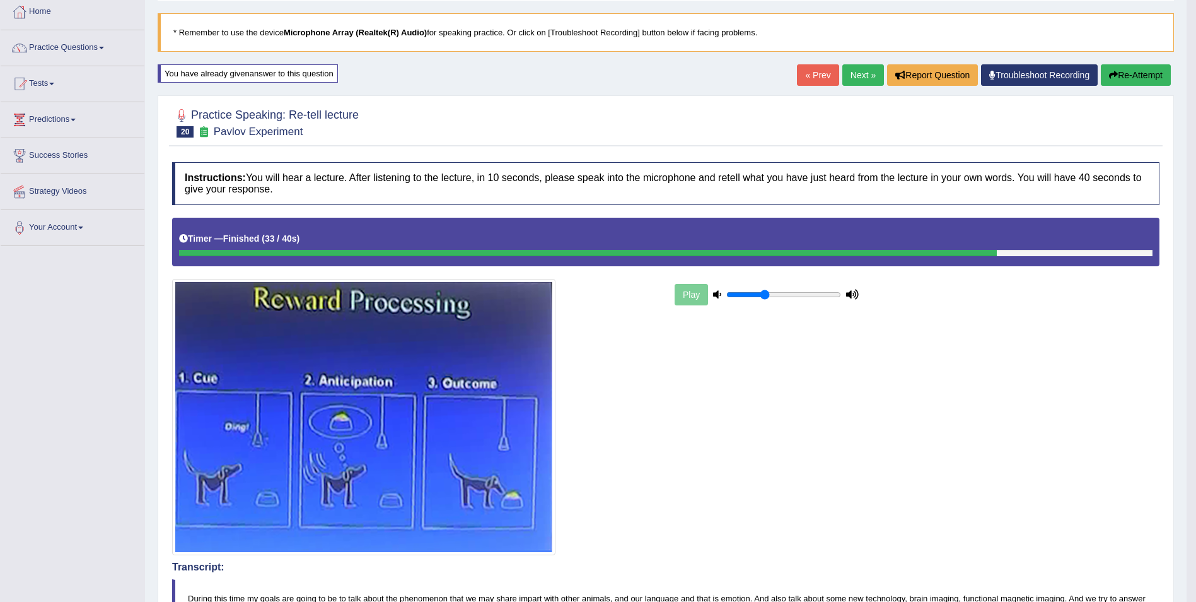
click at [1115, 72] on icon "button" at bounding box center [1113, 75] width 9 height 9
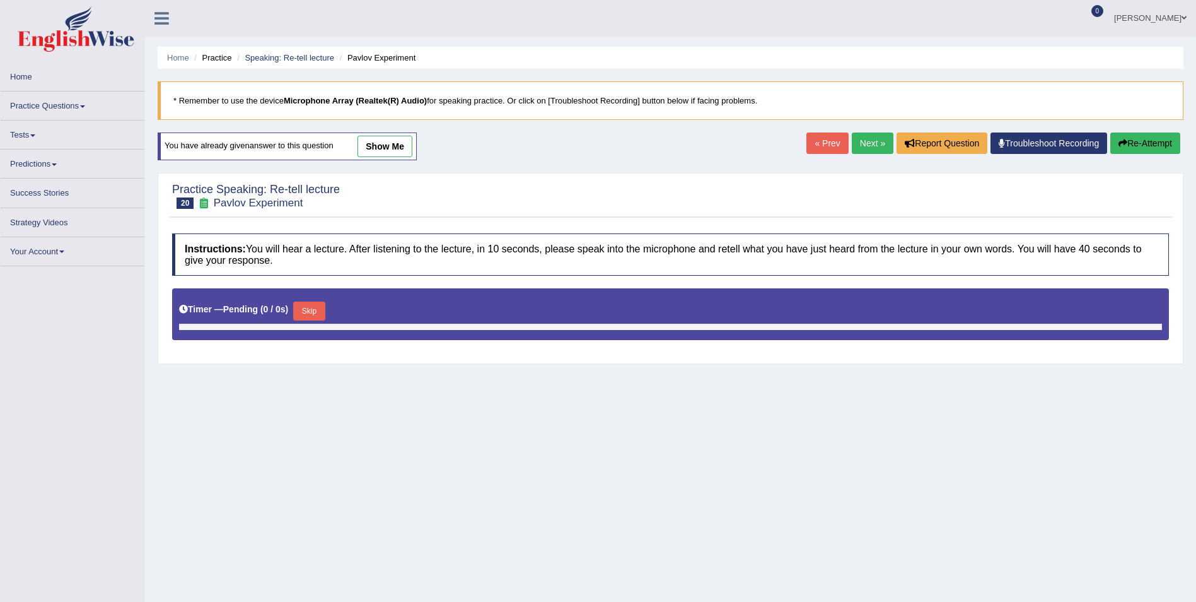
scroll to position [68, 0]
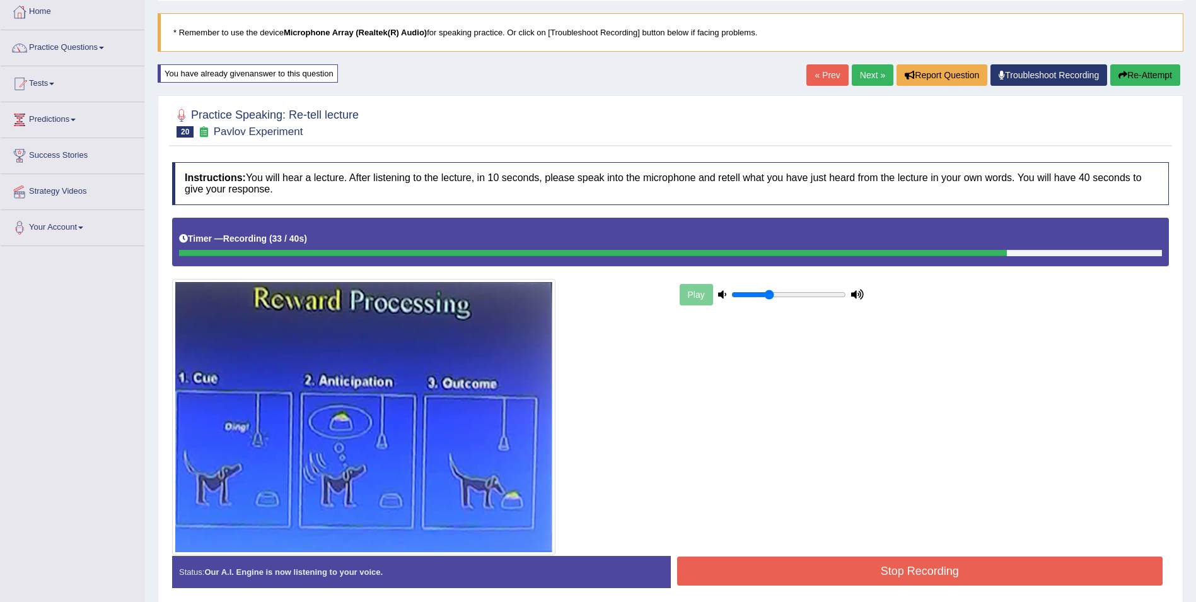
click at [806, 55] on div "Home Practice Speaking: Re-tell lecture Pavlov Experiment * Remember to use the…" at bounding box center [670, 276] width 1051 height 689
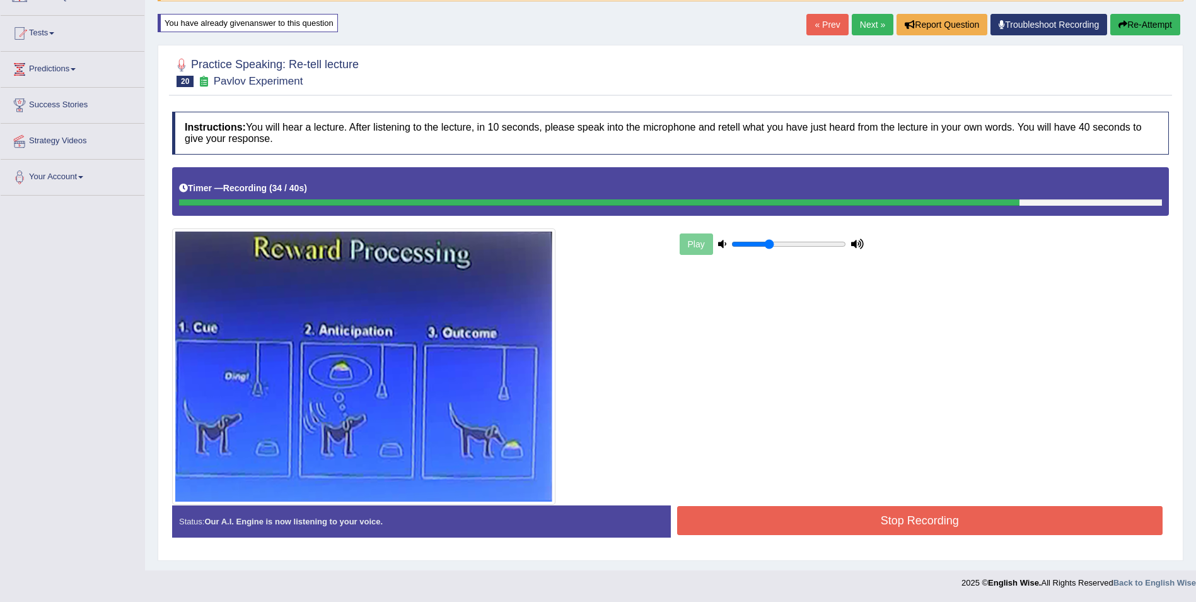
scroll to position [119, 0]
click at [1059, 515] on button "Stop Recording" at bounding box center [920, 520] width 486 height 29
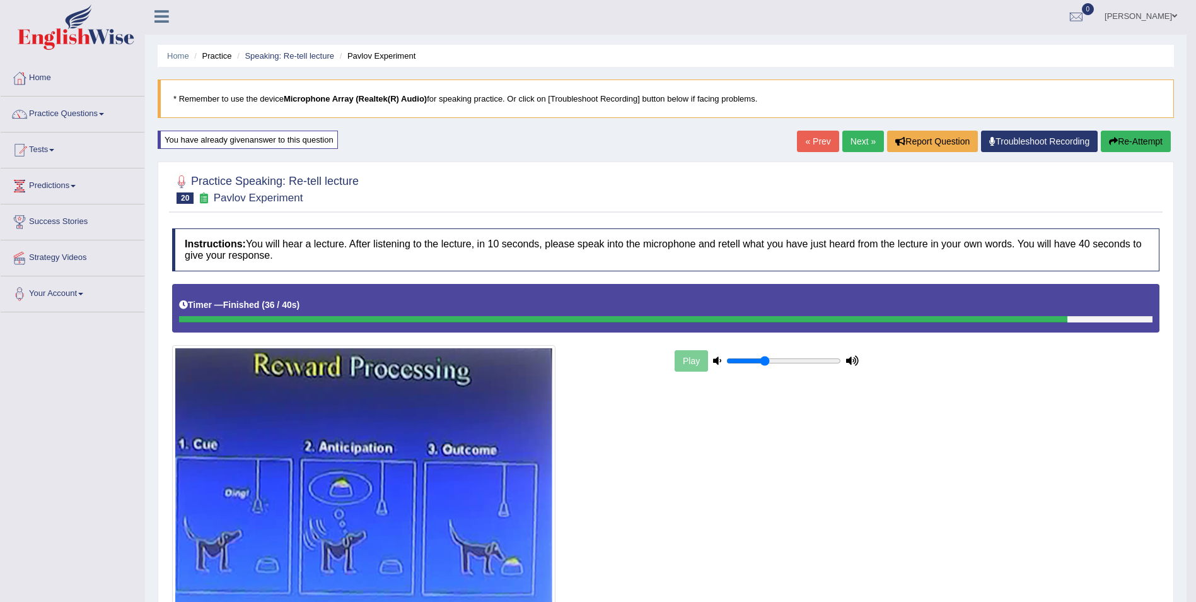
scroll to position [0, 0]
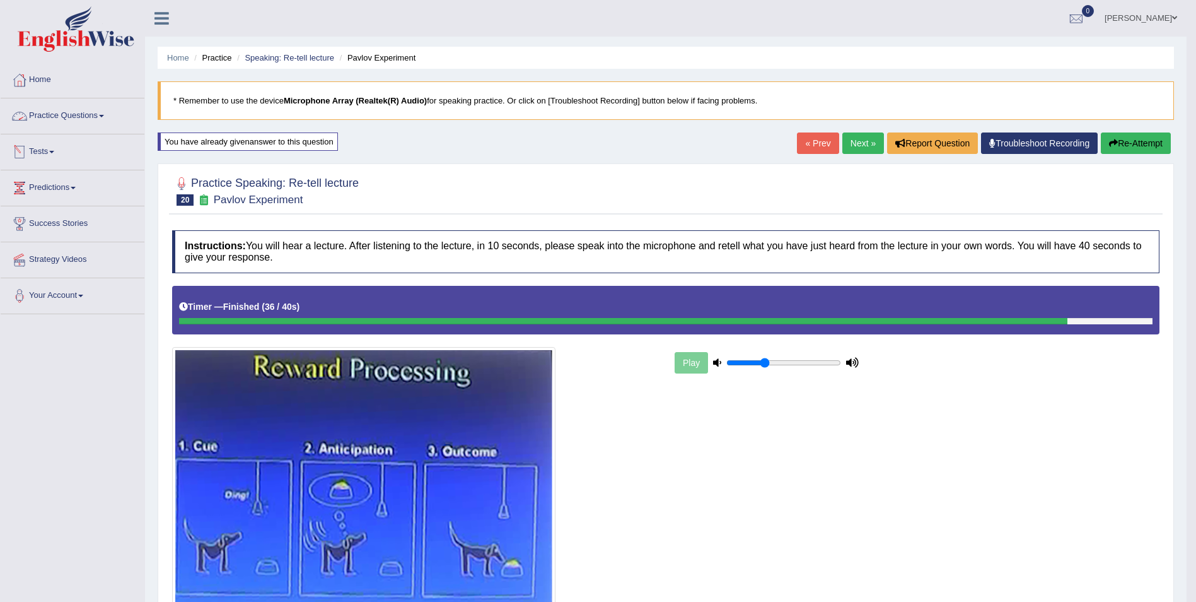
click at [75, 110] on link "Practice Questions" at bounding box center [73, 114] width 144 height 32
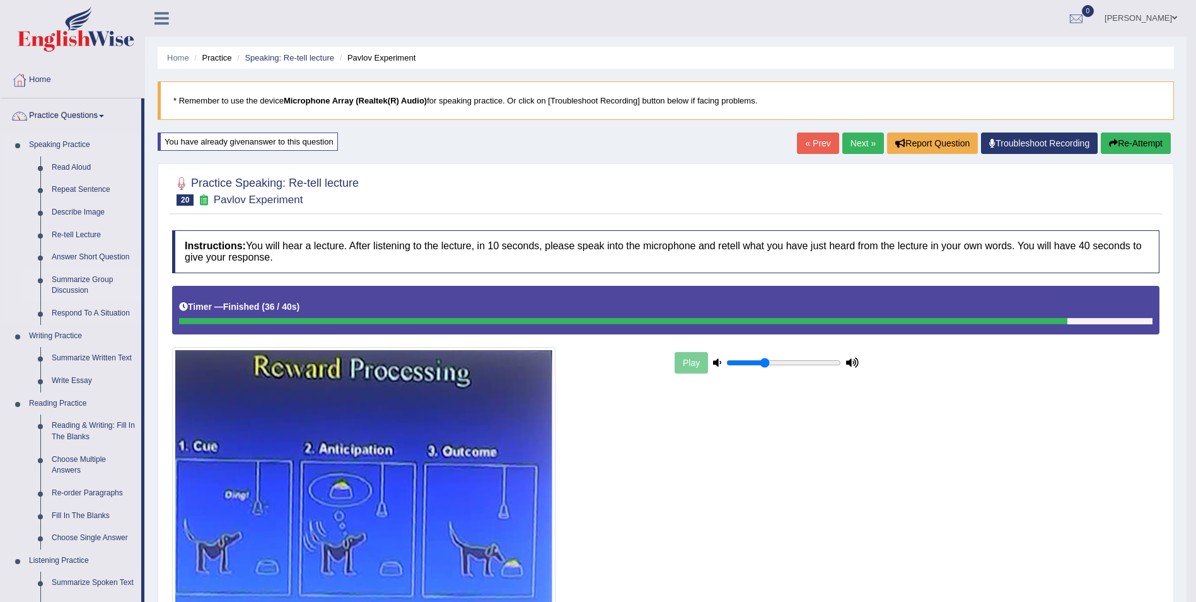
scroll to position [117, 0]
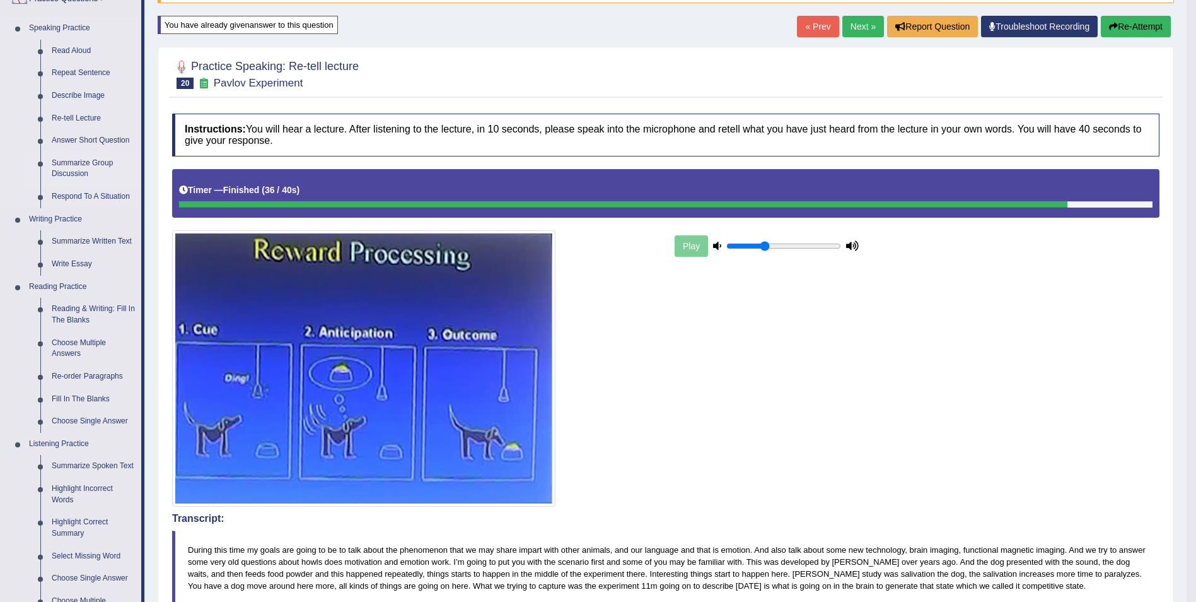
click at [78, 168] on link "Summarize Group Discussion" at bounding box center [93, 168] width 95 height 33
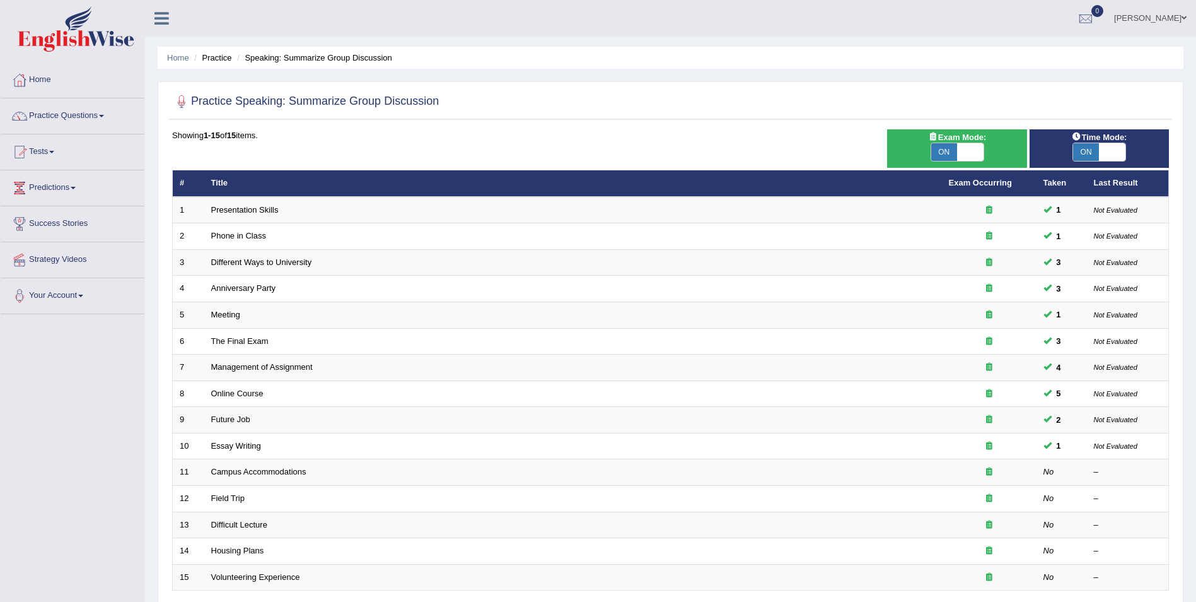
click at [69, 119] on link "Practice Questions" at bounding box center [73, 114] width 144 height 32
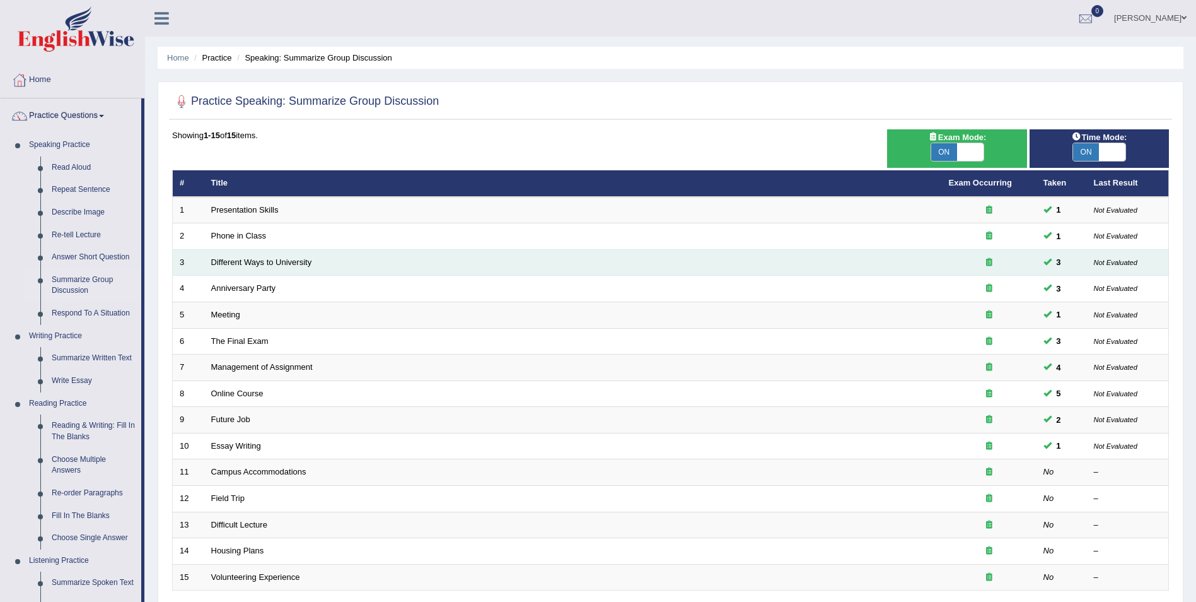
scroll to position [98, 0]
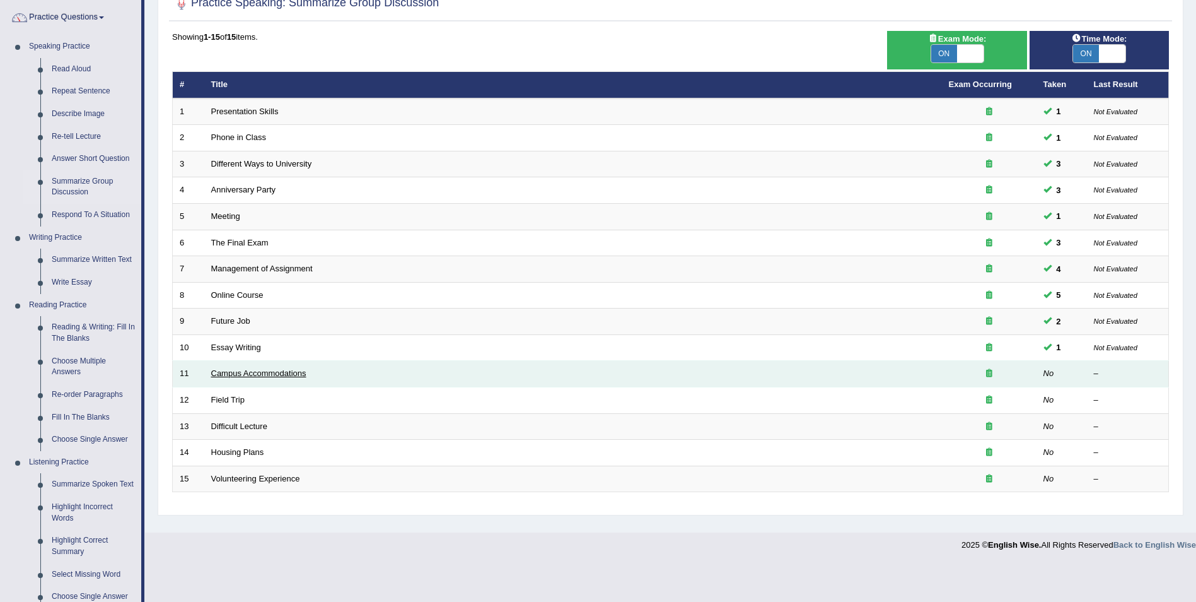
click at [238, 370] on link "Campus Accommodations" at bounding box center [258, 372] width 95 height 9
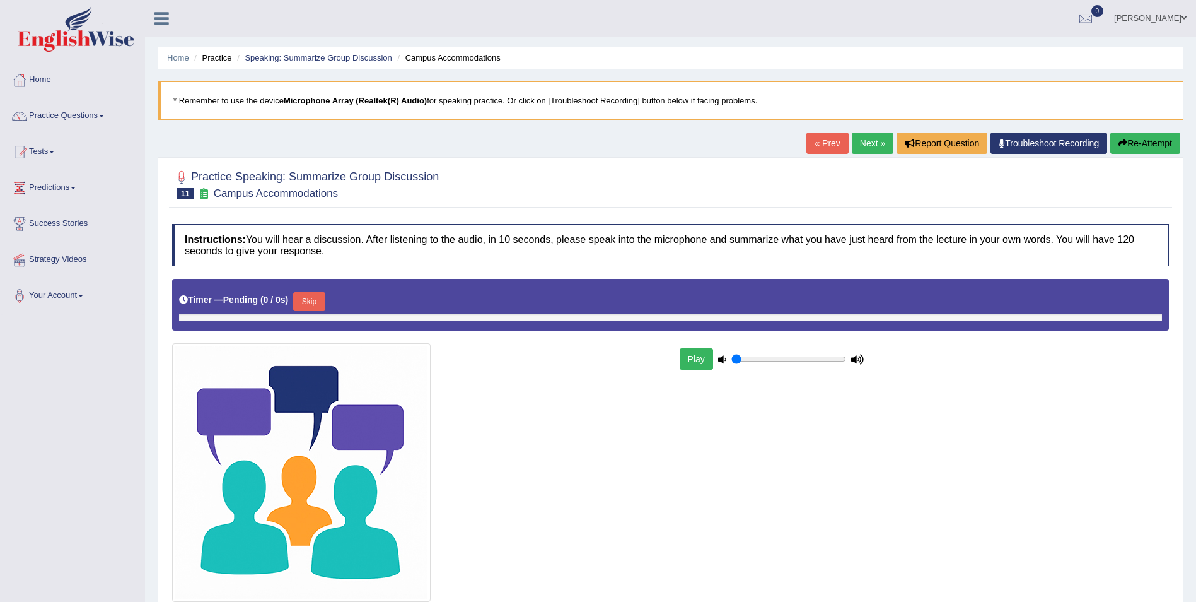
type input "0.35"
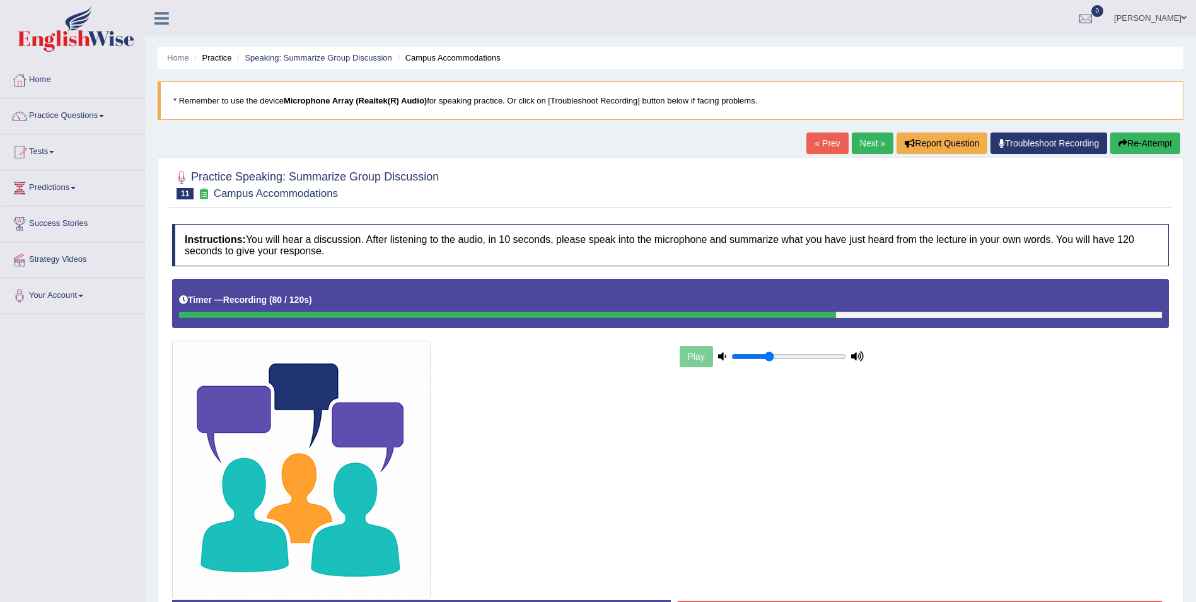
scroll to position [95, 0]
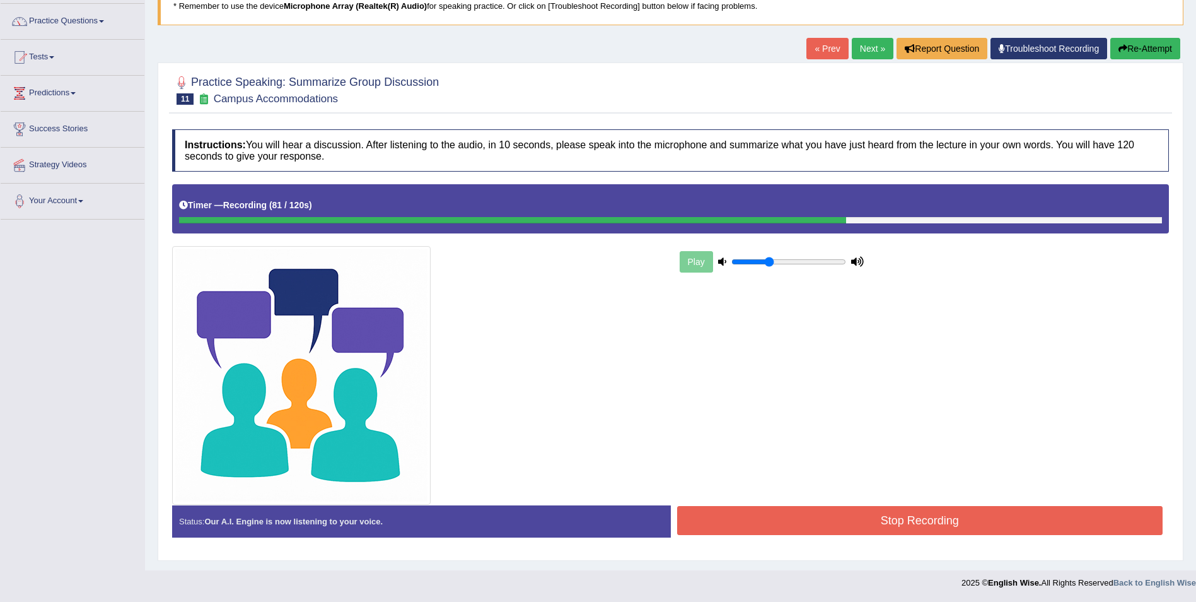
click at [732, 532] on button "Stop Recording" at bounding box center [920, 520] width 486 height 29
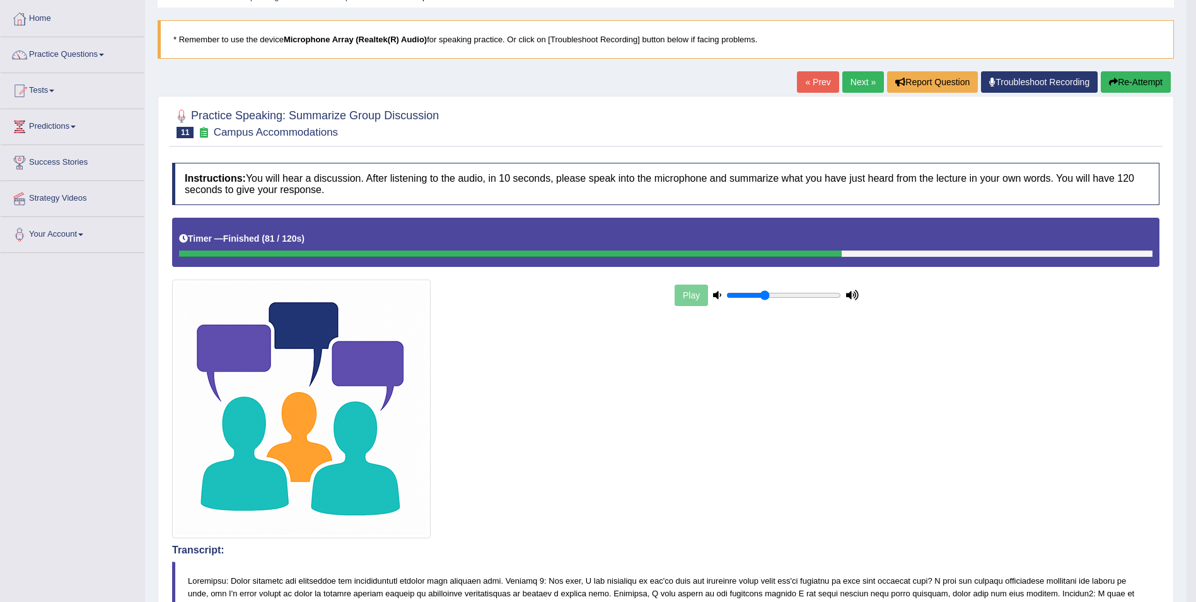
scroll to position [44, 0]
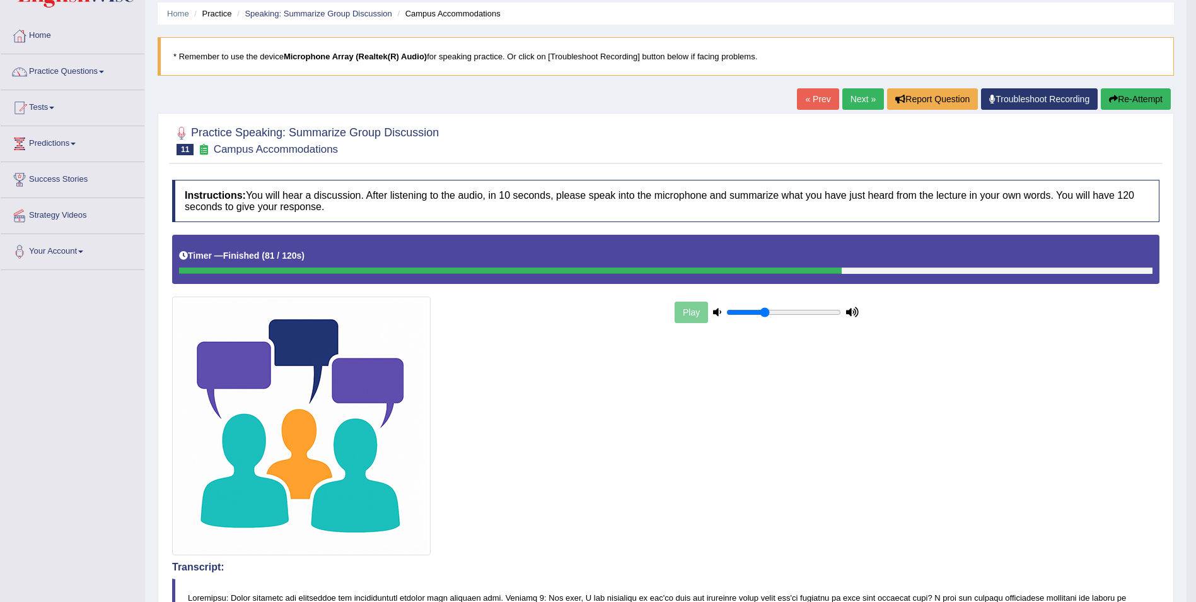
click at [863, 98] on link "Next »" at bounding box center [864, 98] width 42 height 21
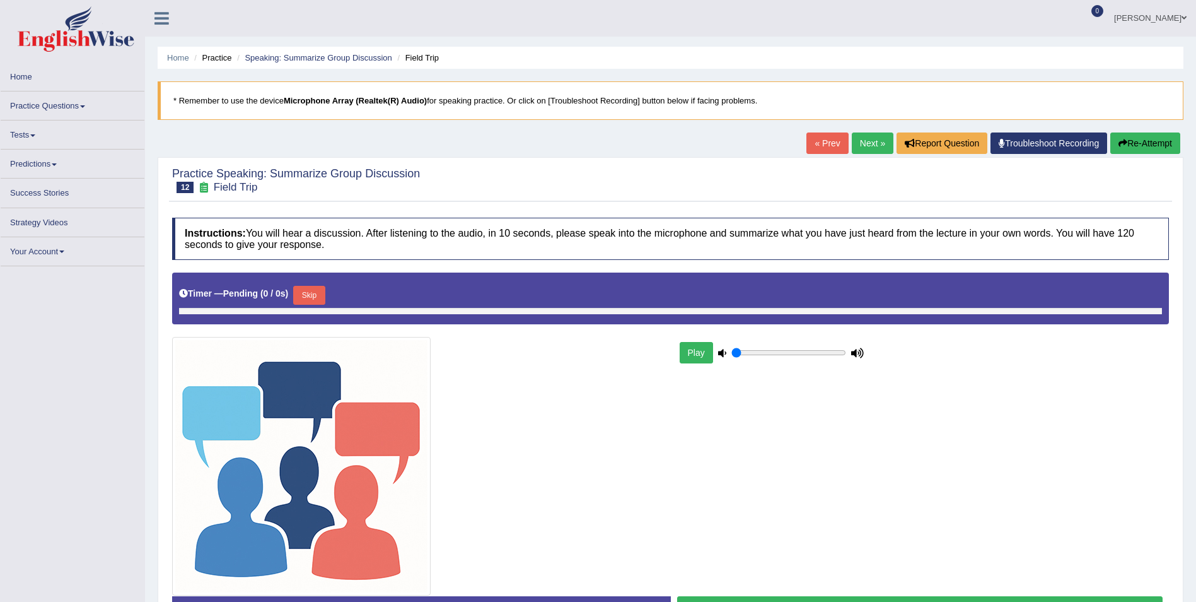
type input "0.35"
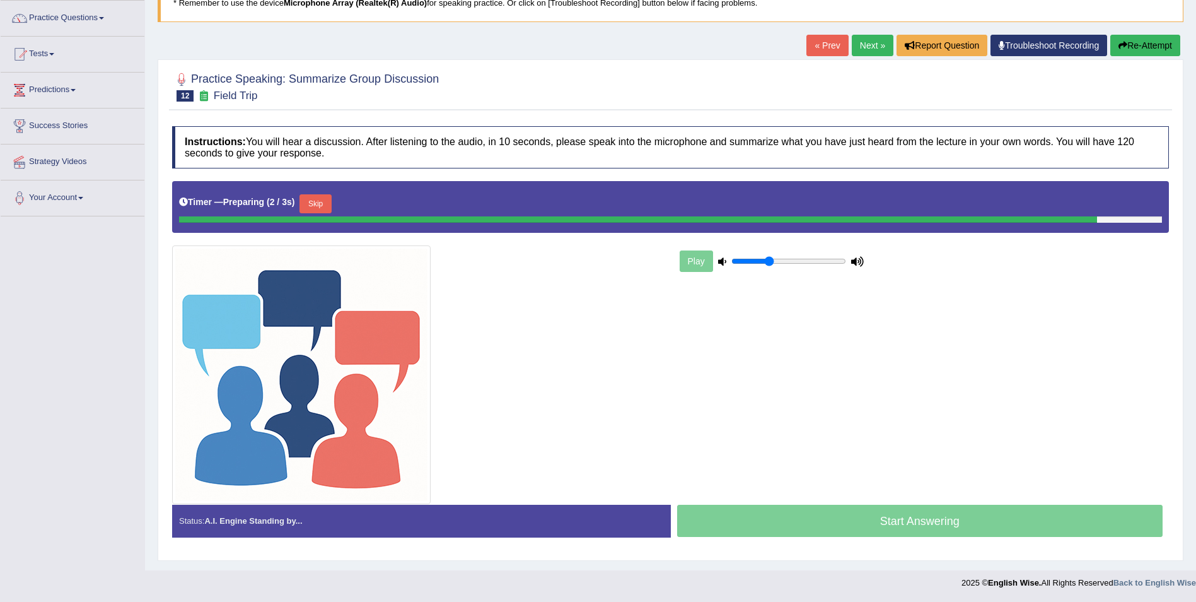
scroll to position [95, 0]
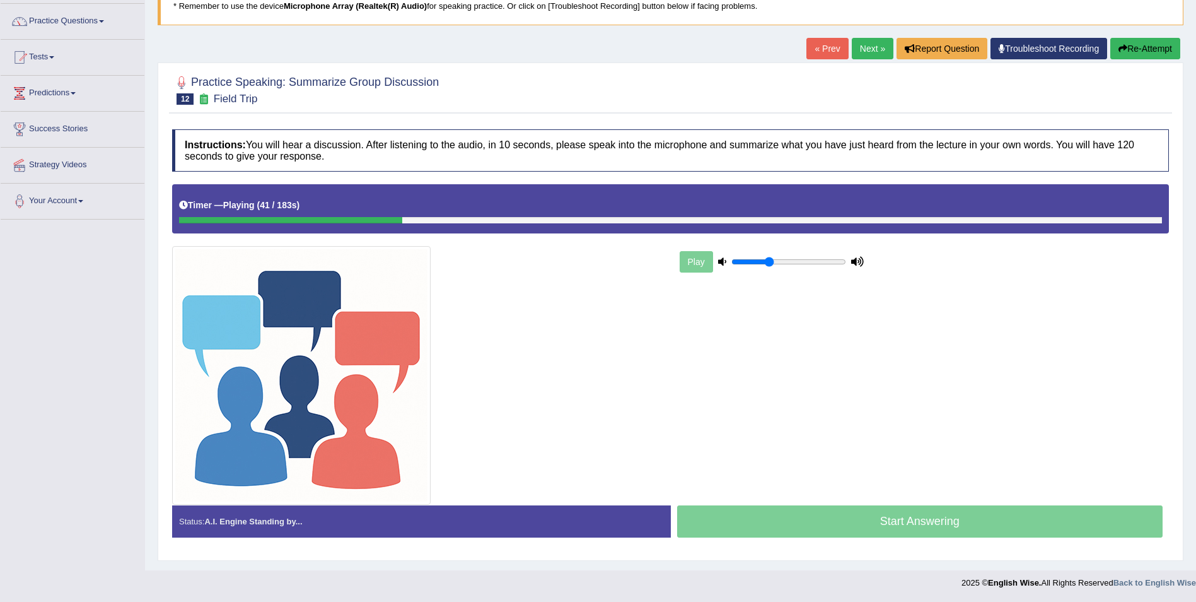
click at [1121, 57] on button "Re-Attempt" at bounding box center [1146, 48] width 70 height 21
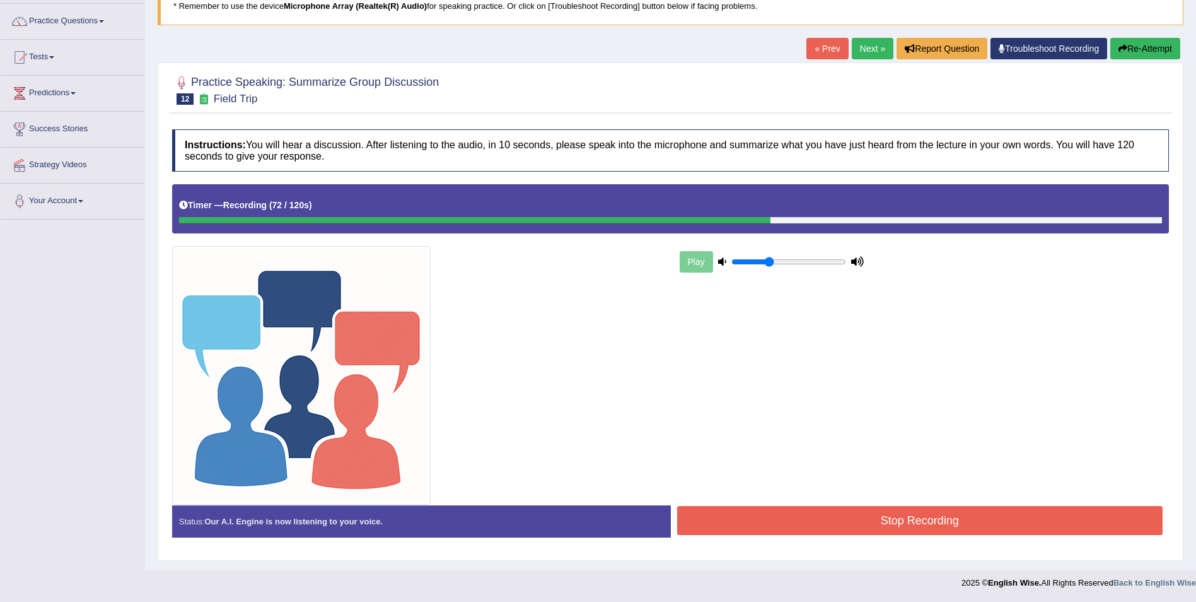
click at [1027, 521] on button "Stop Recording" at bounding box center [920, 520] width 486 height 29
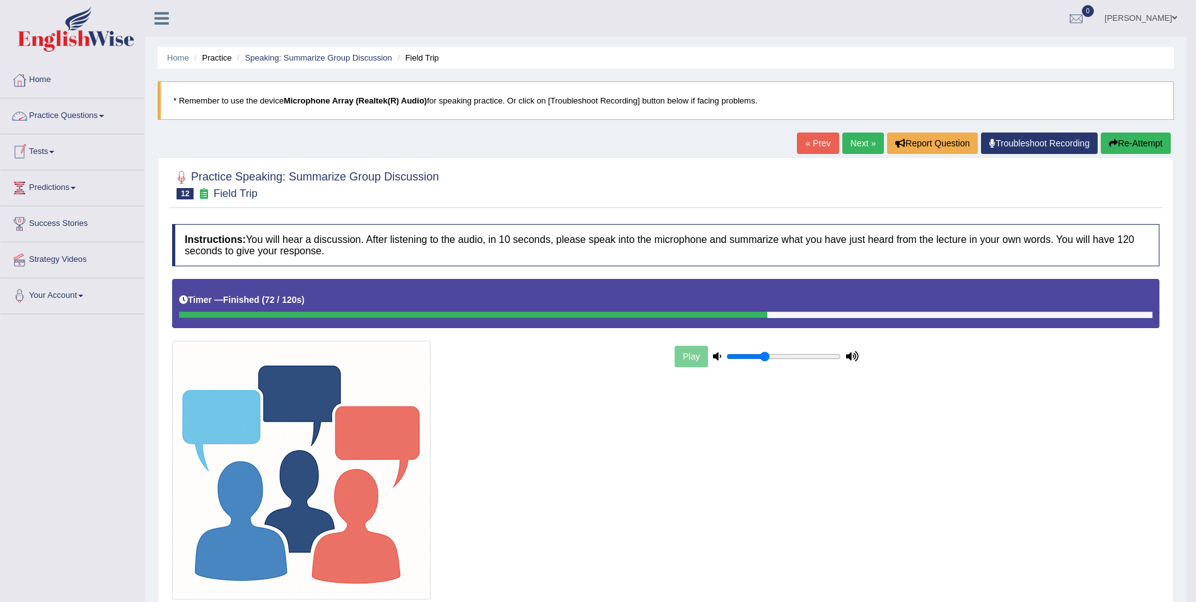
click at [93, 123] on link "Practice Questions" at bounding box center [73, 114] width 144 height 32
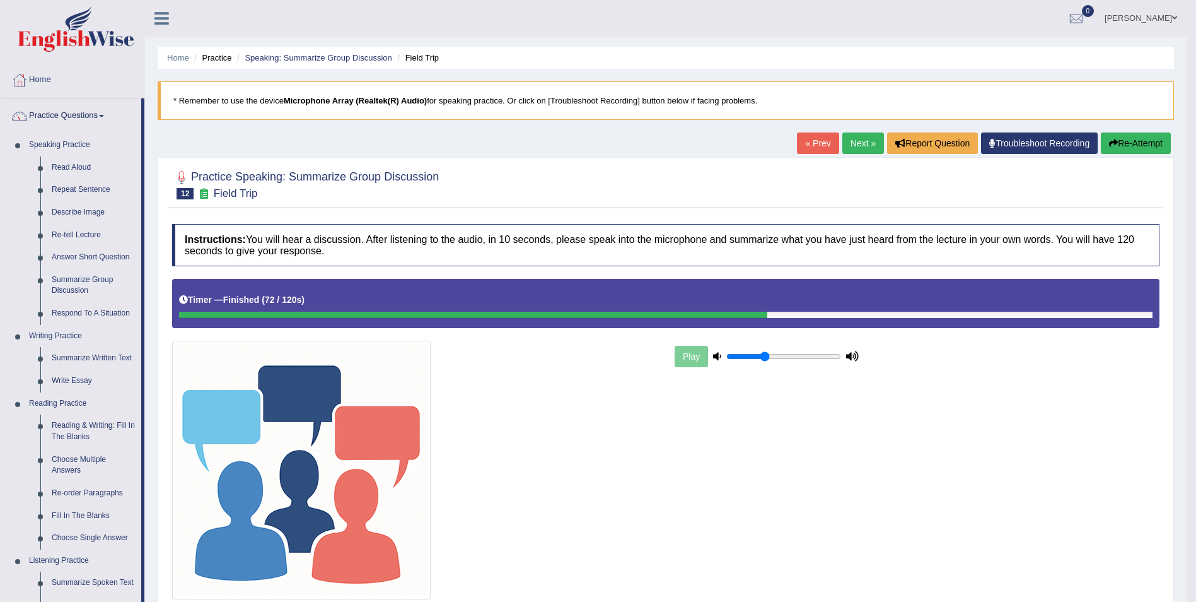
click at [93, 123] on link "Practice Questions" at bounding box center [71, 114] width 141 height 32
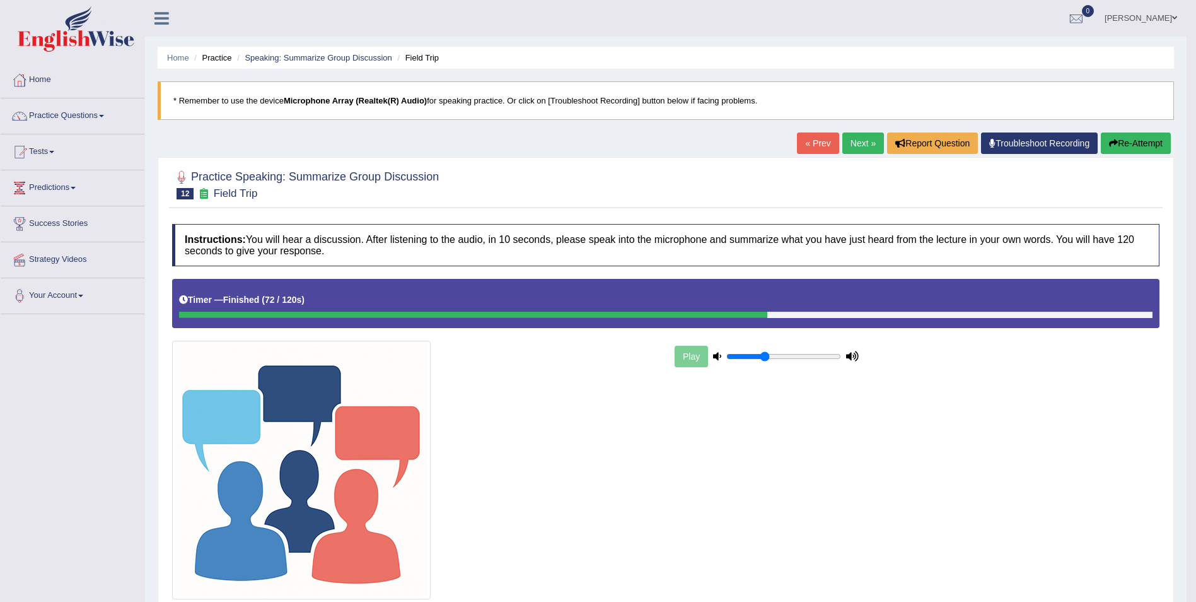
click at [179, 64] on li "Home" at bounding box center [178, 58] width 22 height 12
click at [189, 55] on ul "Home Practice Speaking: Summarize Group Discussion Field Trip" at bounding box center [666, 58] width 1017 height 22
click at [184, 56] on link "Home" at bounding box center [178, 57] width 22 height 9
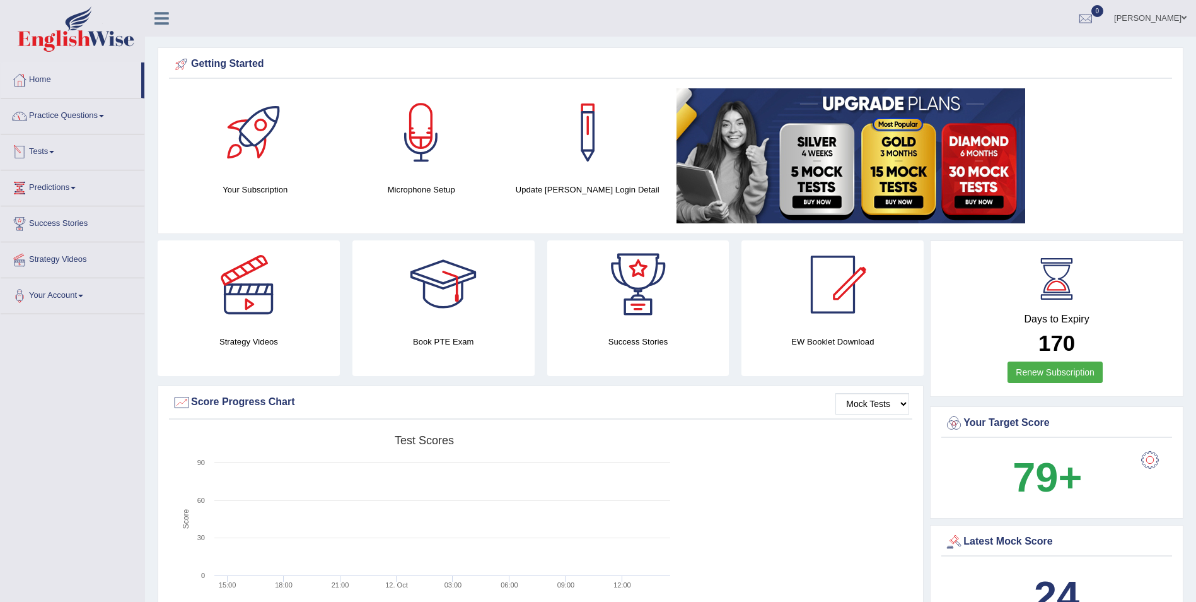
click at [51, 148] on link "Tests" at bounding box center [73, 150] width 144 height 32
click at [73, 178] on link "Take Practice Sectional Test" at bounding box center [82, 181] width 118 height 23
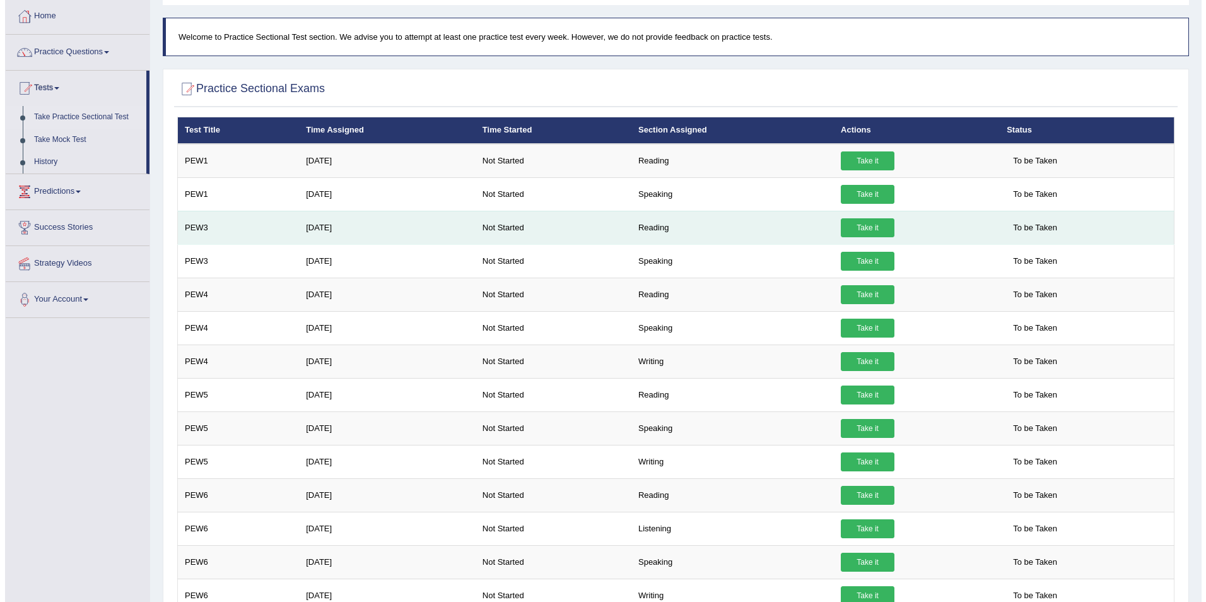
scroll to position [64, 0]
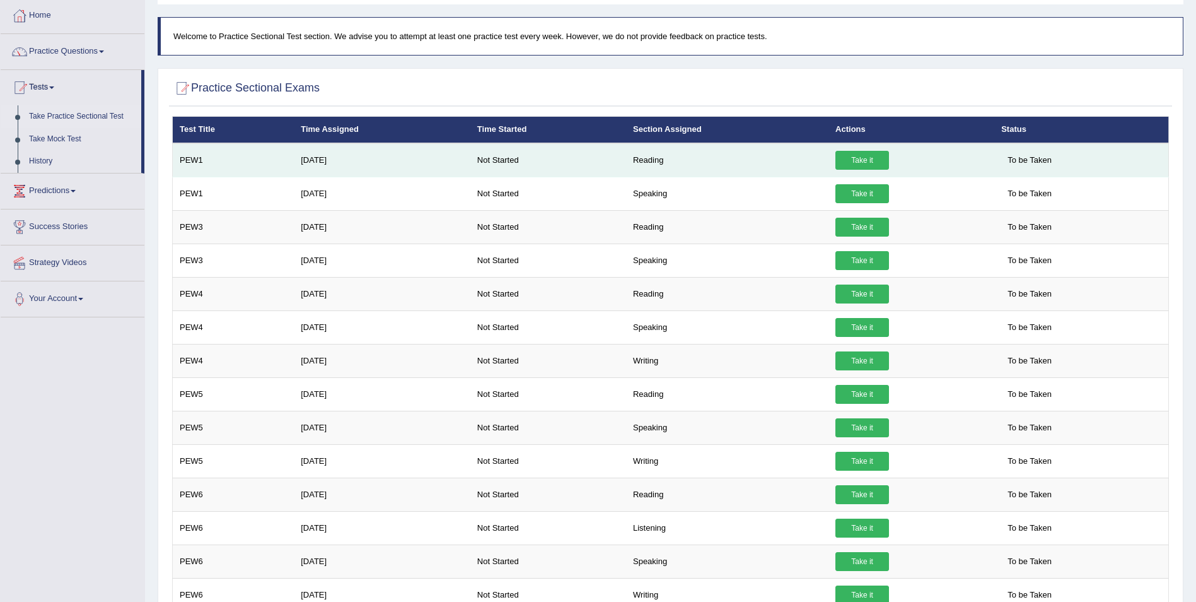
click at [850, 162] on link "Take it" at bounding box center [863, 160] width 54 height 19
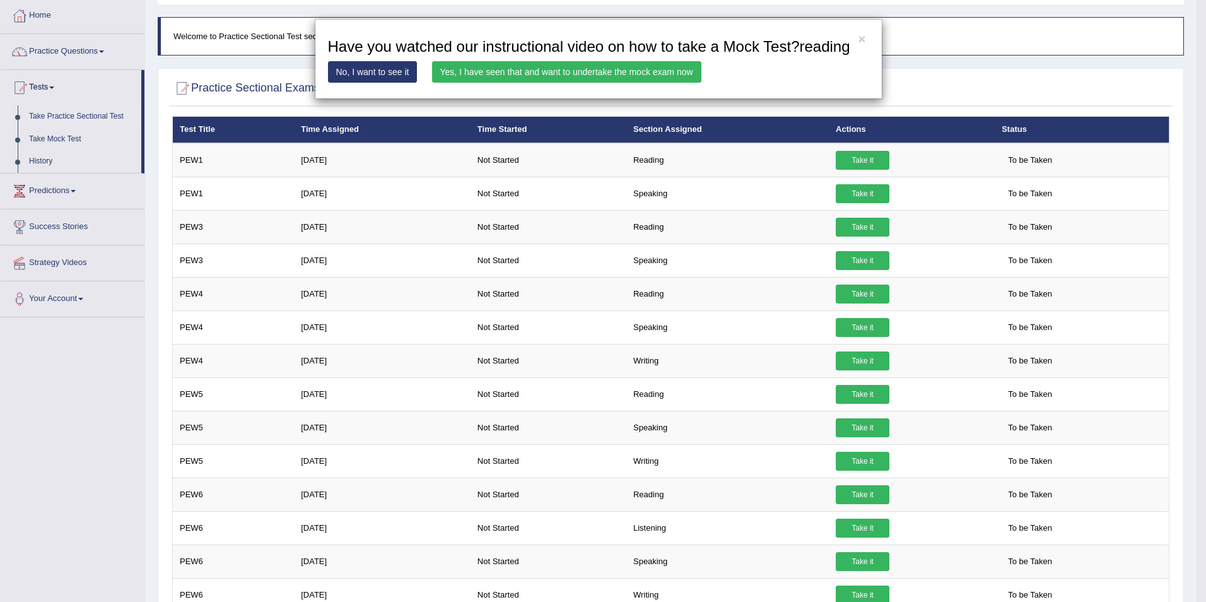
click at [685, 76] on link "Yes, I have seen that and want to undertake the mock exam now" at bounding box center [566, 71] width 269 height 21
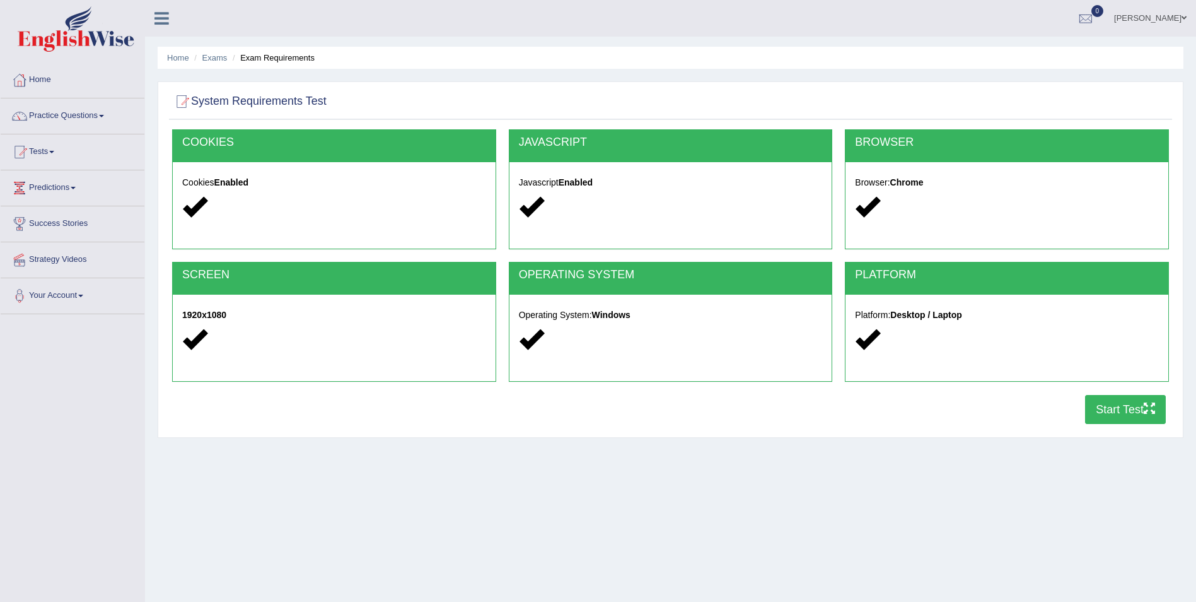
click at [1105, 406] on button "Start Test" at bounding box center [1125, 409] width 81 height 29
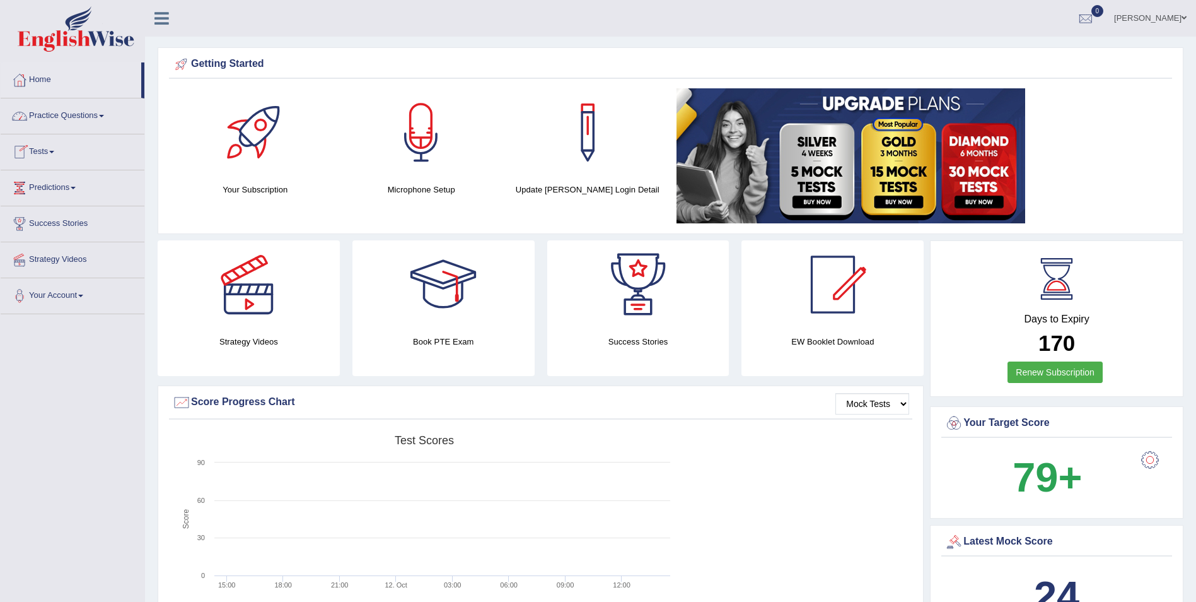
click at [98, 115] on link "Practice Questions" at bounding box center [73, 114] width 144 height 32
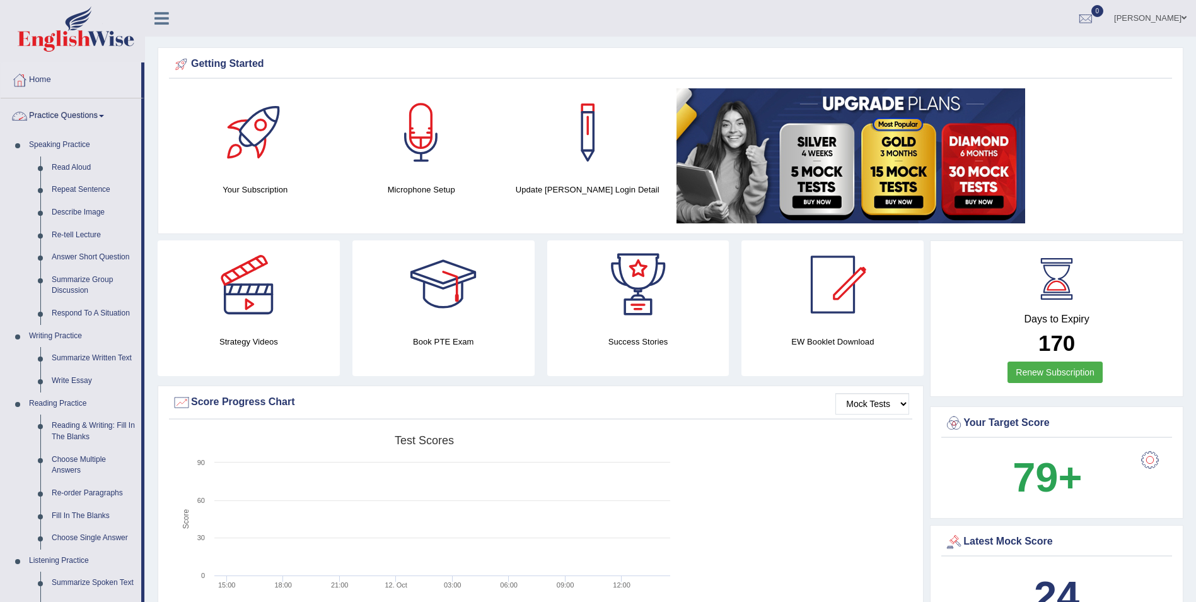
click at [102, 117] on link "Practice Questions" at bounding box center [71, 114] width 141 height 32
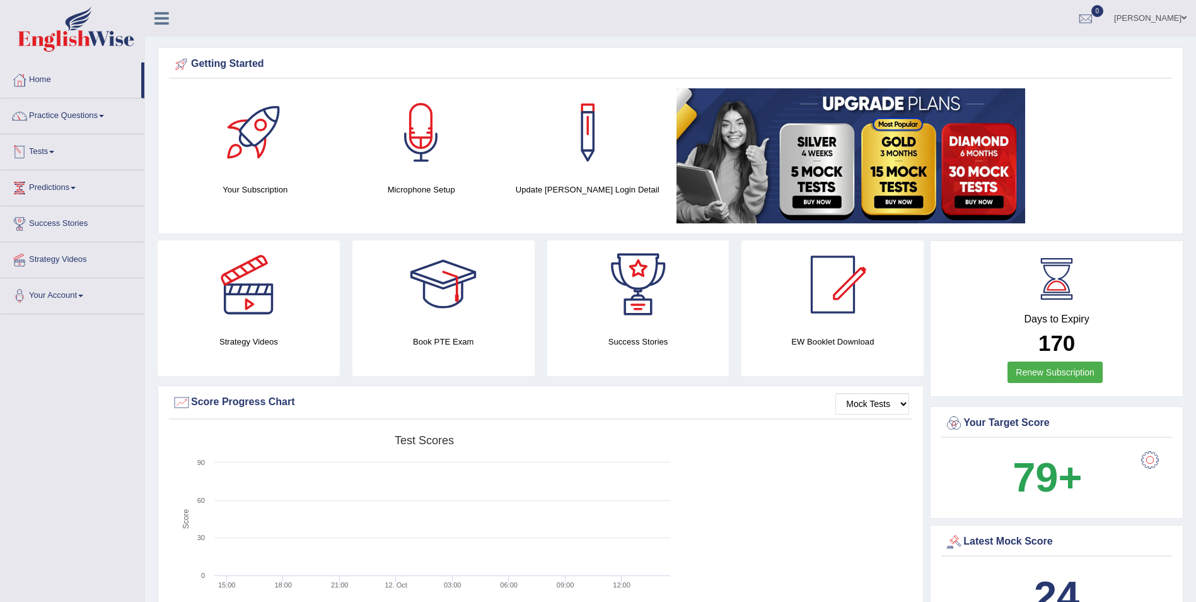
click at [54, 151] on span at bounding box center [51, 152] width 5 height 3
click at [75, 181] on link "Take Practice Sectional Test" at bounding box center [82, 181] width 118 height 23
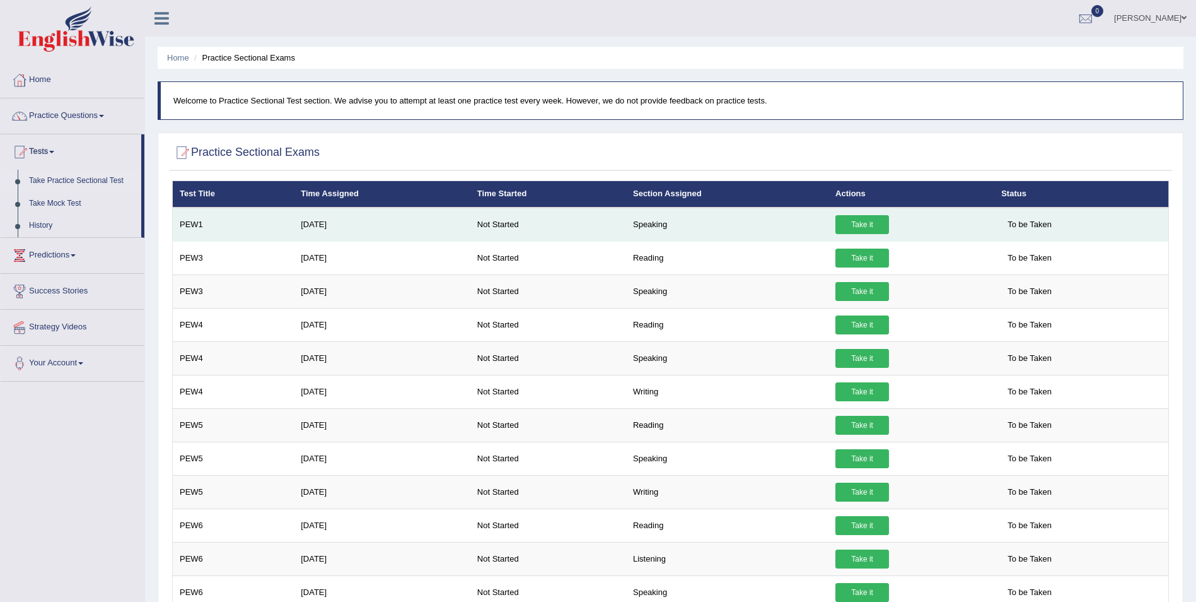
click at [842, 225] on link "Take it" at bounding box center [863, 224] width 54 height 19
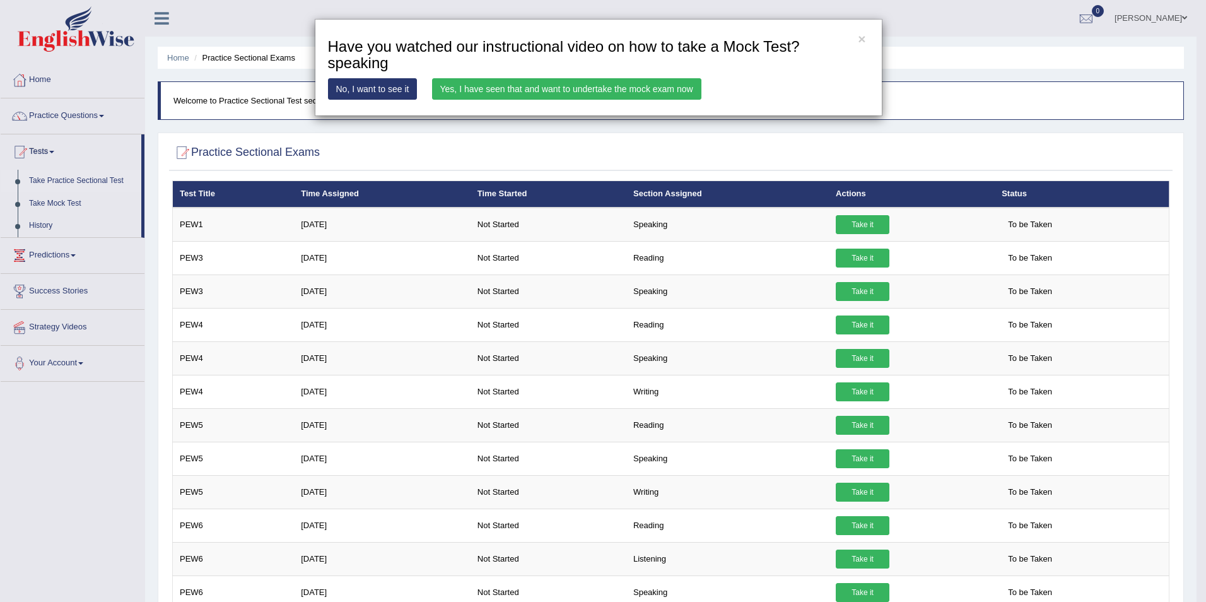
click at [665, 95] on link "Yes, I have seen that and want to undertake the mock exam now" at bounding box center [566, 88] width 269 height 21
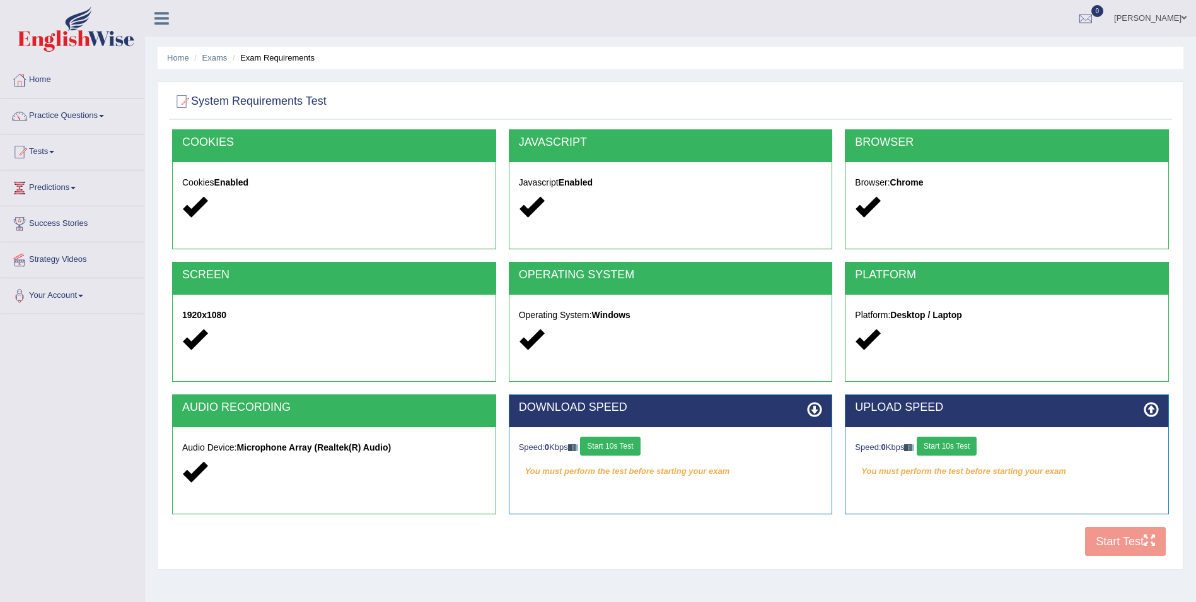
click at [616, 445] on button "Start 10s Test" at bounding box center [610, 445] width 60 height 19
click at [959, 447] on button "Start 10s Test" at bounding box center [947, 445] width 60 height 19
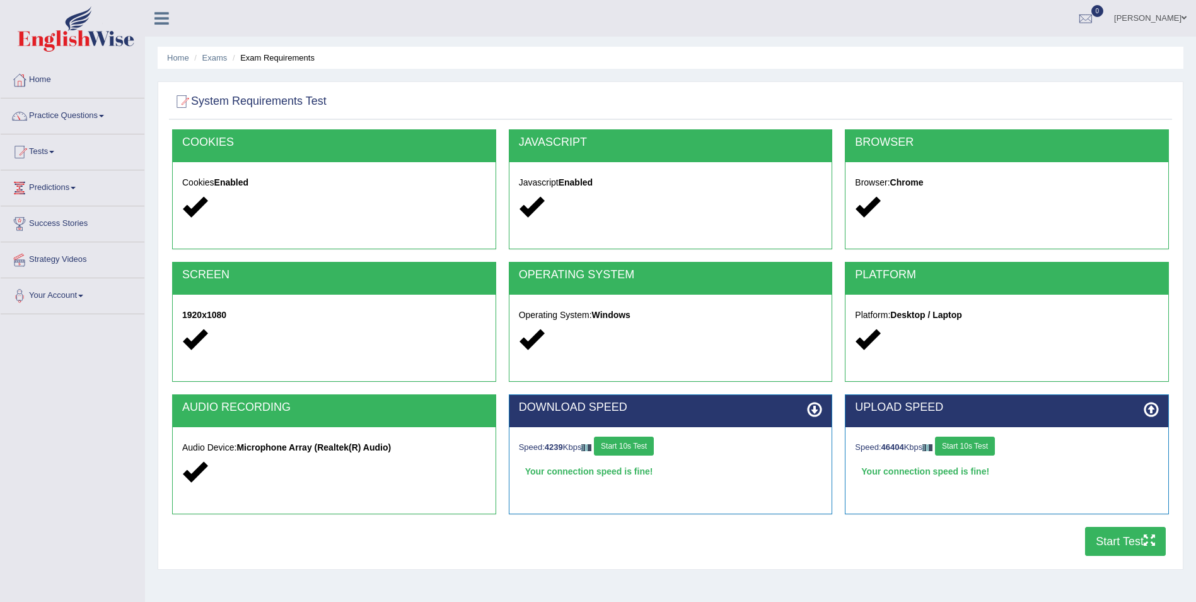
click at [1090, 548] on button "Start Test" at bounding box center [1125, 541] width 81 height 29
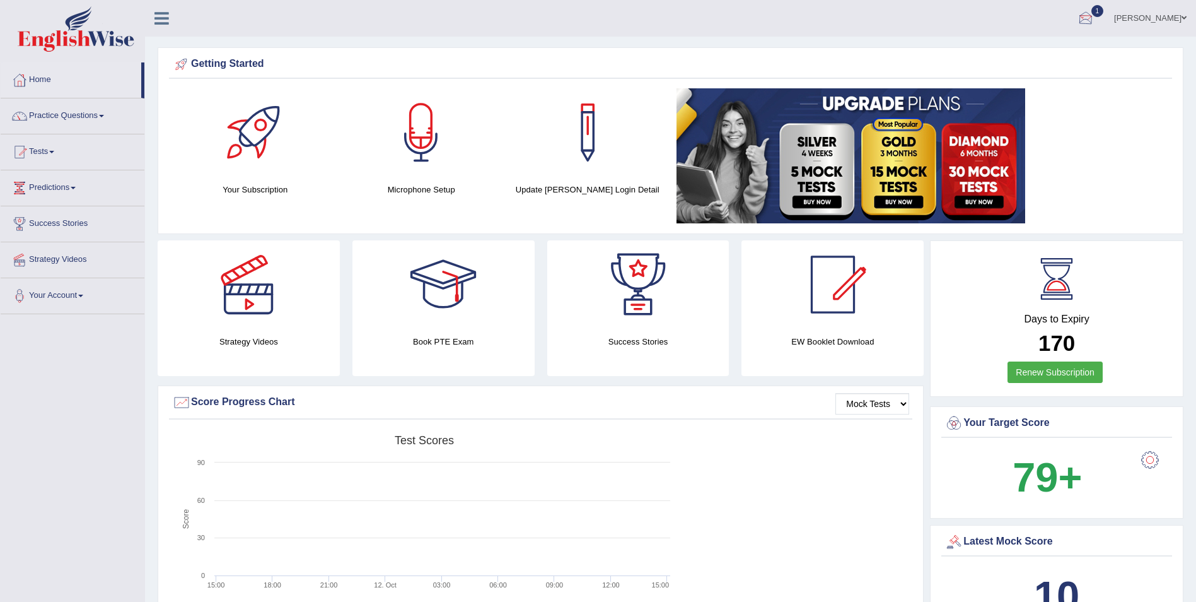
click at [1087, 19] on div at bounding box center [1086, 18] width 19 height 19
click at [1024, 50] on link "PEW1 [DATE] Exam evaluated" at bounding box center [1010, 57] width 174 height 26
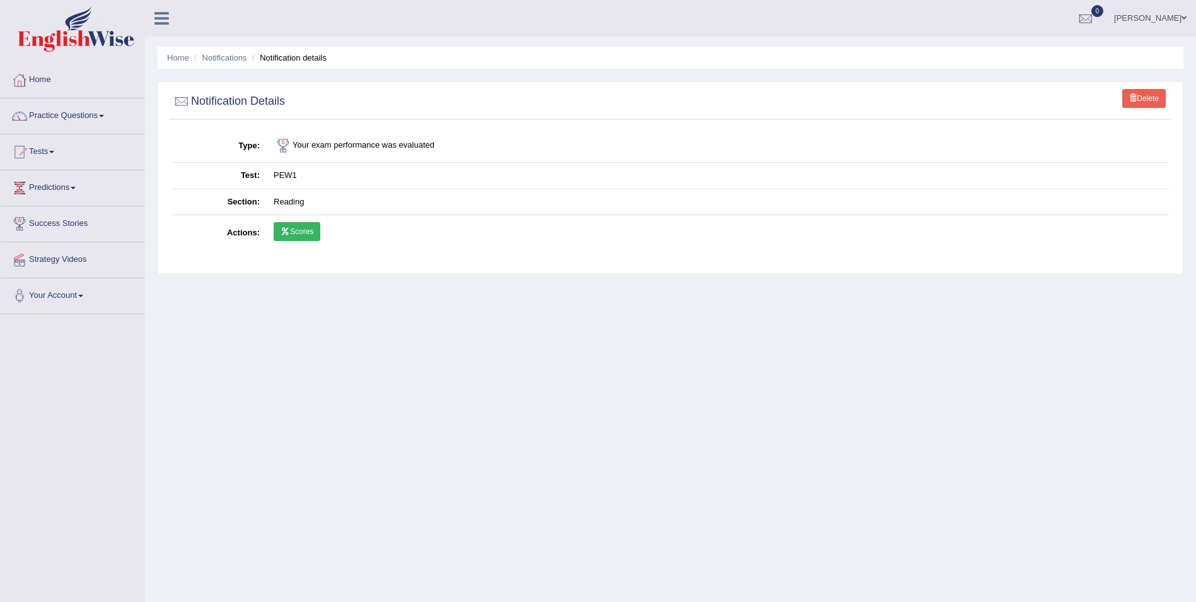
click at [305, 233] on link "Scores" at bounding box center [297, 231] width 47 height 19
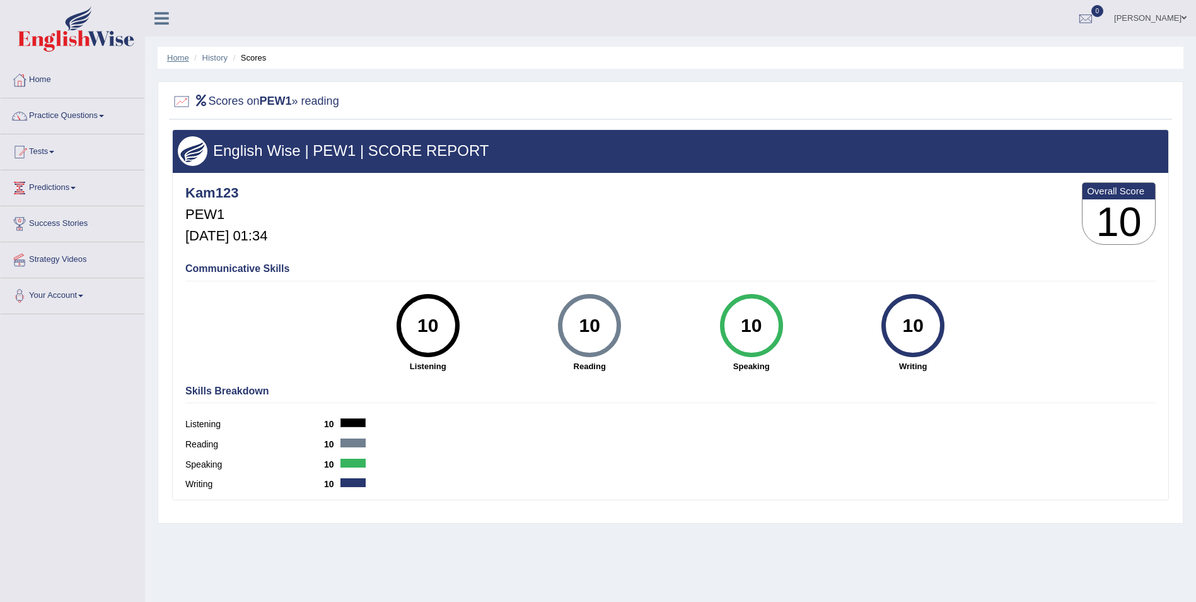
click at [183, 55] on link "Home" at bounding box center [178, 57] width 22 height 9
